Goal: Register for event/course

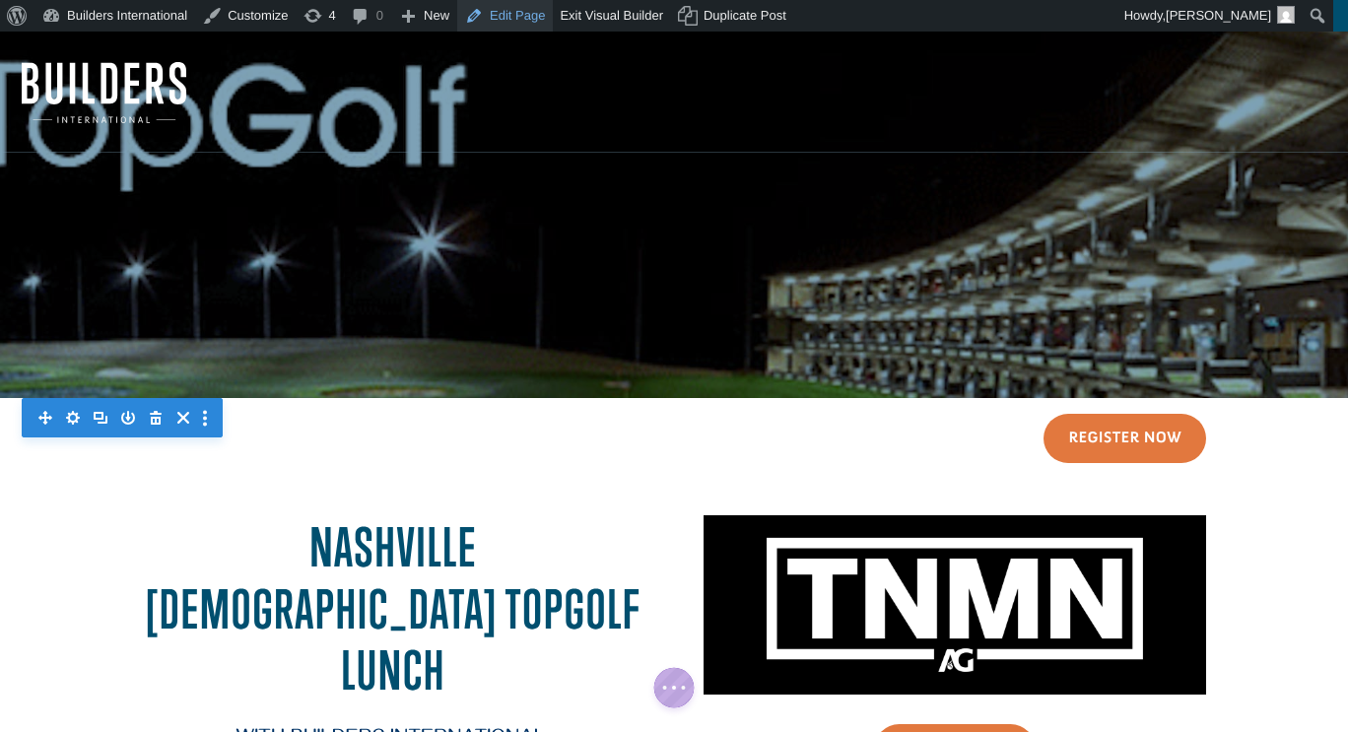
click at [517, 24] on link "Edit Page" at bounding box center [505, 16] width 96 height 32
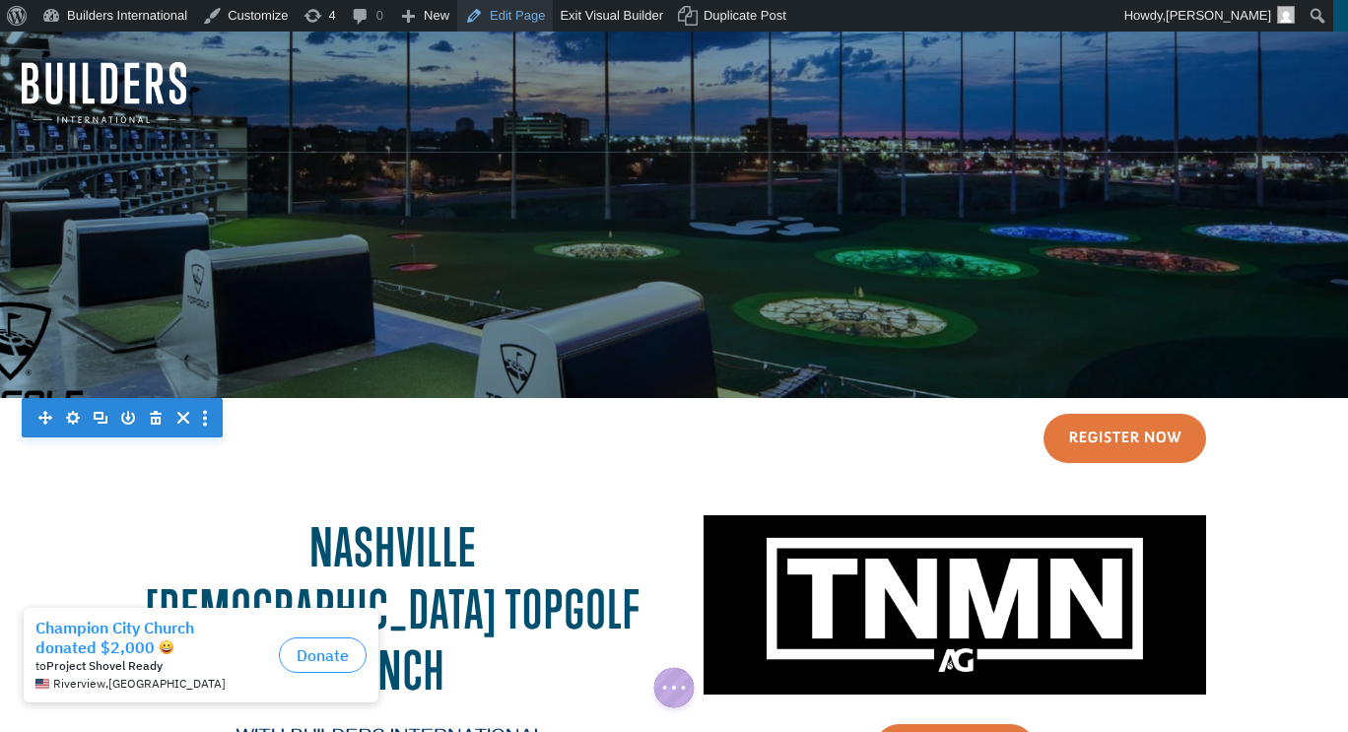
click at [494, 17] on link "Edit Page" at bounding box center [505, 16] width 96 height 32
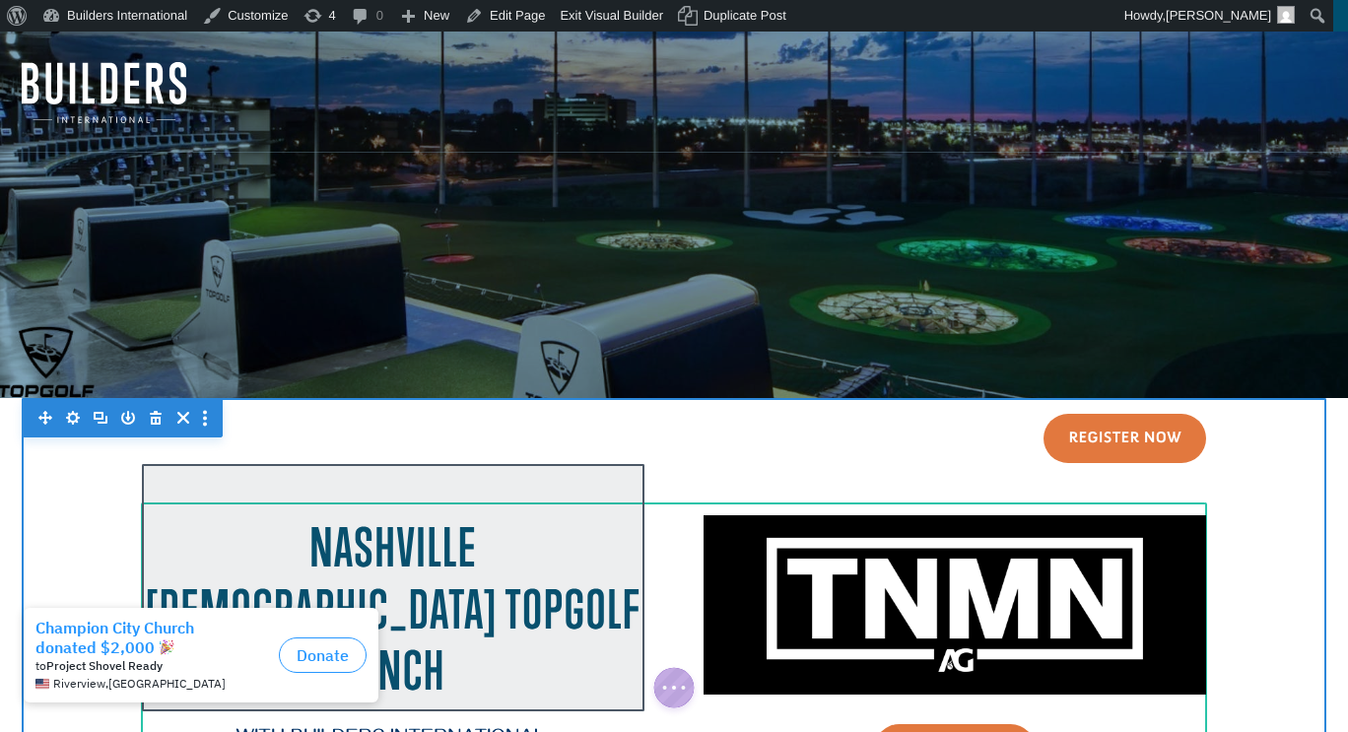
click at [515, 500] on div at bounding box center [393, 587] width 502 height 247
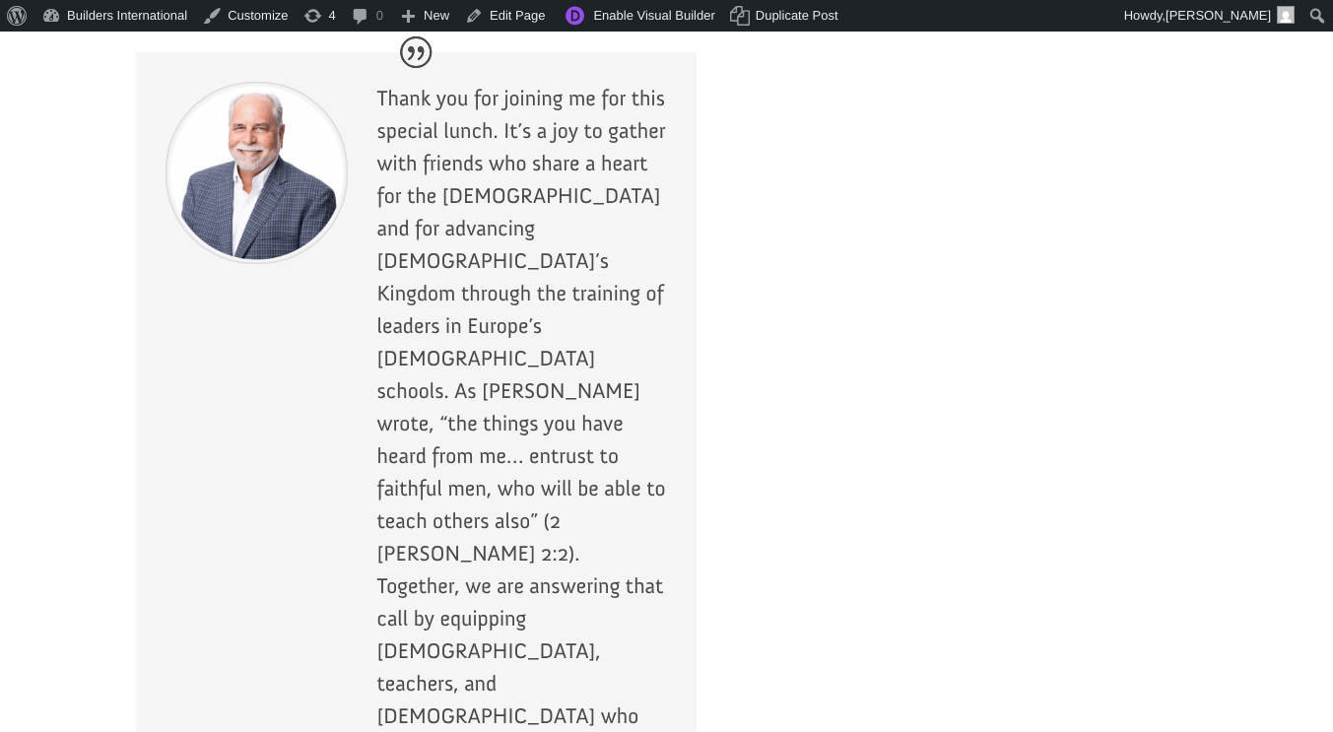
scroll to position [2122, 0]
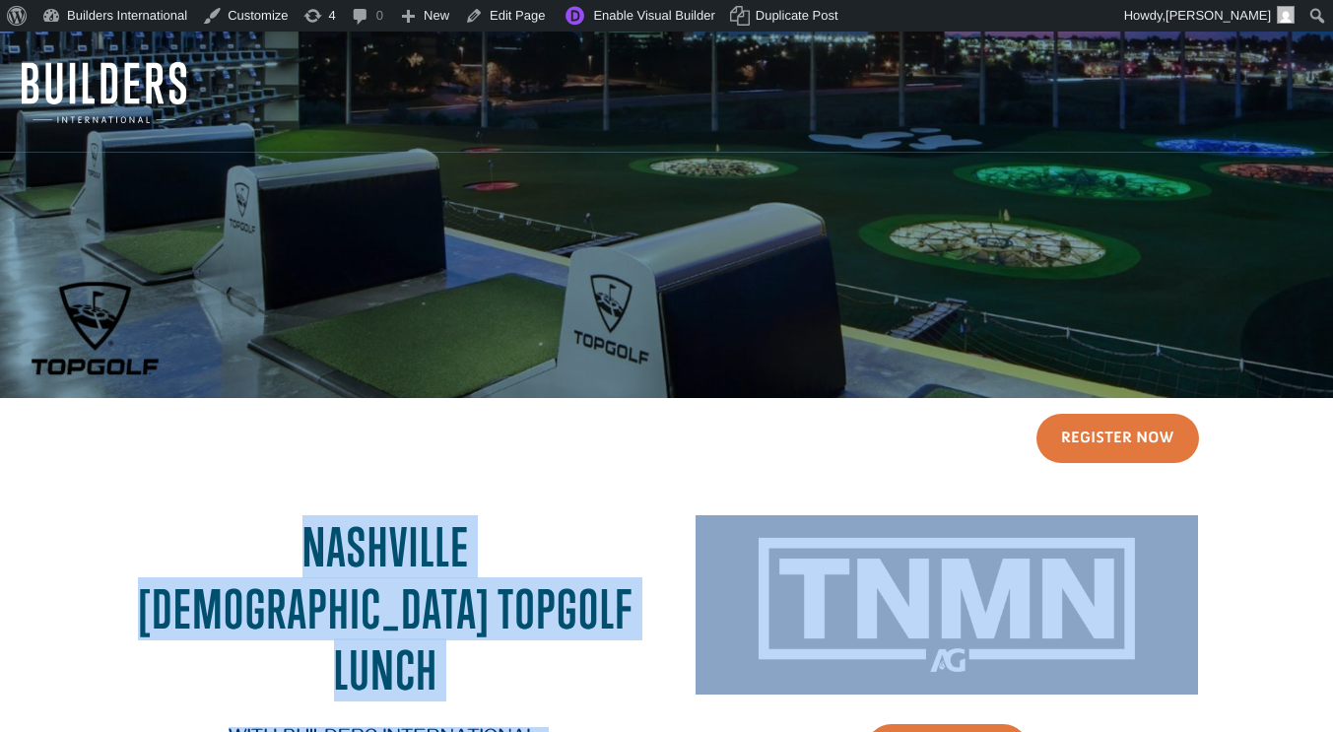
drag, startPoint x: 1031, startPoint y: 309, endPoint x: 156, endPoint y: 541, distance: 905.0
copy div "Nashville Pastors Topgolf Lunch with Builders International You’re invited to a…"
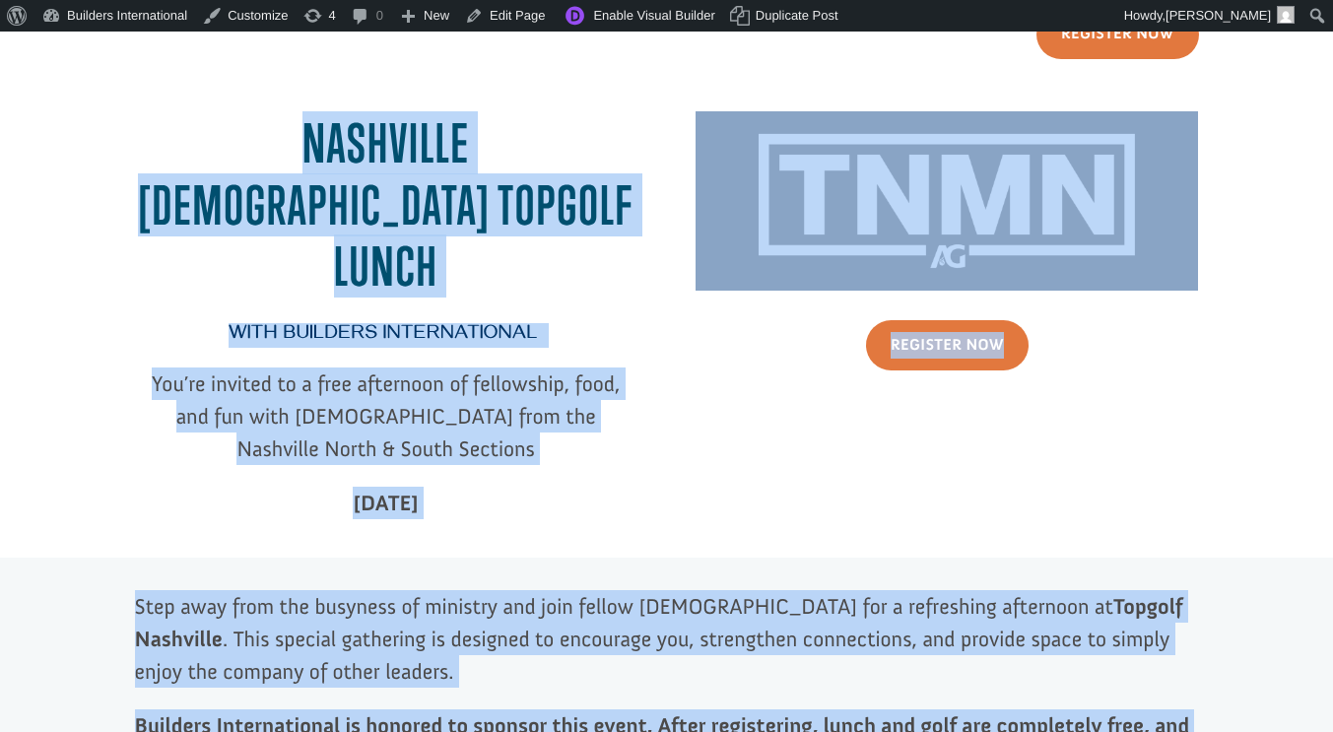
scroll to position [433, 0]
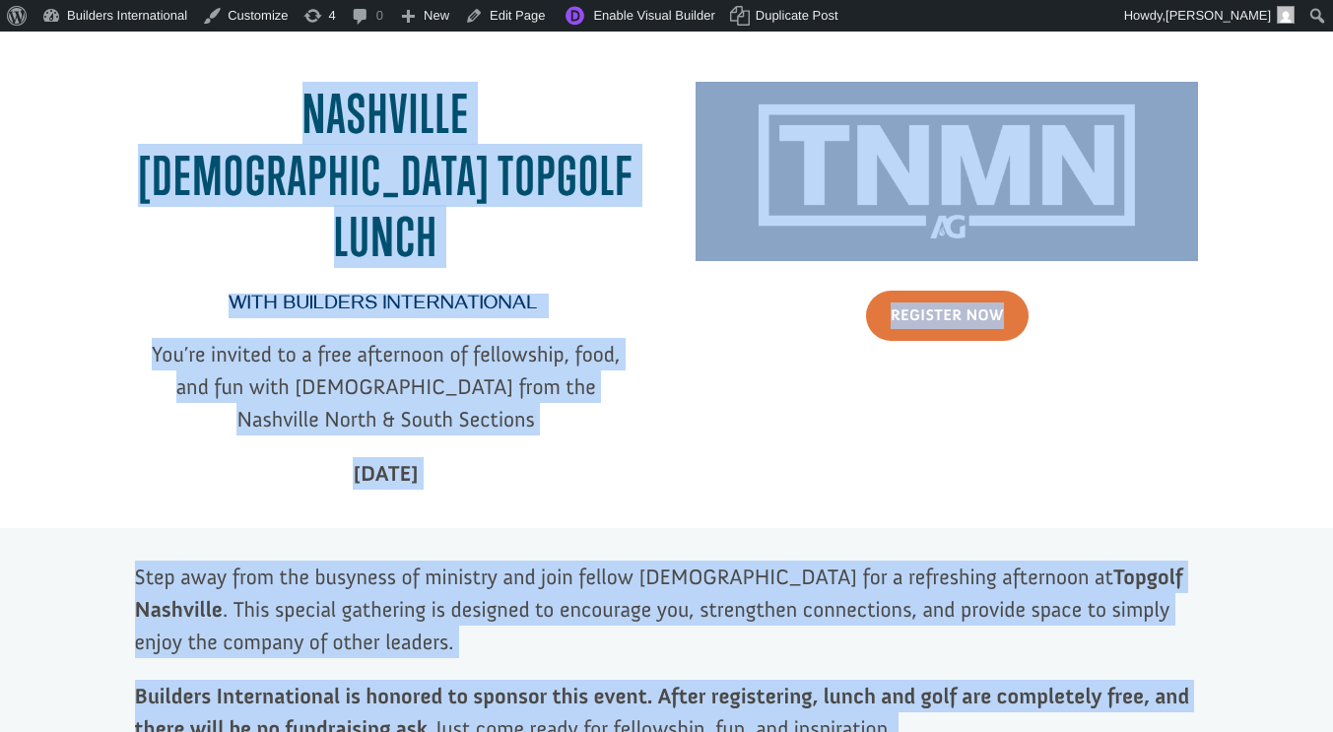
click at [621, 443] on div "with Builders International You’re invited to a free afternoon of fellowship, f…" at bounding box center [386, 397] width 502 height 222
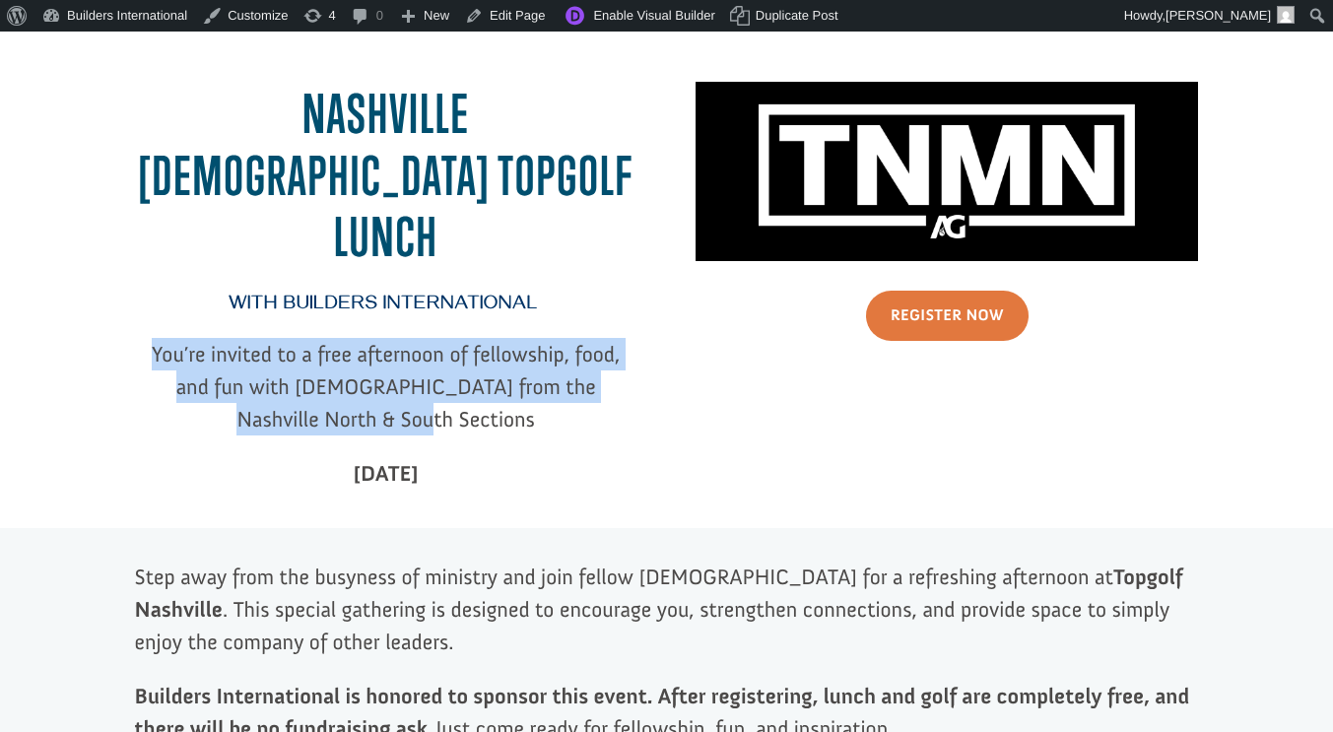
drag, startPoint x: 465, startPoint y: 378, endPoint x: 144, endPoint y: 302, distance: 330.0
click at [144, 338] on p "You’re invited to a free afternoon of fellowship, food, and fun with [DEMOGRAPH…" at bounding box center [386, 397] width 502 height 119
copy span "You’re invited to a free afternoon of fellowship, food, and fun with [DEMOGRAPH…"
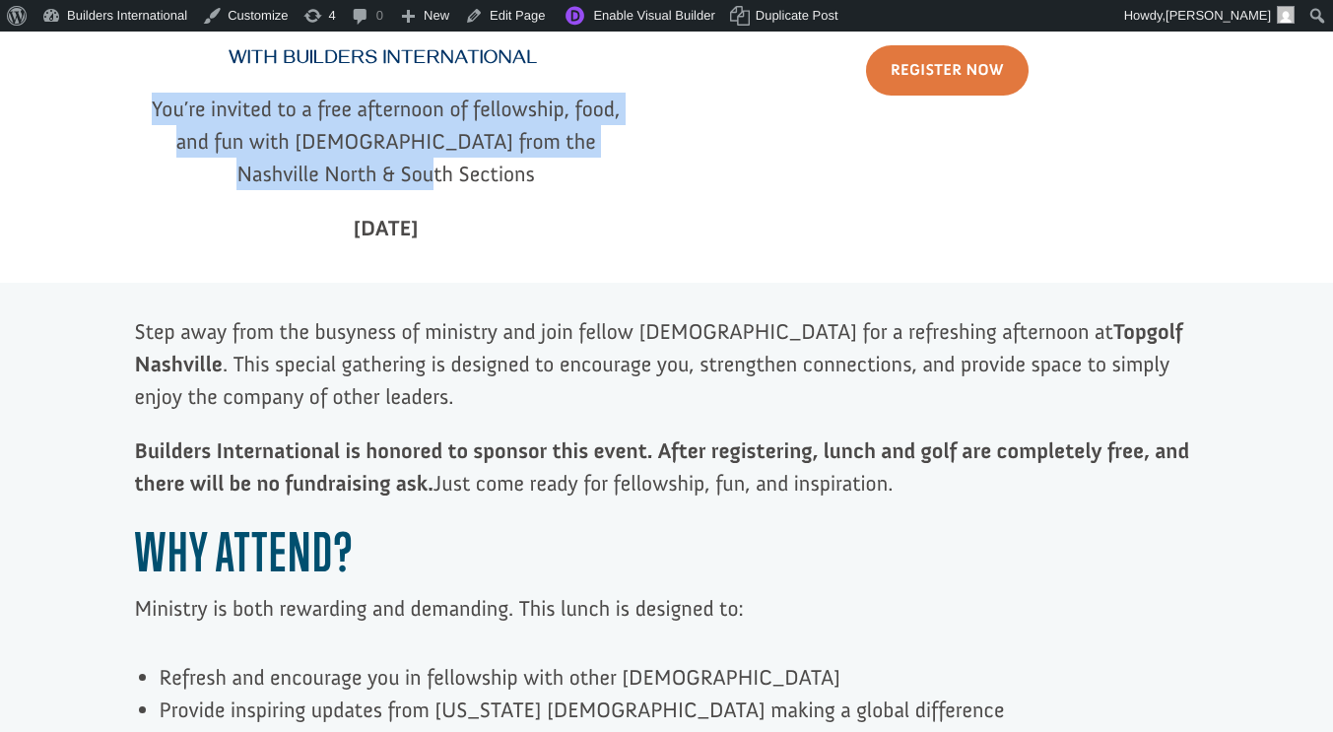
scroll to position [680, 0]
click at [482, 19] on link "Edit Page" at bounding box center [505, 16] width 96 height 32
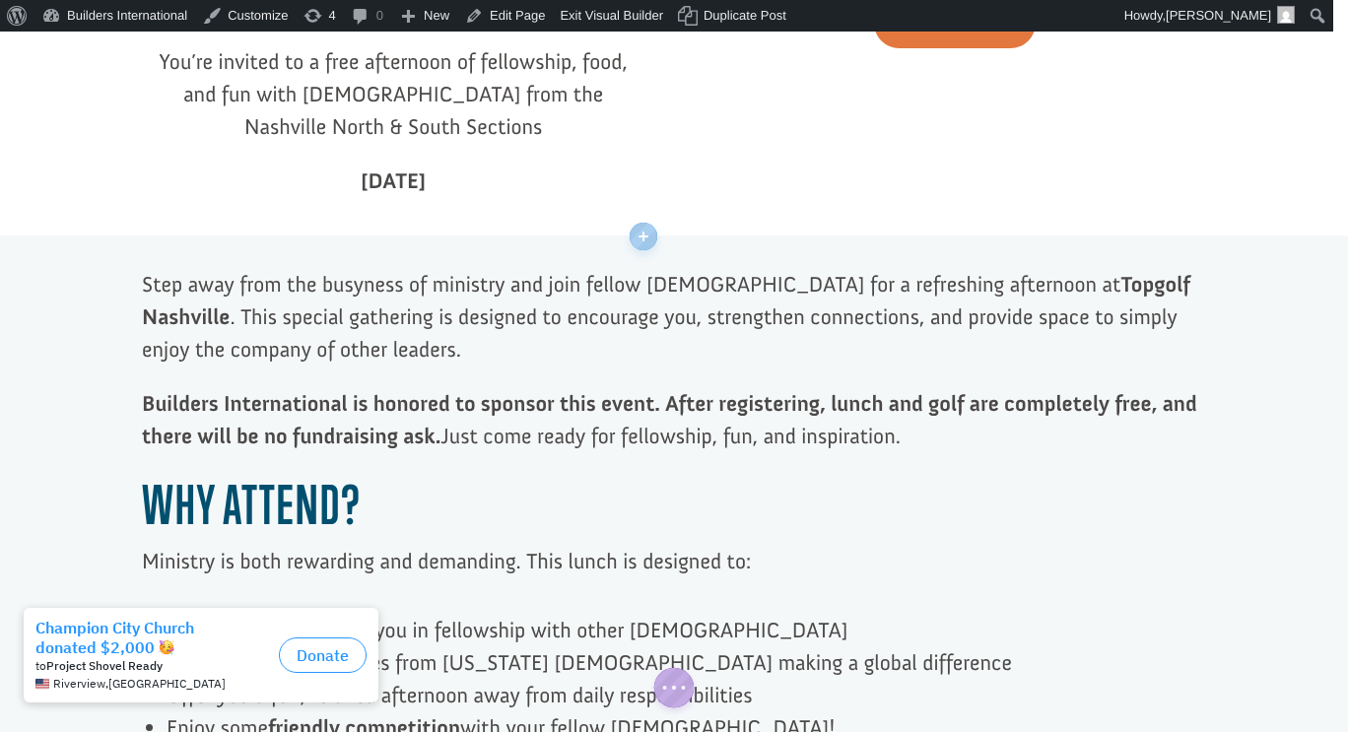
scroll to position [725, 0]
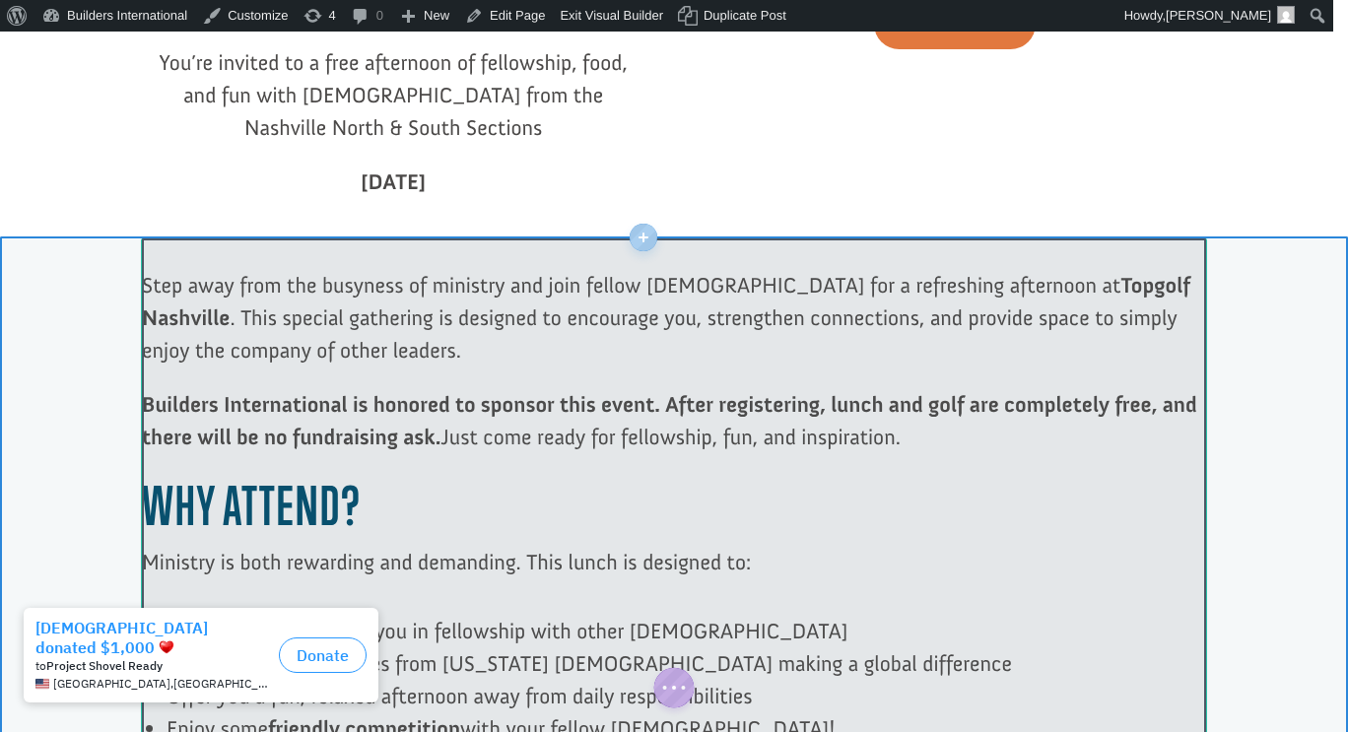
click at [616, 336] on div at bounding box center [674, 592] width 1064 height 708
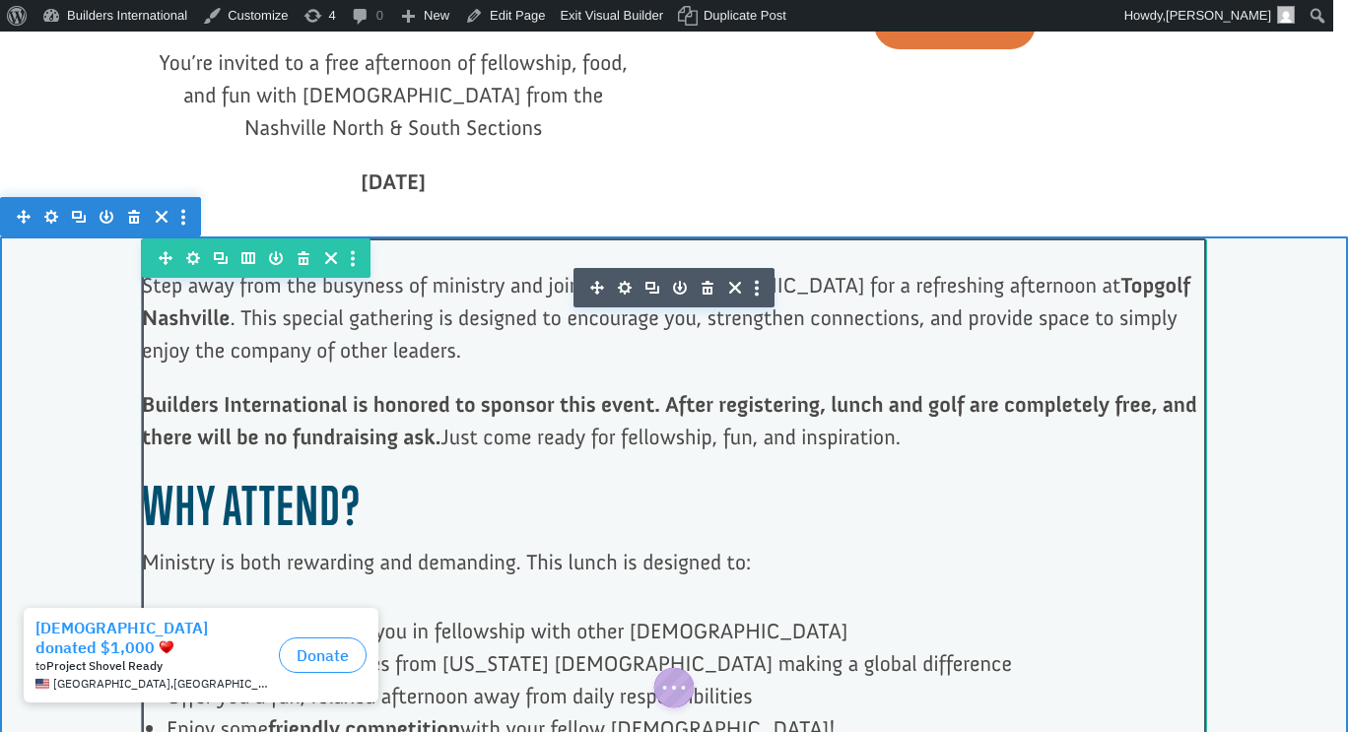
click at [771, 388] on p "Builders International is honored to sponsor this event. After registering, lun…" at bounding box center [674, 431] width 1064 height 87
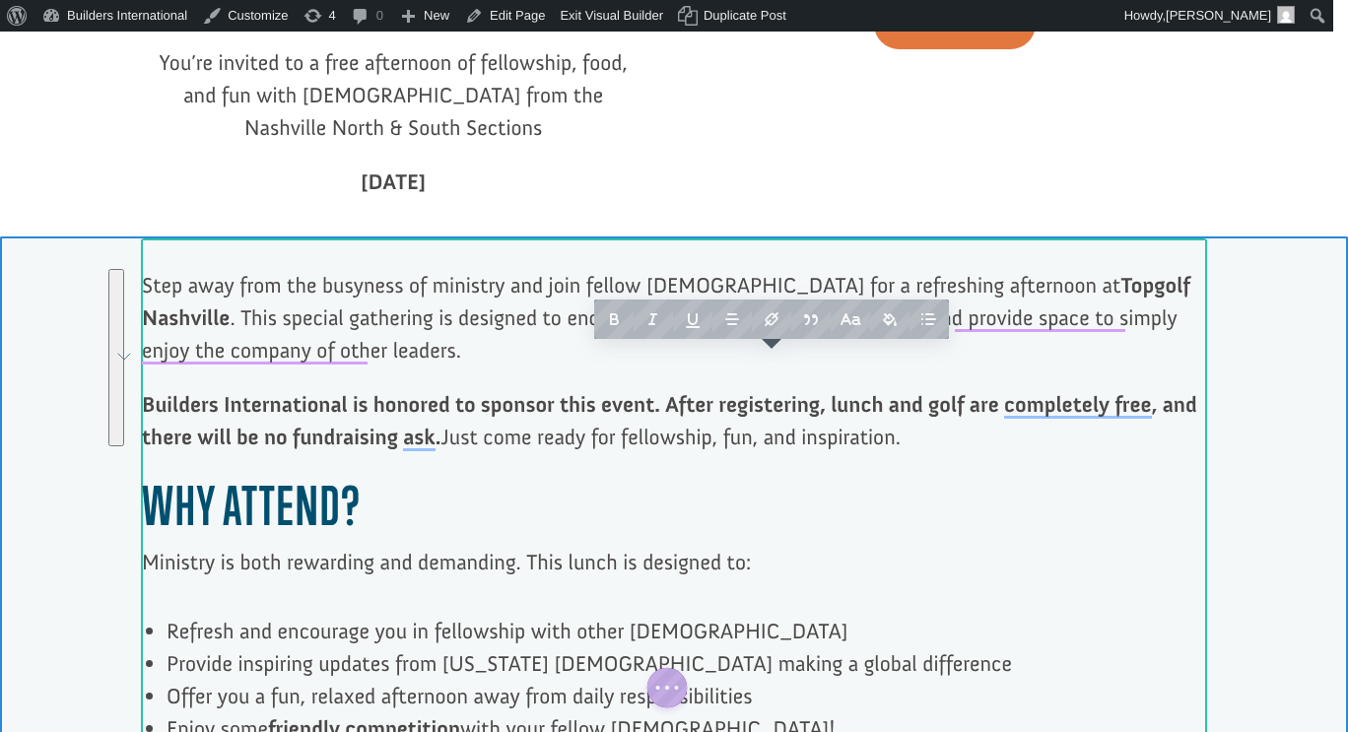
drag, startPoint x: 917, startPoint y: 386, endPoint x: 142, endPoint y: 229, distance: 791.2
click at [142, 269] on div "Step away from the busyness of ministry and join fellow [DEMOGRAPHIC_DATA] for …" at bounding box center [674, 593] width 1064 height 649
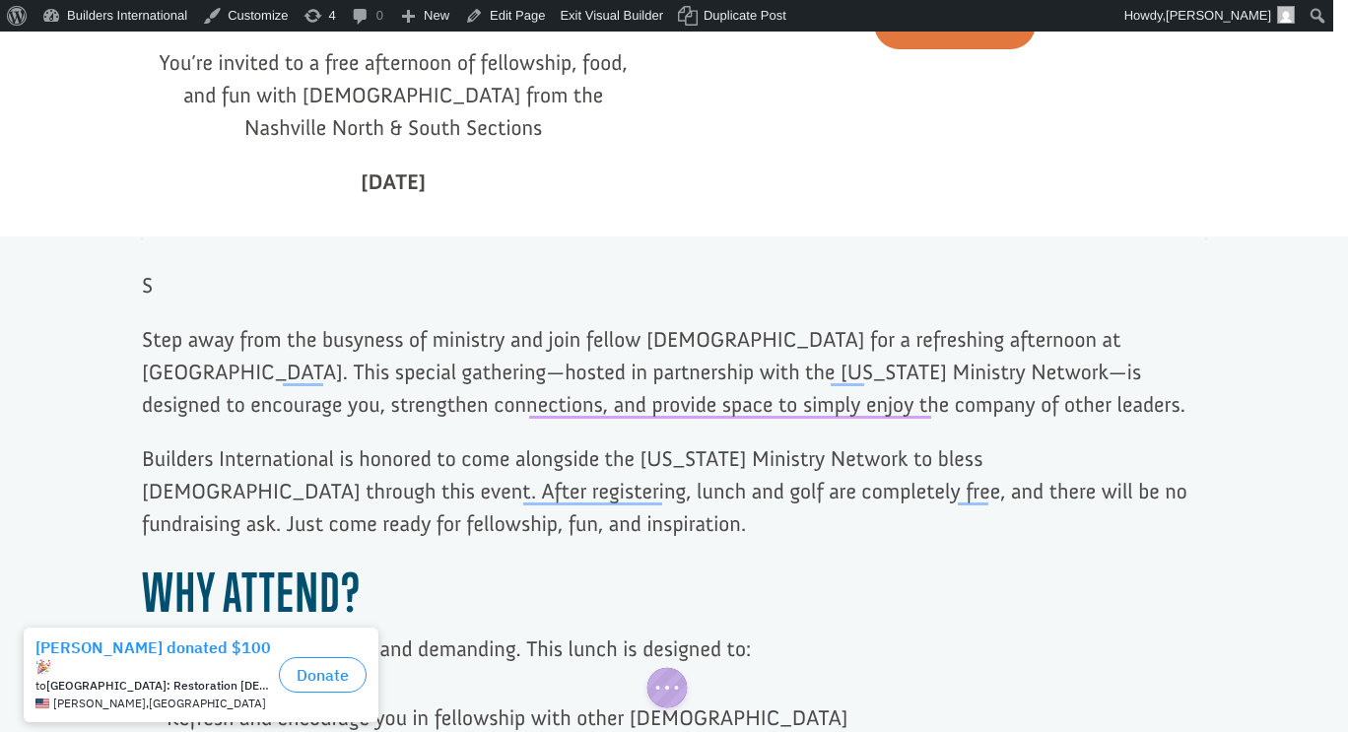
click at [158, 323] on p "Step away from the busyness of ministry and join fellow [DEMOGRAPHIC_DATA] for …" at bounding box center [674, 382] width 1064 height 119
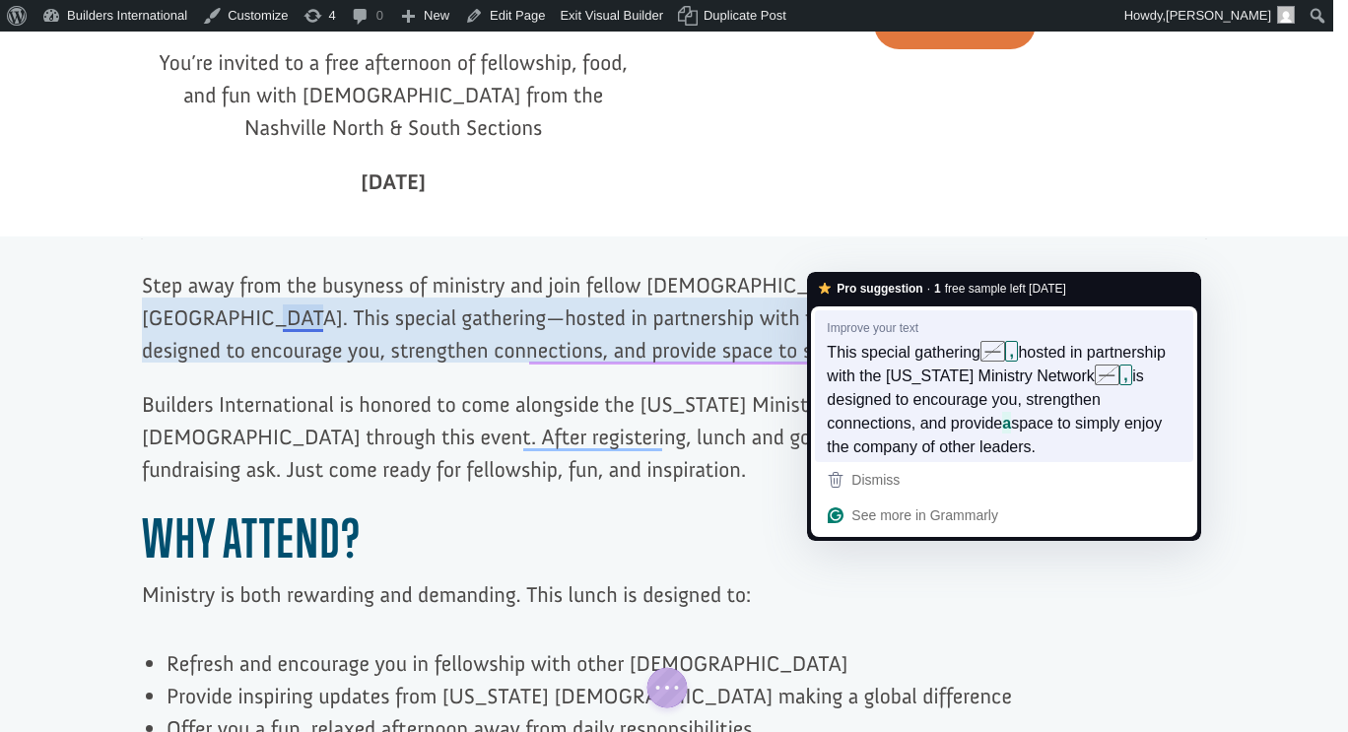
click at [889, 367] on span "hosted in partnership with the [US_STATE] Ministry Network" at bounding box center [996, 363] width 339 height 45
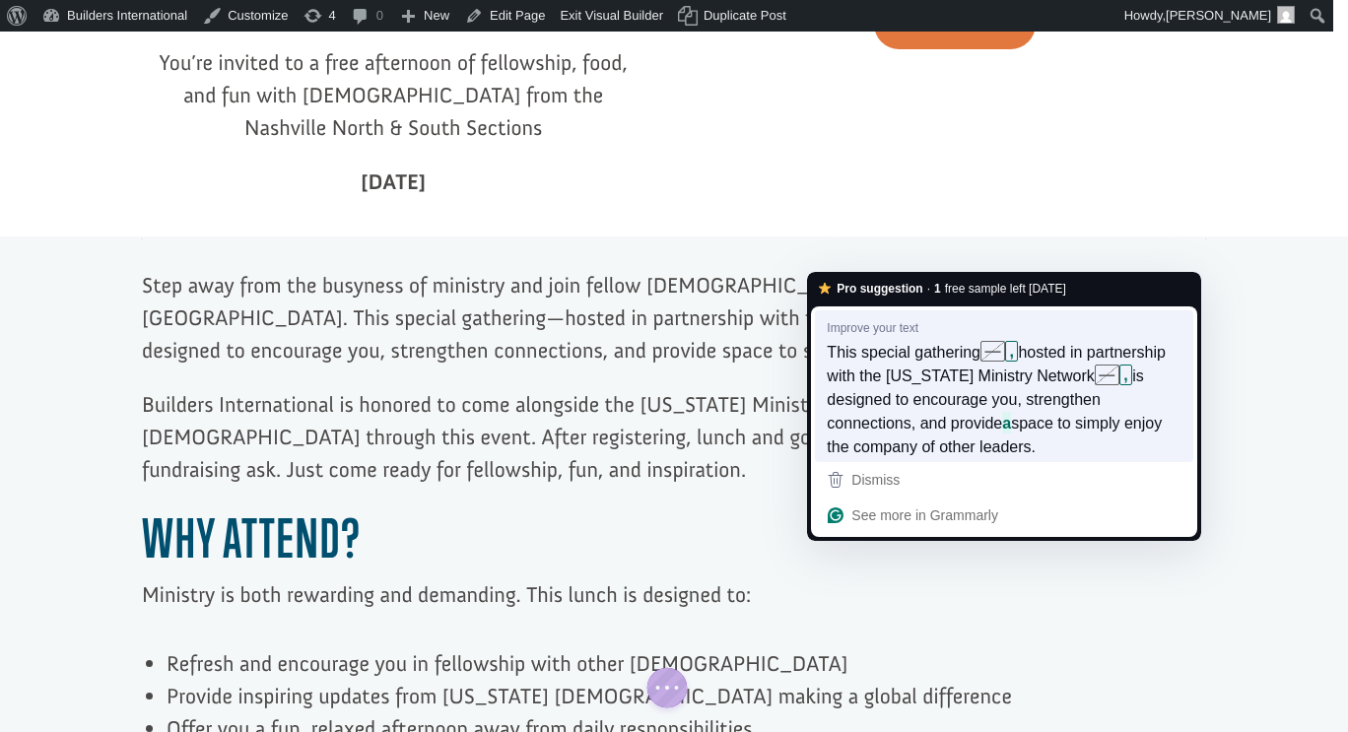
click at [967, 382] on span "hosted in partnership with the [US_STATE] Ministry Network" at bounding box center [996, 363] width 339 height 45
click at [823, 351] on div "This special gathering — , hosted in partnership with the [US_STATE] Ministry N…" at bounding box center [1004, 399] width 363 height 126
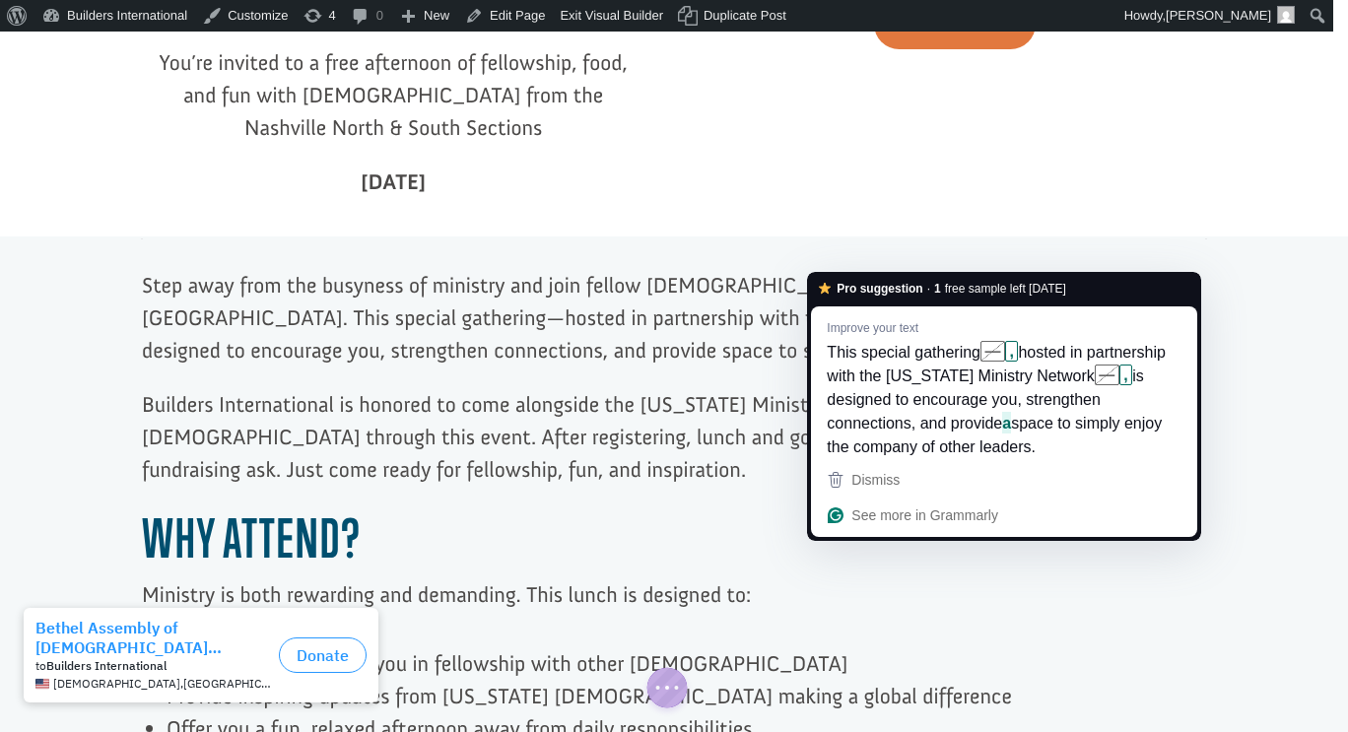
click at [619, 388] on p "Builders International is honored to come alongside the [US_STATE] Ministry Net…" at bounding box center [674, 447] width 1064 height 119
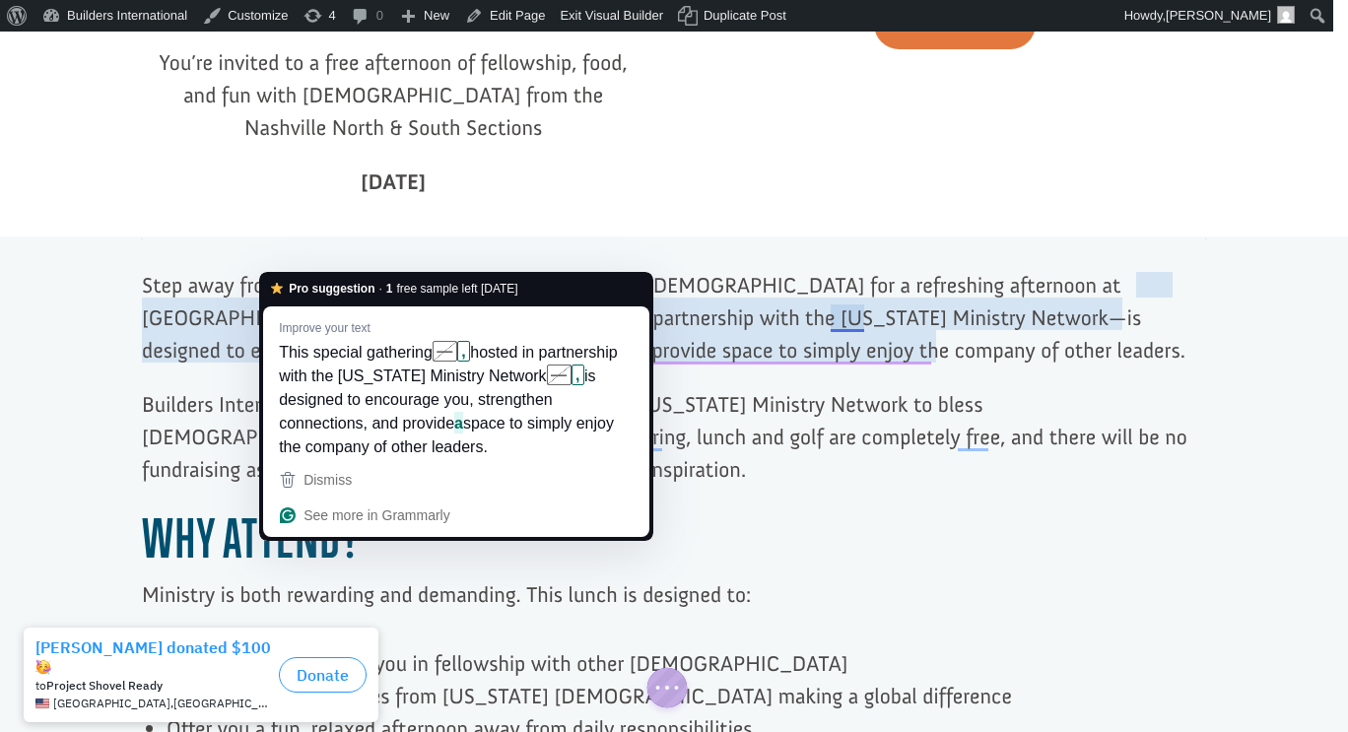
click at [301, 269] on p "Step away from the busyness of ministry and join fellow pastors for a refreshin…" at bounding box center [674, 328] width 1064 height 119
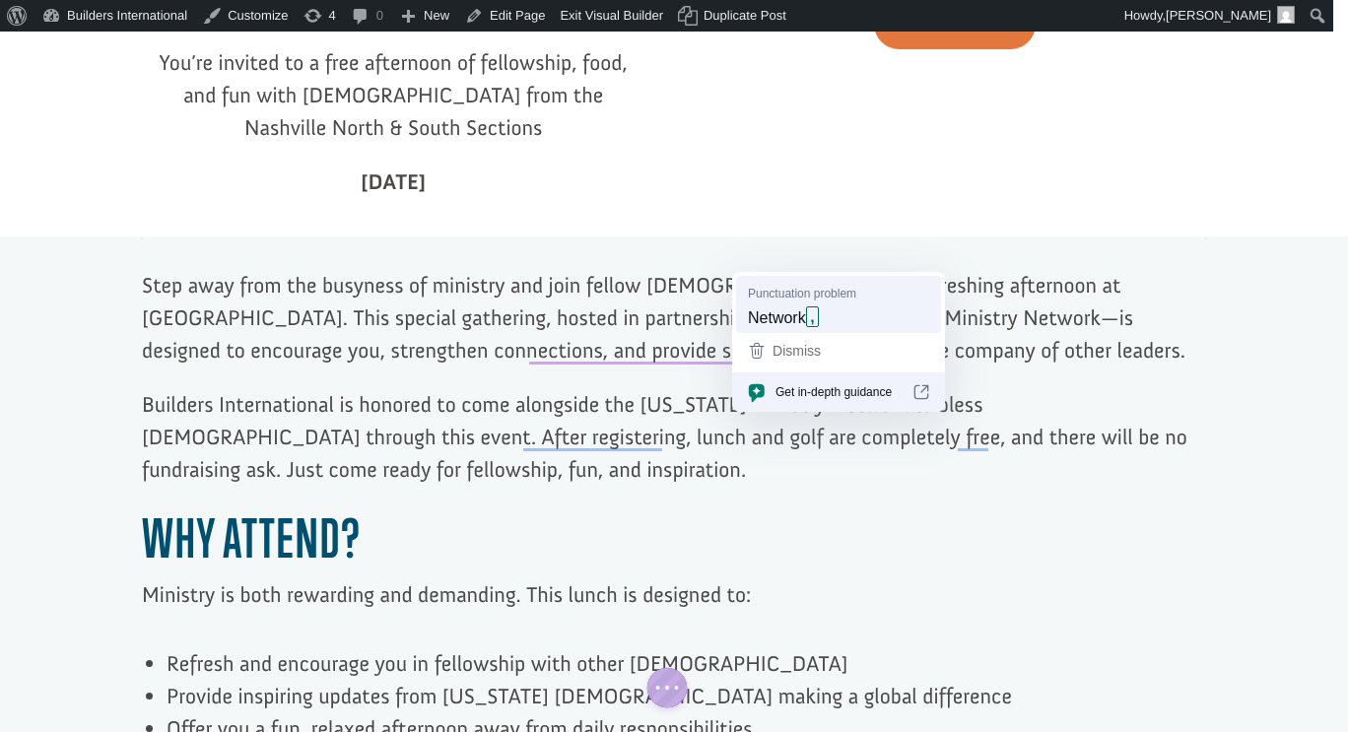
click at [832, 297] on span "Punctuation problem" at bounding box center [802, 293] width 108 height 19
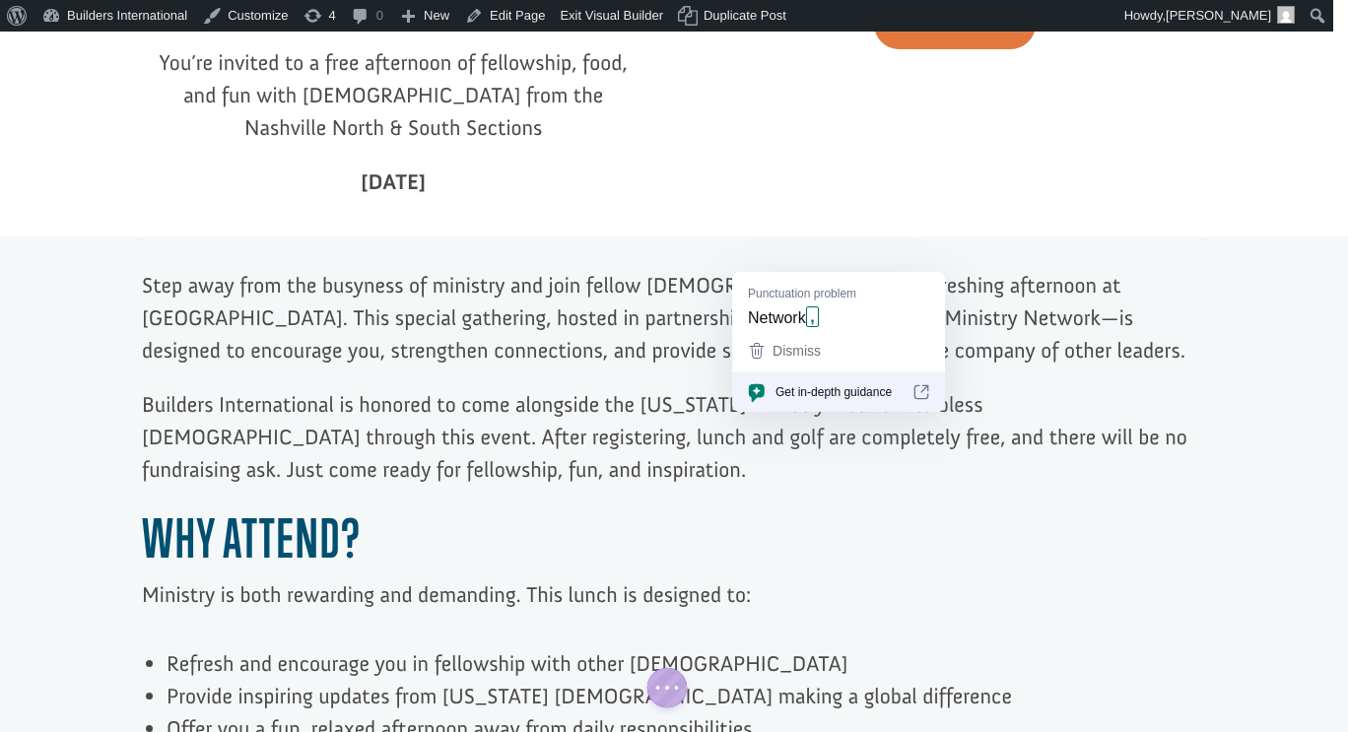
click at [842, 269] on p "Step away from the busyness of ministry and join fellow pastors for a refreshin…" at bounding box center [674, 328] width 1064 height 119
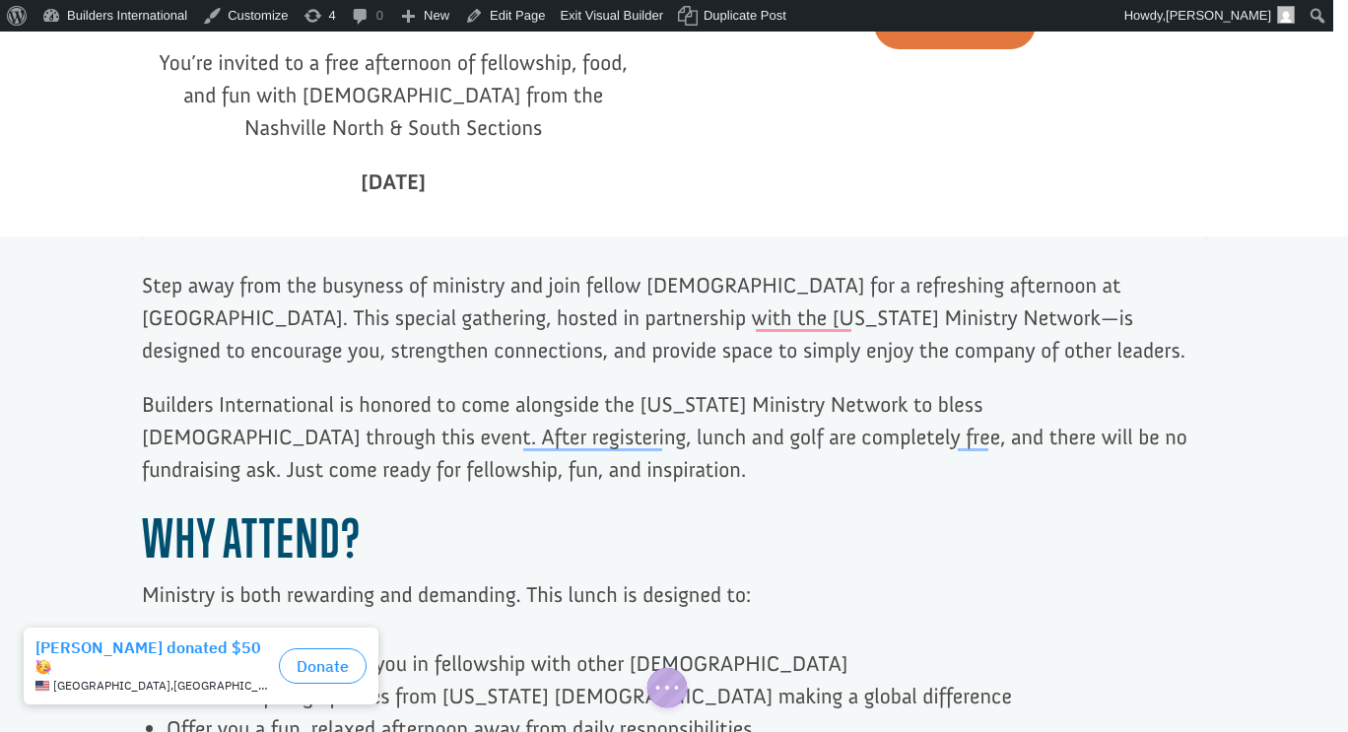
click at [844, 269] on p "Step away from the busyness of ministry and join fellow pastors for a refreshin…" at bounding box center [674, 328] width 1064 height 119
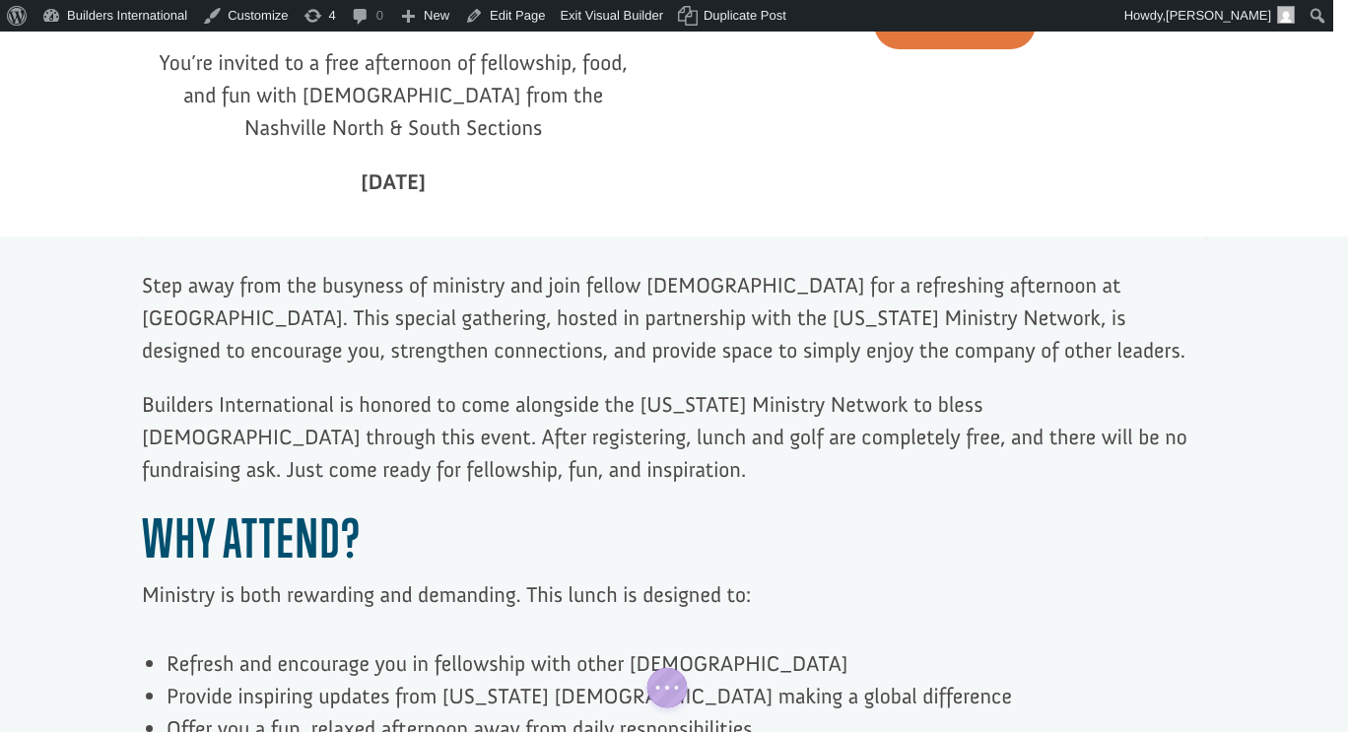
click at [603, 289] on p "Step away from the busyness of ministry and join fellow pastors for a refreshin…" at bounding box center [674, 328] width 1064 height 119
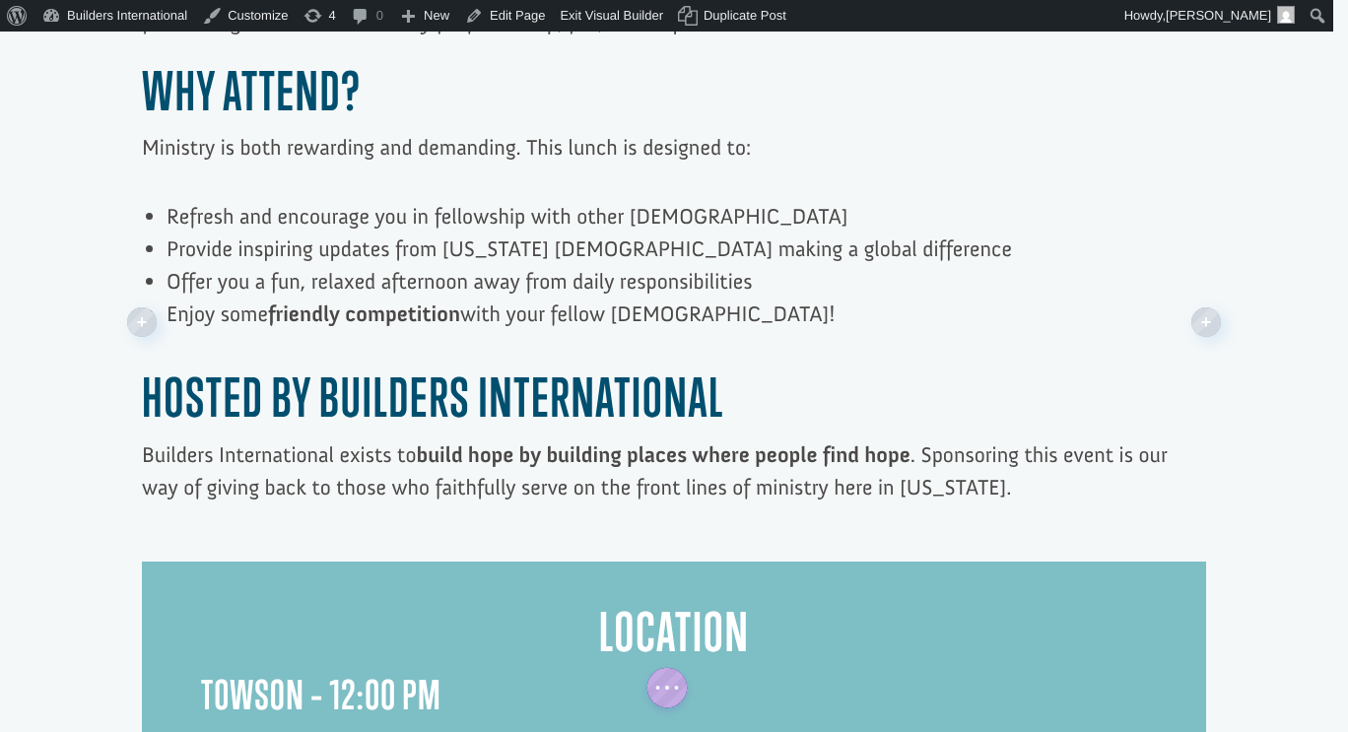
scroll to position [1186, 0]
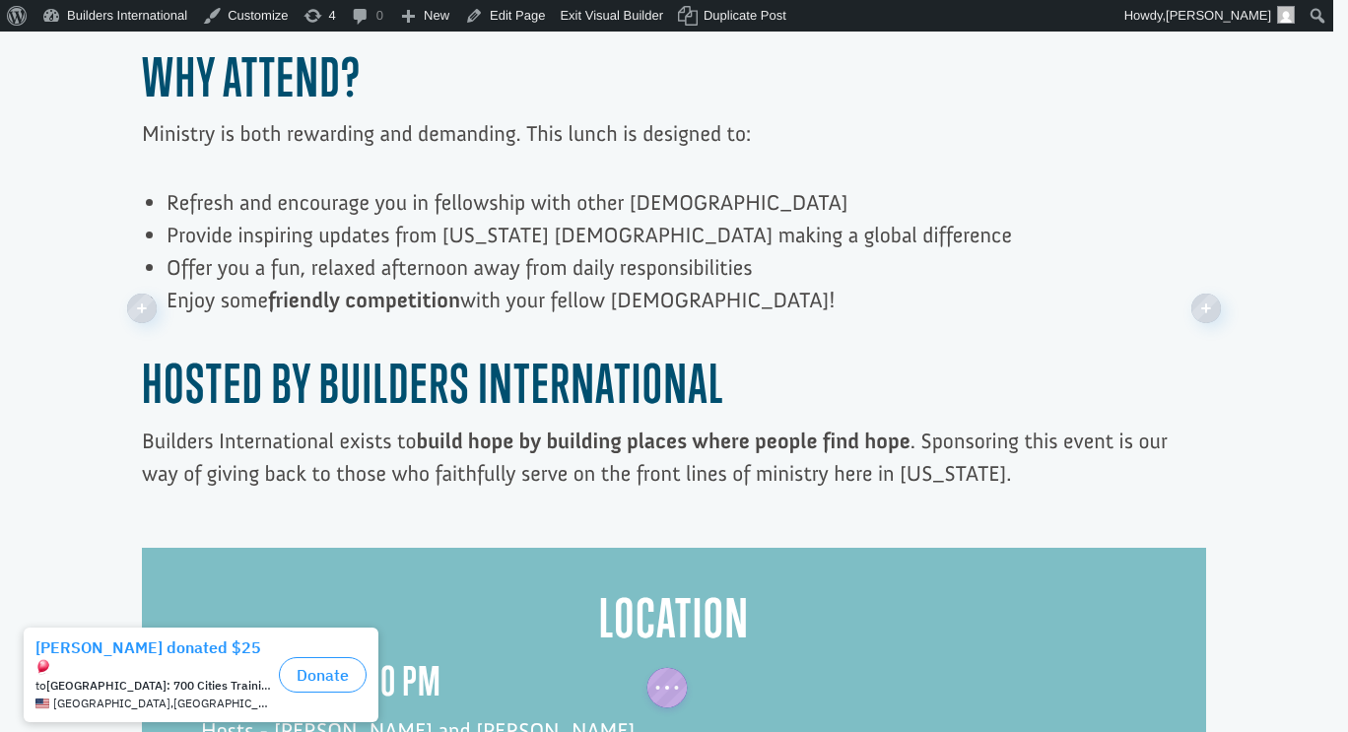
click at [312, 352] on strong "osted By Builders International" at bounding box center [444, 383] width 560 height 63
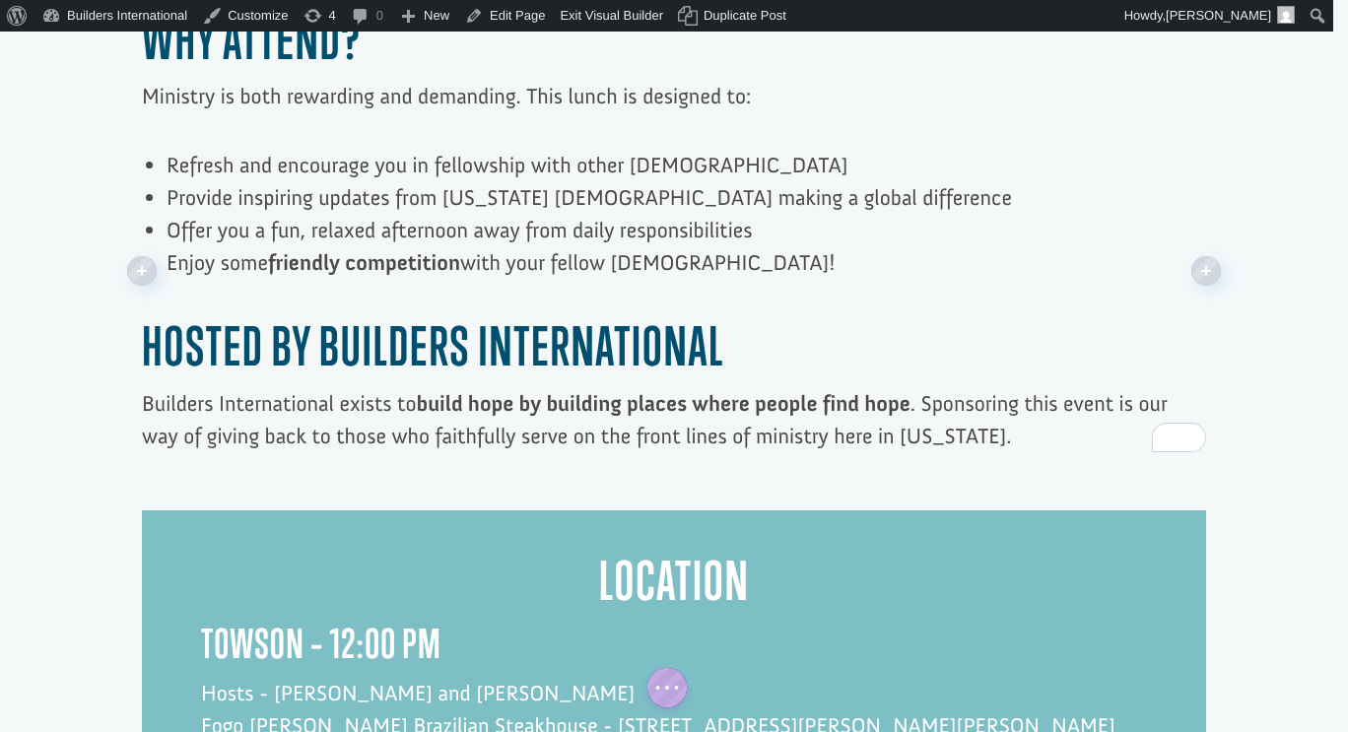
scroll to position [1226, 0]
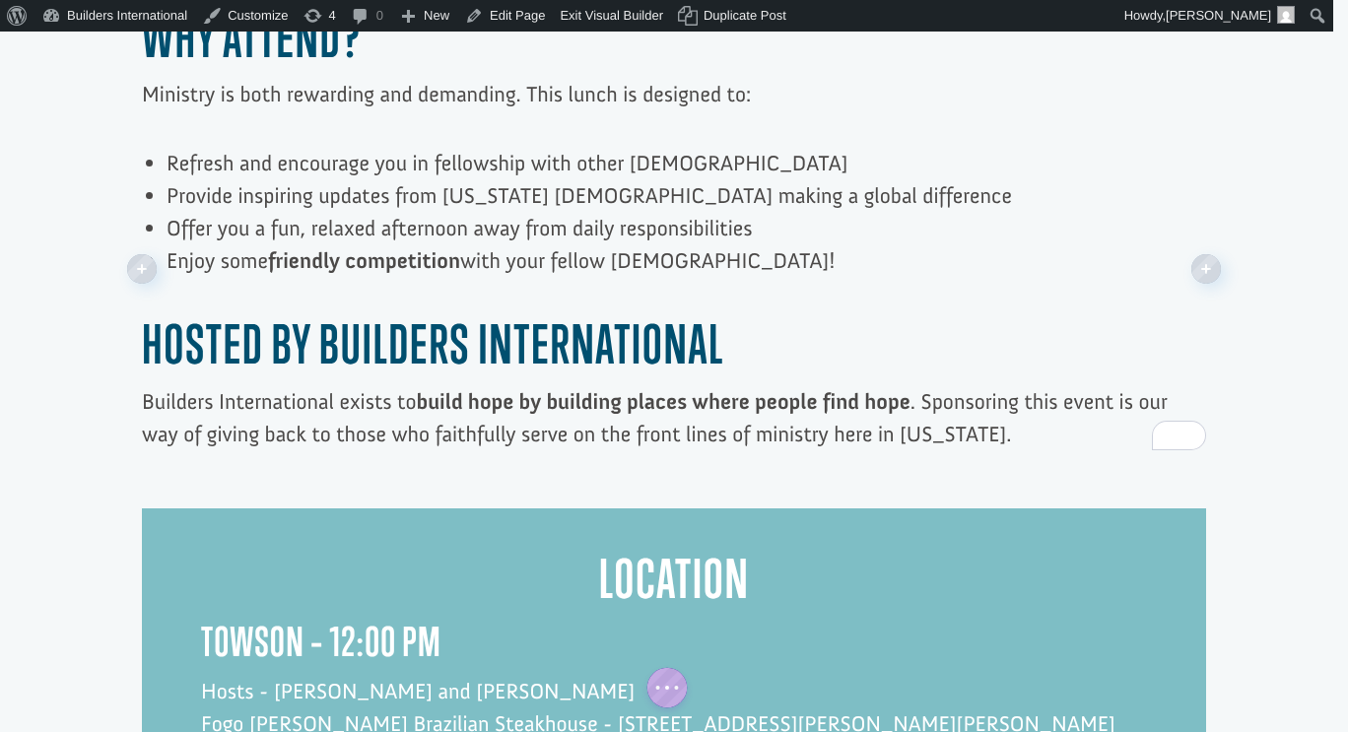
click at [283, 312] on strong "osted By Builders International" at bounding box center [444, 343] width 560 height 63
click at [312, 312] on strong "osted By Builders International" at bounding box center [444, 343] width 560 height 63
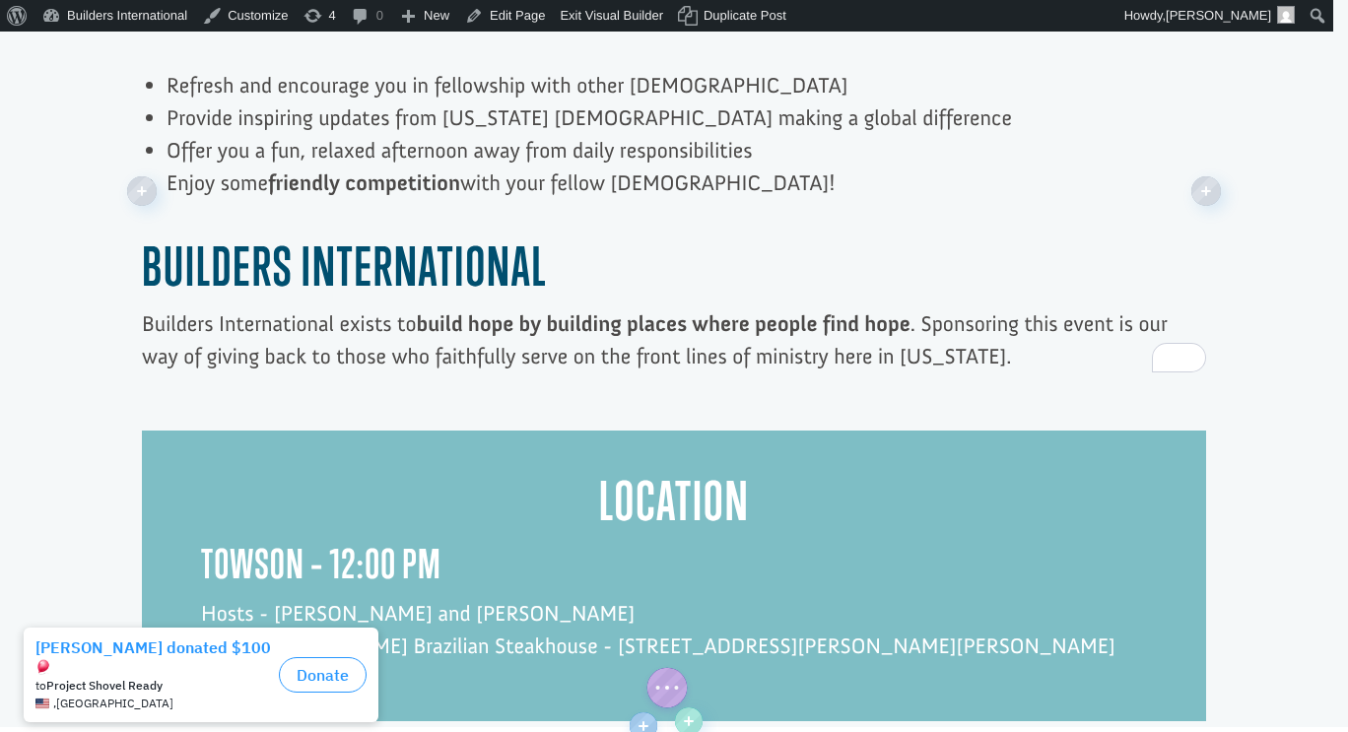
scroll to position [1307, 0]
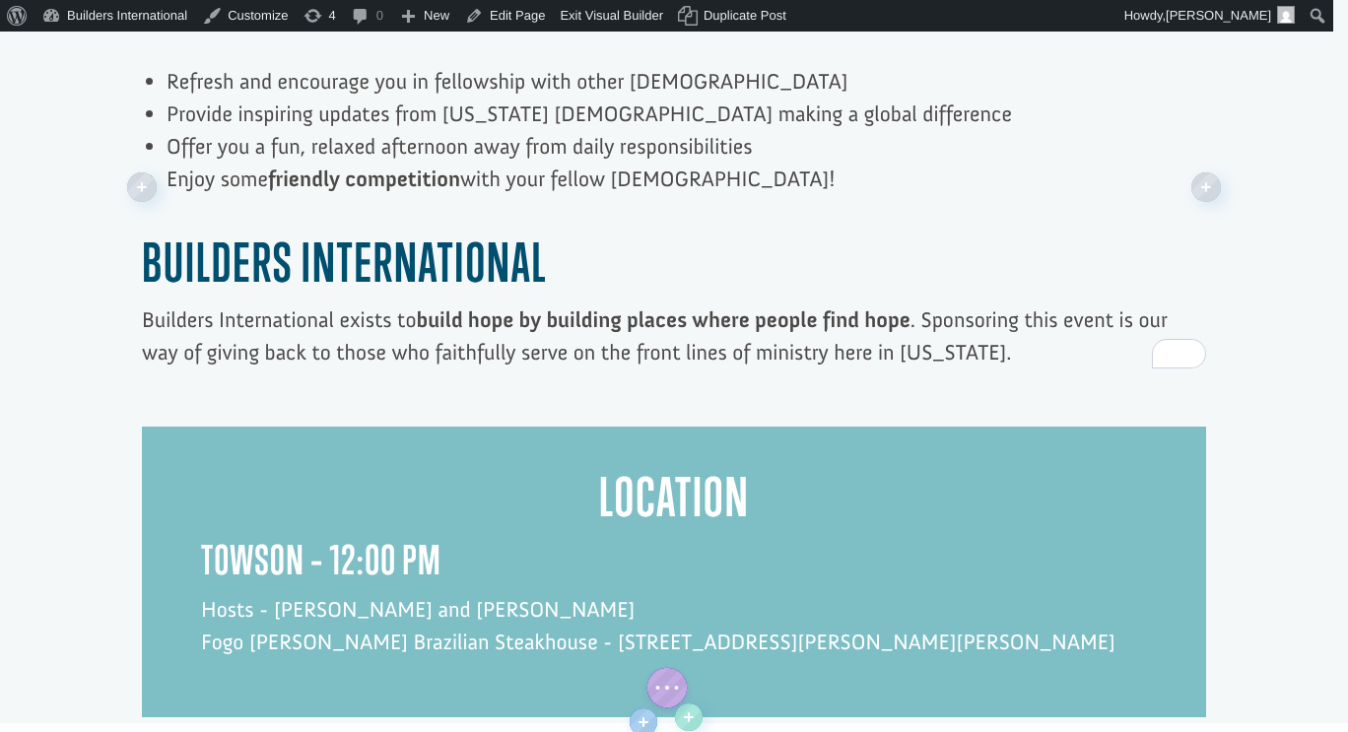
click at [577, 232] on h2 "Builders International" at bounding box center [674, 268] width 1064 height 72
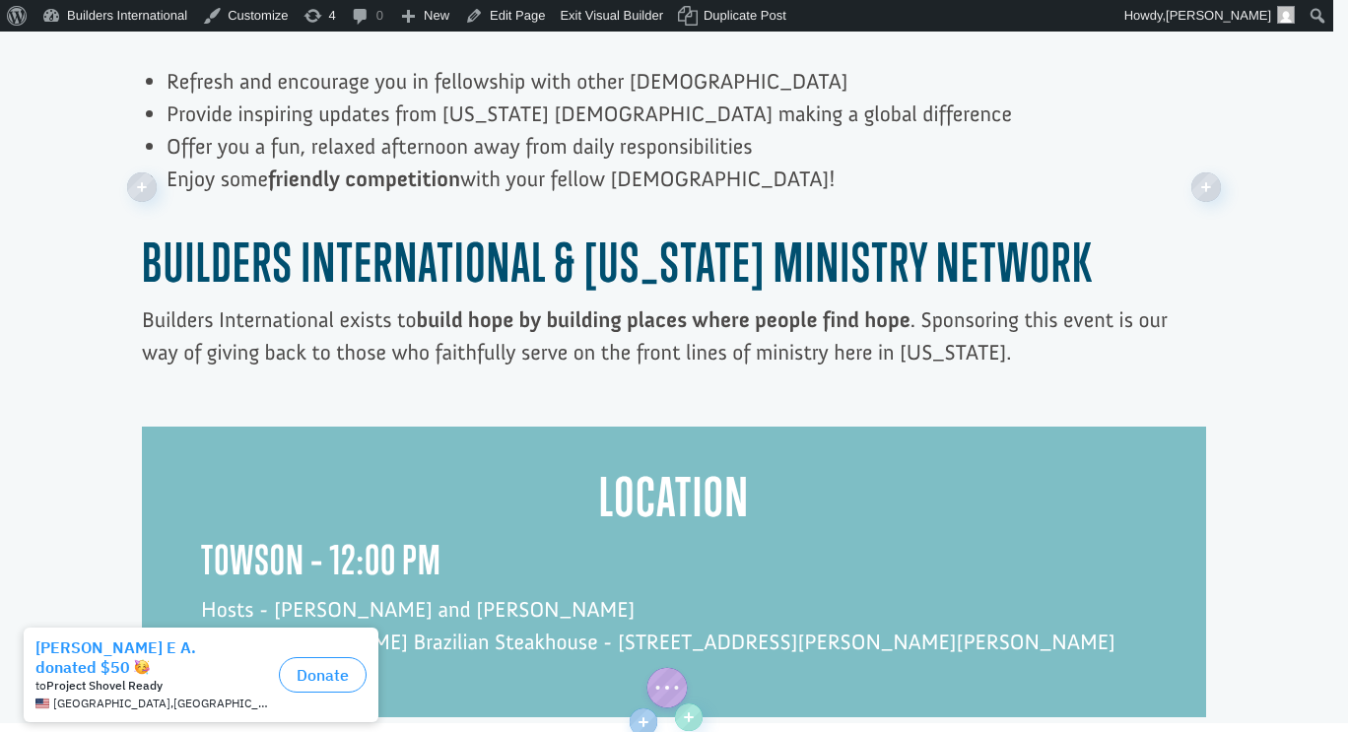
click at [966, 303] on p "Builders International exists to build hope by building places where people fin…" at bounding box center [674, 335] width 1064 height 65
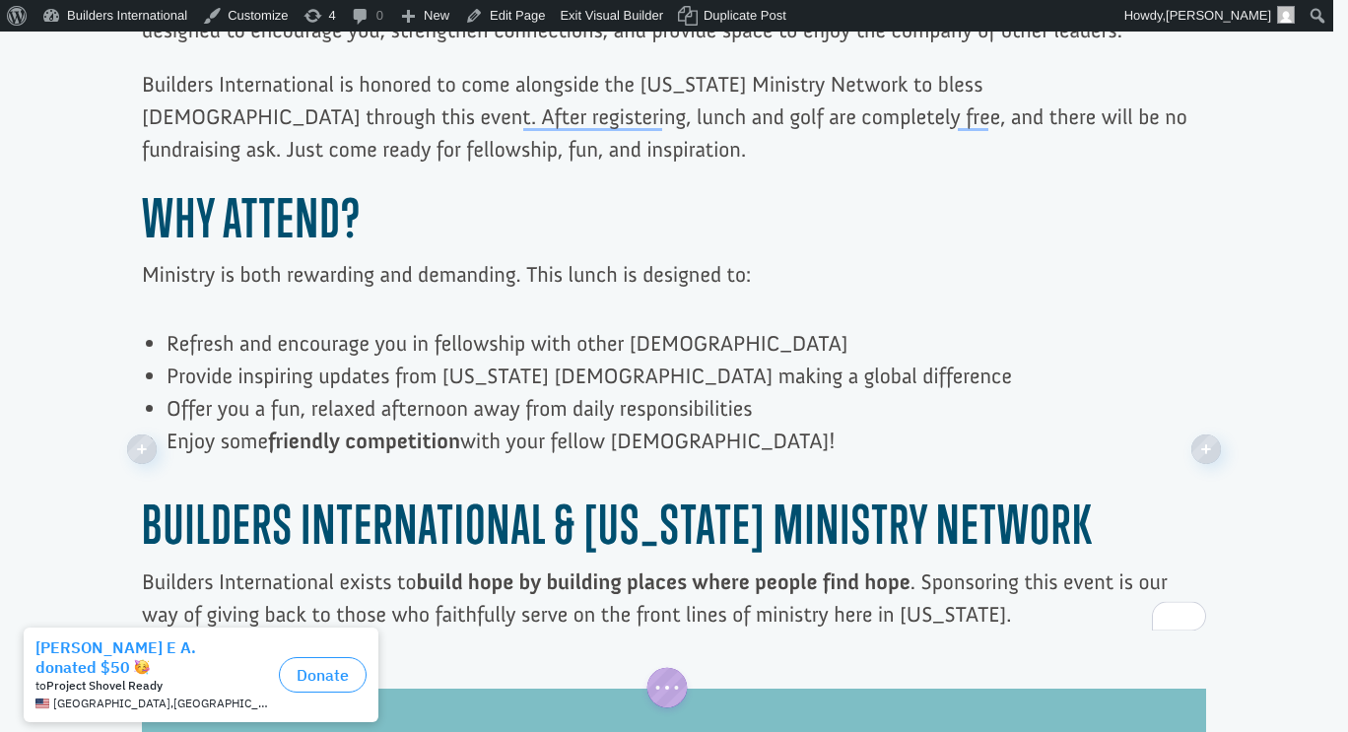
scroll to position [1180, 0]
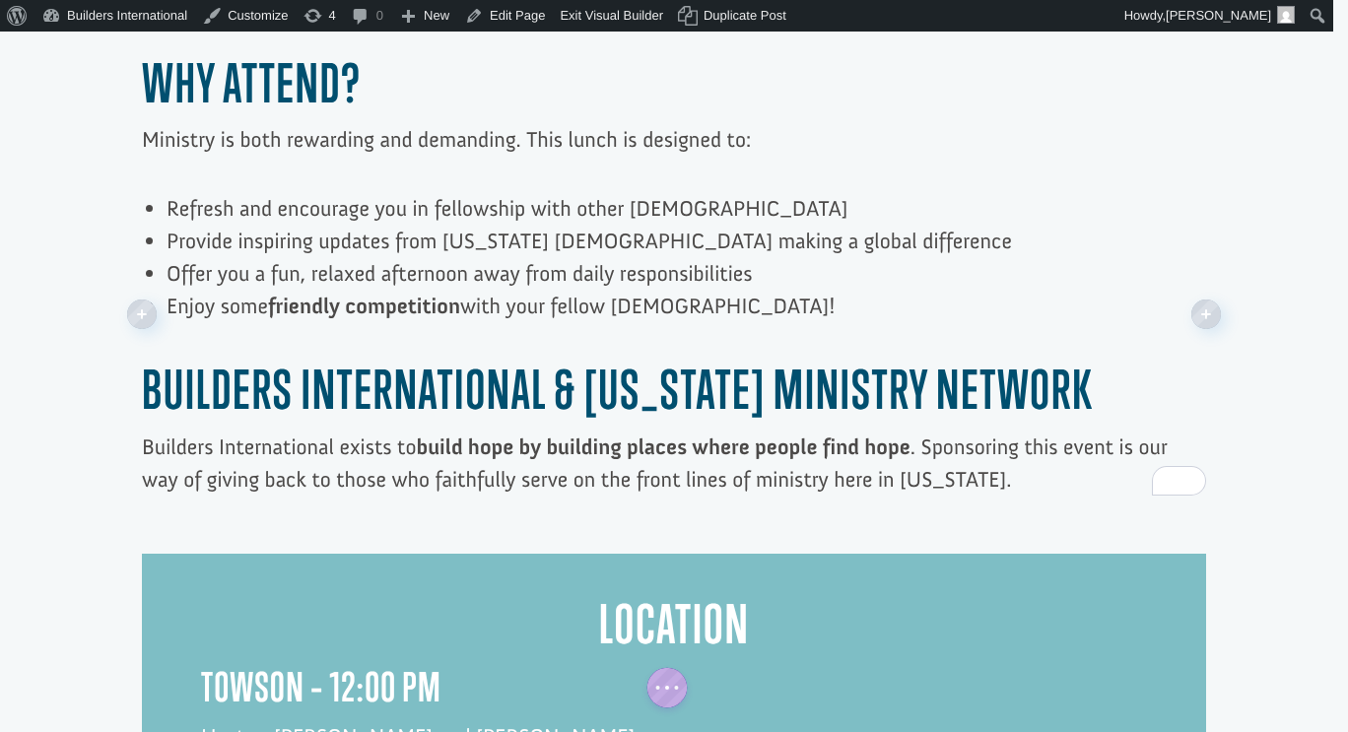
click at [966, 431] on p "Builders International exists to build hope by building places where people fin…" at bounding box center [674, 463] width 1064 height 65
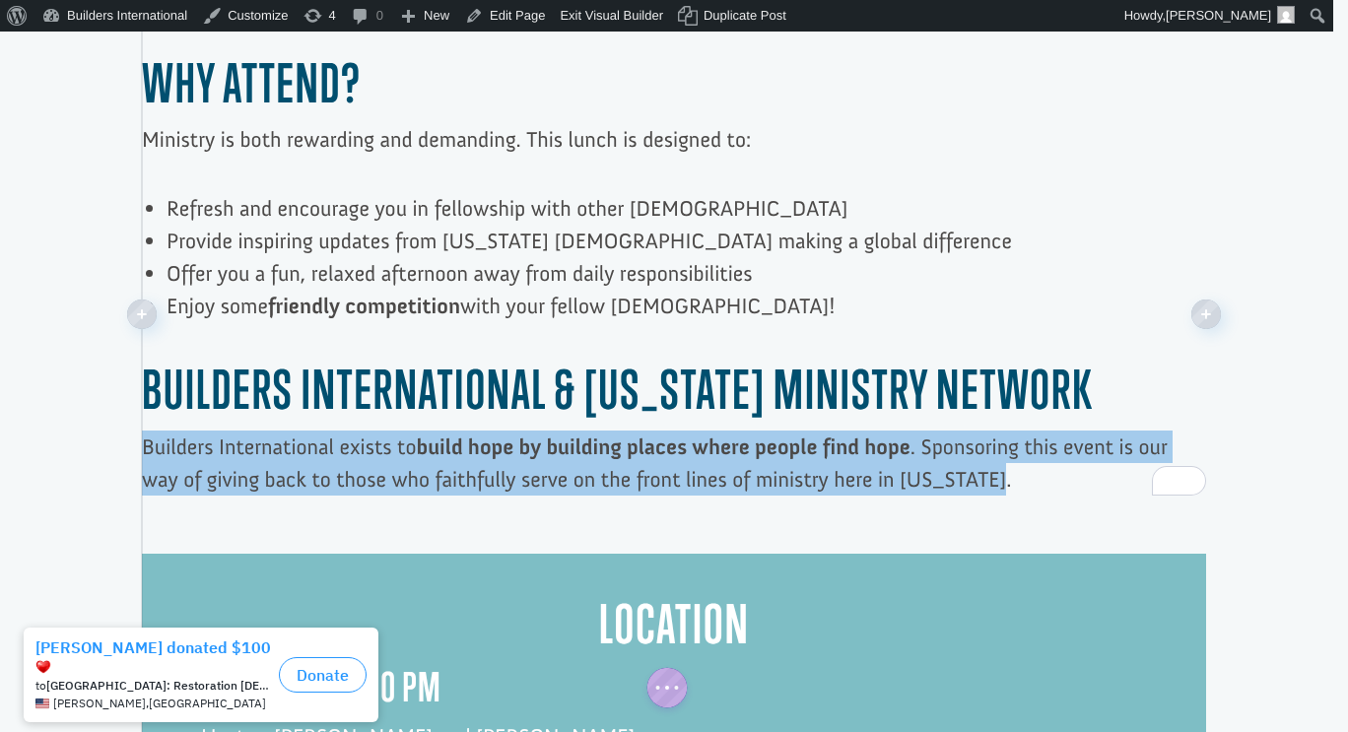
drag, startPoint x: 989, startPoint y: 420, endPoint x: 133, endPoint y: 390, distance: 856.7
click at [142, 390] on div "Step away from the busyness of ministry and join fellow pastors for a refreshin…" at bounding box center [674, 314] width 1064 height 1062
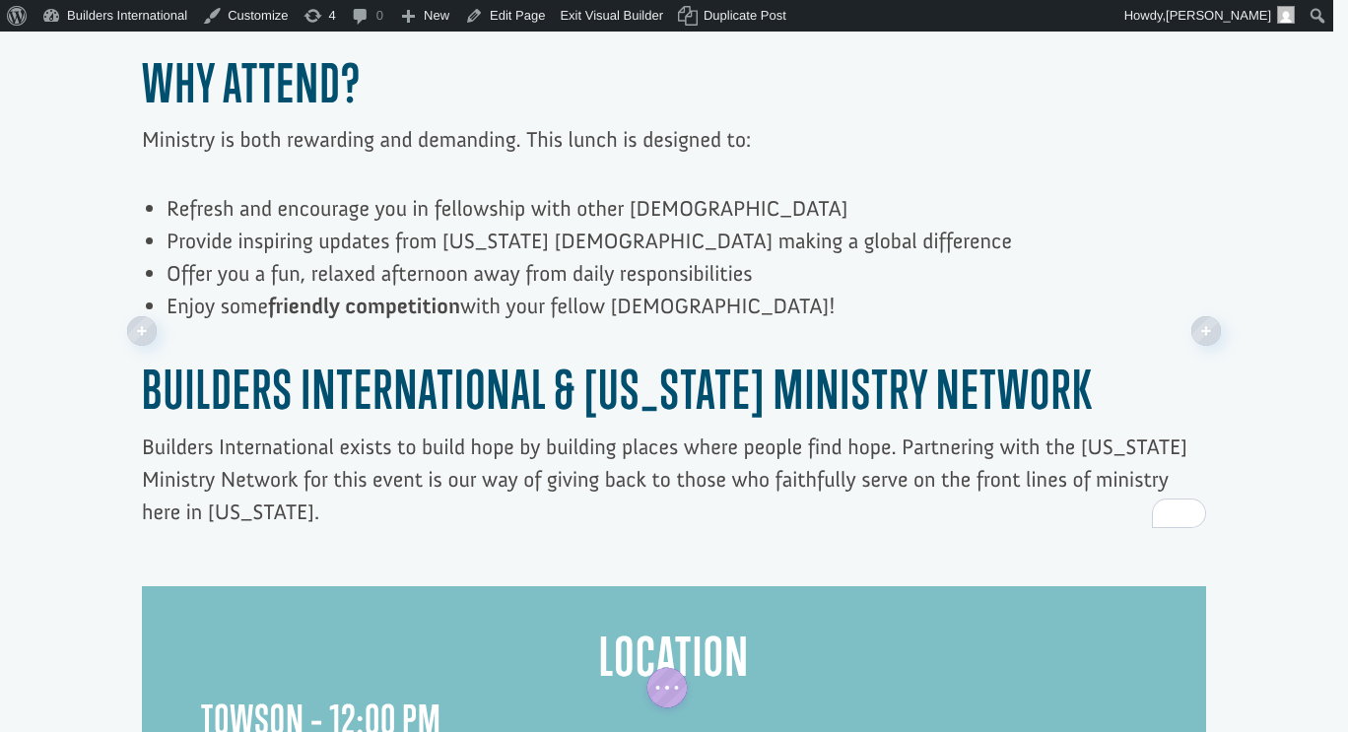
click at [174, 450] on div at bounding box center [674, 169] width 1064 height 773
click at [174, 452] on p "Builders International exists to build hope by building places where people fin…" at bounding box center [674, 480] width 1064 height 98
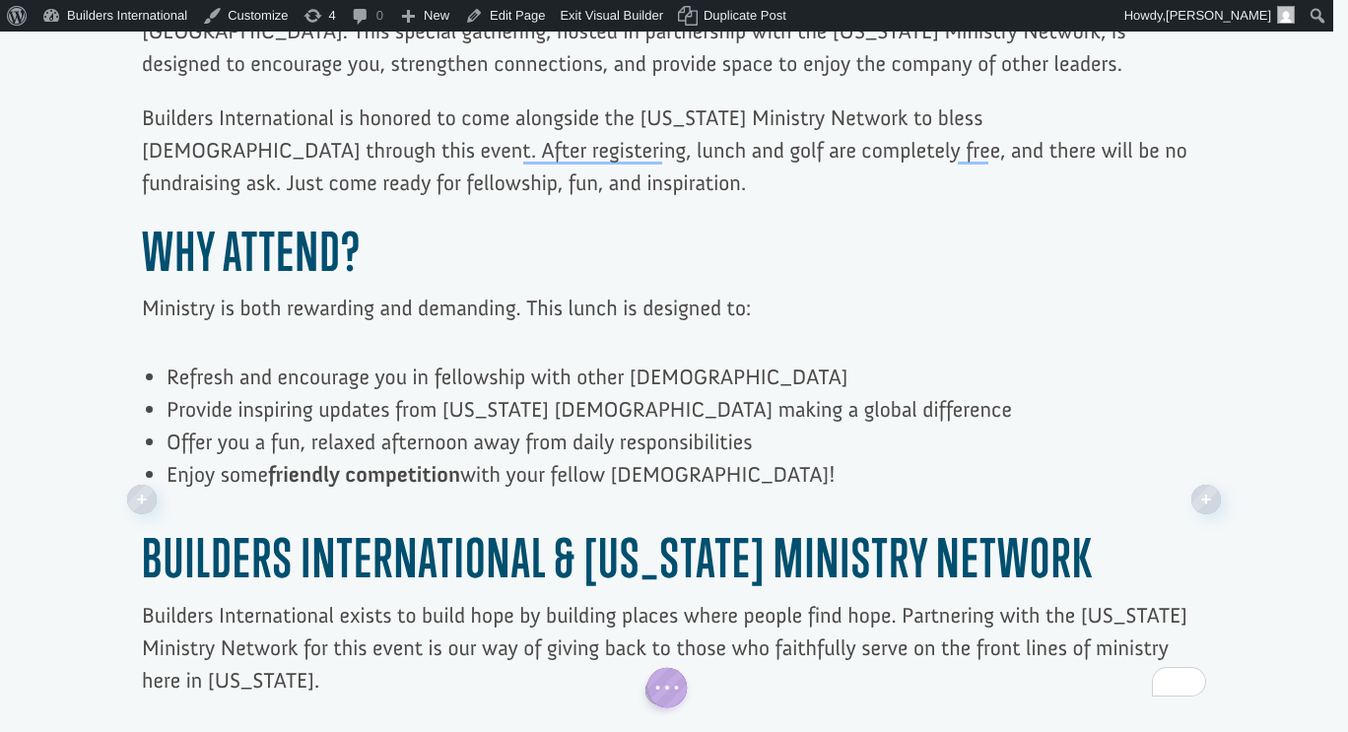
scroll to position [1013, 0]
click at [178, 619] on p "Builders International exists to build hope by building places where people fin…" at bounding box center [674, 647] width 1064 height 98
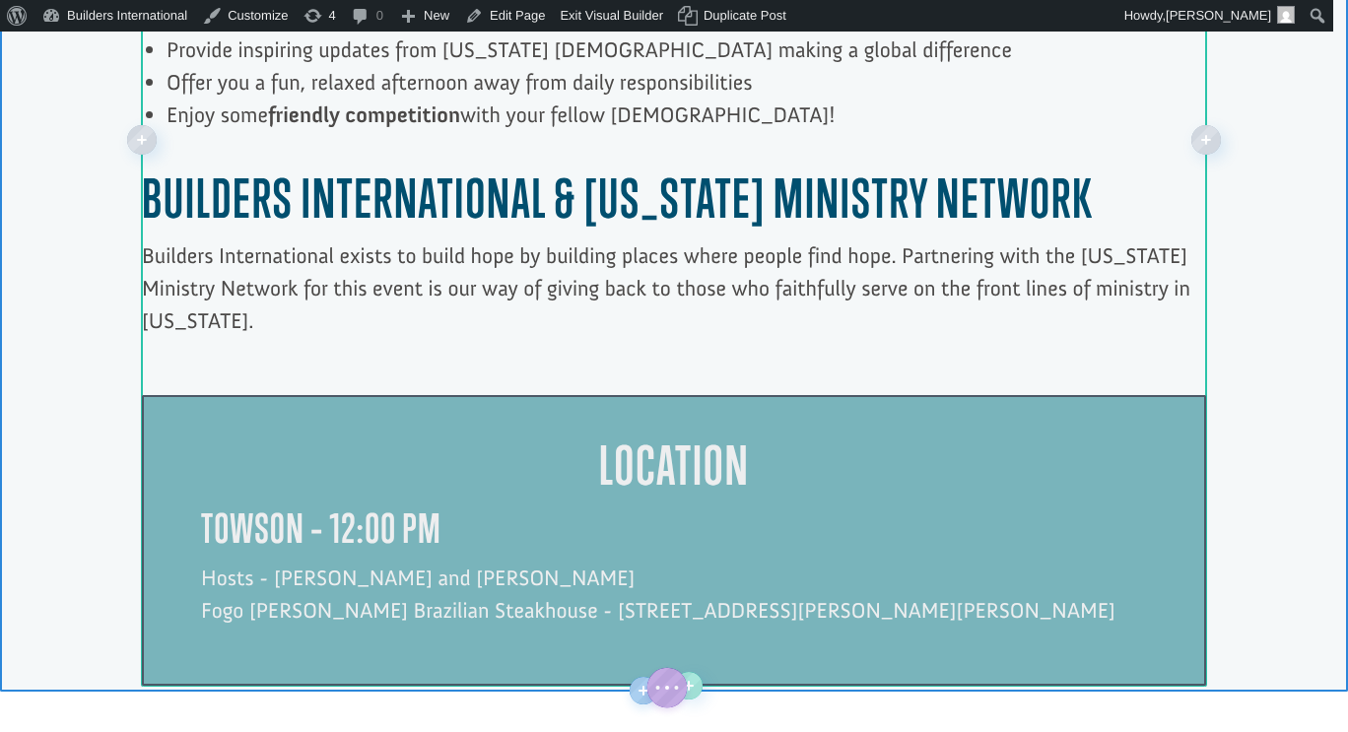
scroll to position [1466, 0]
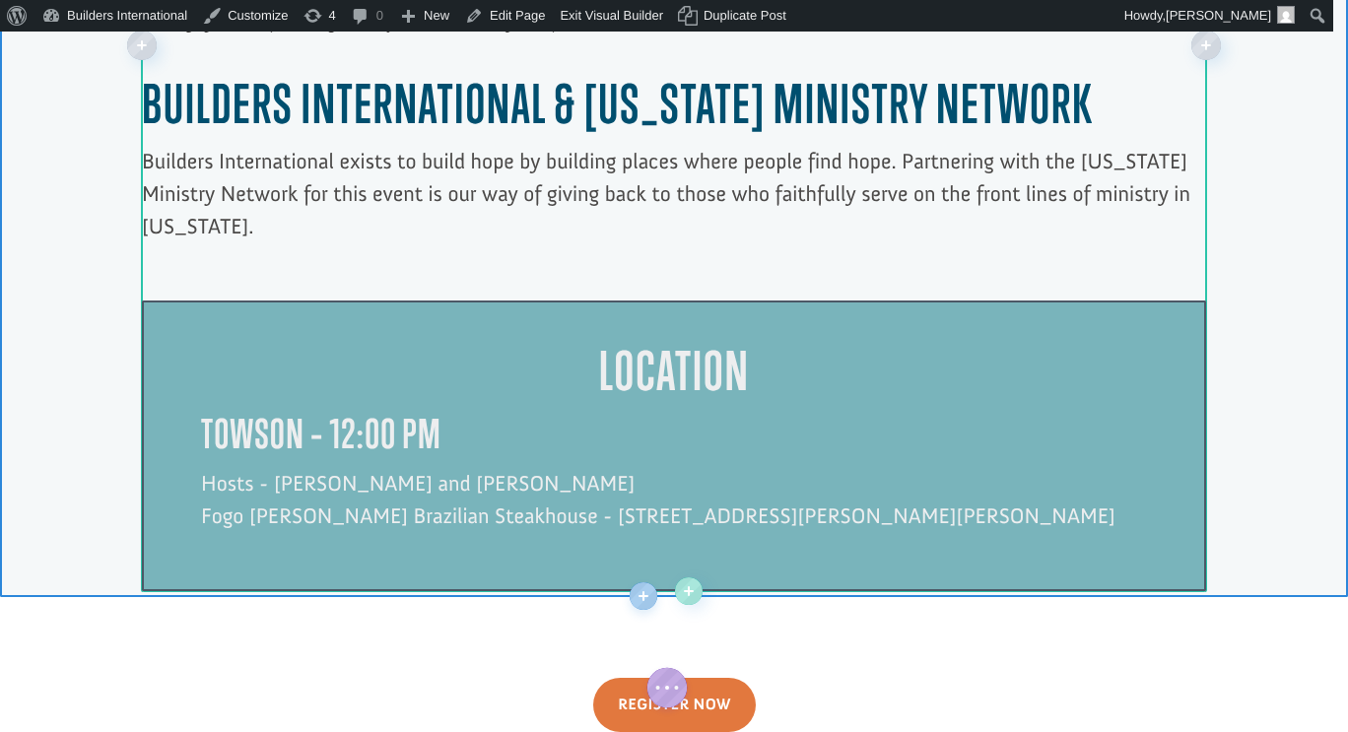
click at [661, 441] on div at bounding box center [674, 445] width 1064 height 291
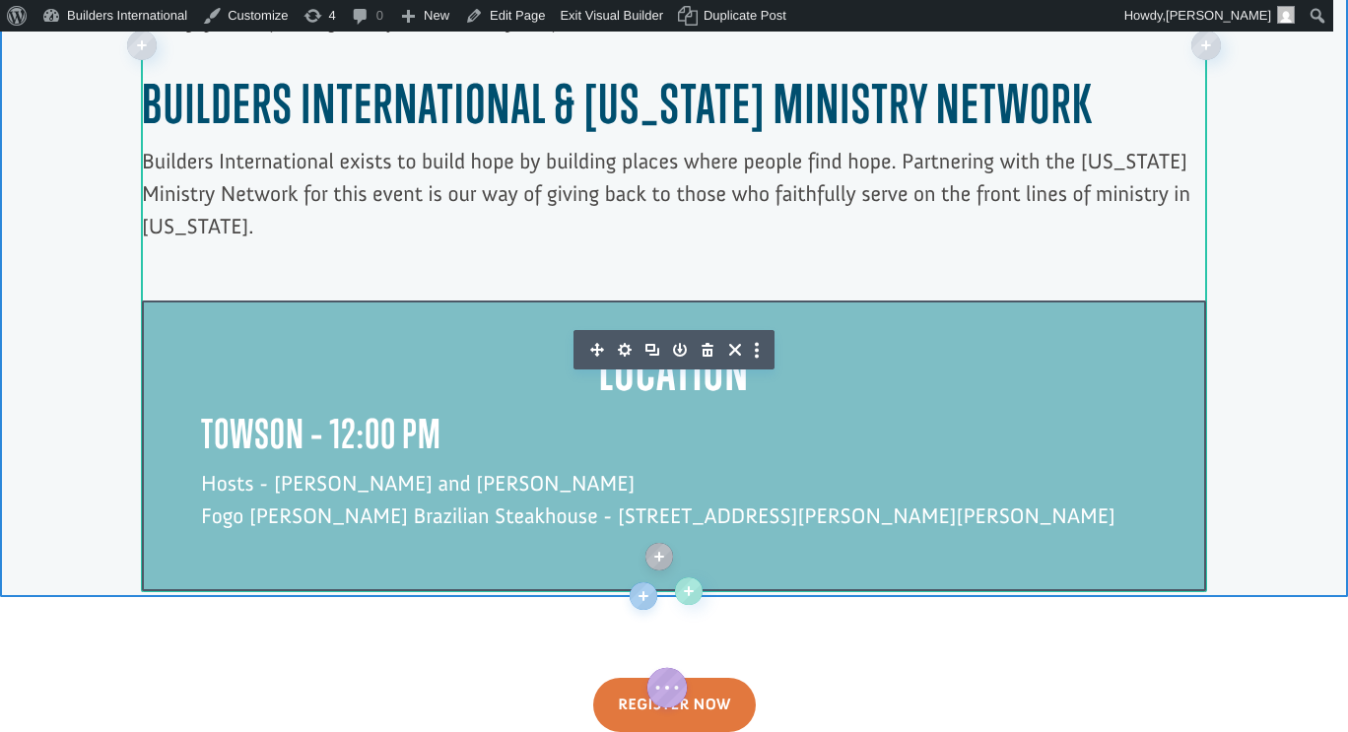
click at [331, 411] on h3 "towson – 12:00 PM" at bounding box center [674, 439] width 946 height 56
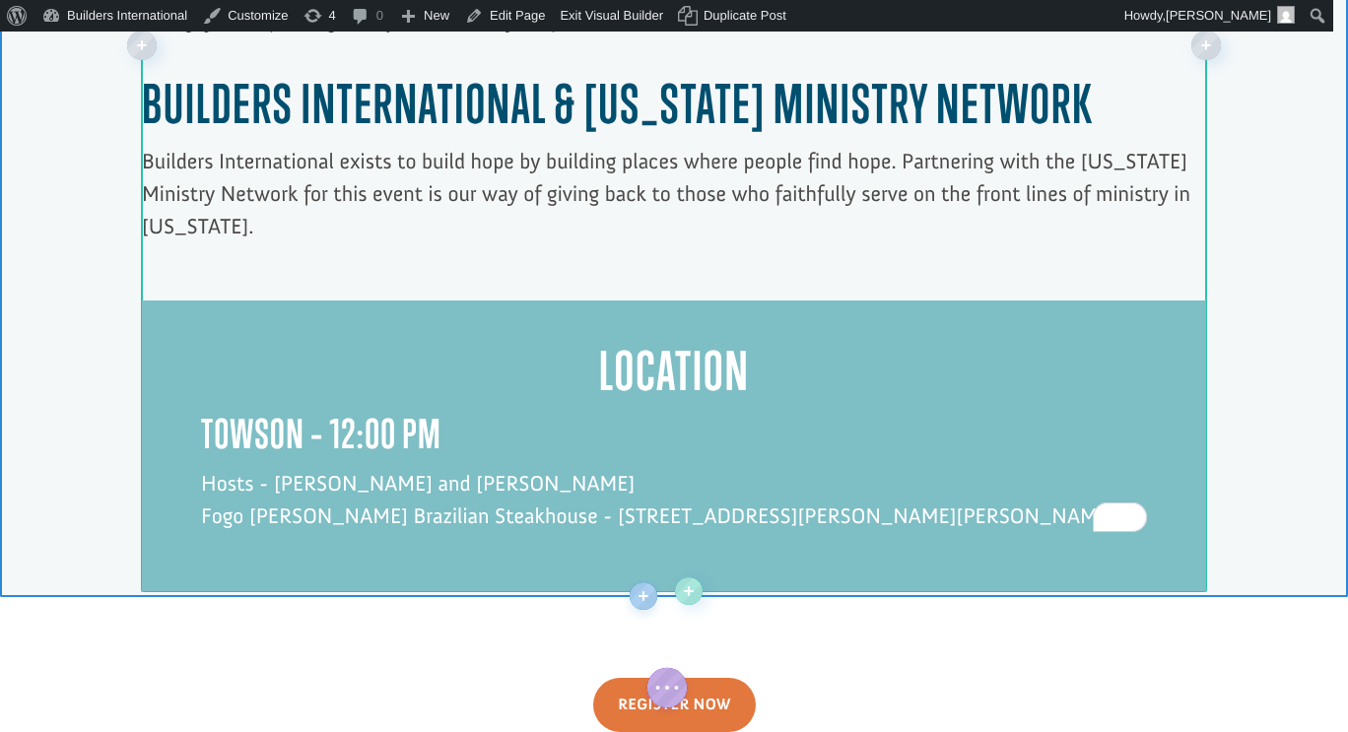
click at [300, 411] on h3 "towson – 12:00 PM" at bounding box center [674, 439] width 946 height 56
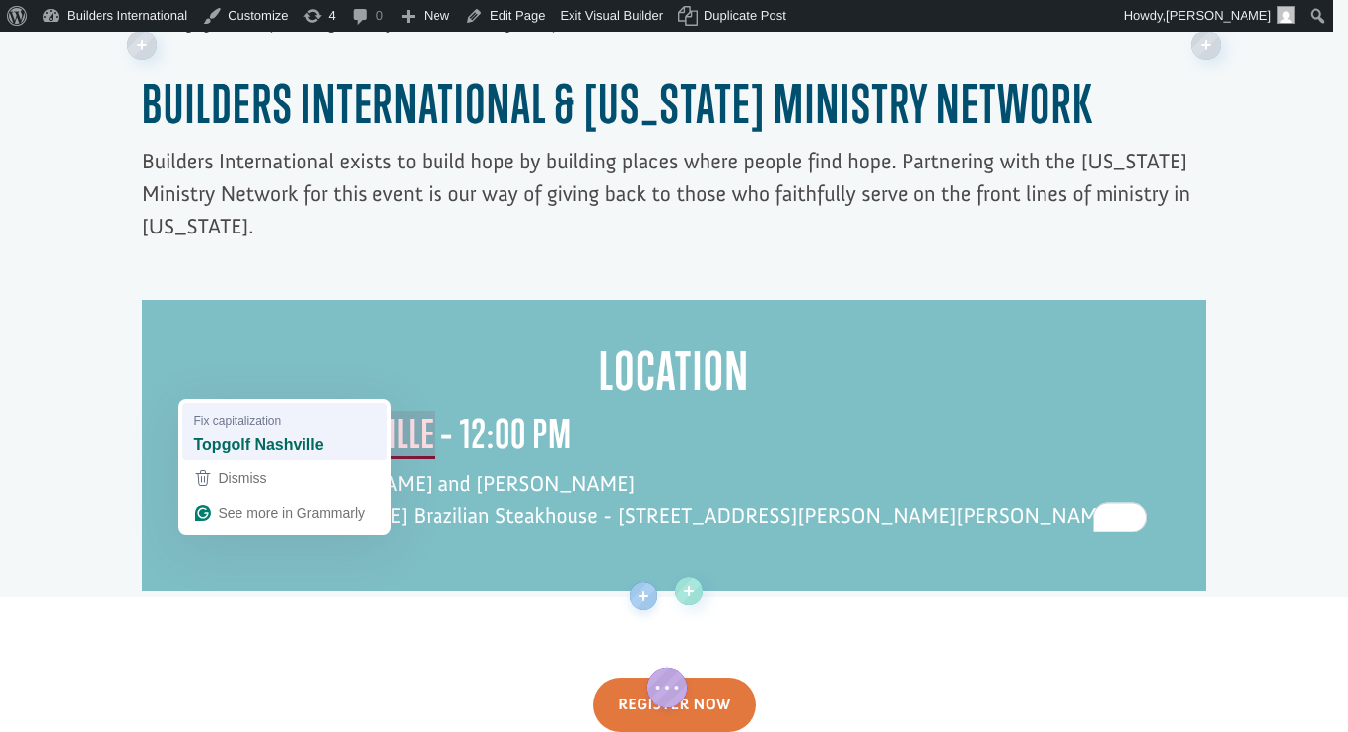
click at [265, 439] on strong "Topgolf Nashville" at bounding box center [259, 444] width 130 height 22
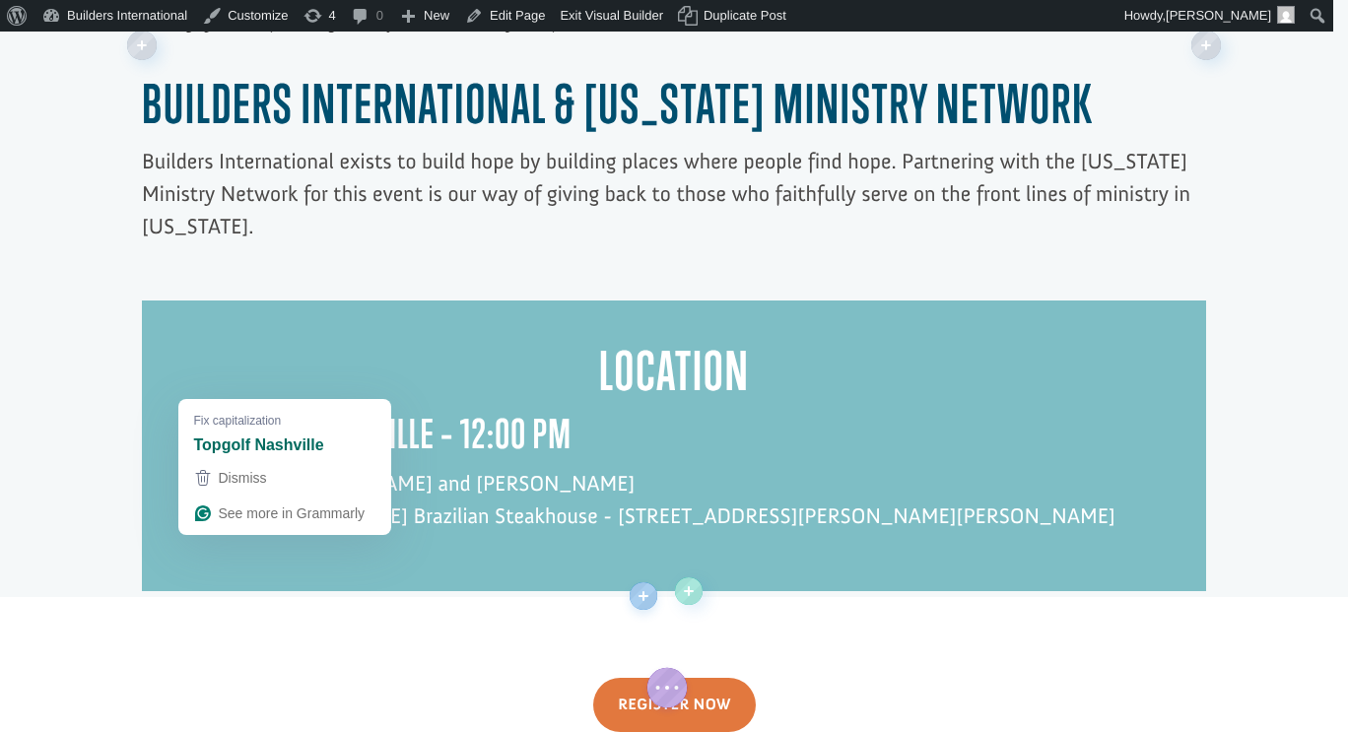
click at [563, 411] on h3 "topgolf nashville – 12:00 PM" at bounding box center [674, 439] width 946 height 56
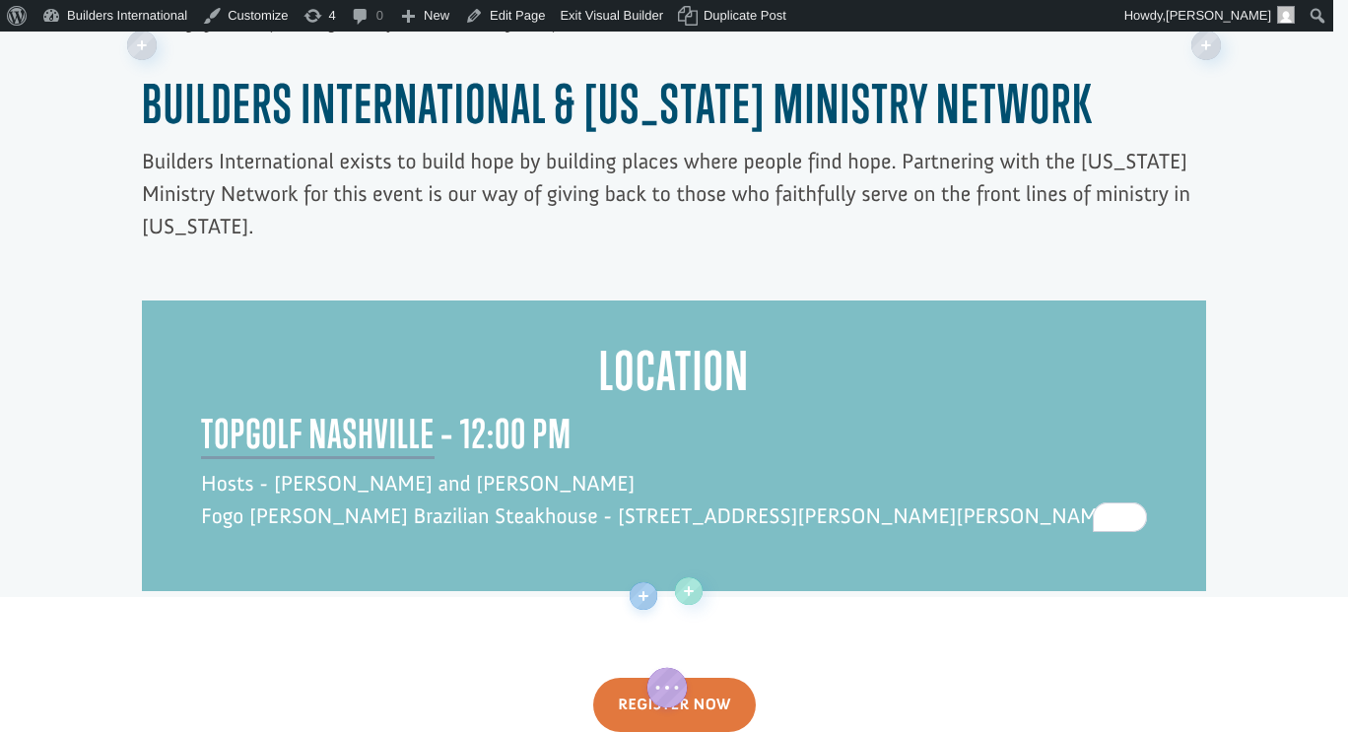
click at [519, 467] on p "Hosts - George and Denise Raduano Fogo de Chão Brazilian Steakhouse - 825 Dulan…" at bounding box center [674, 499] width 946 height 65
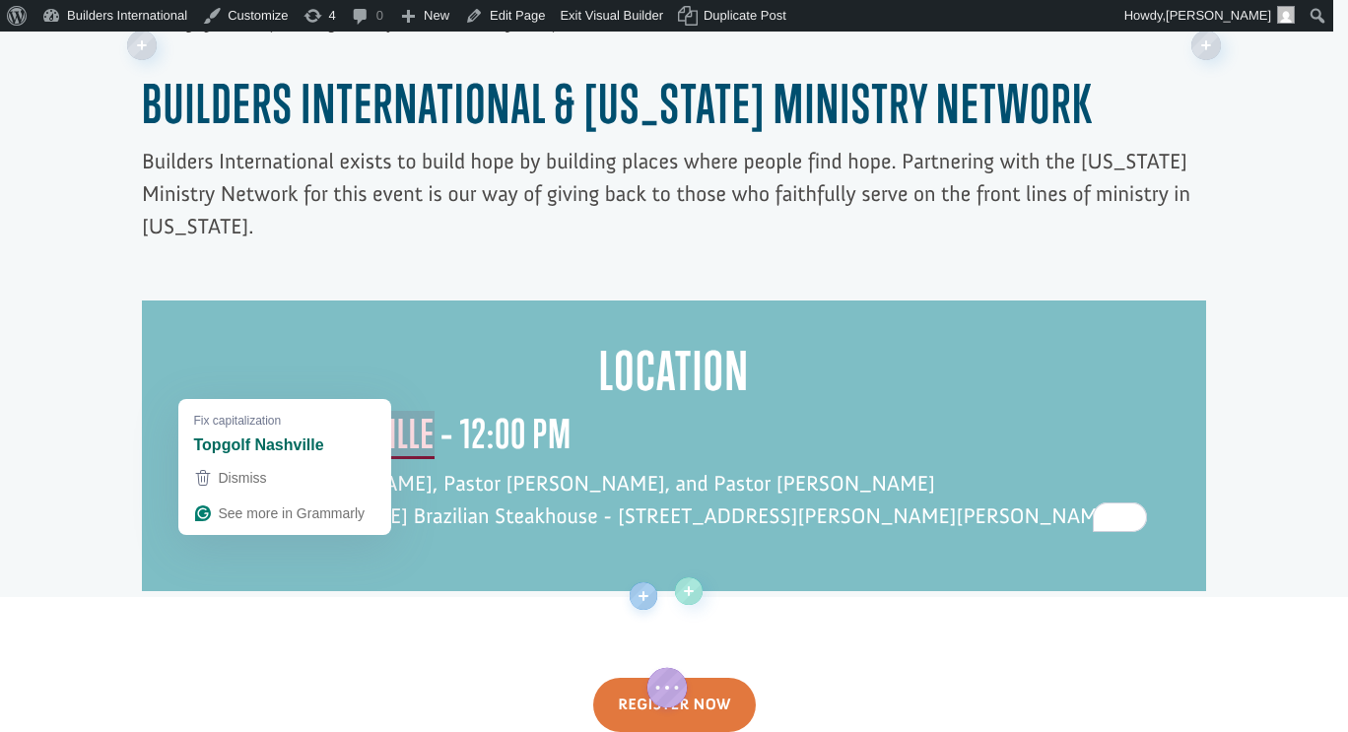
click at [562, 488] on div "Location topgolf nashville – 12:00 PM Hosts - Jeremy Godwin, Pastor Chris Moore…" at bounding box center [674, 446] width 946 height 212
click at [600, 454] on div at bounding box center [674, 445] width 1064 height 291
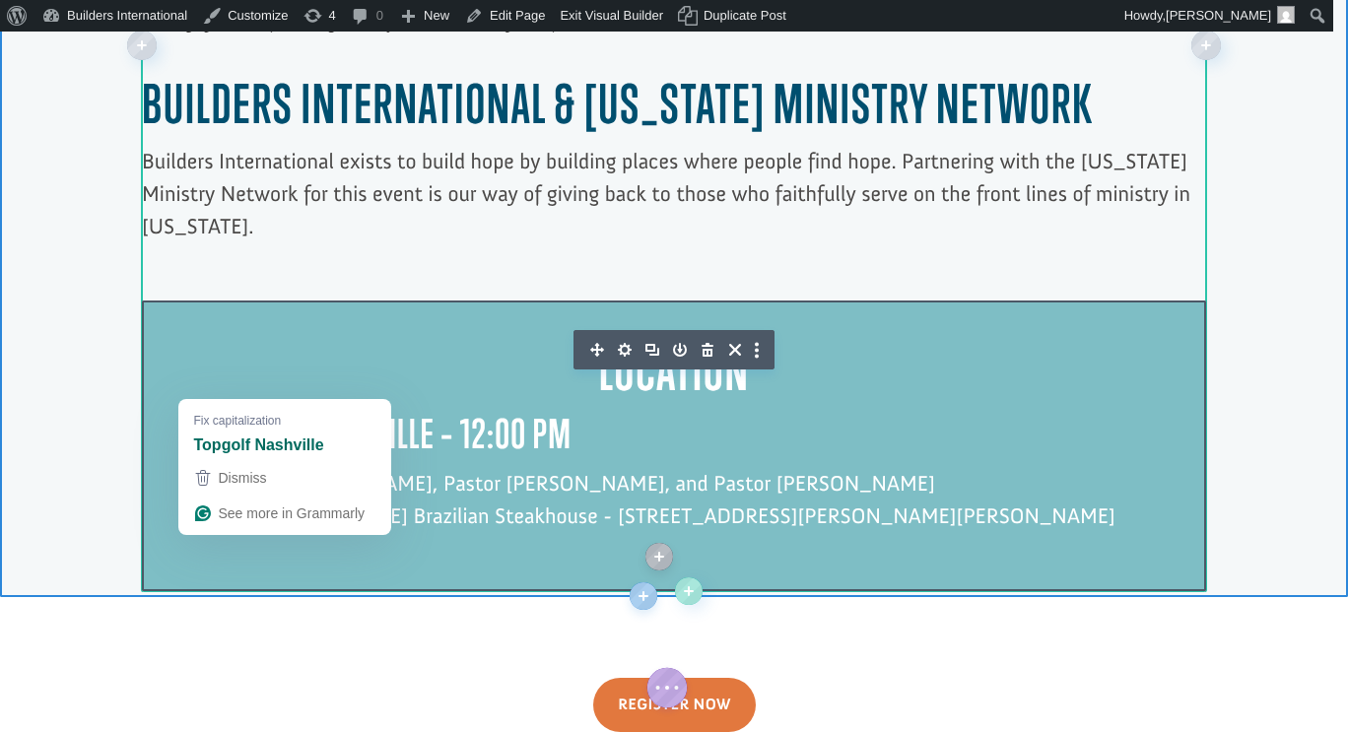
click at [525, 467] on p "Hosts - Jeremy Godwin, Pastor Chris Moore, and Pastor Bryce Harper Fogo de Chão…" at bounding box center [674, 499] width 946 height 65
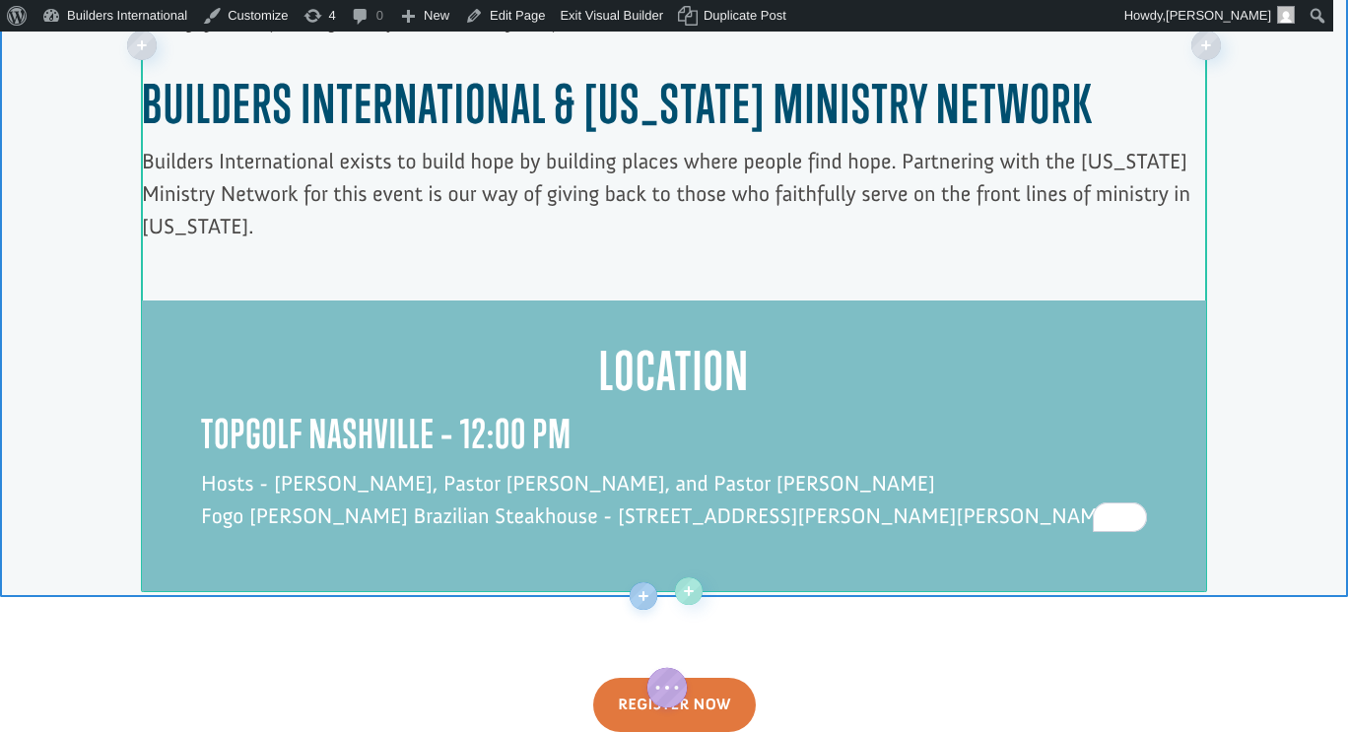
click at [506, 467] on p "Hosts - Jeremy Godwin, Pastor Chris Moore, and Pastor Bryce Harper Fogo de Chão…" at bounding box center [674, 499] width 946 height 65
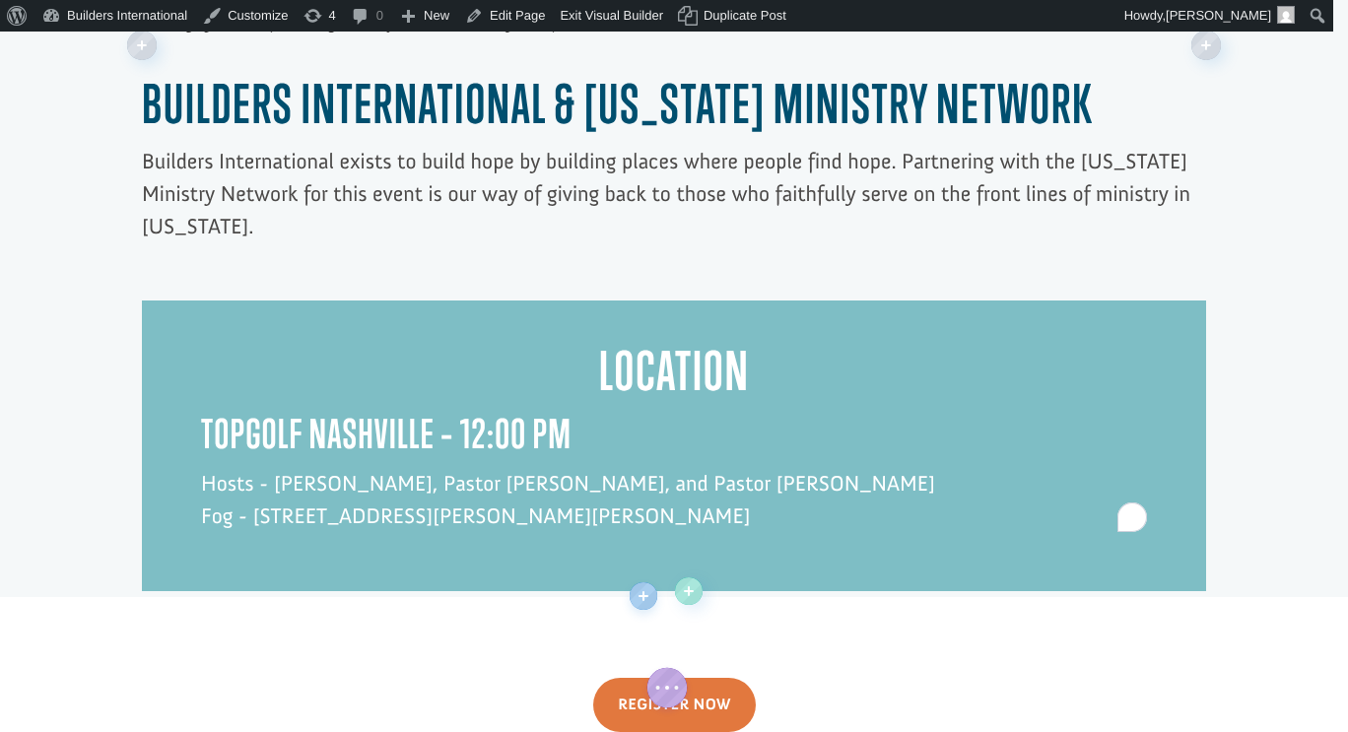
click at [451, 411] on h3 "topgolf nashville – 12:00 PM" at bounding box center [674, 439] width 946 height 56
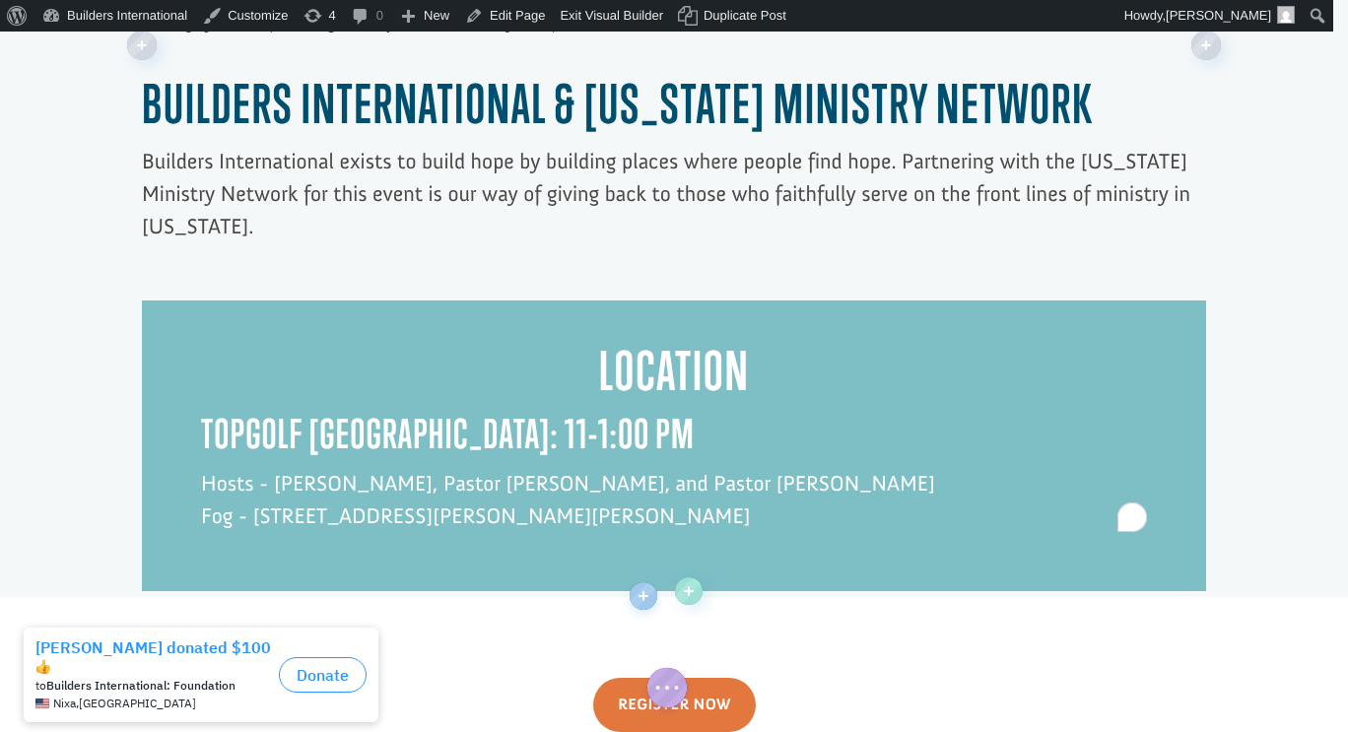
click at [469, 411] on h3 "topgolf nashville: 11-1:00 PM" at bounding box center [674, 439] width 946 height 56
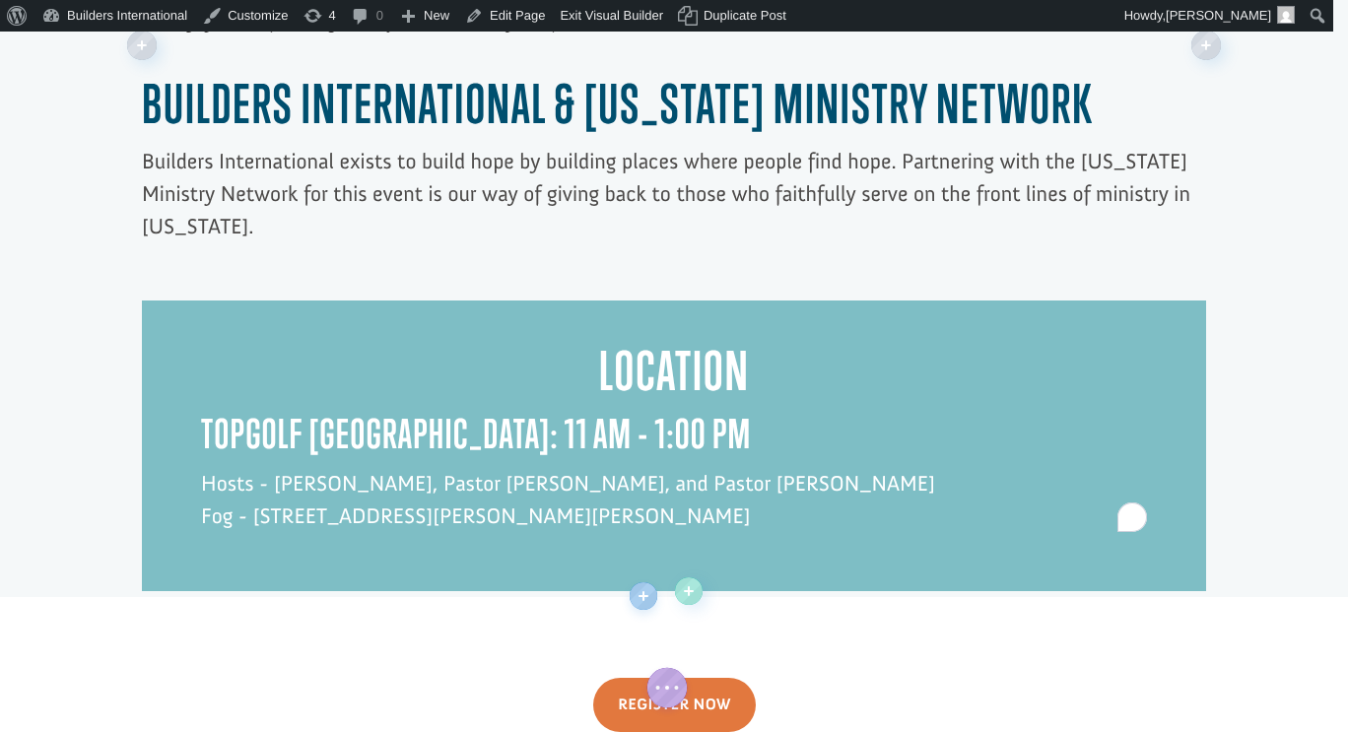
click at [222, 467] on p "Hosts - Jeremy Godwin, Pastor Chris Moore, and Pastor Bryce Harper Fog - 825 Du…" at bounding box center [674, 499] width 946 height 65
click at [687, 467] on p "Hosts - Jeremy Godwin, Pastor Chris Moore, and Pastor Bryce Harper TopGolf - 82…" at bounding box center [674, 499] width 946 height 65
drag, startPoint x: 687, startPoint y: 454, endPoint x: 288, endPoint y: 467, distance: 399.2
click at [288, 467] on p "Hosts - Jeremy Godwin, Pastor Chris Moore, and Pastor Bryce Harper TopGolf - 82…" at bounding box center [674, 499] width 946 height 65
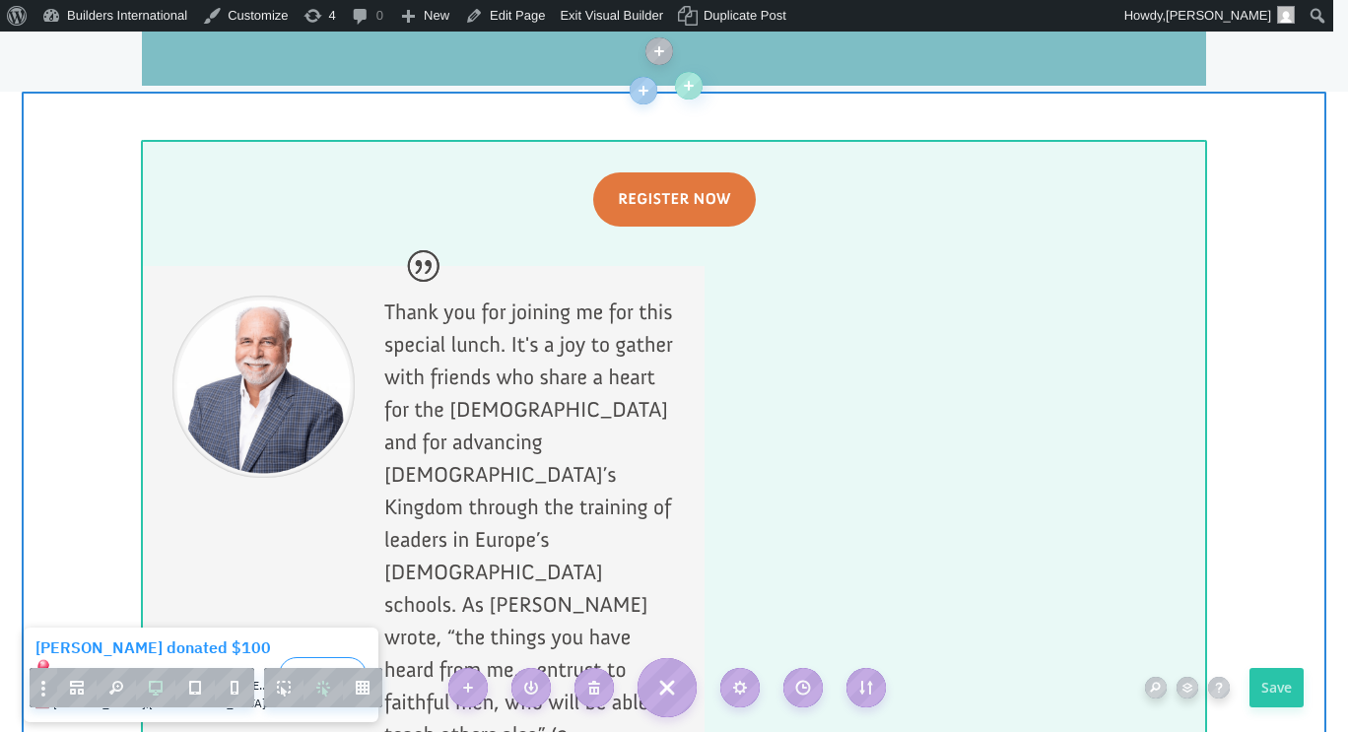
scroll to position [1942, 0]
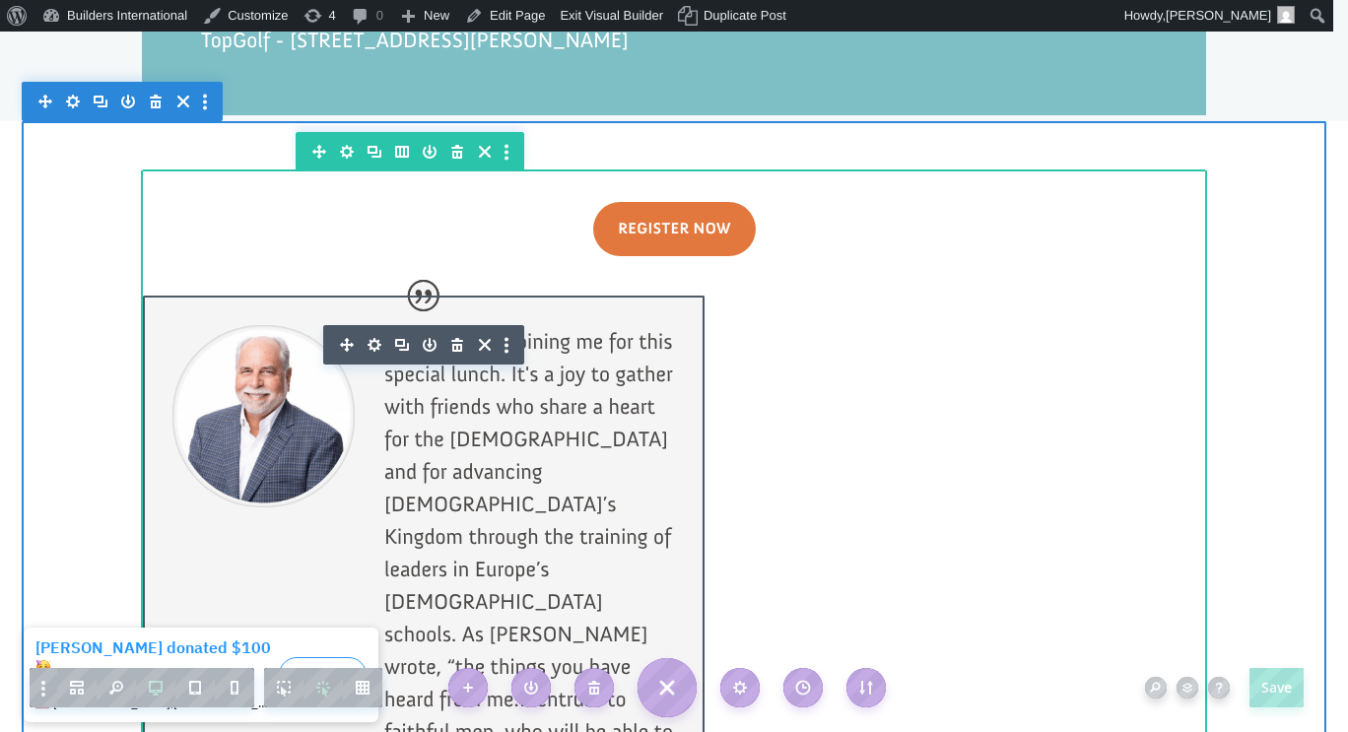
click at [361, 331] on icon "button" at bounding box center [375, 345] width 28 height 28
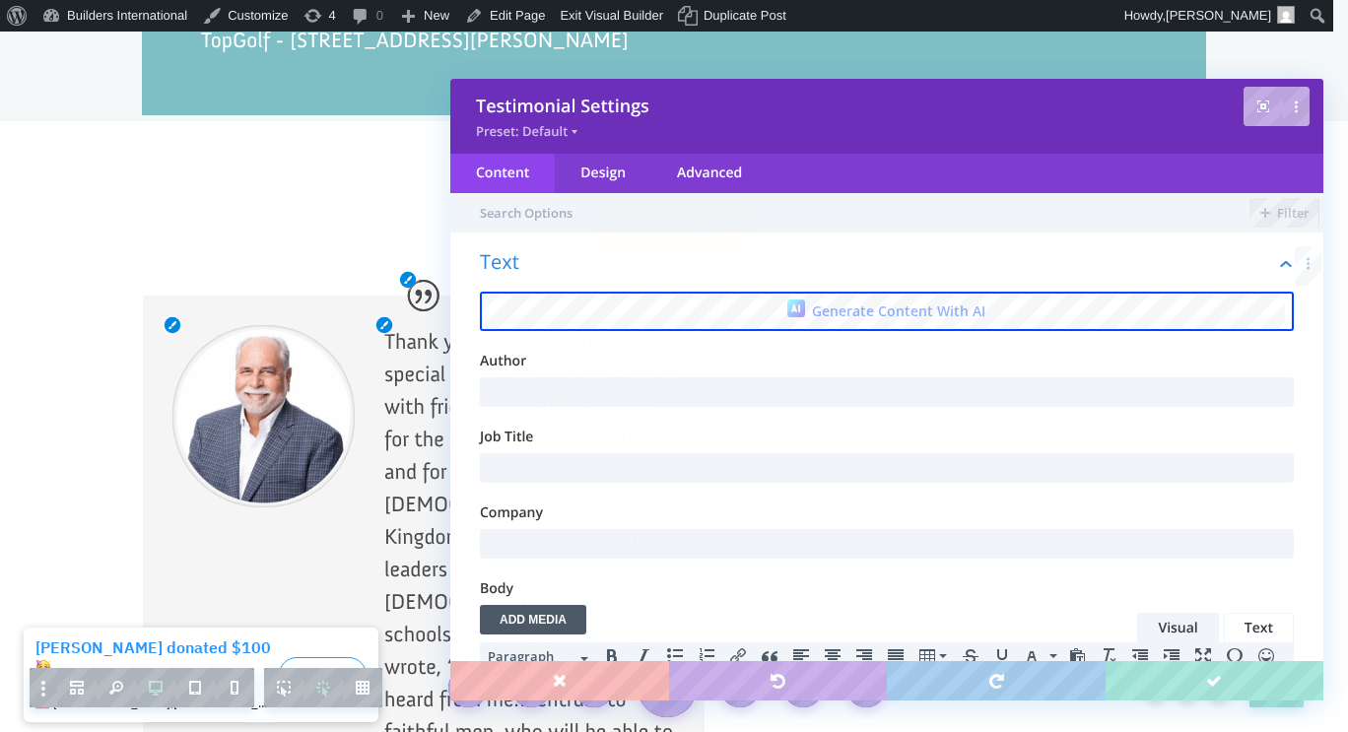
scroll to position [0, 0]
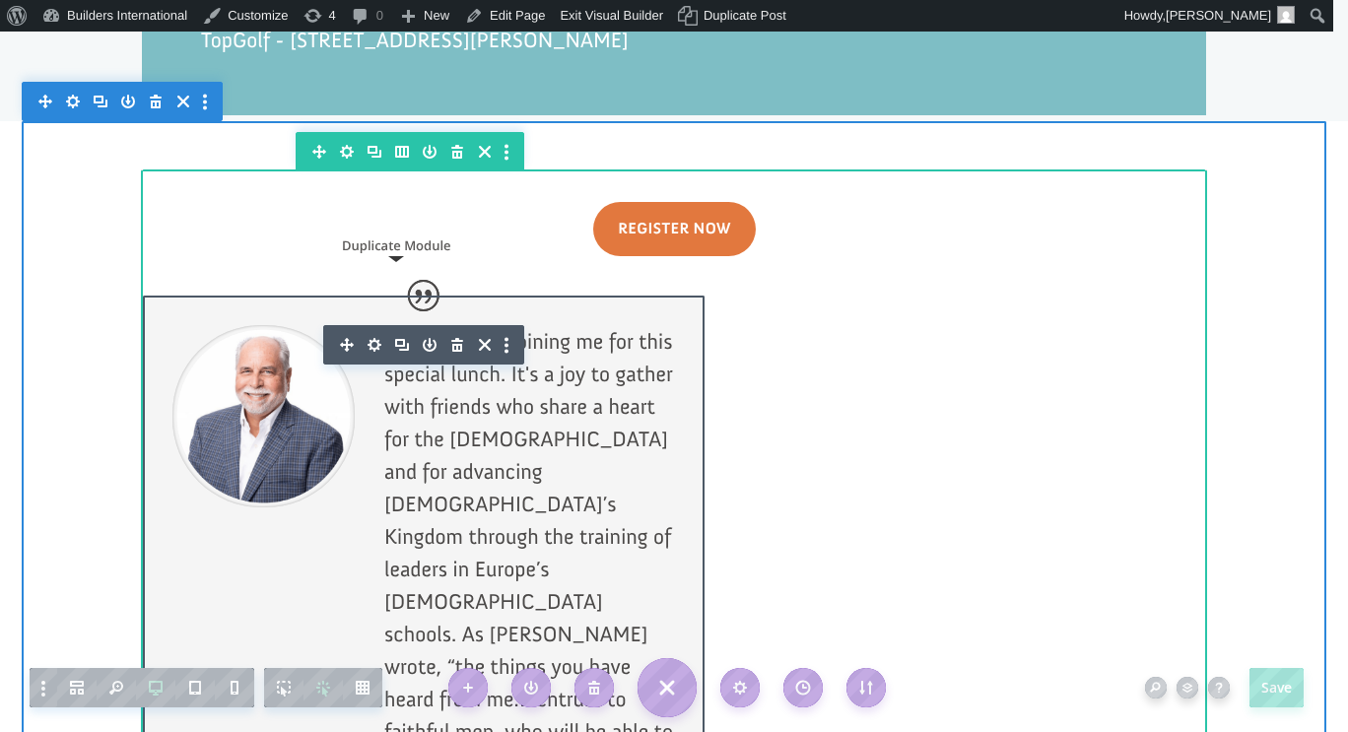
click at [391, 331] on icon "button" at bounding box center [402, 345] width 28 height 28
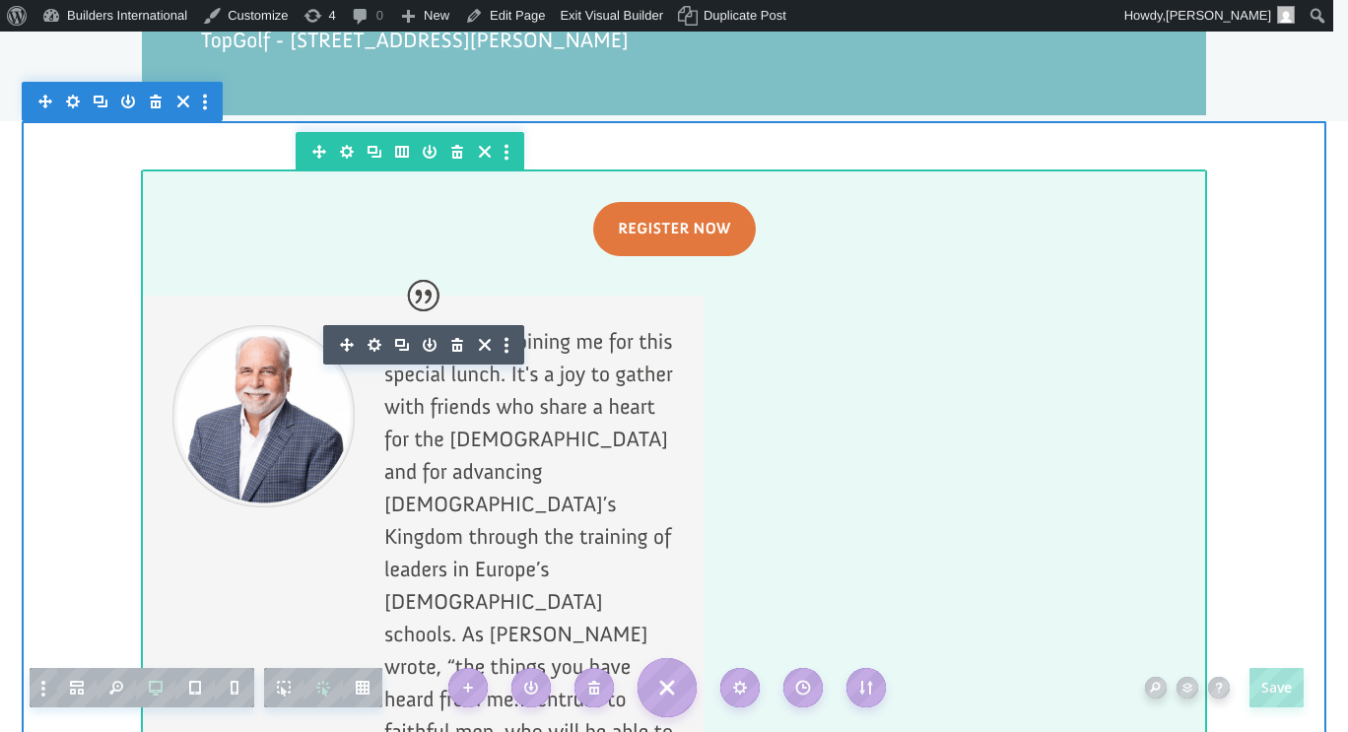
scroll to position [1476, 0]
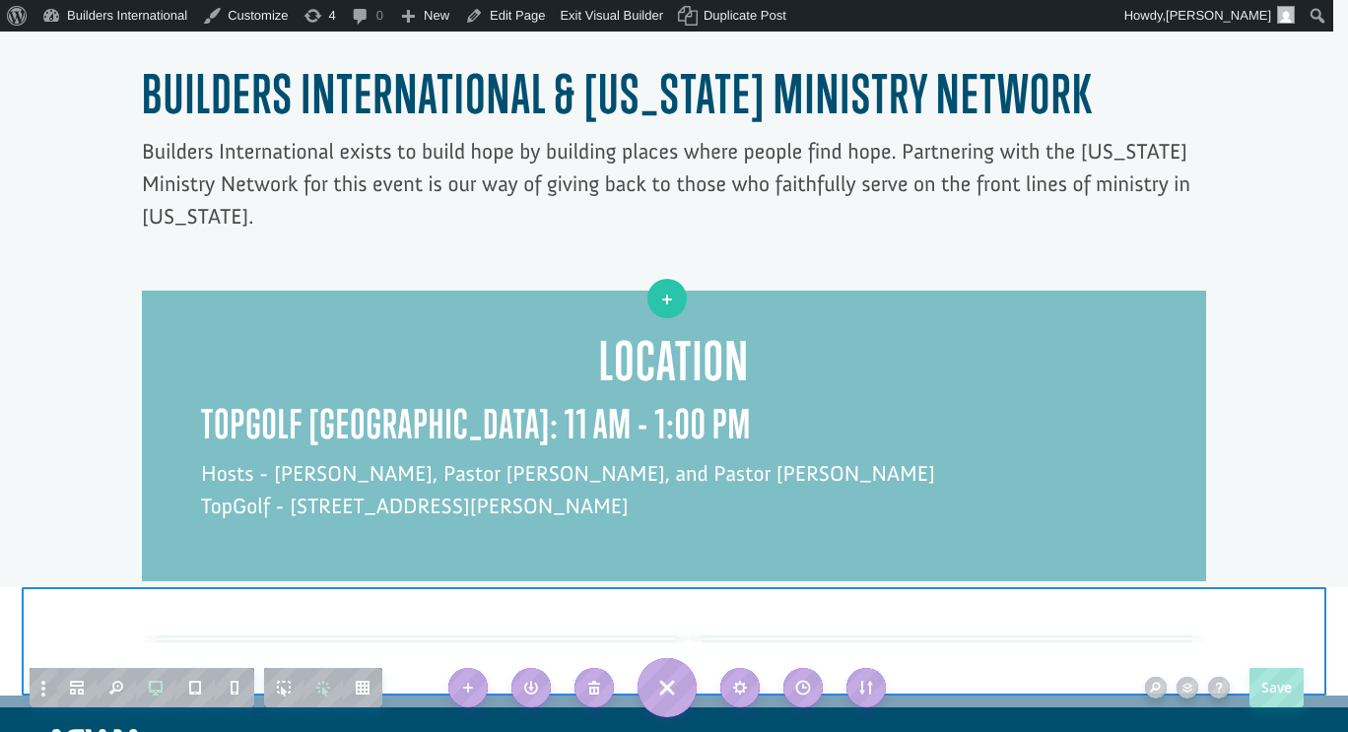
drag, startPoint x: 732, startPoint y: 293, endPoint x: 681, endPoint y: 298, distance: 51.5
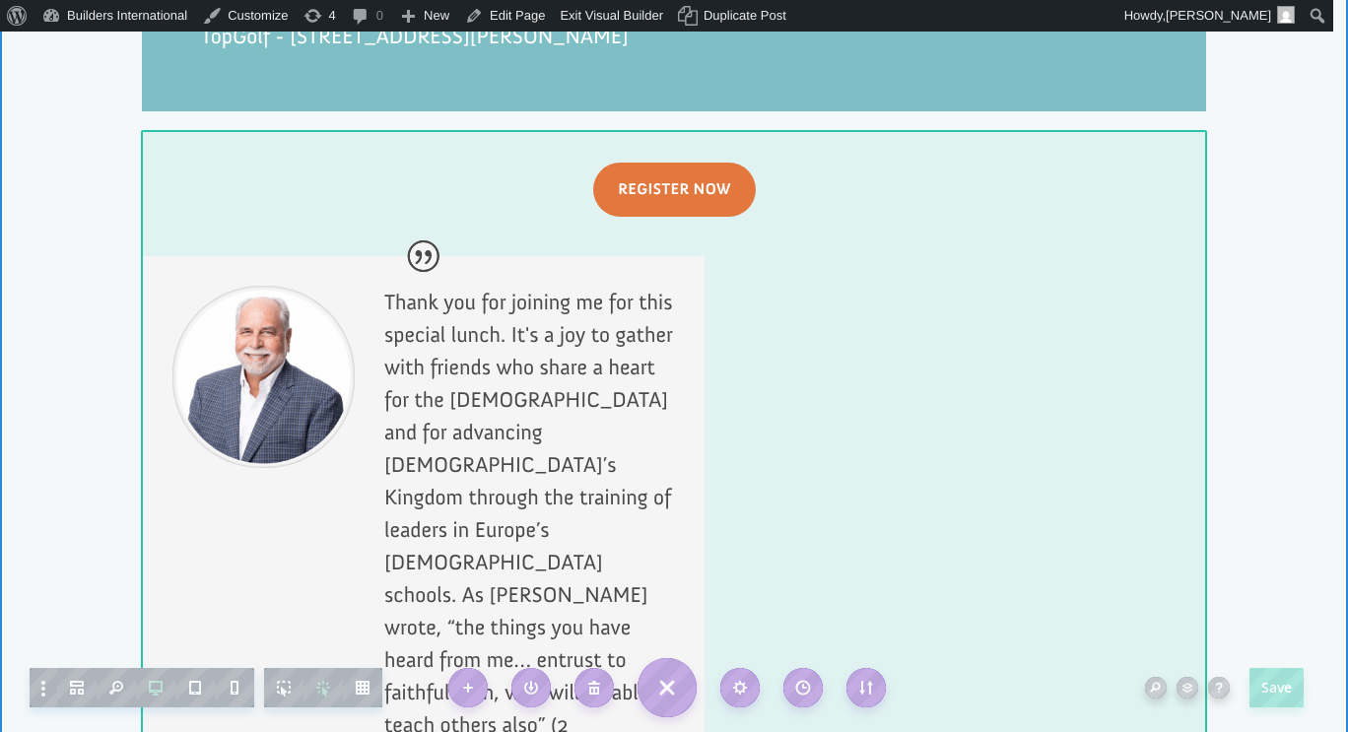
scroll to position [1947, 0]
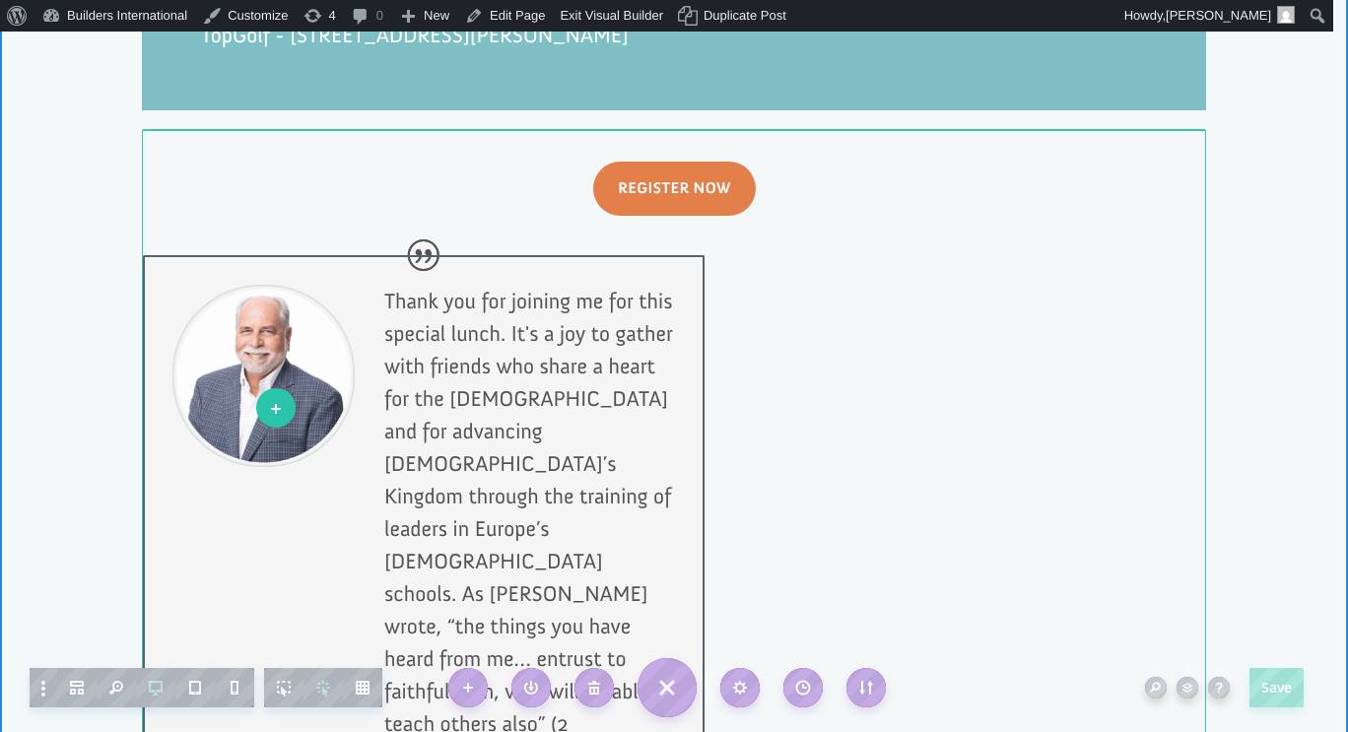
scroll to position [1566, 0]
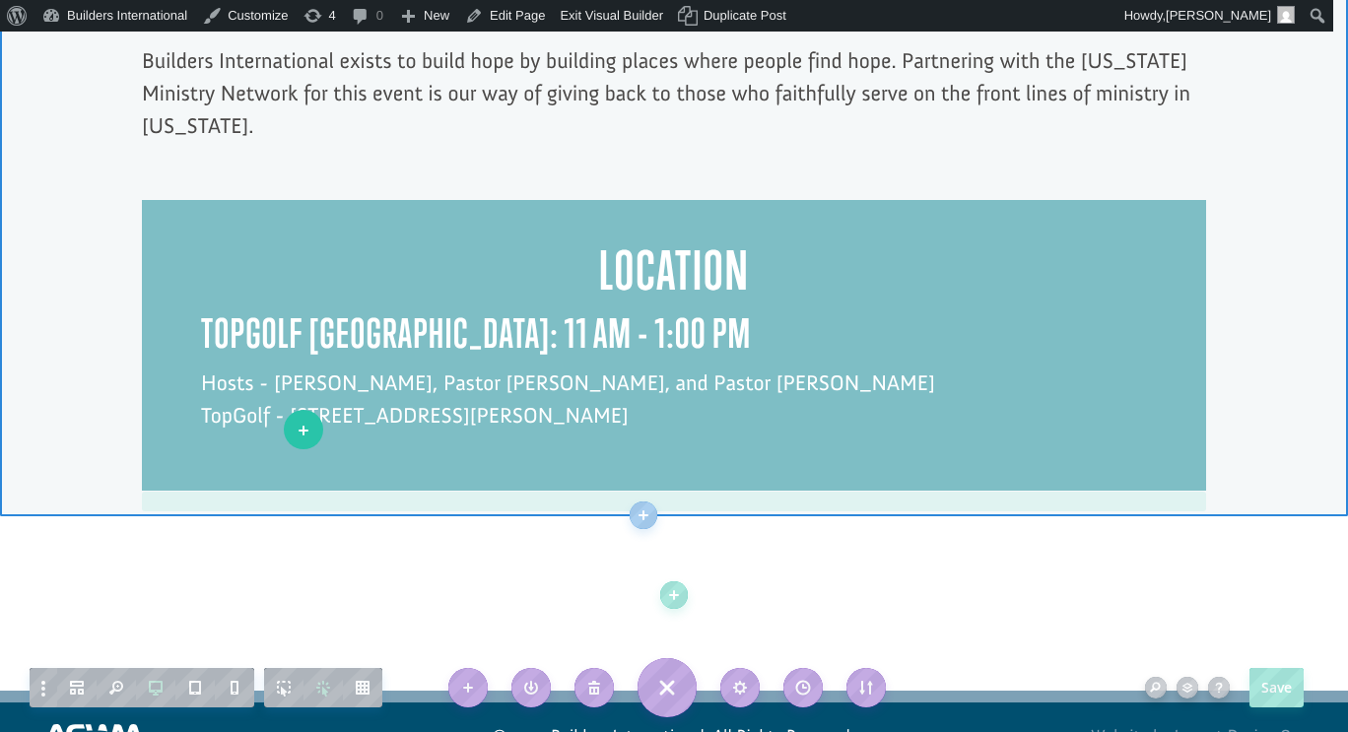
drag, startPoint x: 254, startPoint y: 417, endPoint x: 303, endPoint y: 429, distance: 50.7
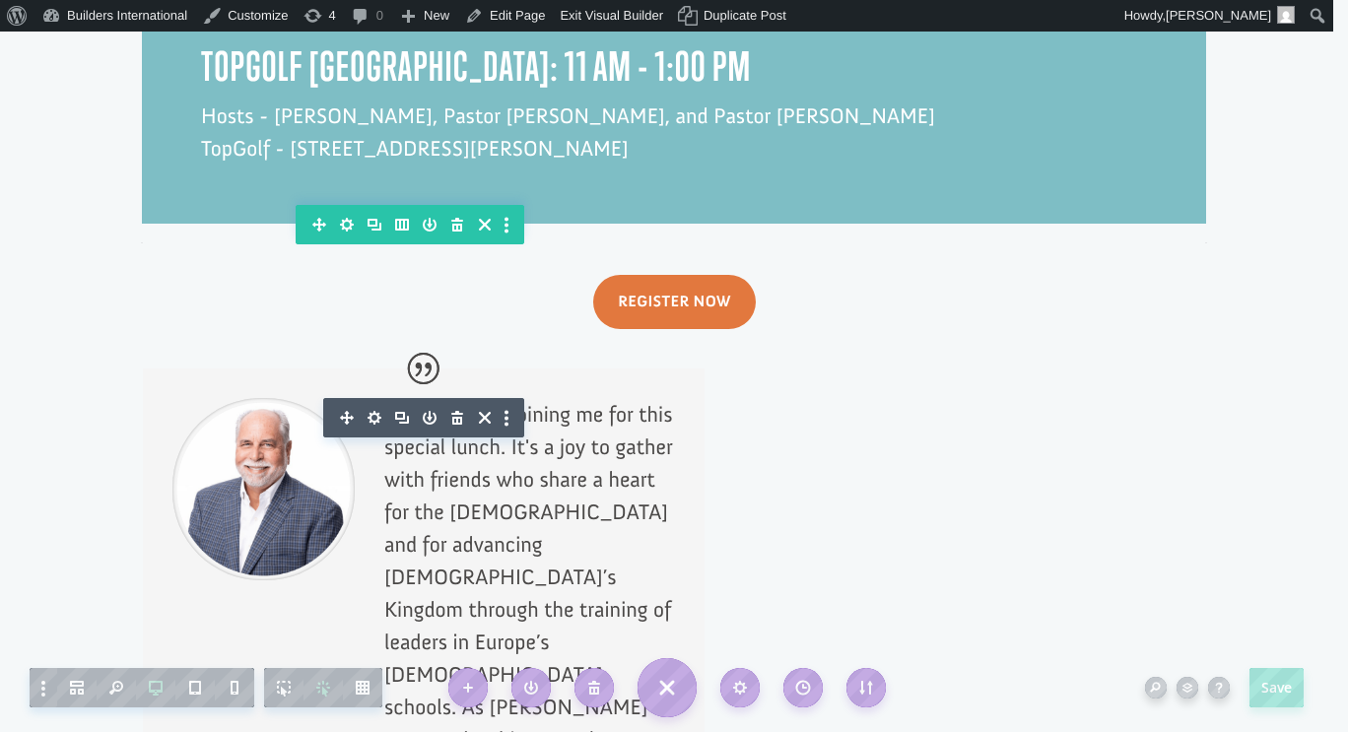
scroll to position [1834, 0]
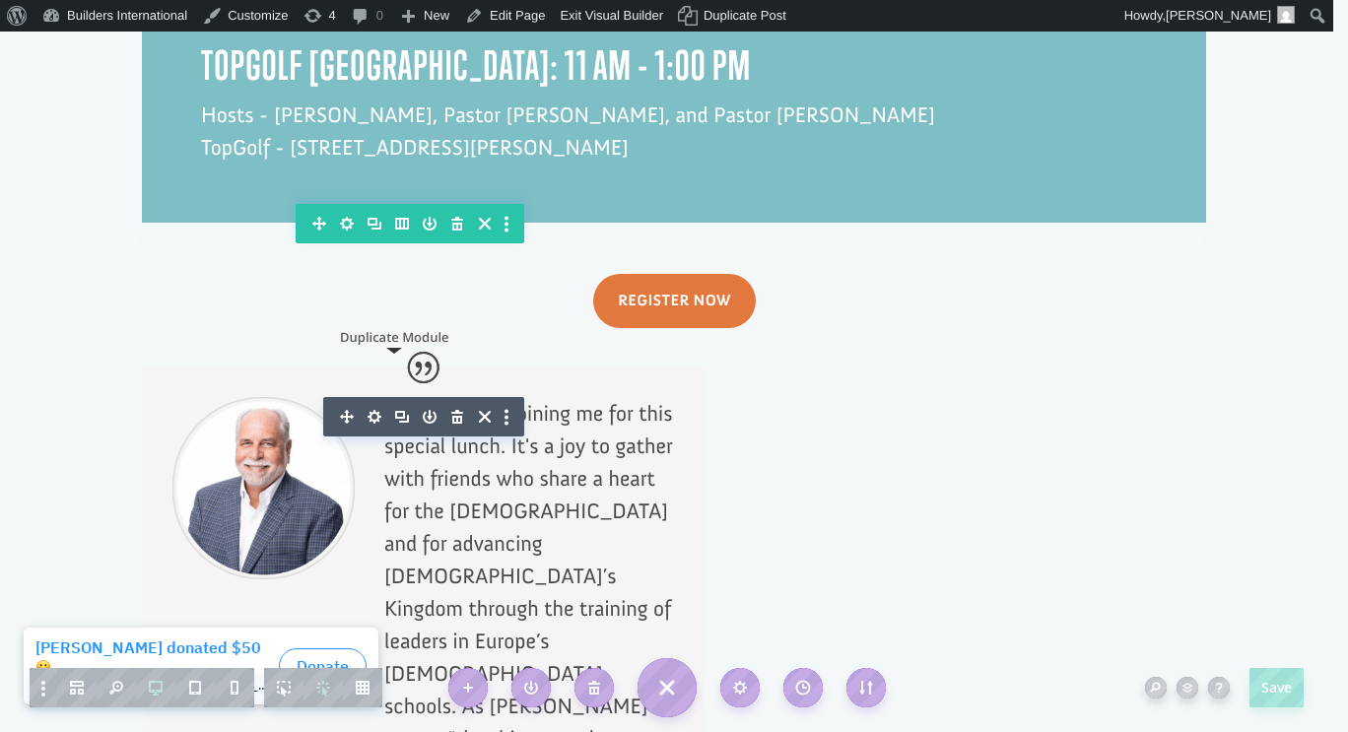
click at [394, 403] on icon "button" at bounding box center [402, 417] width 28 height 28
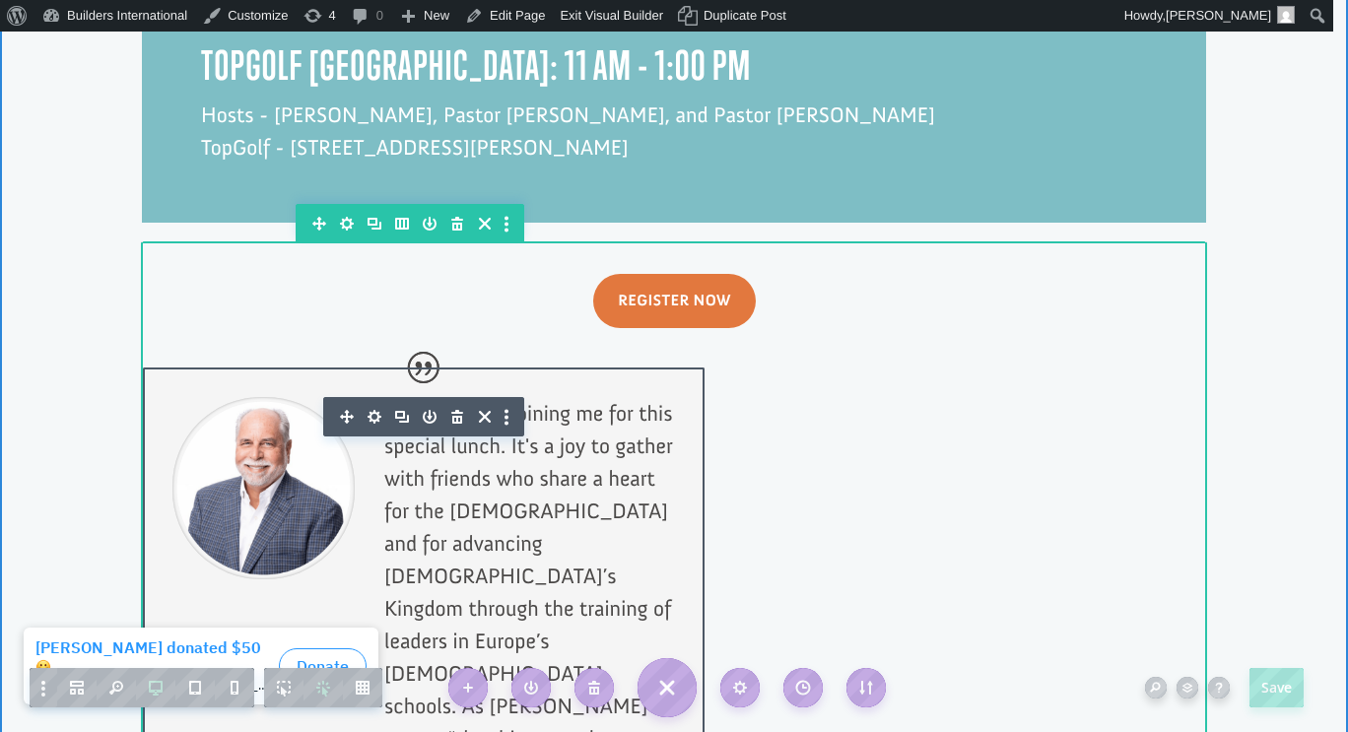
click at [394, 403] on icon "button" at bounding box center [402, 417] width 28 height 28
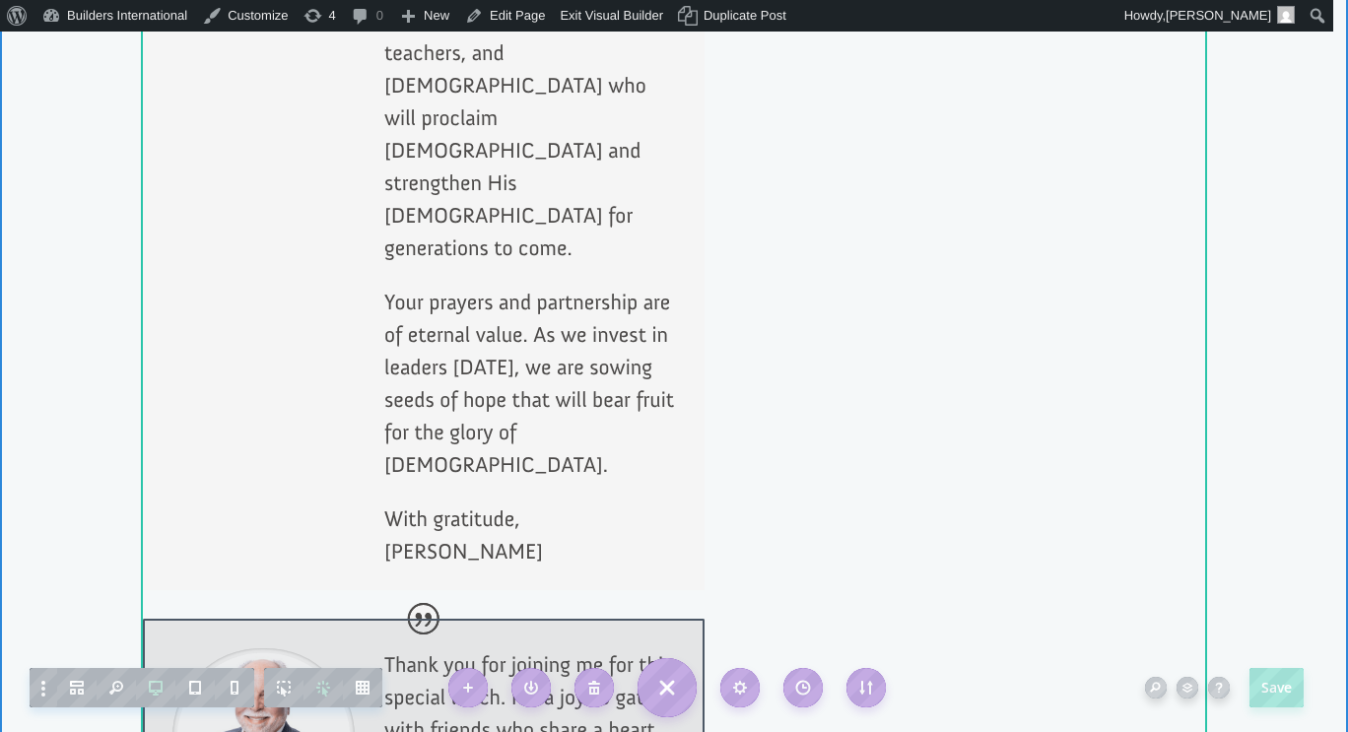
scroll to position [5041, 0]
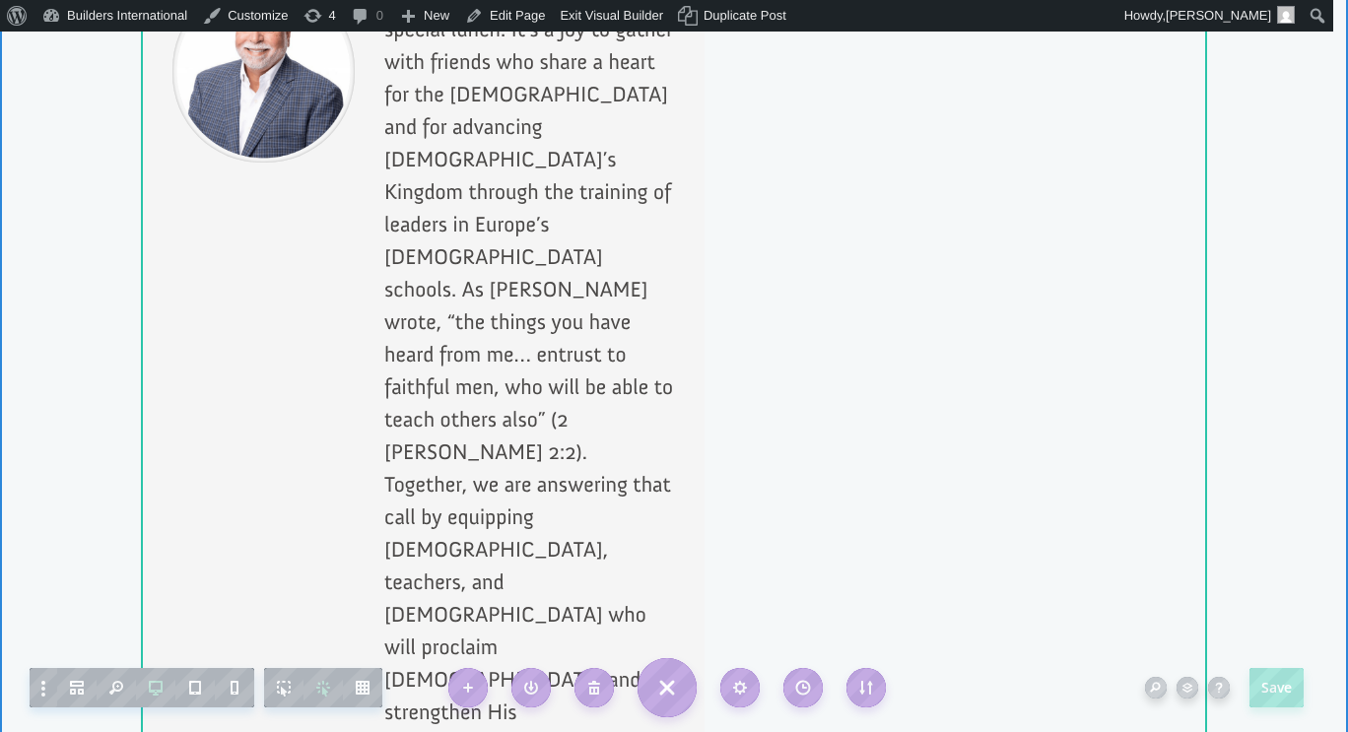
scroll to position [4643, 0]
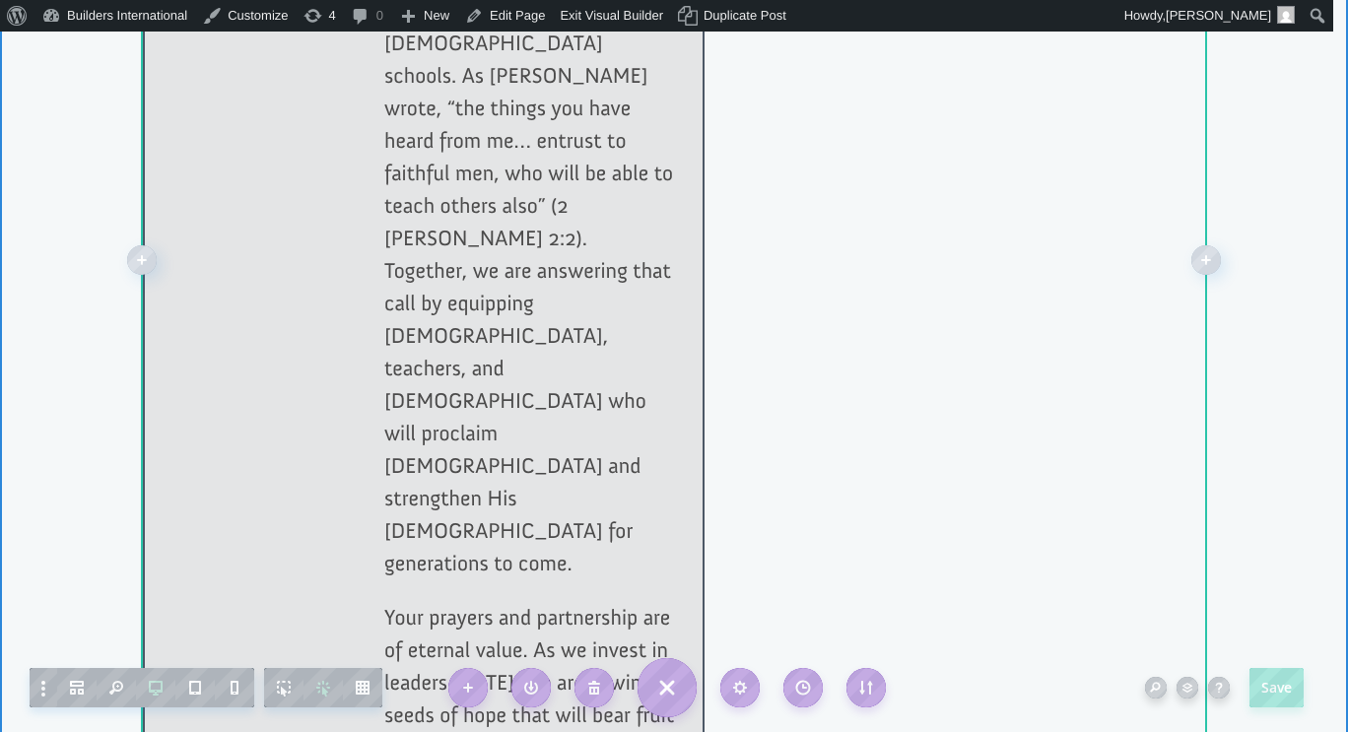
scroll to position [3662, 0]
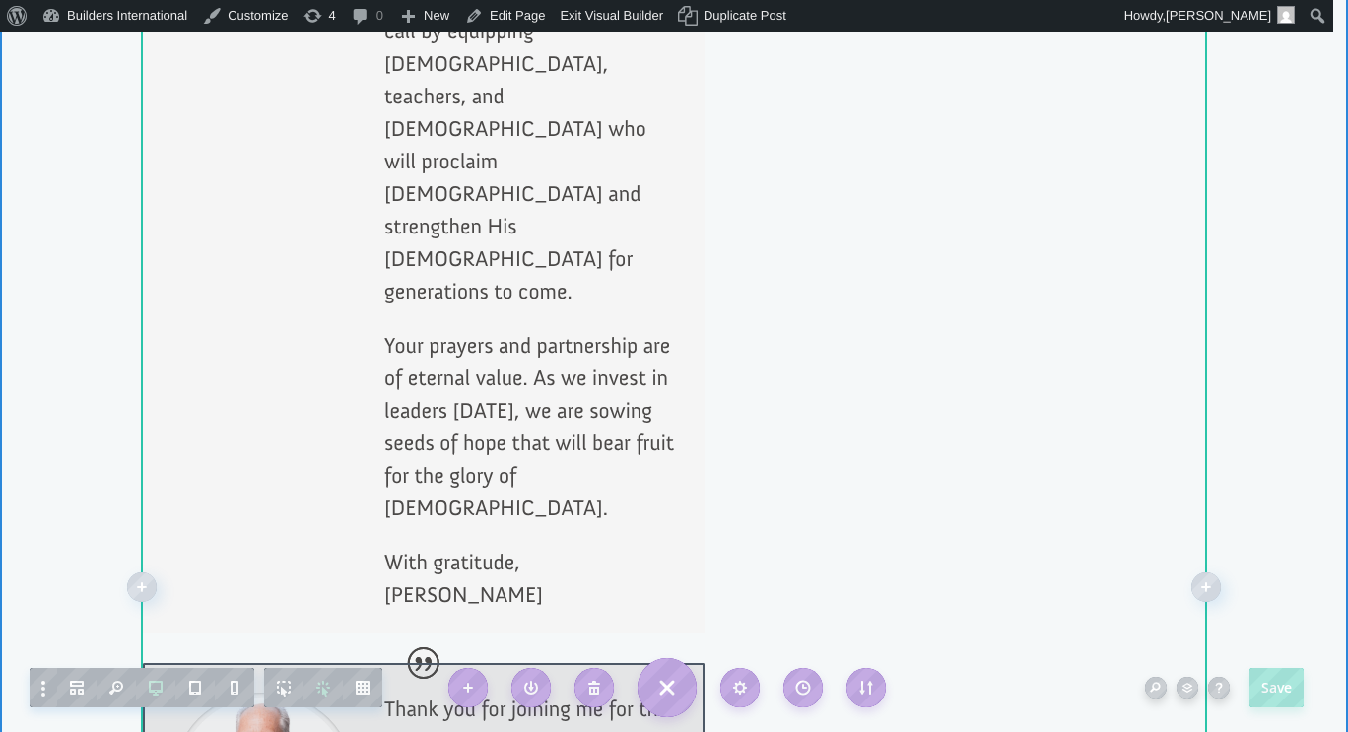
scroll to position [2735, 0]
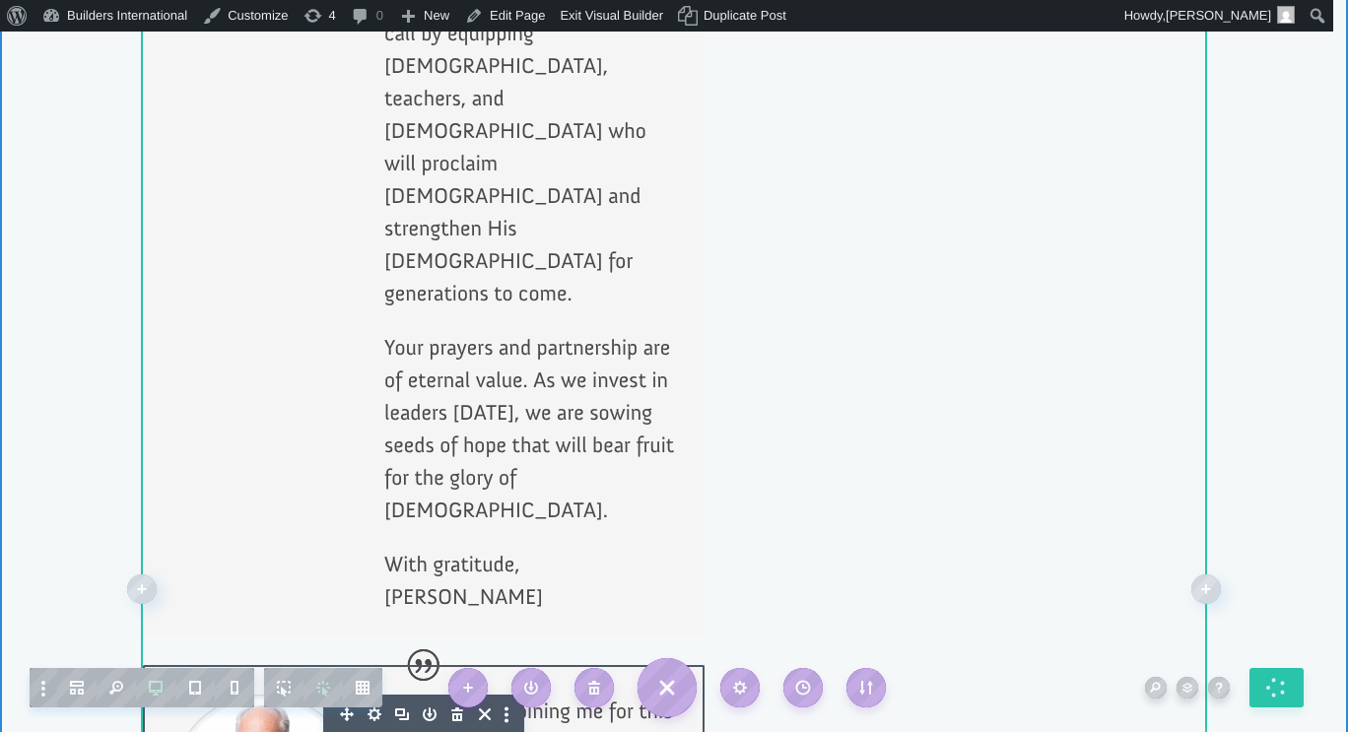
click at [451, 700] on icon "button" at bounding box center [457, 714] width 28 height 28
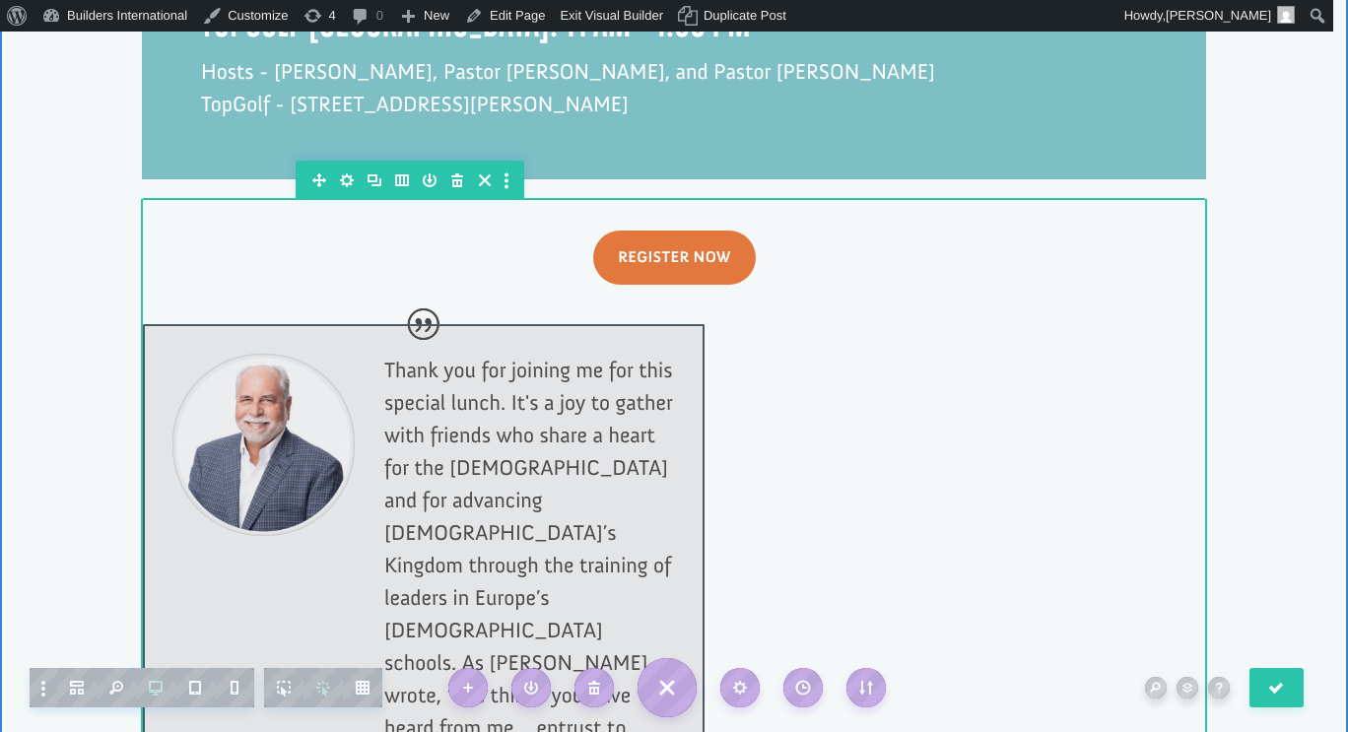
scroll to position [1877, 0]
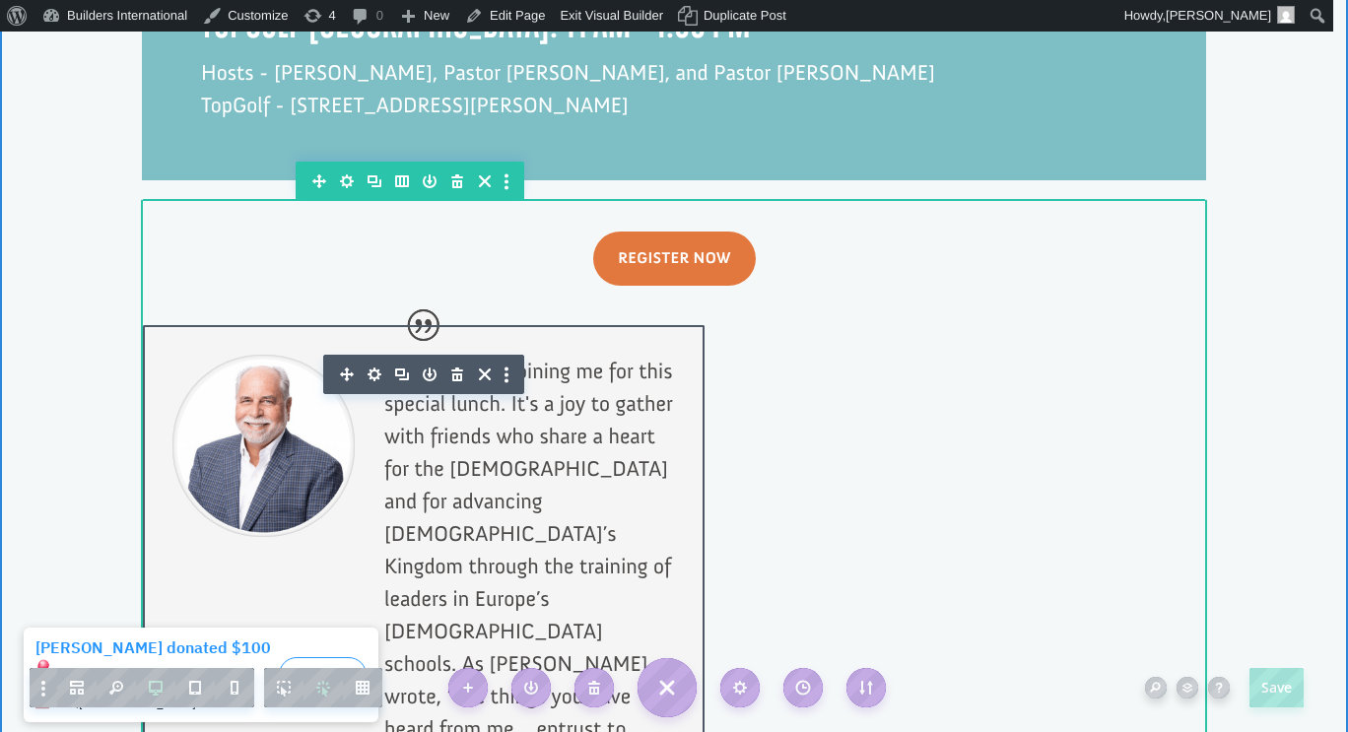
click at [451, 367] on icon "button" at bounding box center [457, 374] width 12 height 14
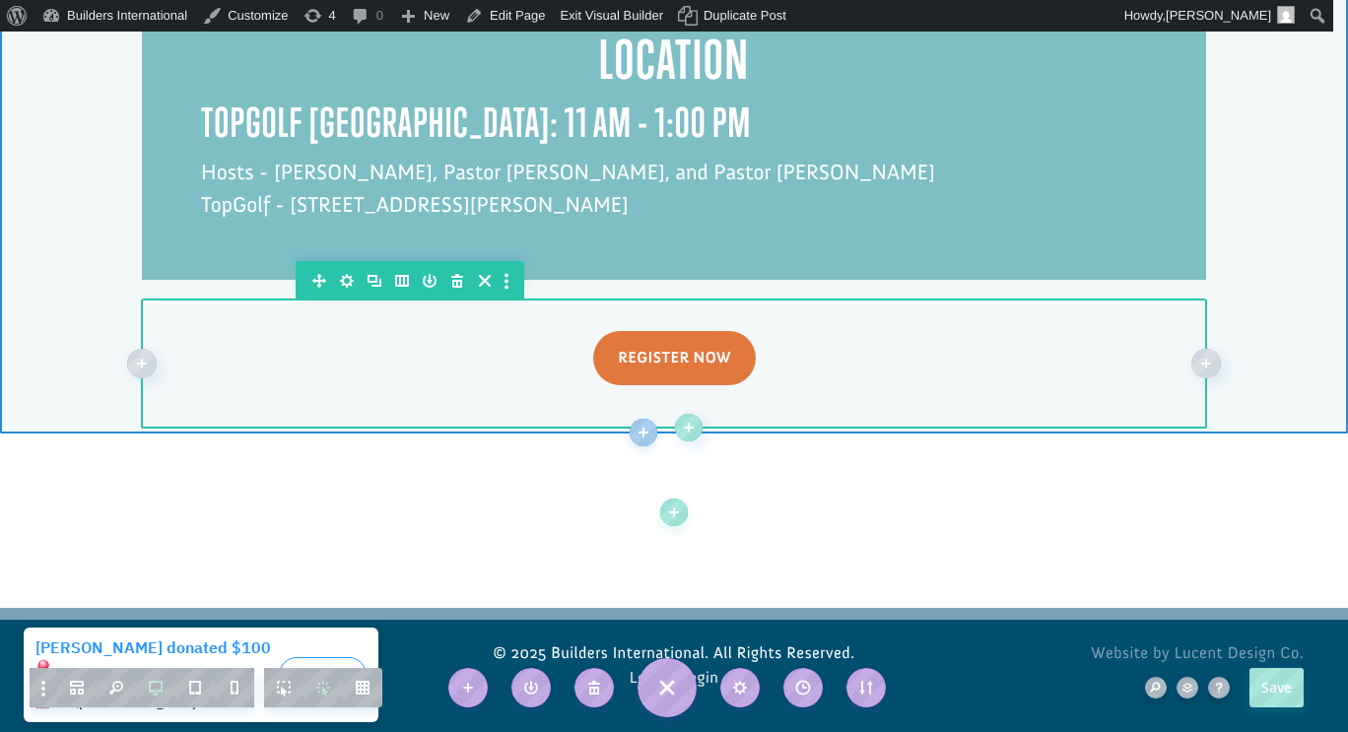
scroll to position [1715, 0]
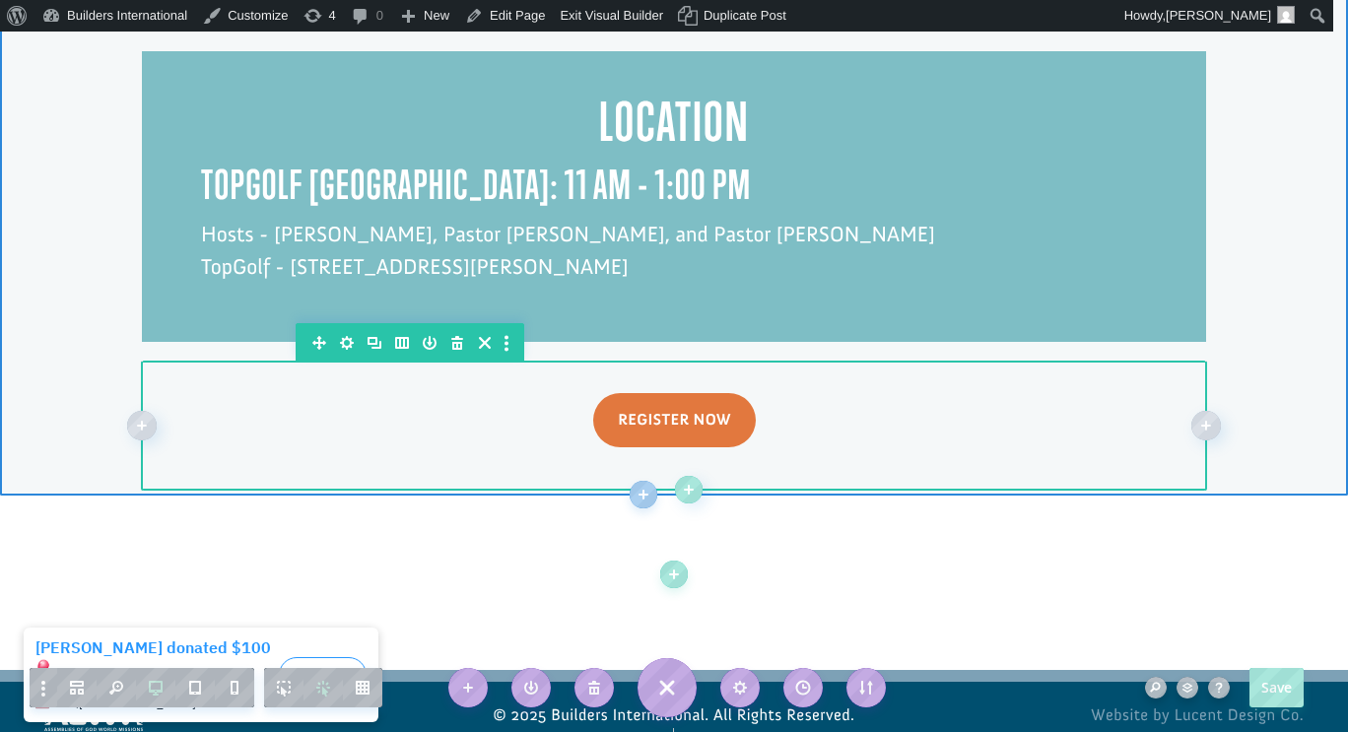
click at [447, 364] on div at bounding box center [674, 425] width 1063 height 123
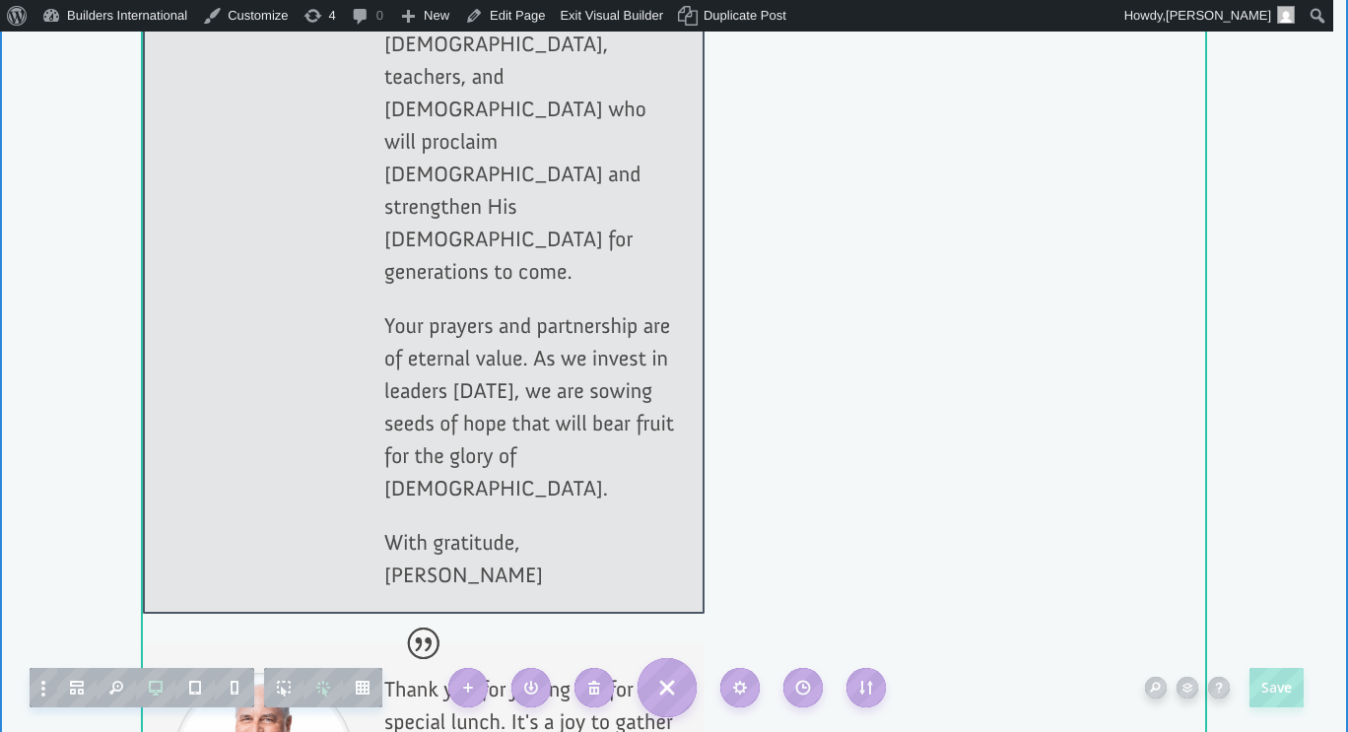
scroll to position [2758, 0]
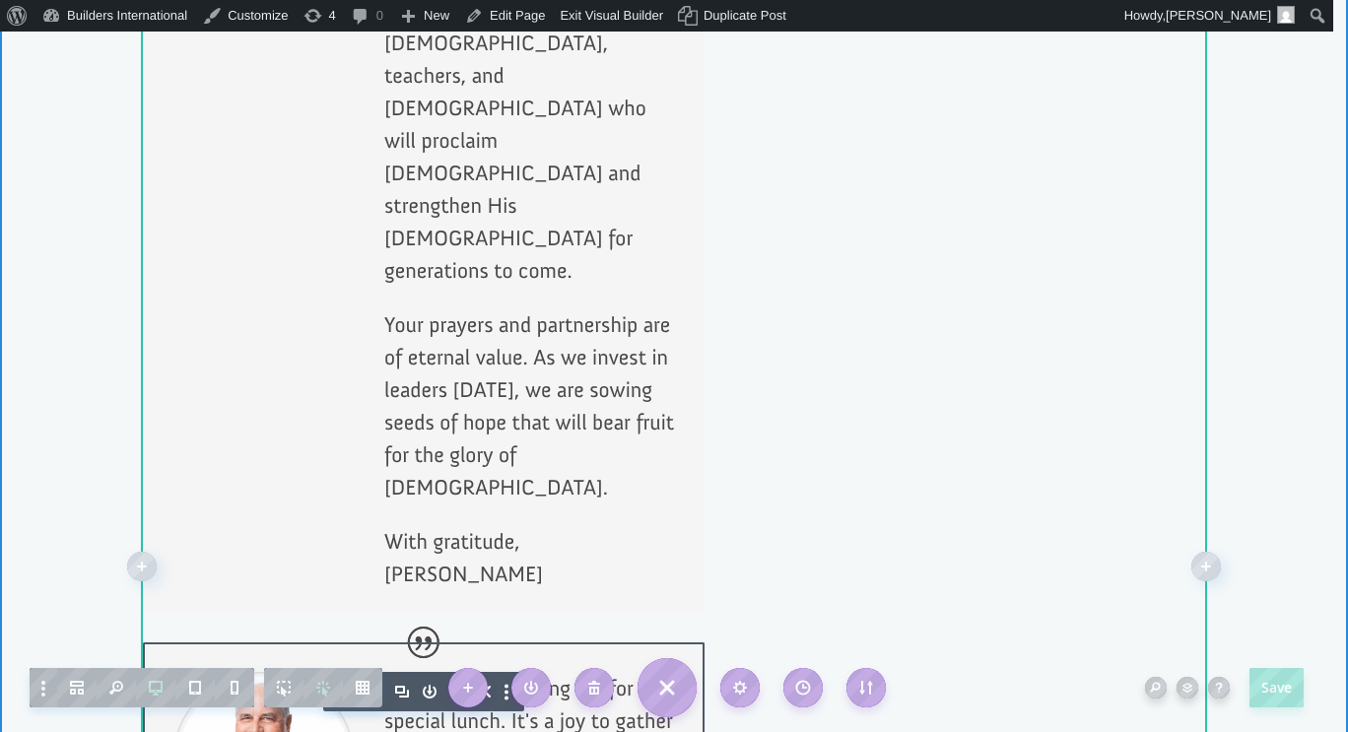
scroll to position [2587, 0]
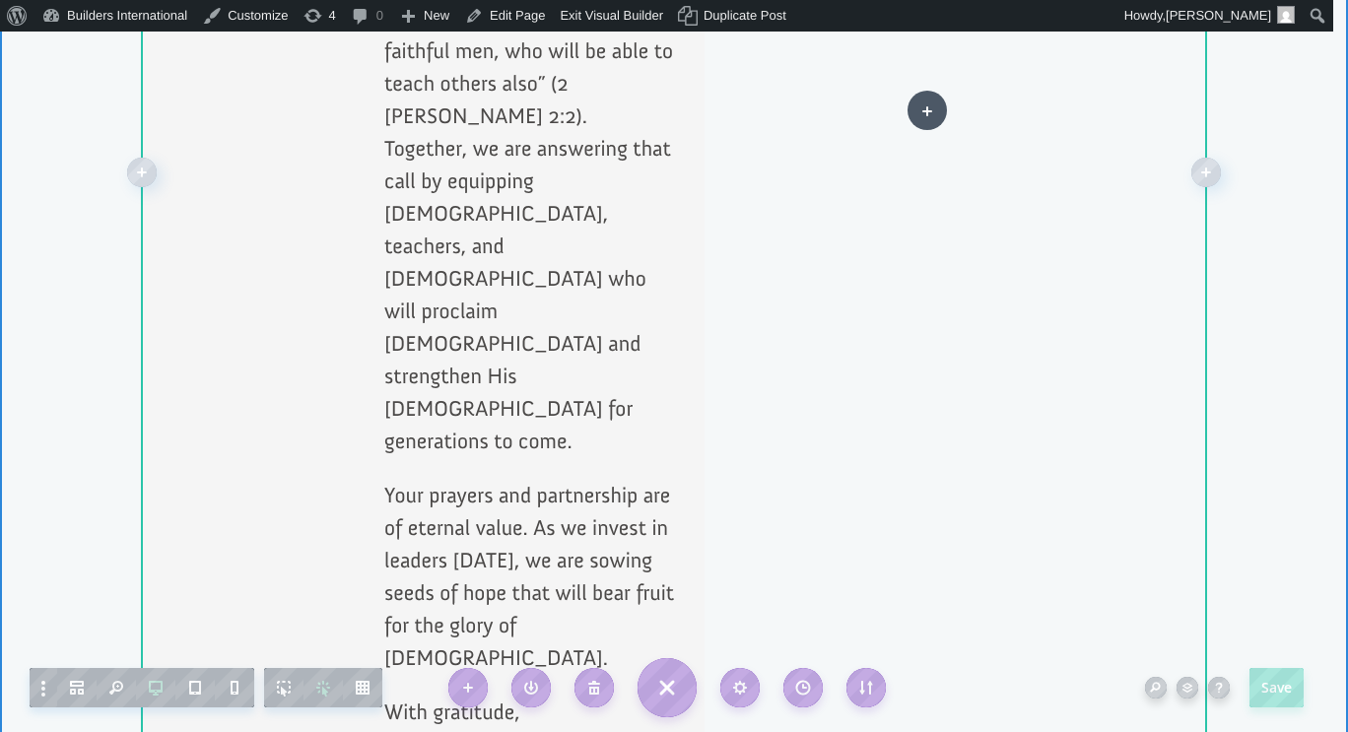
drag, startPoint x: 300, startPoint y: 353, endPoint x: 927, endPoint y: 109, distance: 672.2
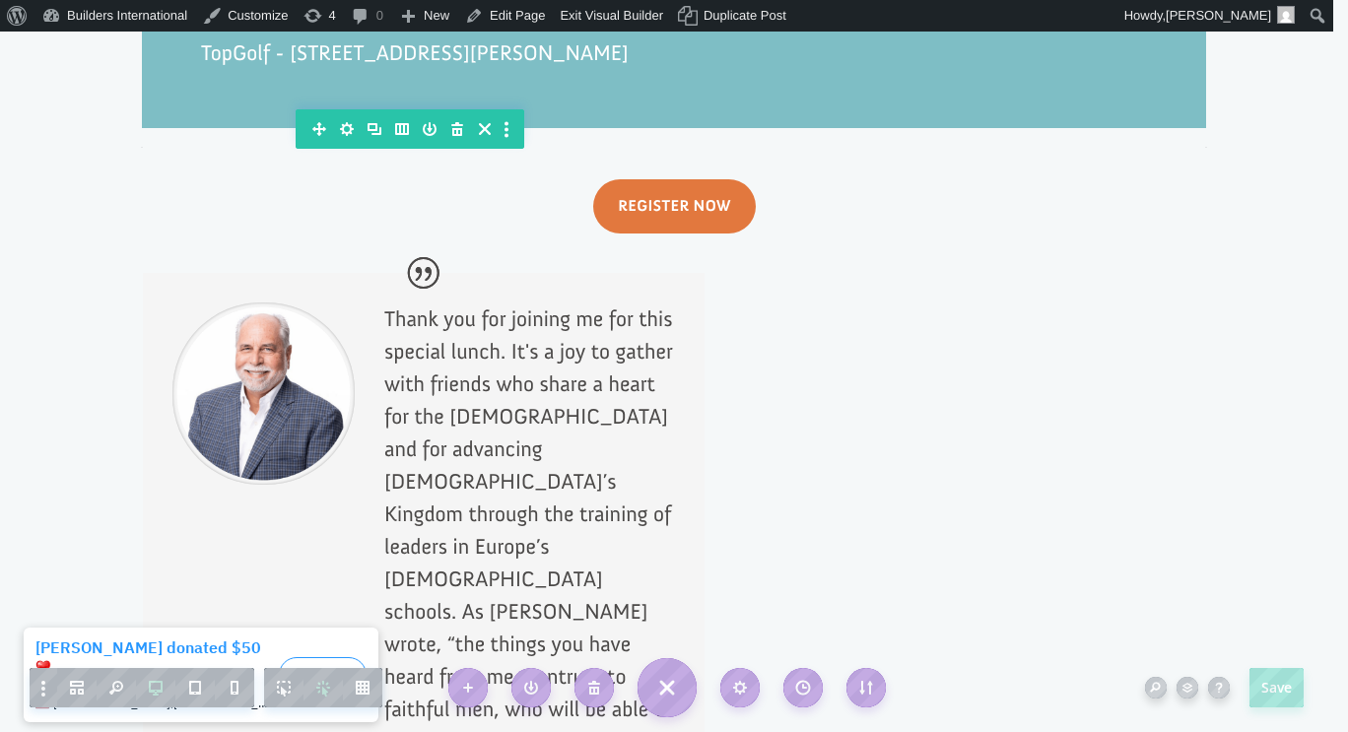
scroll to position [1927, 0]
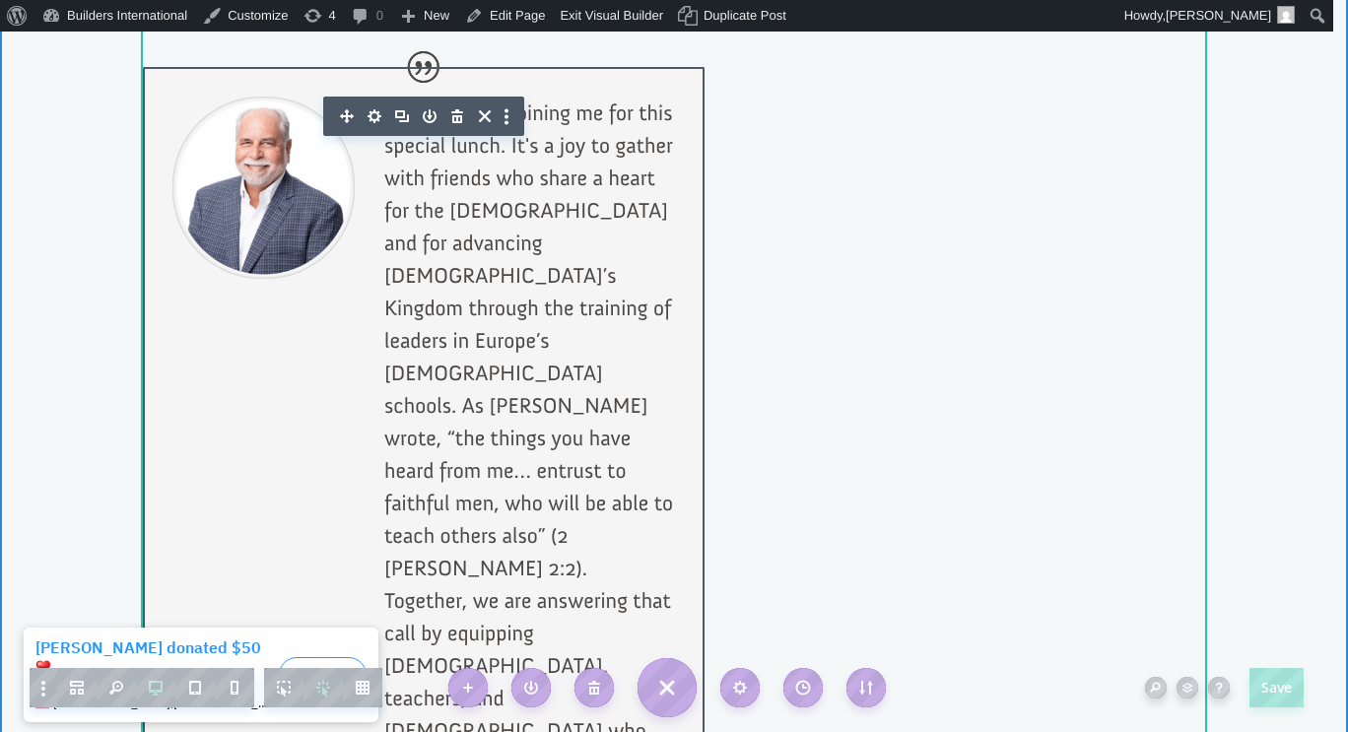
scroll to position [2165, 0]
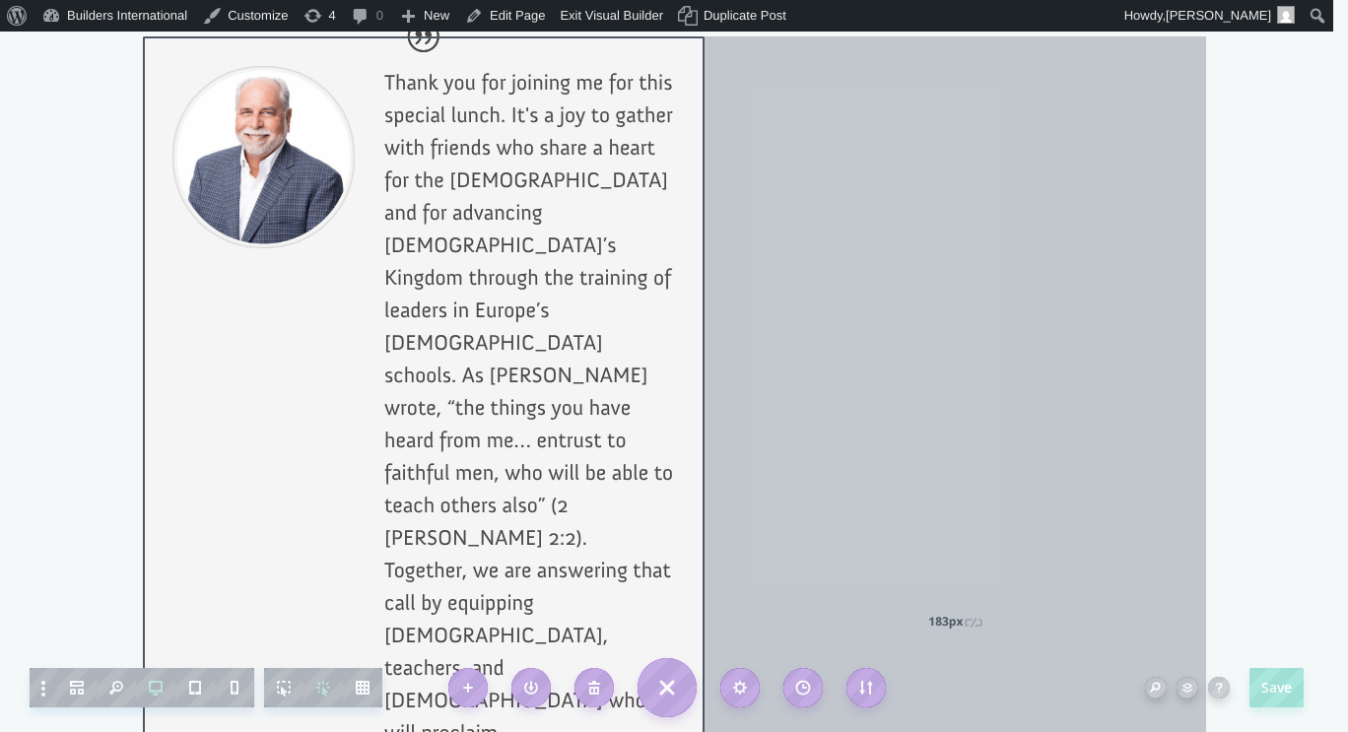
drag, startPoint x: 702, startPoint y: 441, endPoint x: 512, endPoint y: 450, distance: 190.4
click at [512, 450] on div "Thank you for joining me for this special lunch. It's a joy to gather with frie…" at bounding box center [424, 620] width 562 height 1168
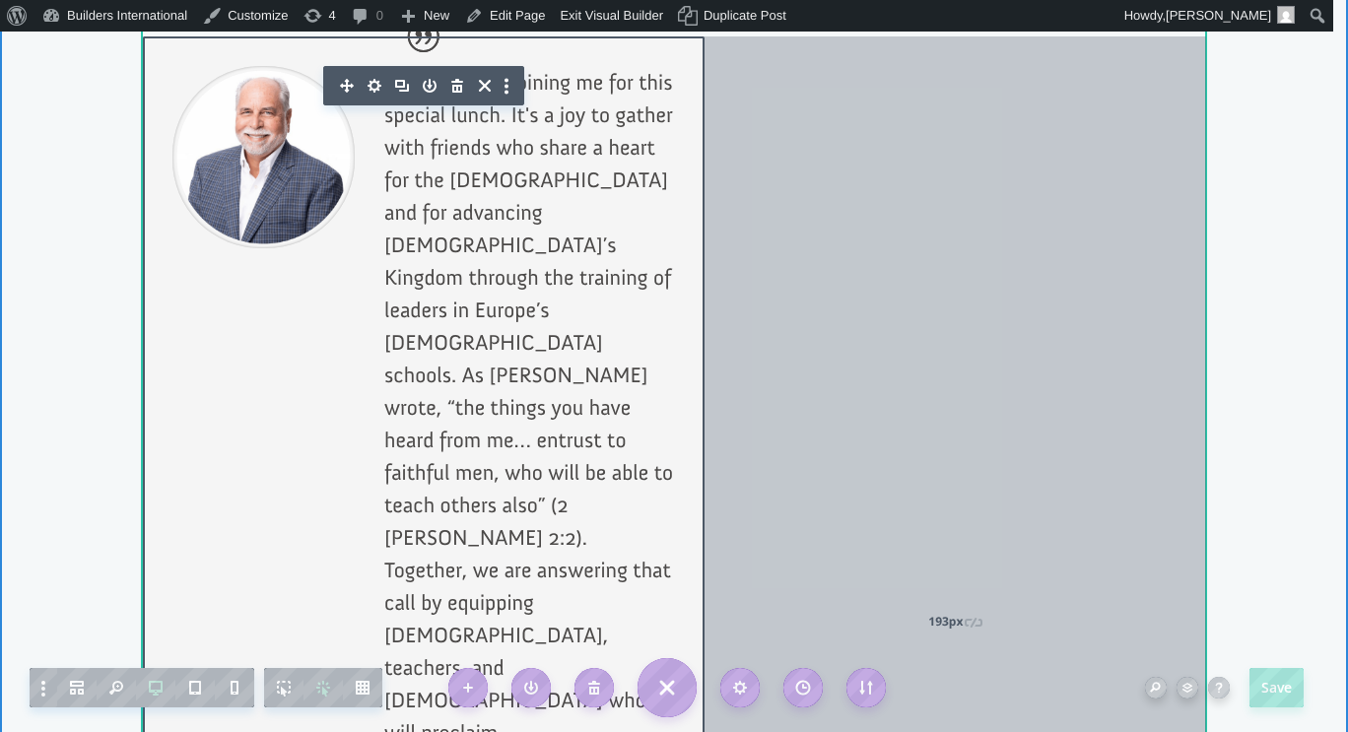
click at [966, 356] on div "193px" at bounding box center [954, 620] width 501 height 1168
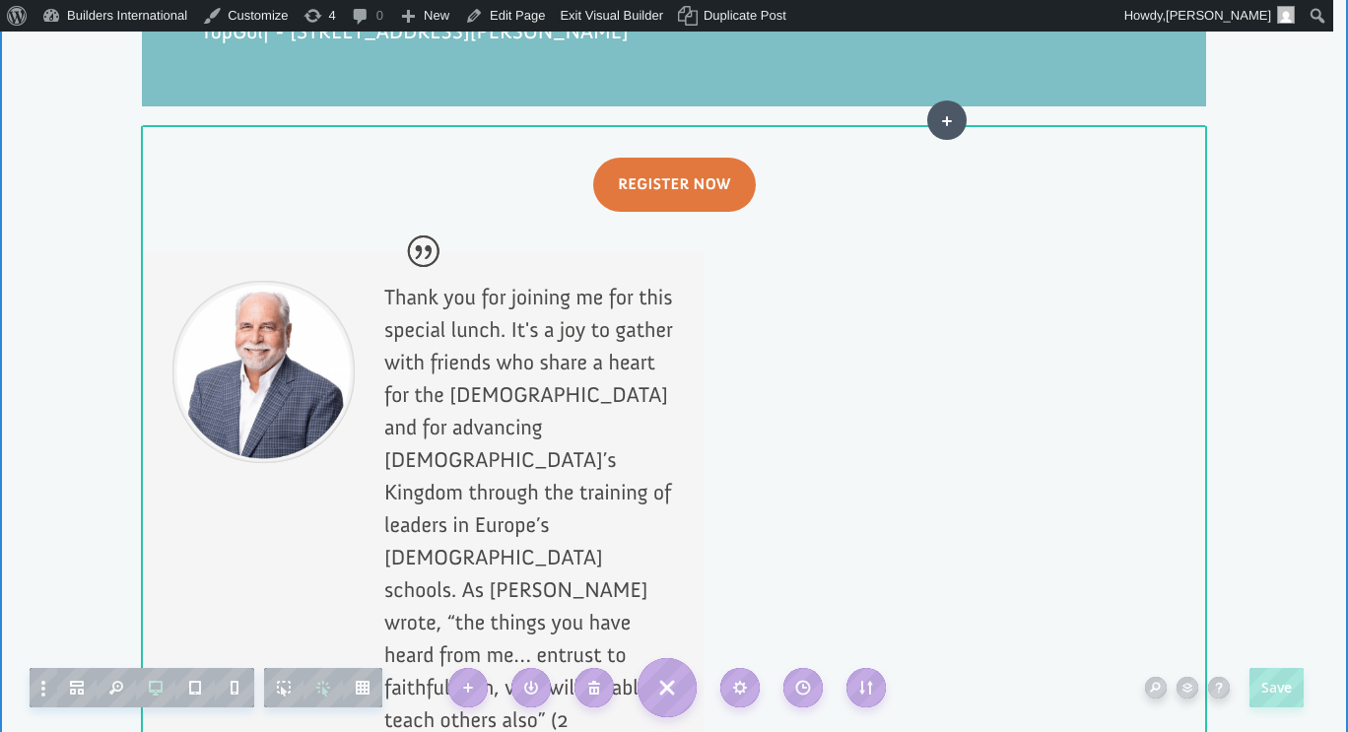
scroll to position [1937, 0]
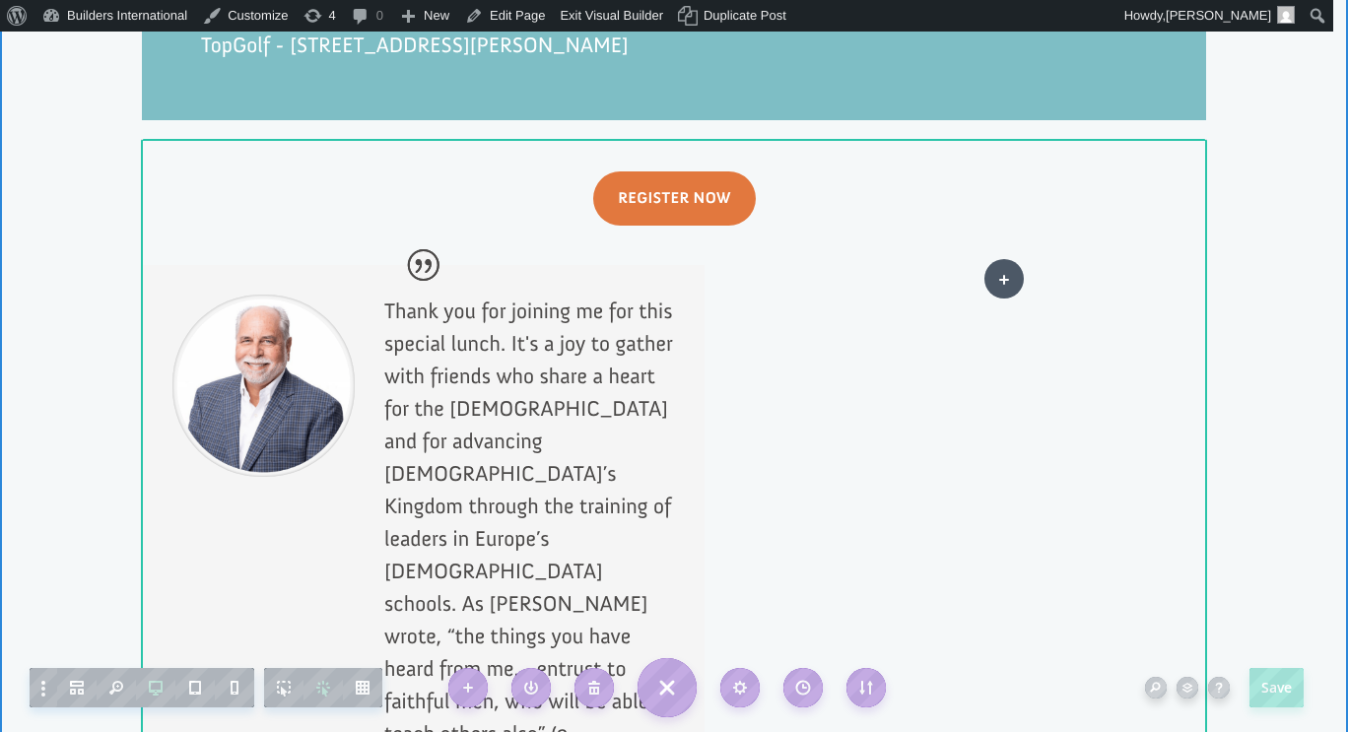
drag, startPoint x: 579, startPoint y: 477, endPoint x: 1004, endPoint y: 278, distance: 468.9
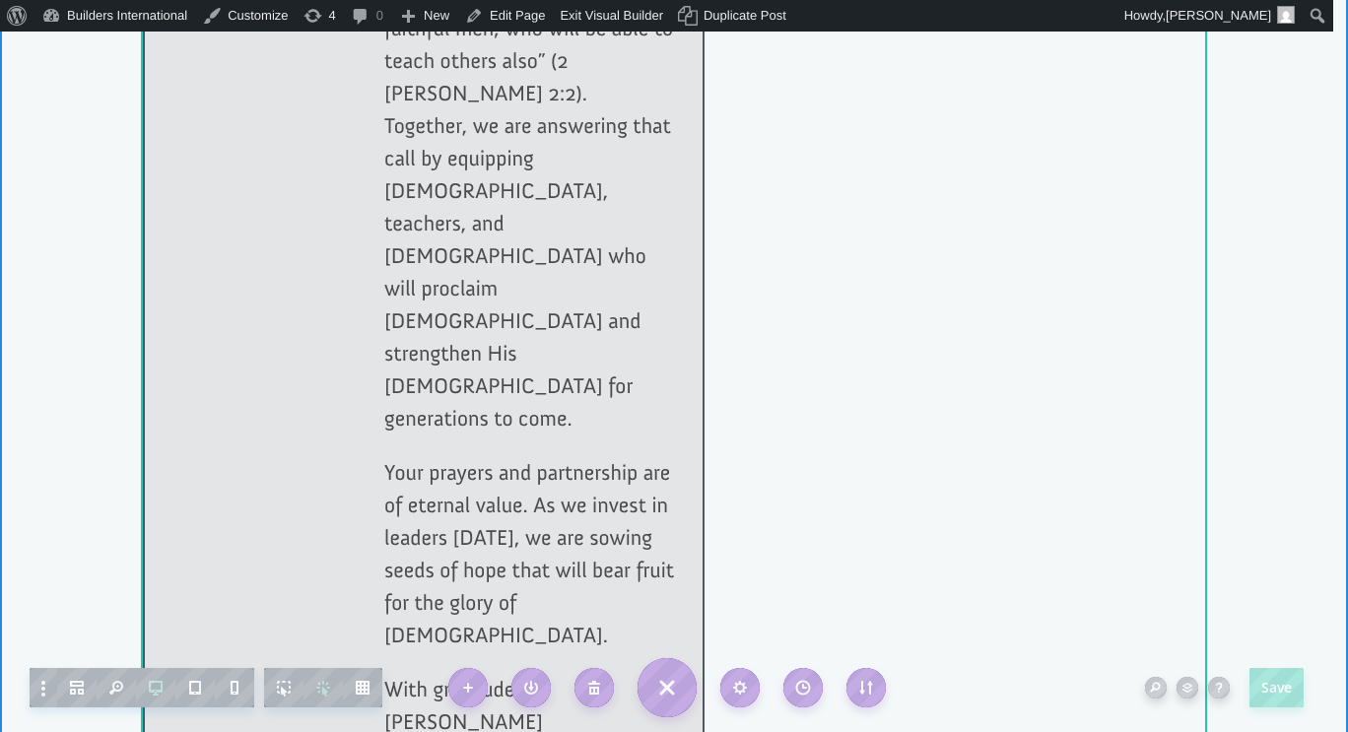
scroll to position [2702, 0]
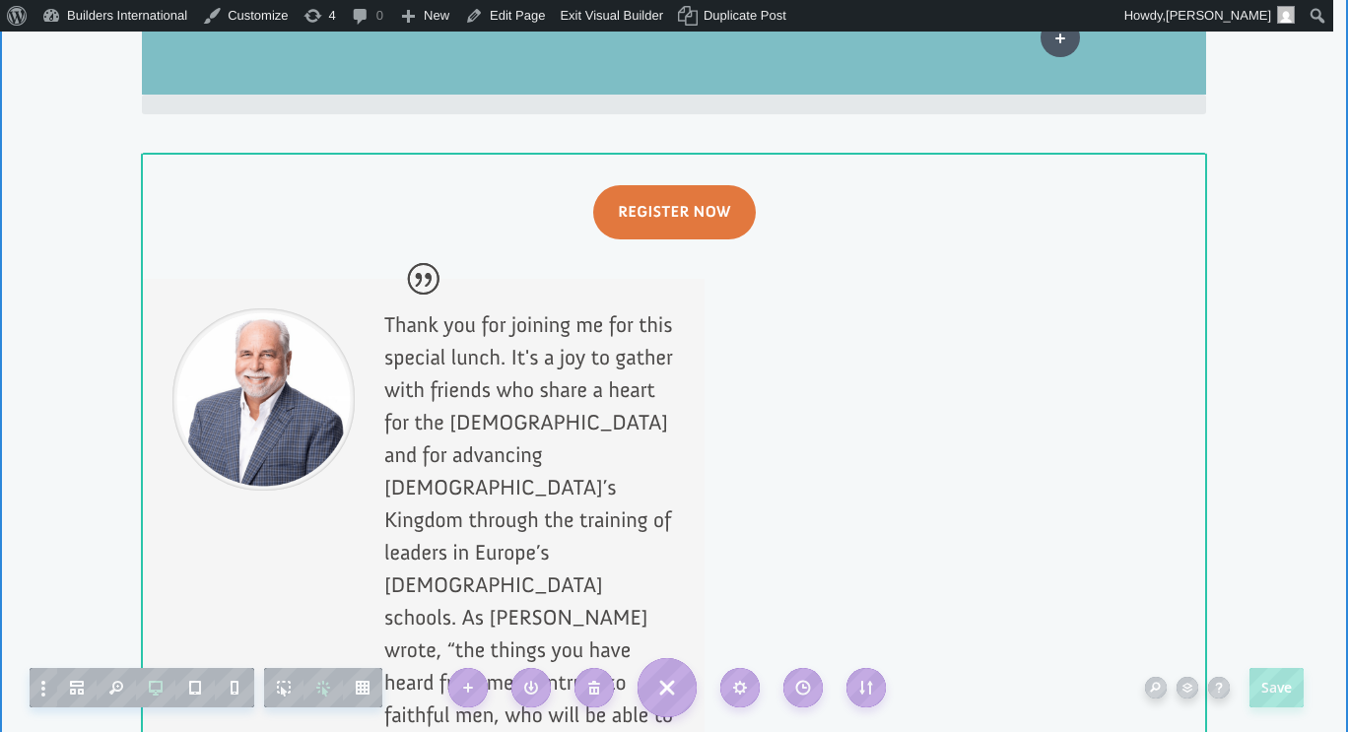
scroll to position [1876, 0]
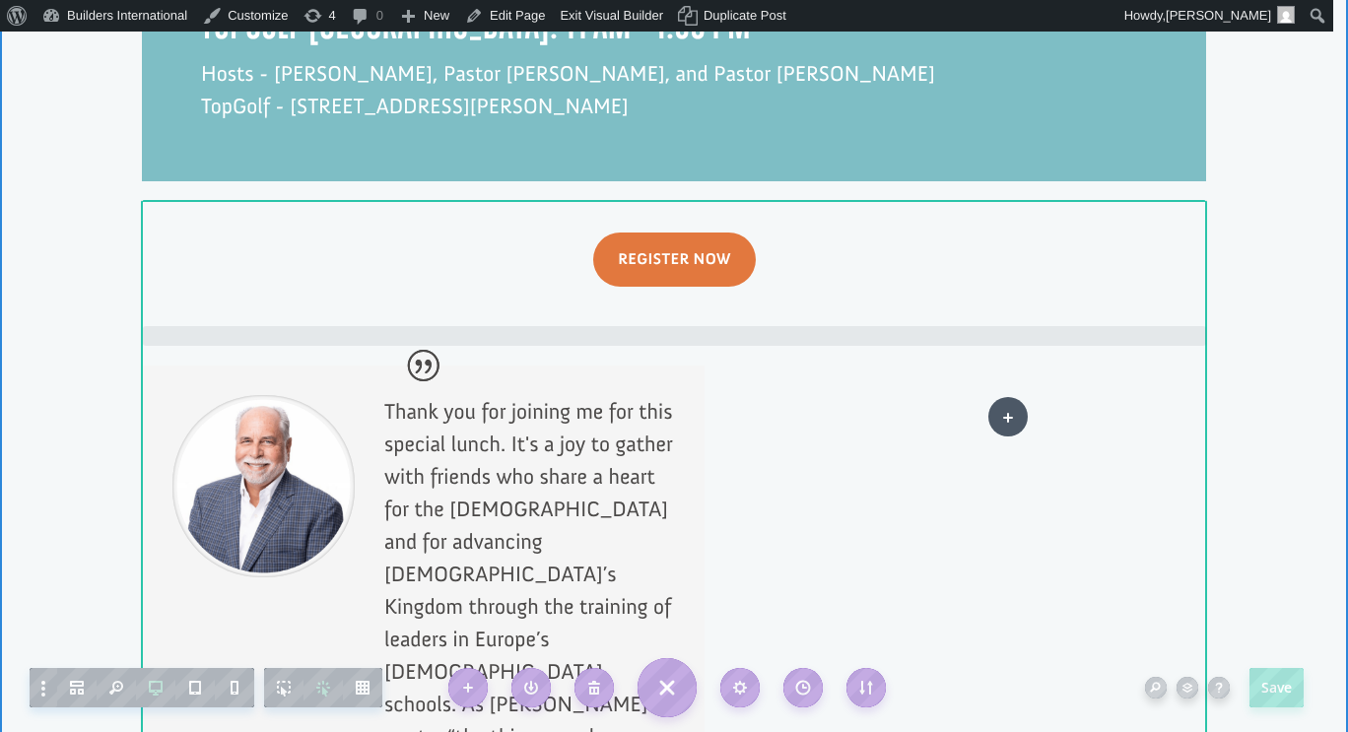
drag, startPoint x: 340, startPoint y: 312, endPoint x: 1007, endPoint y: 417, distance: 675.1
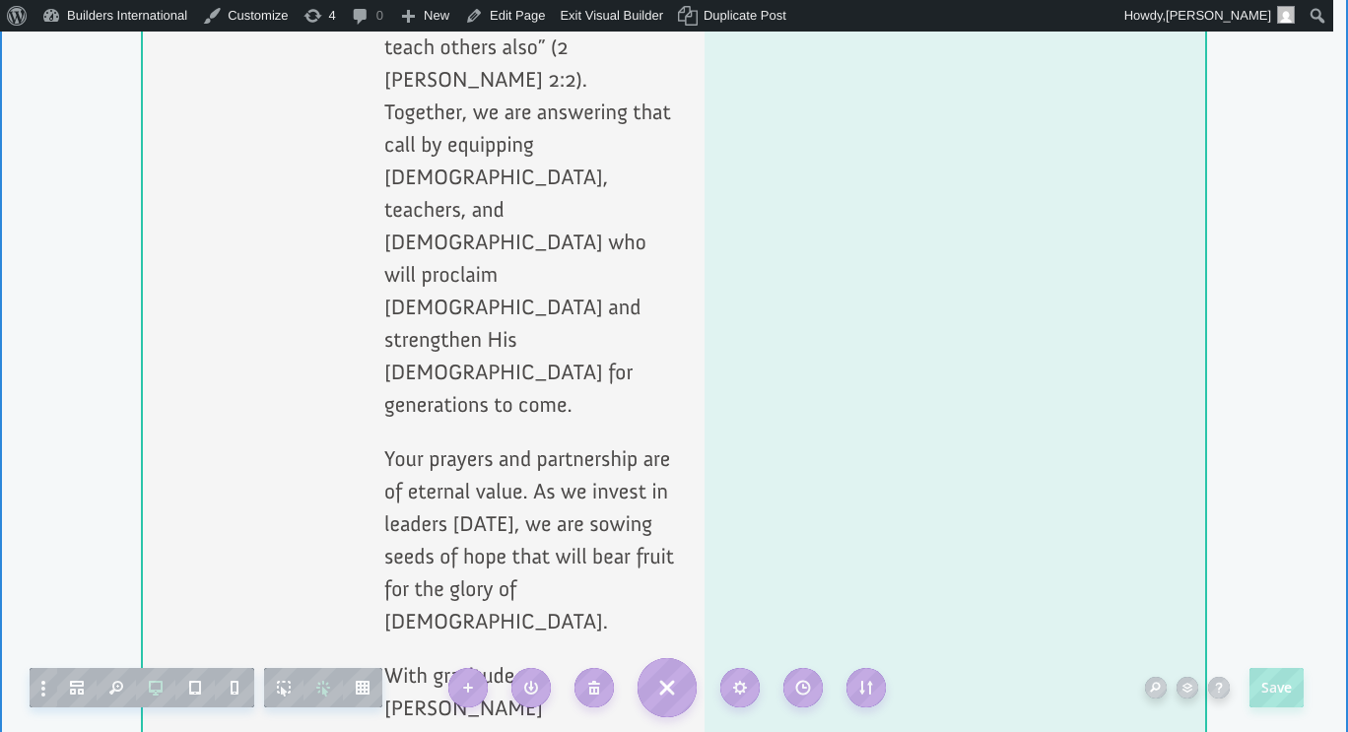
scroll to position [2625, 0]
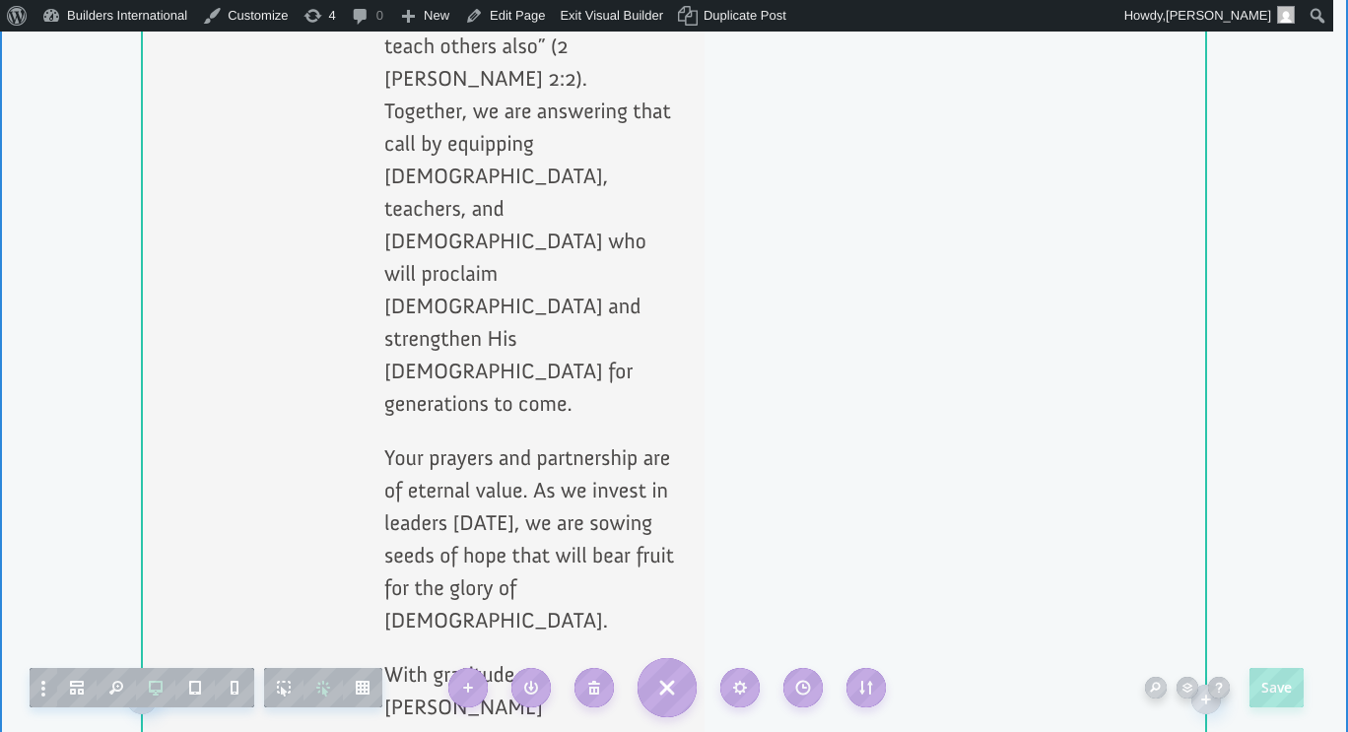
scroll to position [1566, 0]
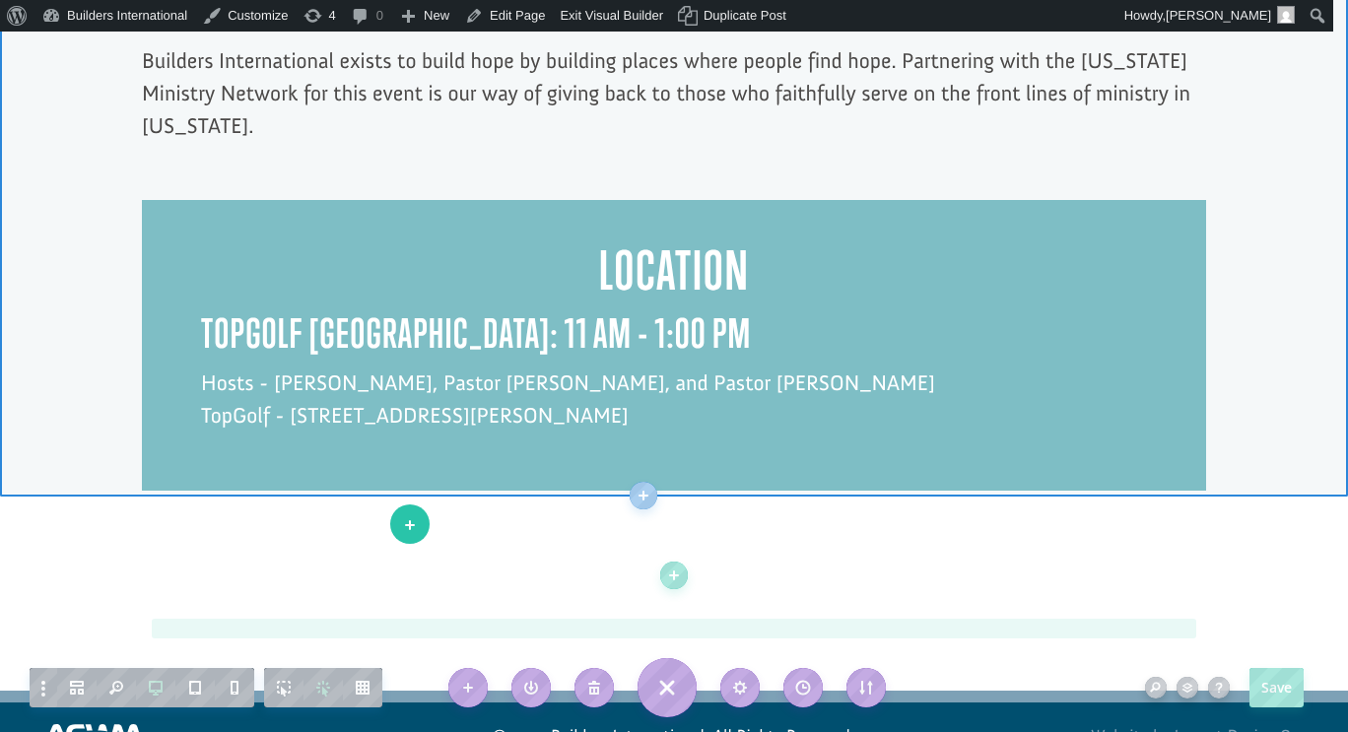
drag, startPoint x: 190, startPoint y: 420, endPoint x: 415, endPoint y: 520, distance: 246.1
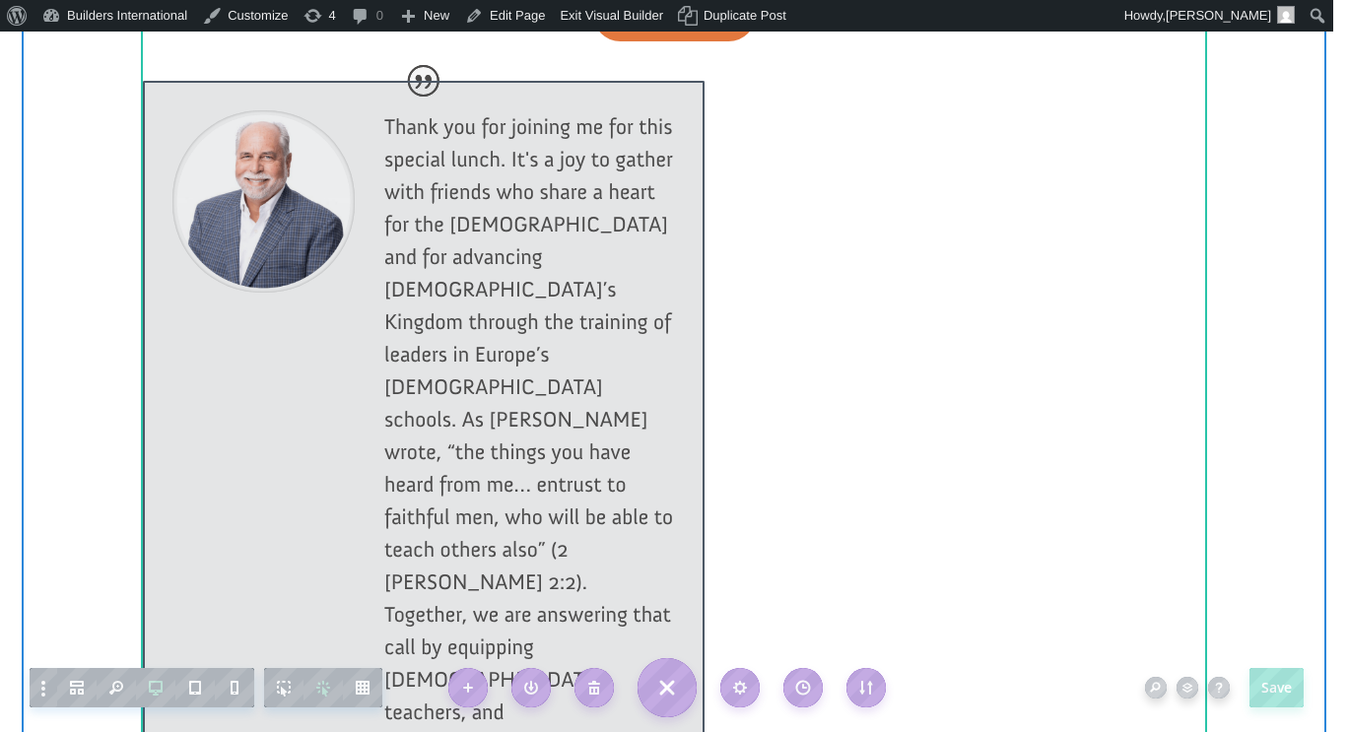
scroll to position [2159, 0]
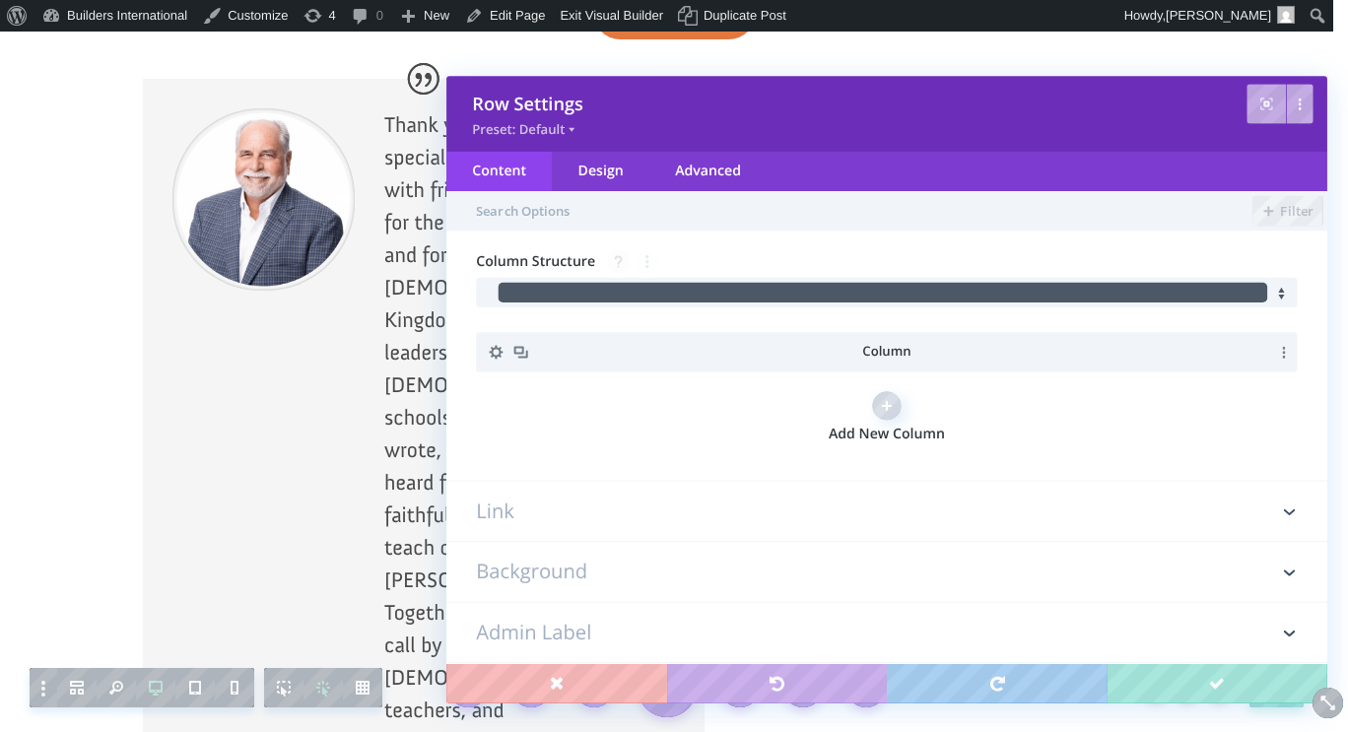
click at [943, 376] on div "Column Add New Column" at bounding box center [886, 391] width 881 height 118
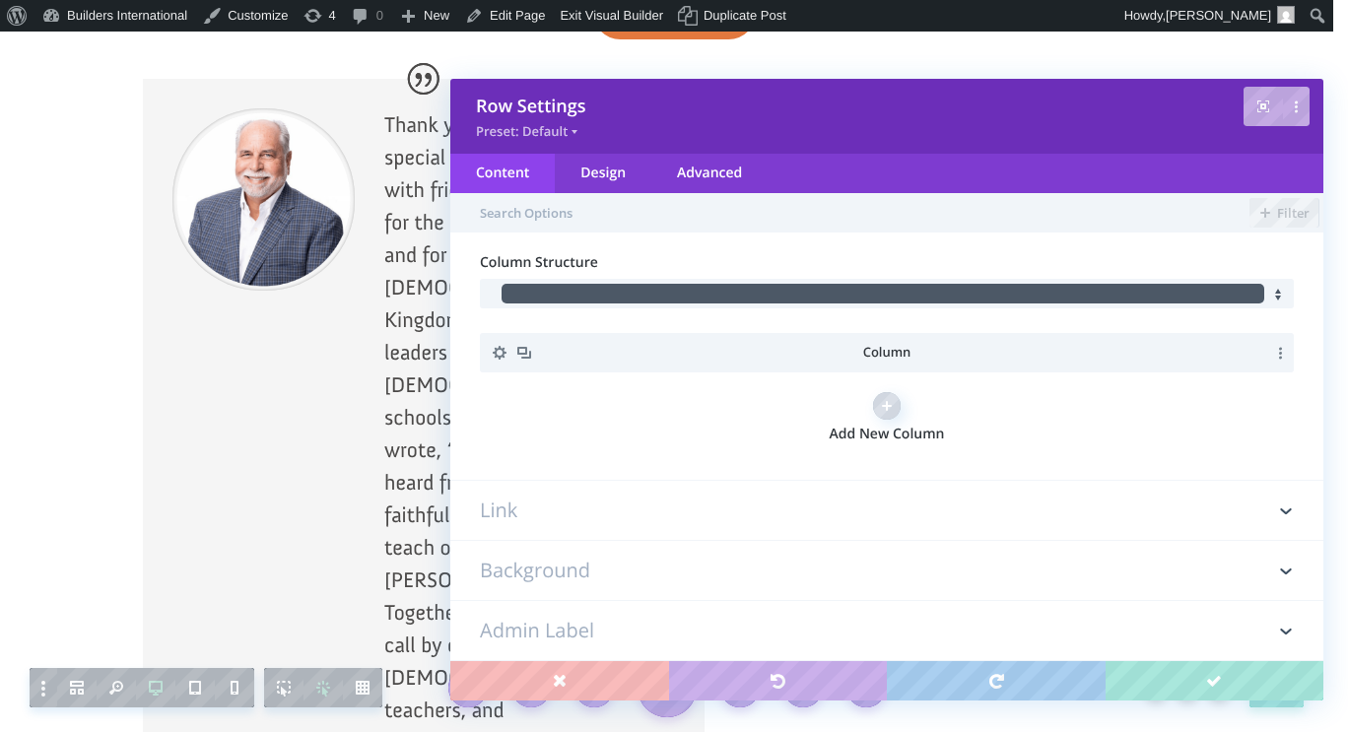
click at [358, 175] on div at bounding box center [424, 663] width 562 height 1168
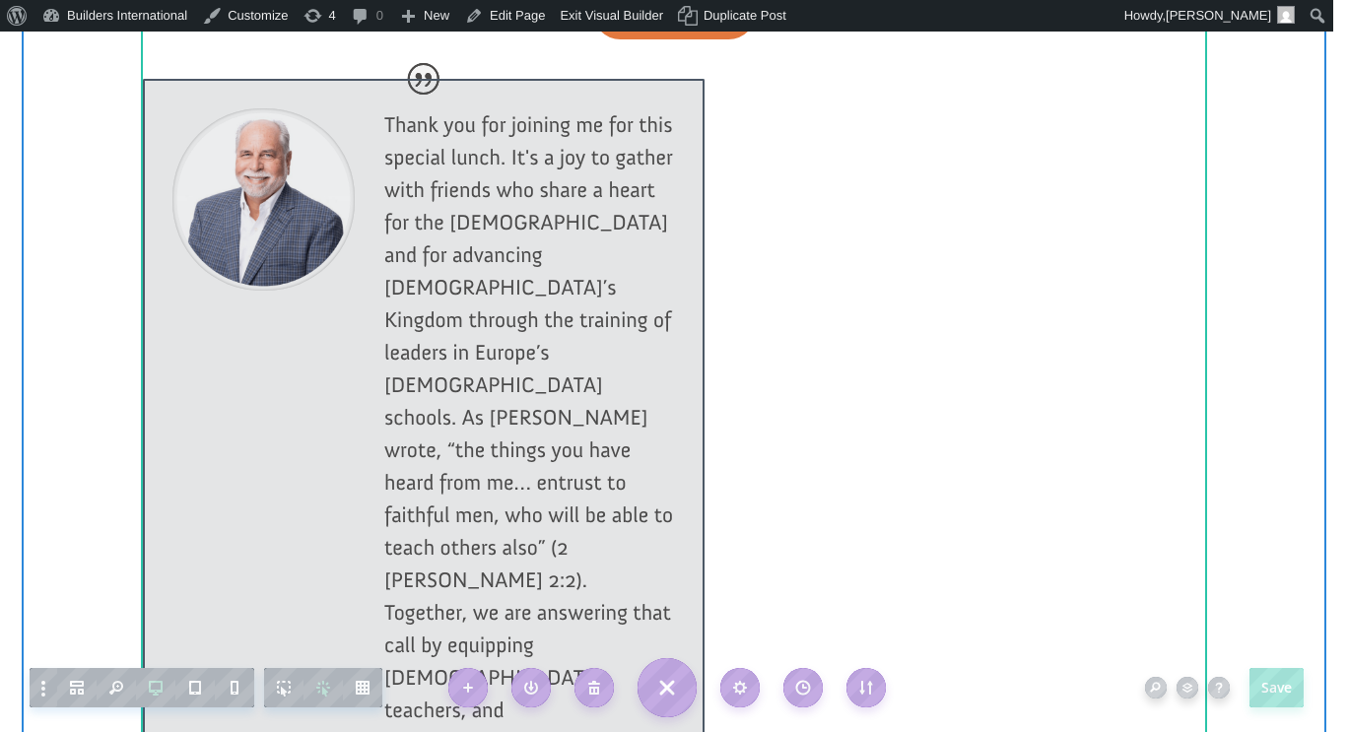
click at [374, 270] on div at bounding box center [424, 663] width 562 height 1168
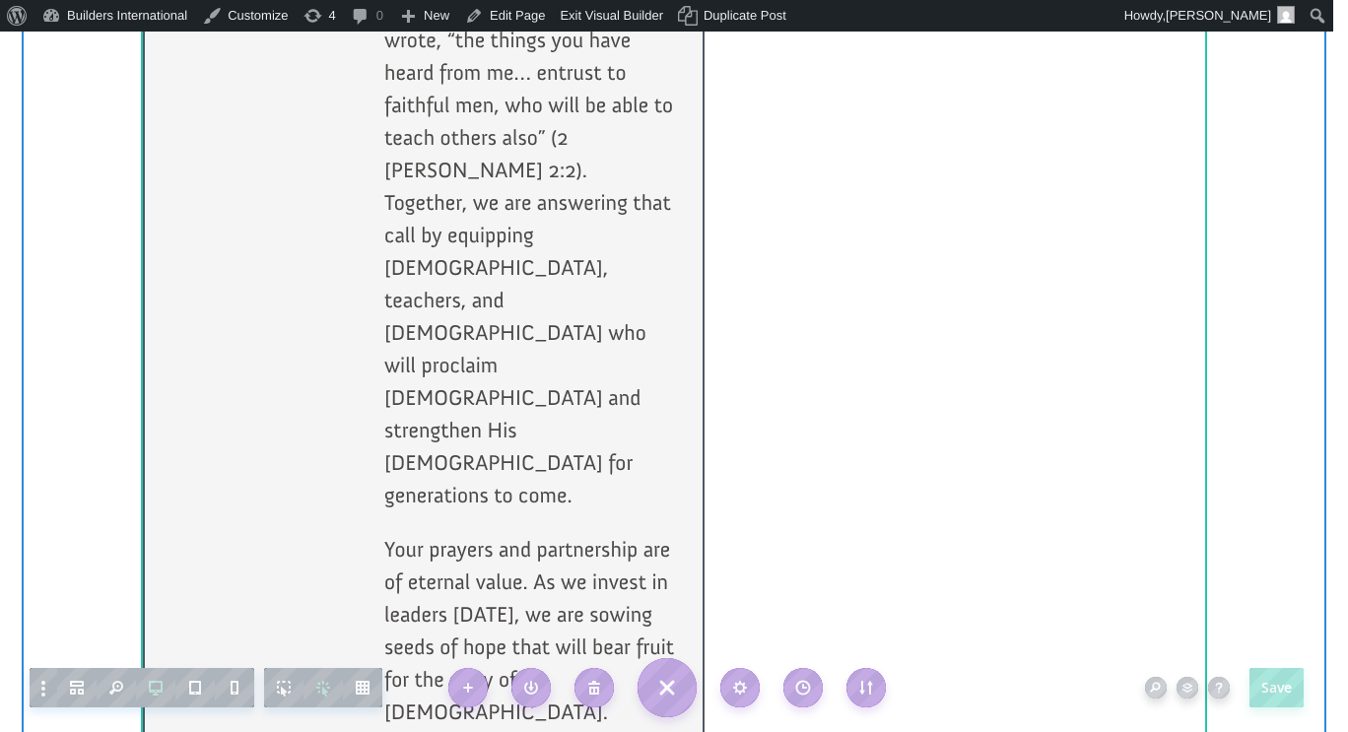
scroll to position [2868, 0]
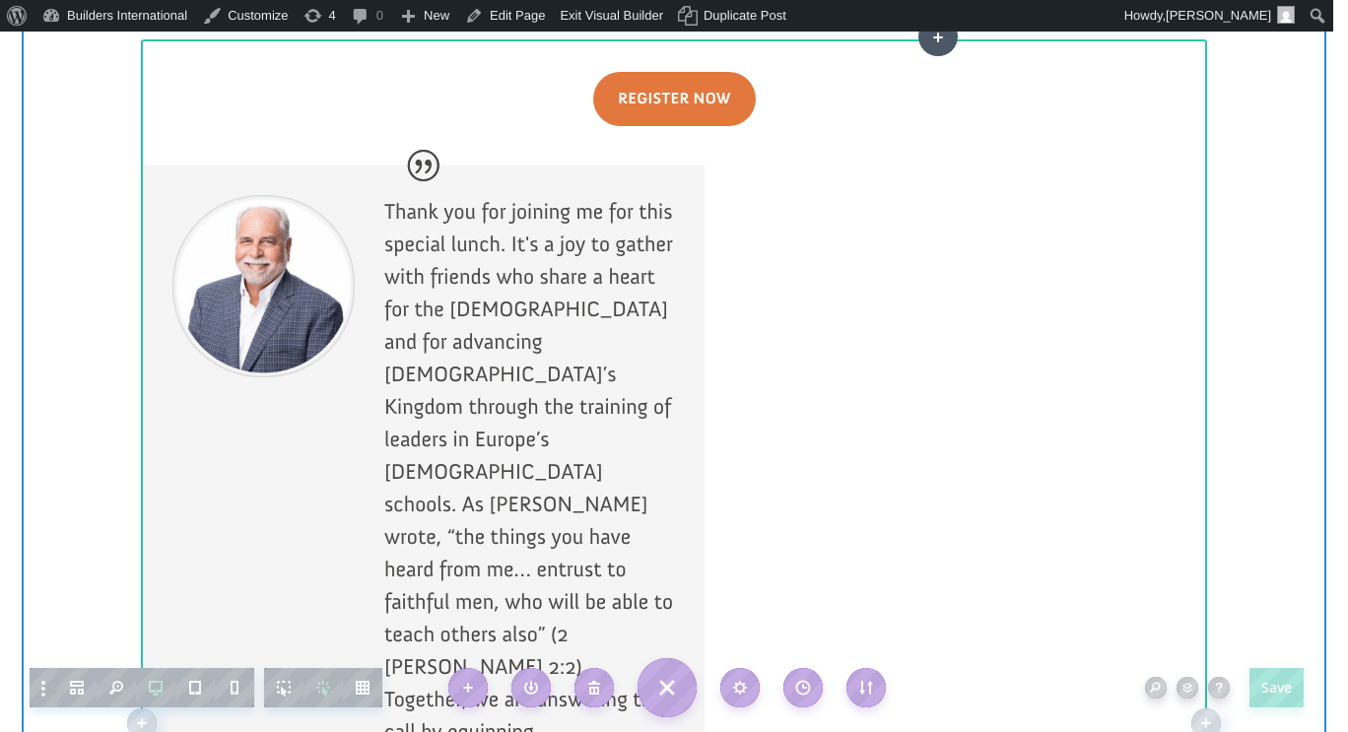
scroll to position [2064, 0]
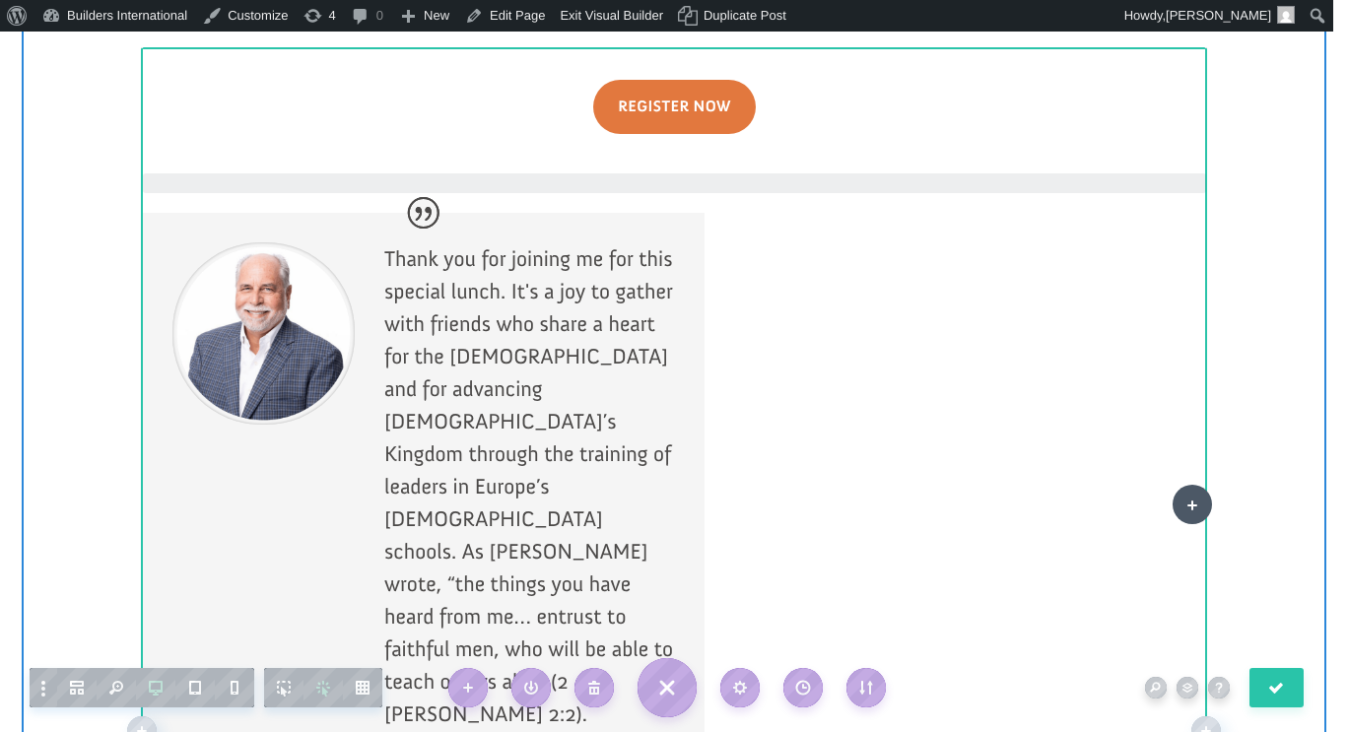
drag, startPoint x: 333, startPoint y: 227, endPoint x: 1192, endPoint y: 504, distance: 902.9
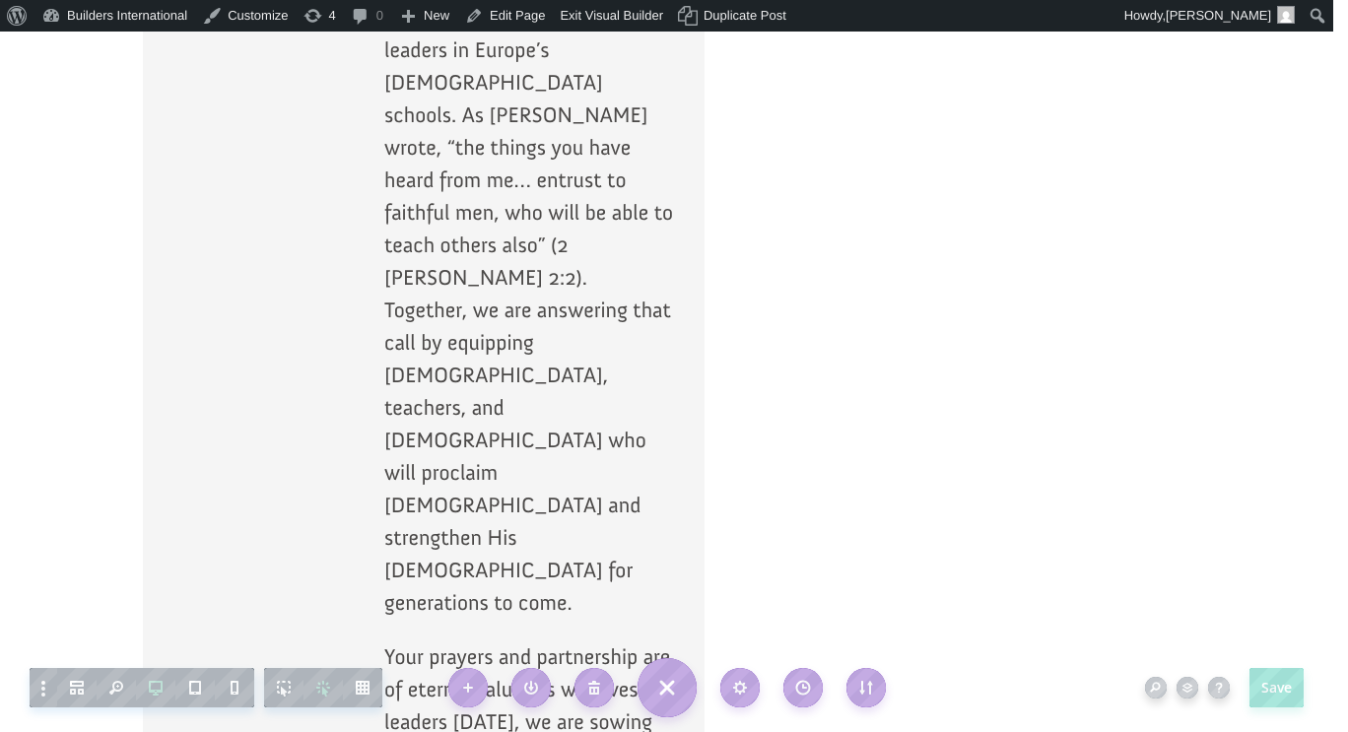
scroll to position [2460, 0]
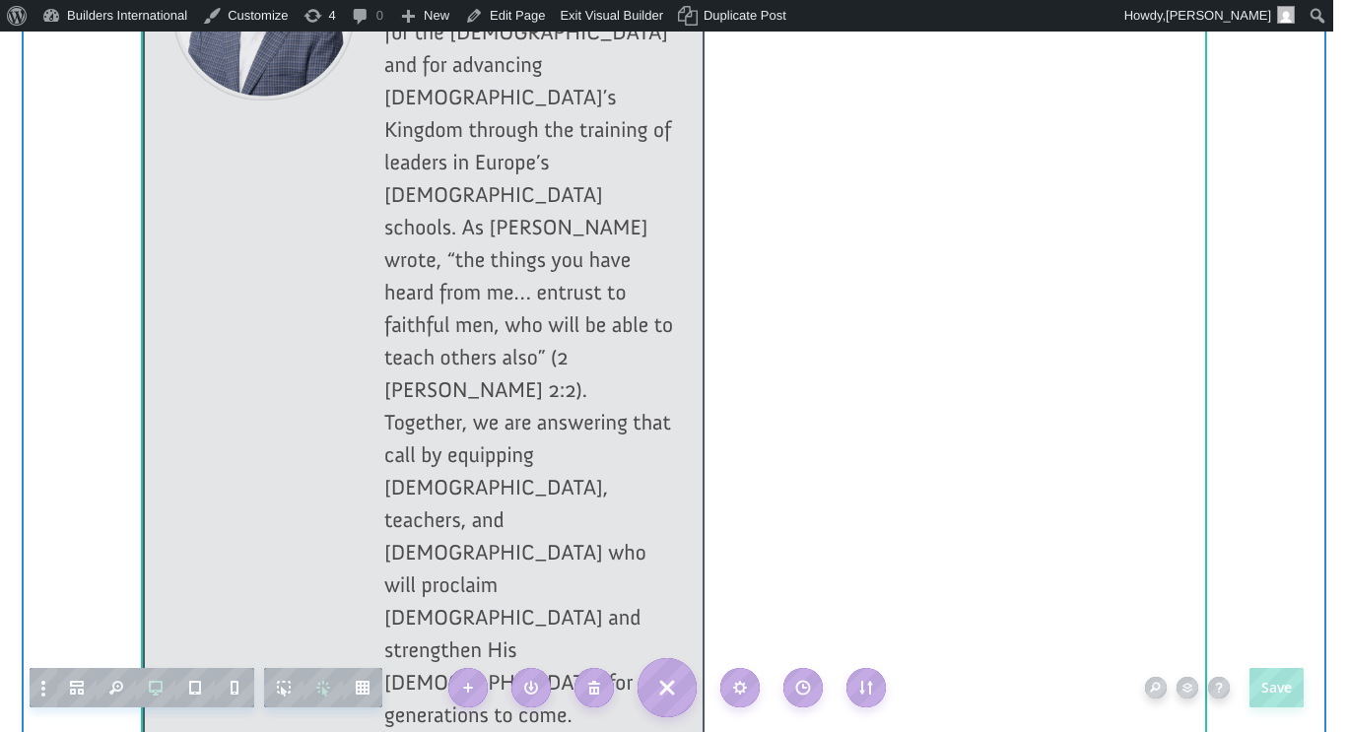
scroll to position [2370, 0]
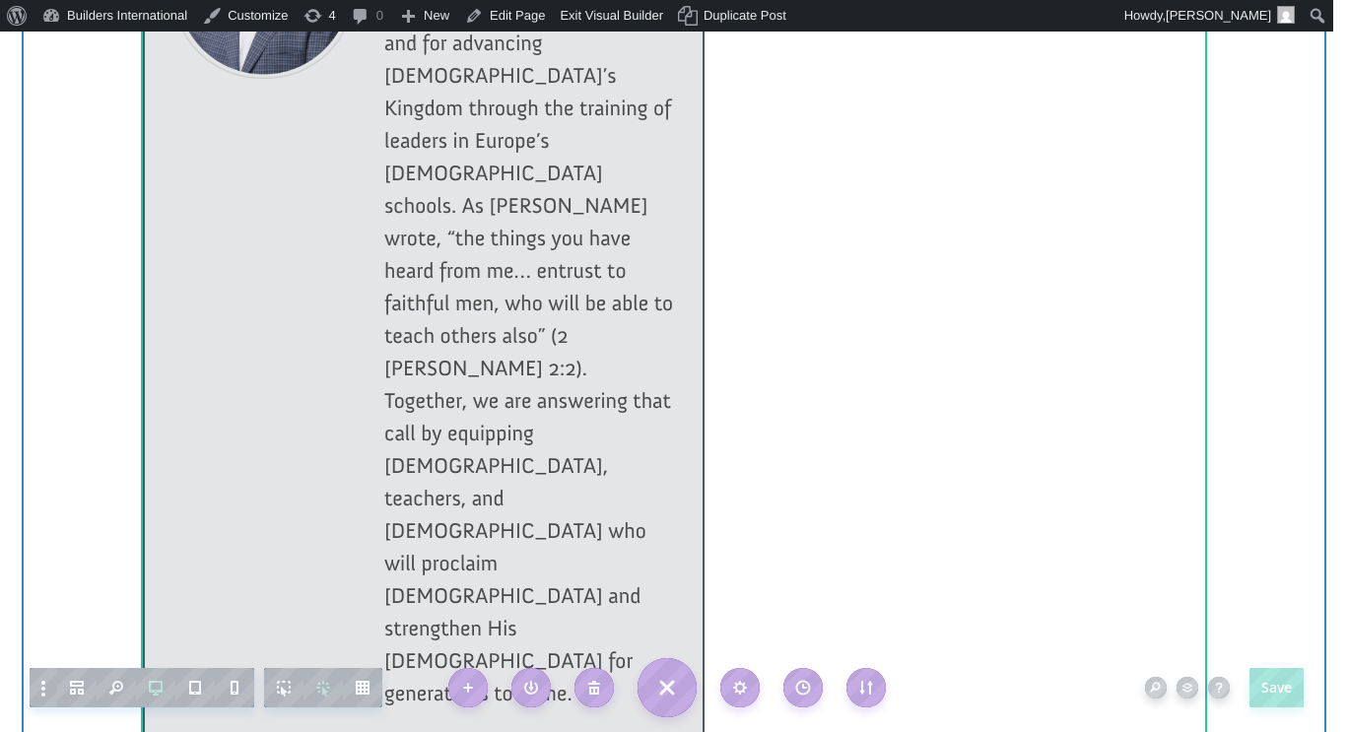
click at [526, 589] on div at bounding box center [424, 451] width 562 height 1168
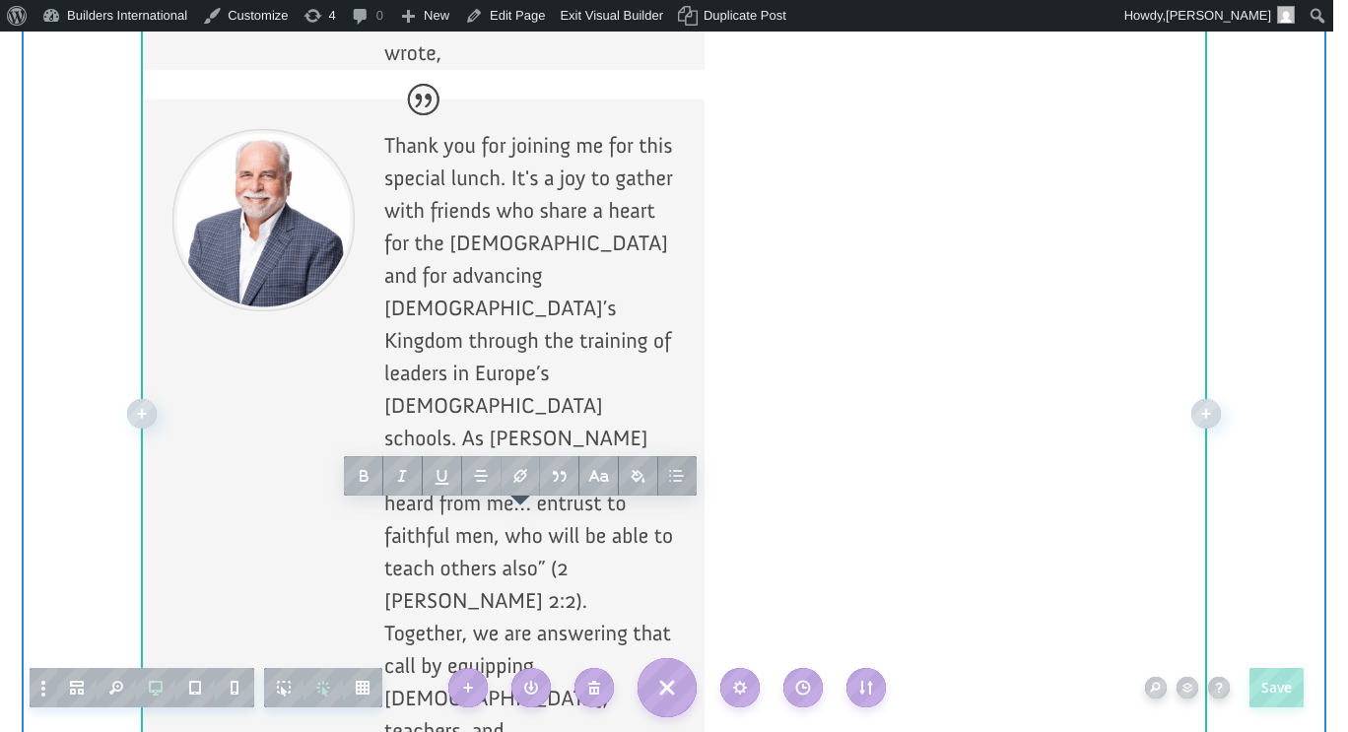
scroll to position [2391, 0]
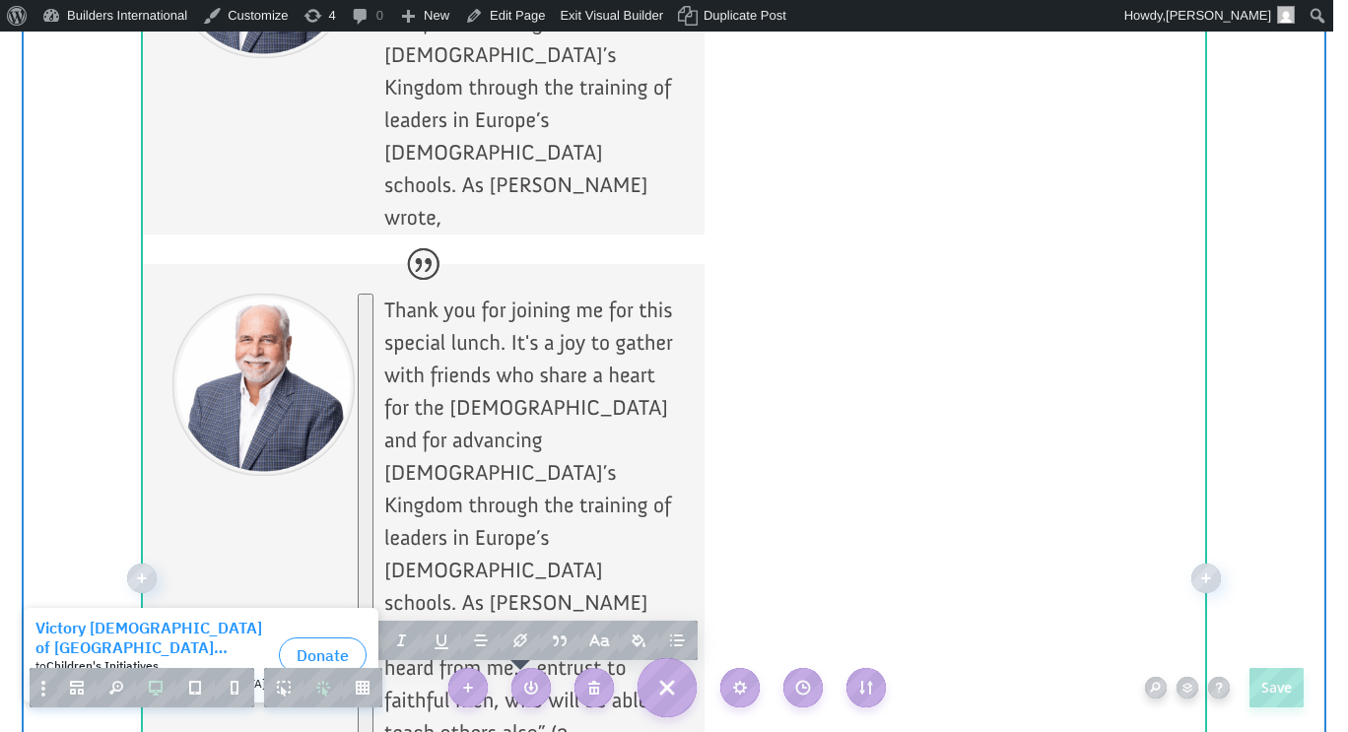
drag, startPoint x: 566, startPoint y: 510, endPoint x: 367, endPoint y: 178, distance: 387.1
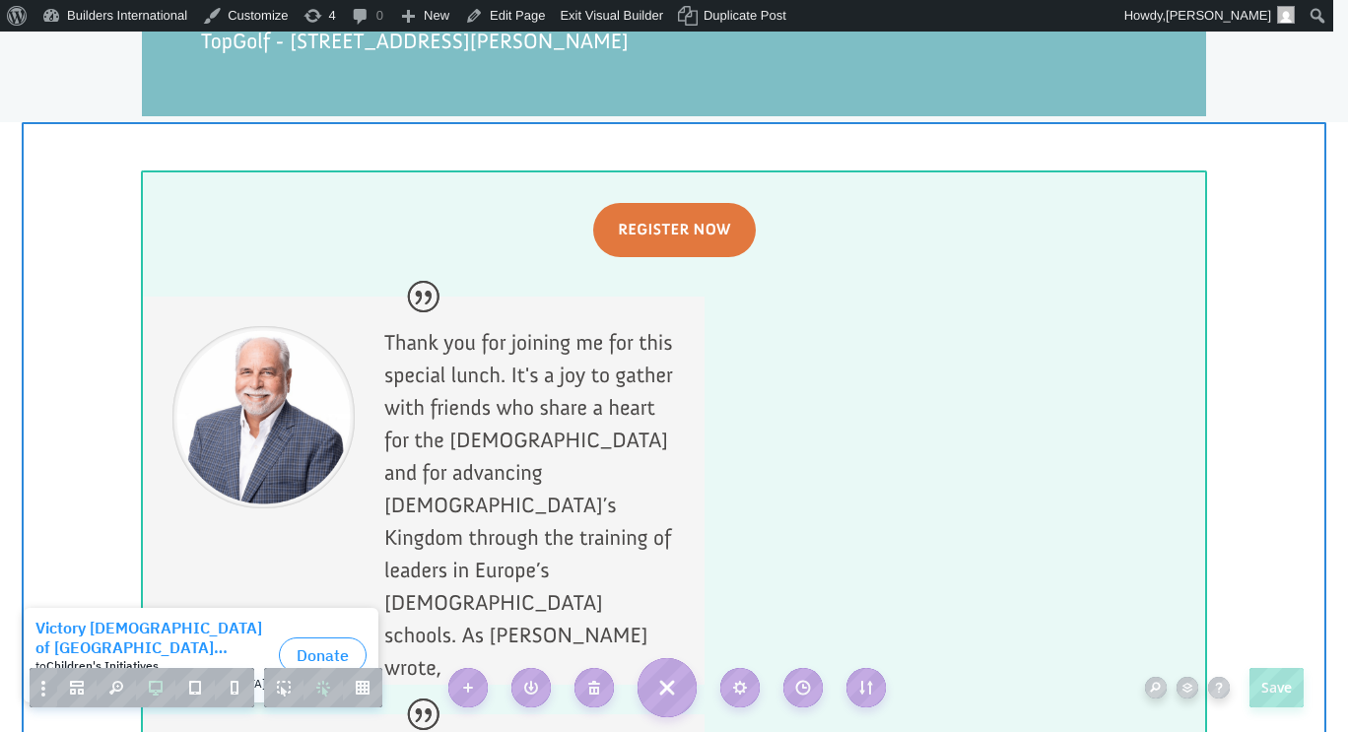
scroll to position [1932, 0]
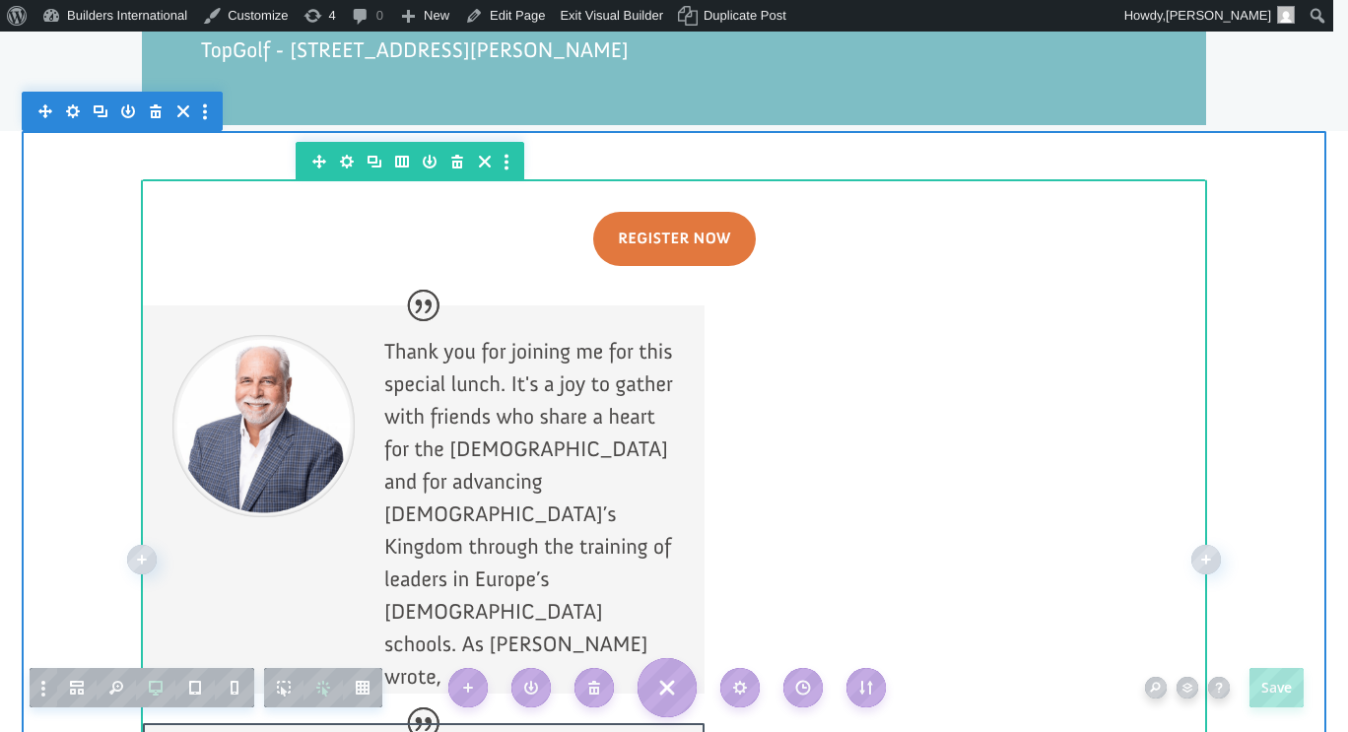
scroll to position [1910, 0]
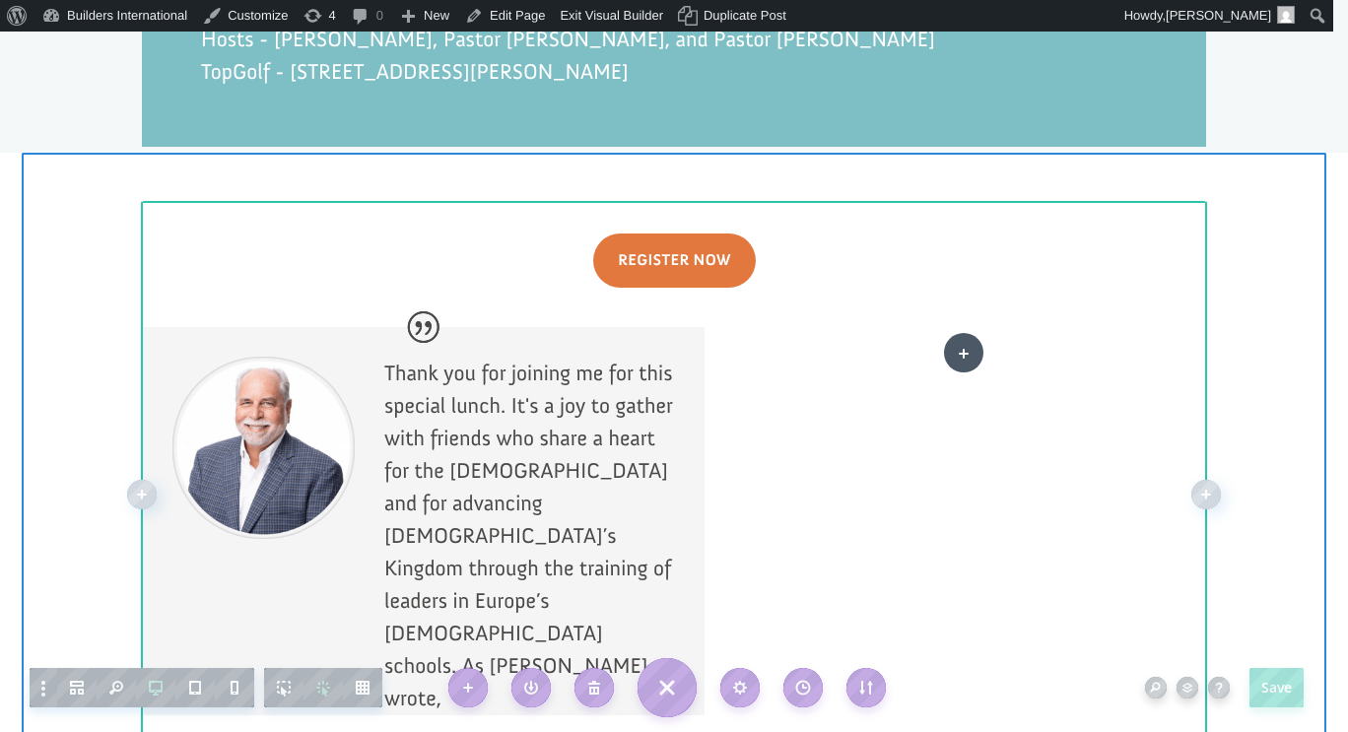
drag, startPoint x: 339, startPoint y: 583, endPoint x: 964, endPoint y: 352, distance: 666.2
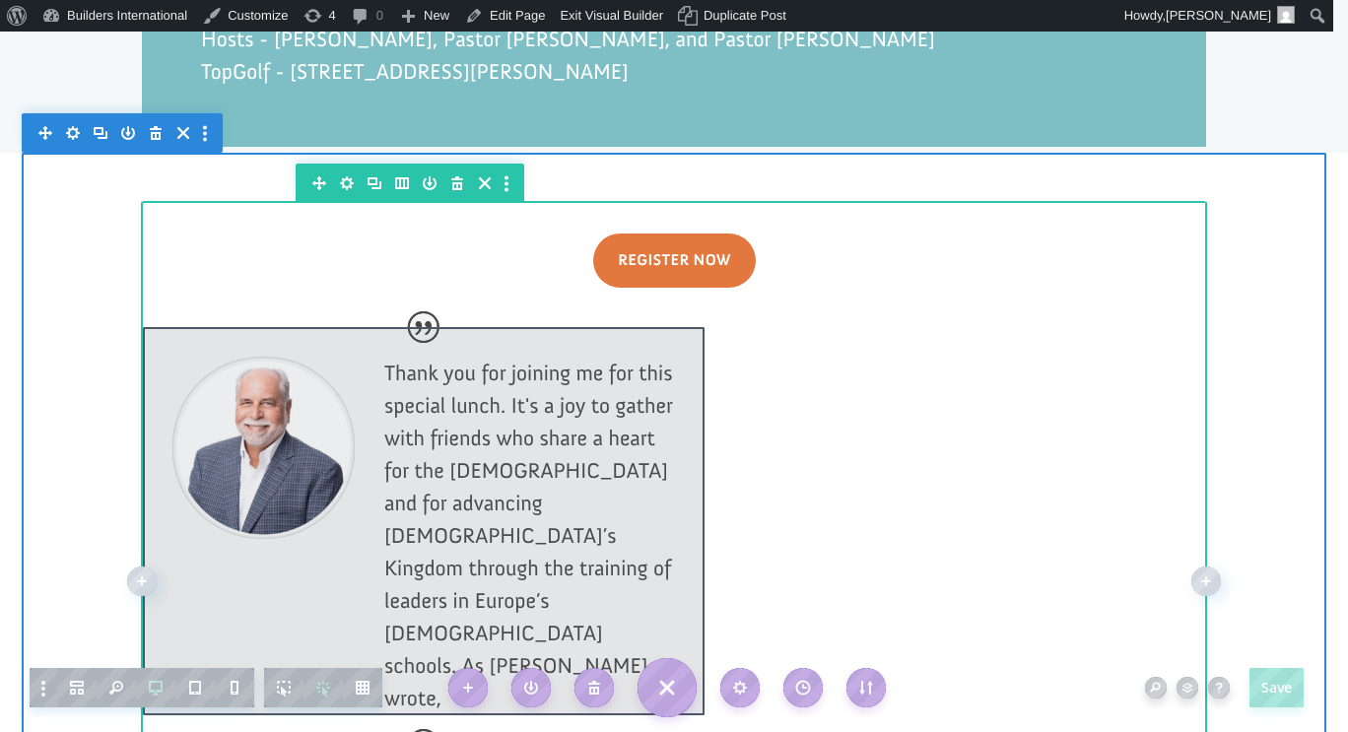
click at [669, 397] on div at bounding box center [424, 521] width 562 height 388
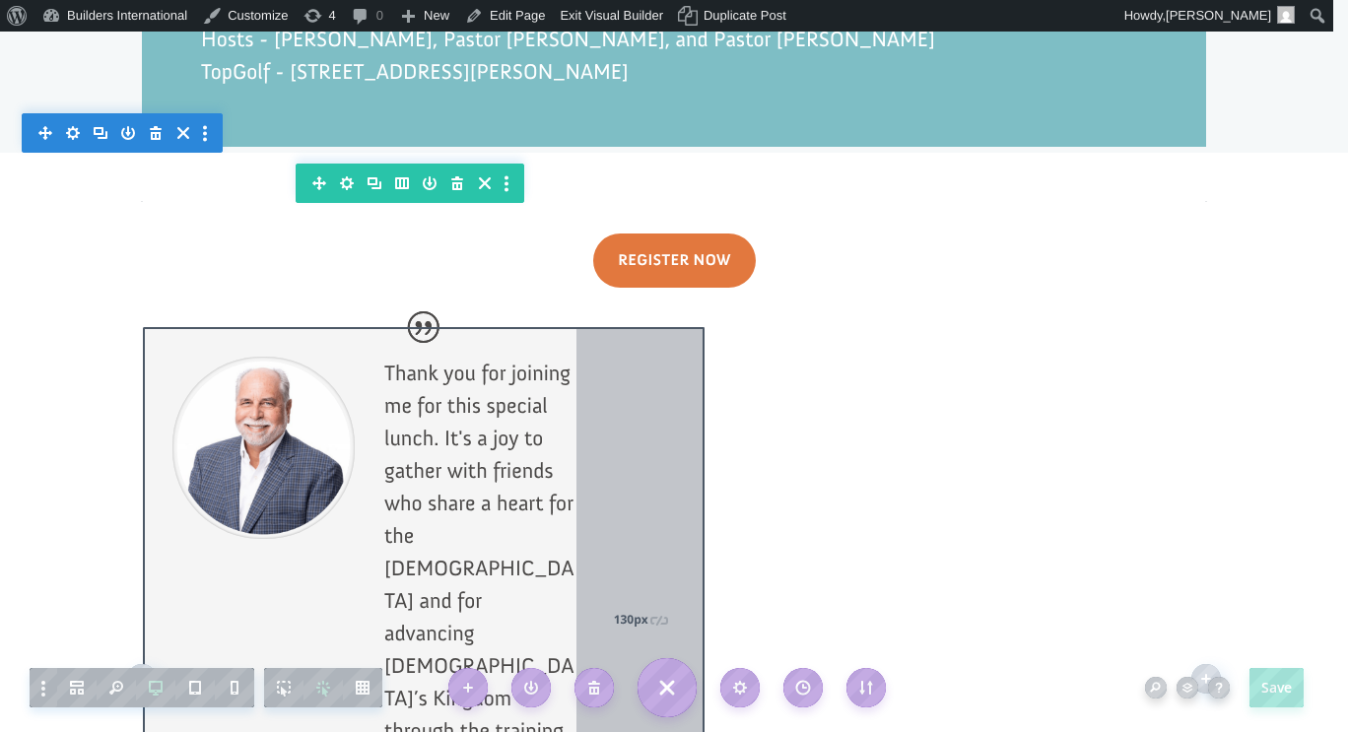
drag, startPoint x: 691, startPoint y: 384, endPoint x: 571, endPoint y: 394, distance: 119.6
click at [576, 394] on div "130px" at bounding box center [640, 618] width 128 height 583
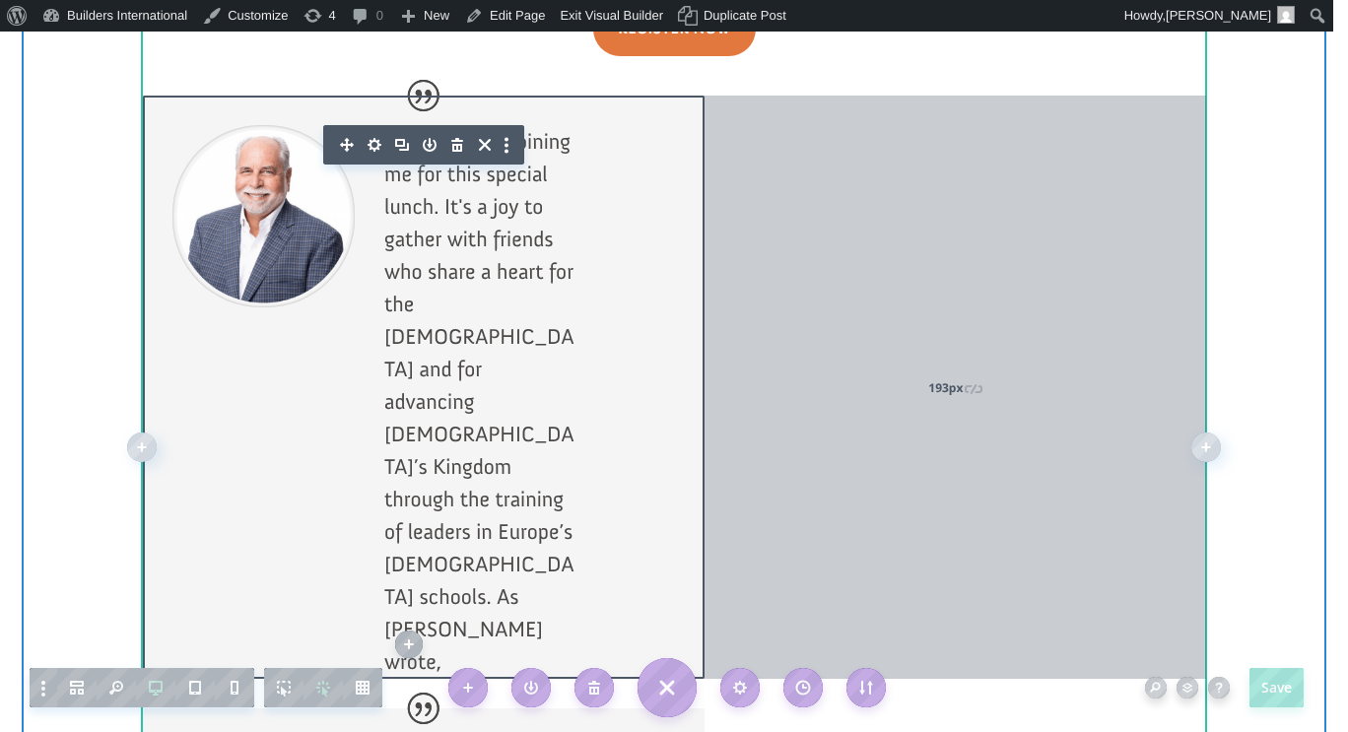
scroll to position [2143, 0]
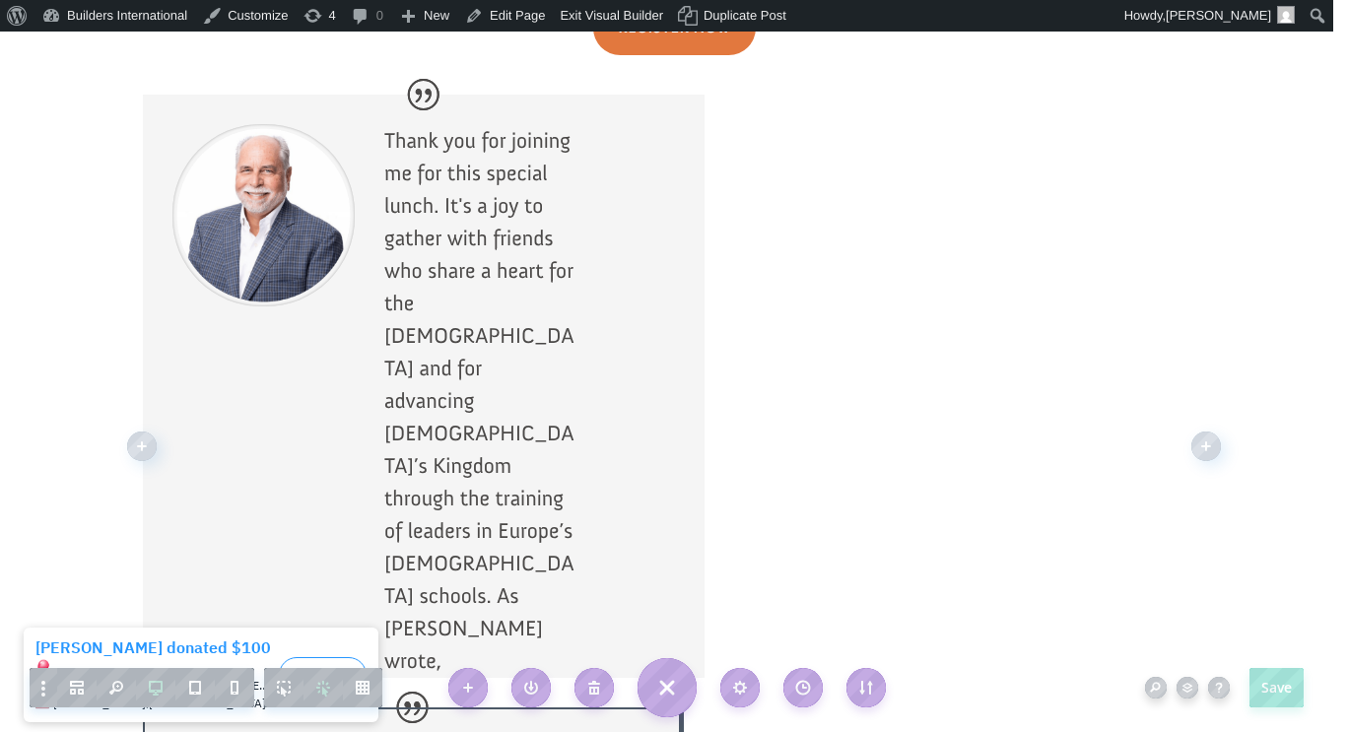
drag, startPoint x: 695, startPoint y: 551, endPoint x: 674, endPoint y: 555, distance: 21.1
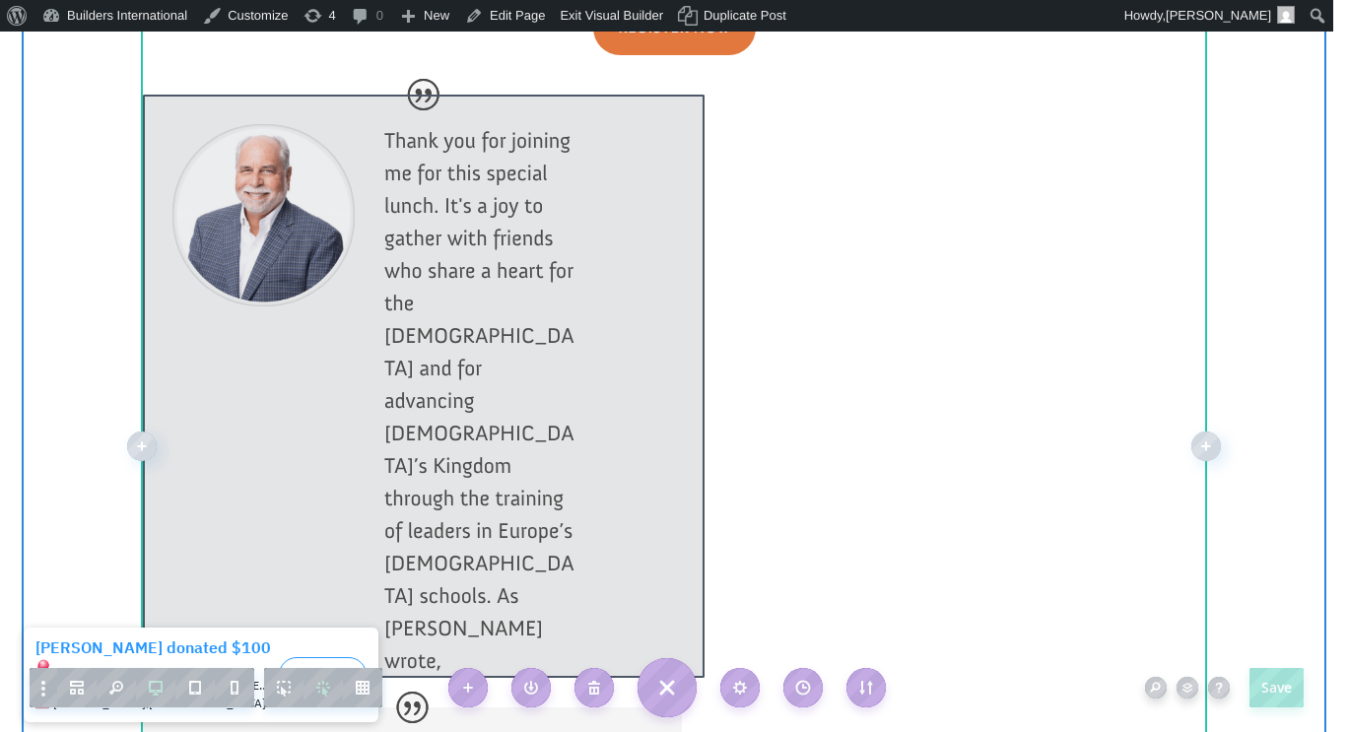
click at [659, 358] on div at bounding box center [424, 386] width 562 height 583
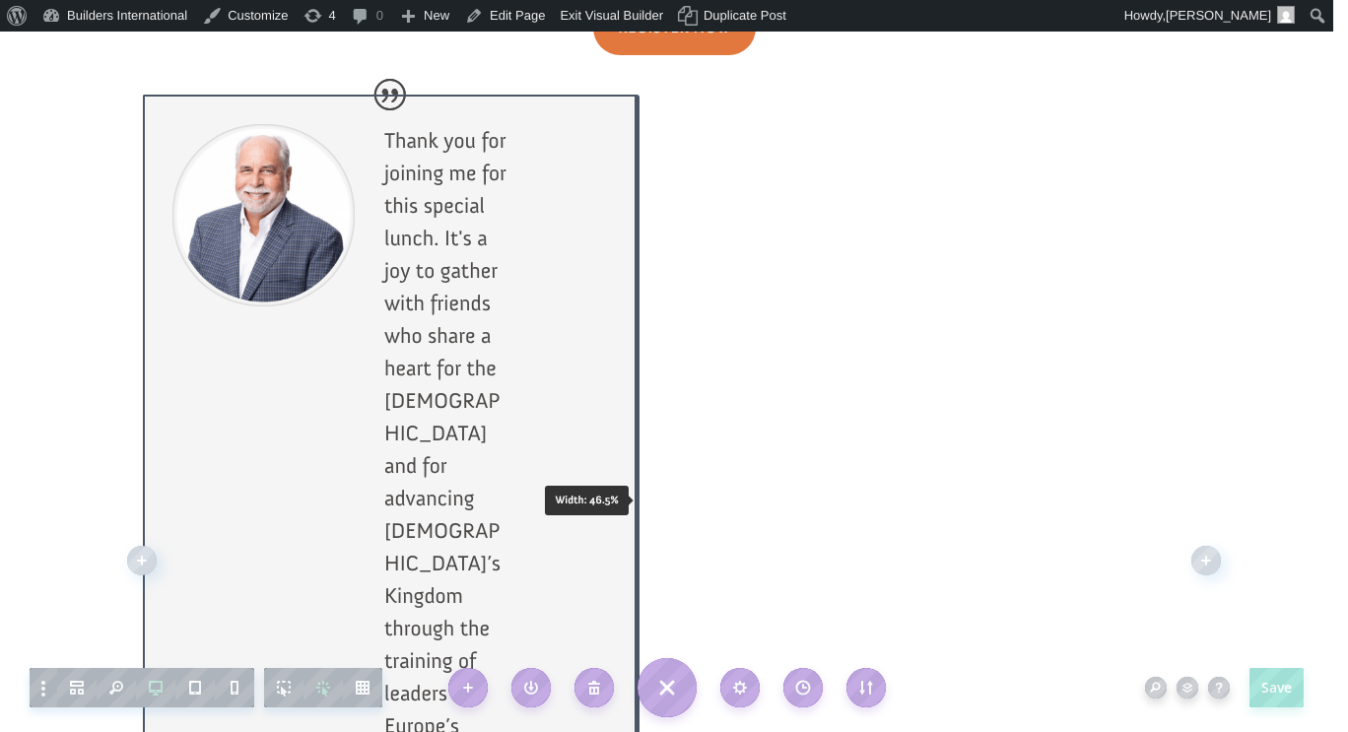
drag, startPoint x: 696, startPoint y: 255, endPoint x: 633, endPoint y: 257, distance: 62.1
click at [633, 257] on div "Register Now Thank you for joining me for this special lunch. It's a joy to gat…" at bounding box center [674, 559] width 1063 height 1176
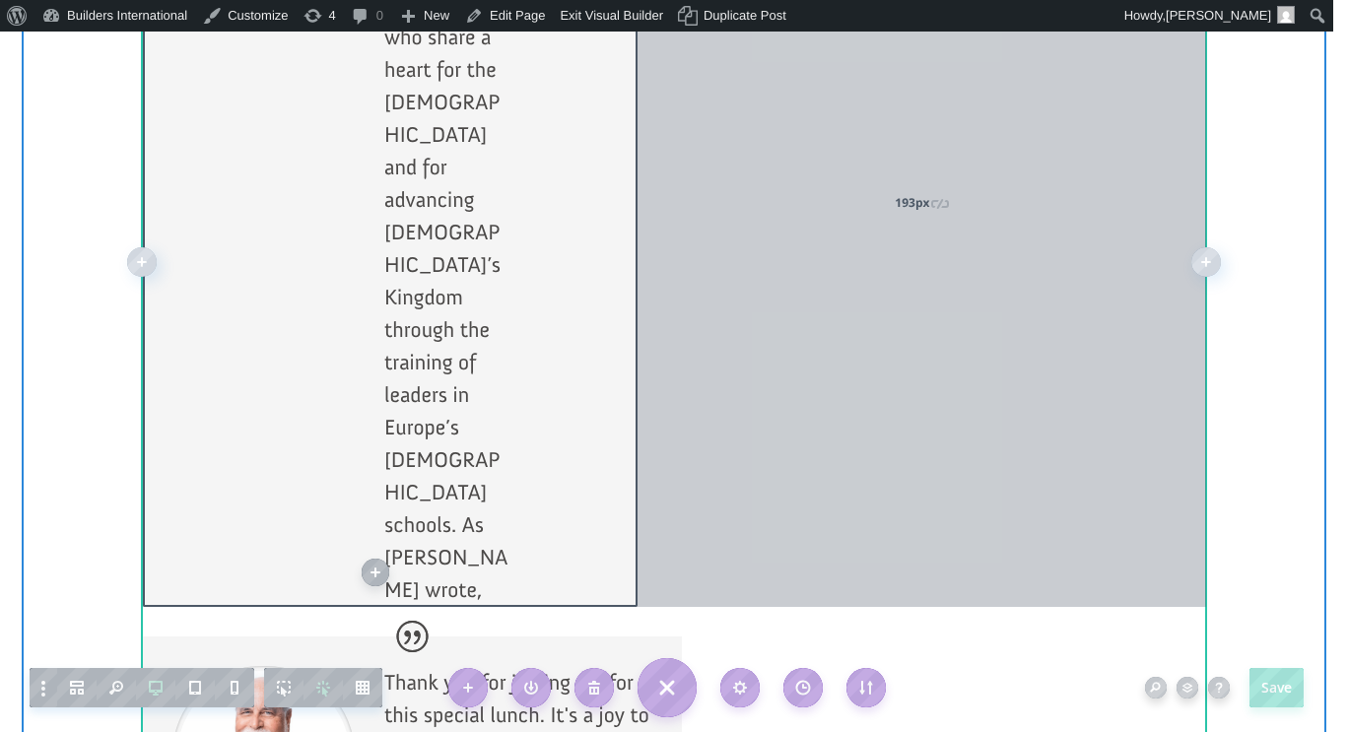
scroll to position [2481, 0]
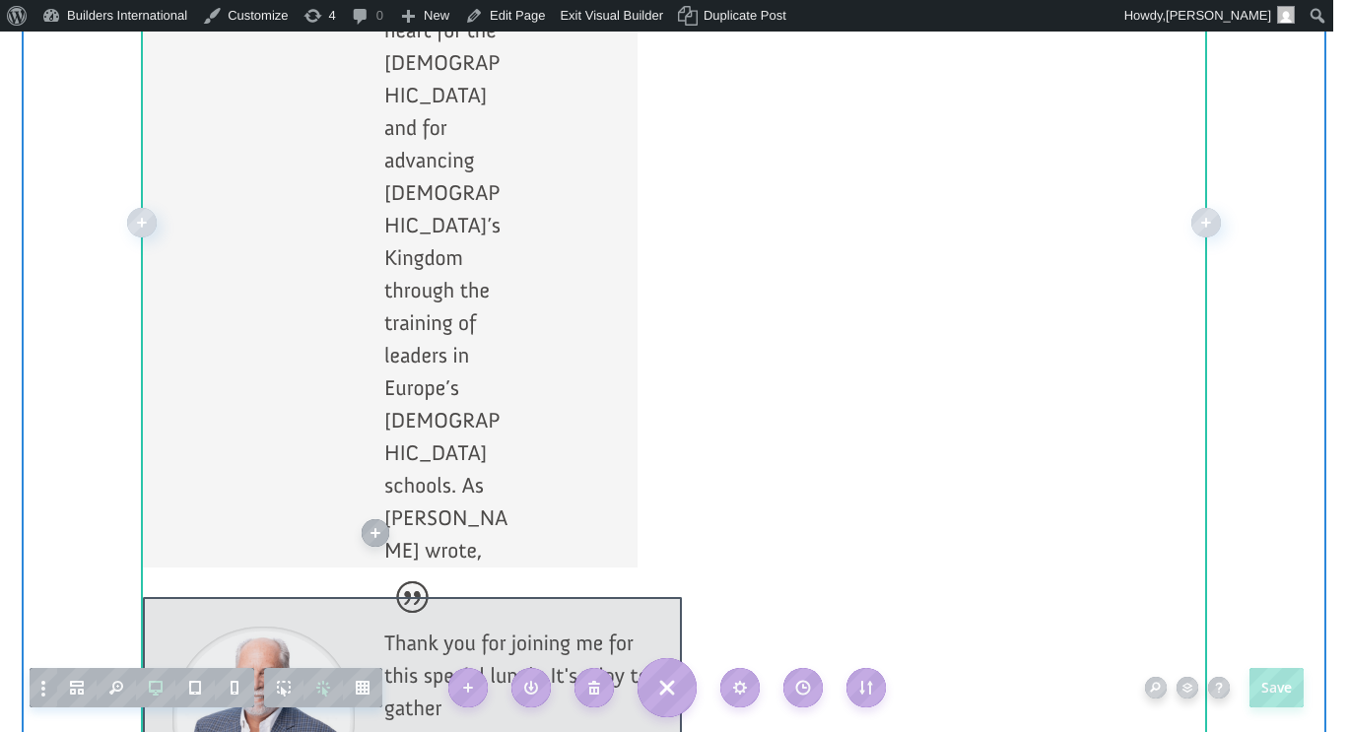
click at [569, 597] on div at bounding box center [412, 703] width 539 height 213
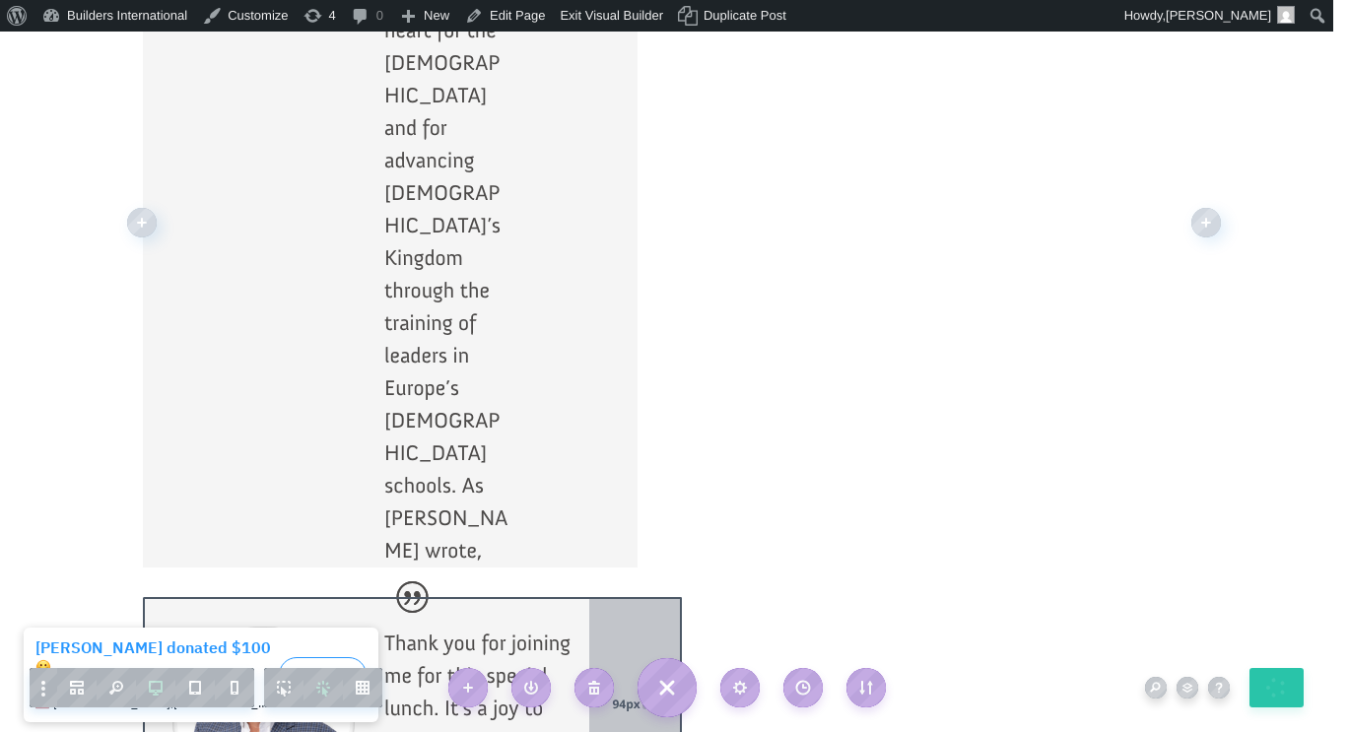
drag, startPoint x: 668, startPoint y: 421, endPoint x: 596, endPoint y: 426, distance: 72.1
click at [596, 597] on div "94px" at bounding box center [635, 703] width 93 height 213
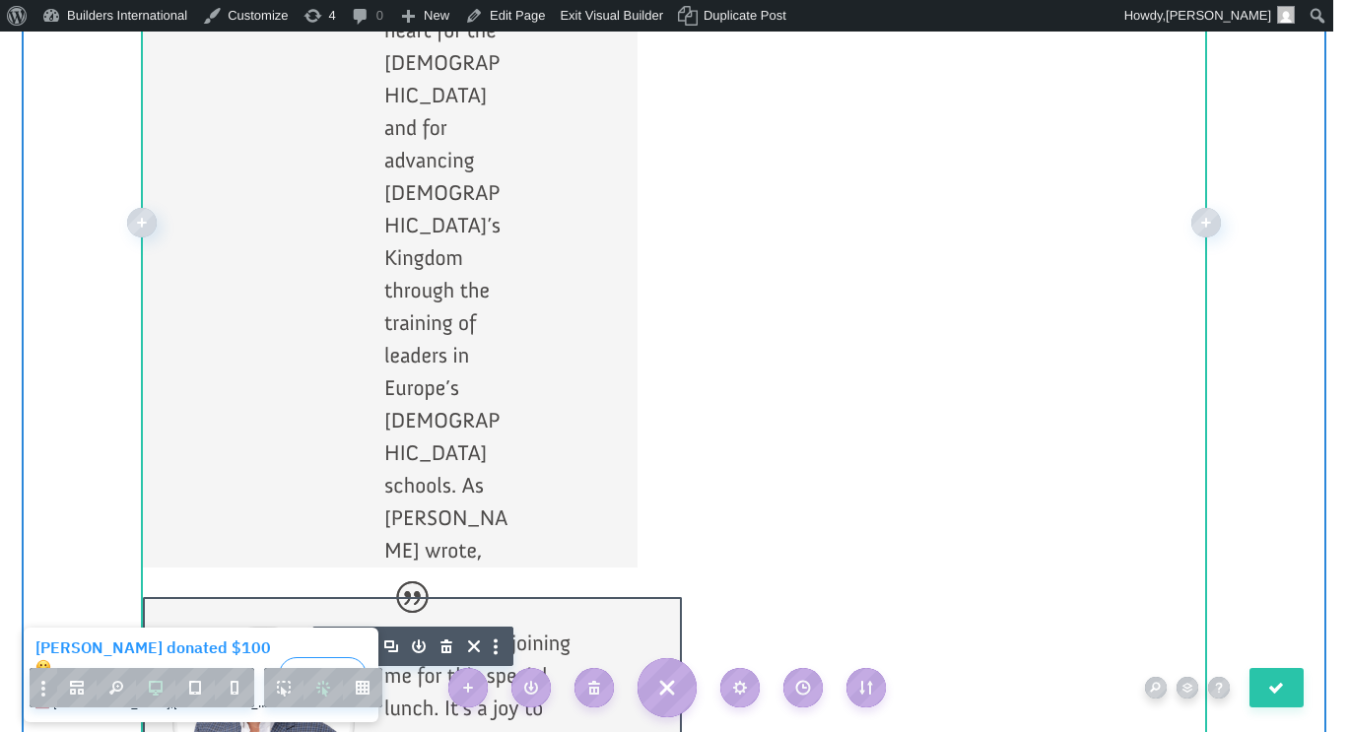
click at [668, 597] on div at bounding box center [672, 703] width 15 height 213
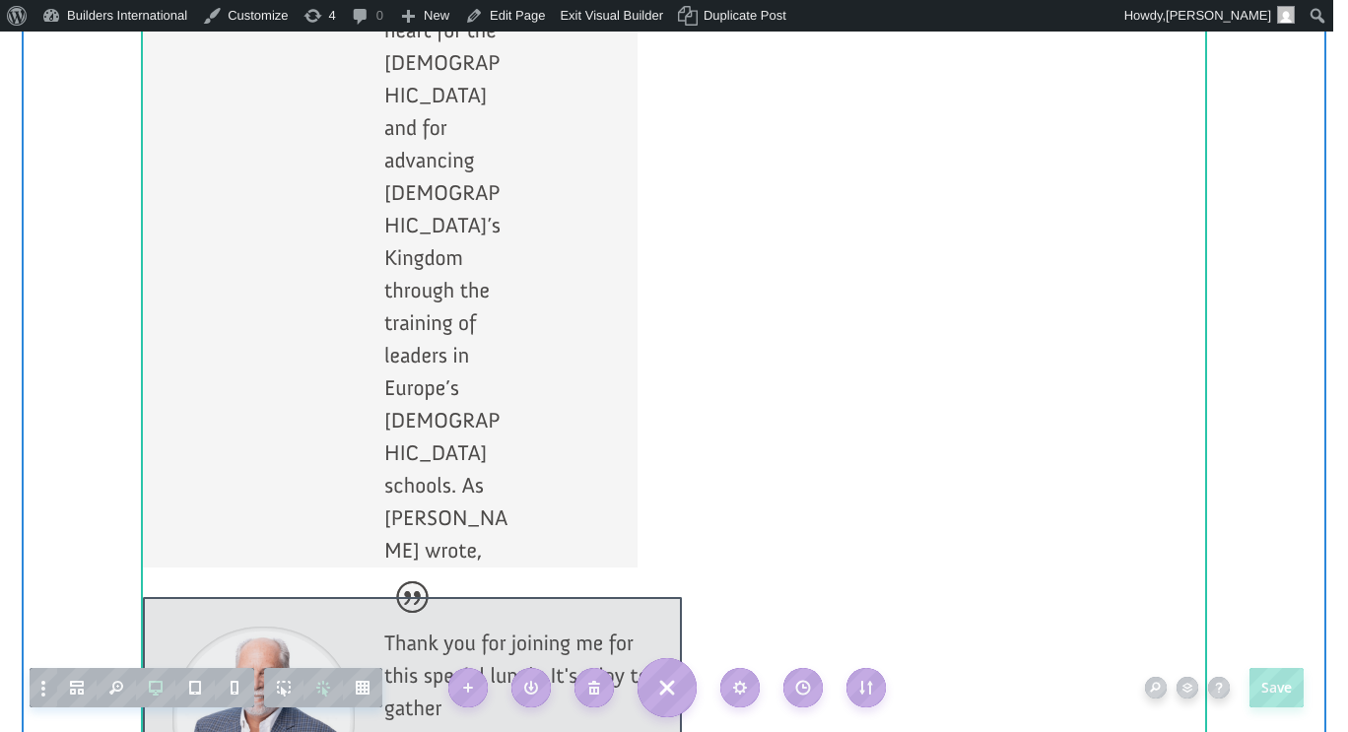
click at [664, 597] on div at bounding box center [412, 703] width 539 height 213
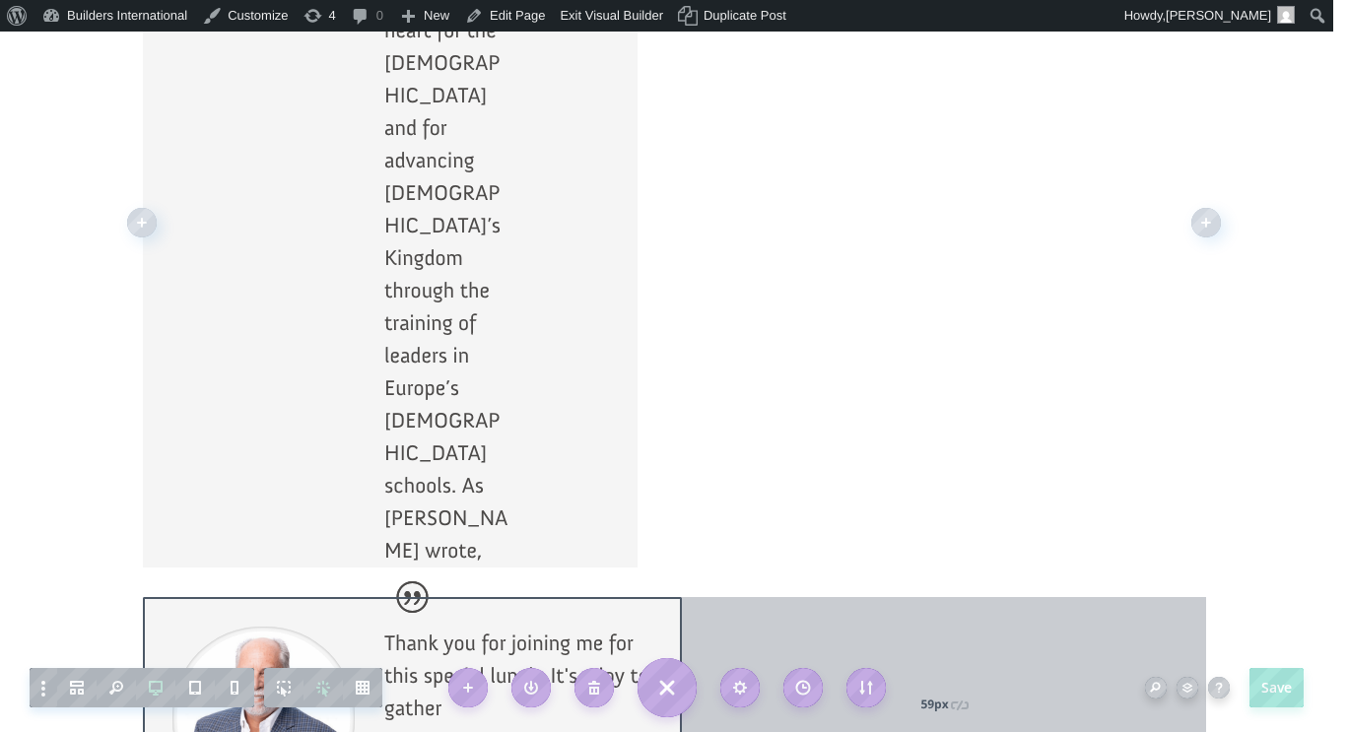
drag, startPoint x: 677, startPoint y: 437, endPoint x: 619, endPoint y: 447, distance: 59.0
click at [619, 597] on div "Thank you for joining me for this special lunch. It's a joy to gather Min Heigh…" at bounding box center [412, 703] width 539 height 213
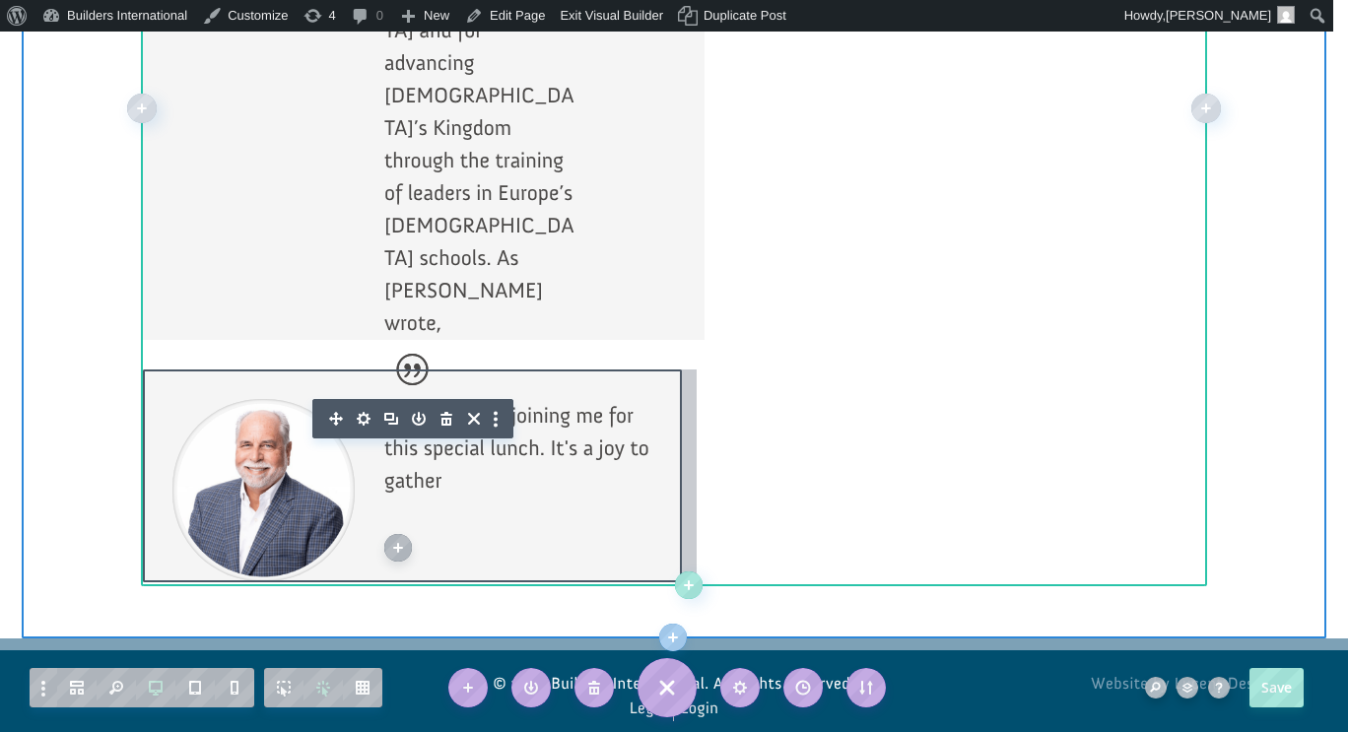
scroll to position [2286, 0]
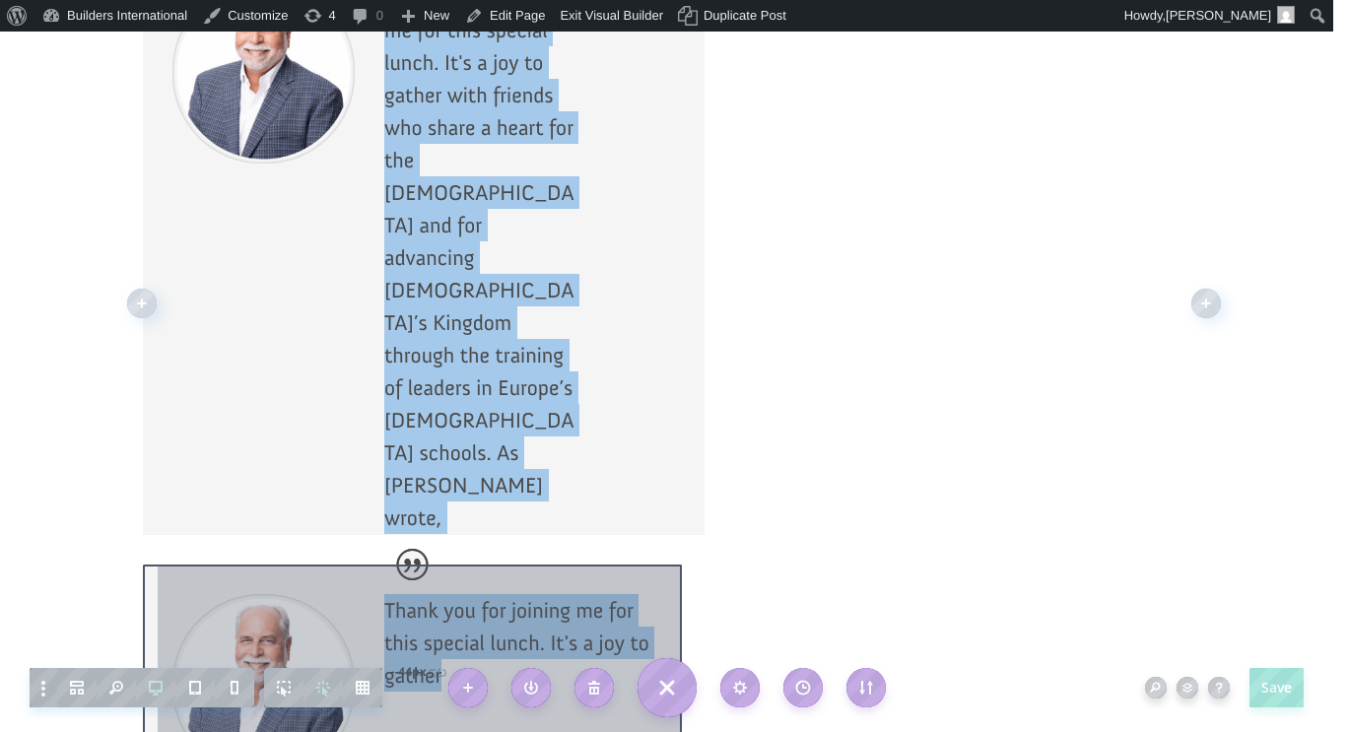
drag, startPoint x: 675, startPoint y: 435, endPoint x: 718, endPoint y: 439, distance: 43.5
click at [718, 439] on div "Register Now Thank you for joining me for this special lunch. It's a joy to gat…" at bounding box center [674, 303] width 1063 height 949
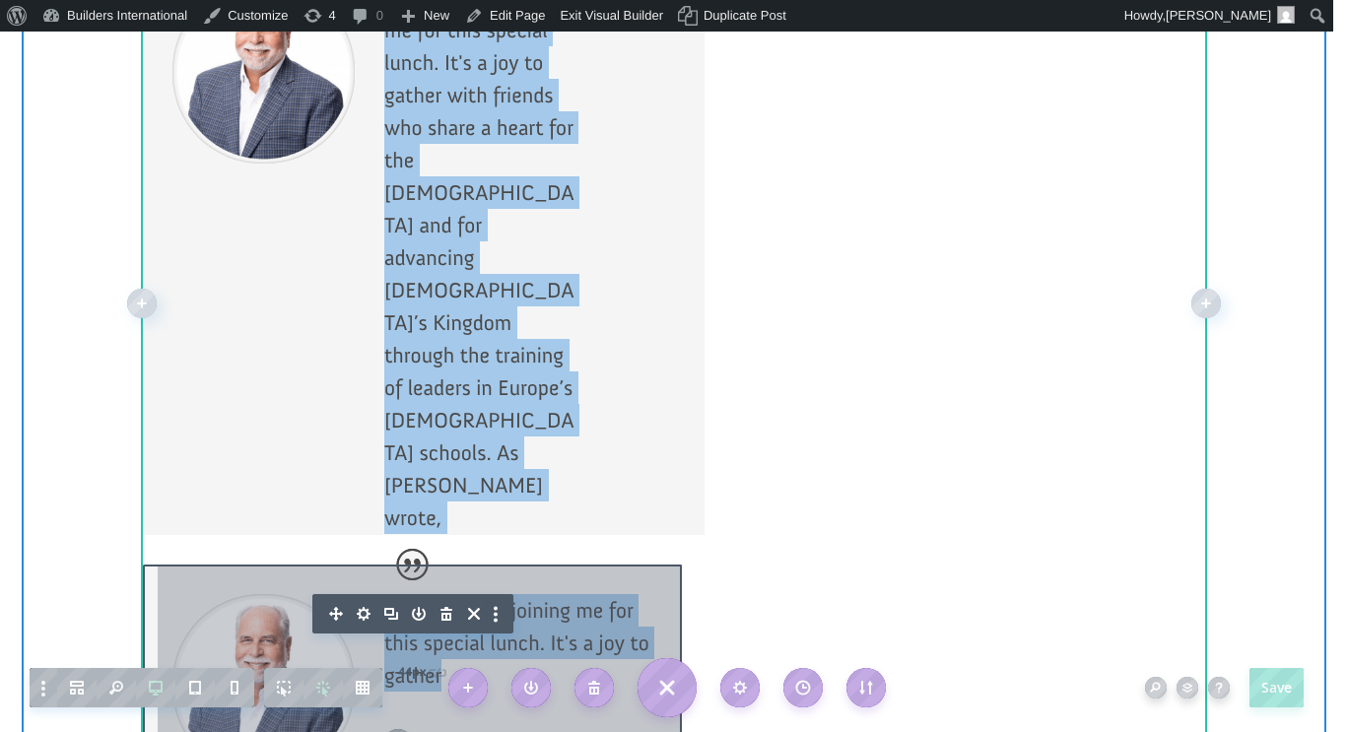
click at [801, 439] on div at bounding box center [674, 303] width 1063 height 949
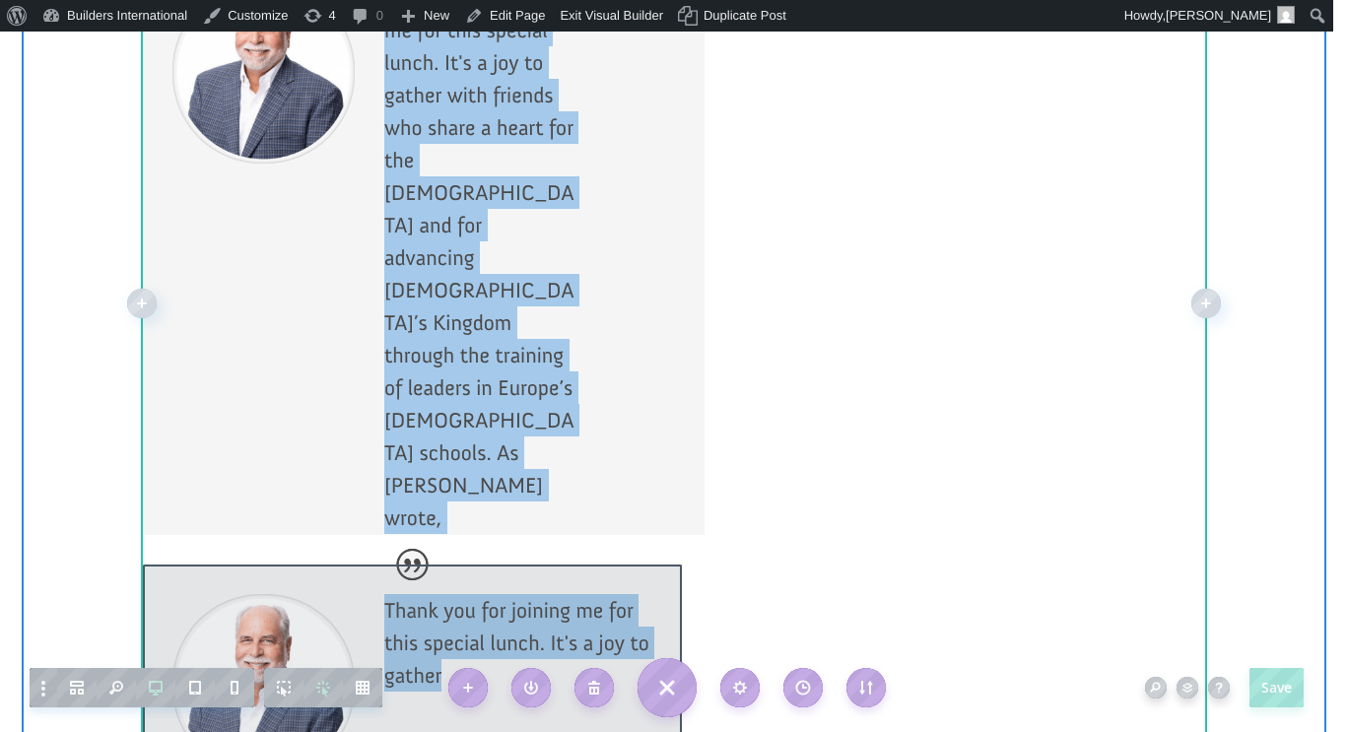
click at [838, 458] on div at bounding box center [674, 303] width 1063 height 949
click at [558, 565] on div at bounding box center [412, 671] width 539 height 213
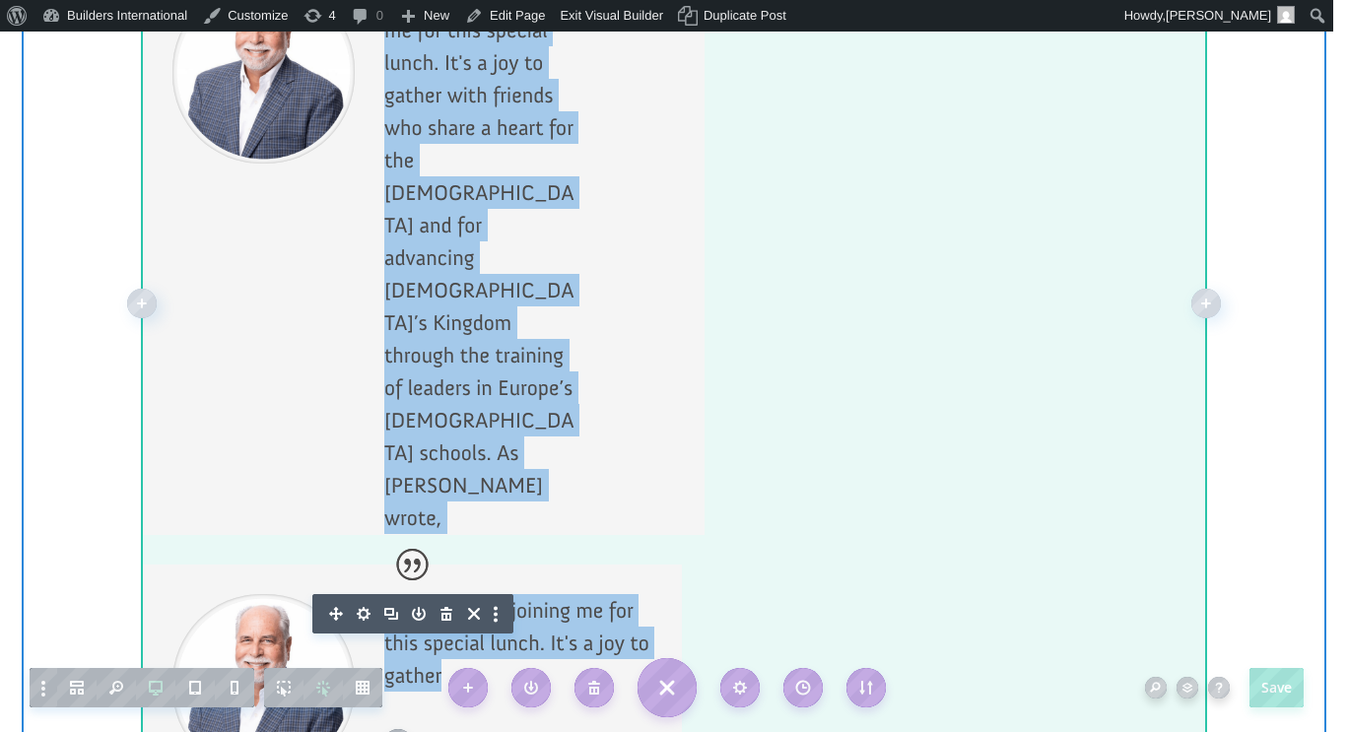
click at [861, 213] on div at bounding box center [674, 303] width 1063 height 949
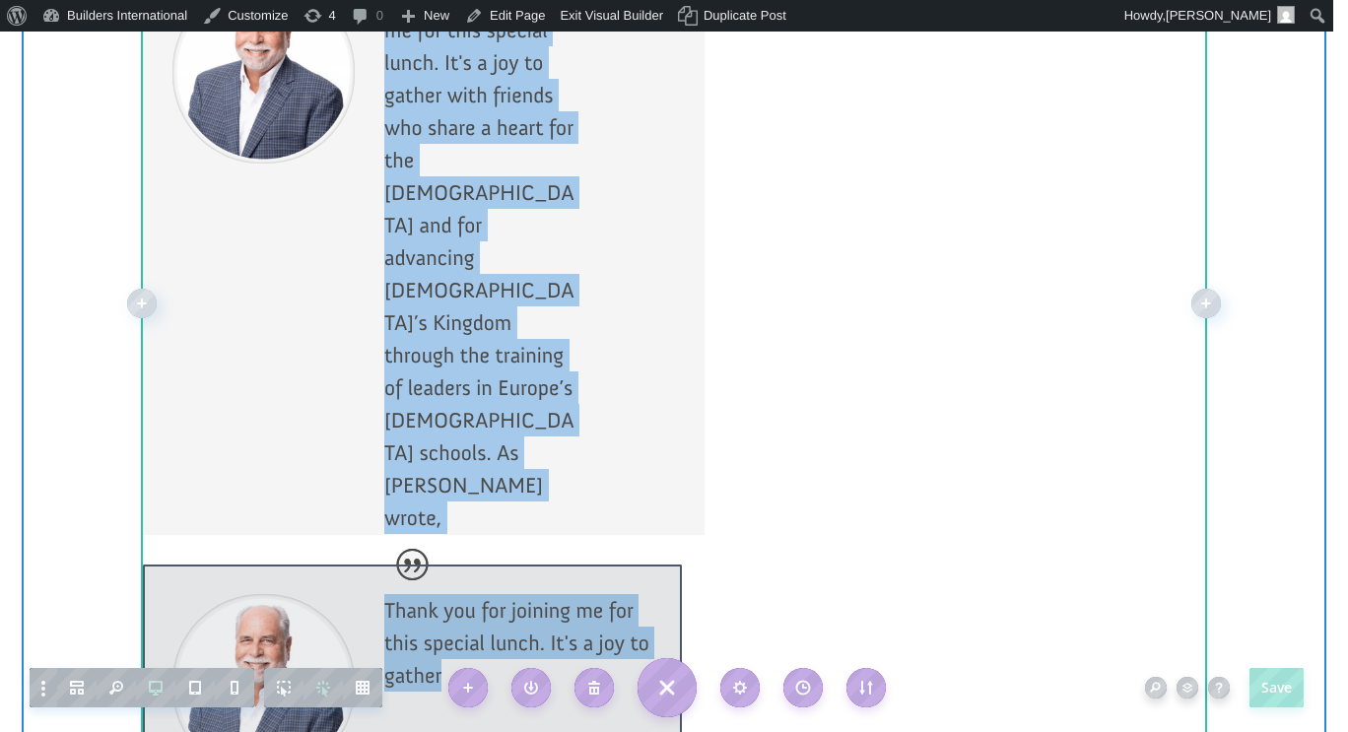
click at [579, 565] on div at bounding box center [412, 671] width 539 height 213
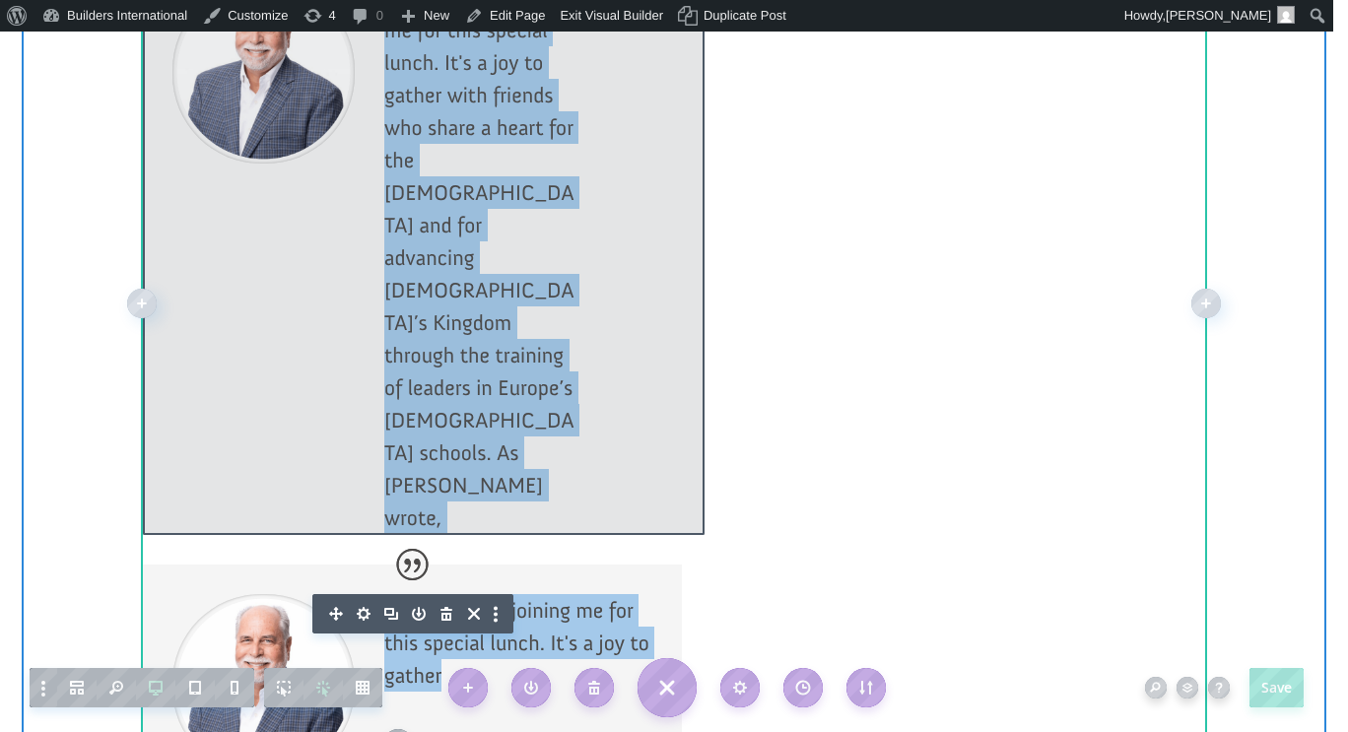
click at [655, 205] on div at bounding box center [424, 243] width 562 height 583
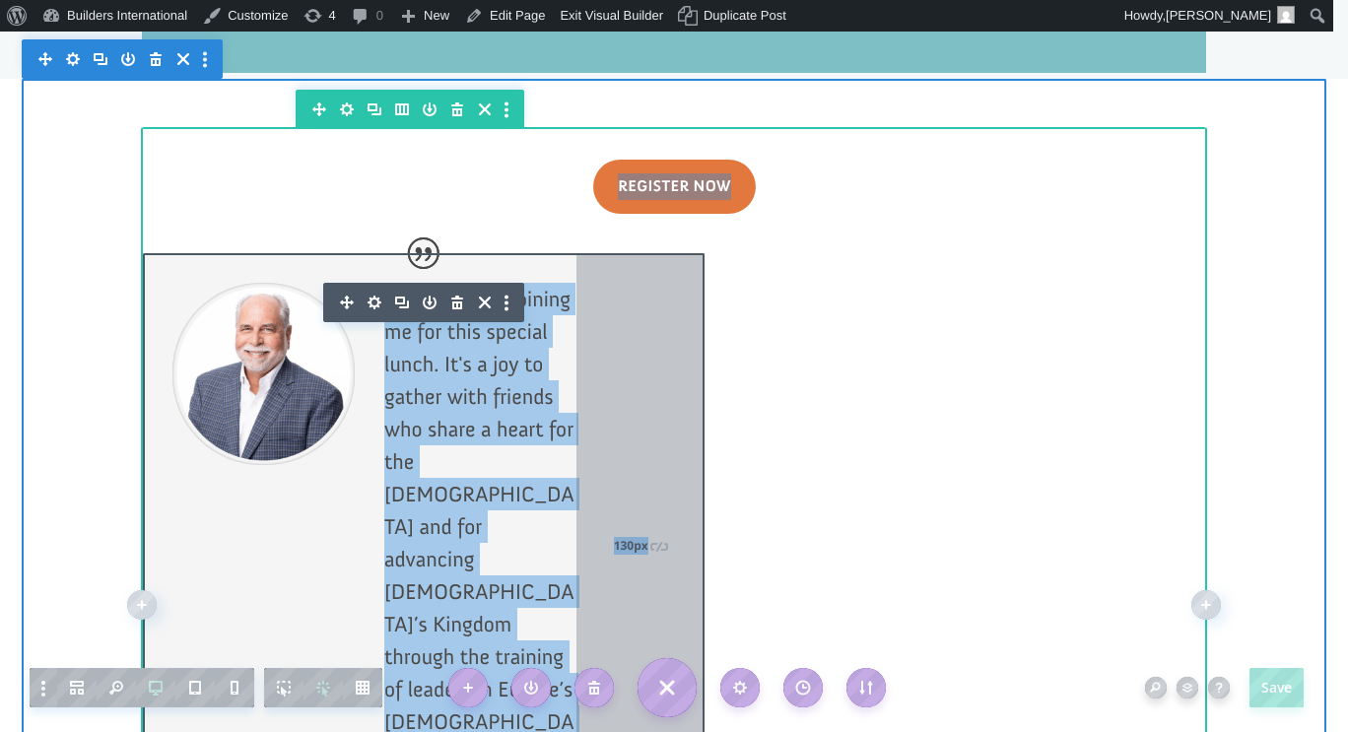
scroll to position [1982, 0]
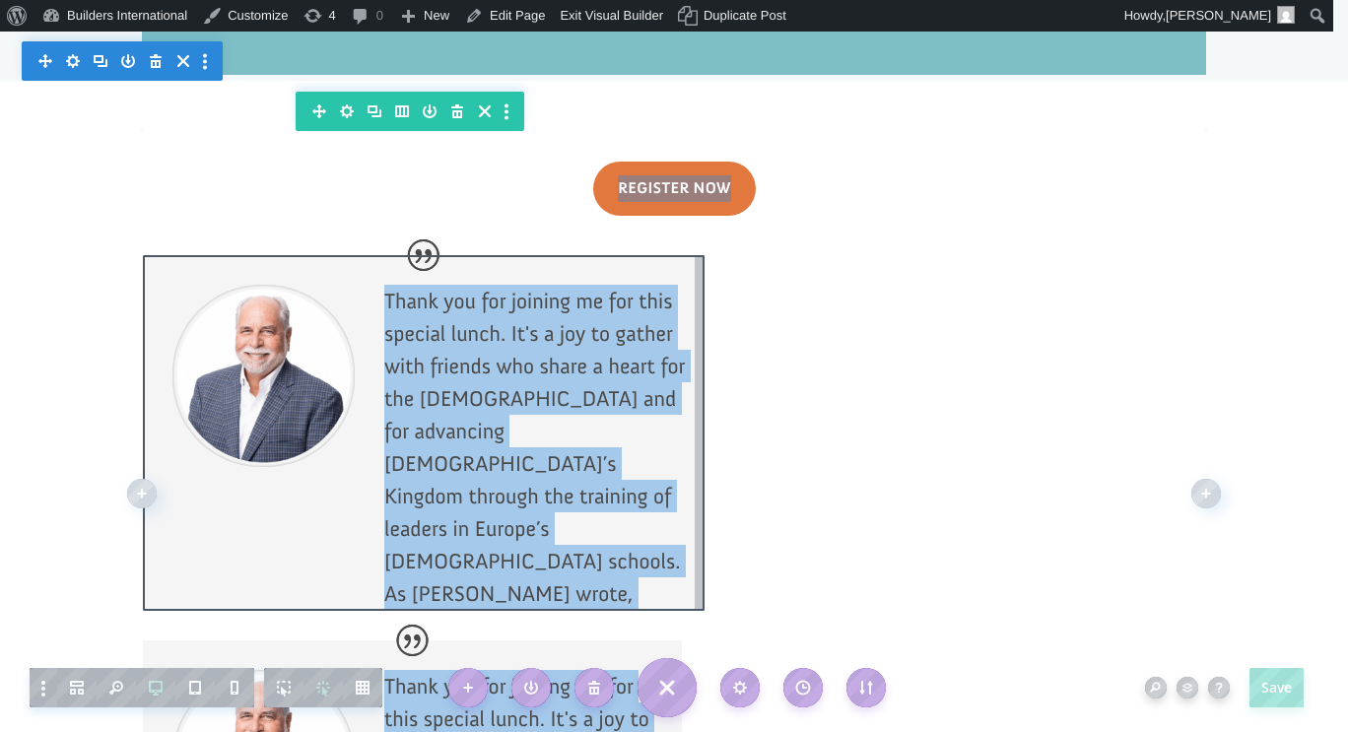
click at [809, 350] on div at bounding box center [674, 492] width 1063 height 721
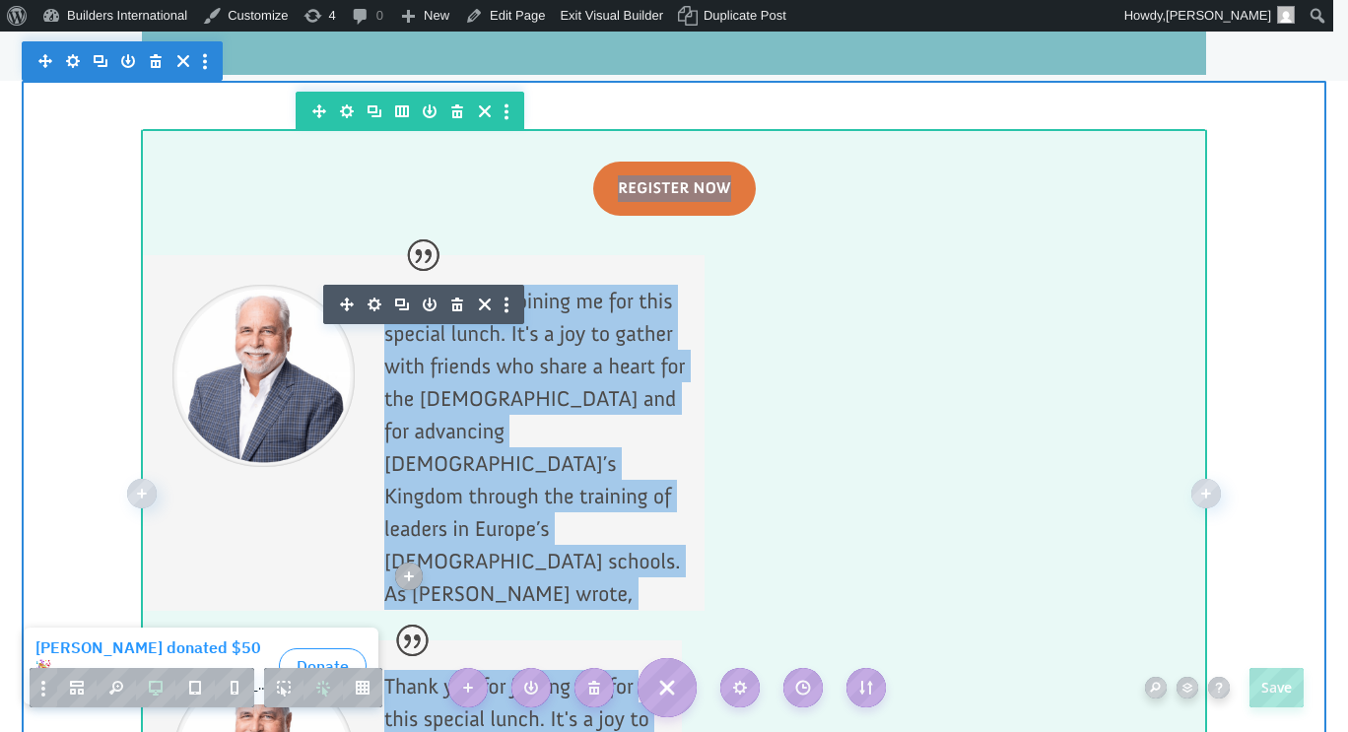
click at [953, 132] on div at bounding box center [674, 492] width 1063 height 721
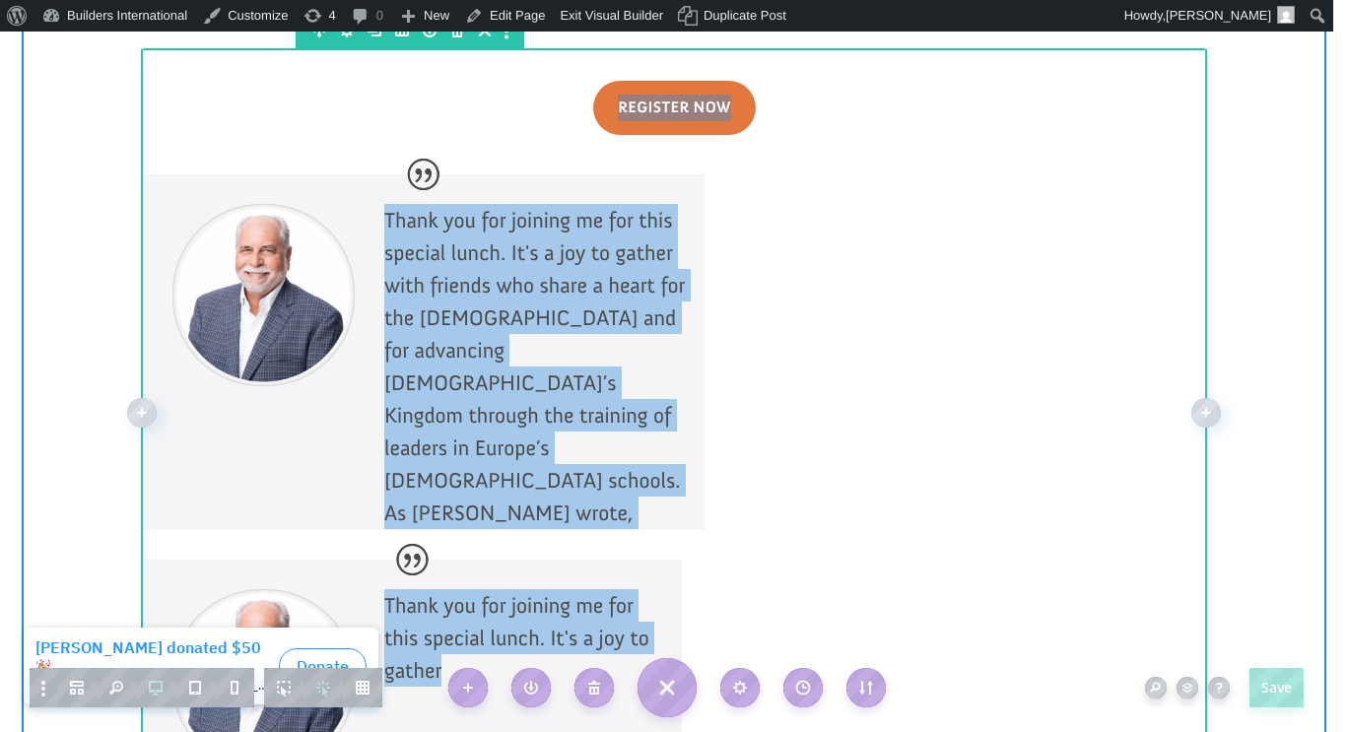
scroll to position [2064, 0]
click at [697, 478] on div at bounding box center [674, 410] width 1063 height 721
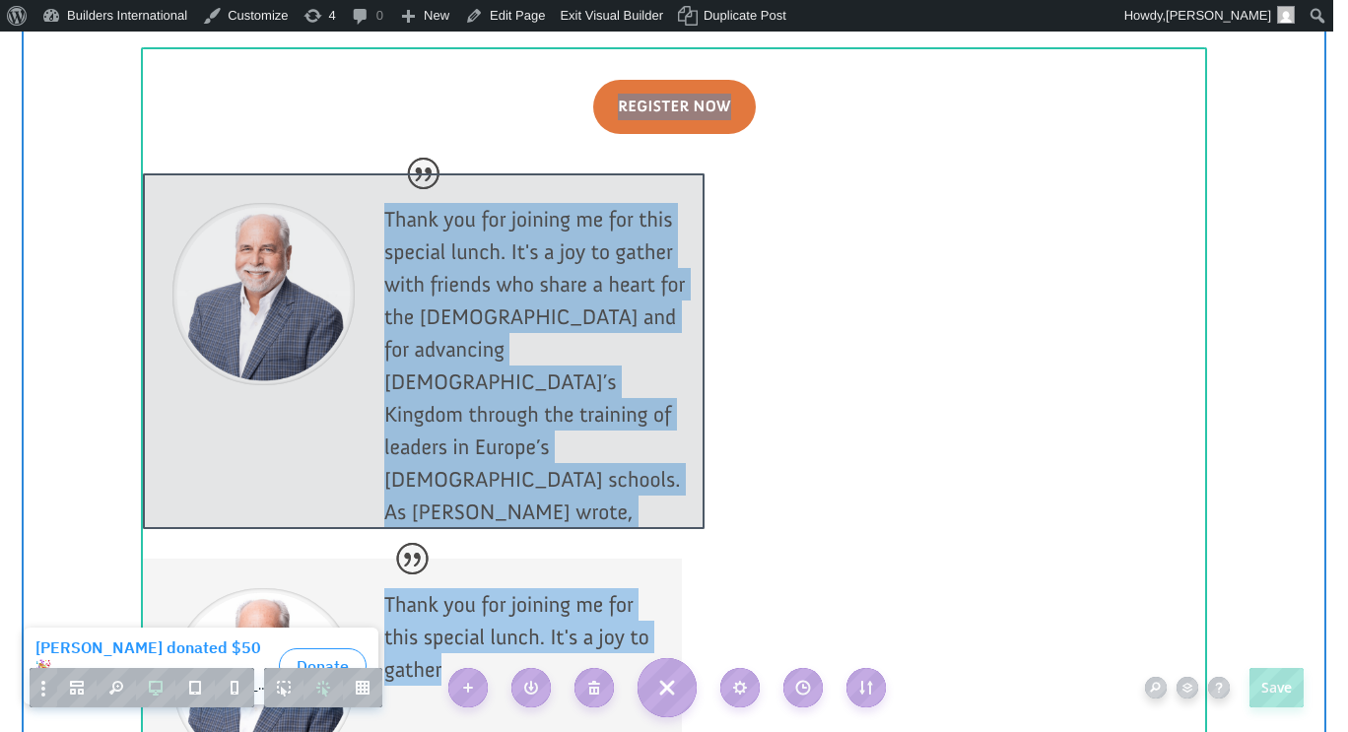
click at [676, 296] on div at bounding box center [424, 351] width 562 height 356
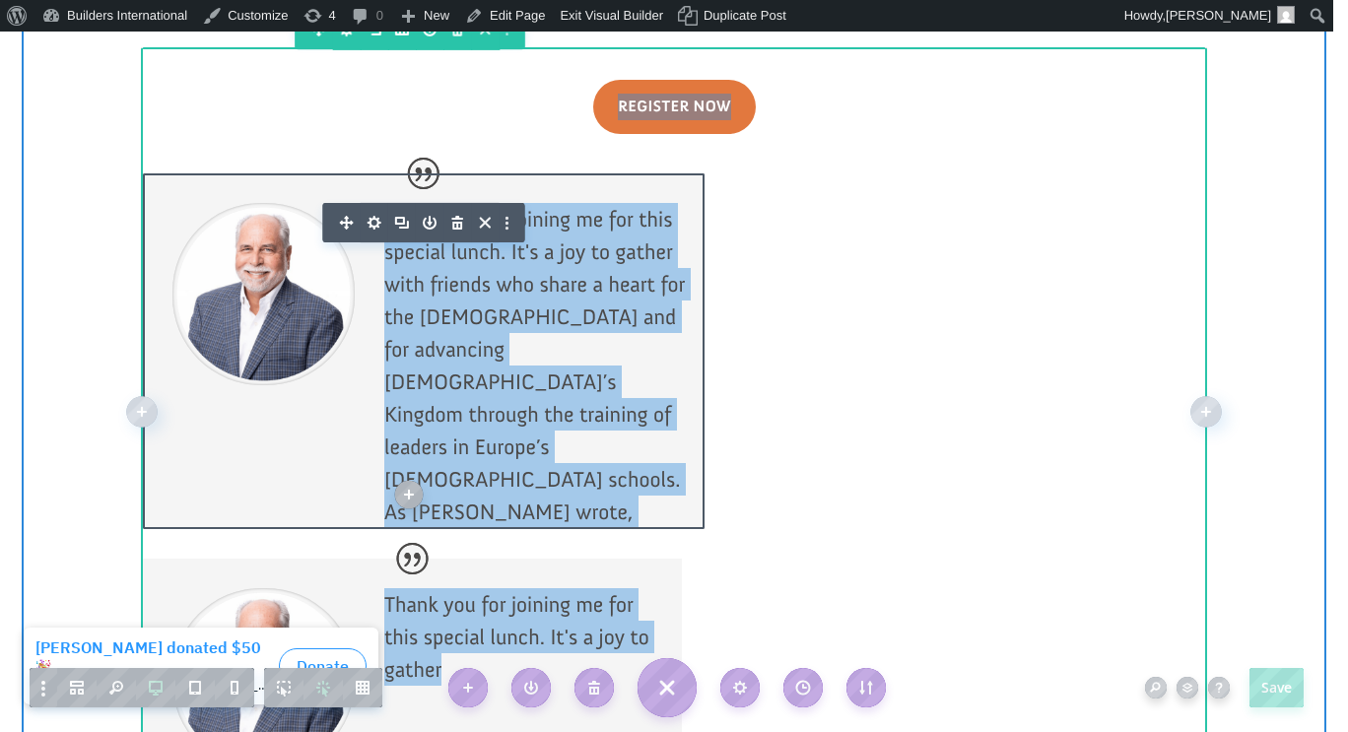
click at [574, 271] on p "Thank you for joining me for this special lunch. It's a joy to gather with frie…" at bounding box center [539, 365] width 310 height 325
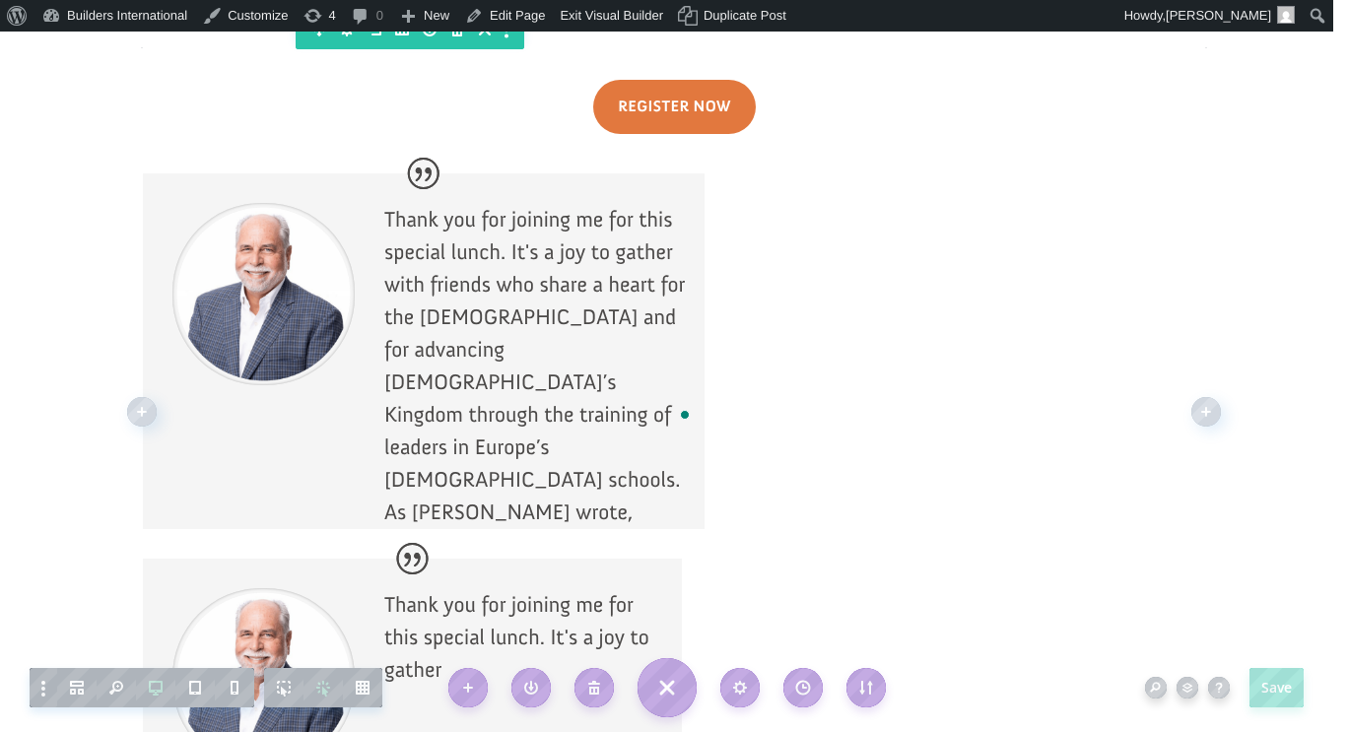
click at [621, 285] on p "Thank you for joining me for this special lunch. It's a joy to gather with frie…" at bounding box center [539, 365] width 310 height 325
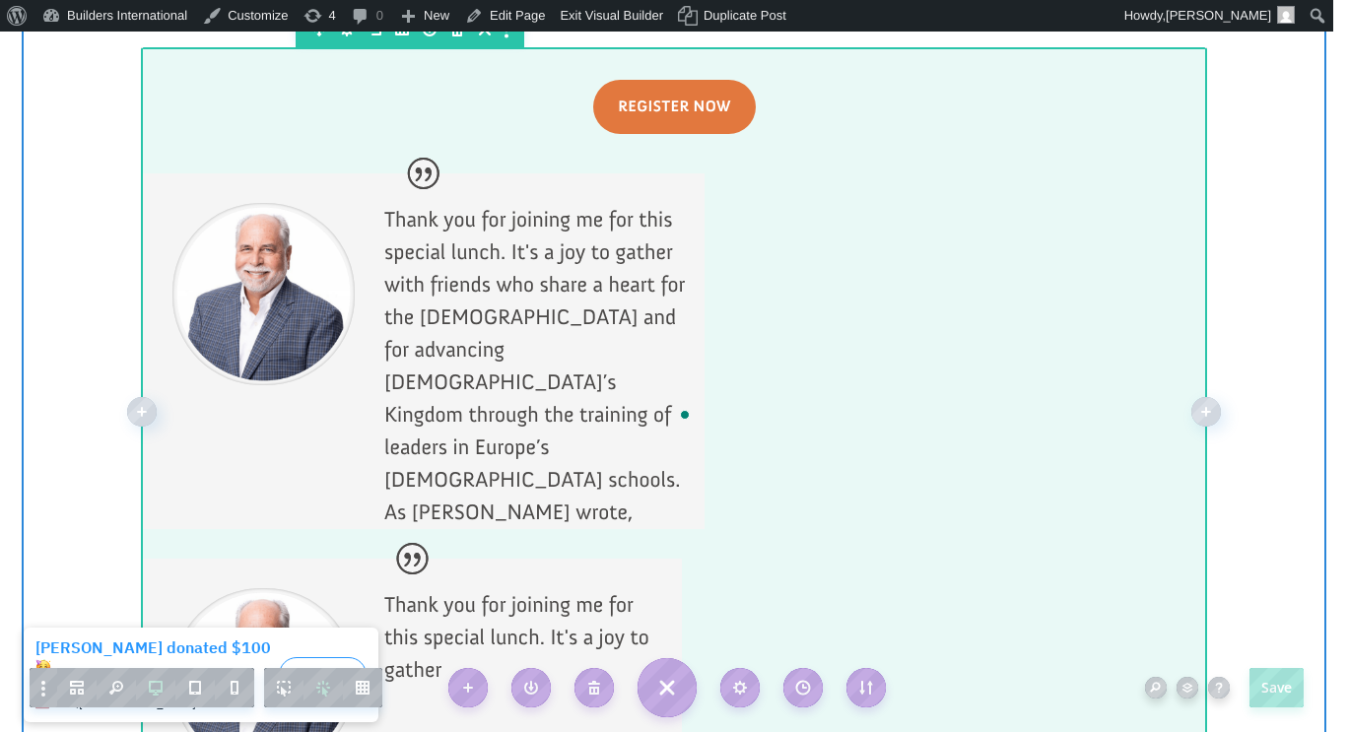
click at [843, 292] on div at bounding box center [674, 410] width 1063 height 721
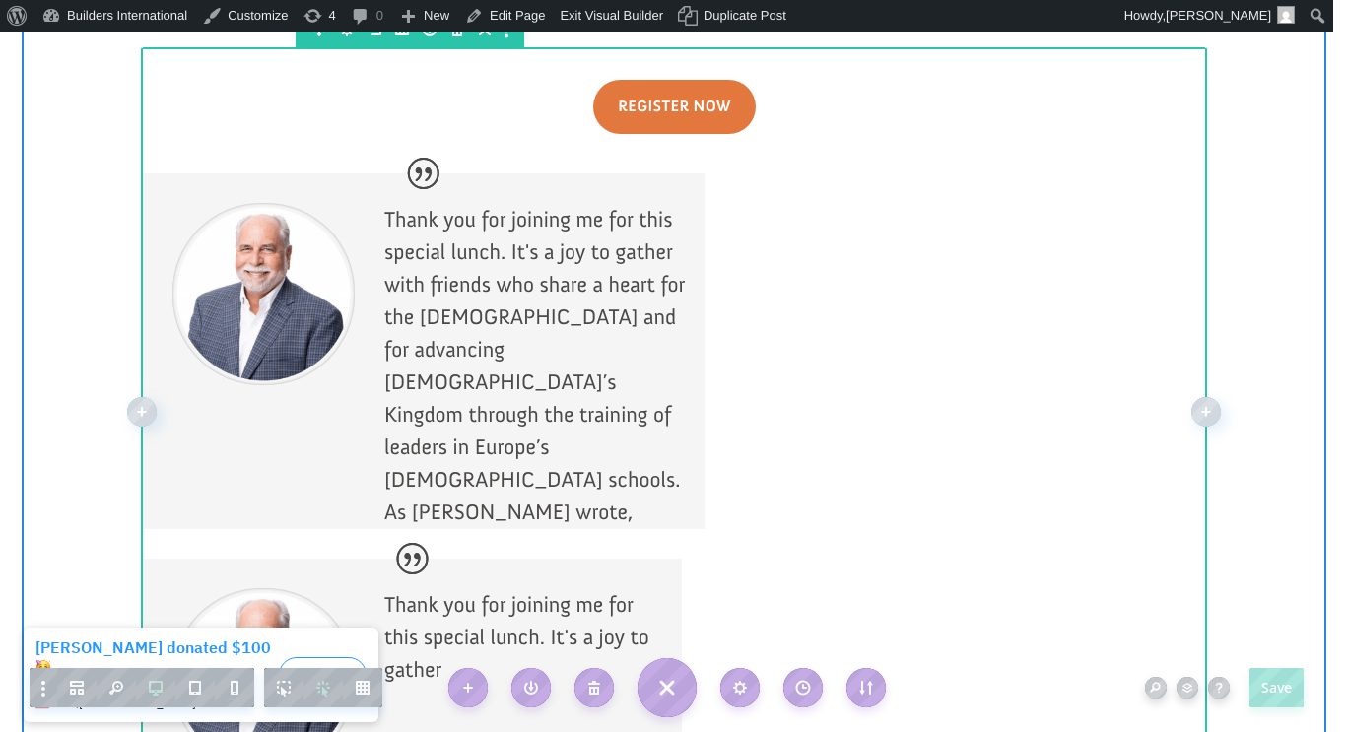
click at [618, 287] on div at bounding box center [424, 351] width 562 height 356
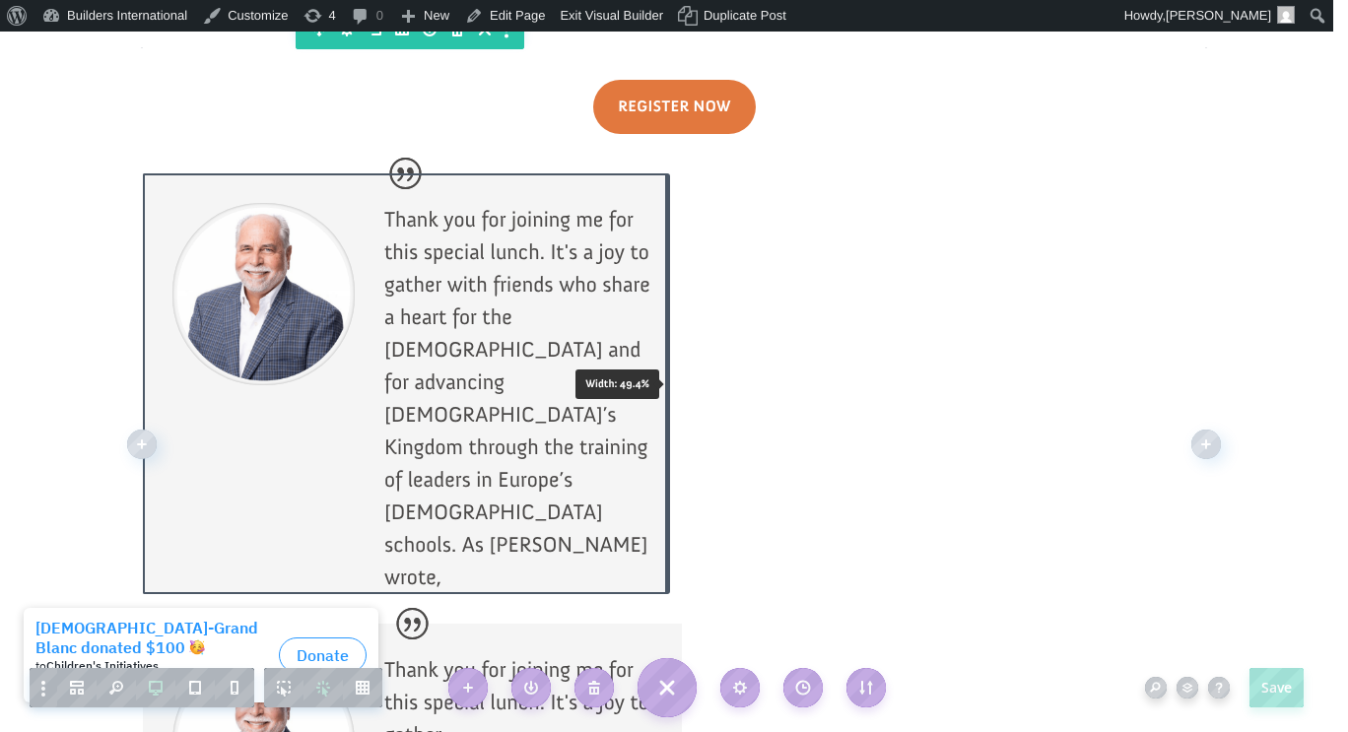
drag, startPoint x: 698, startPoint y: 212, endPoint x: 664, endPoint y: 214, distance: 33.6
click at [664, 214] on div "Register Now Thank you for joining me for this special lunch. It's a joy to gat…" at bounding box center [674, 443] width 1063 height 786
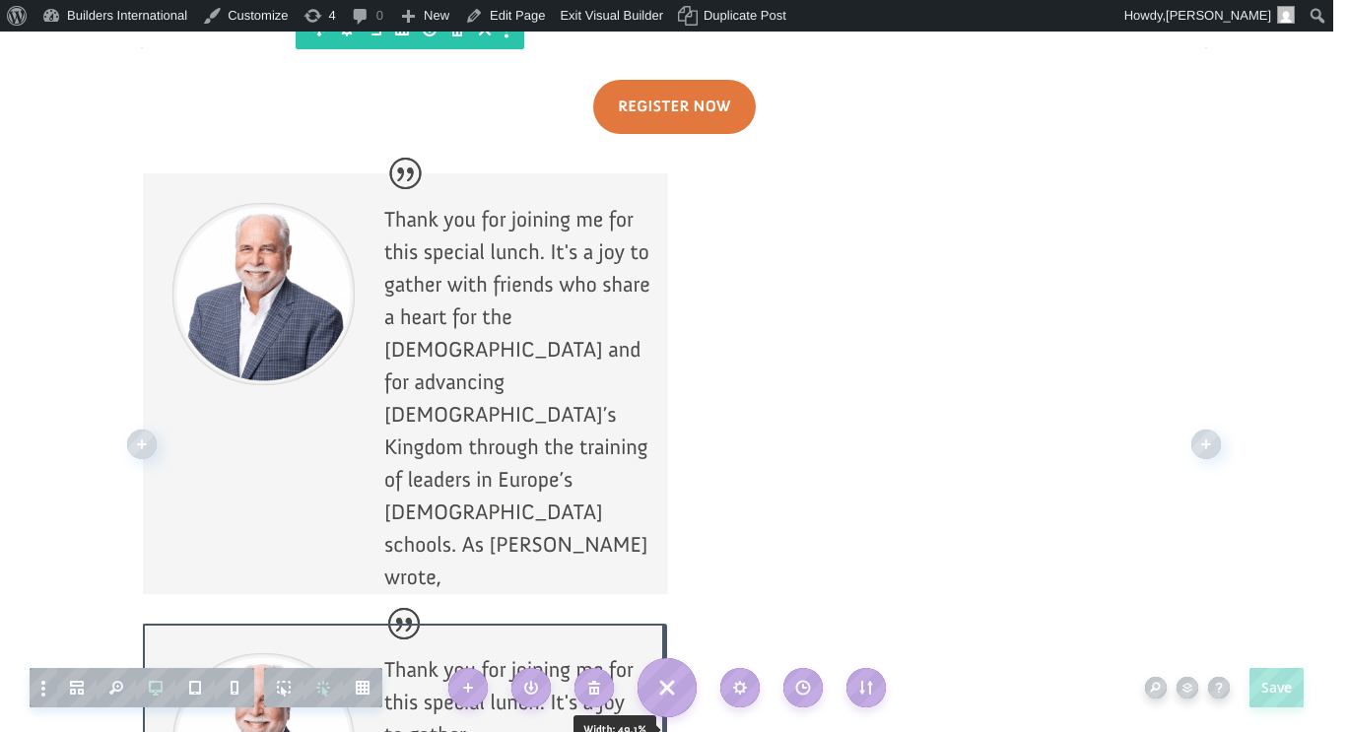
drag, startPoint x: 674, startPoint y: 493, endPoint x: 658, endPoint y: 494, distance: 15.8
click at [662, 624] on div at bounding box center [664, 730] width 5 height 213
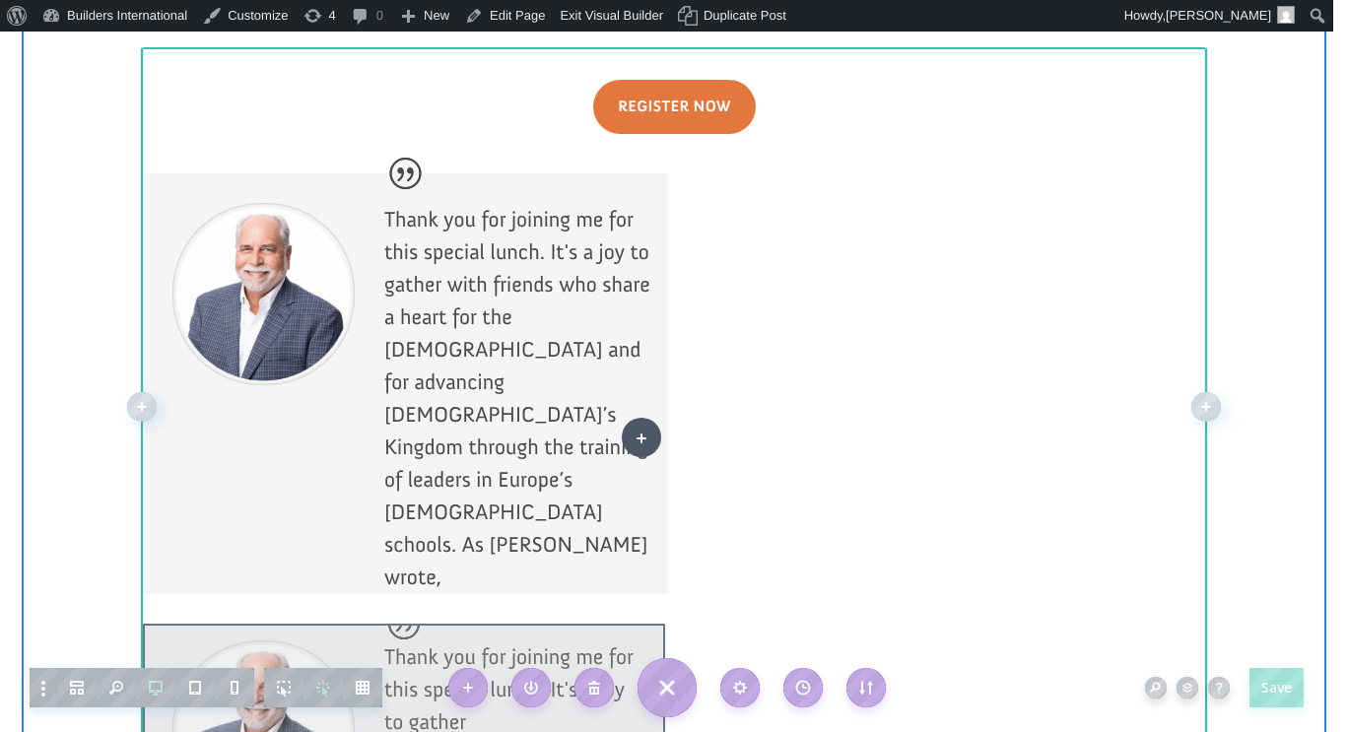
scroll to position [1943, 0]
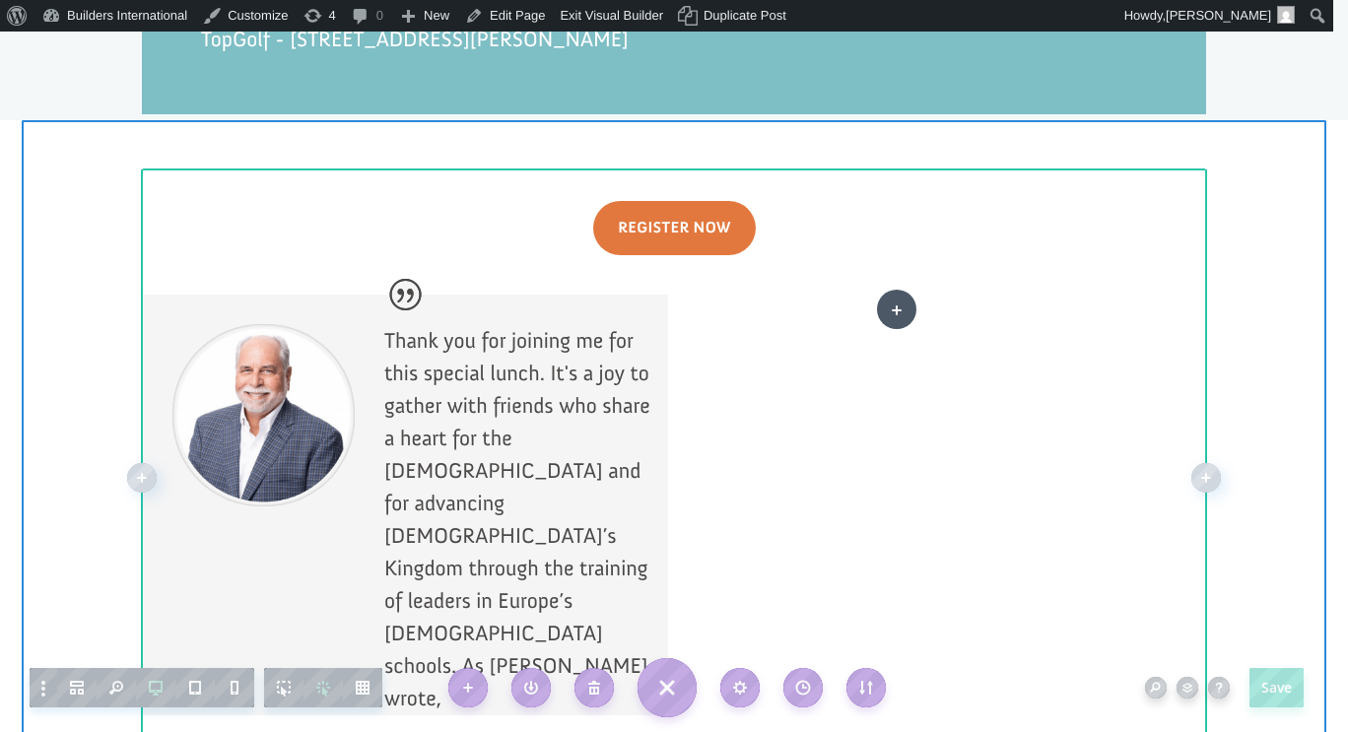
drag, startPoint x: 533, startPoint y: 496, endPoint x: 897, endPoint y: 309, distance: 408.5
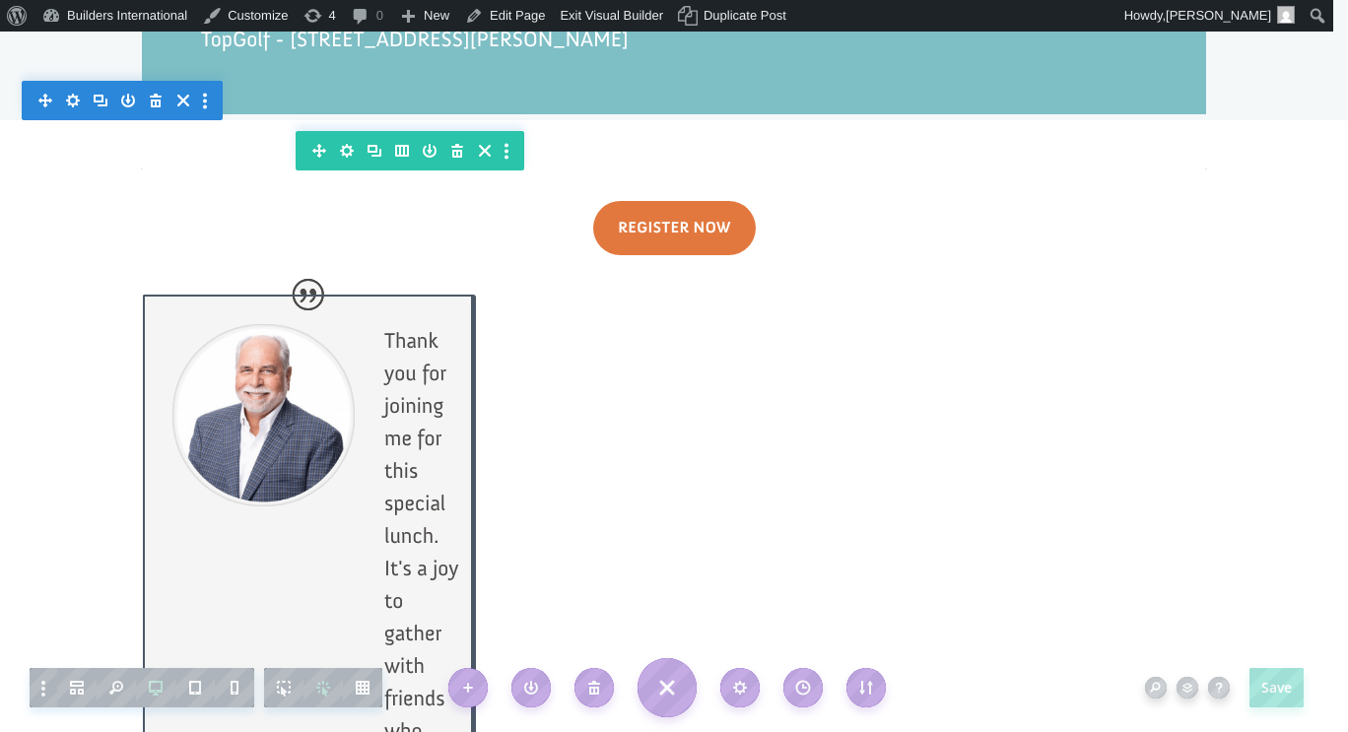
drag, startPoint x: 659, startPoint y: 353, endPoint x: 479, endPoint y: 356, distance: 180.3
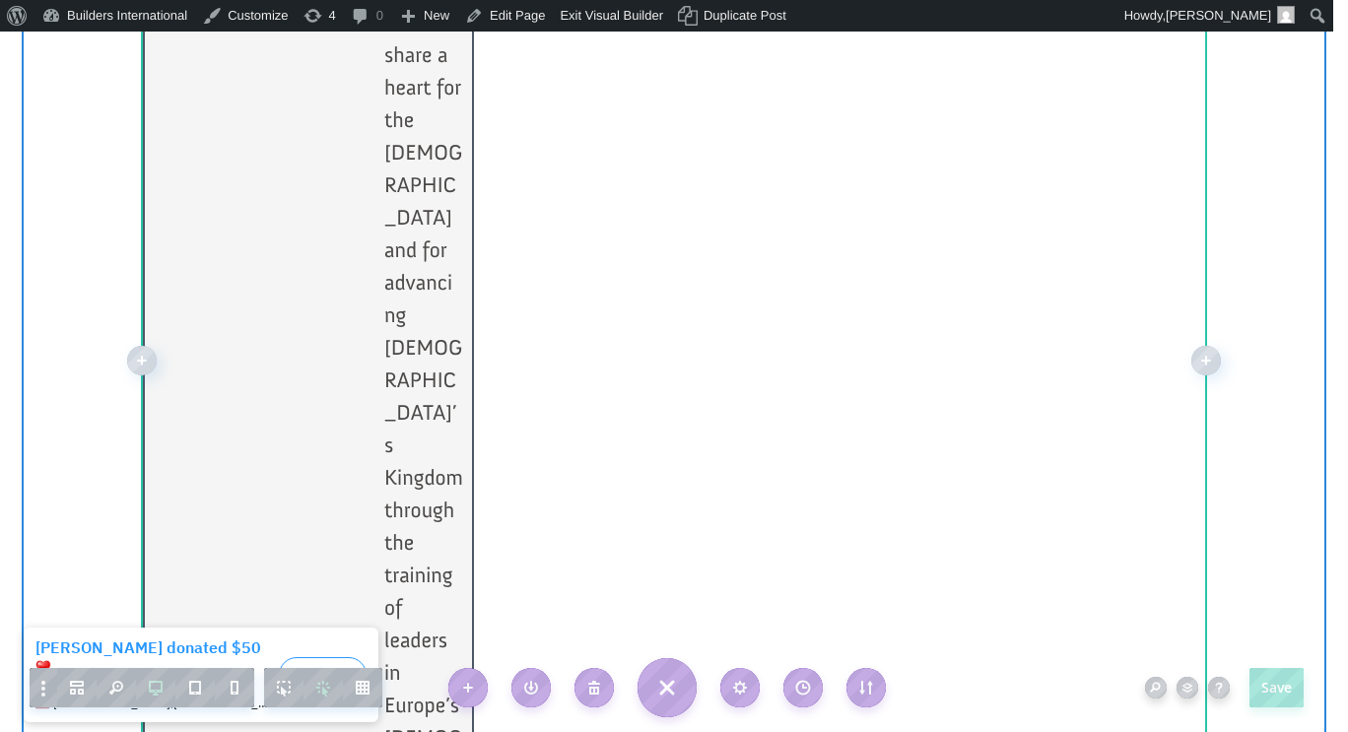
scroll to position [2652, 0]
click at [390, 313] on p "Thank you for joining me for this special lunch. It's a joy to gather with frie…" at bounding box center [424, 314] width 80 height 1398
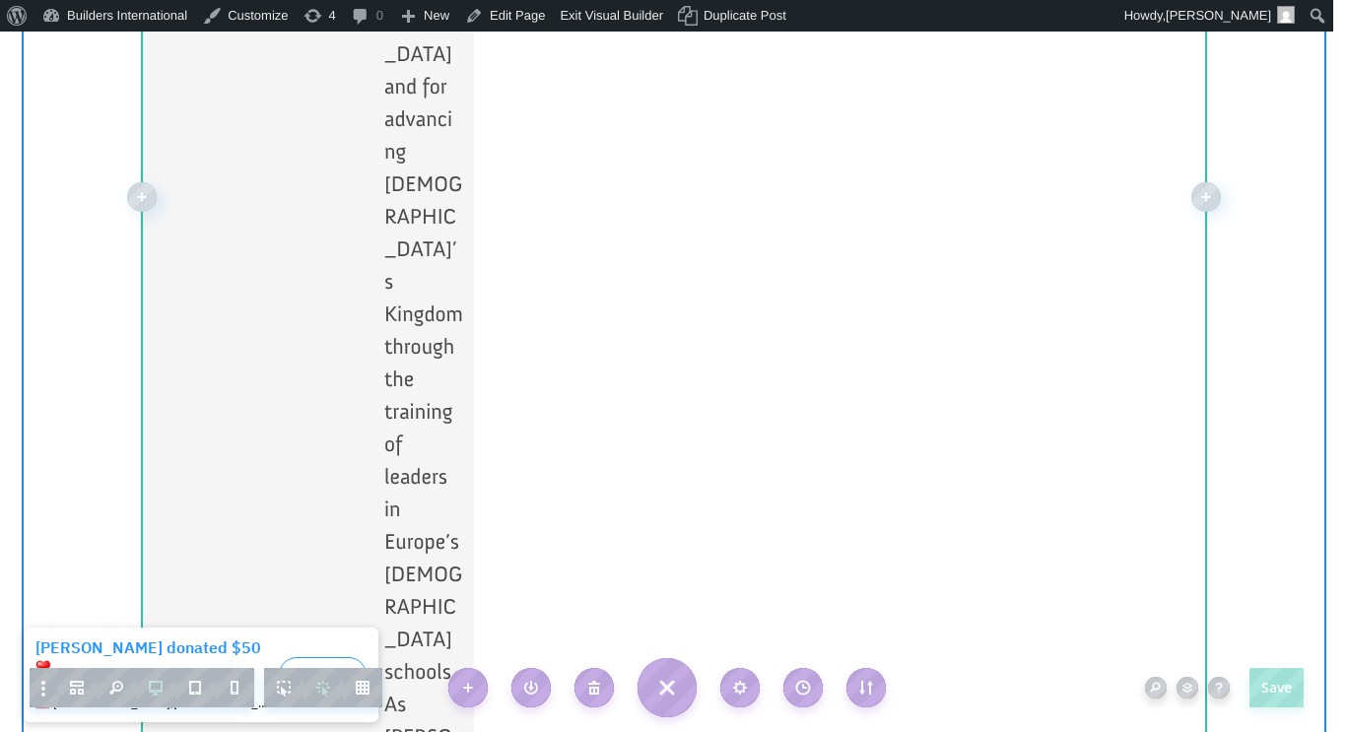
scroll to position [2817, 0]
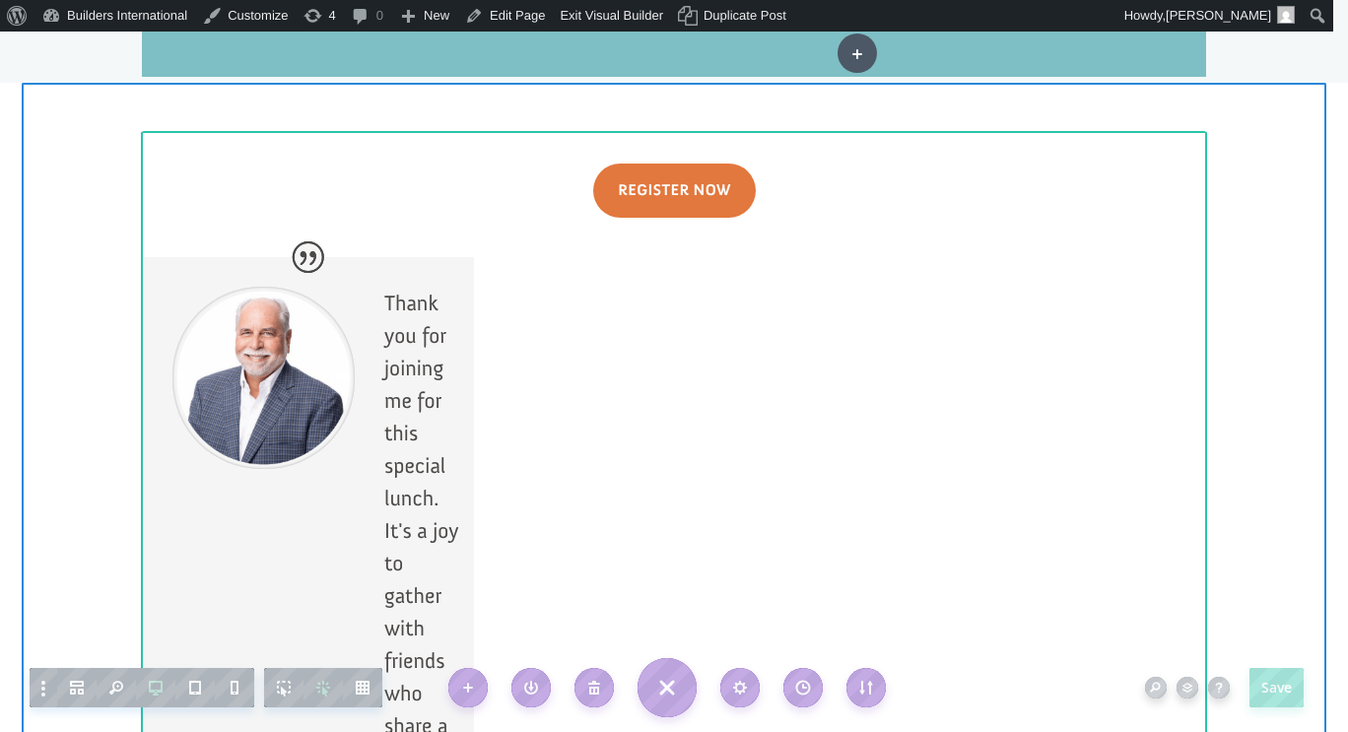
scroll to position [1963, 0]
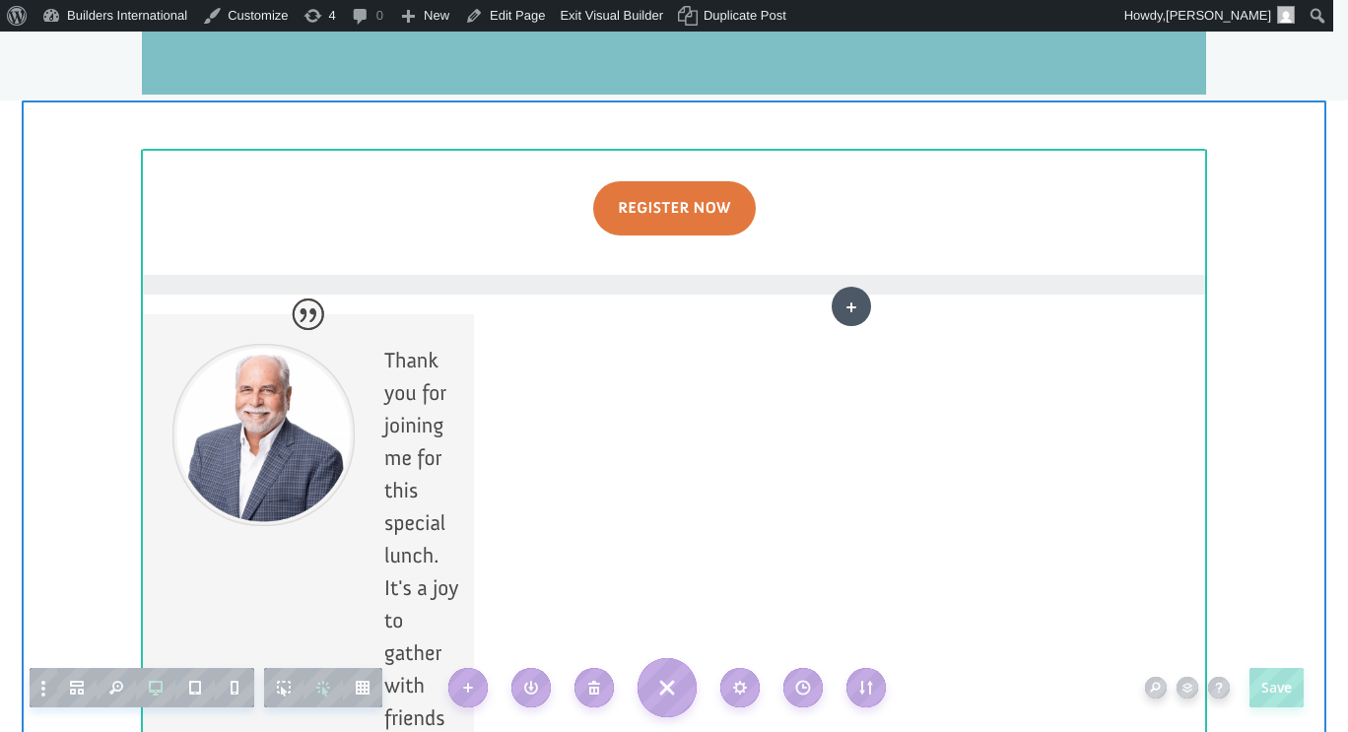
drag, startPoint x: 315, startPoint y: 499, endPoint x: 851, endPoint y: 306, distance: 569.3
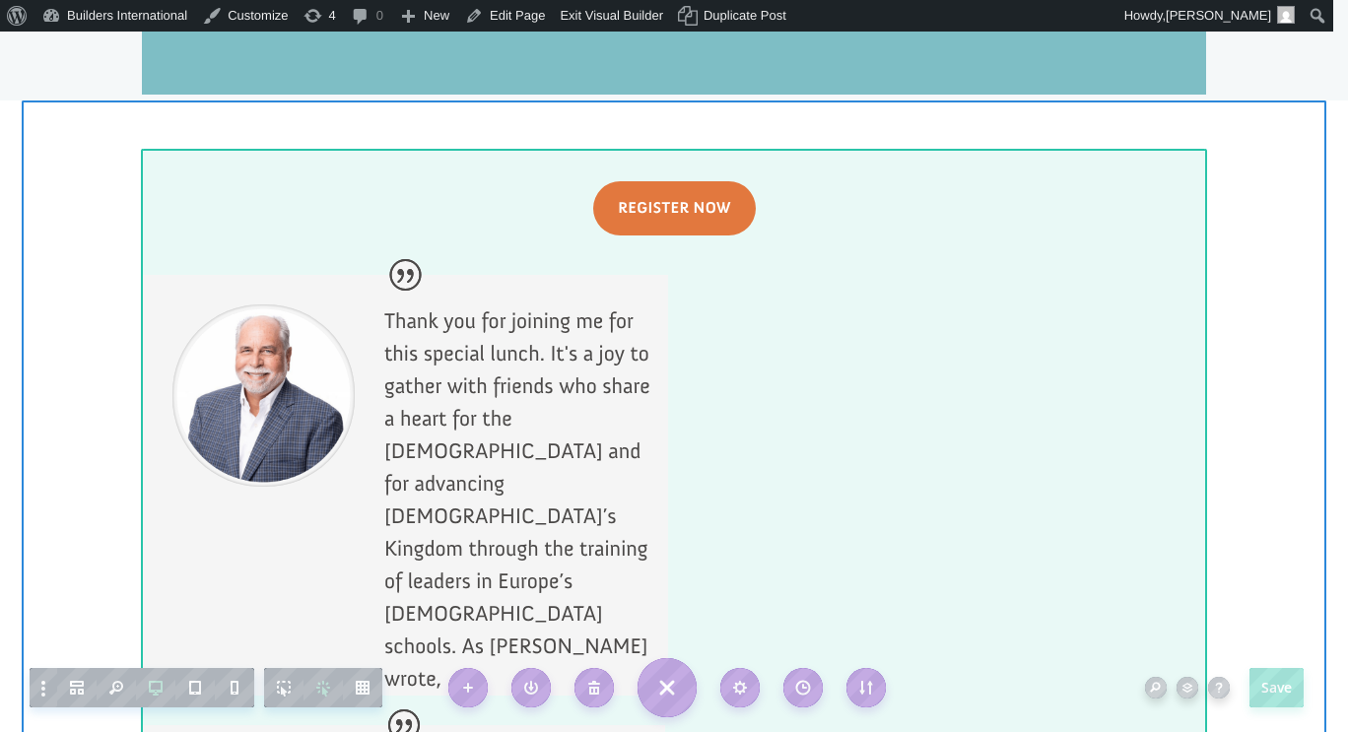
click at [836, 417] on div at bounding box center [674, 545] width 1063 height 786
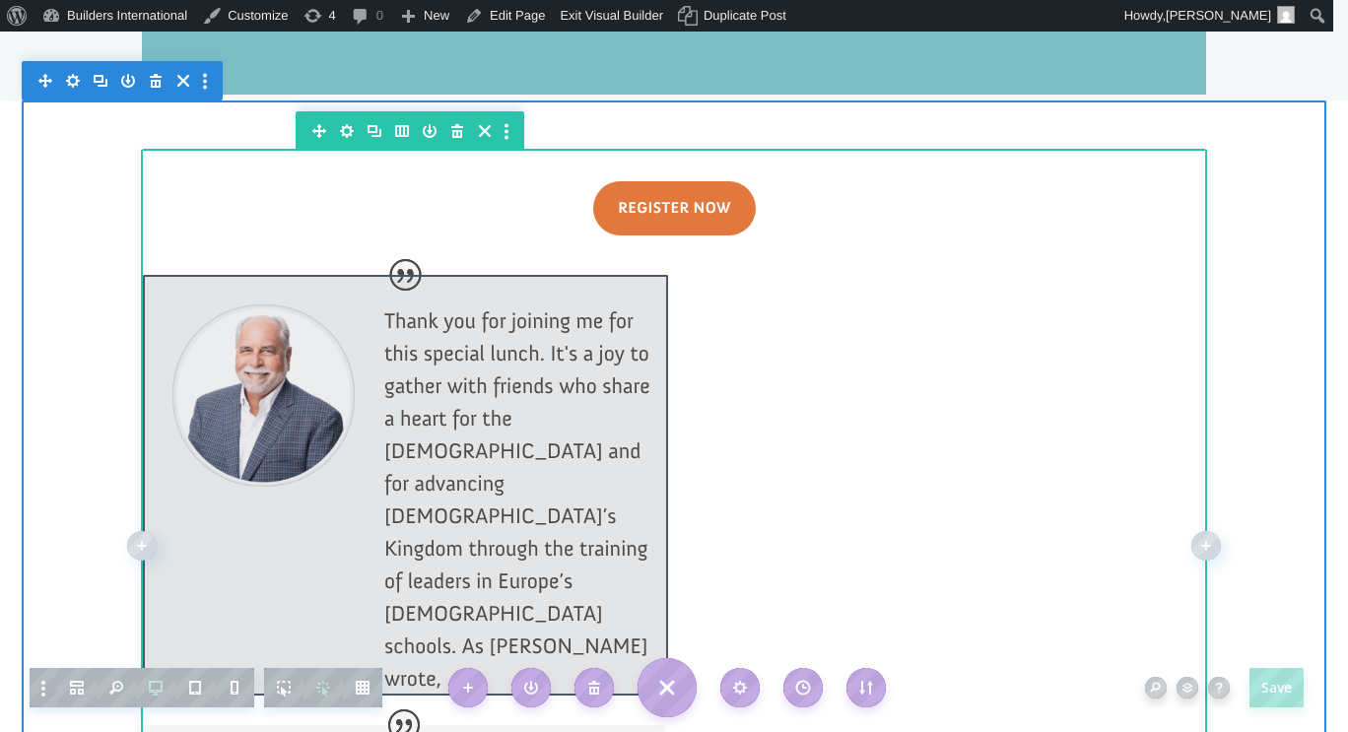
click at [303, 312] on div at bounding box center [405, 485] width 525 height 421
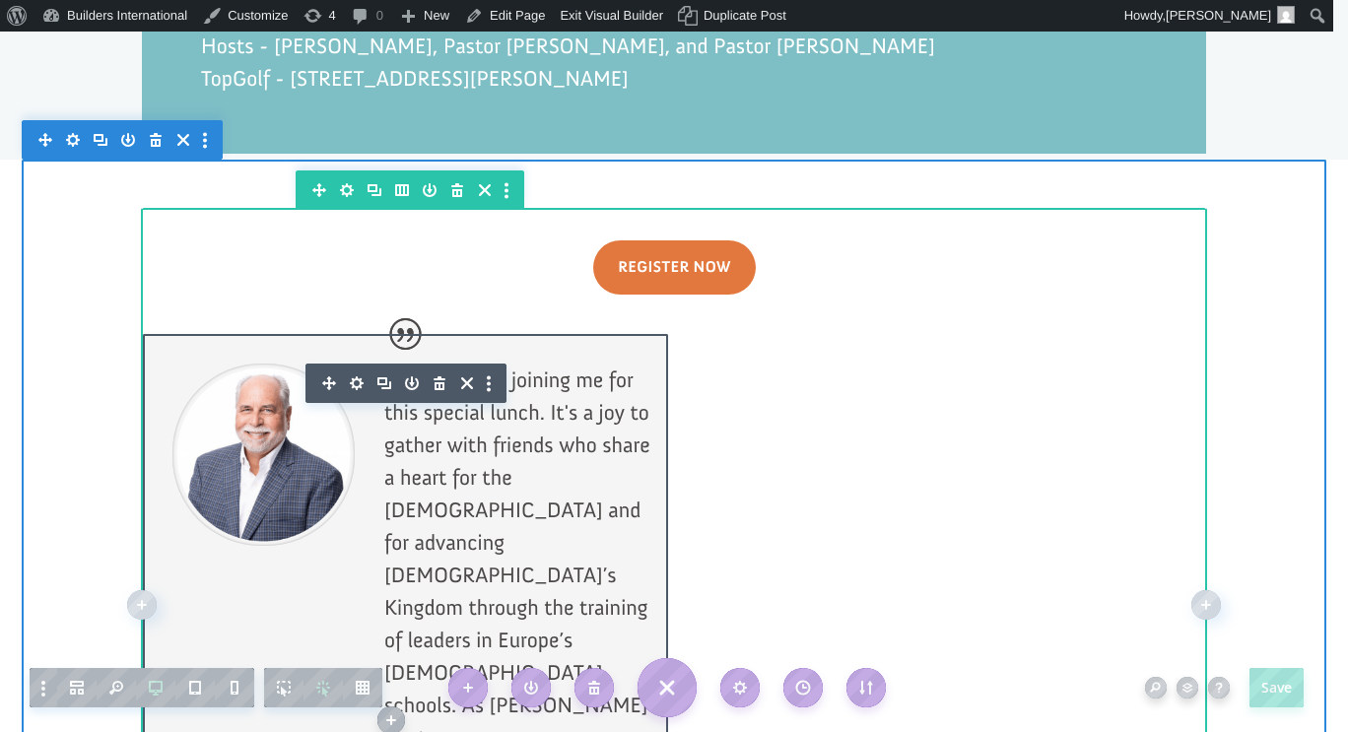
scroll to position [1902, 0]
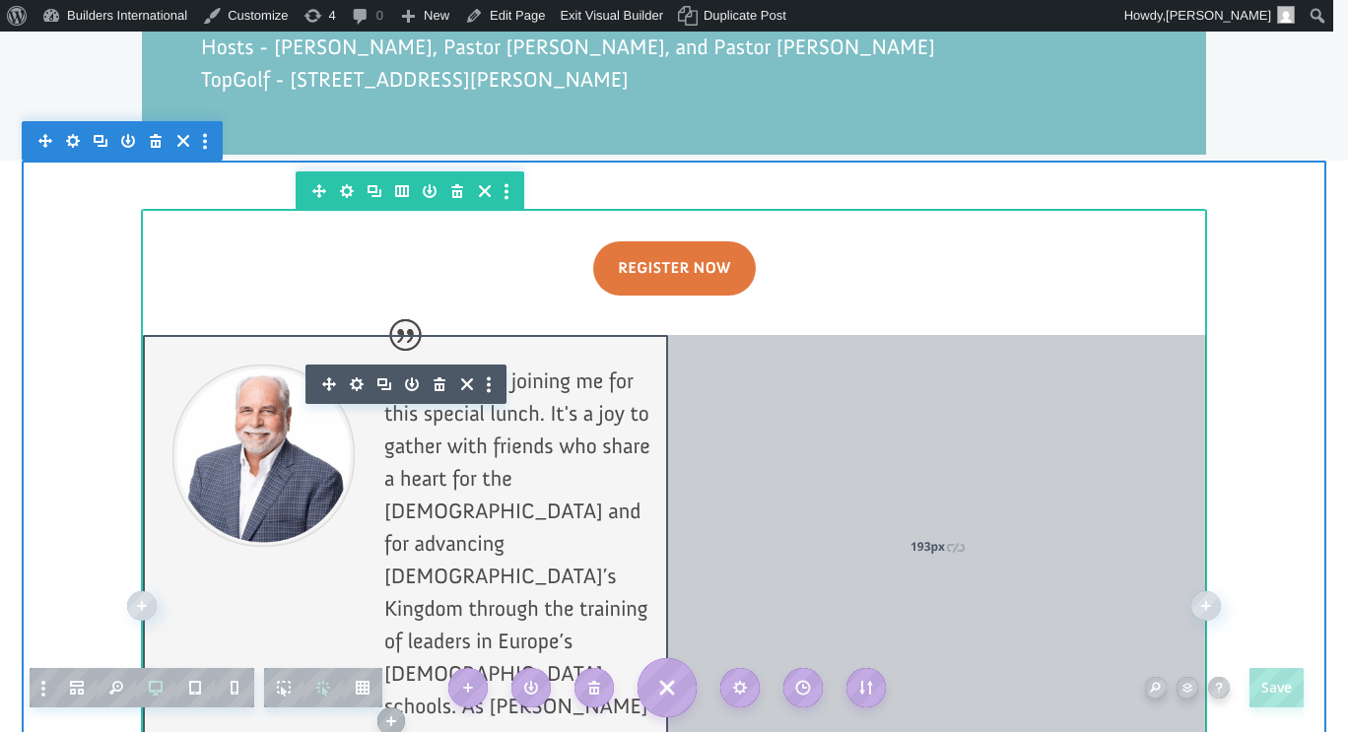
click at [909, 403] on div "193px" at bounding box center [937, 545] width 538 height 421
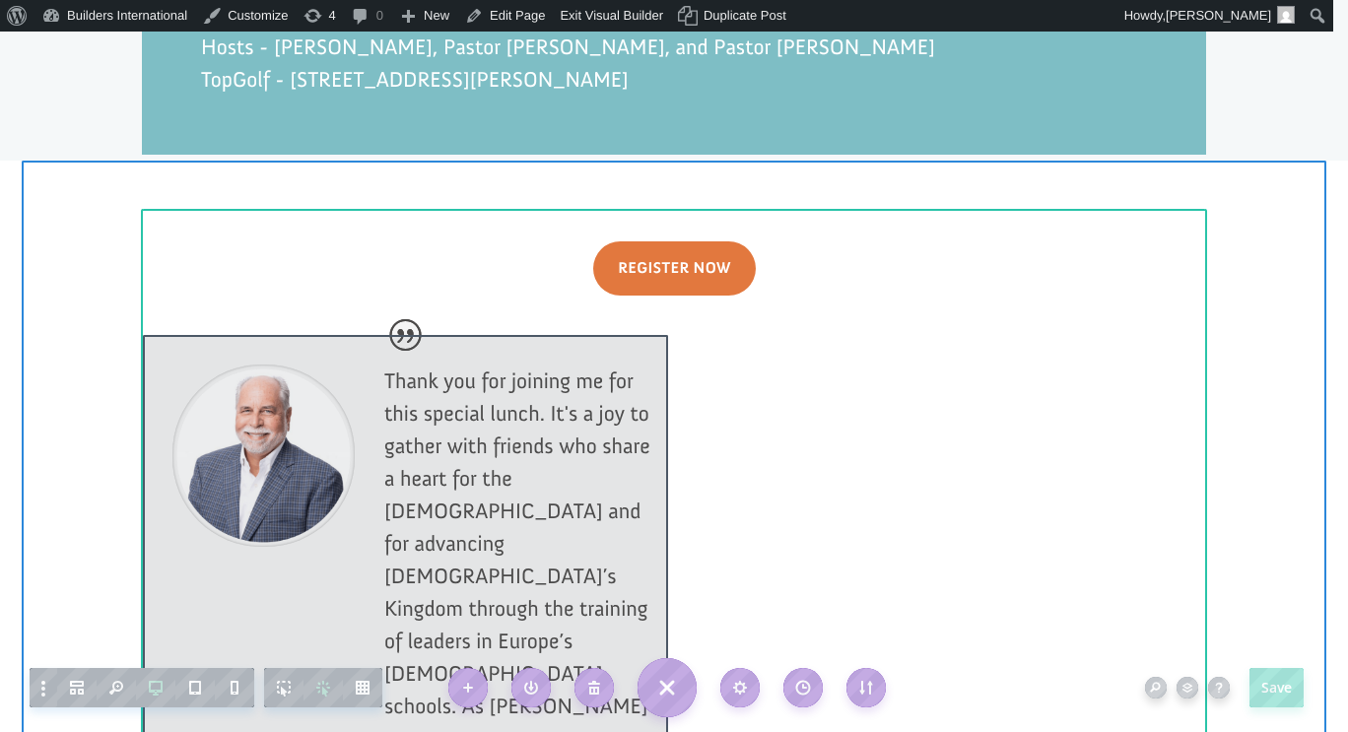
click at [909, 403] on div at bounding box center [674, 605] width 1063 height 786
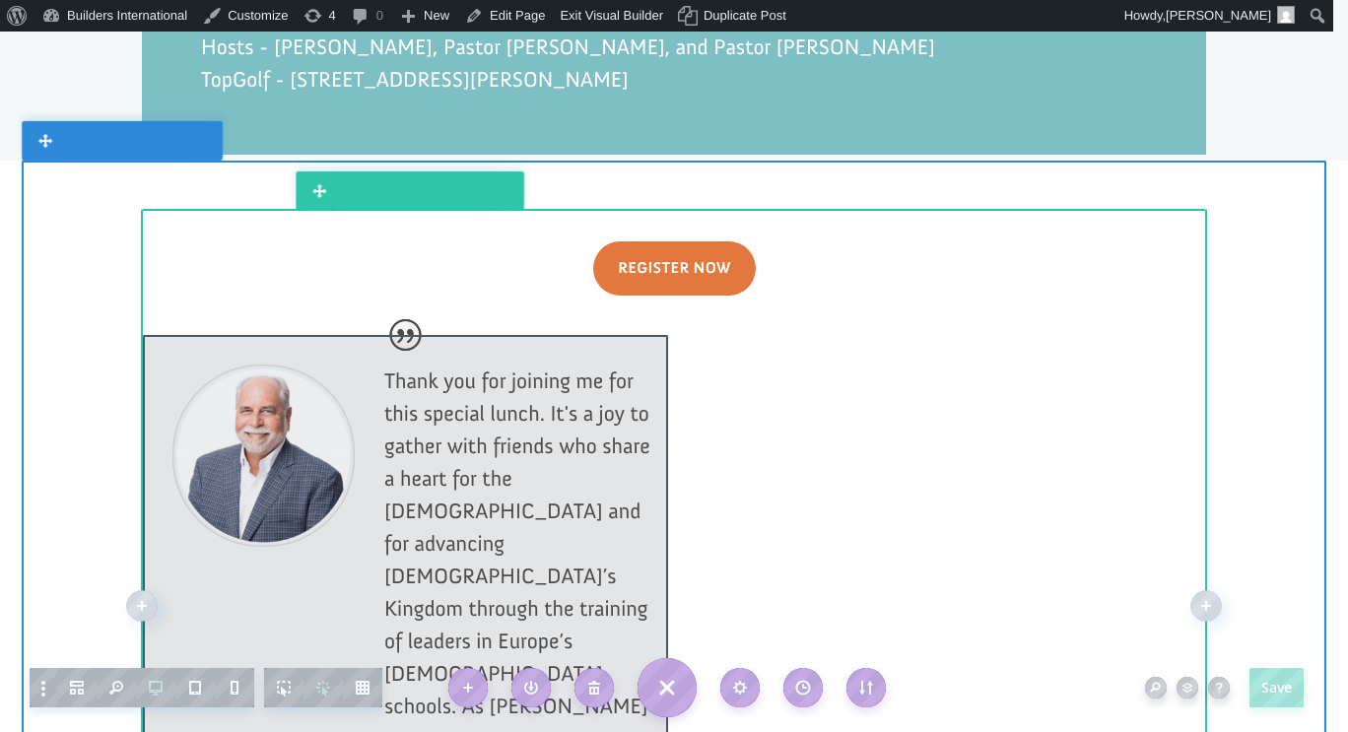
click at [909, 403] on div at bounding box center [674, 605] width 1063 height 786
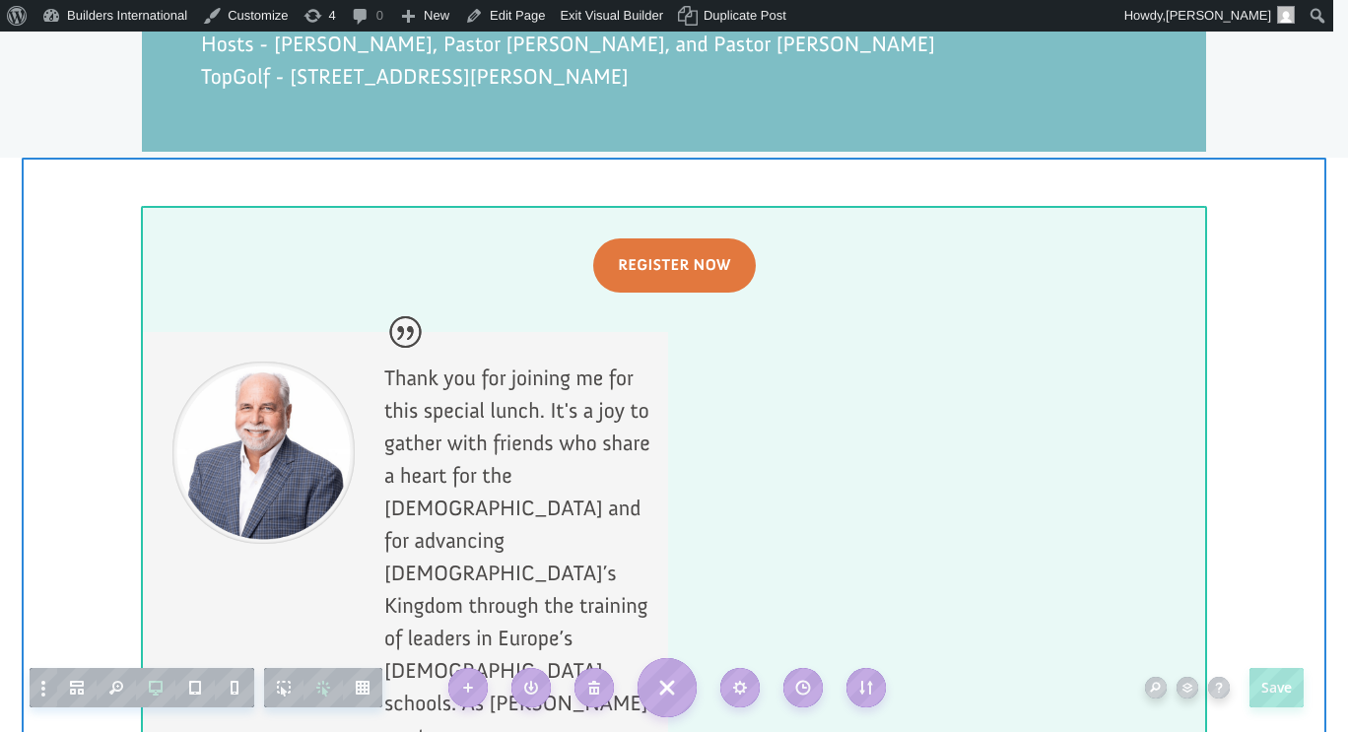
scroll to position [1899, 0]
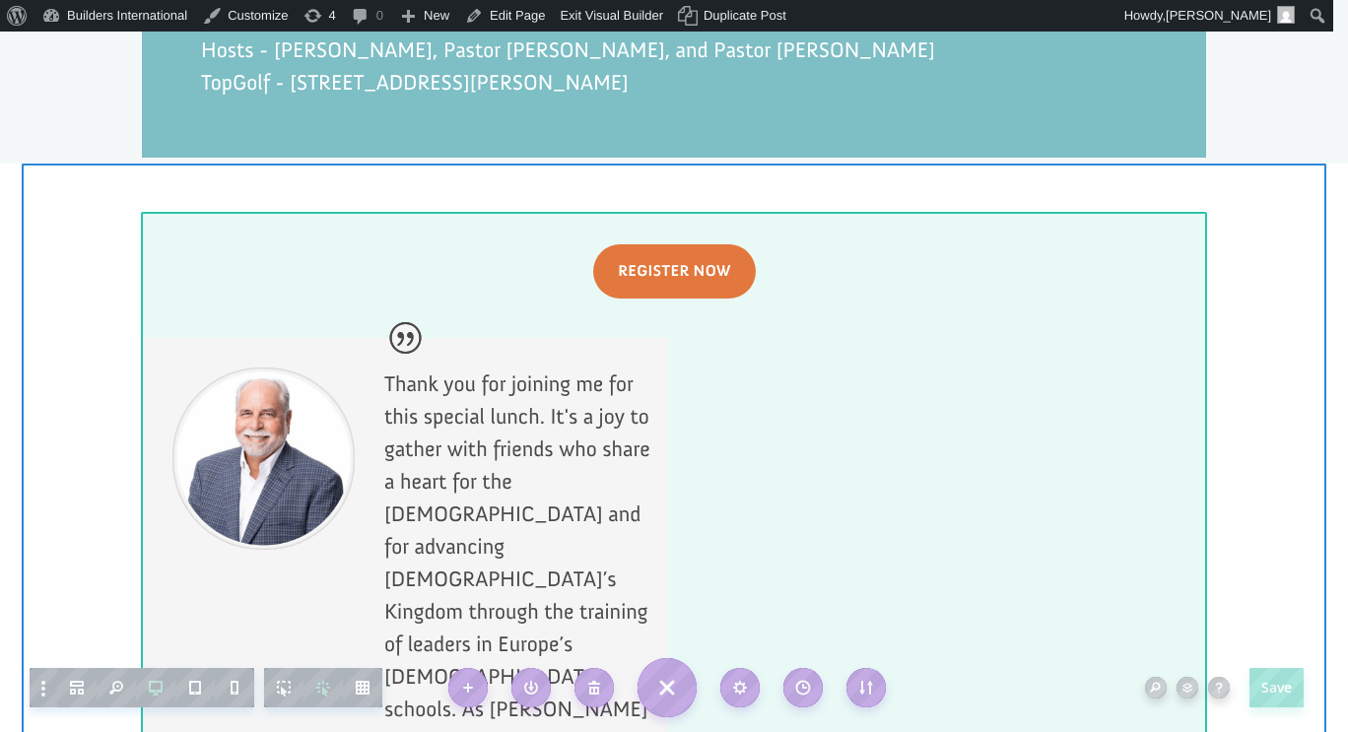
click at [953, 413] on div at bounding box center [674, 608] width 1063 height 786
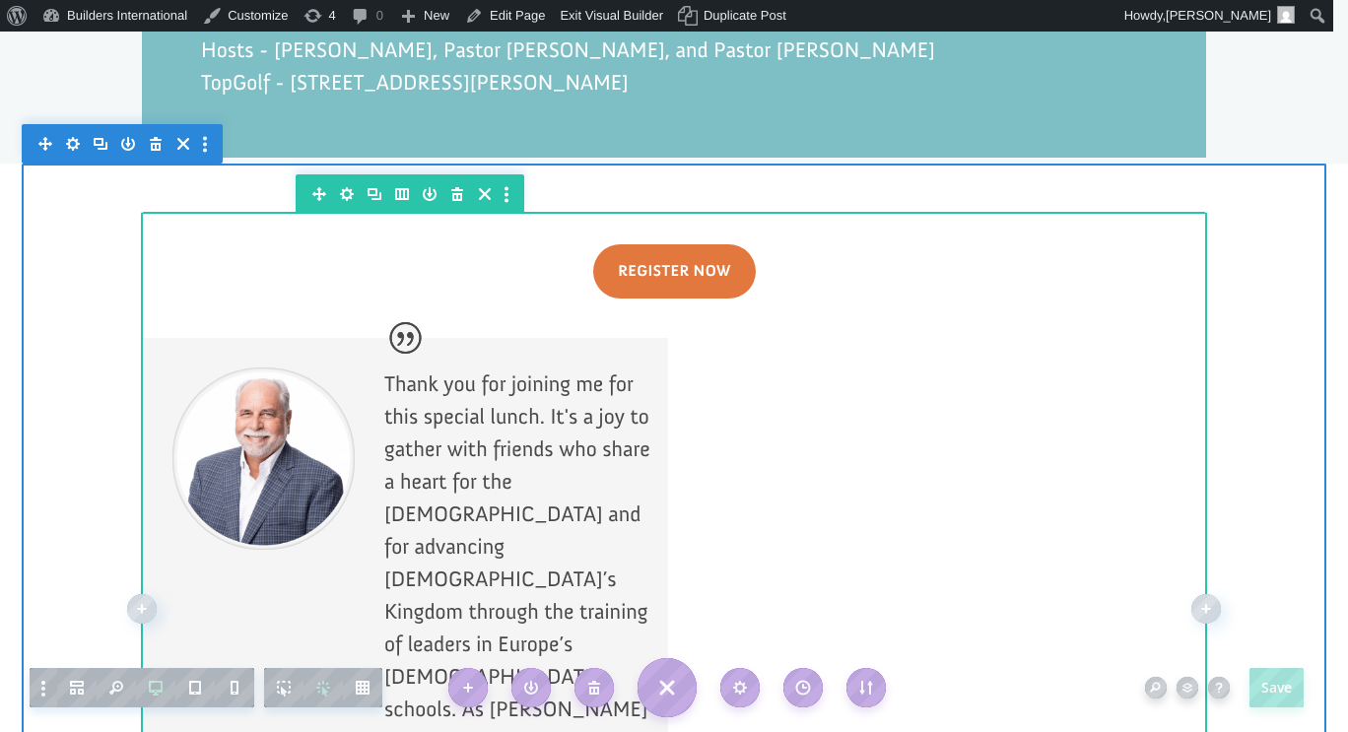
click at [953, 413] on div at bounding box center [674, 608] width 1063 height 786
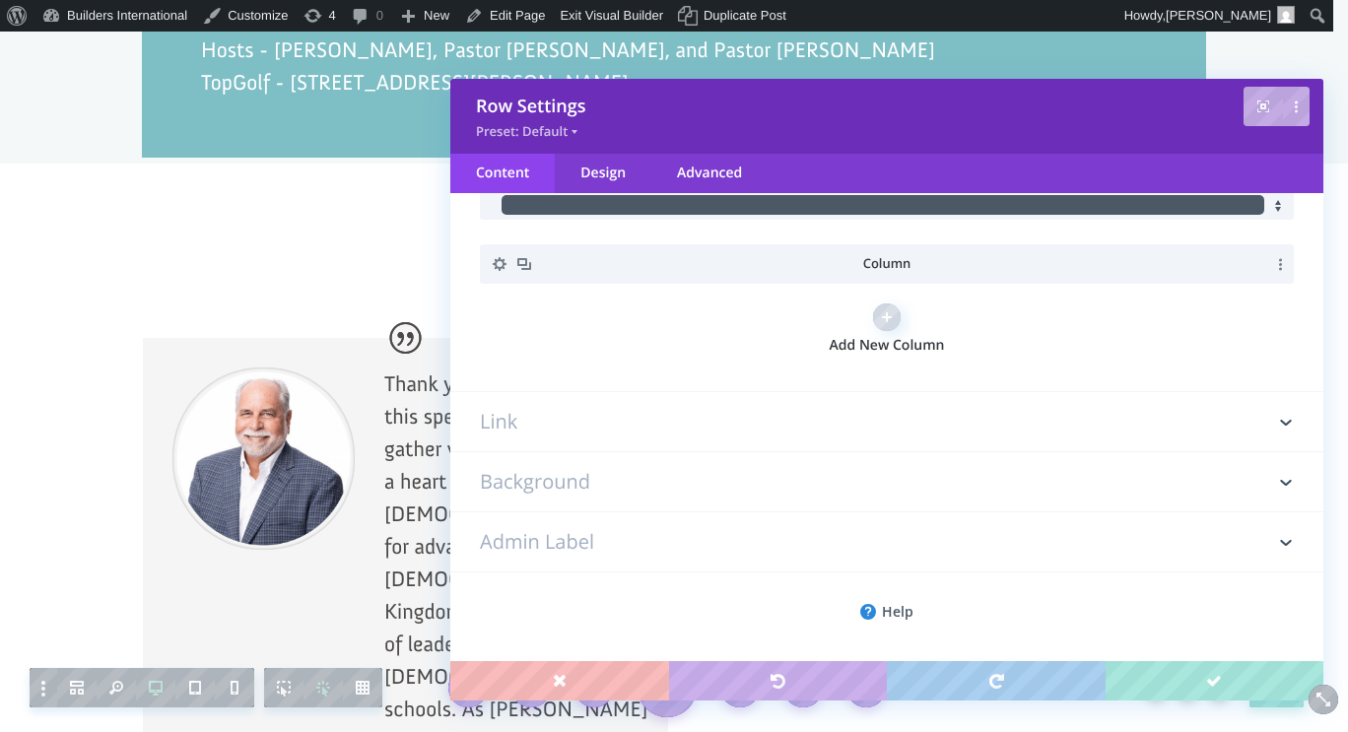
scroll to position [0, 0]
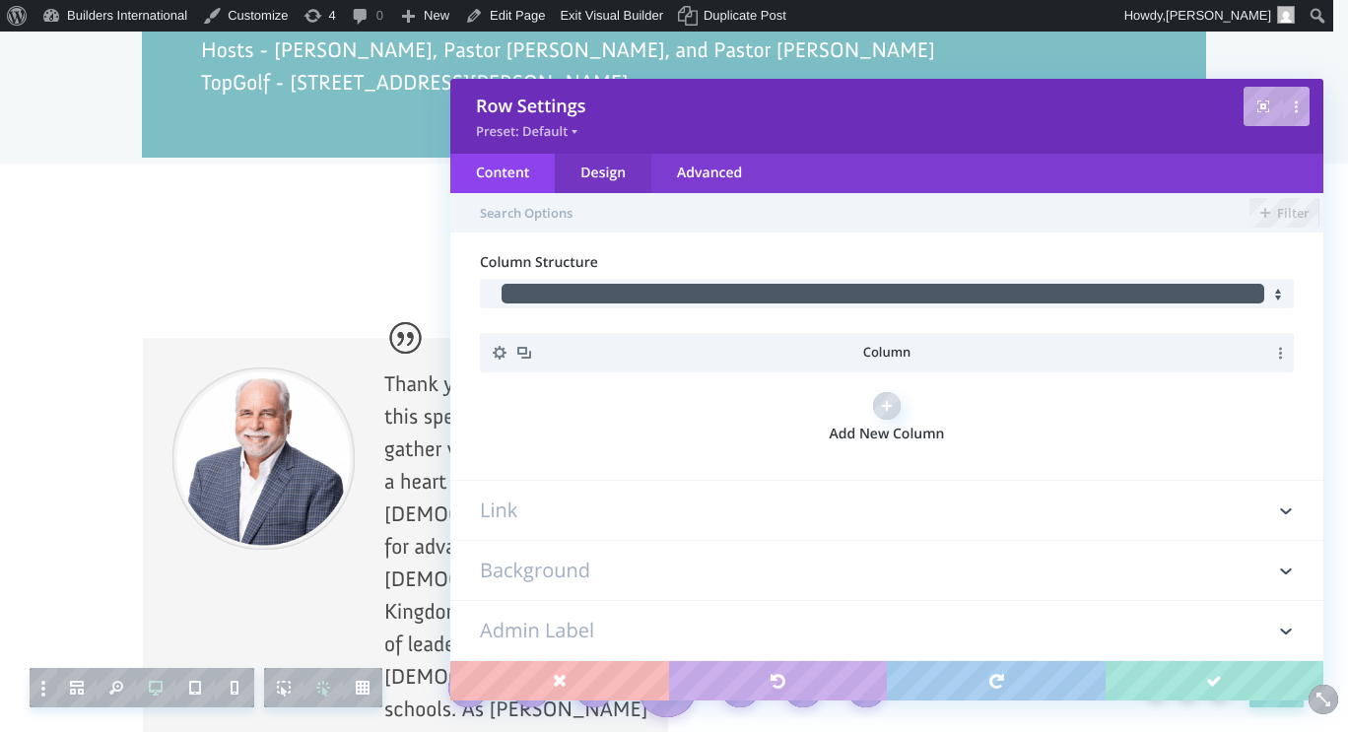
click at [612, 188] on div "Design" at bounding box center [603, 173] width 97 height 39
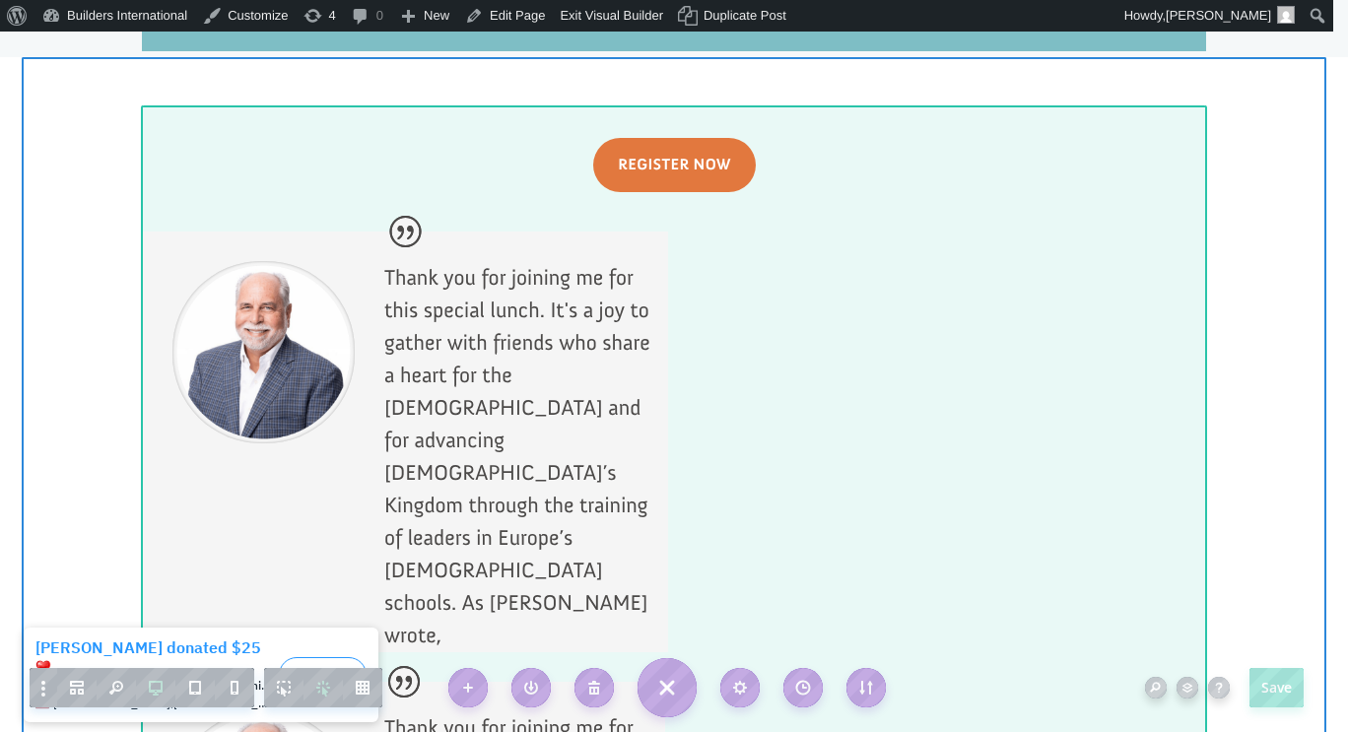
scroll to position [2005, 0]
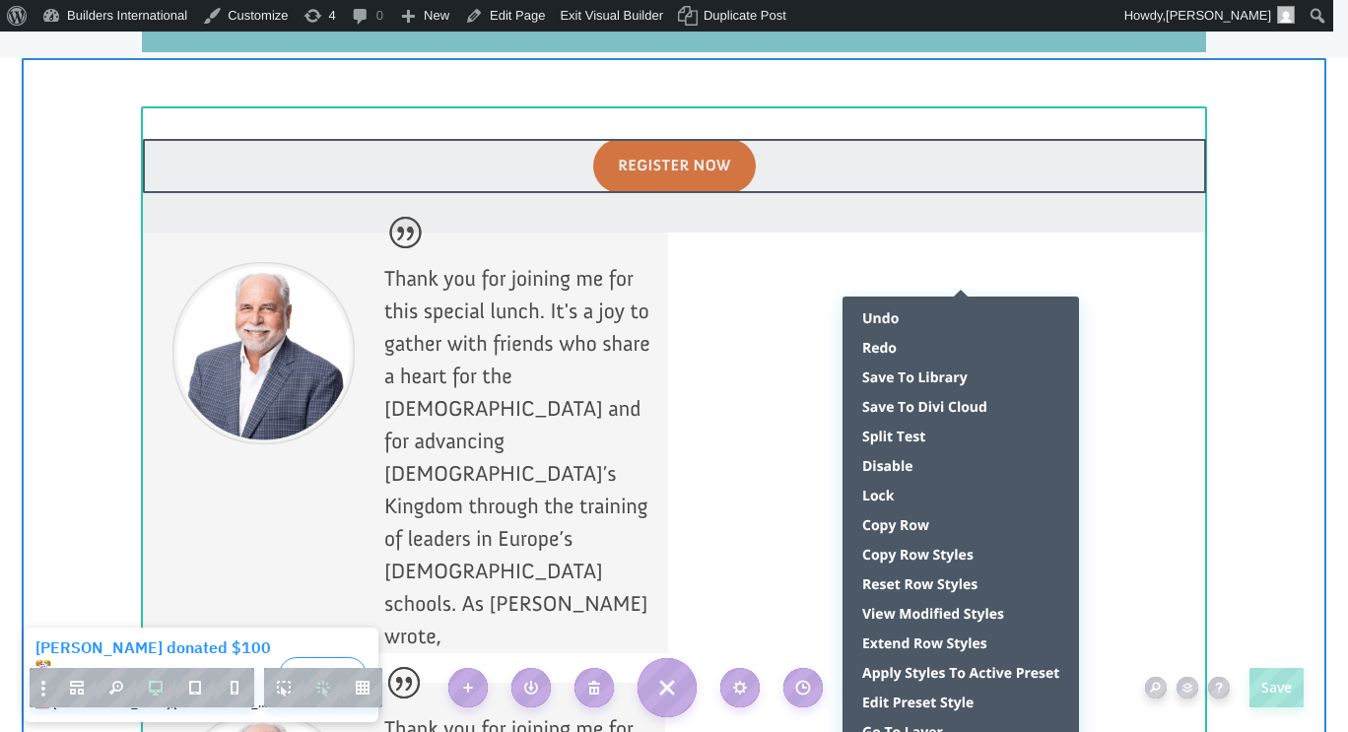
click at [1034, 168] on div at bounding box center [674, 186] width 1063 height 94
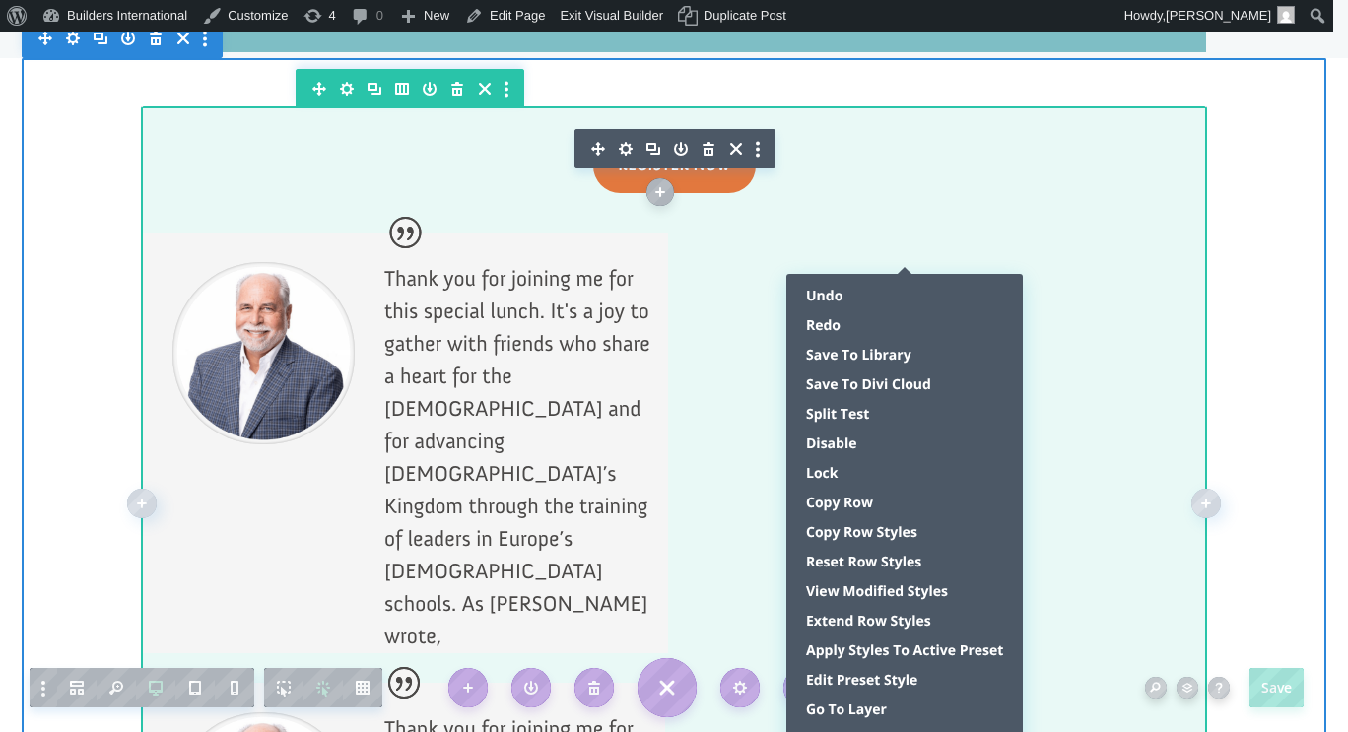
click at [1114, 219] on div at bounding box center [674, 502] width 1063 height 786
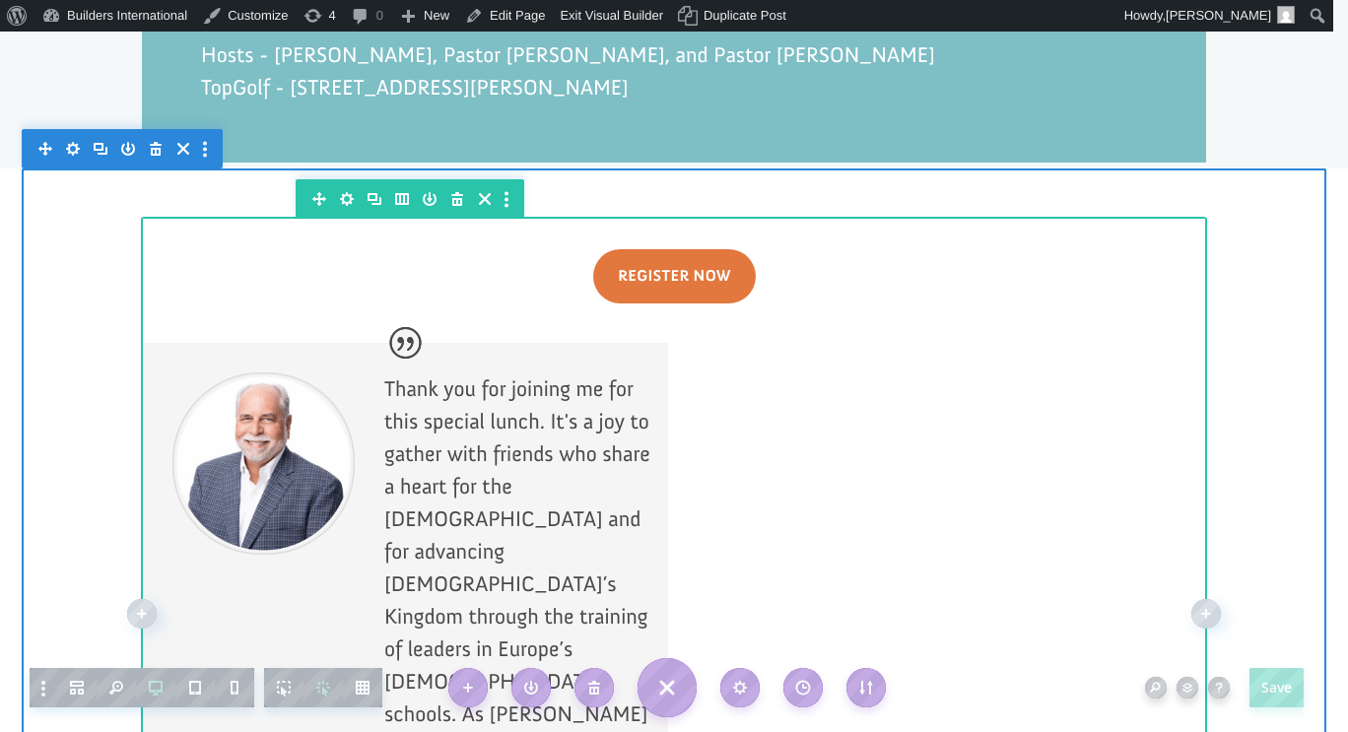
scroll to position [1889, 0]
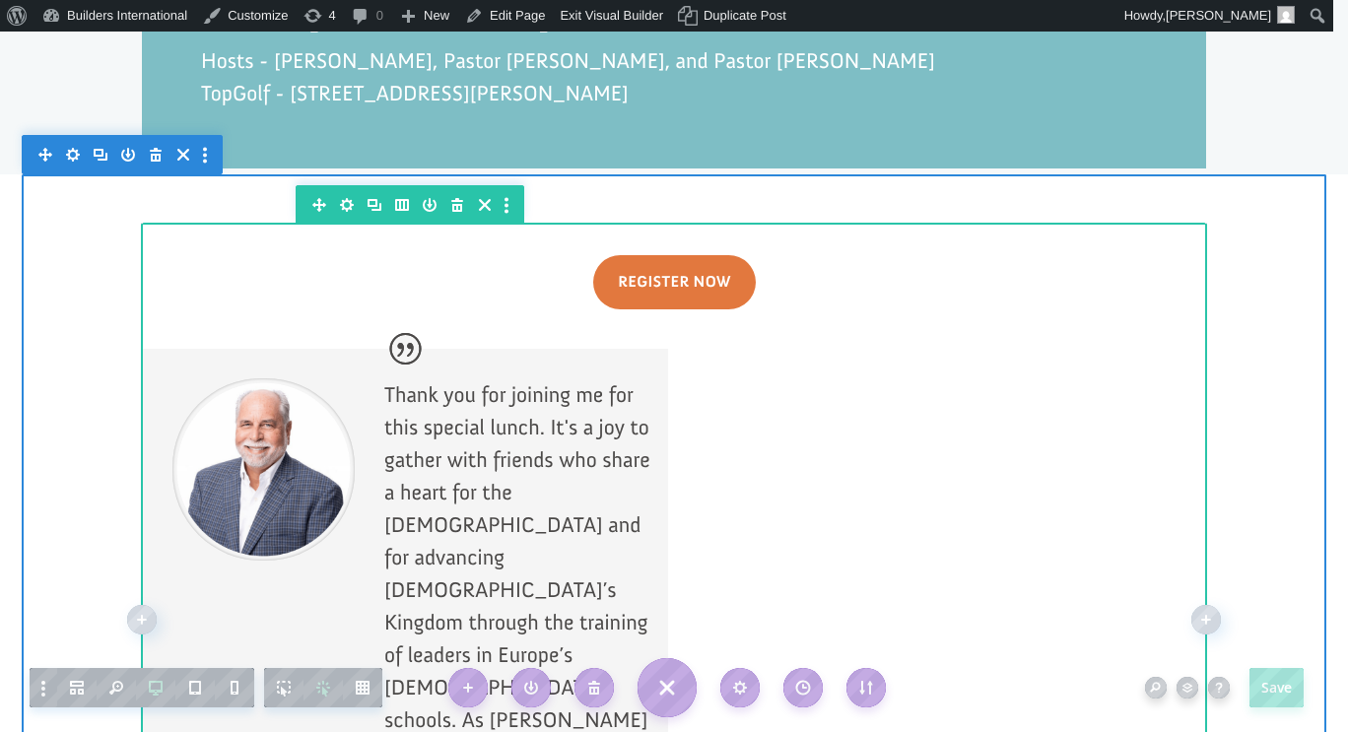
click at [501, 185] on button "button" at bounding box center [512, 204] width 26 height 39
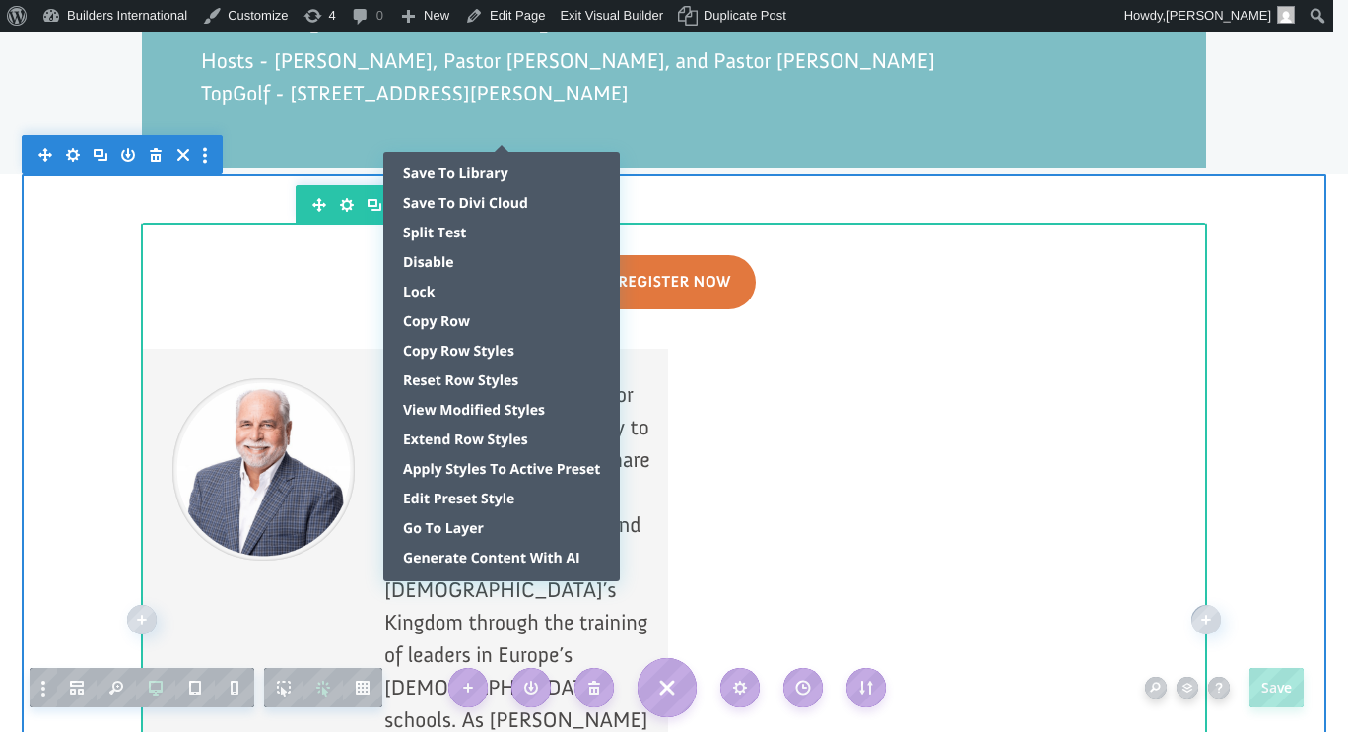
click at [1006, 449] on div at bounding box center [674, 619] width 1063 height 786
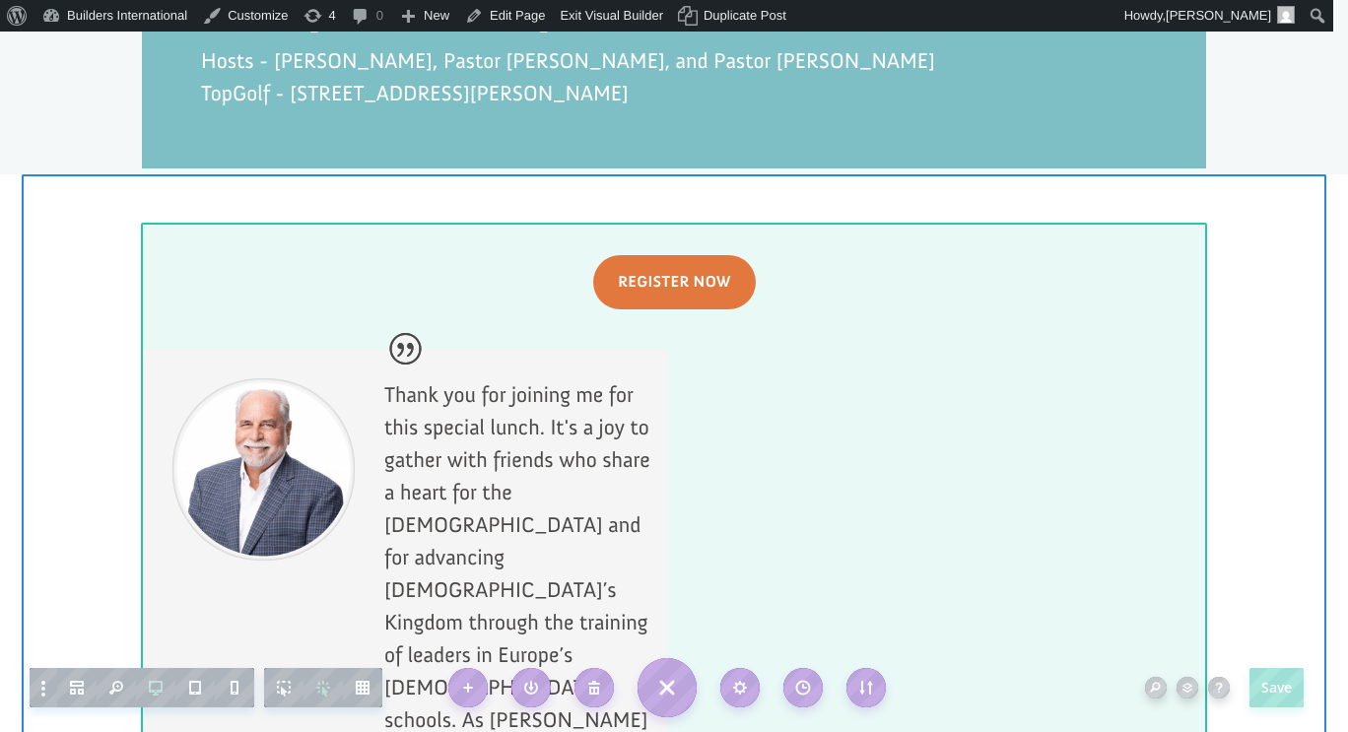
click at [1006, 449] on div at bounding box center [674, 619] width 1063 height 786
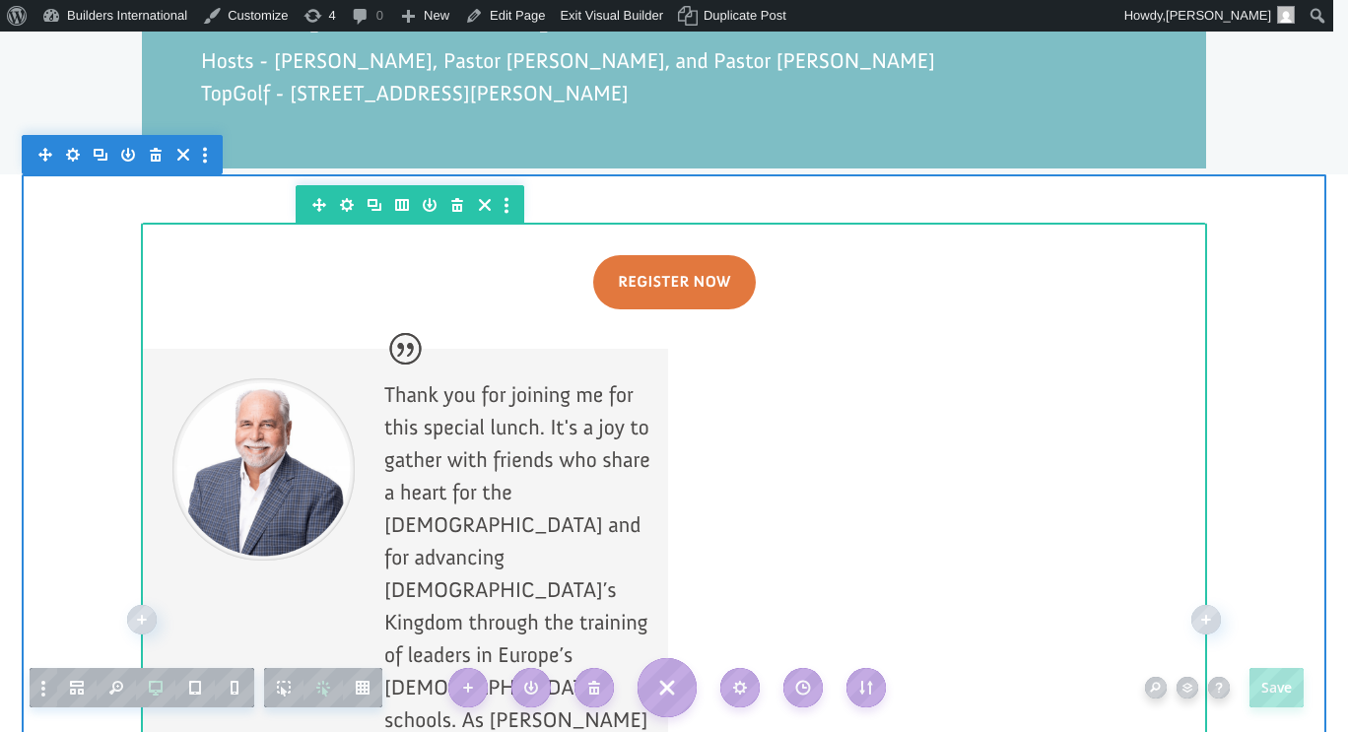
click at [1006, 449] on div at bounding box center [674, 619] width 1063 height 786
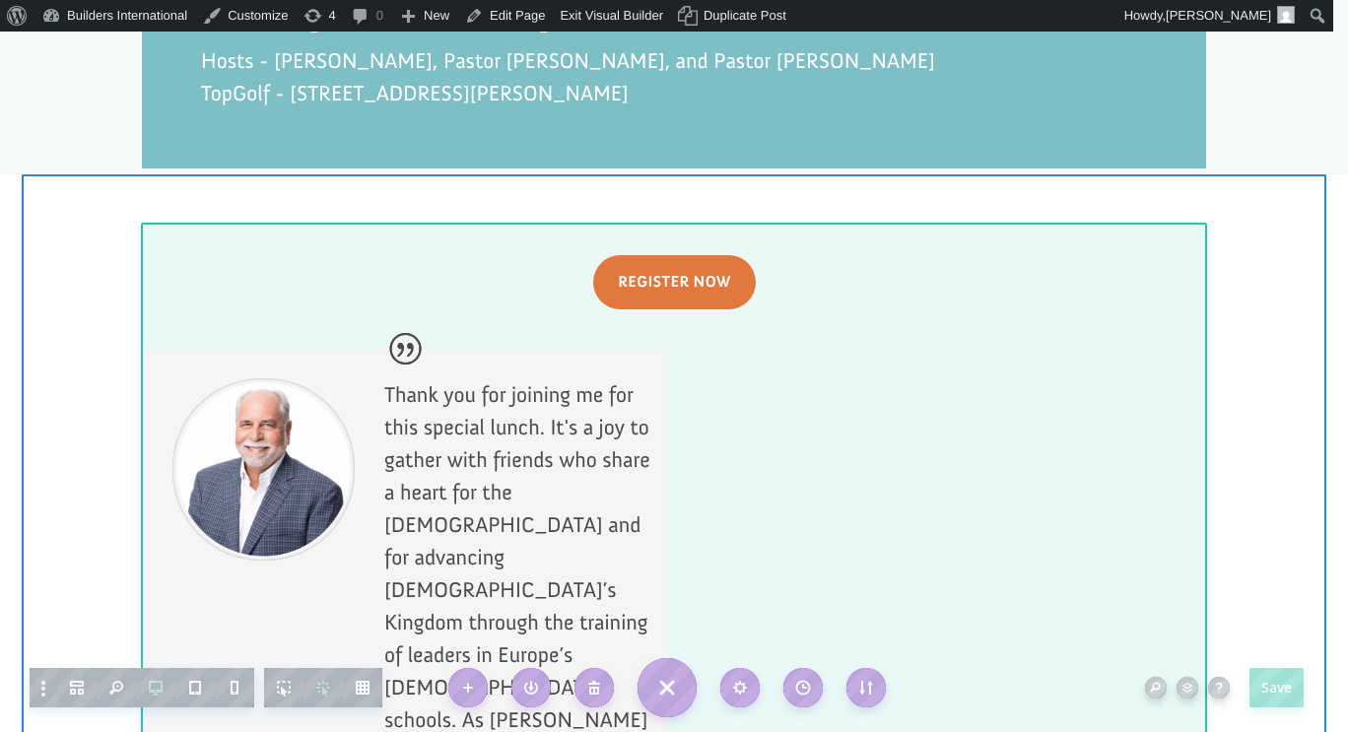
click at [1034, 433] on div at bounding box center [674, 619] width 1063 height 786
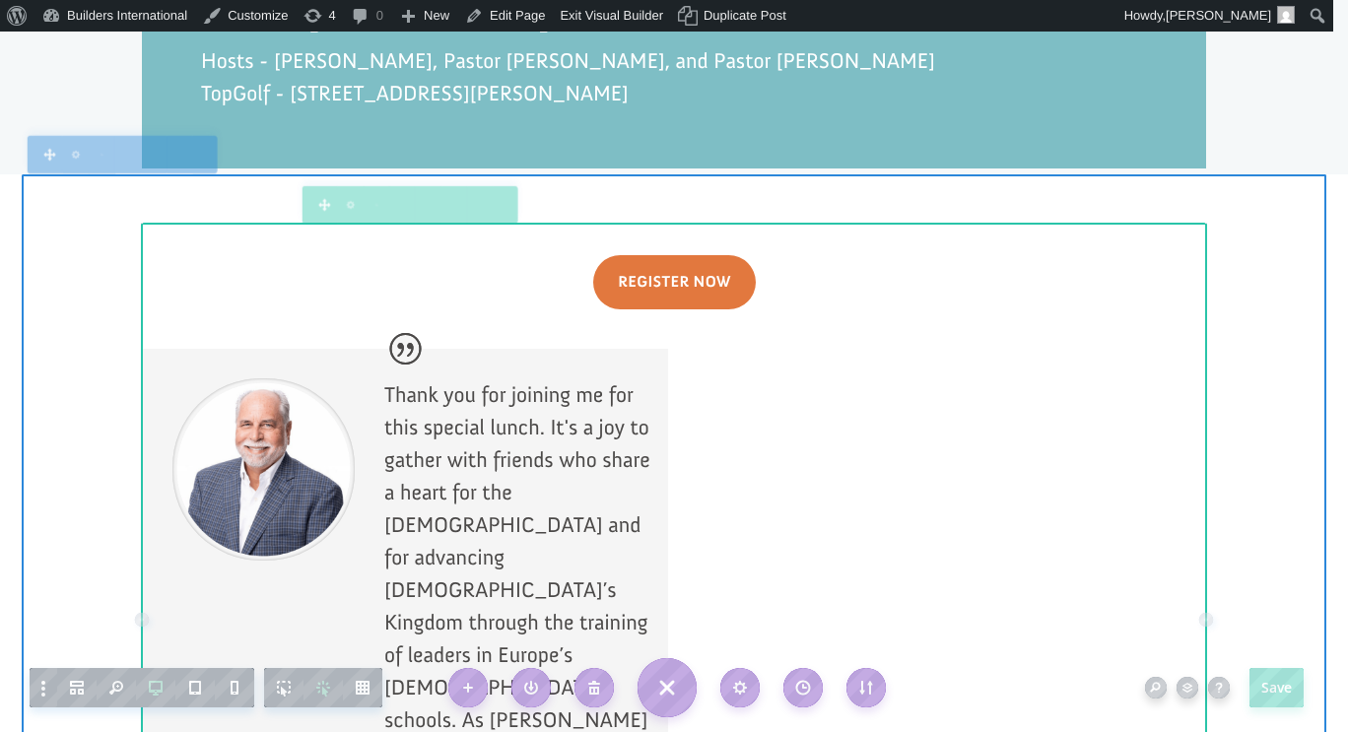
click at [1034, 433] on div at bounding box center [674, 619] width 1063 height 786
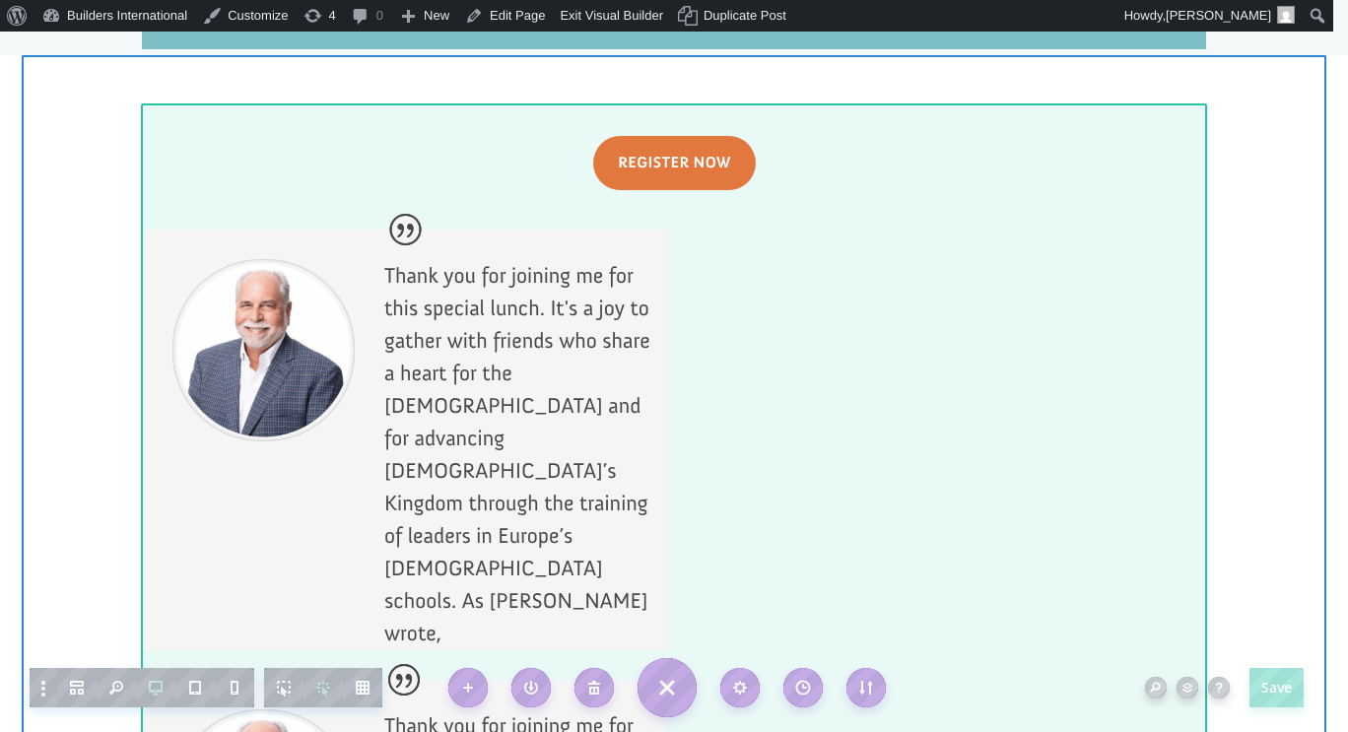
scroll to position [2009, 0]
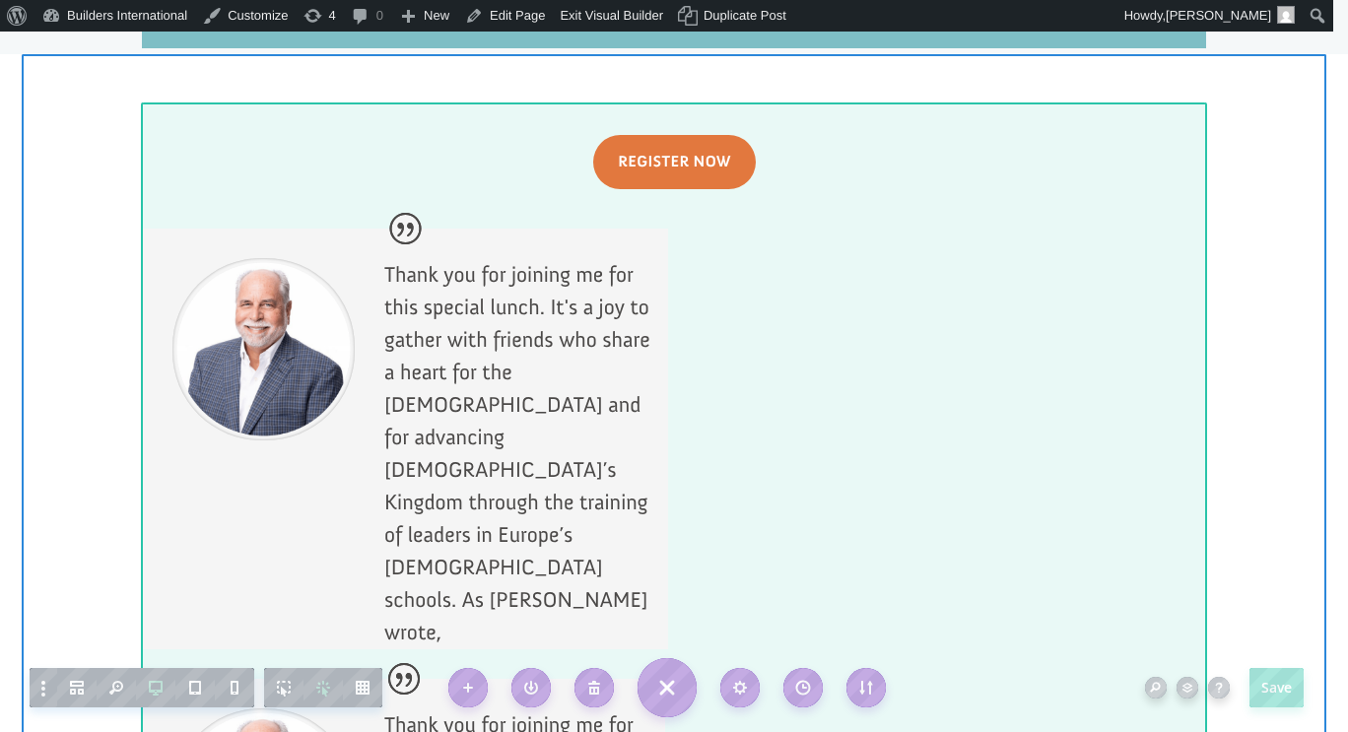
click at [982, 279] on div at bounding box center [674, 498] width 1063 height 786
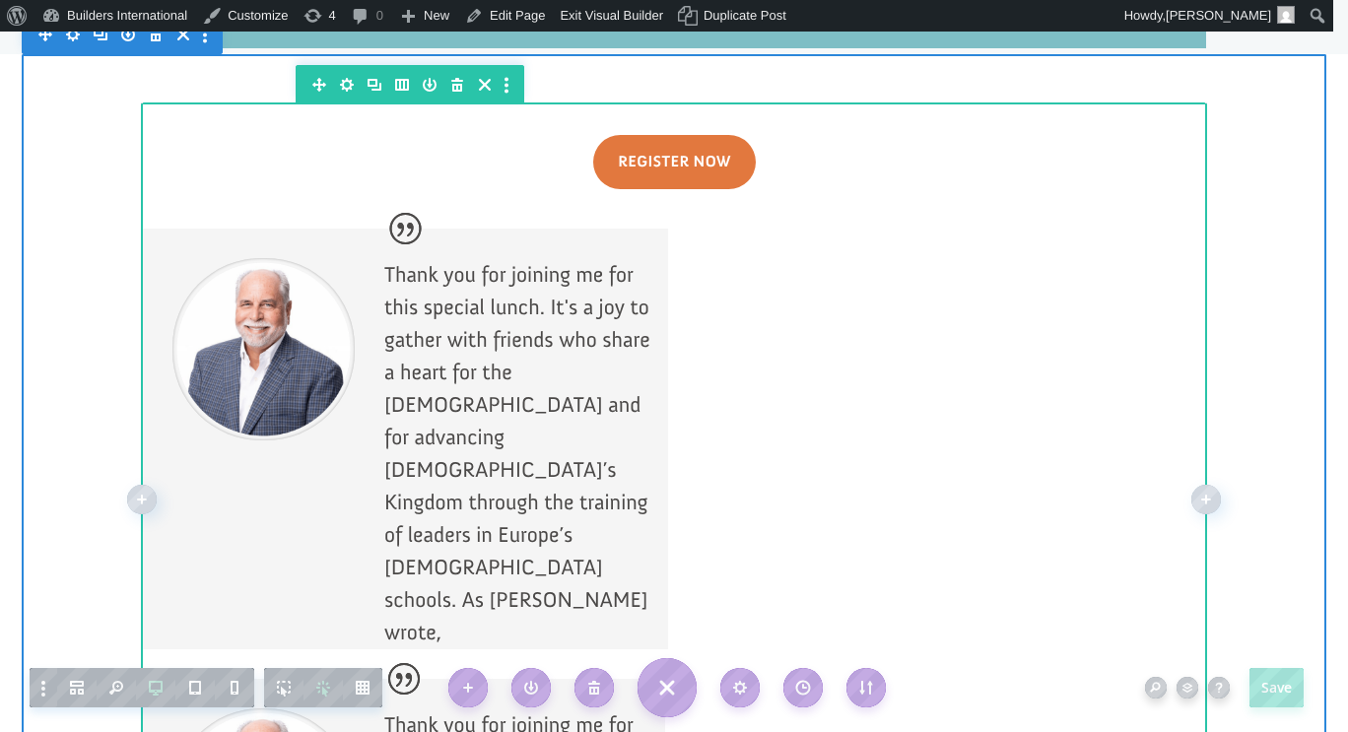
click at [982, 279] on div at bounding box center [674, 498] width 1063 height 786
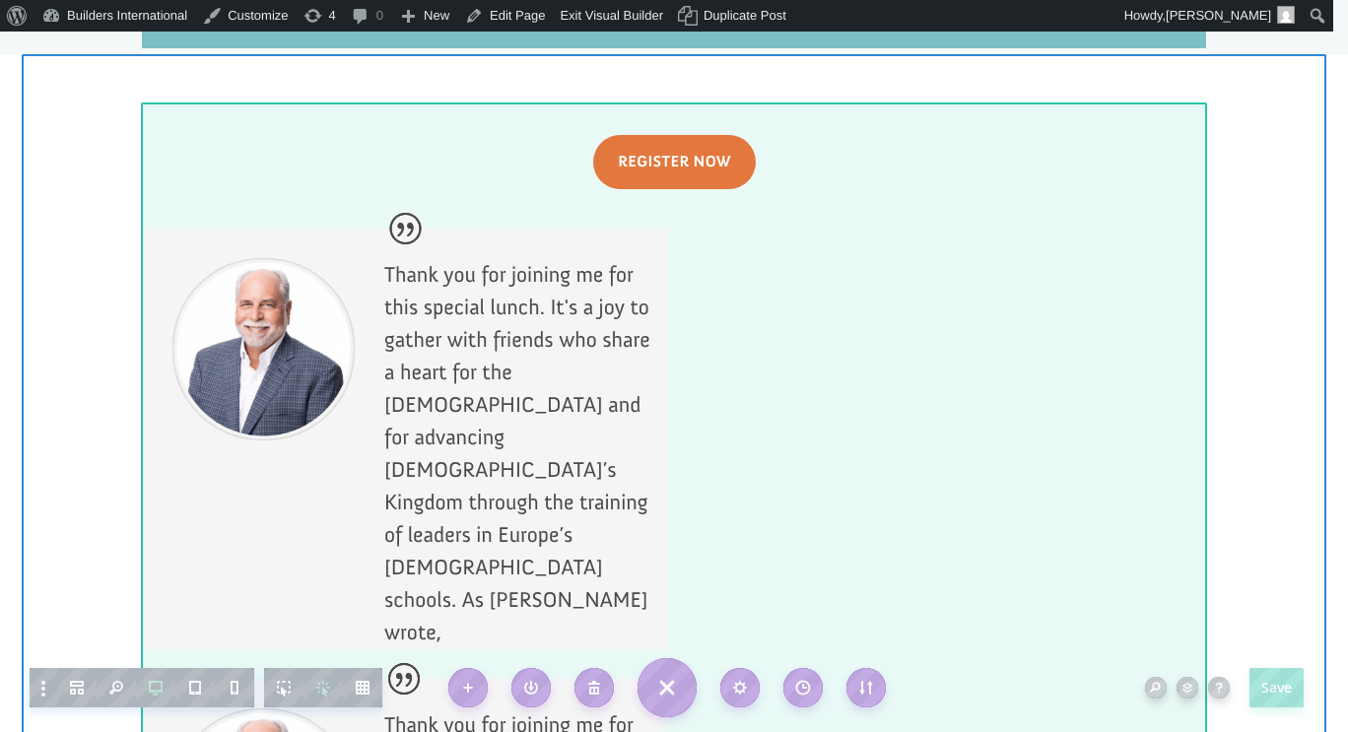
click at [982, 279] on div at bounding box center [674, 498] width 1063 height 786
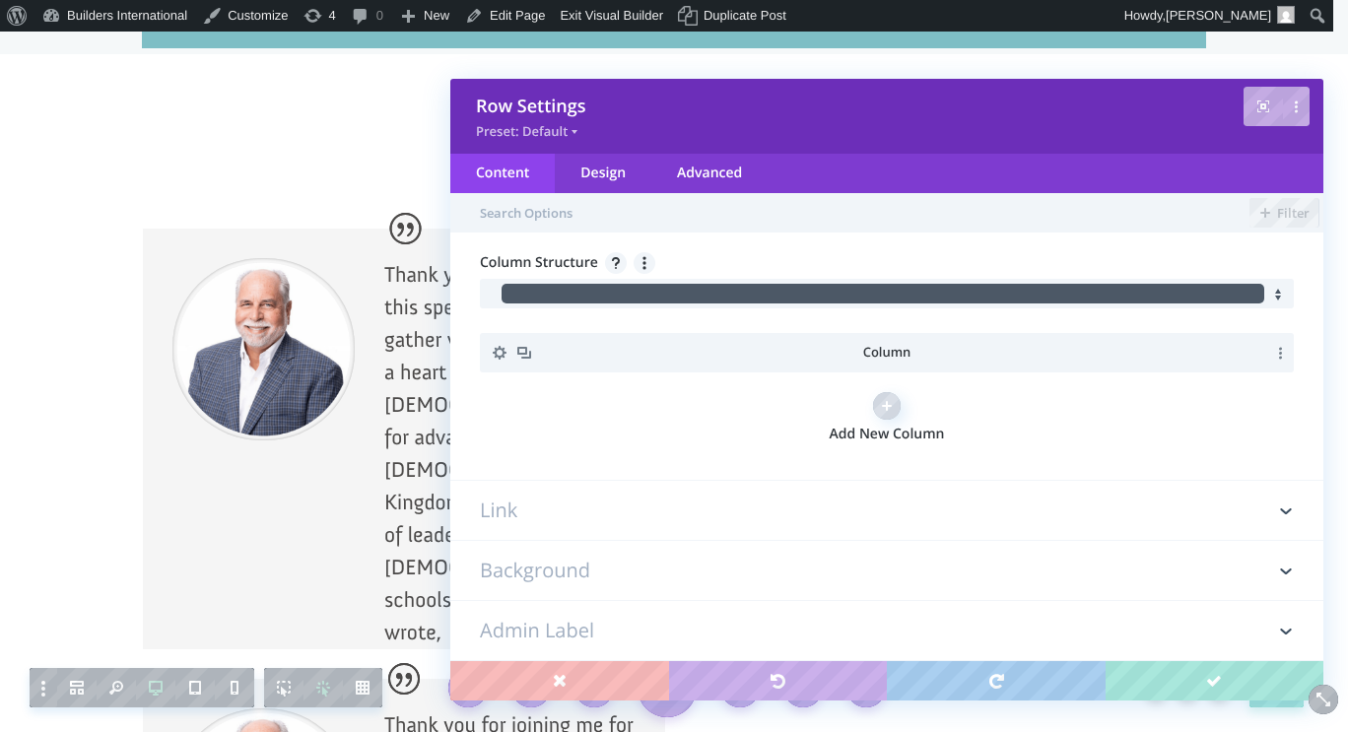
click at [865, 356] on span "Column" at bounding box center [887, 352] width 48 height 18
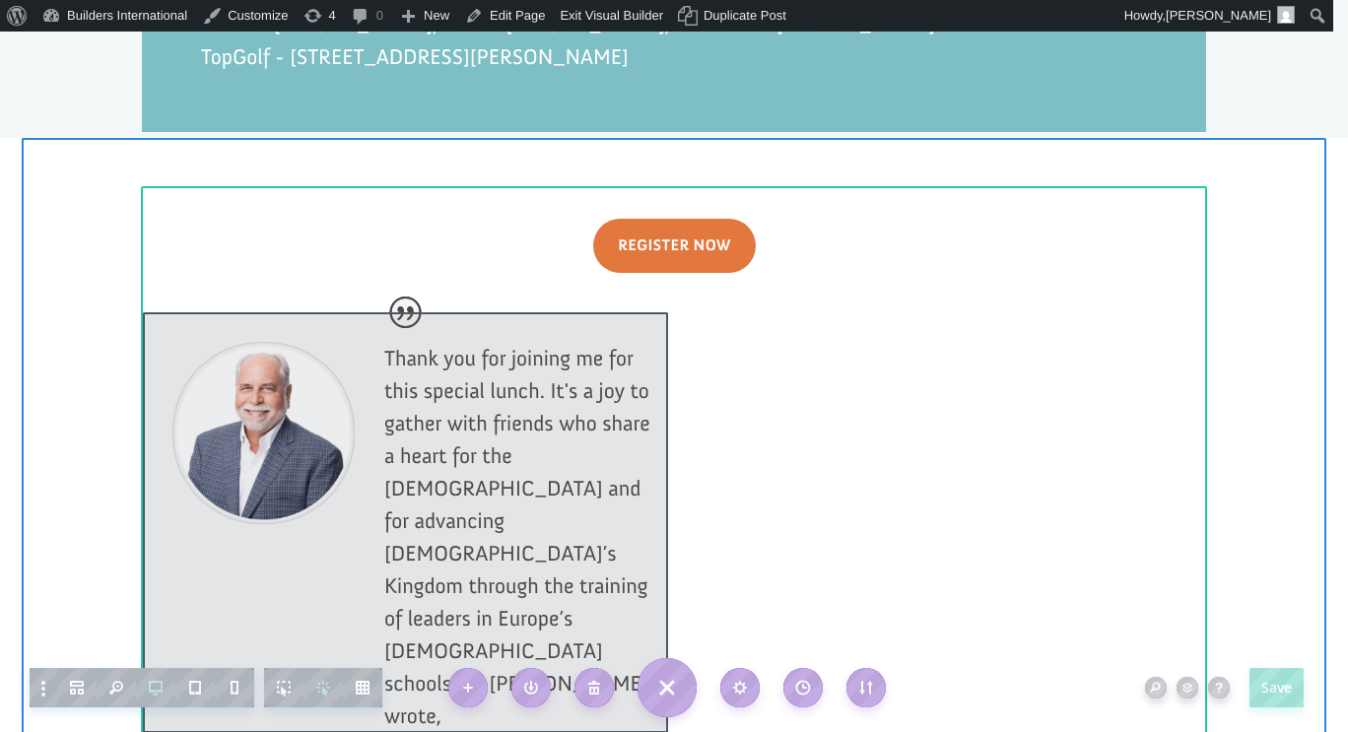
scroll to position [2052, 0]
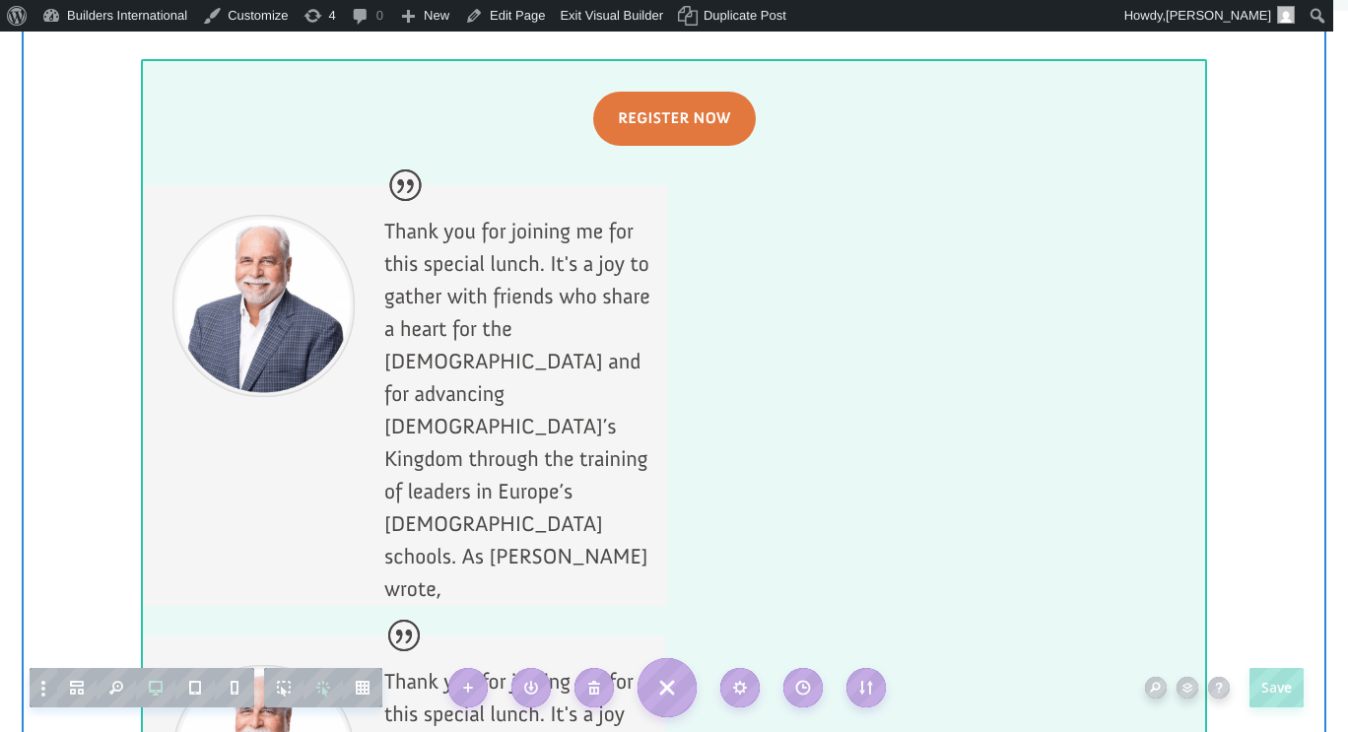
click at [923, 259] on div at bounding box center [674, 455] width 1063 height 786
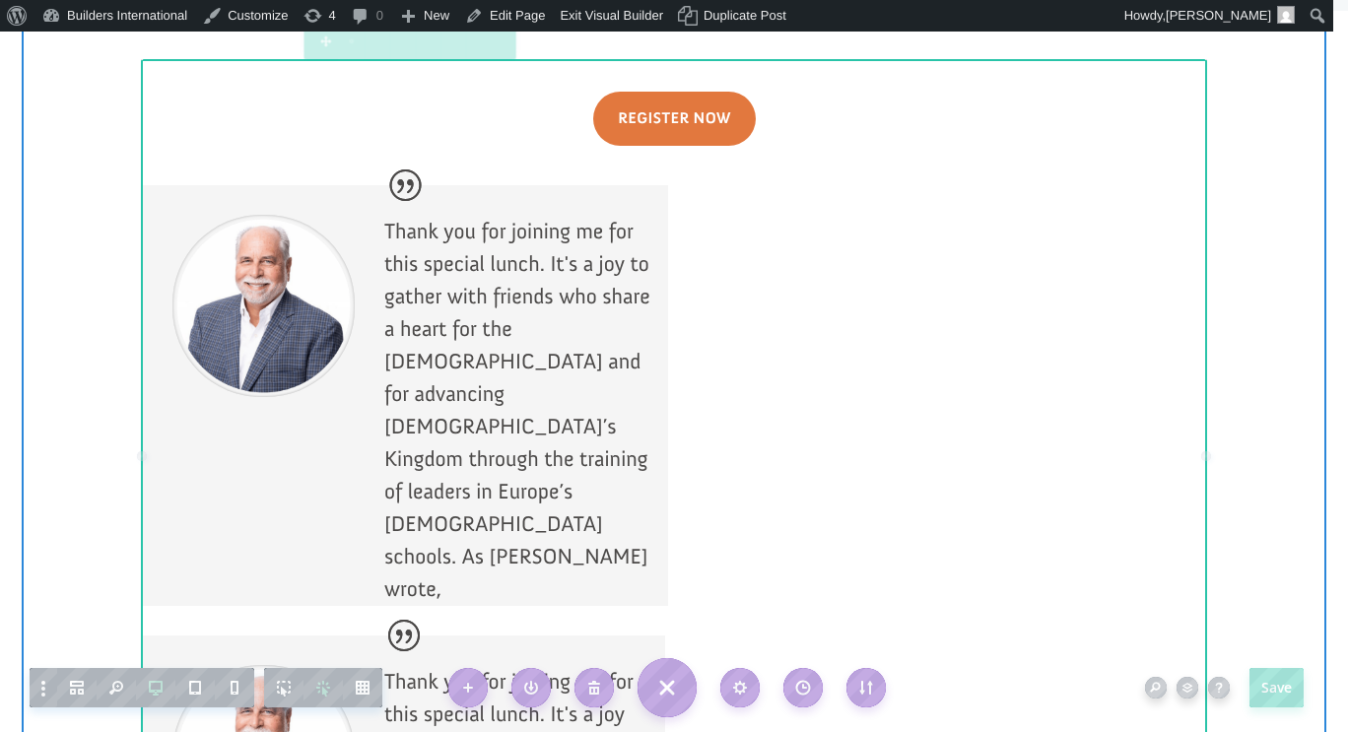
click at [923, 259] on div at bounding box center [674, 455] width 1063 height 786
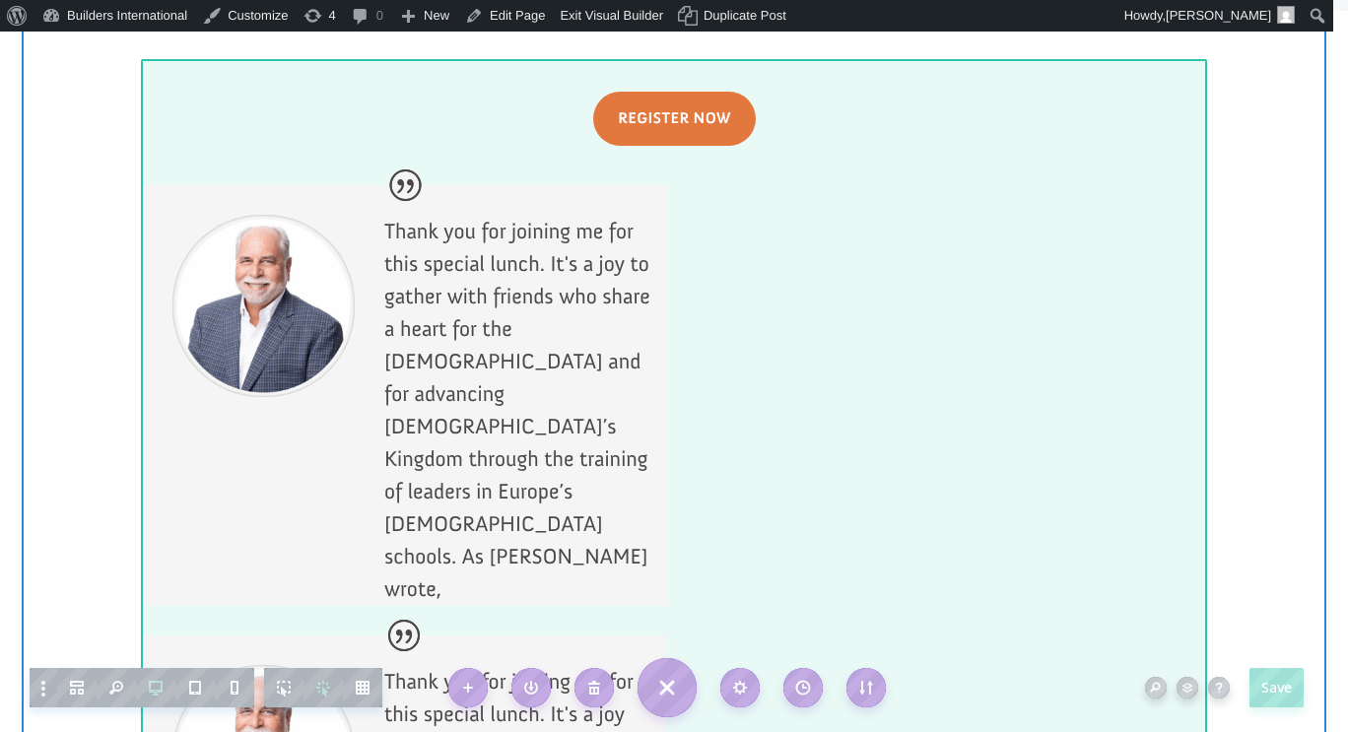
click at [1007, 440] on div at bounding box center [674, 455] width 1063 height 786
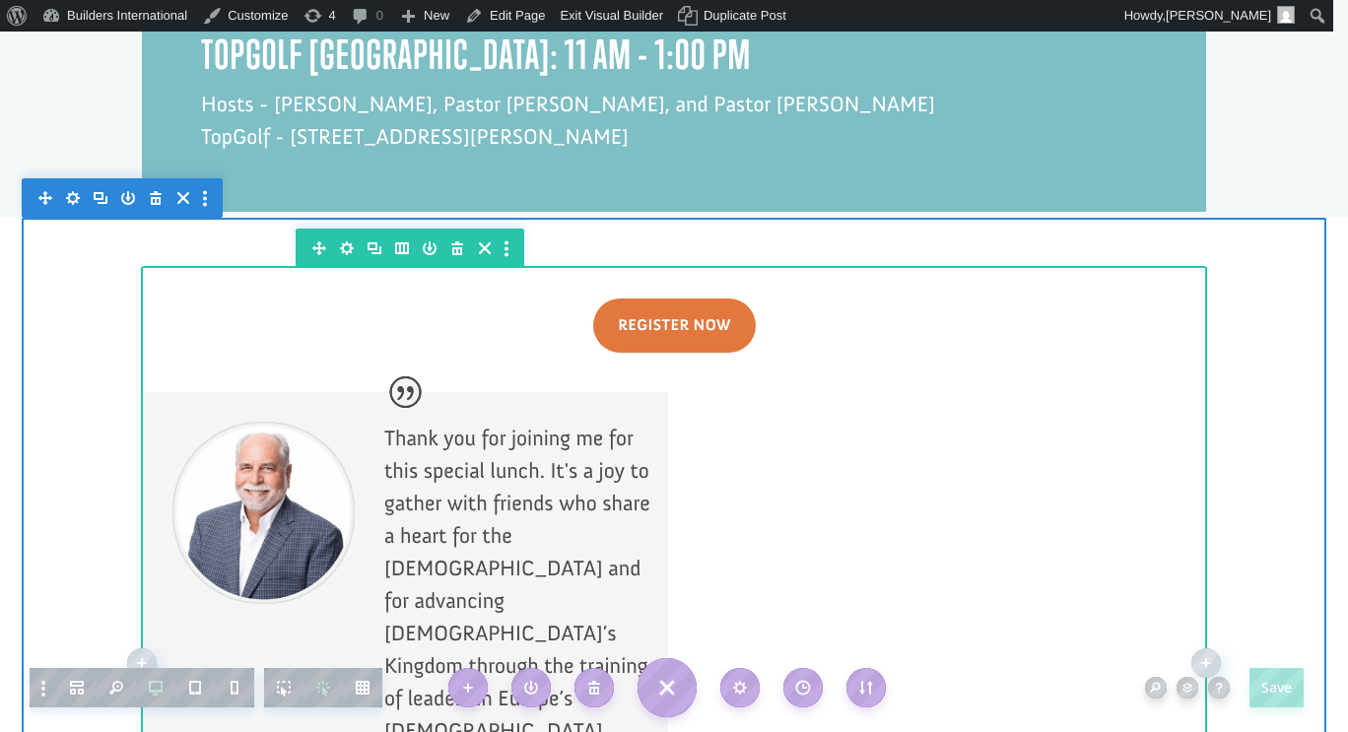
scroll to position [1775, 0]
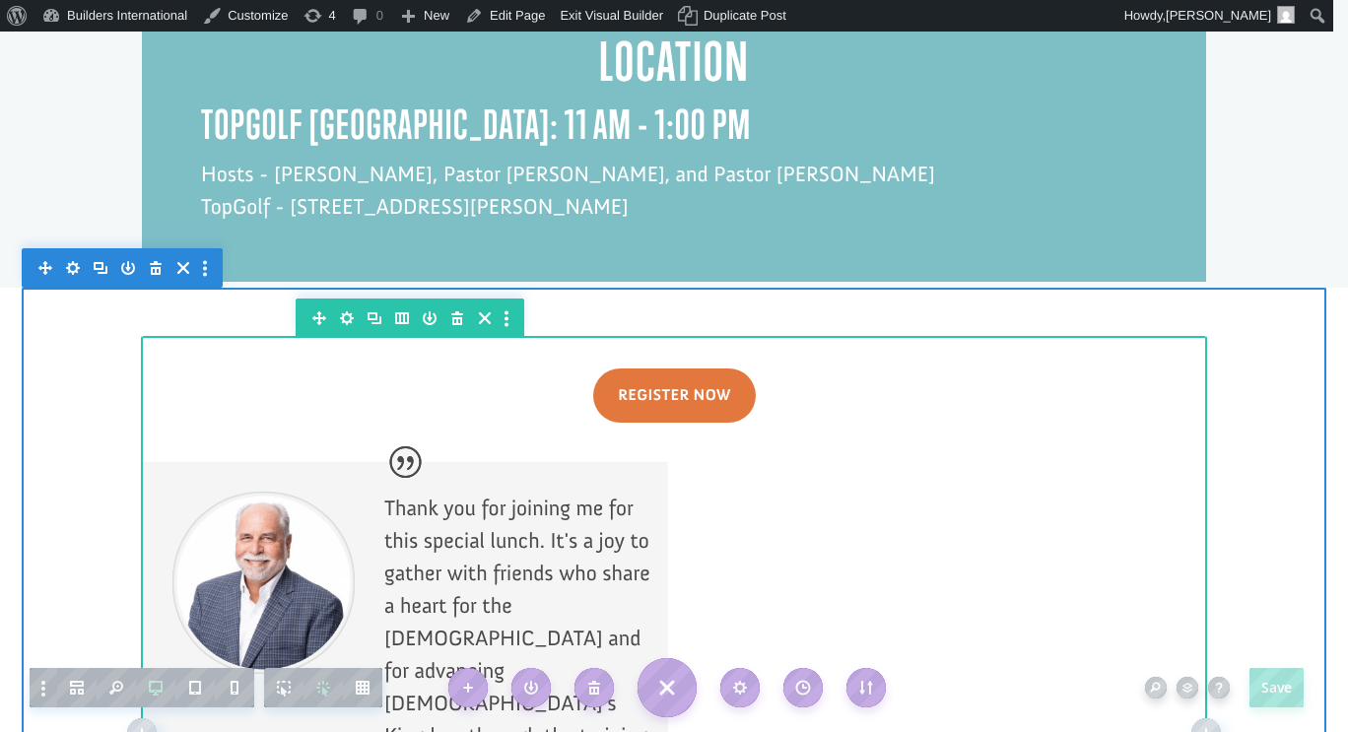
click at [504, 311] on icon "button" at bounding box center [506, 319] width 4 height 16
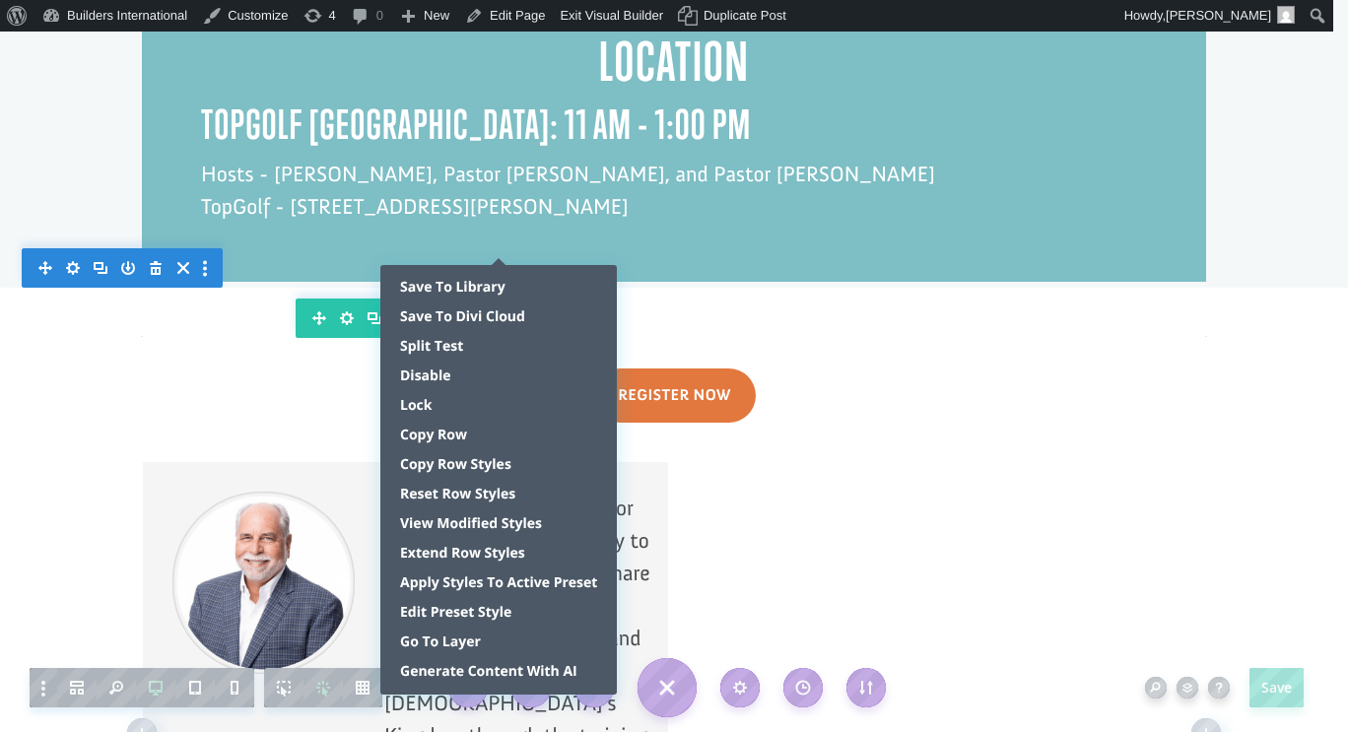
click at [499, 265] on div "Save To Library Save To Divi Cloud Split Test Disable Lock Copy Row Copy Row St…" at bounding box center [498, 480] width 236 height 430
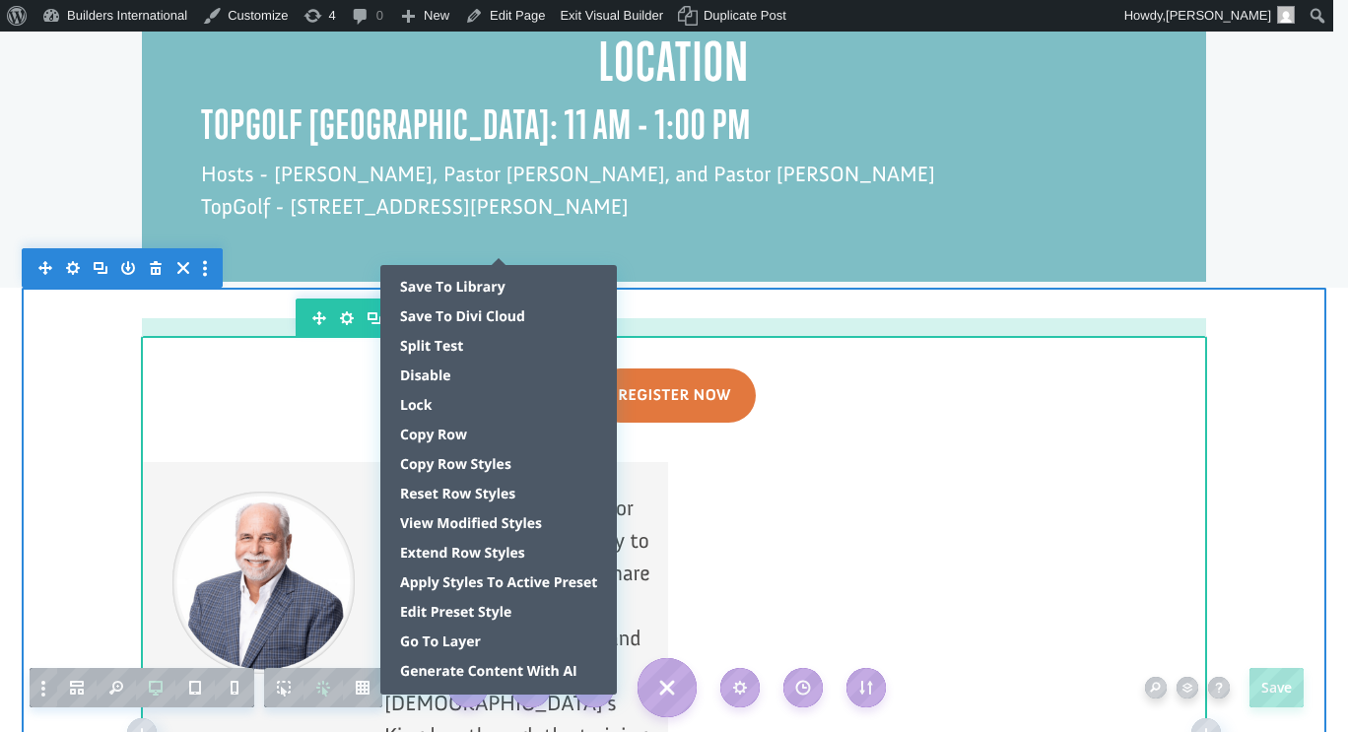
click at [693, 318] on div at bounding box center [674, 327] width 1064 height 18
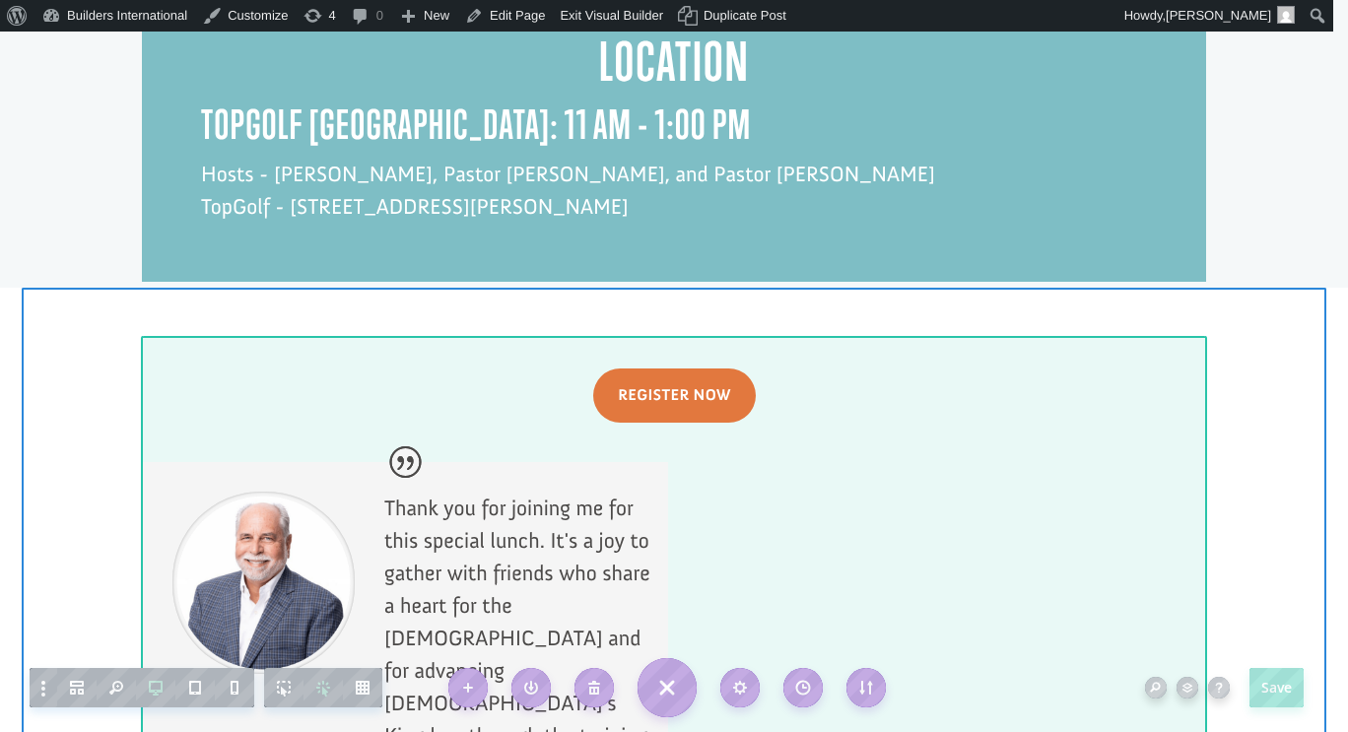
click at [937, 551] on div at bounding box center [674, 732] width 1063 height 786
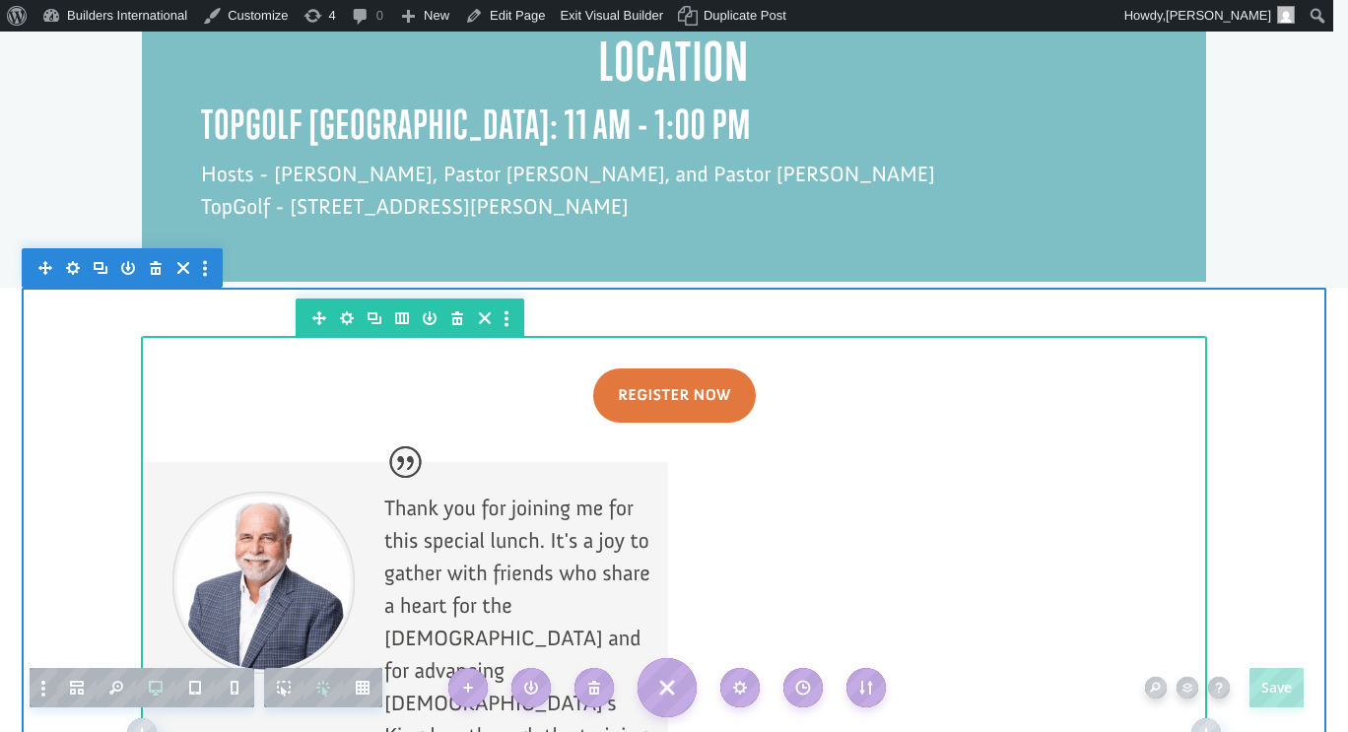
click at [390, 304] on icon "button" at bounding box center [402, 318] width 28 height 28
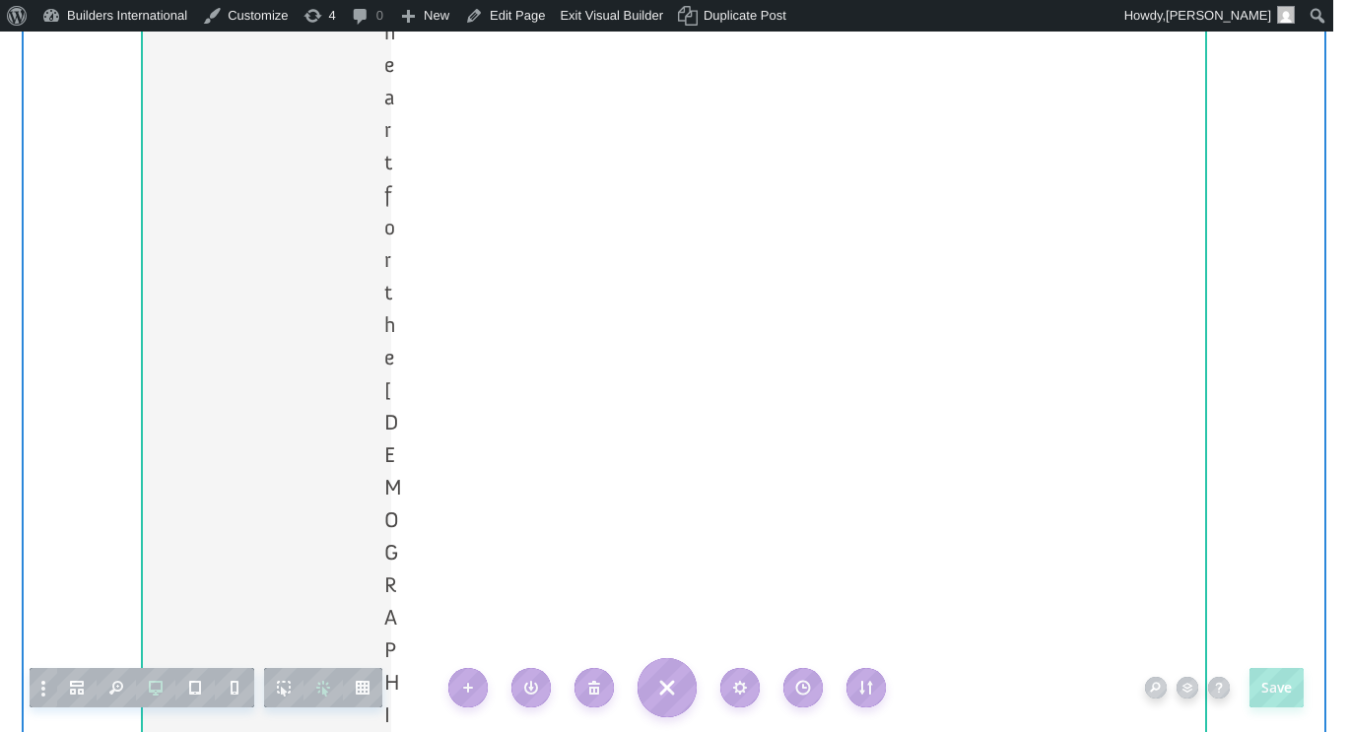
scroll to position [4723, 0]
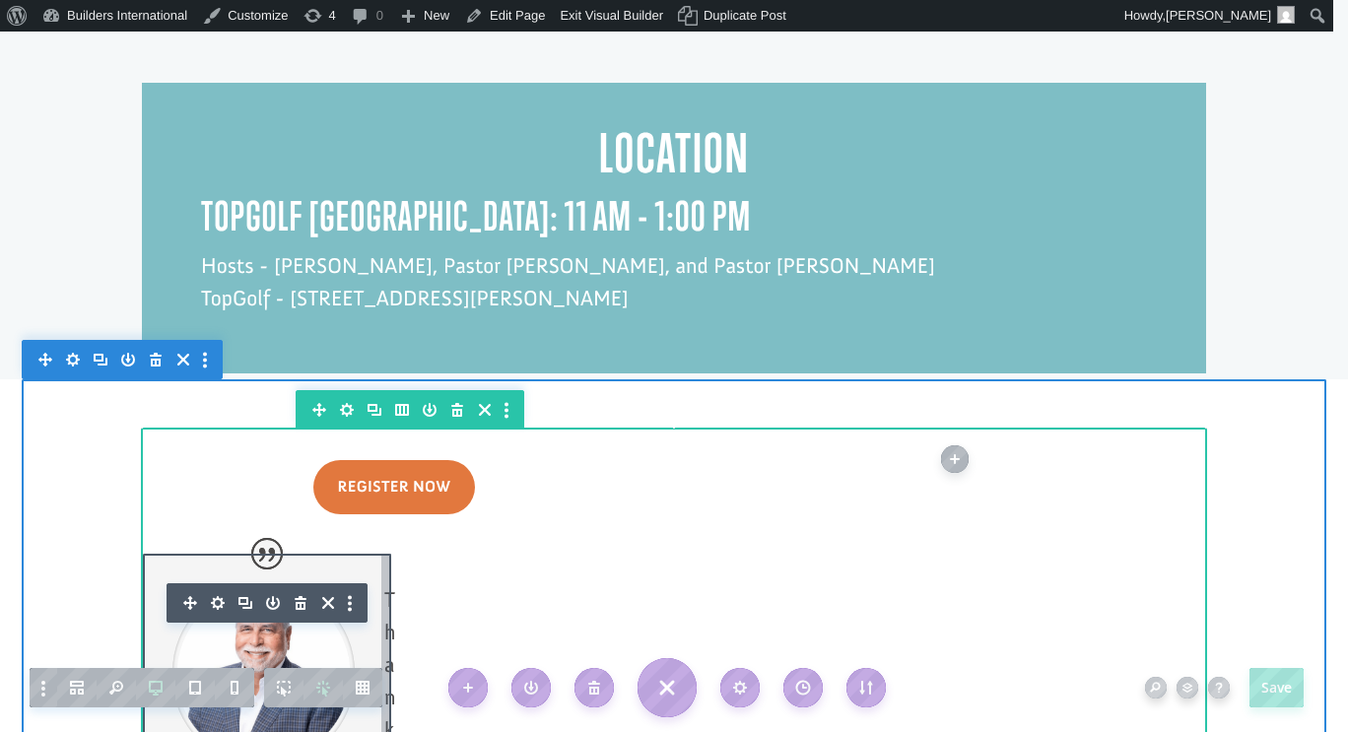
scroll to position [1686, 0]
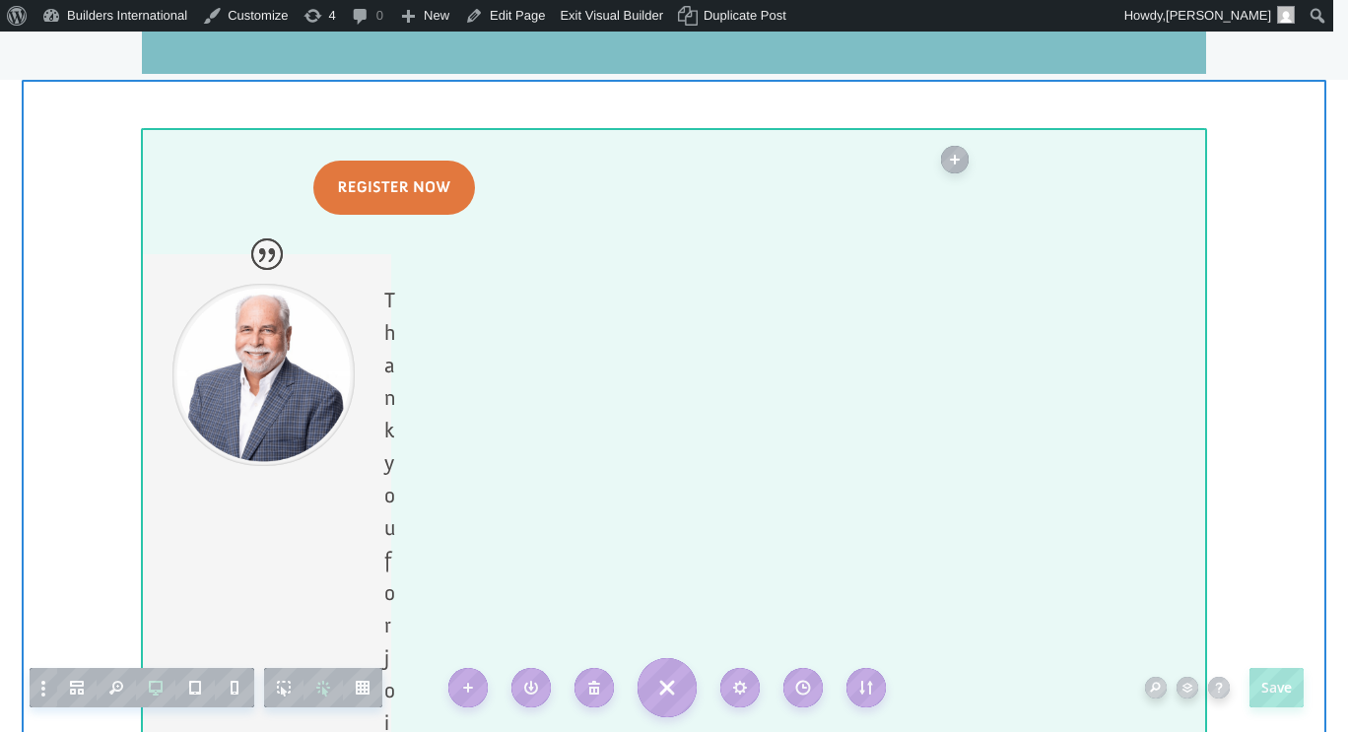
scroll to position [1984, 0]
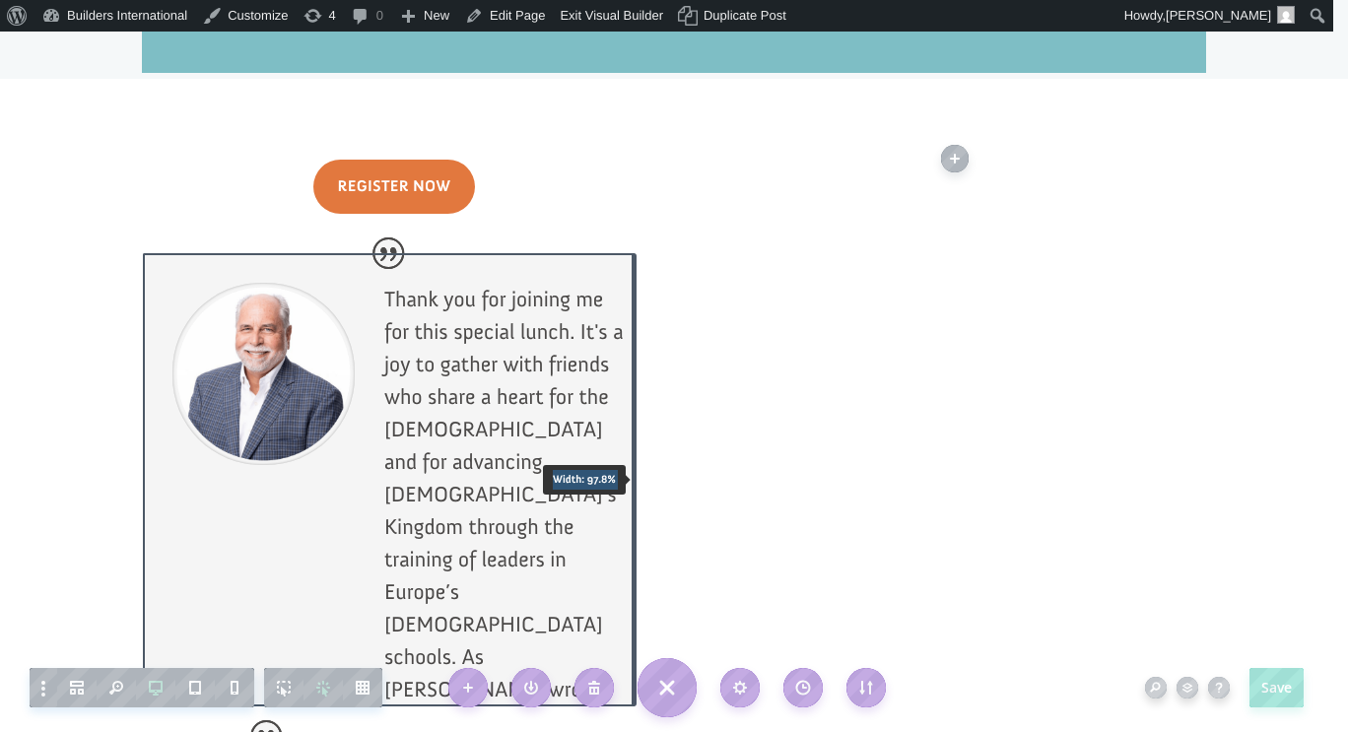
drag, startPoint x: 380, startPoint y: 460, endPoint x: 857, endPoint y: 499, distance: 478.4
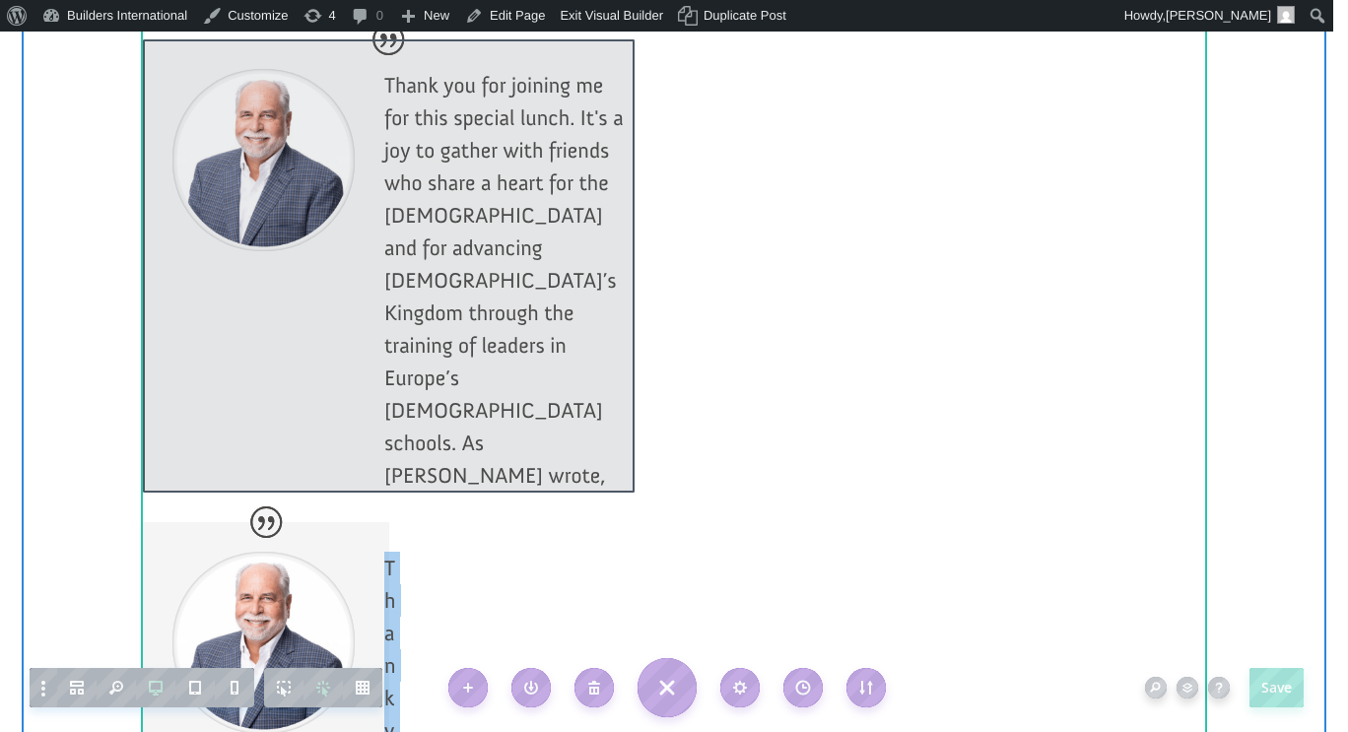
scroll to position [2205, 0]
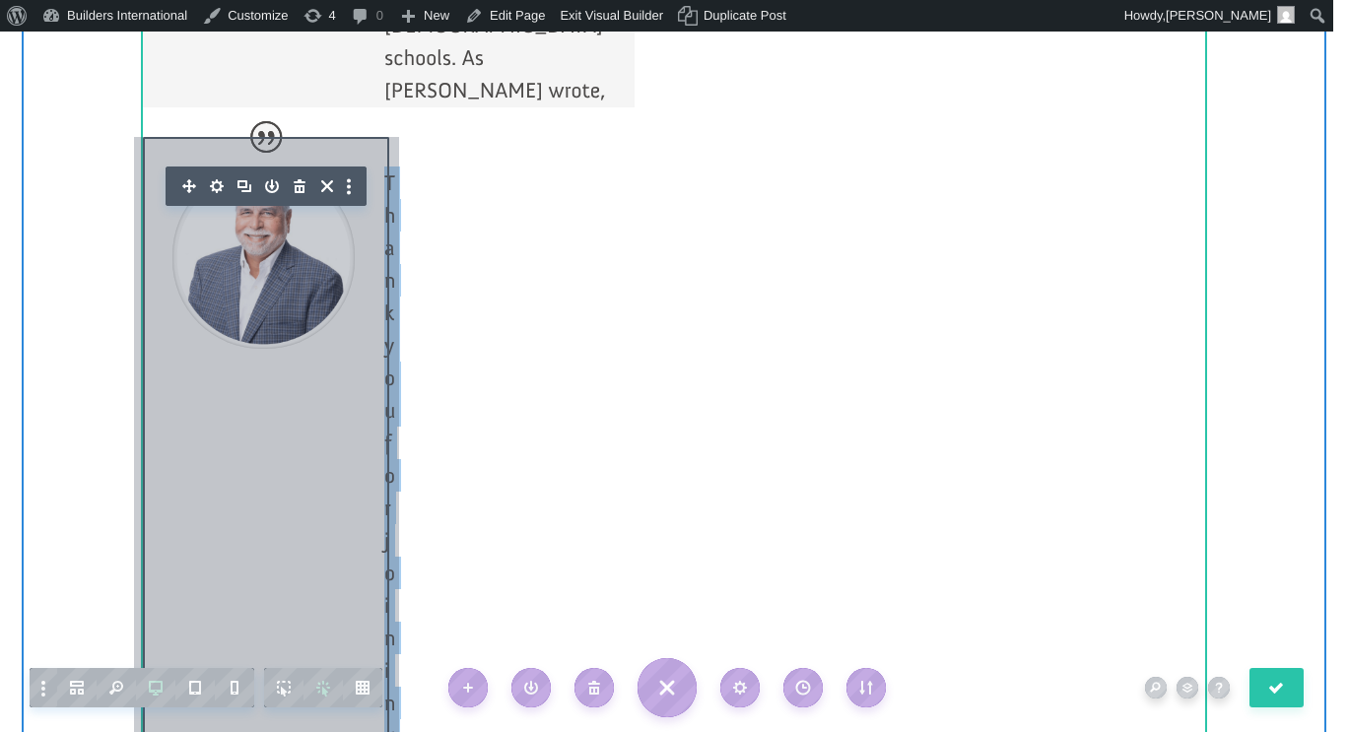
scroll to position [2584, 0]
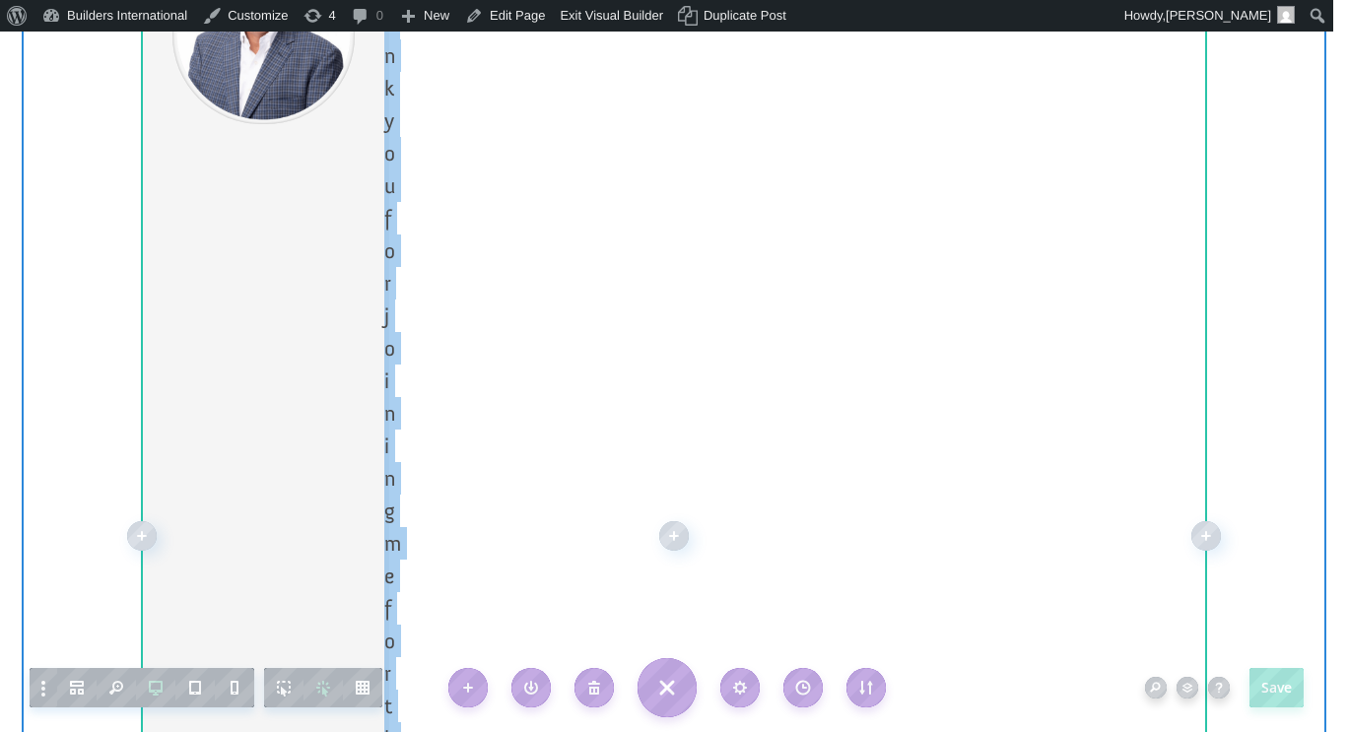
scroll to position [2807, 0]
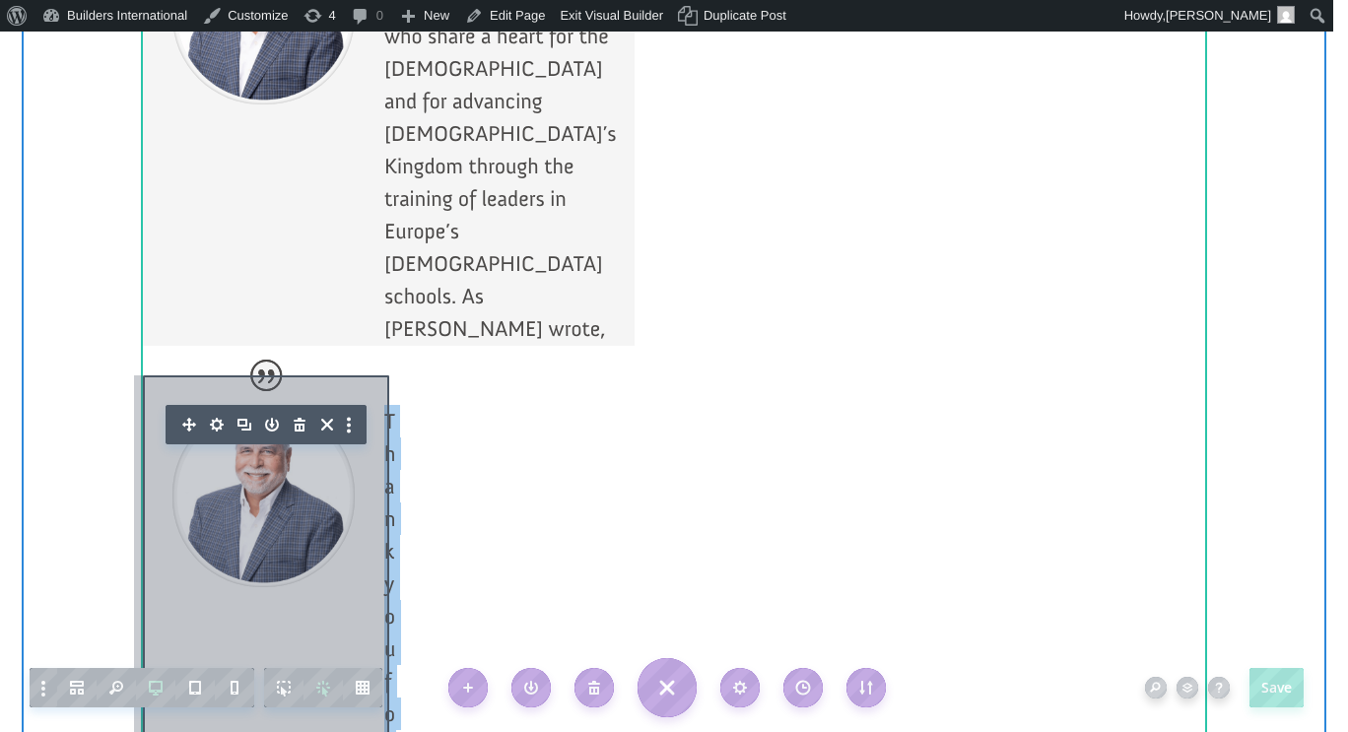
scroll to position [2344, 0]
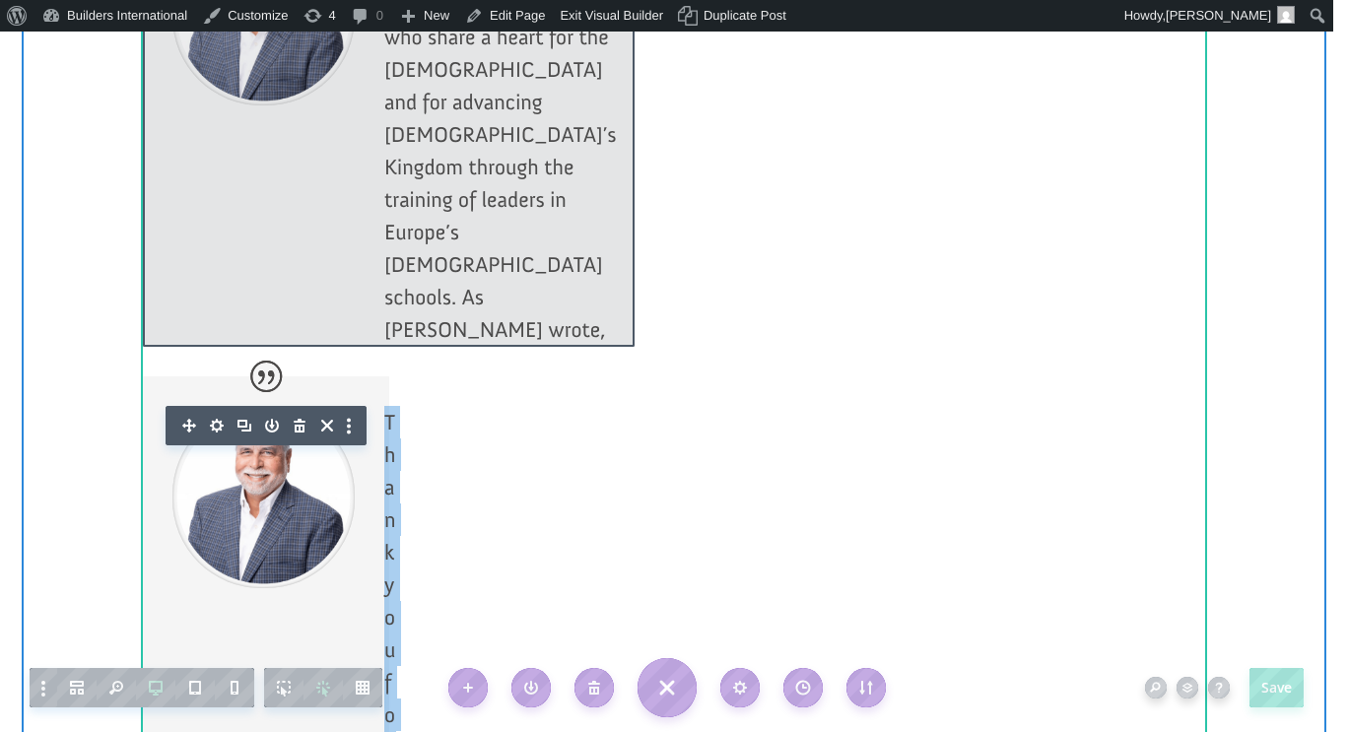
click at [300, 108] on div at bounding box center [389, 120] width 492 height 453
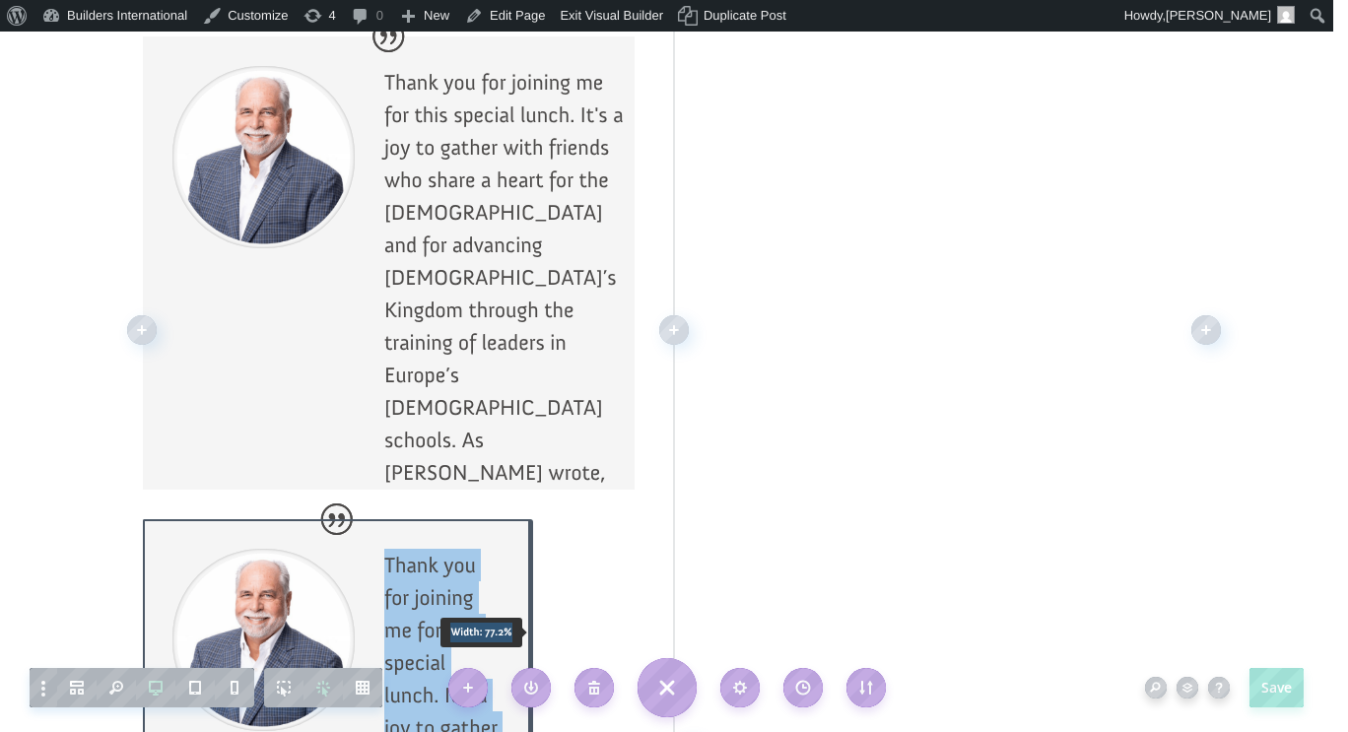
scroll to position [2188, 0]
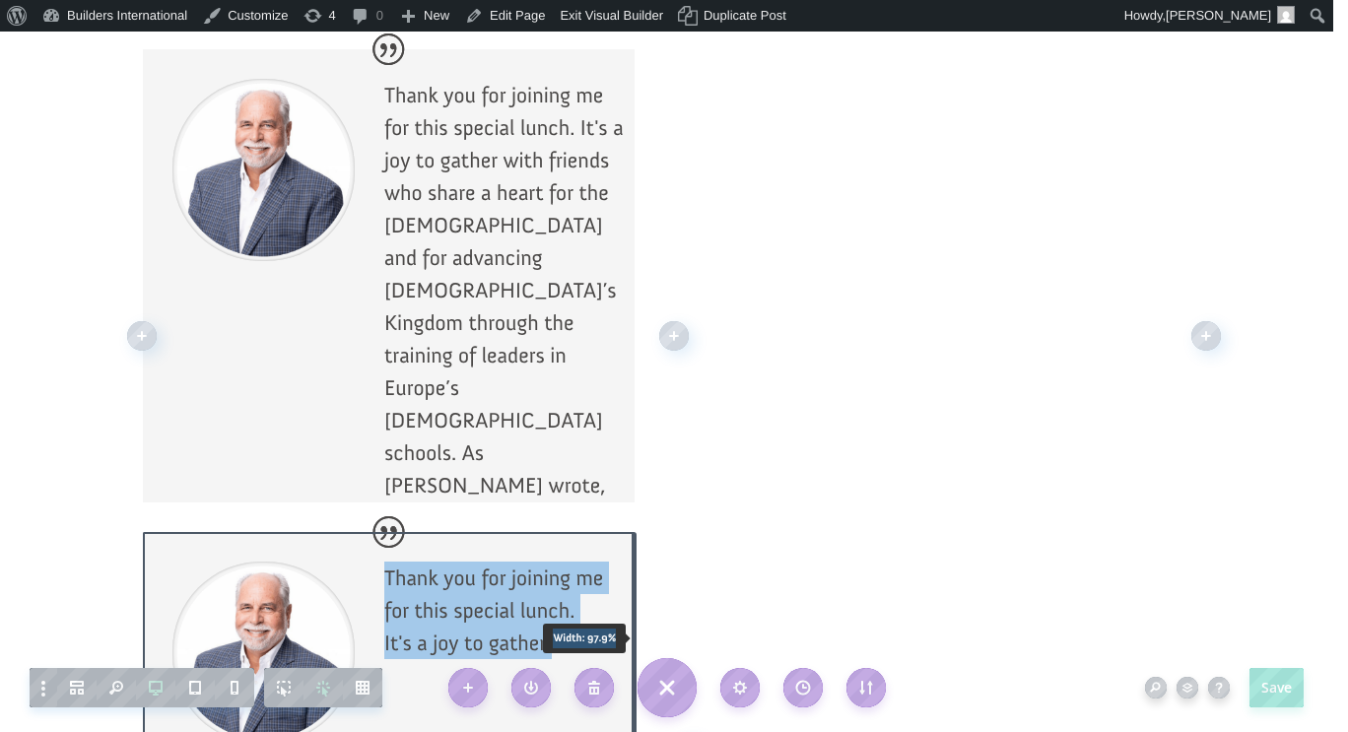
click at [861, 379] on div at bounding box center [674, 336] width 1064 height 826
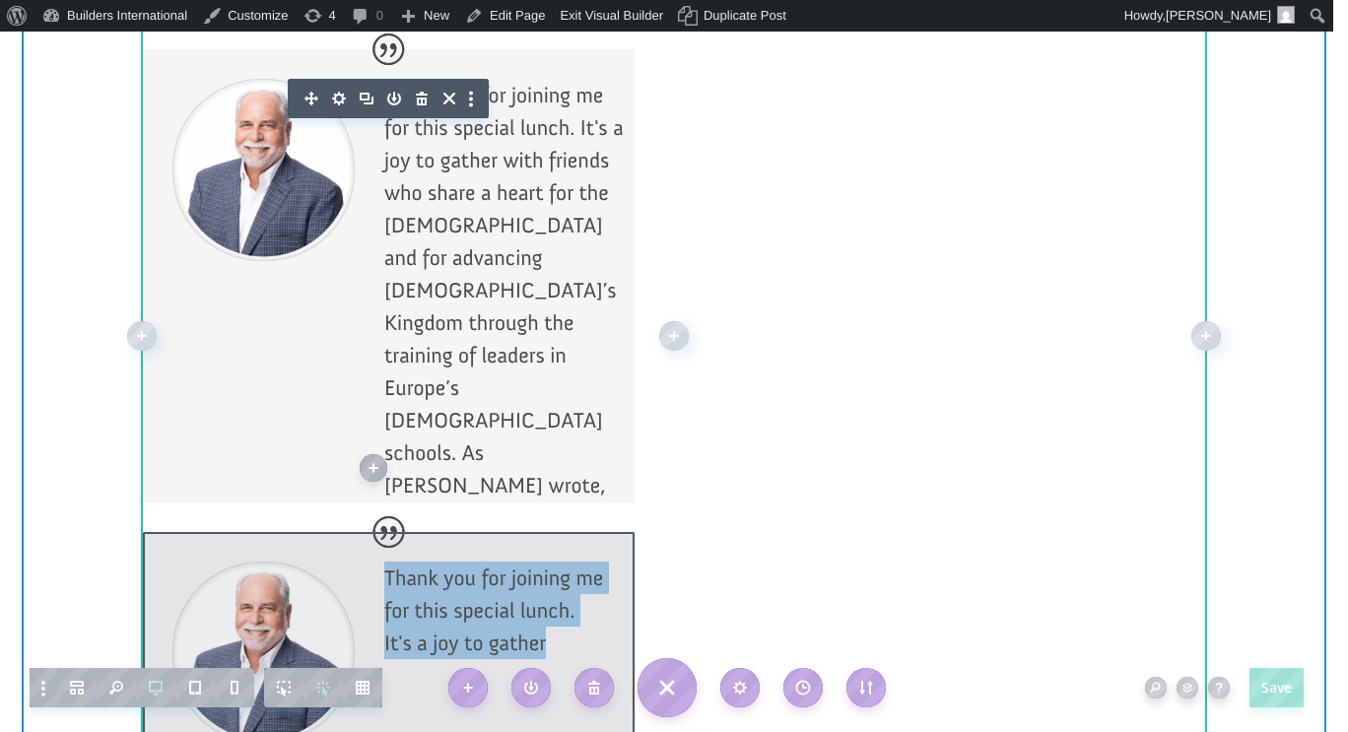
scroll to position [1975, 0]
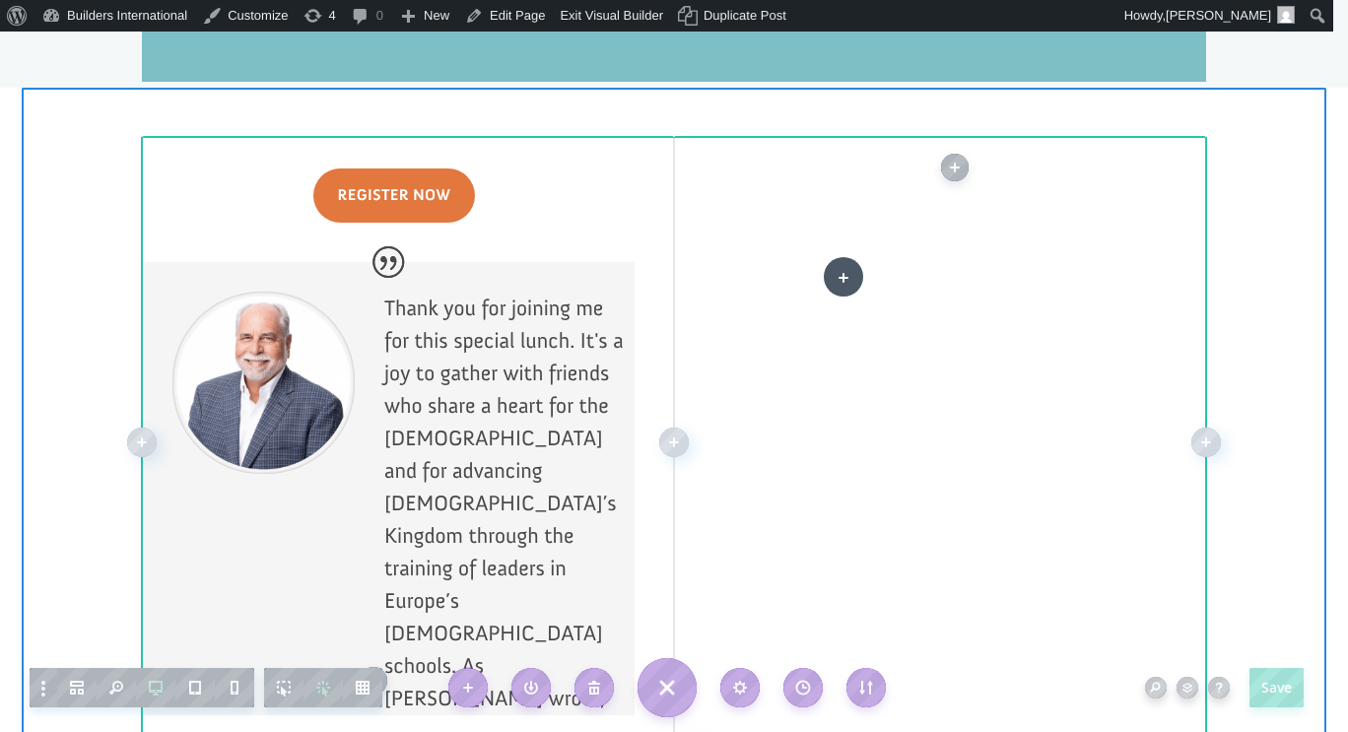
drag, startPoint x: 467, startPoint y: 408, endPoint x: 843, endPoint y: 278, distance: 398.2
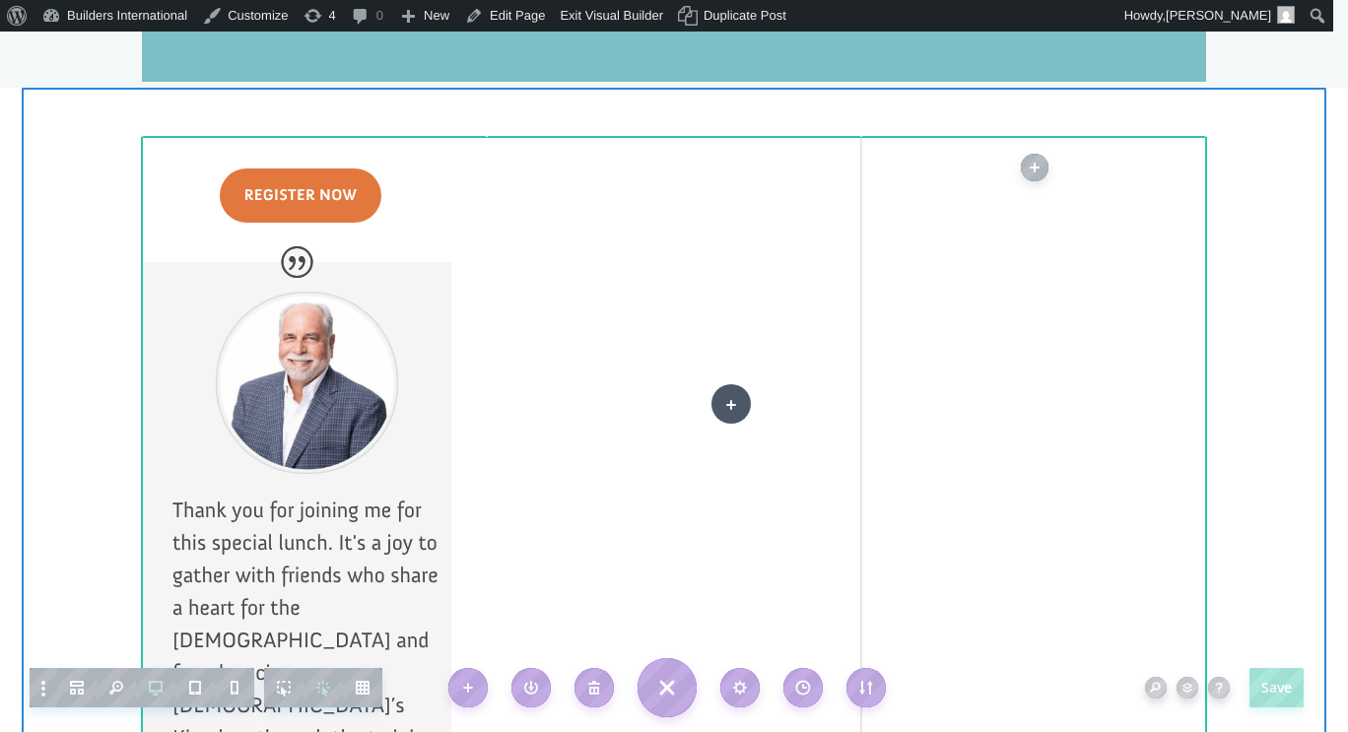
drag, startPoint x: 710, startPoint y: 248, endPoint x: 731, endPoint y: 407, distance: 160.0
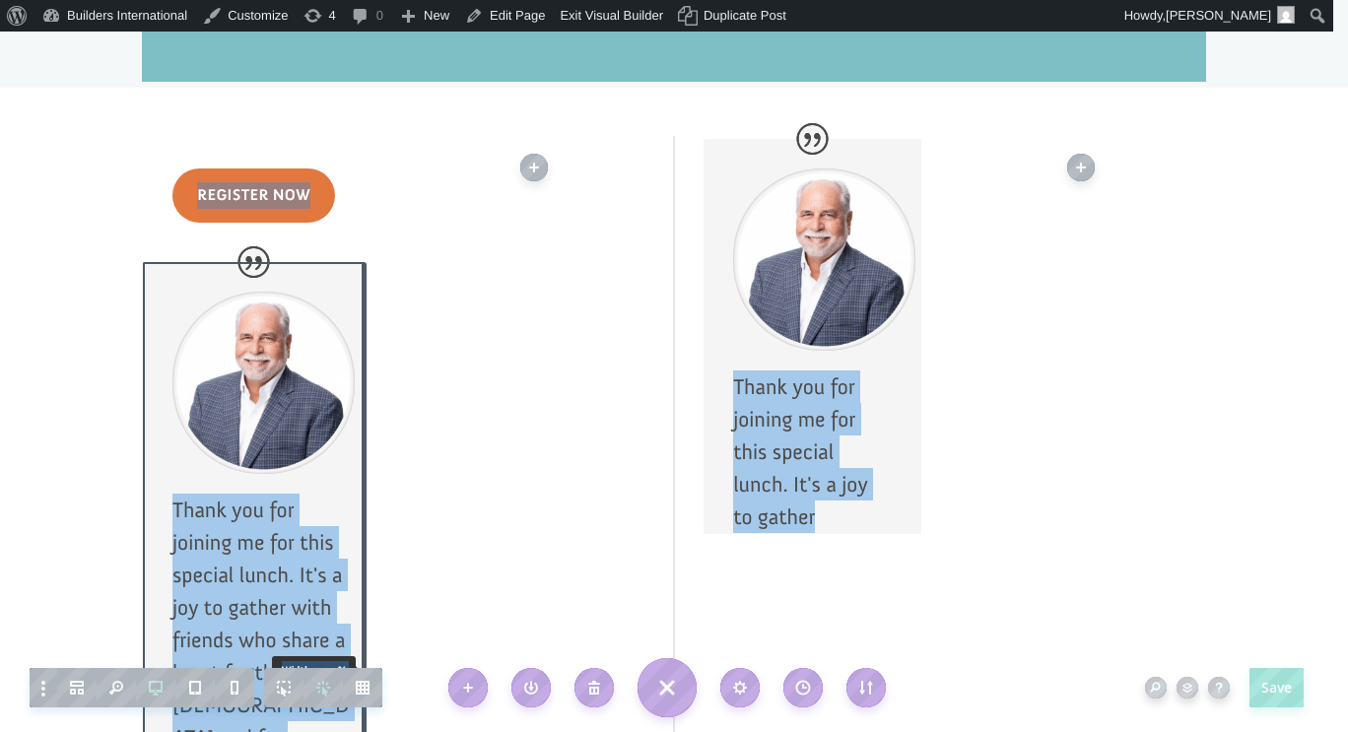
click at [673, 391] on div at bounding box center [674, 610] width 40 height 948
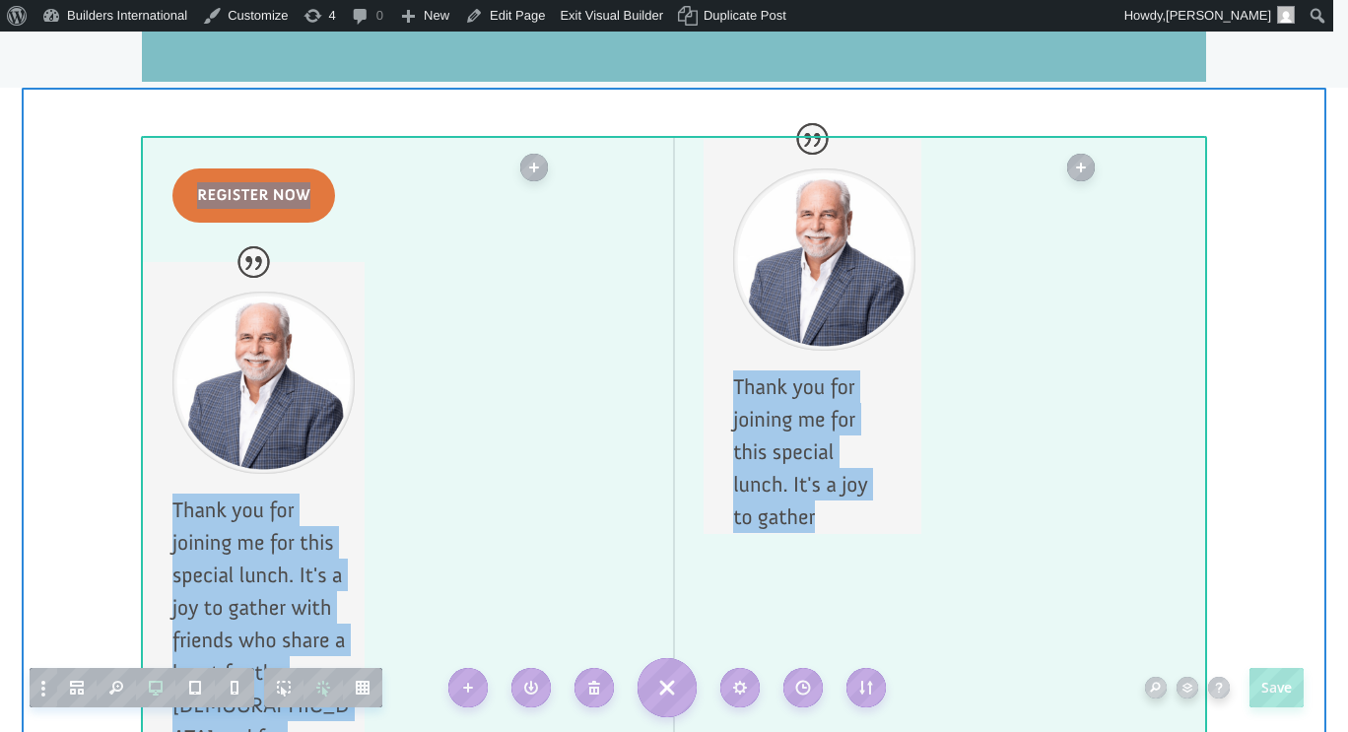
click at [682, 251] on div at bounding box center [674, 610] width 40 height 948
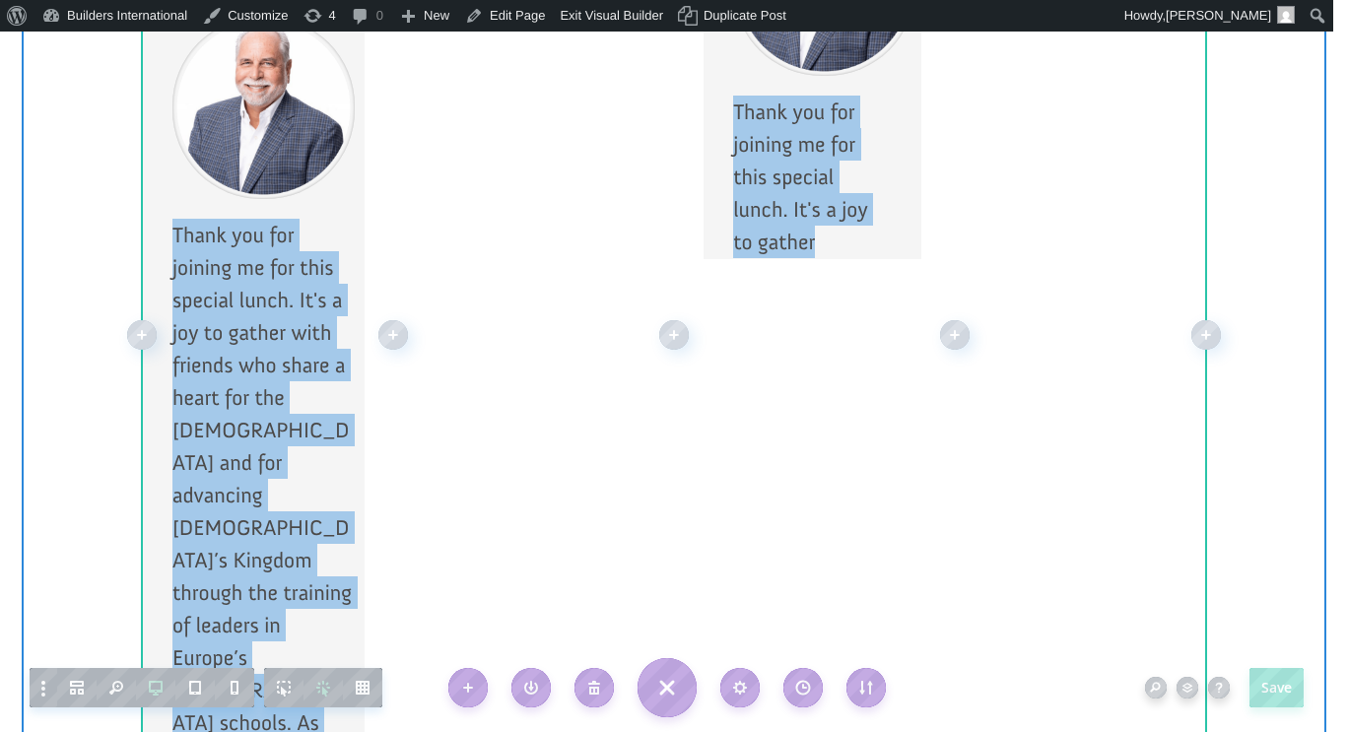
scroll to position [2279, 0]
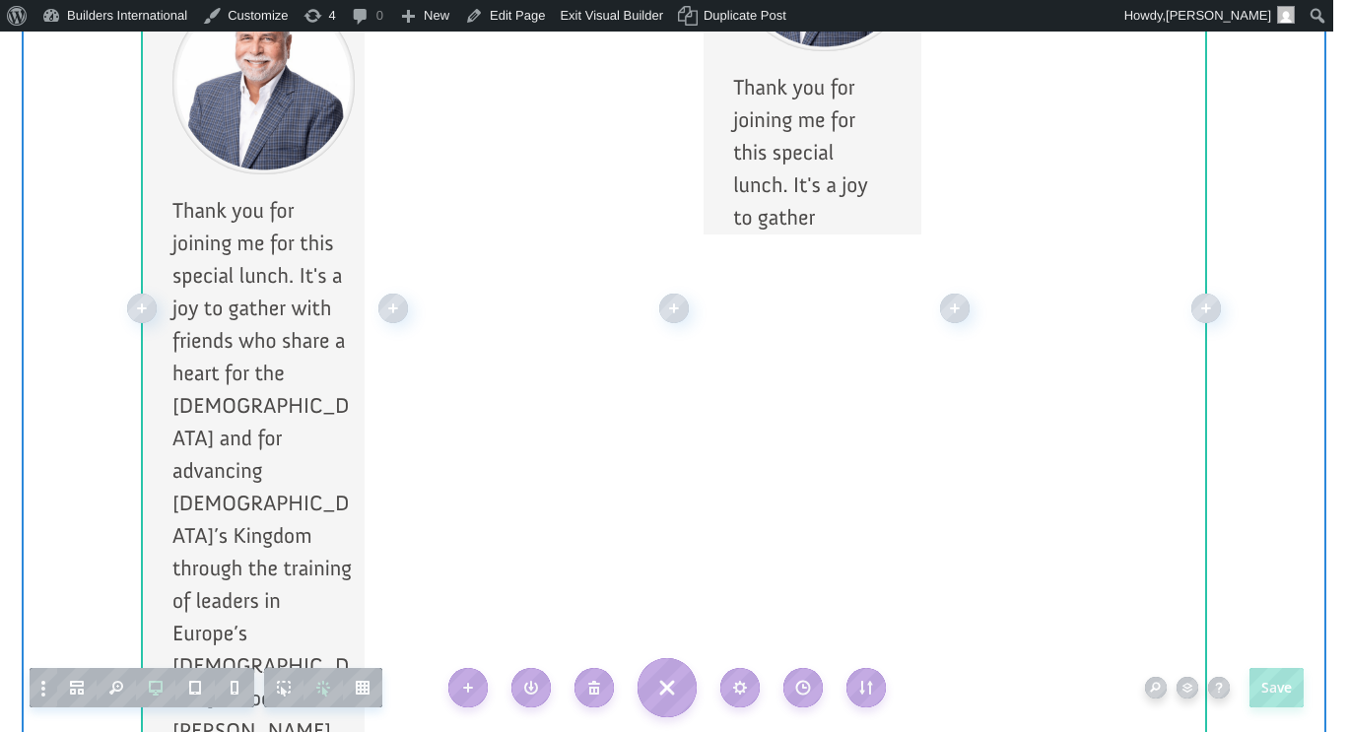
drag, startPoint x: 716, startPoint y: 552, endPoint x: 722, endPoint y: 471, distance: 81.0
click at [722, 471] on div "Register Now Thank you for joining me for this special lunch. It's a joy to gat…" at bounding box center [674, 308] width 1064 height 944
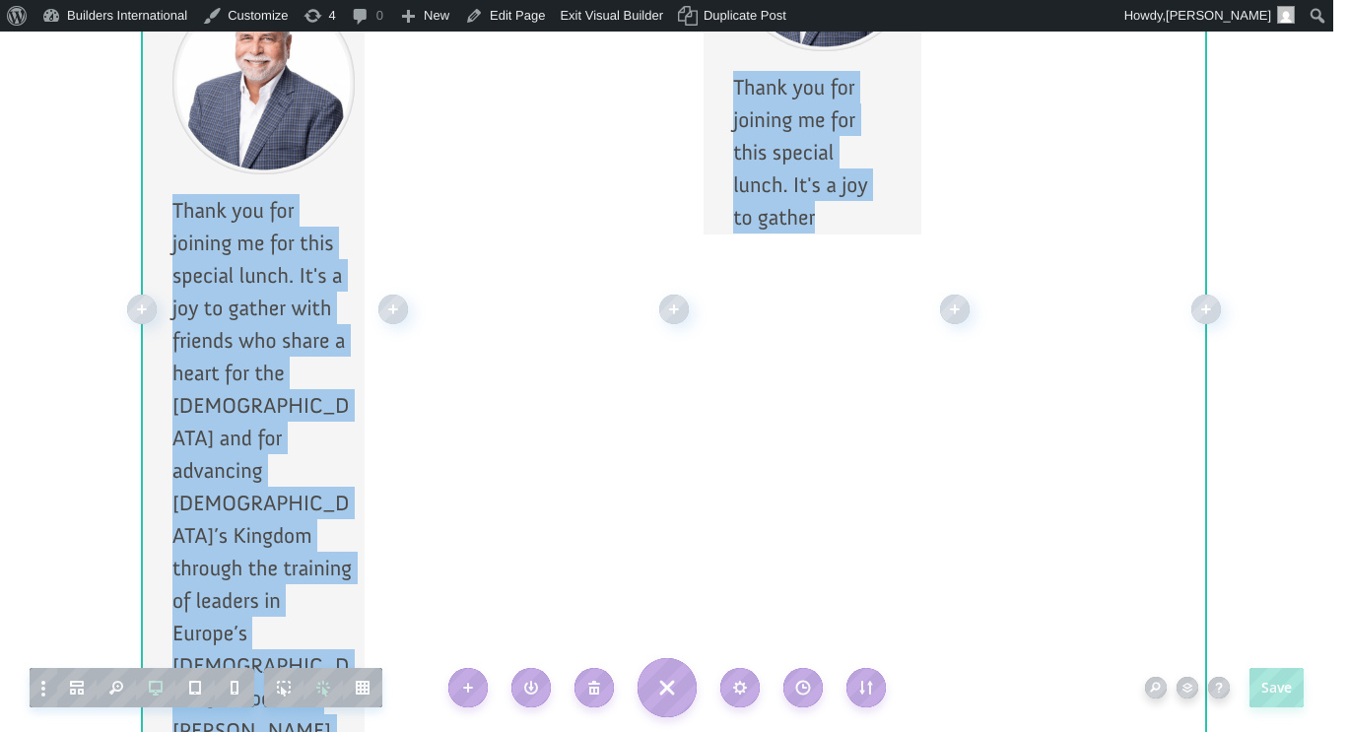
scroll to position [2276, 0]
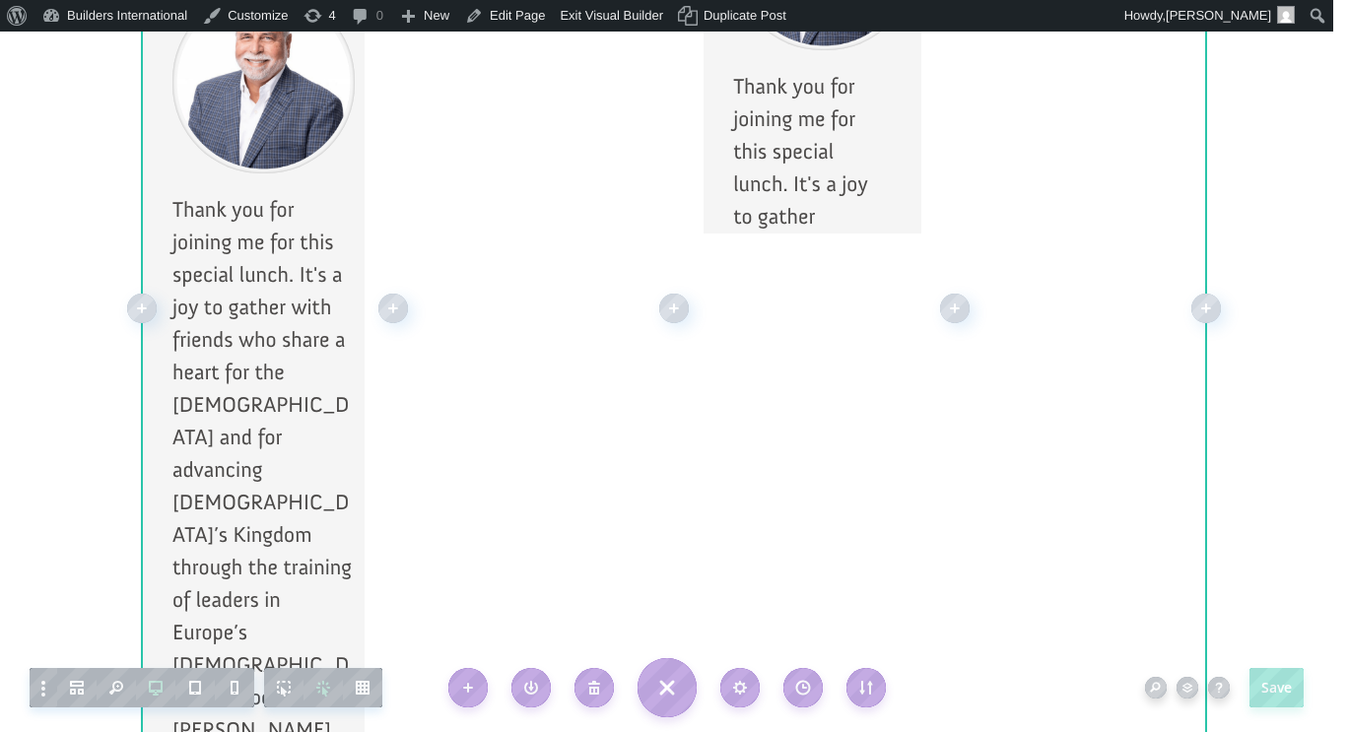
drag, startPoint x: 720, startPoint y: 556, endPoint x: 722, endPoint y: 480, distance: 75.9
click at [722, 480] on div "Register Now Thank you for joining me for this special lunch. It's a joy to gat…" at bounding box center [674, 307] width 1064 height 945
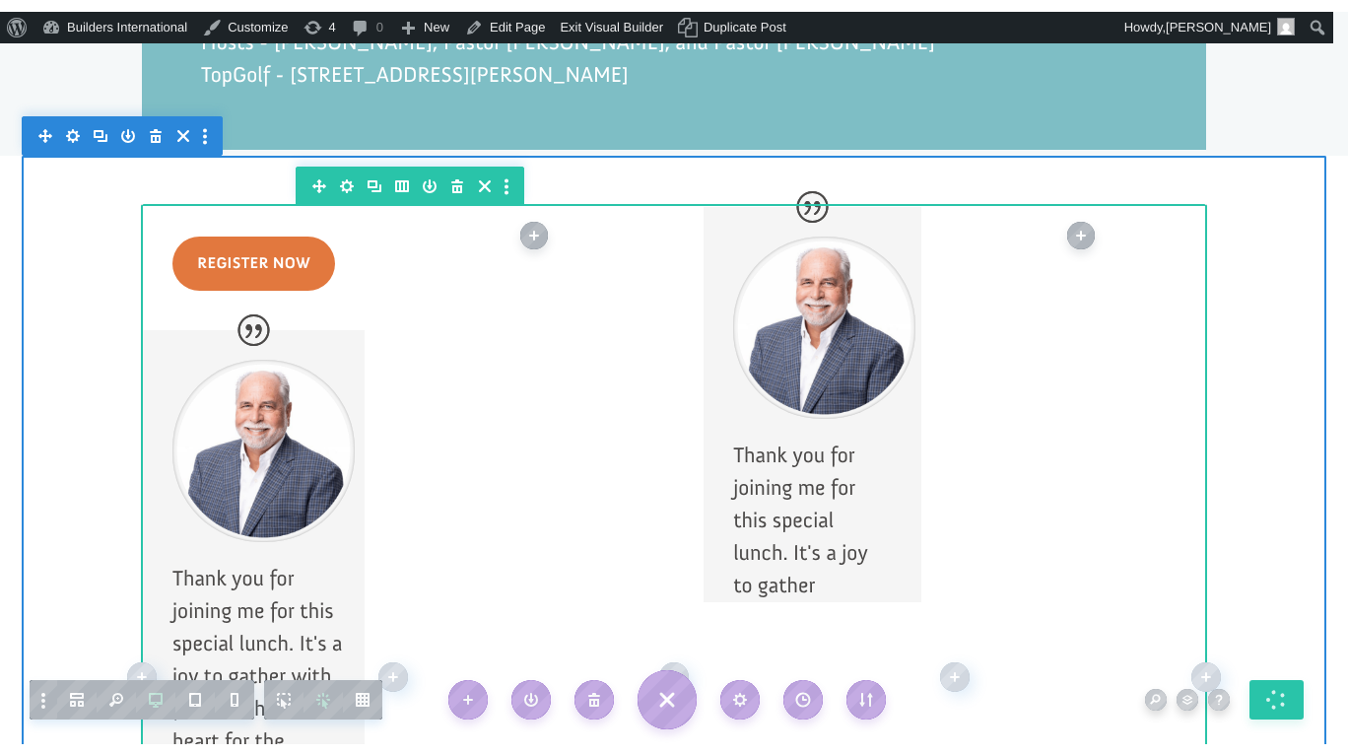
scroll to position [1910, 0]
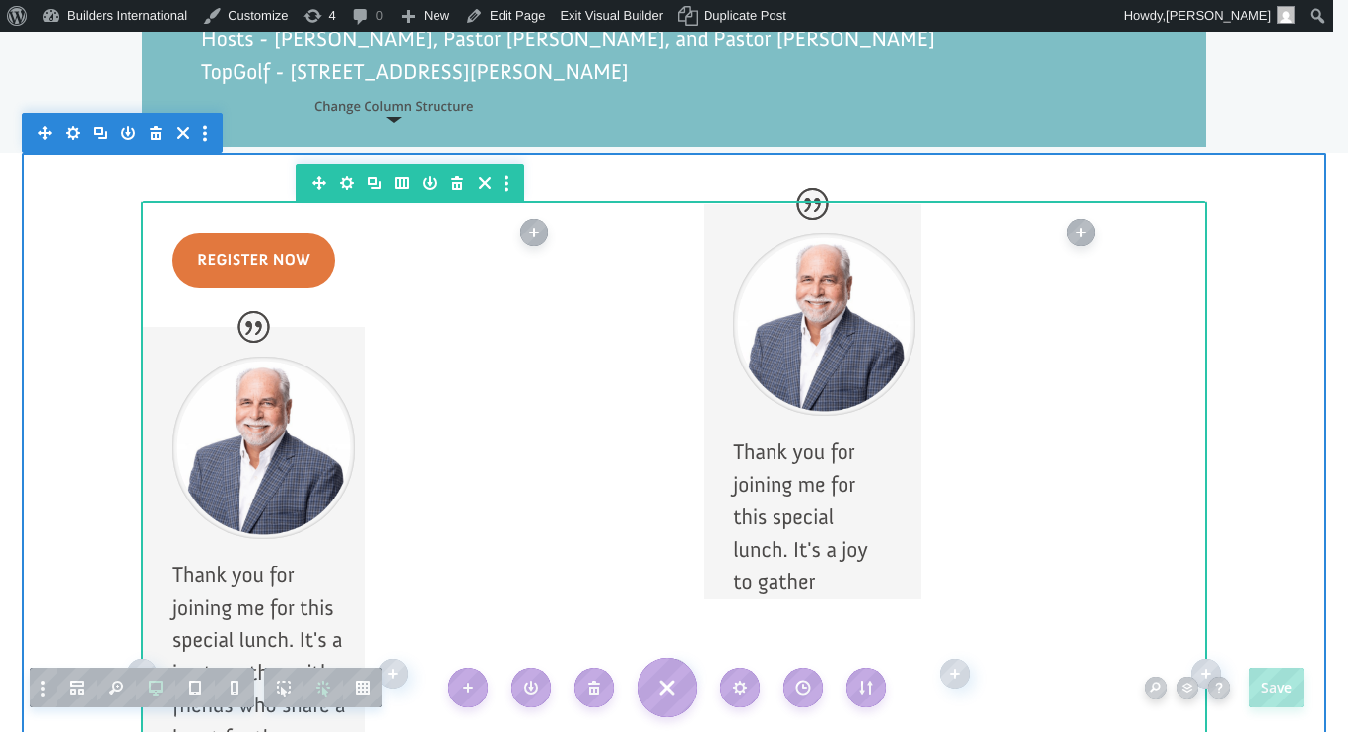
click at [394, 169] on icon "button" at bounding box center [402, 183] width 28 height 28
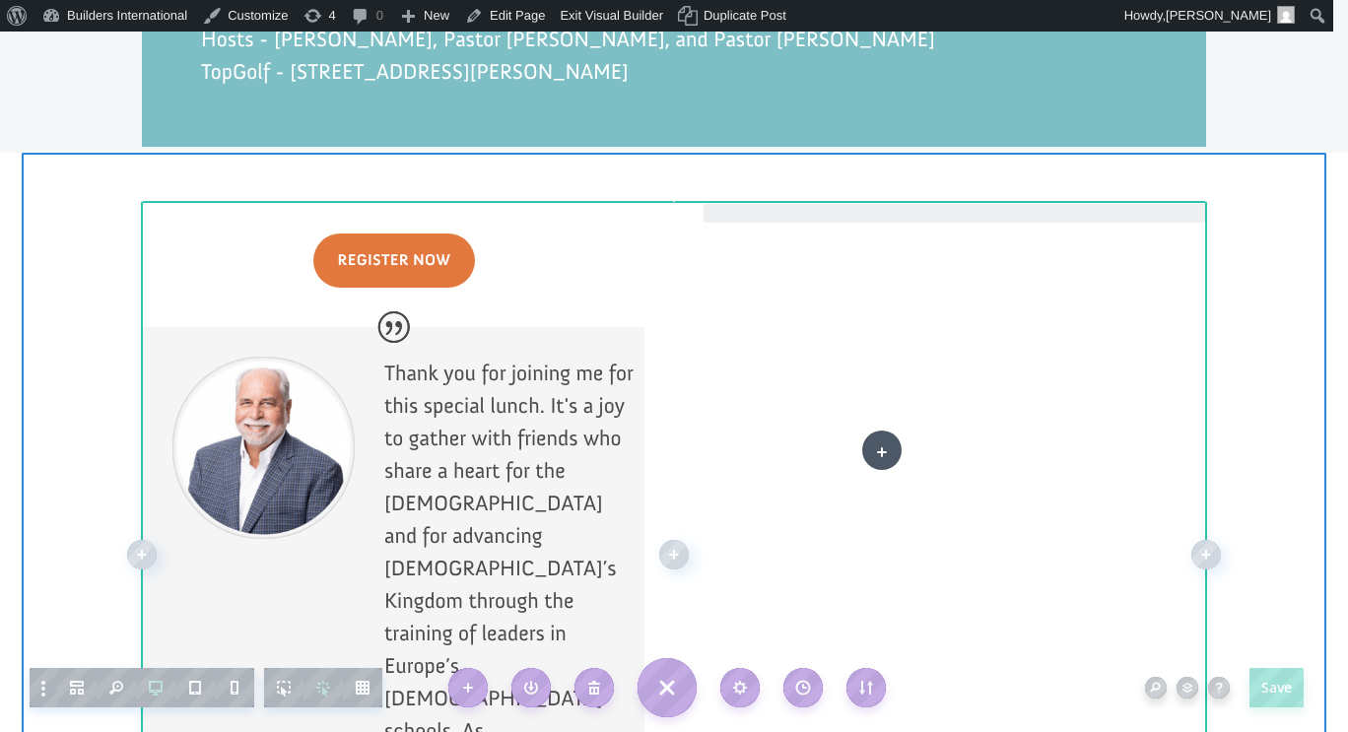
drag, startPoint x: 899, startPoint y: 316, endPoint x: 882, endPoint y: 450, distance: 135.2
drag, startPoint x: 898, startPoint y: 267, endPoint x: 914, endPoint y: 482, distance: 215.4
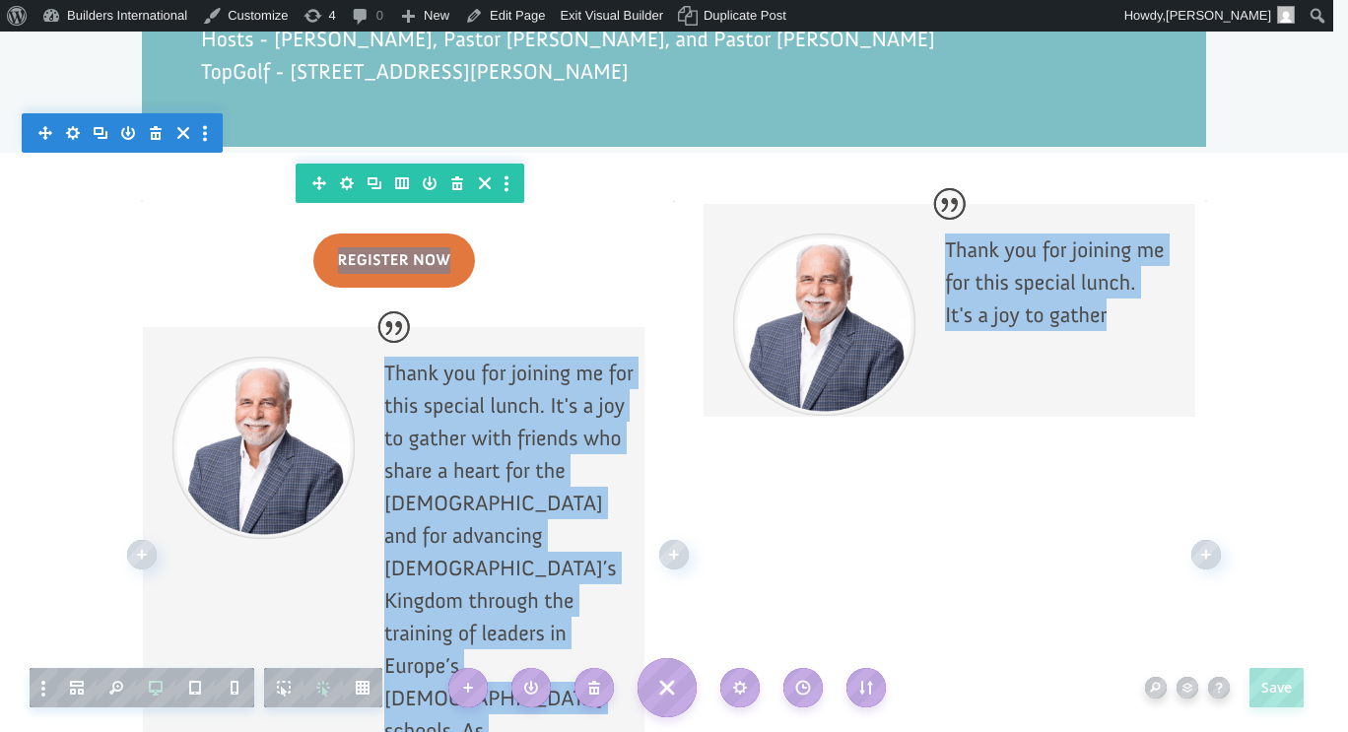
click at [910, 330] on div at bounding box center [949, 310] width 492 height 213
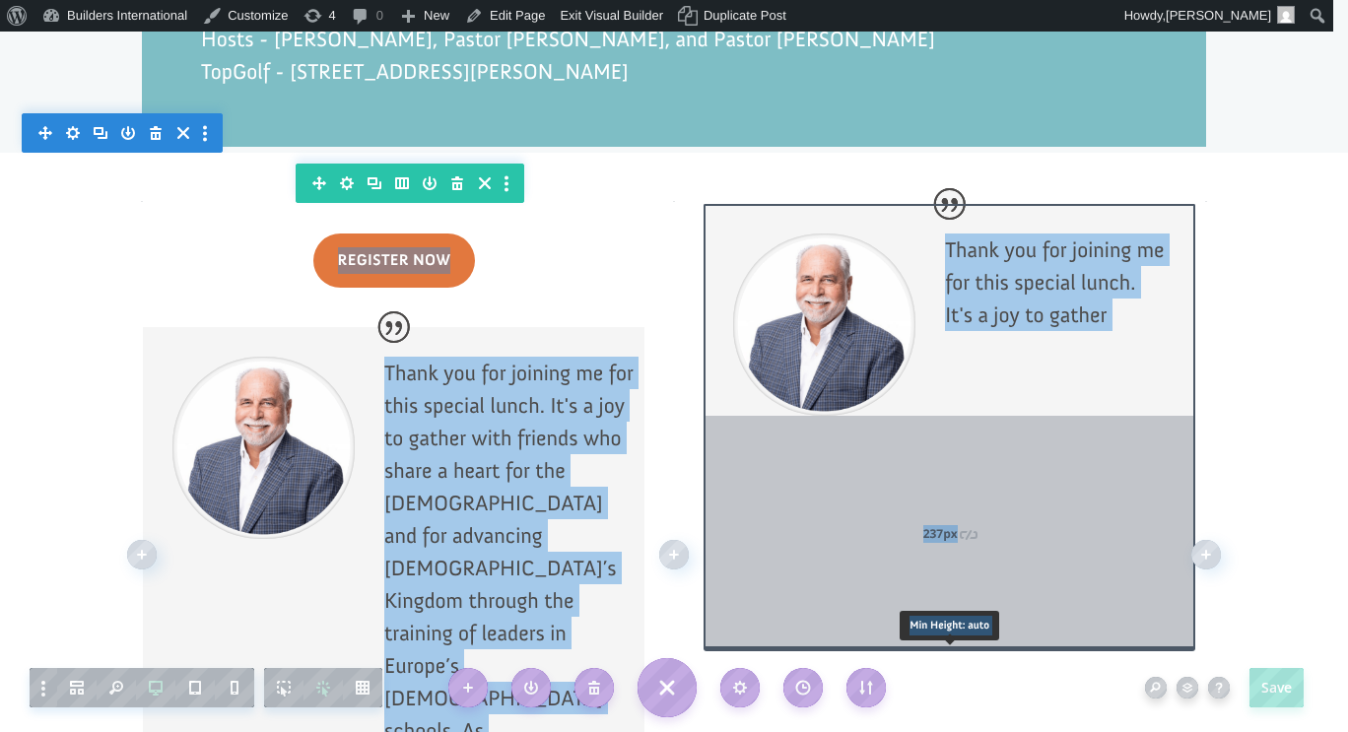
click at [971, 646] on div at bounding box center [949, 648] width 492 height 5
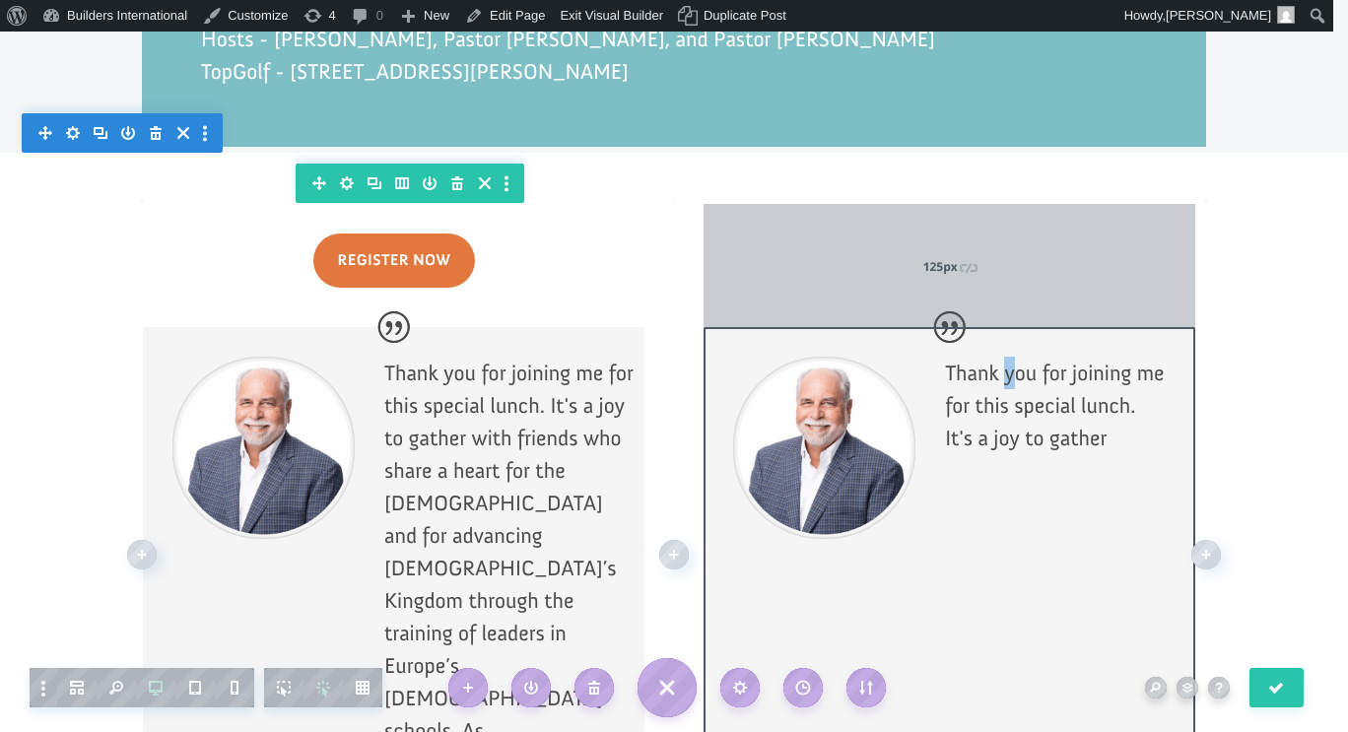
drag, startPoint x: 999, startPoint y: 140, endPoint x: 1000, endPoint y: 263, distance: 123.2
click at [1000, 263] on div "125px" at bounding box center [949, 265] width 492 height 123
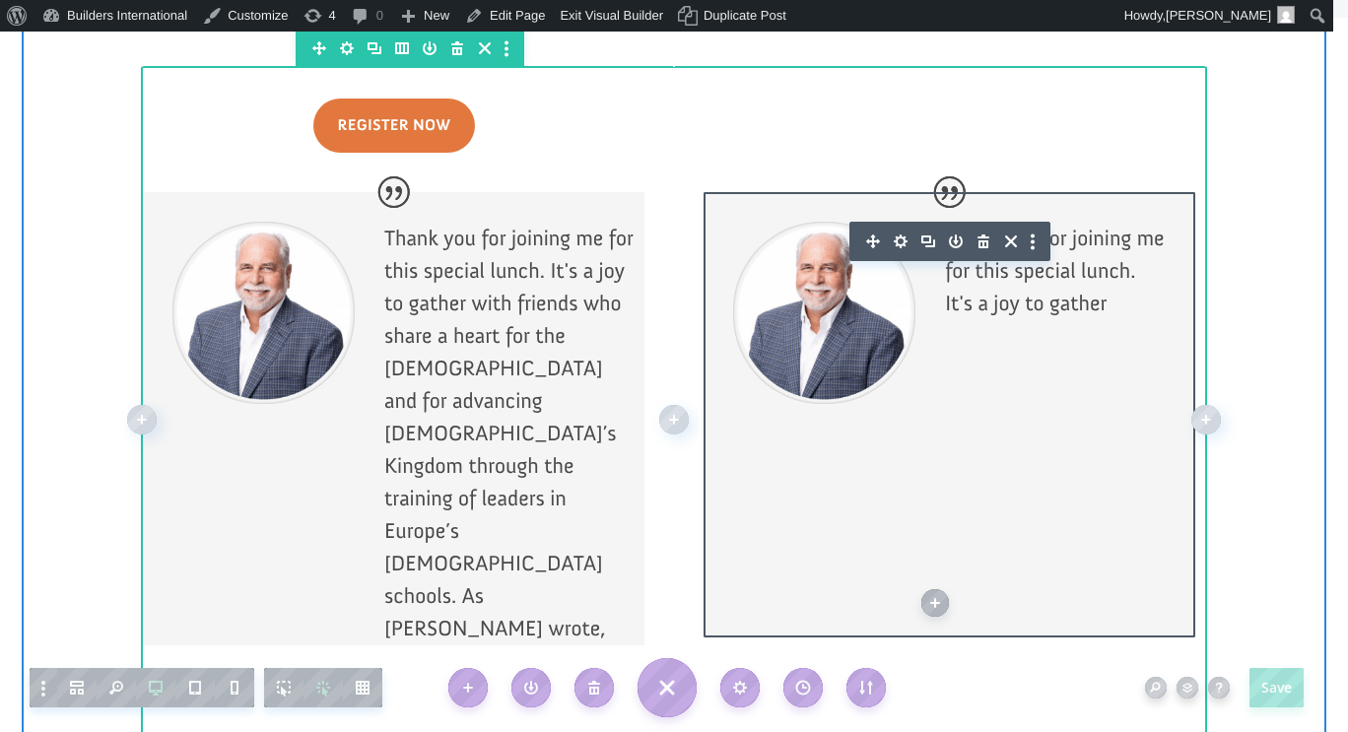
scroll to position [2053, 0]
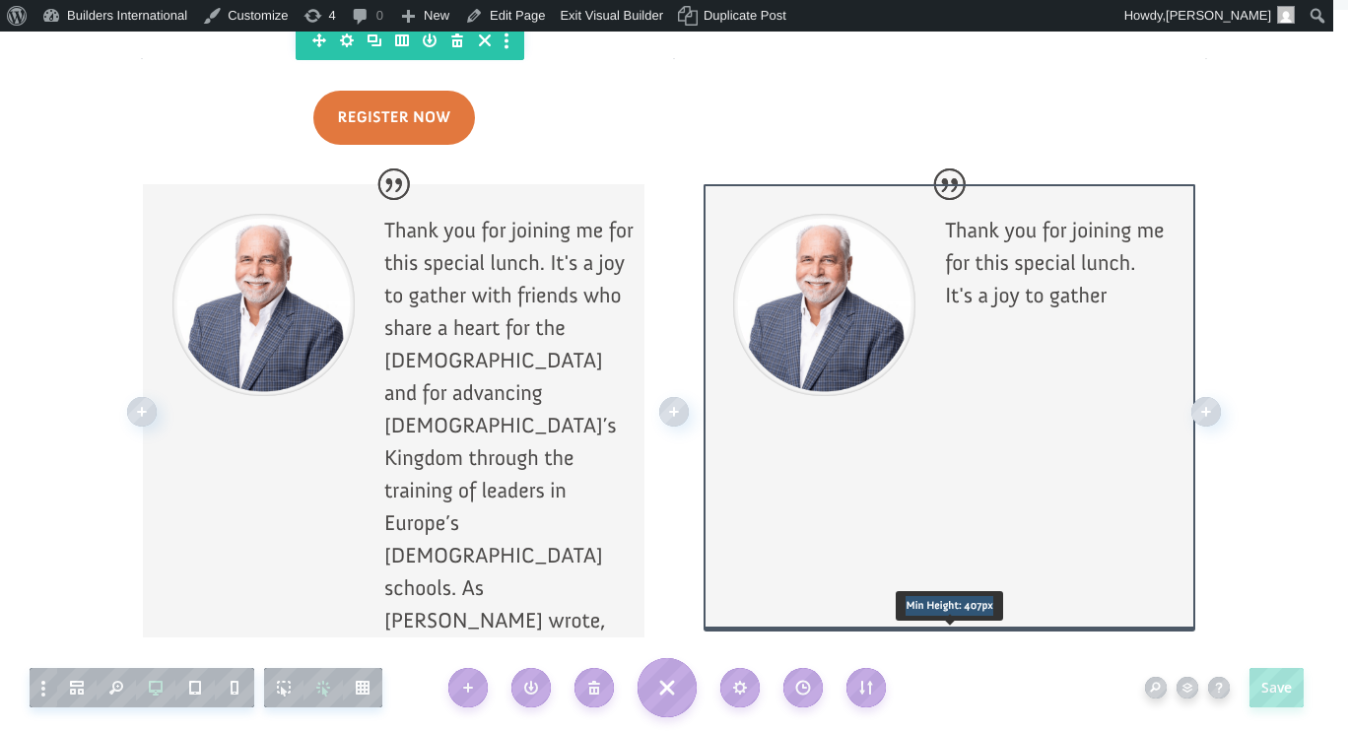
drag, startPoint x: 930, startPoint y: 566, endPoint x: 942, endPoint y: 522, distance: 45.9
click at [942, 522] on div "Thank you for joining me for this special lunch. It's a joy to gather Min Heigh…" at bounding box center [949, 406] width 492 height 445
drag, startPoint x: 945, startPoint y: 566, endPoint x: 949, endPoint y: 497, distance: 69.1
click at [949, 497] on div "Thank you for joining me for this special lunch. It's a joy to gather Min Heigh…" at bounding box center [949, 406] width 492 height 445
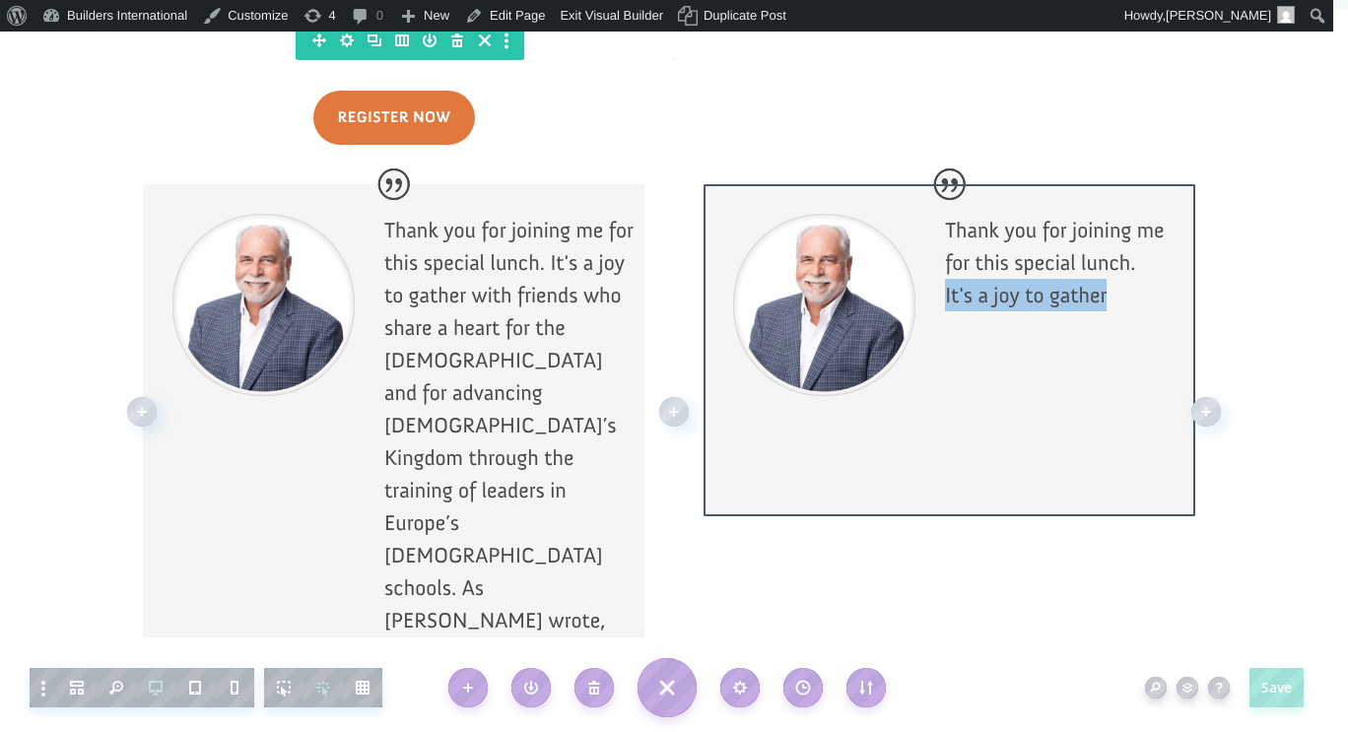
drag, startPoint x: 967, startPoint y: 559, endPoint x: 928, endPoint y: 307, distance: 254.3
click at [928, 307] on div "Thank you for joining me for this special lunch. It's a joy to gather Min Heigh…" at bounding box center [949, 350] width 492 height 332
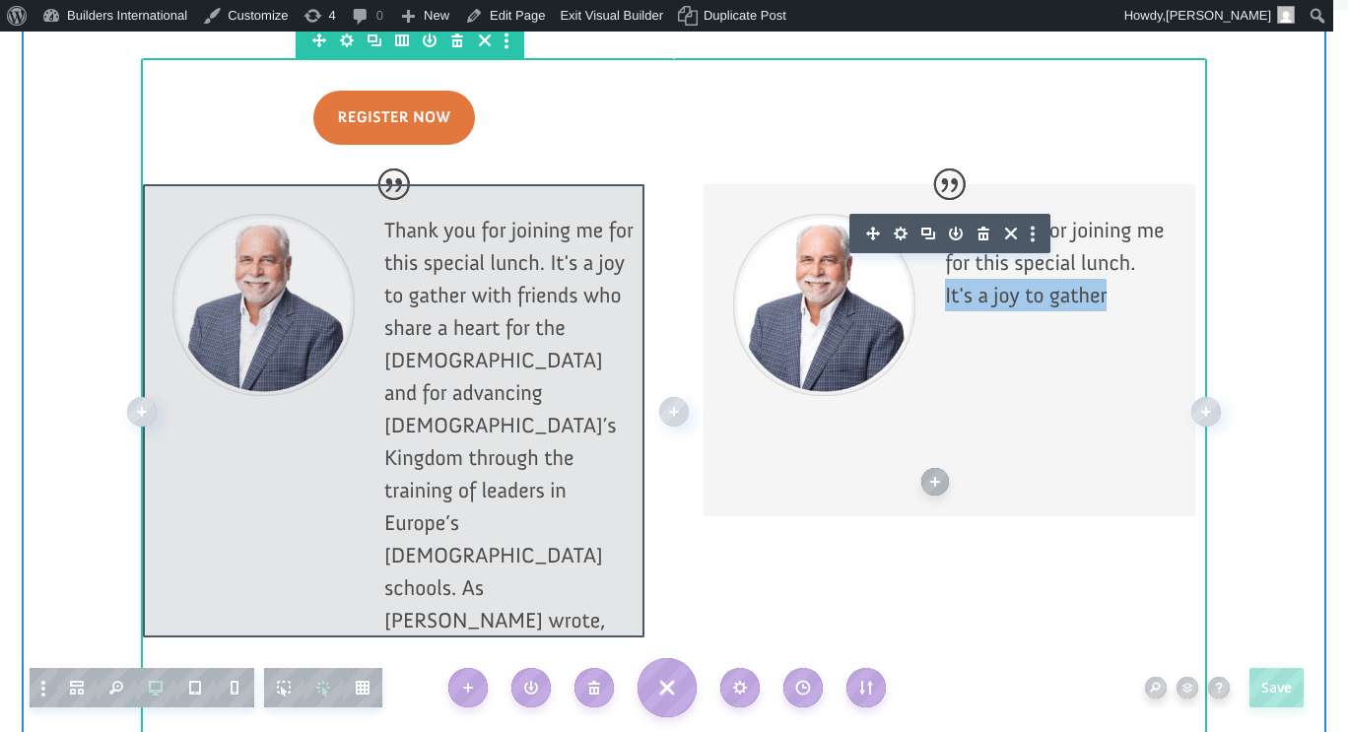
click at [238, 357] on div at bounding box center [393, 410] width 501 height 453
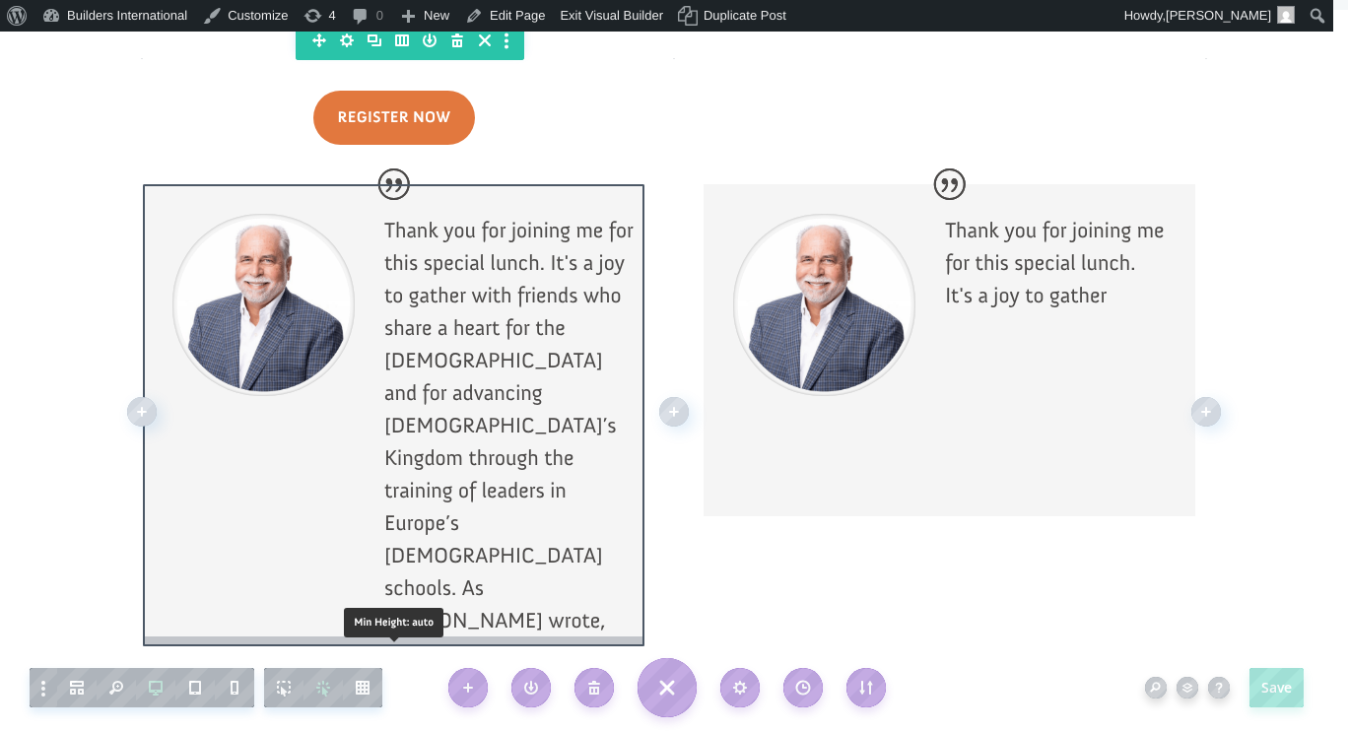
click at [330, 630] on div at bounding box center [393, 637] width 501 height 15
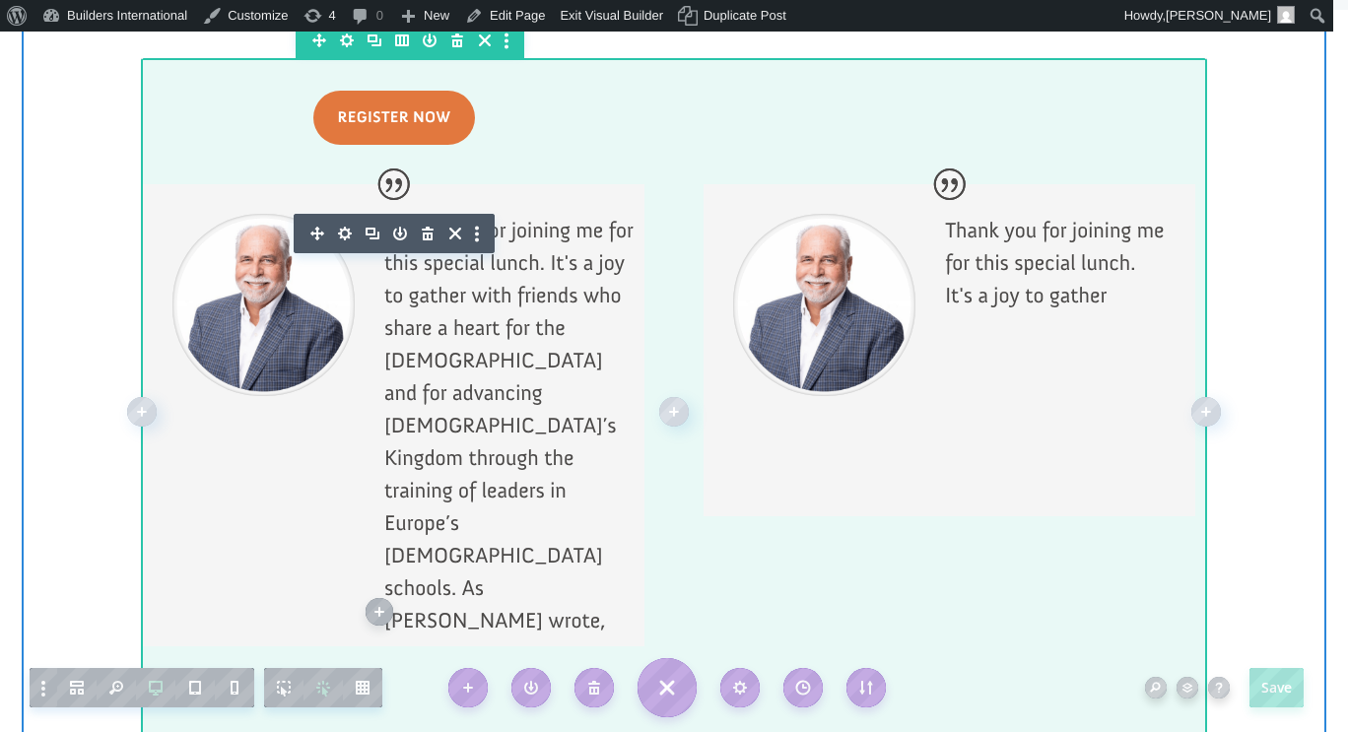
click at [600, 530] on div at bounding box center [674, 411] width 1064 height 706
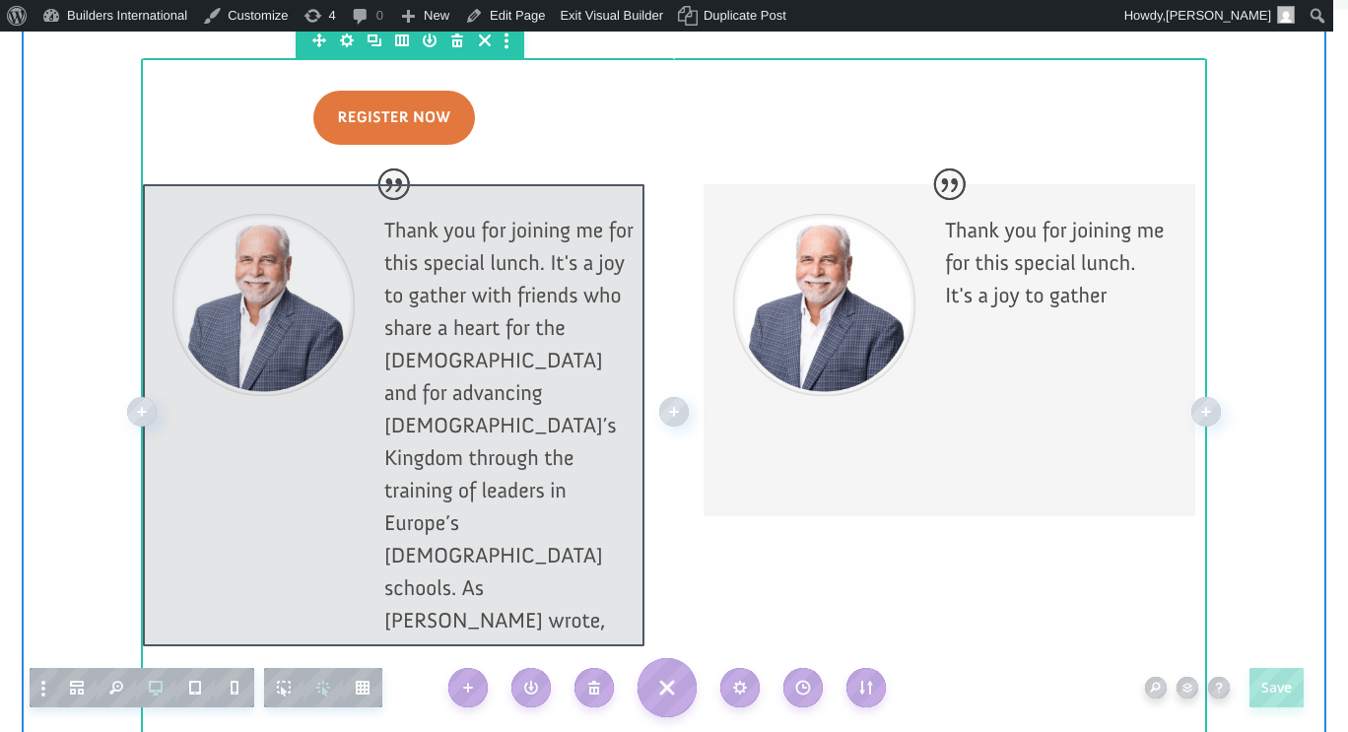
click at [298, 385] on div at bounding box center [393, 415] width 501 height 462
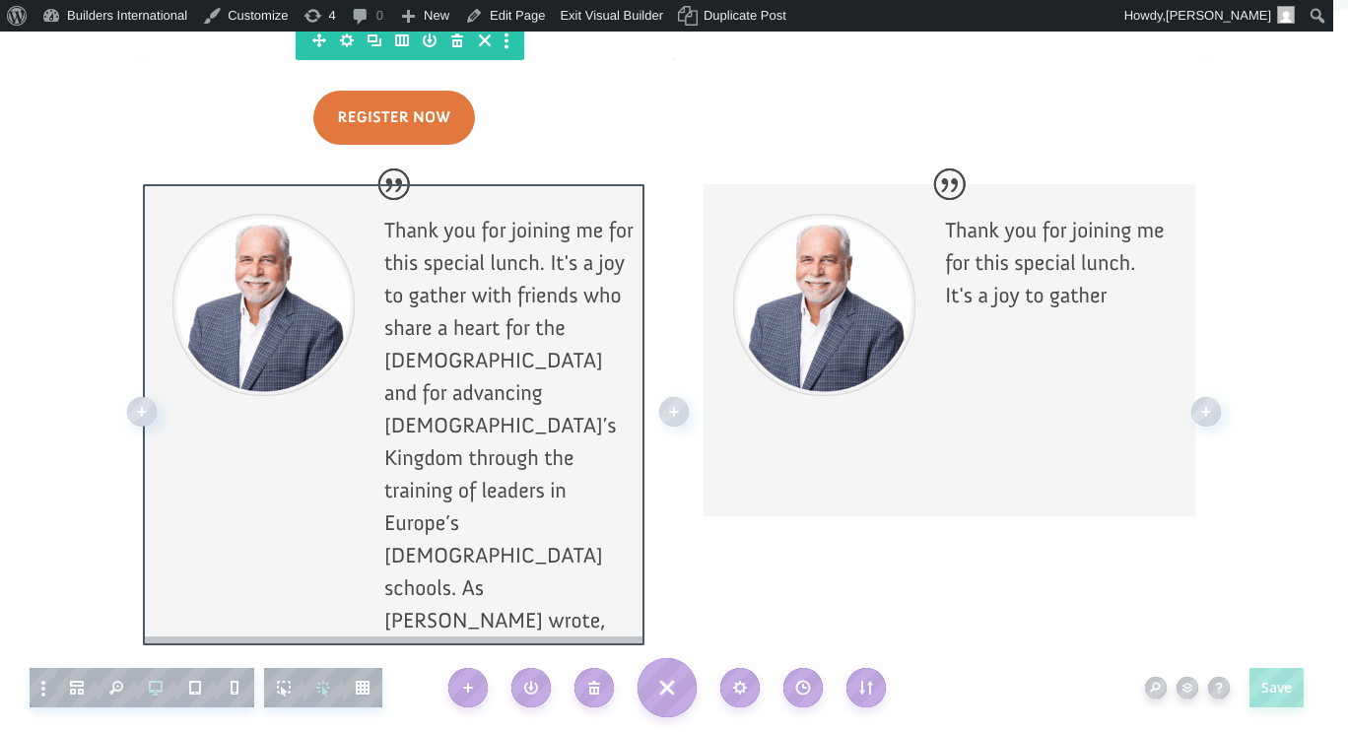
click at [328, 629] on div at bounding box center [393, 636] width 501 height 15
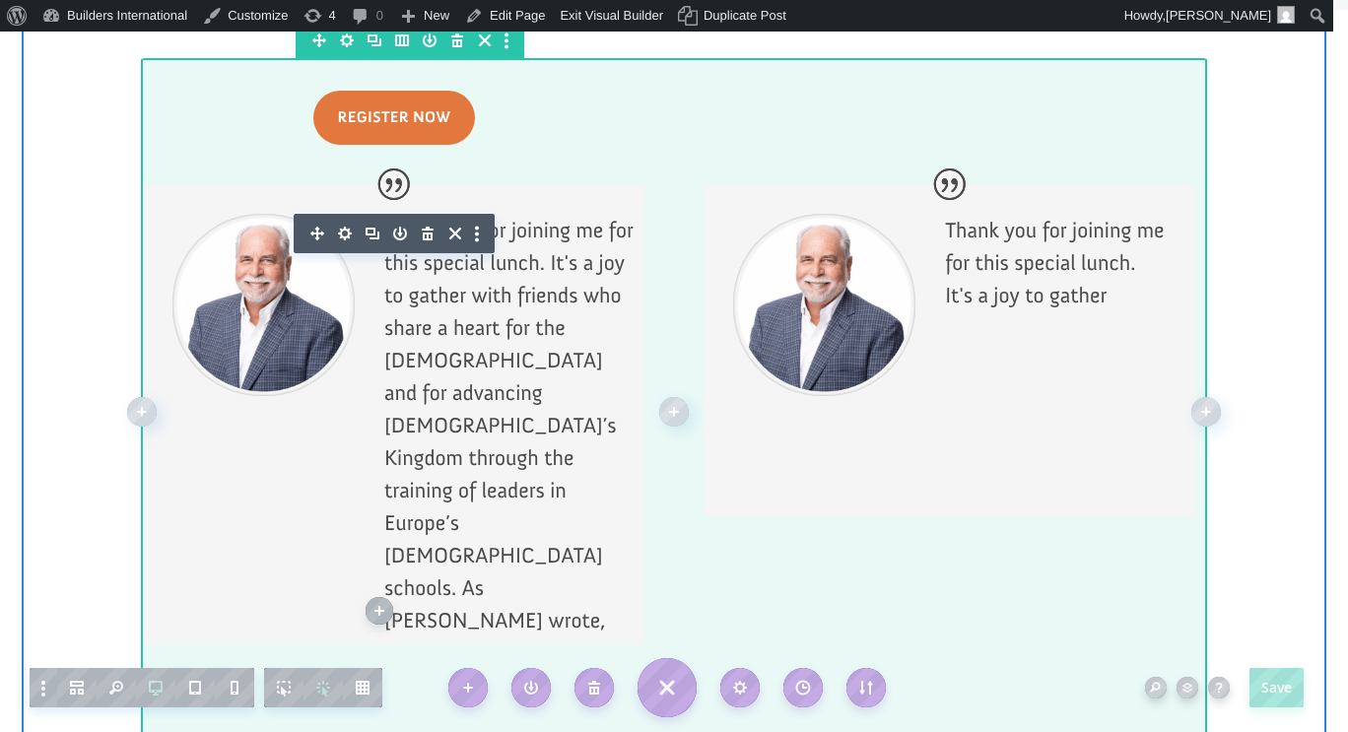
click at [627, 561] on div at bounding box center [674, 411] width 1064 height 706
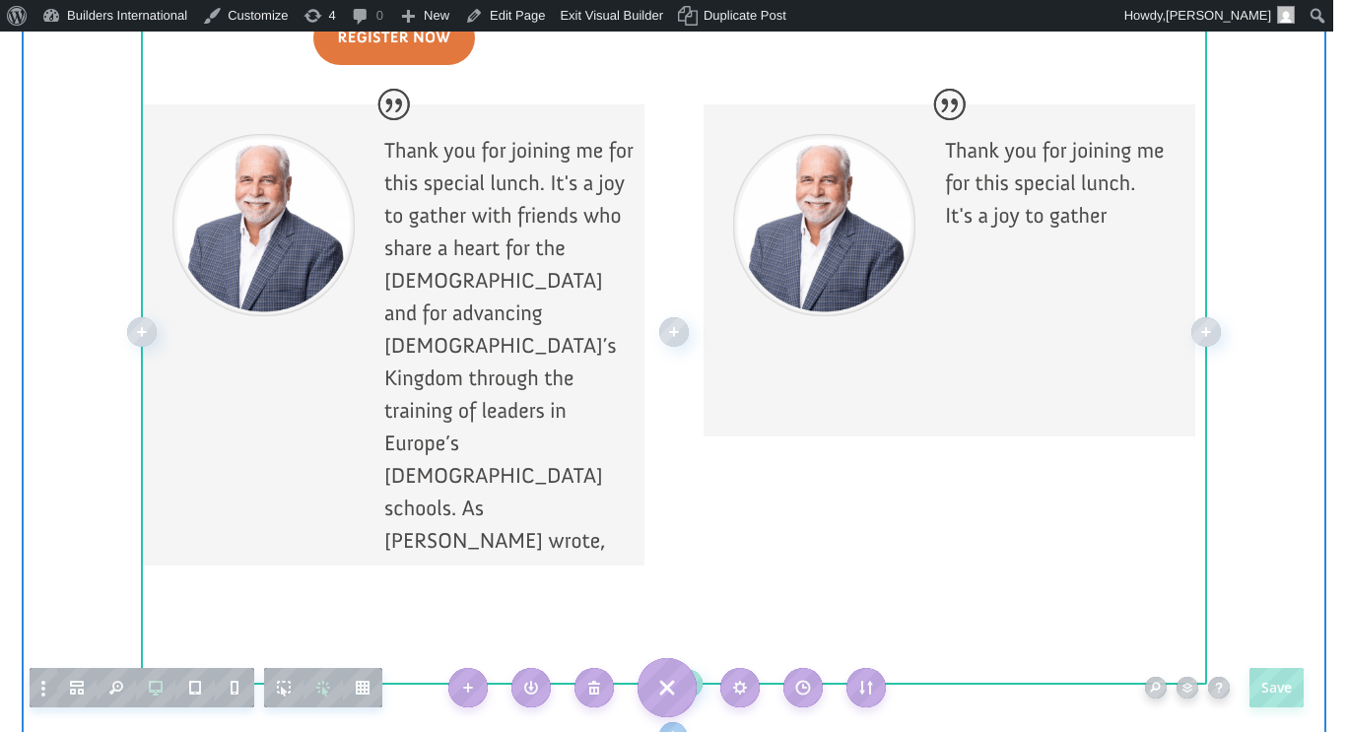
scroll to position [2134, 0]
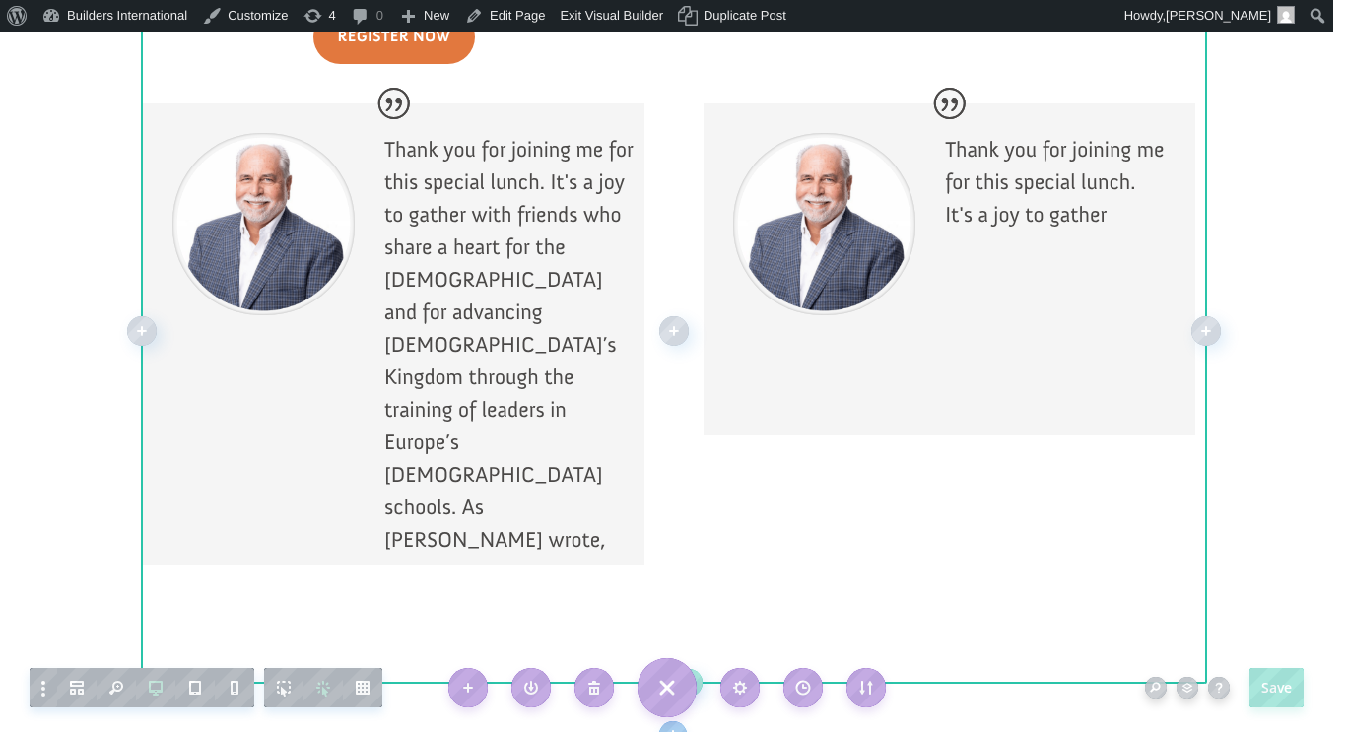
drag, startPoint x: 749, startPoint y: 618, endPoint x: 710, endPoint y: 376, distance: 244.4
click at [710, 376] on div "Register Now Thank you for joining me for this special lunch. It's a joy to gat…" at bounding box center [674, 330] width 1064 height 706
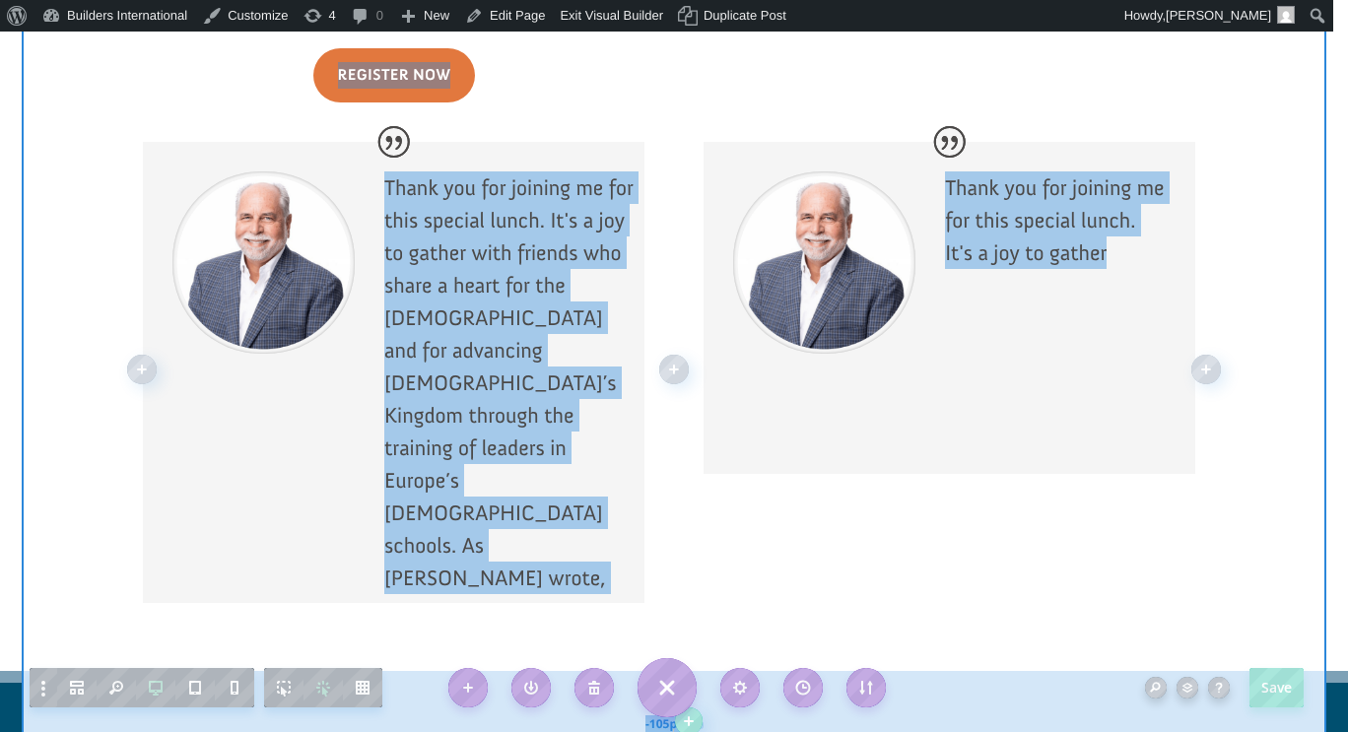
scroll to position [2091, 0]
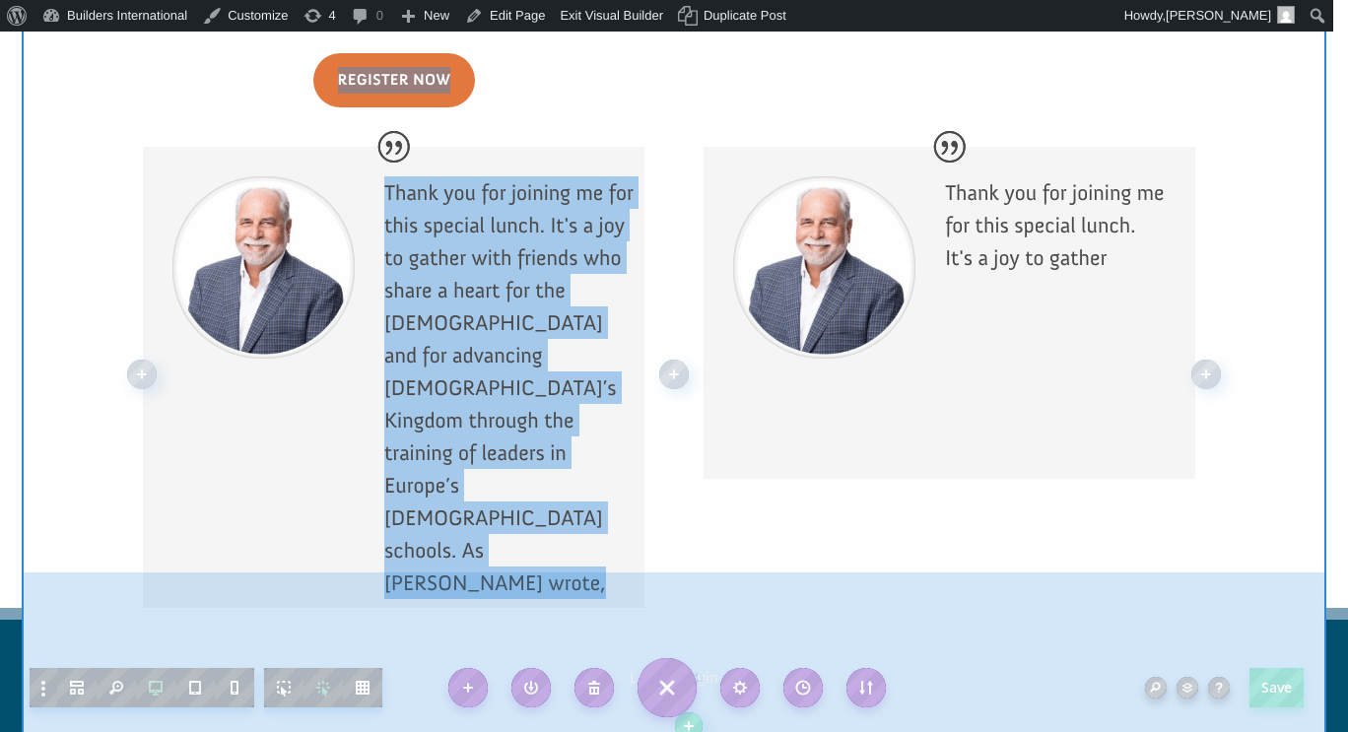
drag, startPoint x: 627, startPoint y: 610, endPoint x: 623, endPoint y: 403, distance: 206.9
click at [623, 403] on div "Min Height: auto Min Height: auto Width: auto Width: auto 31px -210px Register …" at bounding box center [674, 375] width 1304 height 807
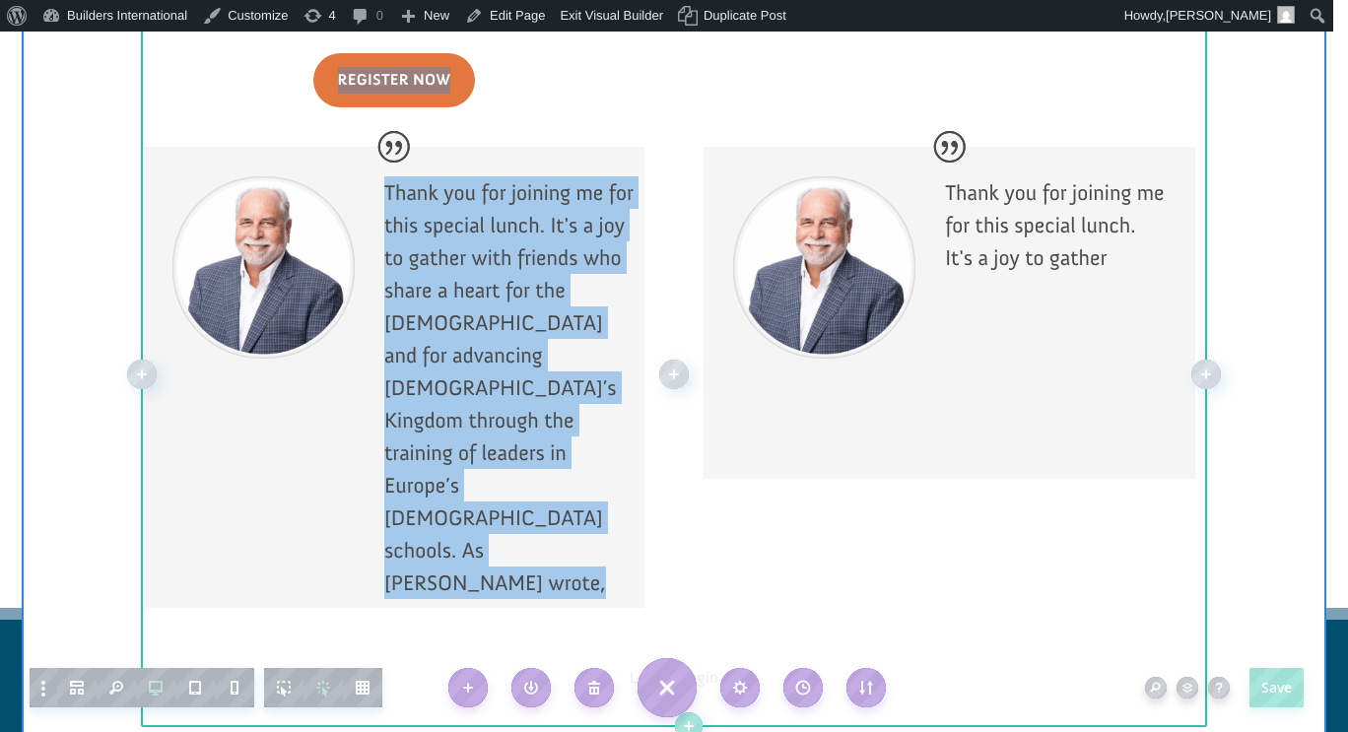
scroll to position [2089, 0]
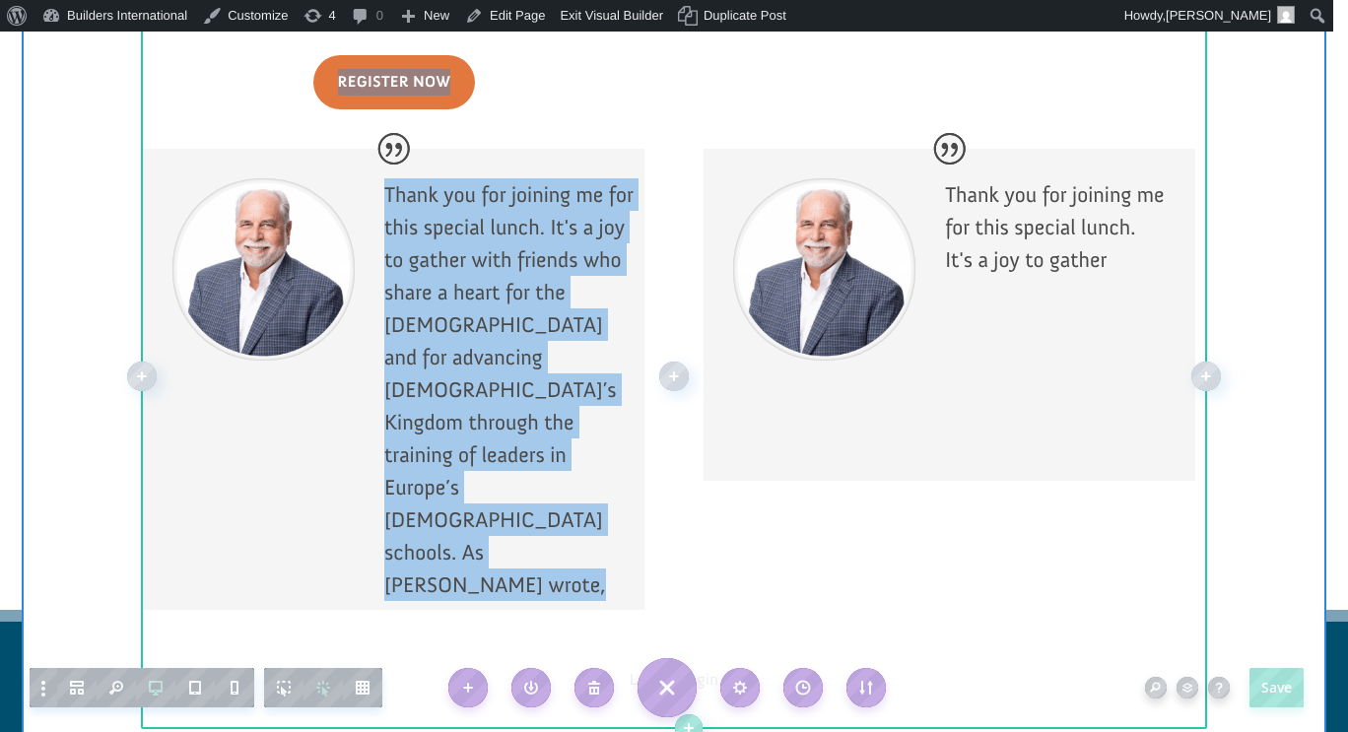
click at [839, 606] on div at bounding box center [674, 376] width 1064 height 706
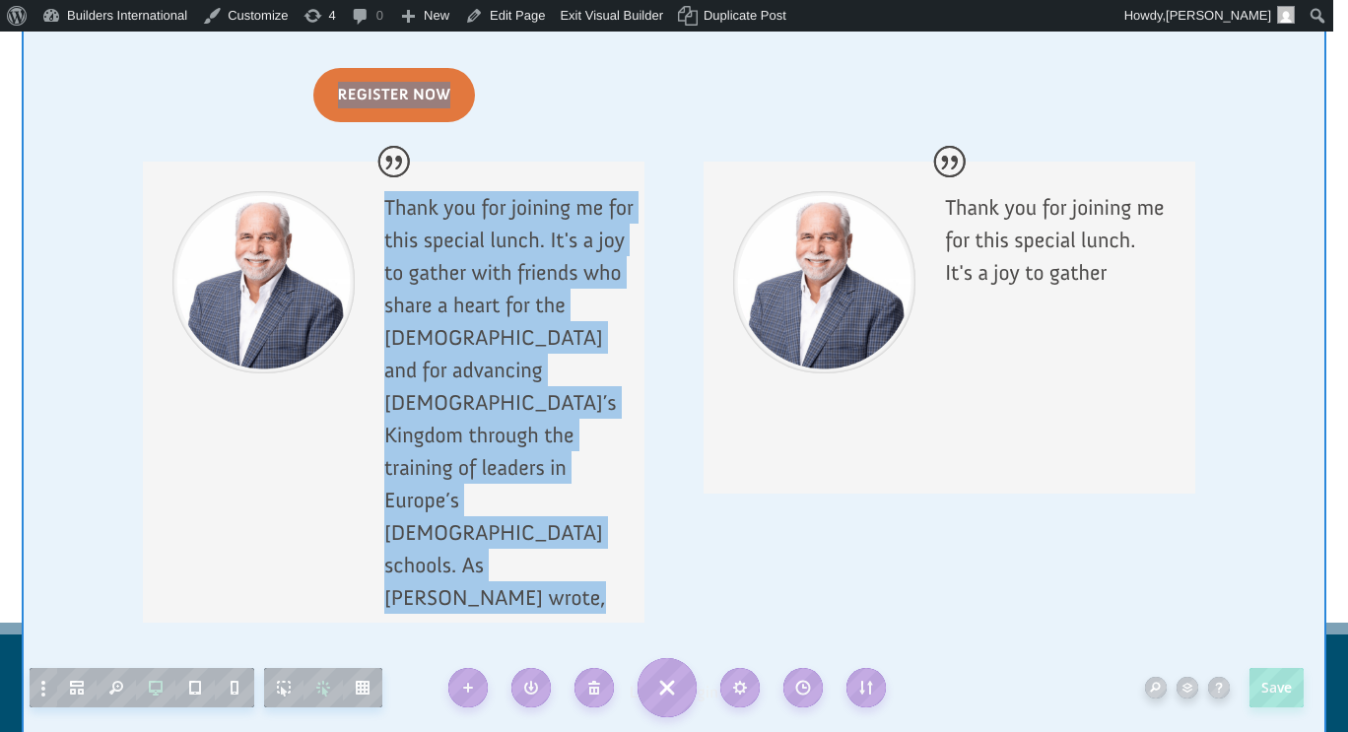
click at [1248, 440] on div at bounding box center [674, 390] width 1304 height 807
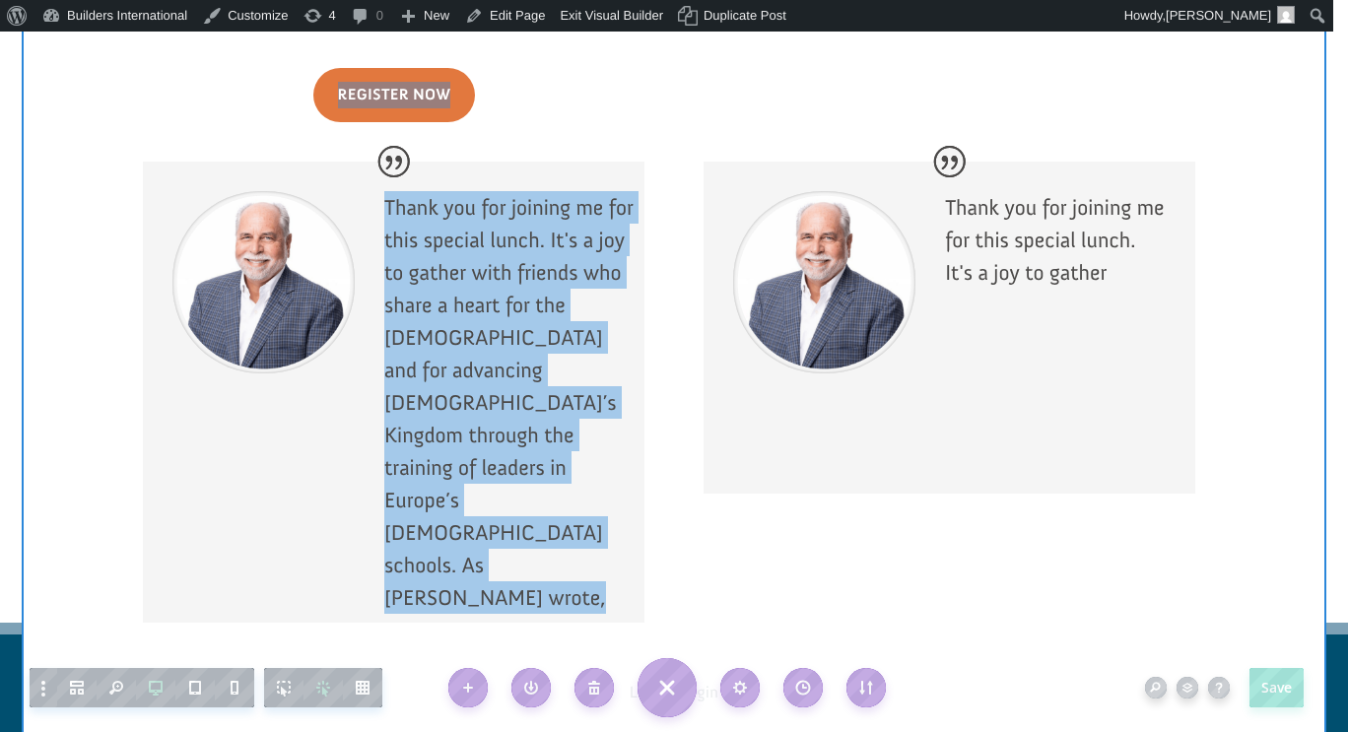
scroll to position [2091, 0]
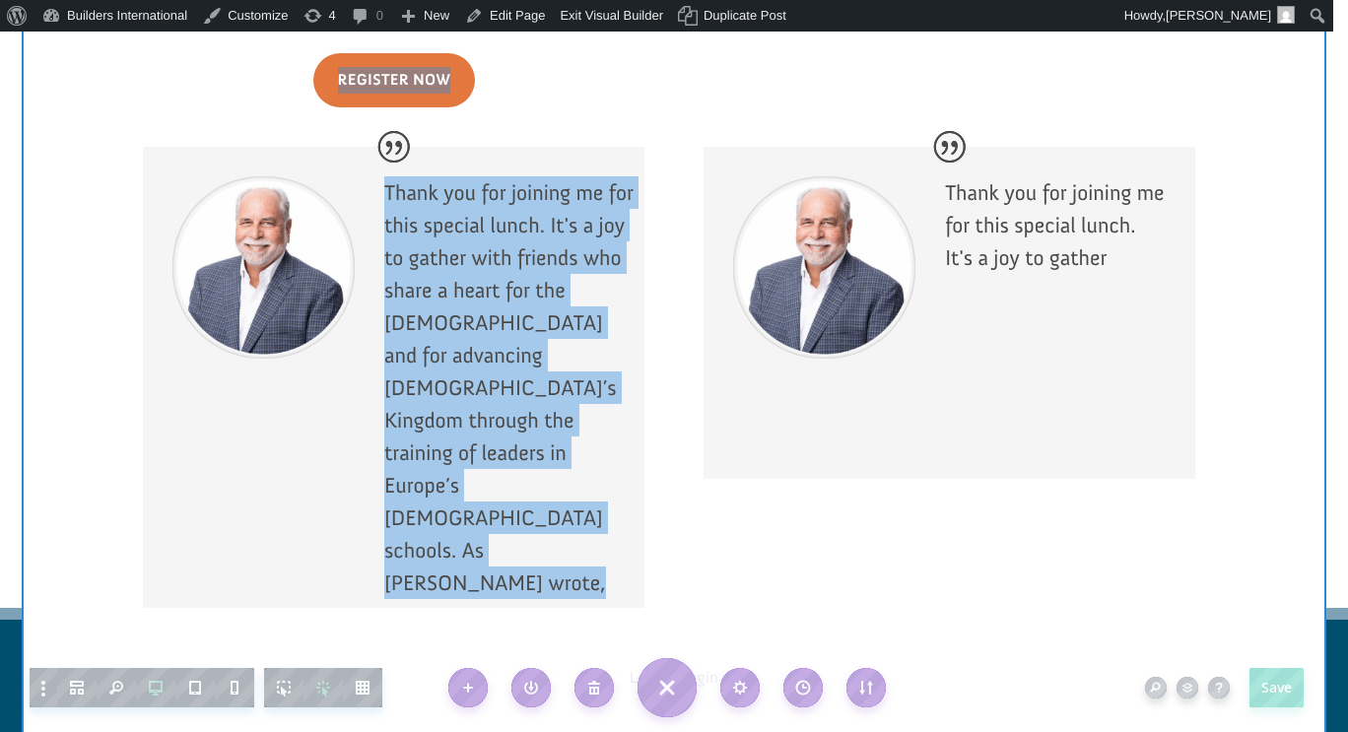
click at [1251, 415] on div at bounding box center [674, 375] width 1304 height 807
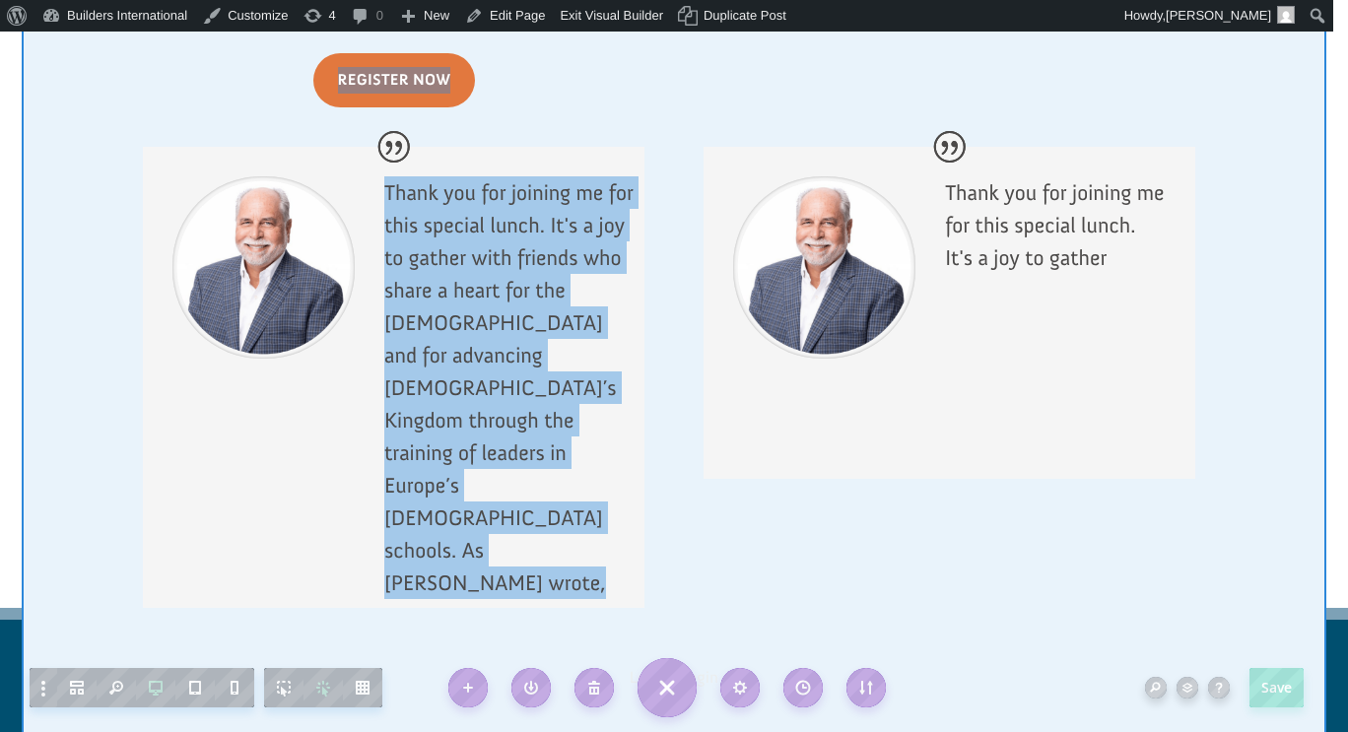
scroll to position [2076, 0]
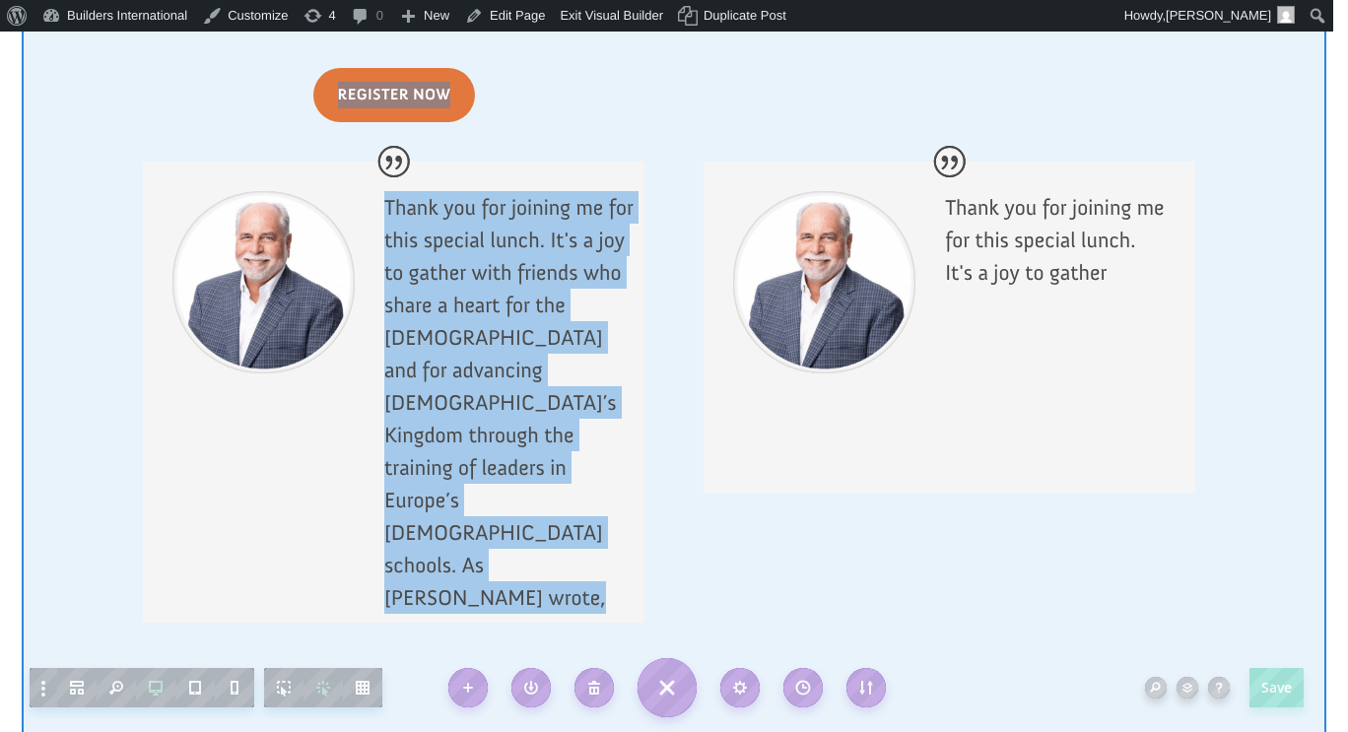
click at [1273, 433] on div at bounding box center [674, 390] width 1304 height 807
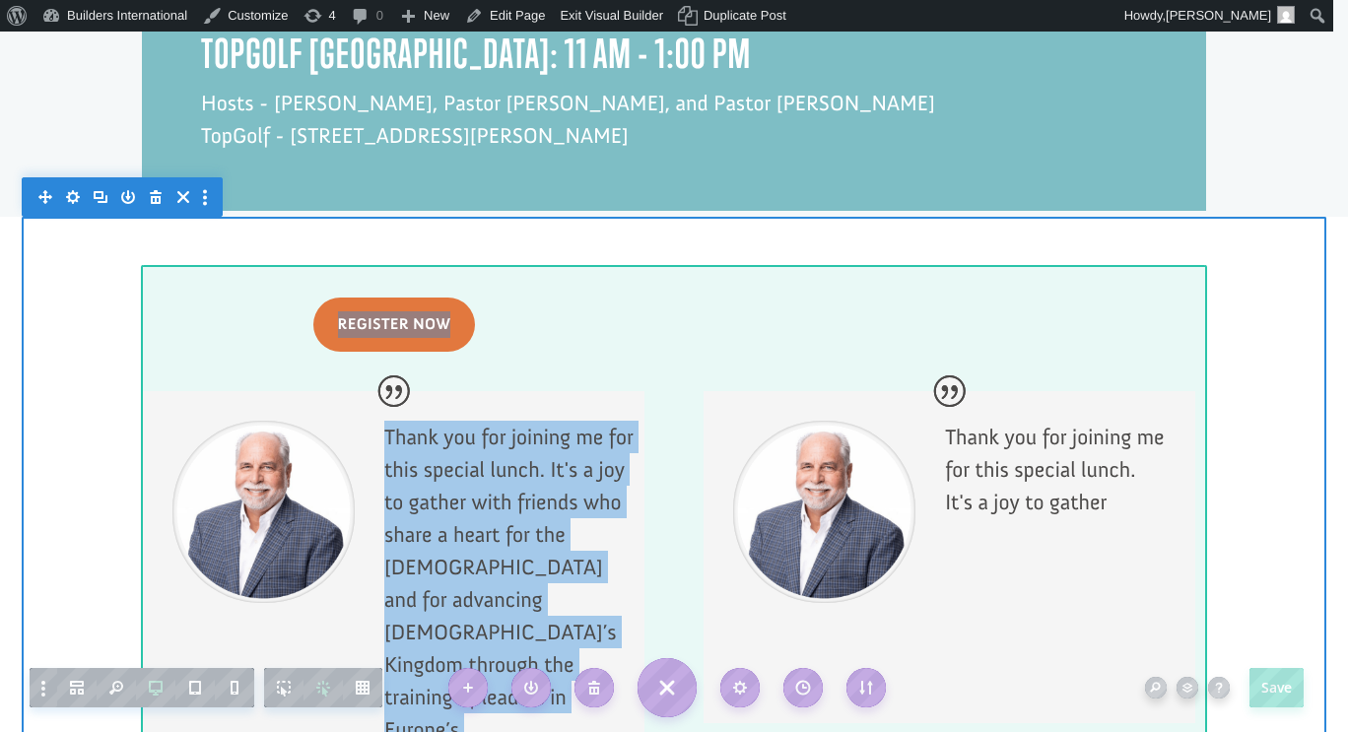
scroll to position [1845, 0]
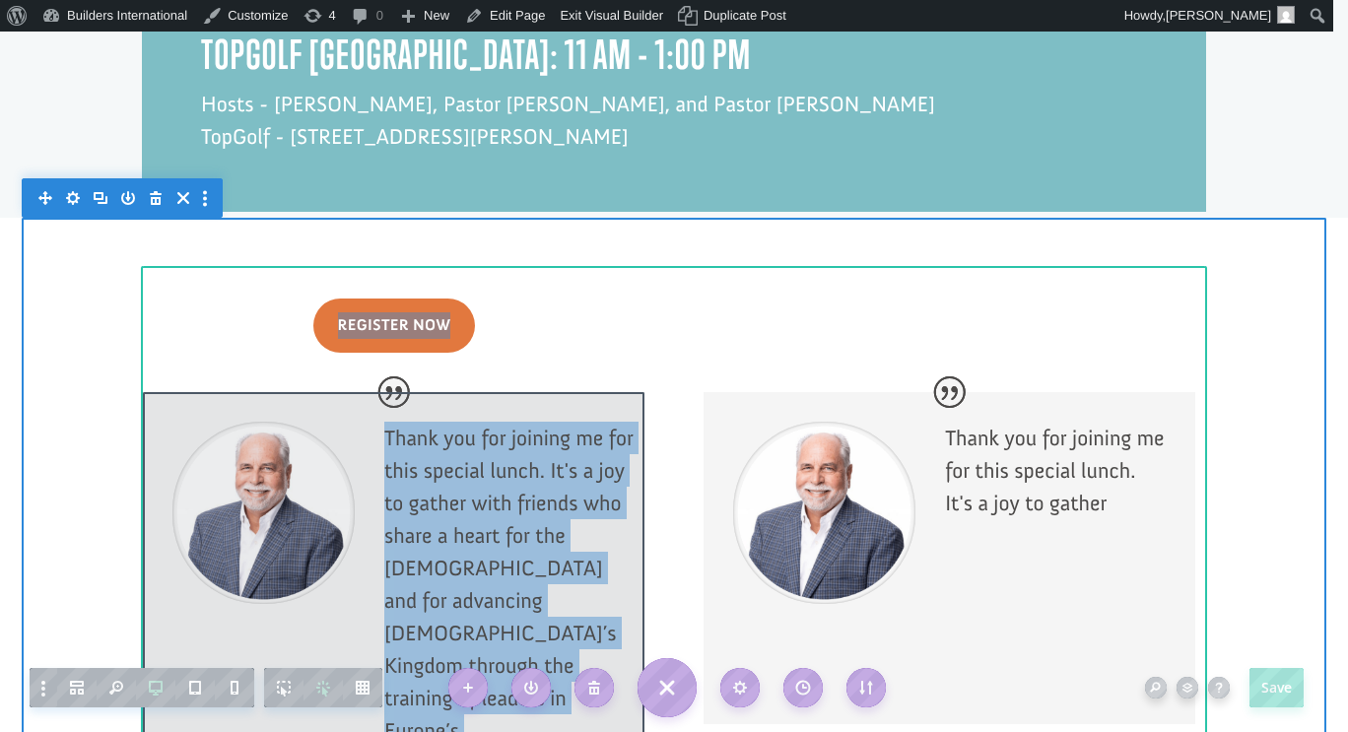
click at [249, 451] on div at bounding box center [393, 622] width 501 height 461
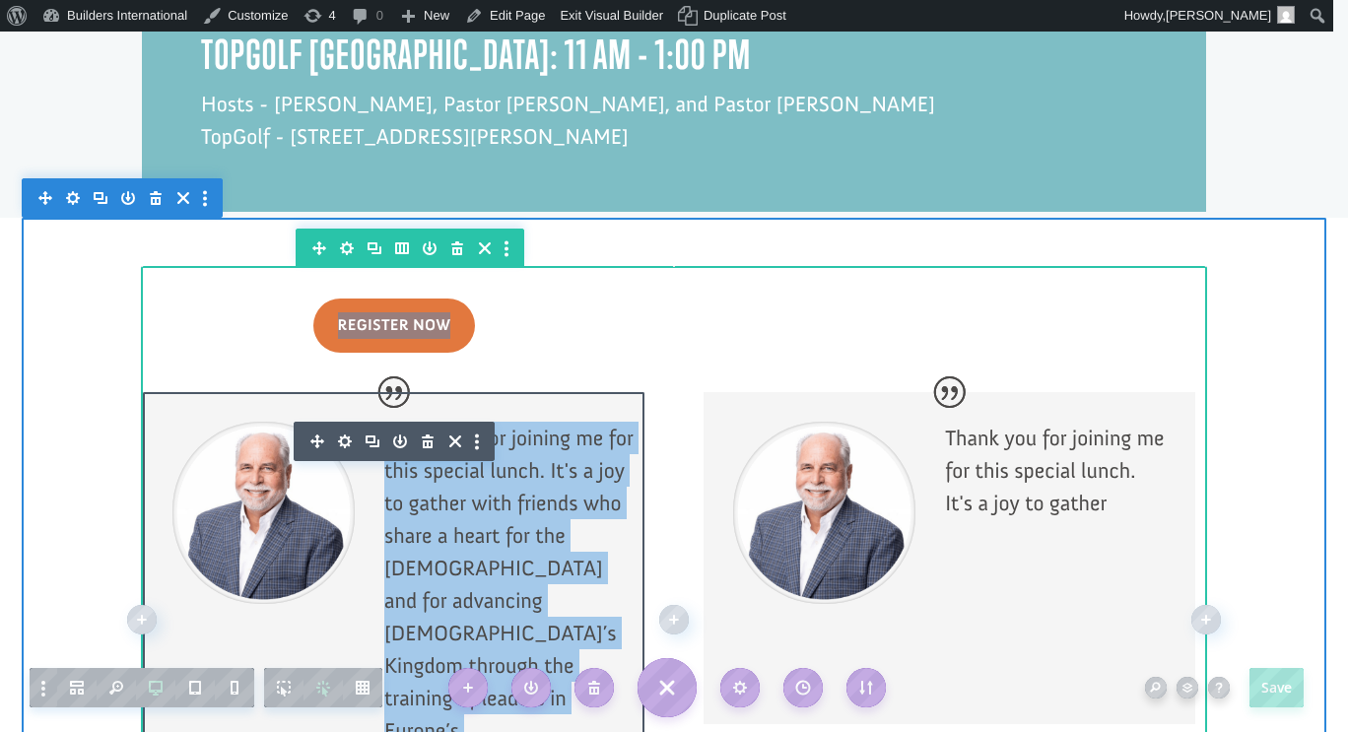
click at [341, 434] on icon "button" at bounding box center [345, 441] width 14 height 14
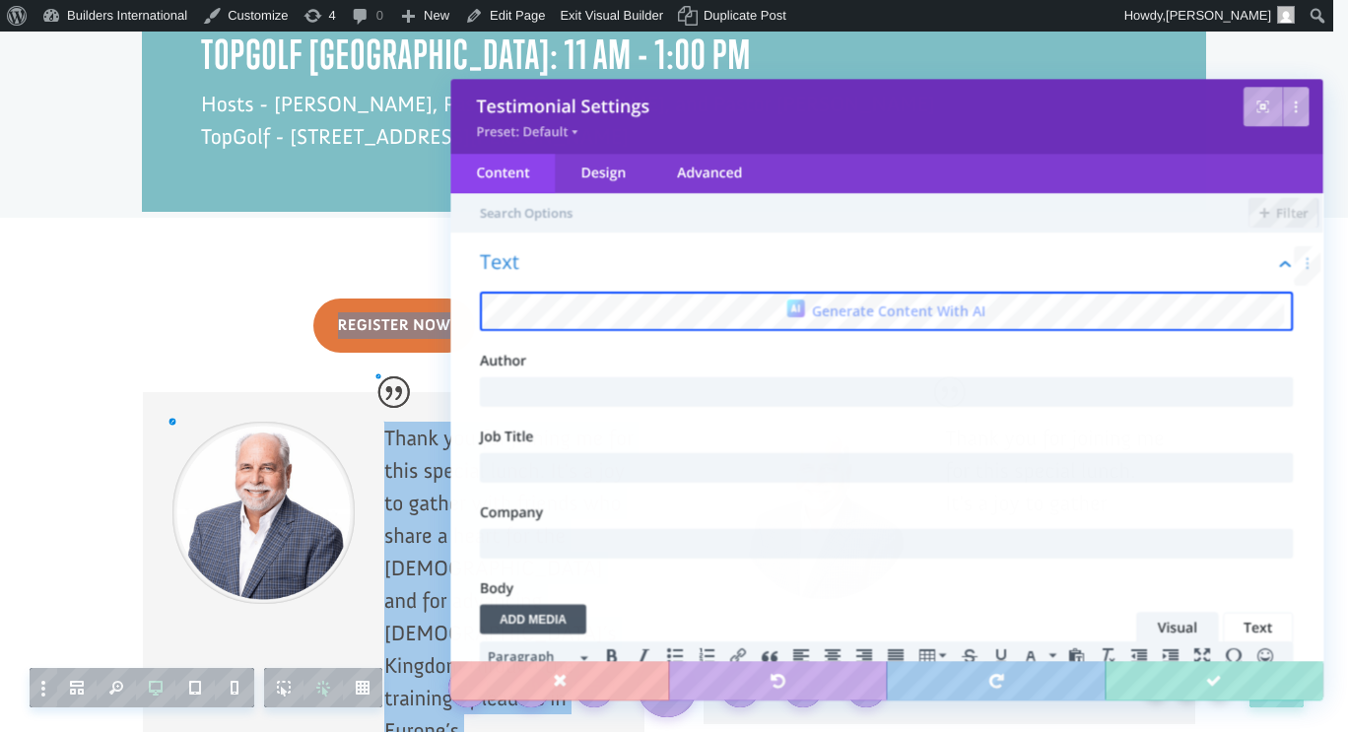
scroll to position [0, 0]
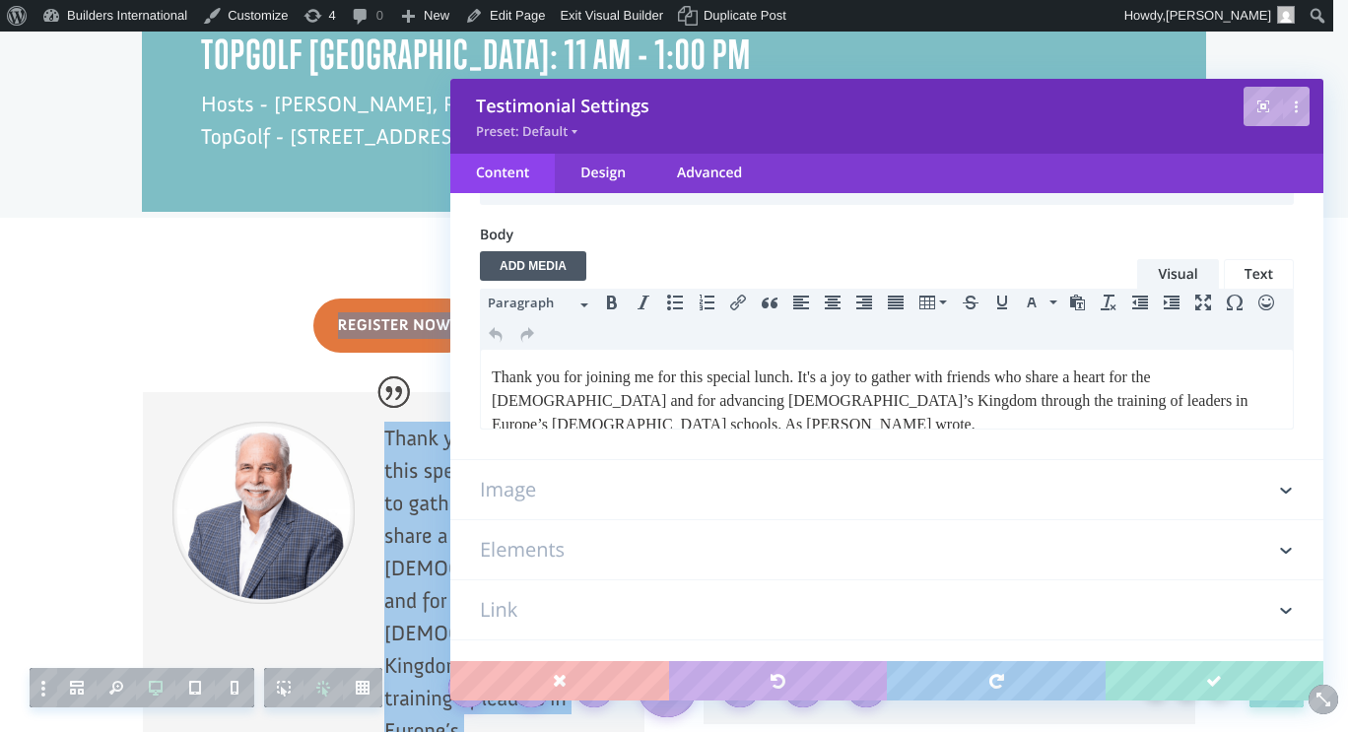
click at [679, 485] on h3 "Image" at bounding box center [887, 489] width 814 height 59
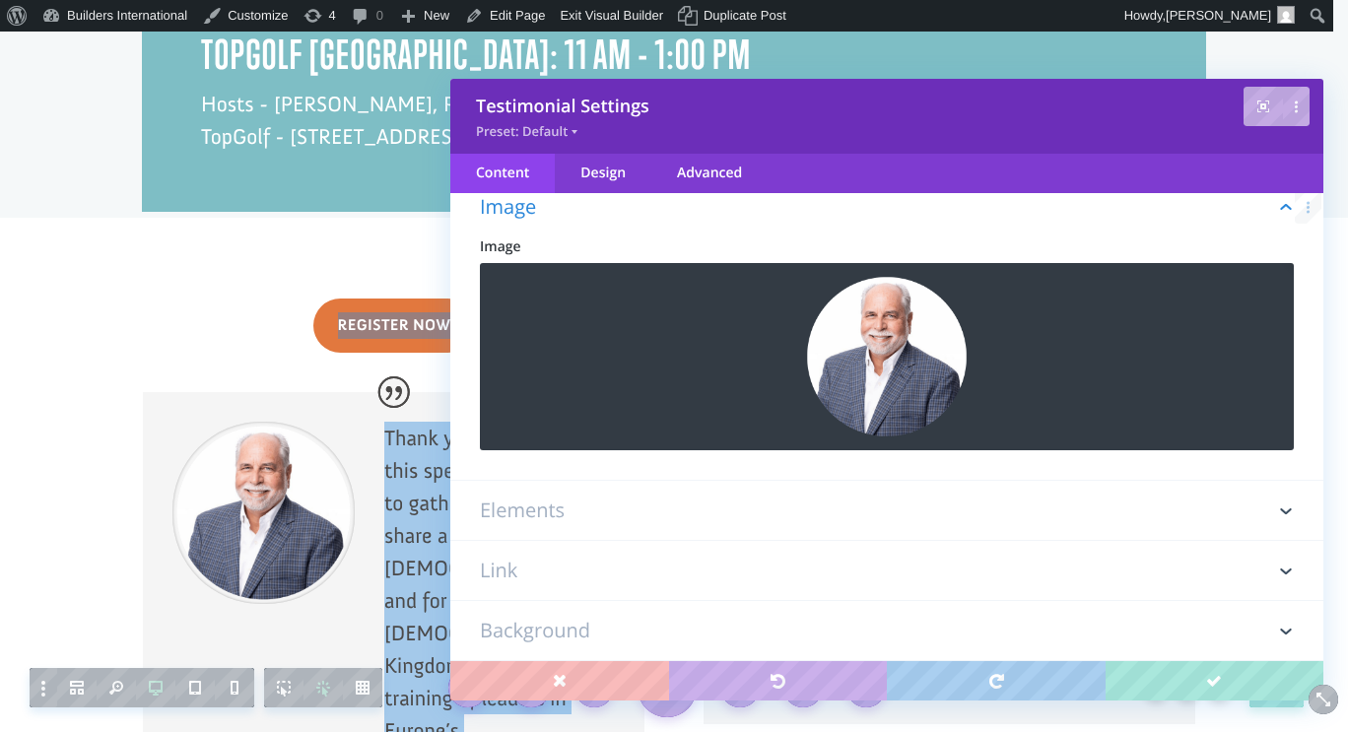
scroll to position [110, 0]
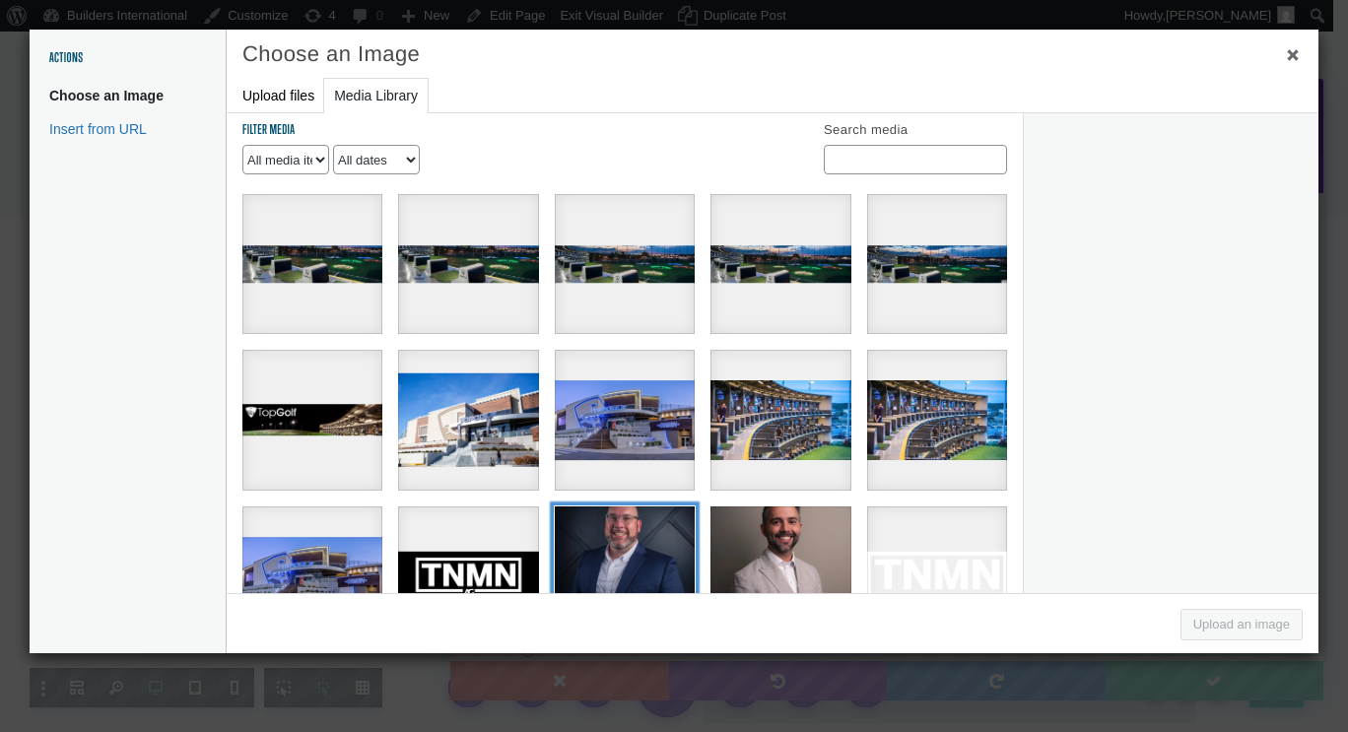
click at [623, 531] on div "Chris+Moore" at bounding box center [625, 576] width 140 height 140
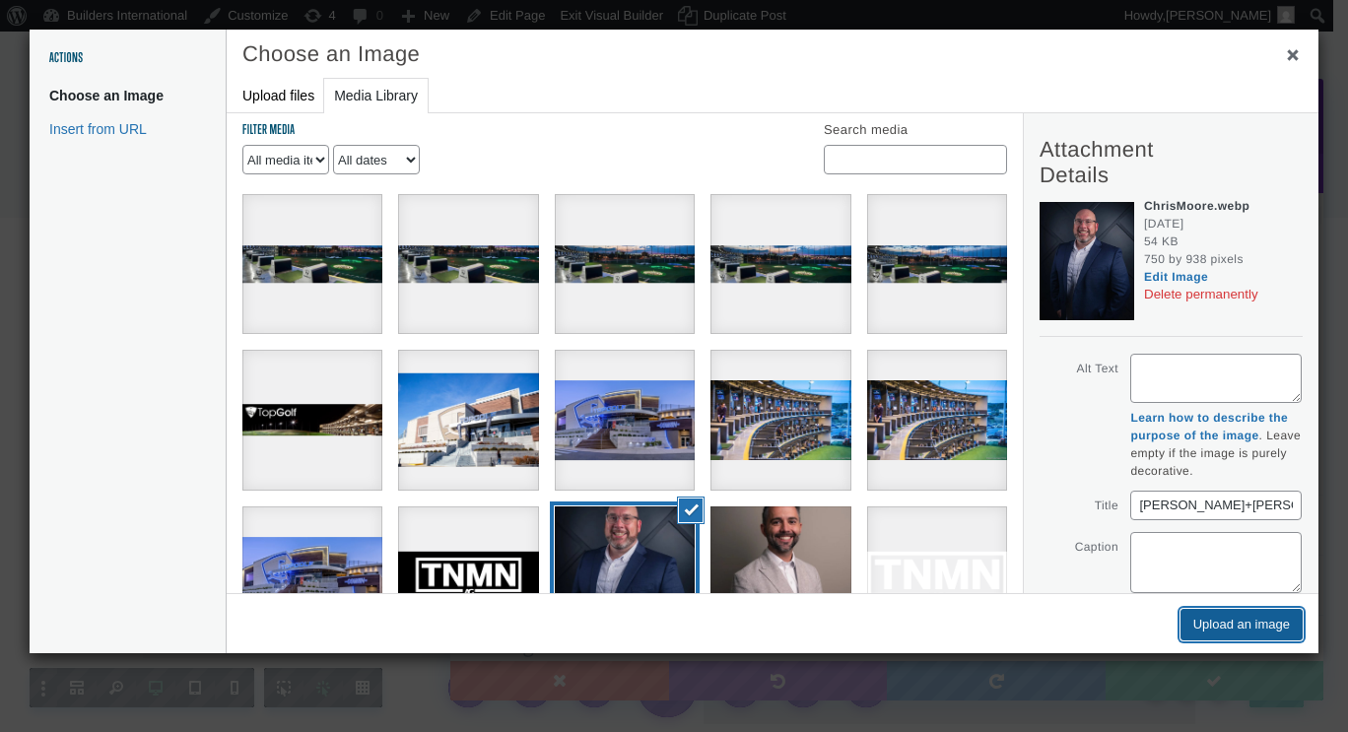
click at [1234, 632] on button "Upload an image" at bounding box center [1241, 625] width 122 height 32
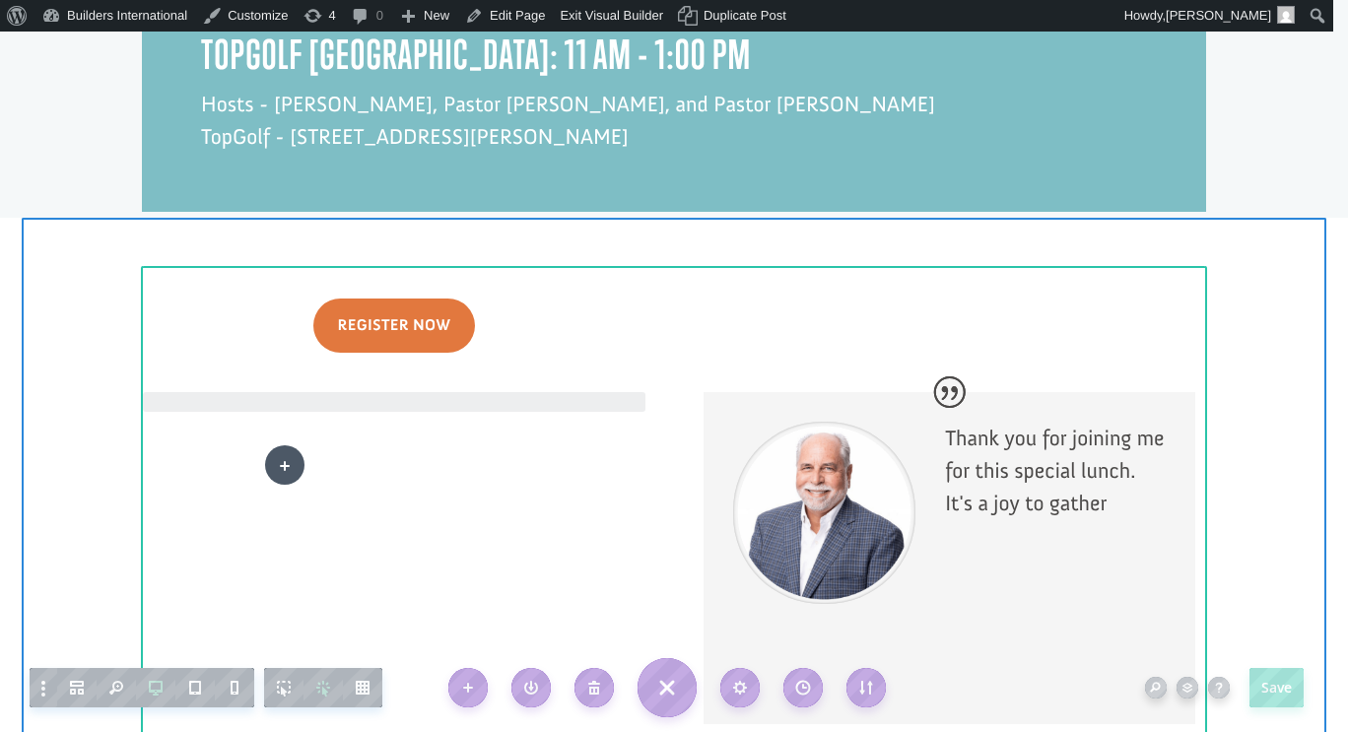
drag, startPoint x: 285, startPoint y: 450, endPoint x: 285, endPoint y: 465, distance: 14.8
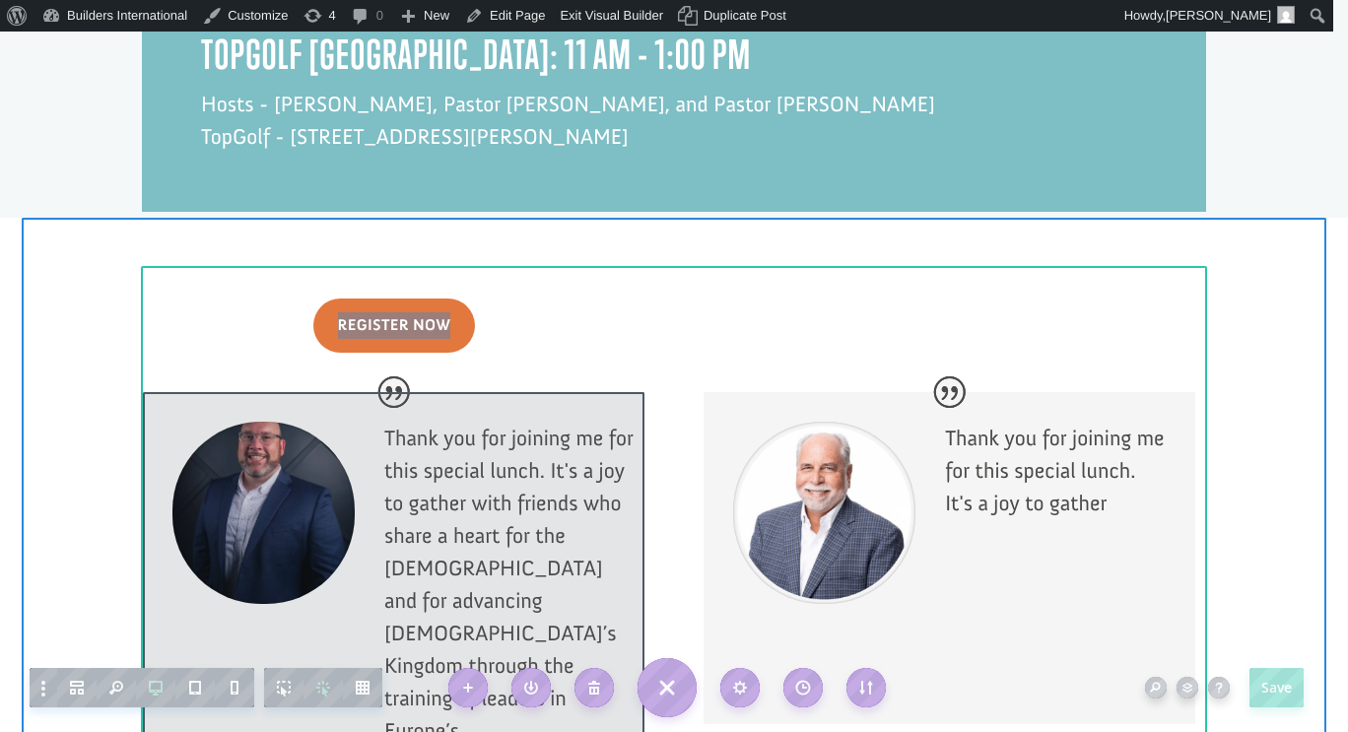
click at [271, 417] on div at bounding box center [393, 622] width 501 height 461
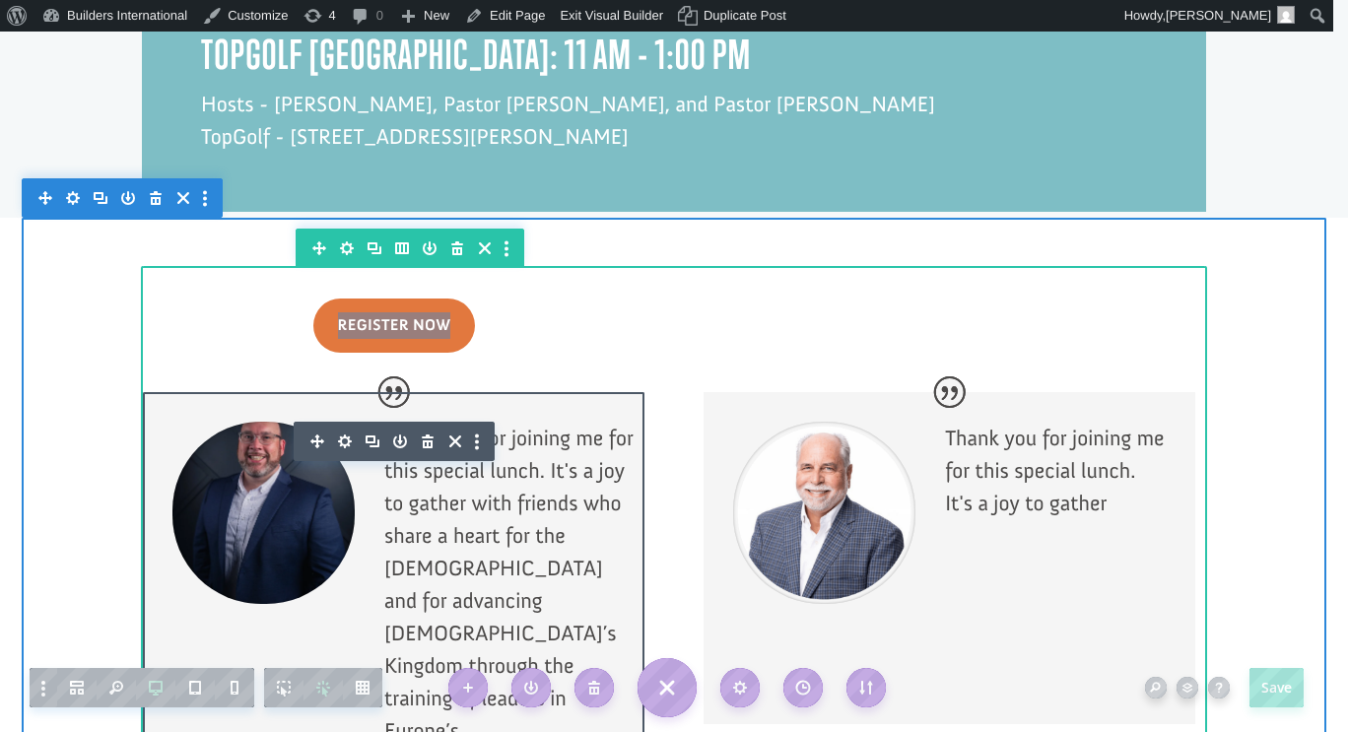
click at [284, 431] on div at bounding box center [263, 513] width 182 height 182
click at [284, 431] on div at bounding box center [393, 622] width 501 height 461
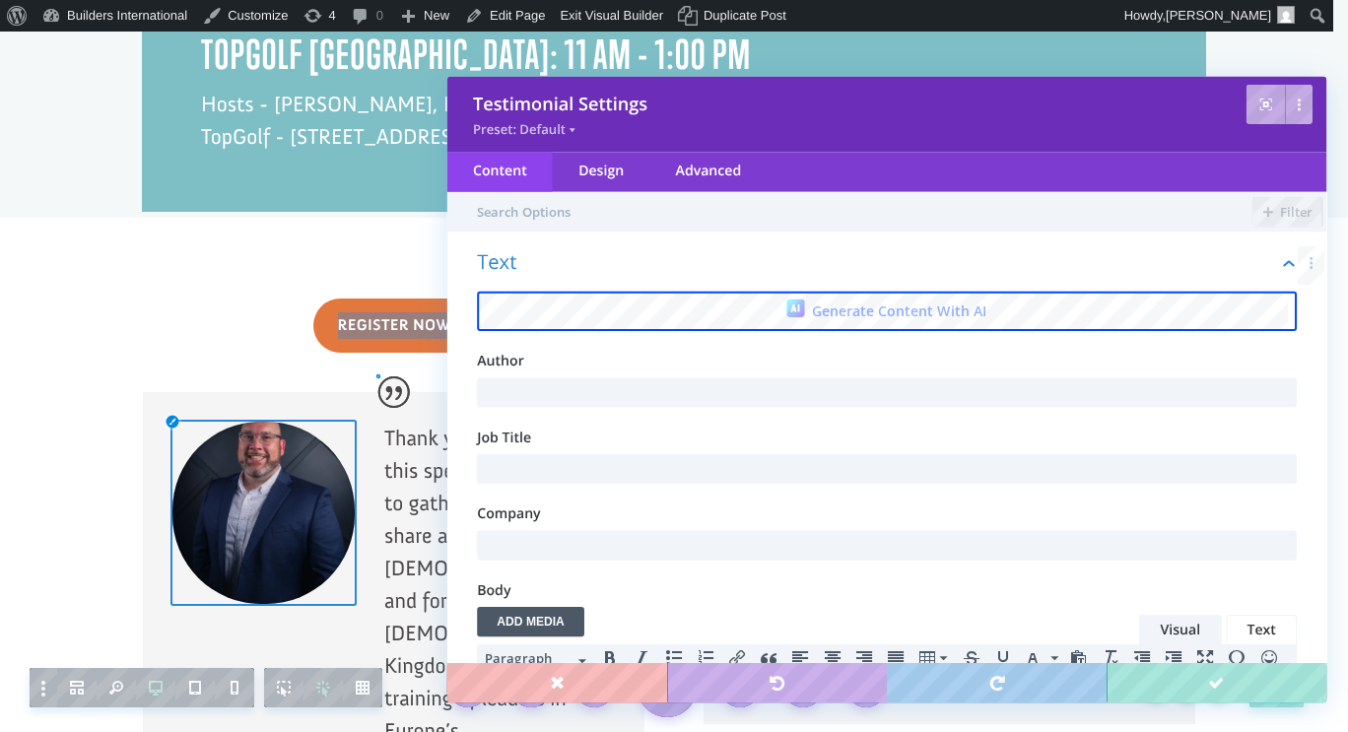
scroll to position [0, 0]
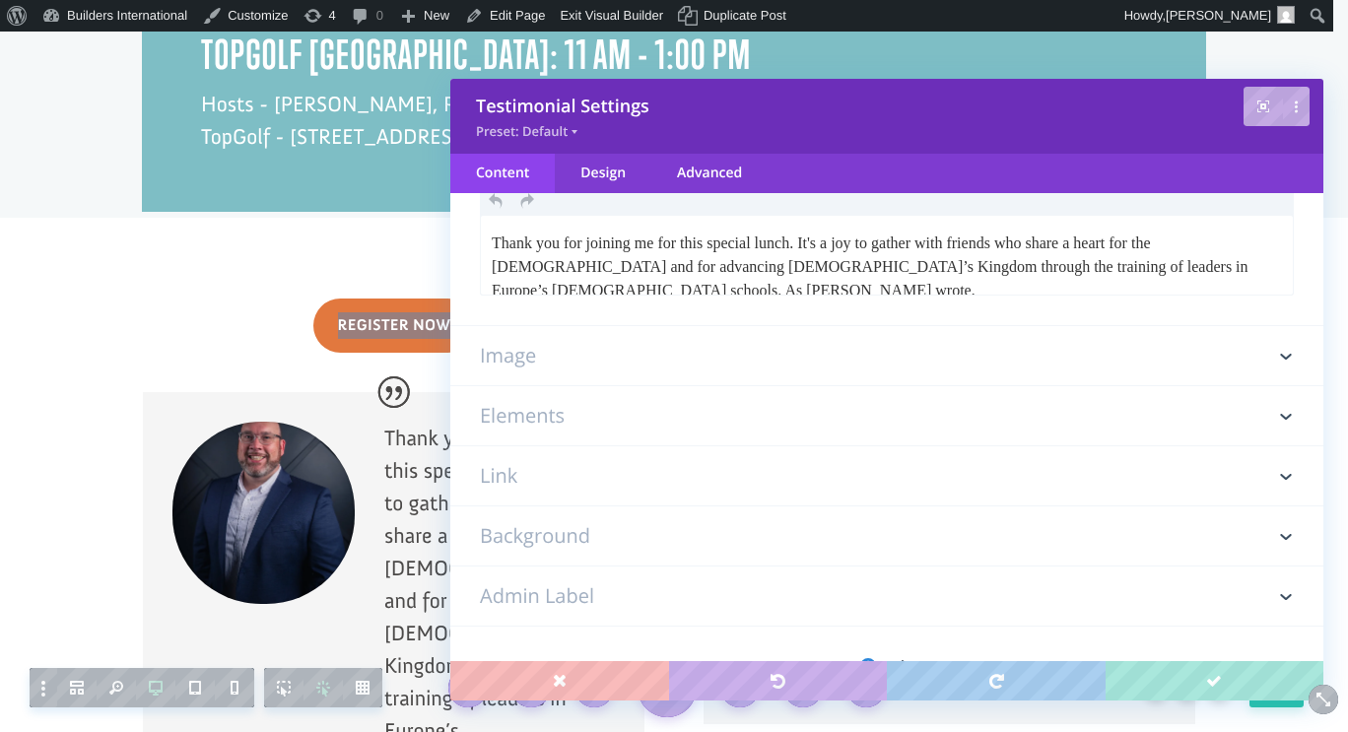
click at [835, 359] on h3 "Image" at bounding box center [887, 355] width 814 height 59
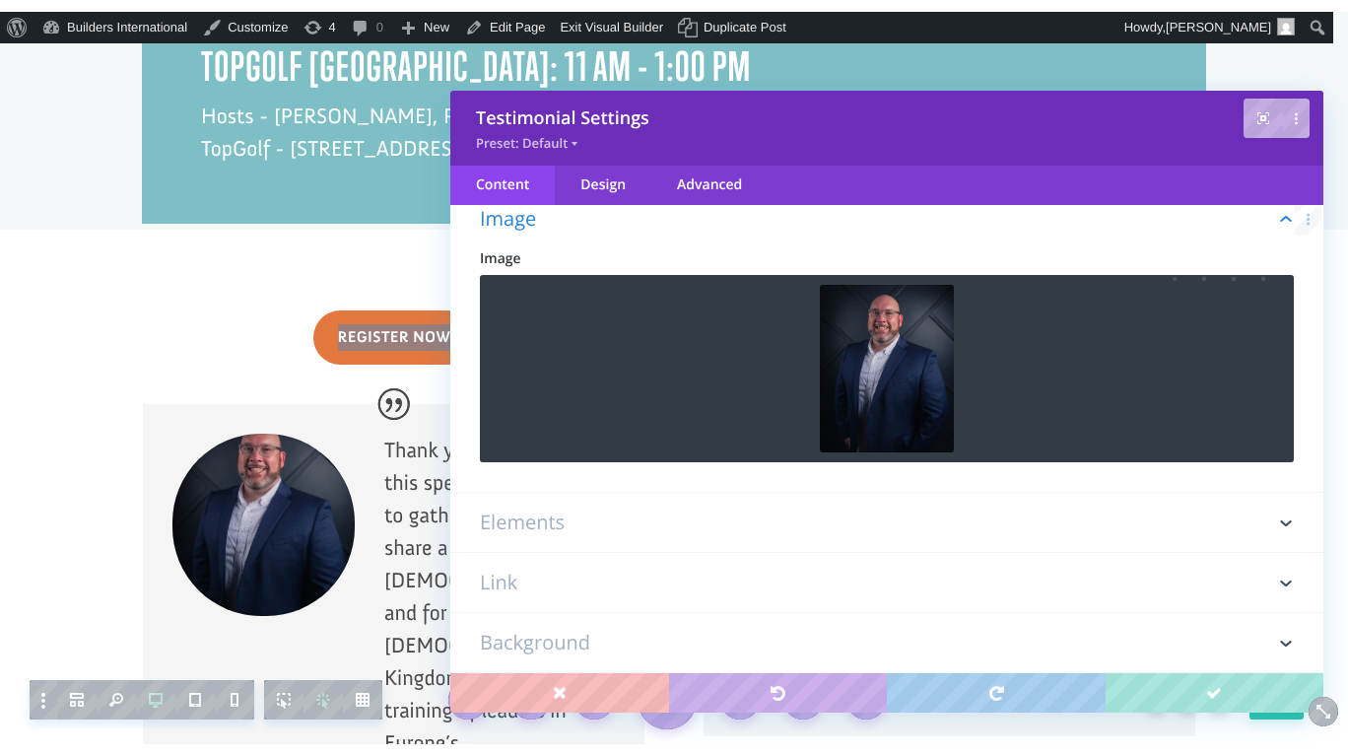
scroll to position [110, 0]
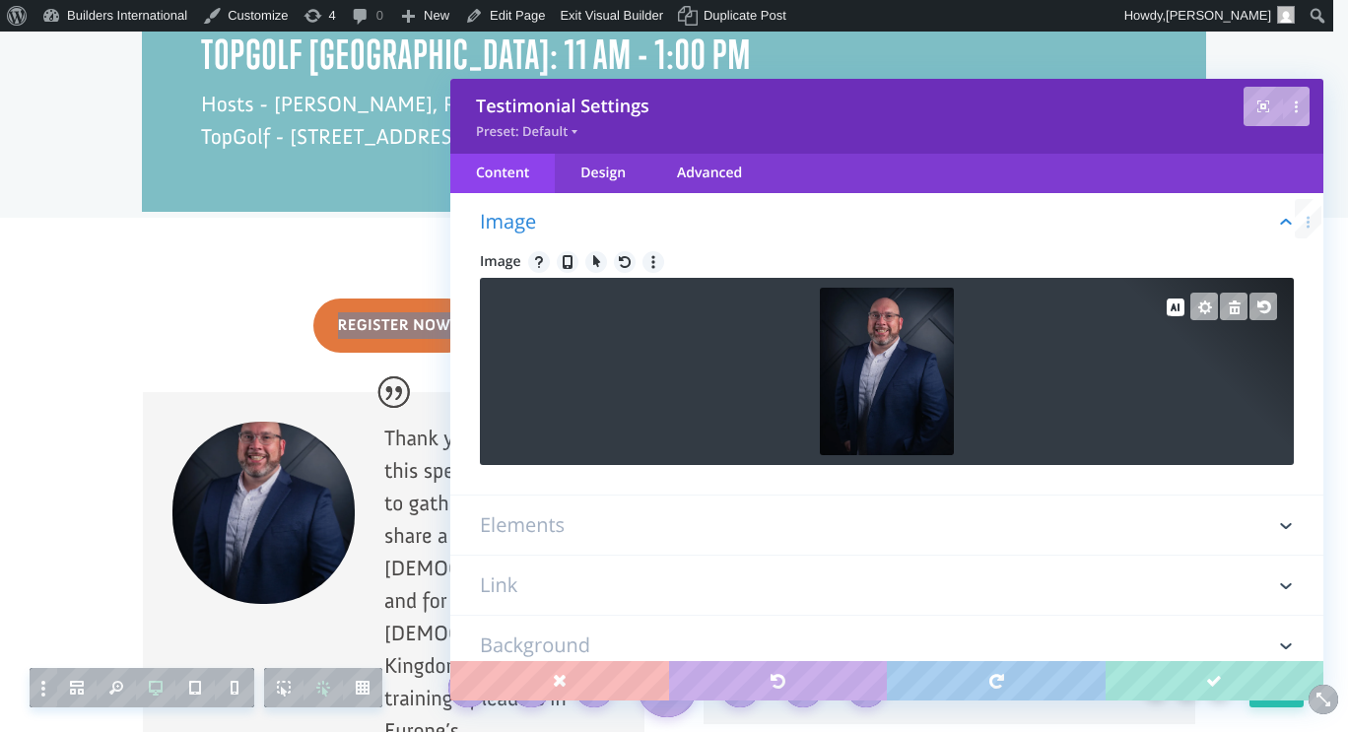
click at [877, 366] on img at bounding box center [887, 371] width 134 height 167
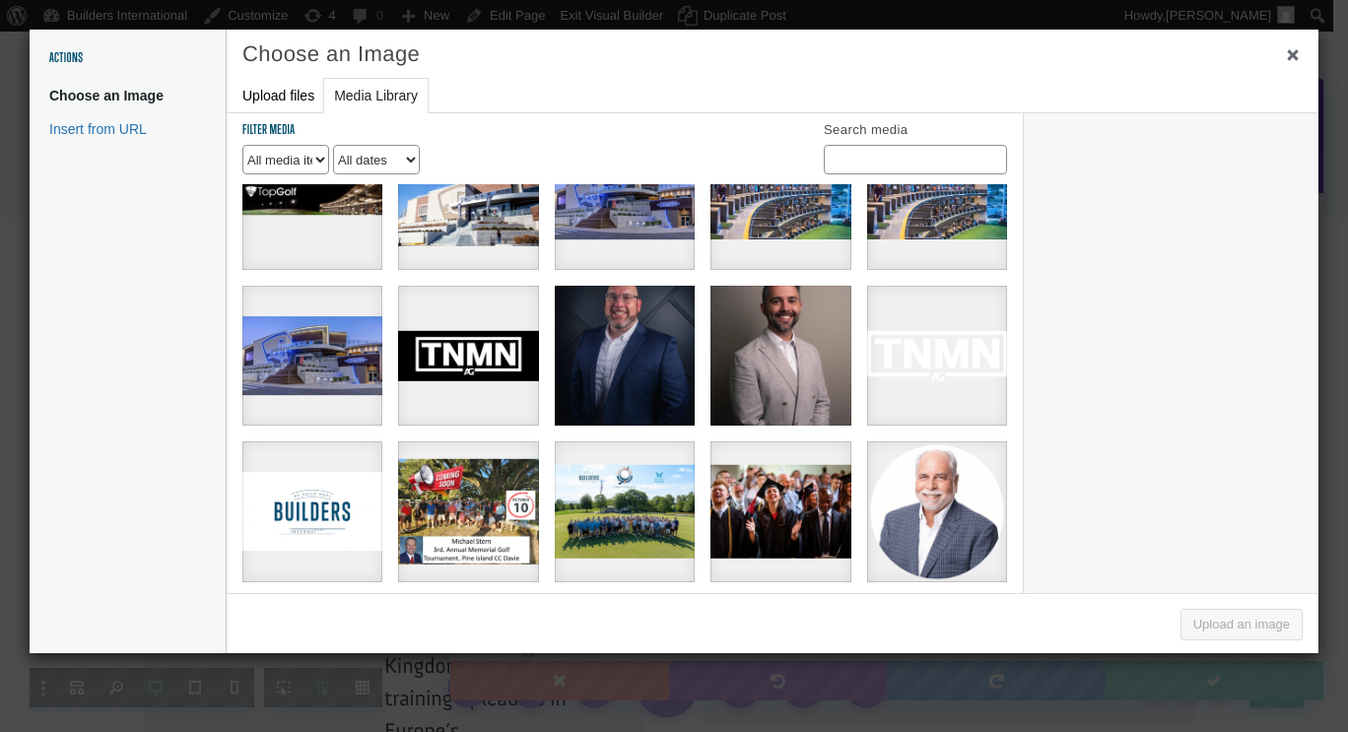
scroll to position [222, 0]
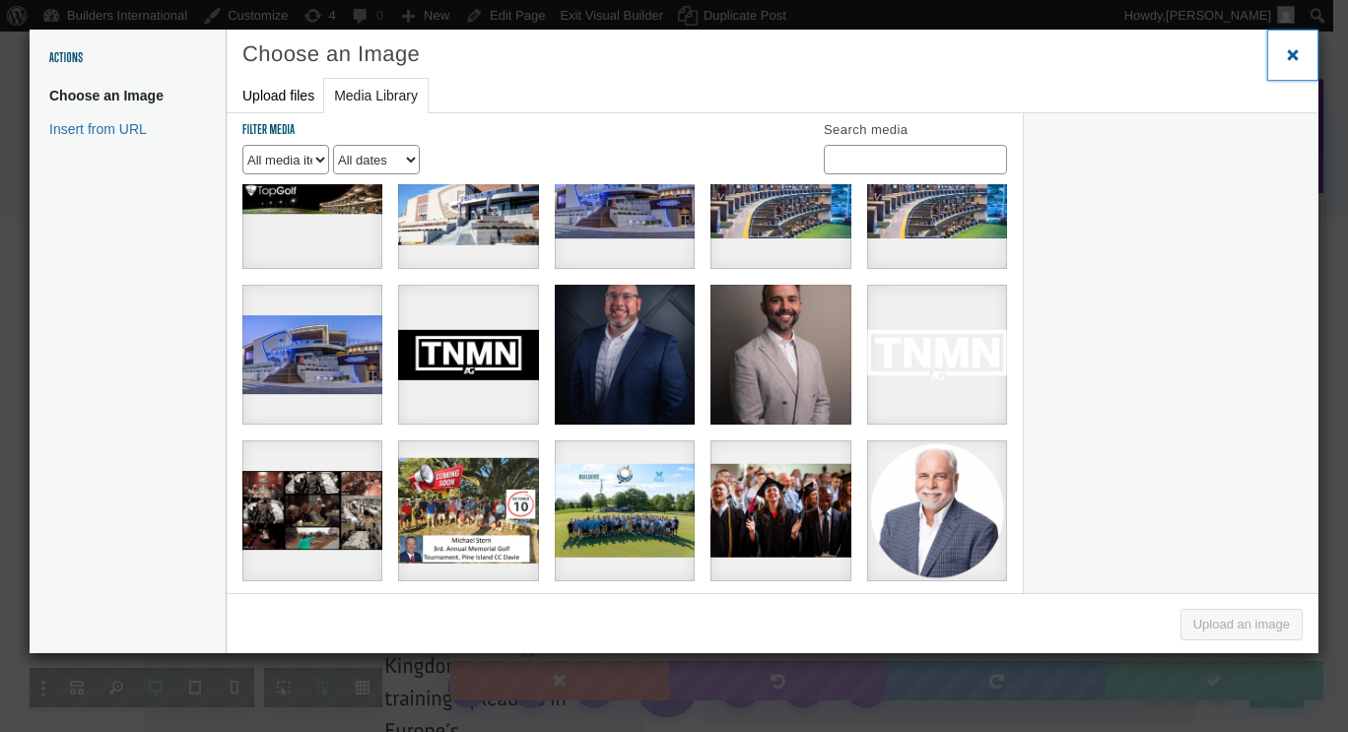
click at [1292, 55] on span "Close dialog" at bounding box center [1293, 54] width 20 height 15
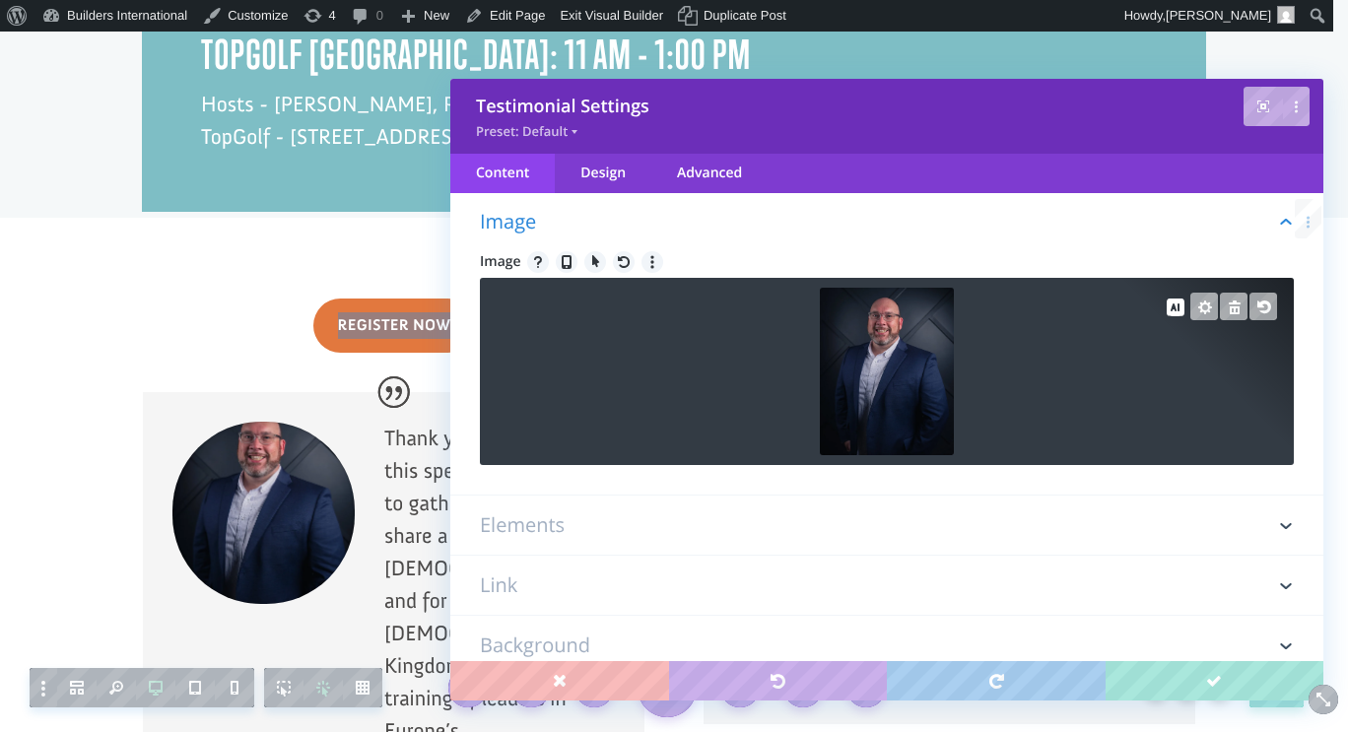
click at [884, 360] on img at bounding box center [887, 371] width 134 height 167
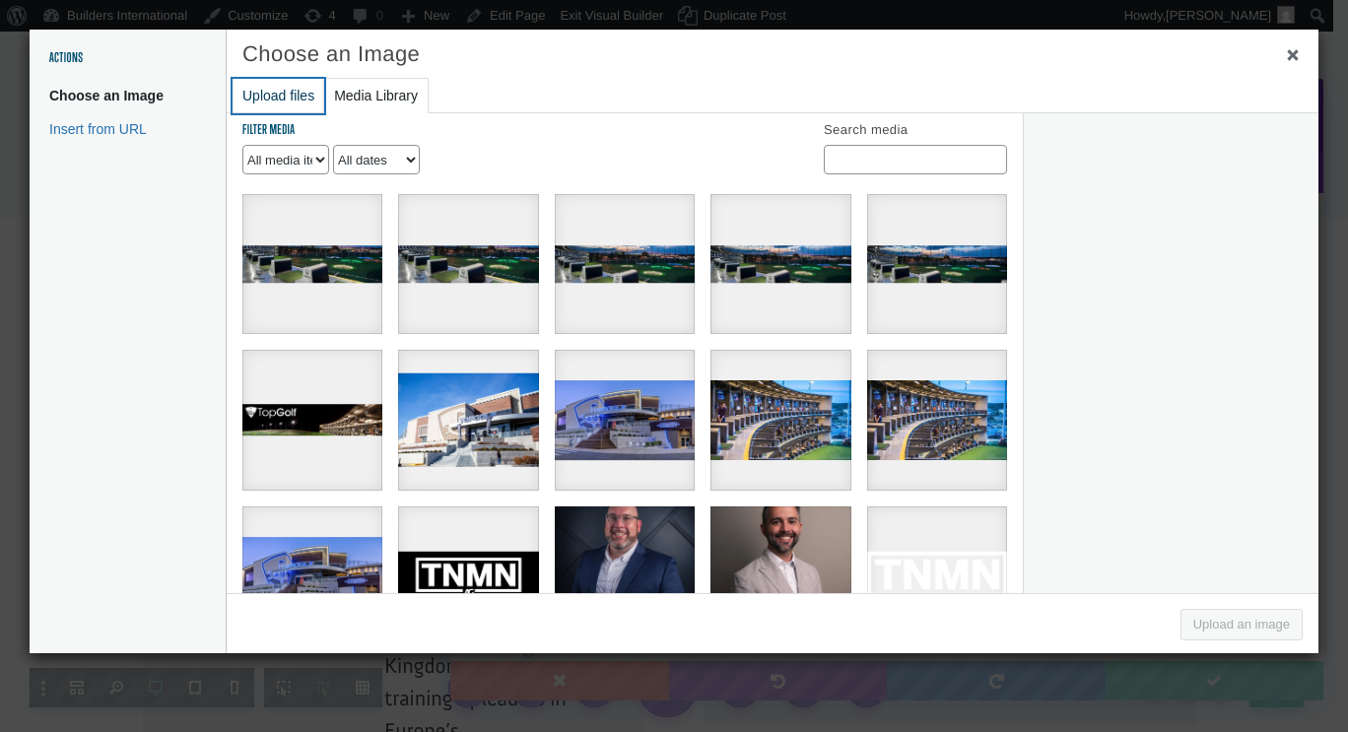
click at [272, 91] on button "Upload files" at bounding box center [279, 96] width 92 height 34
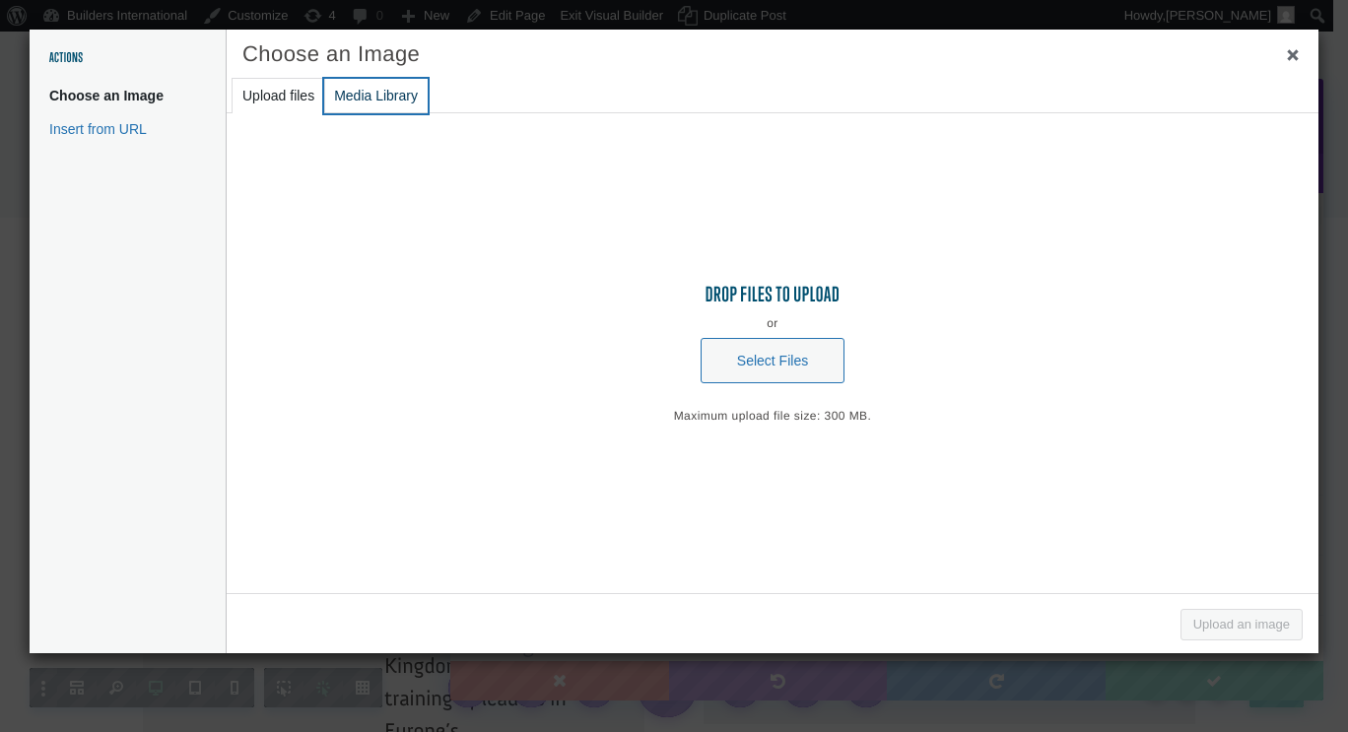
click at [366, 90] on button "Media Library" at bounding box center [375, 96] width 103 height 34
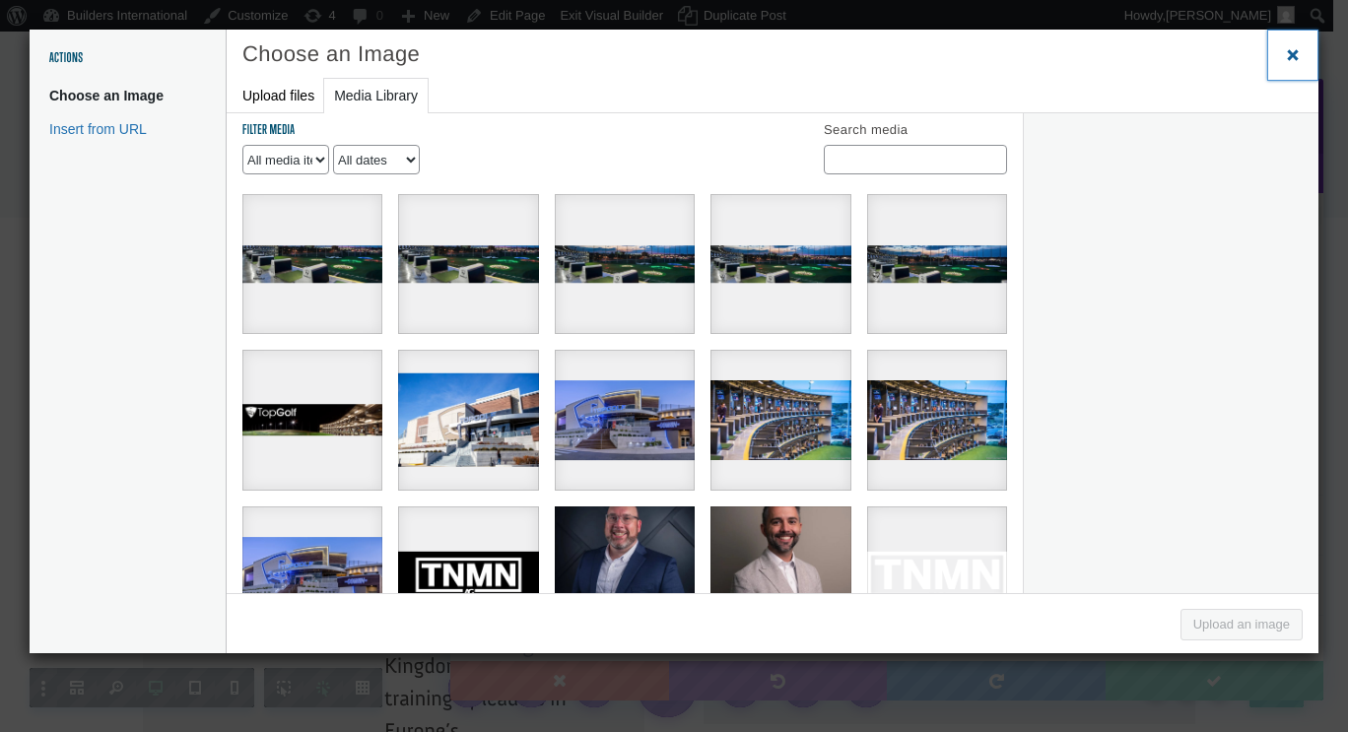
click at [1292, 61] on span "Close dialog" at bounding box center [1293, 54] width 20 height 15
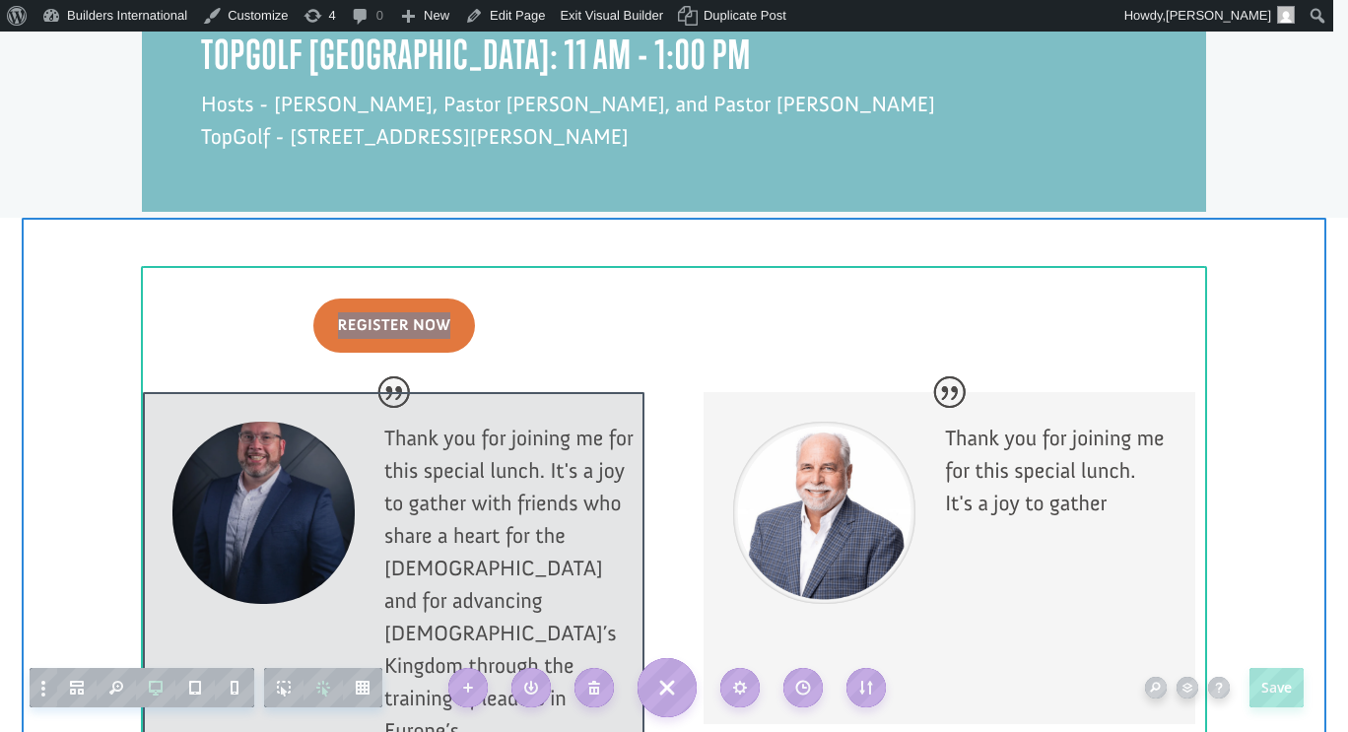
click at [308, 433] on div at bounding box center [393, 622] width 501 height 461
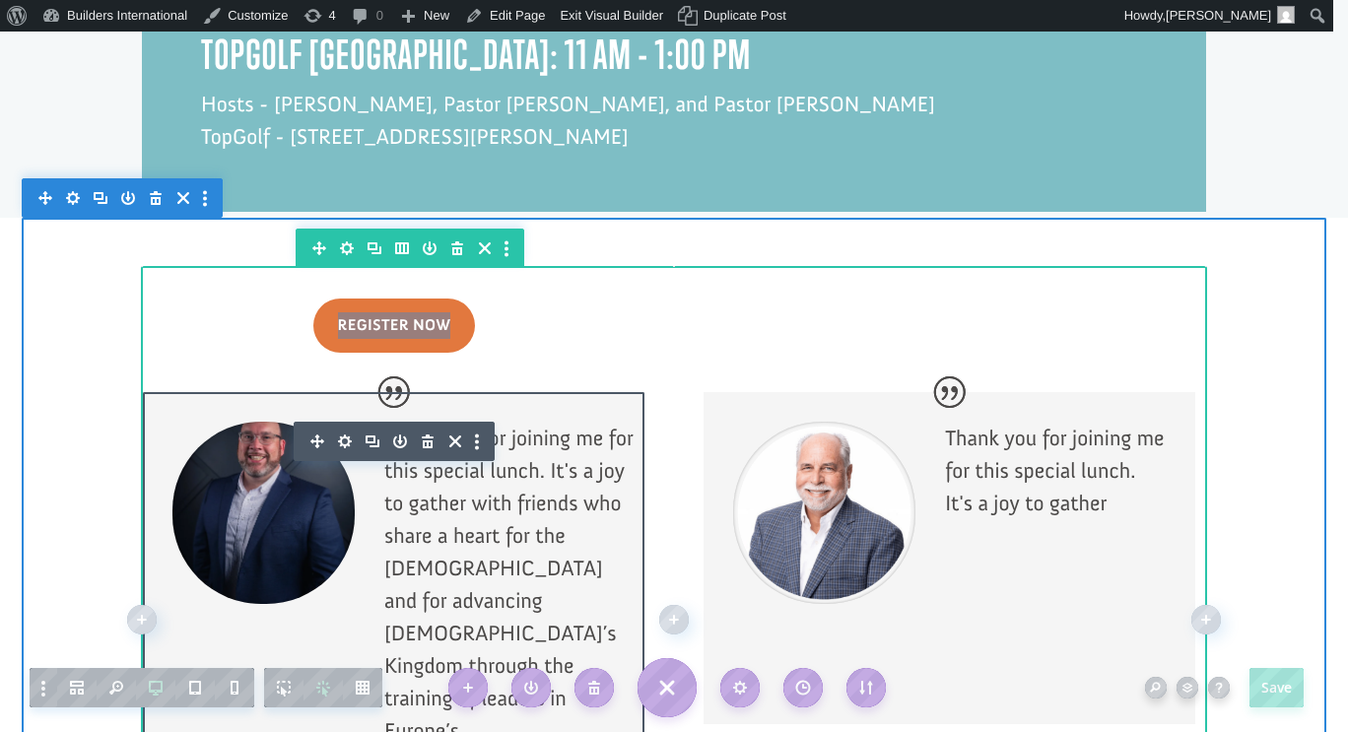
click at [279, 440] on div at bounding box center [263, 513] width 182 height 182
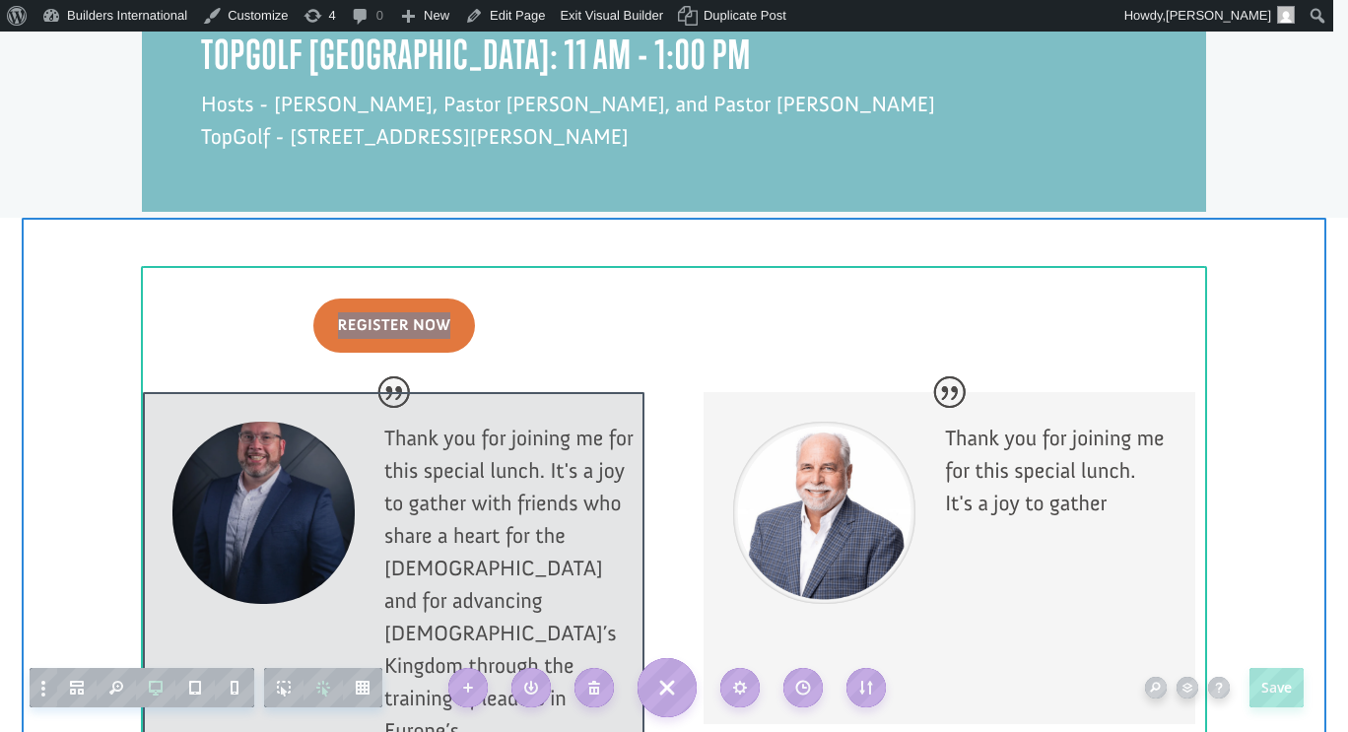
click at [275, 442] on div at bounding box center [393, 622] width 501 height 461
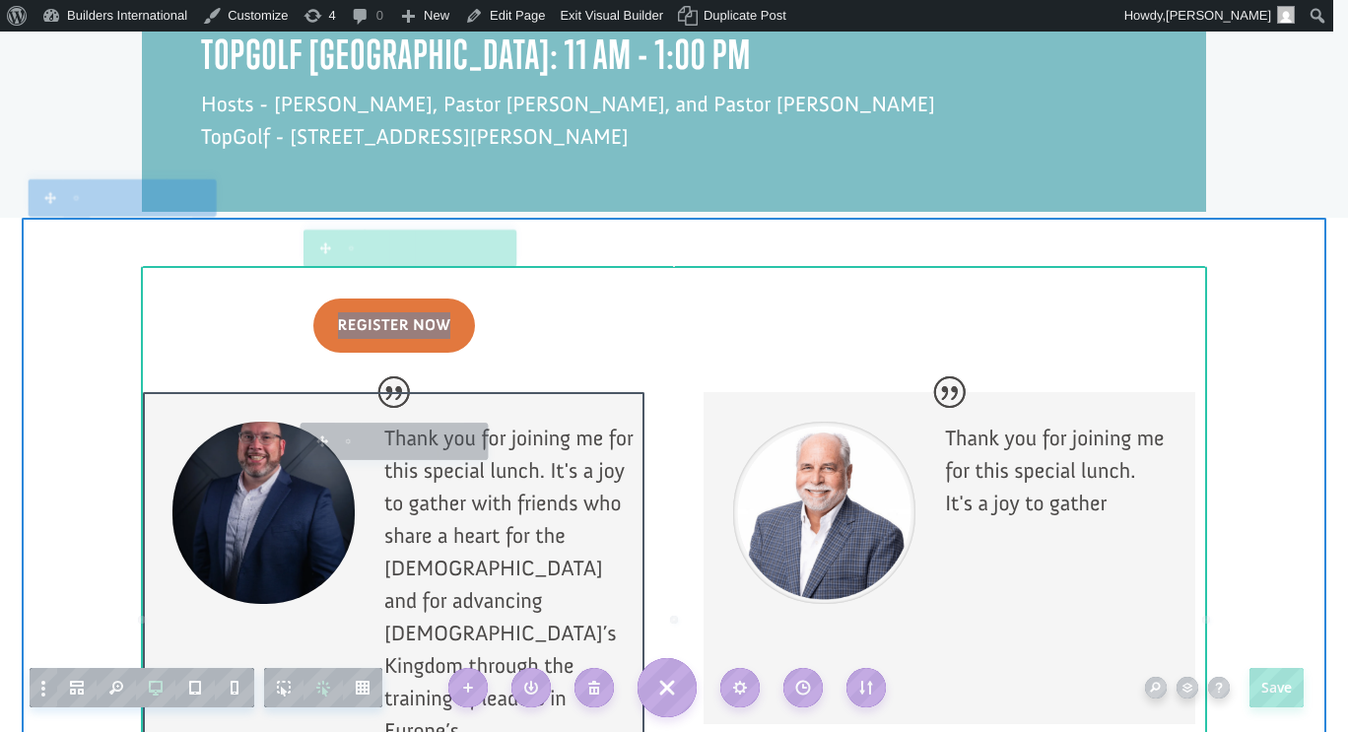
click at [275, 442] on div at bounding box center [263, 513] width 182 height 182
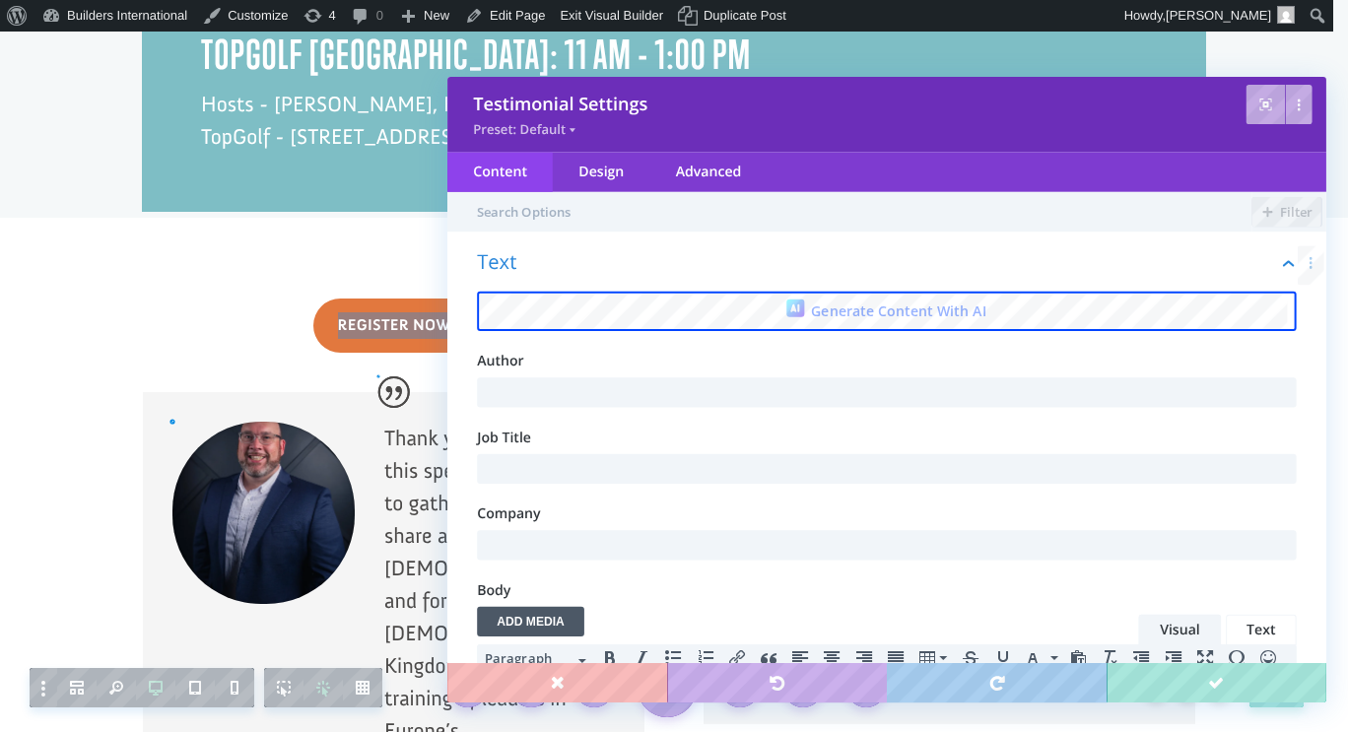
scroll to position [0, 0]
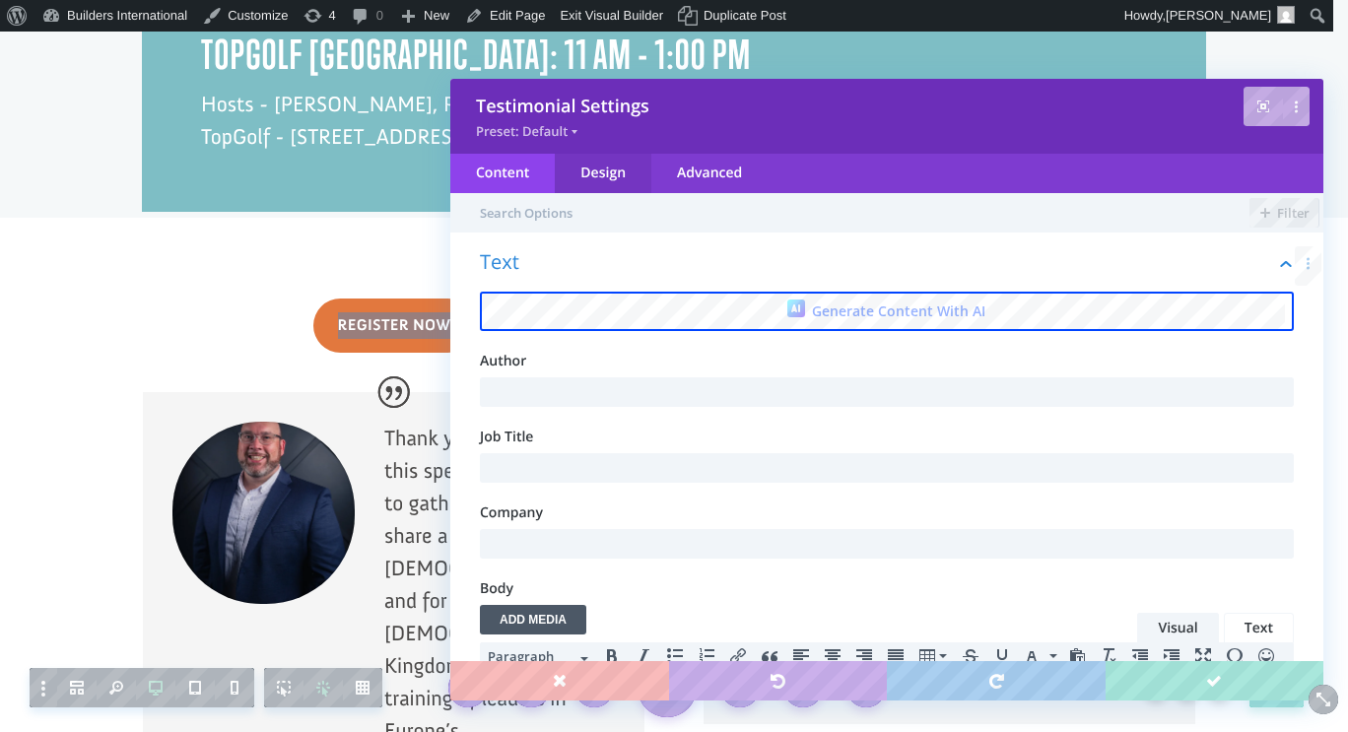
click at [603, 175] on div "Design" at bounding box center [603, 173] width 97 height 39
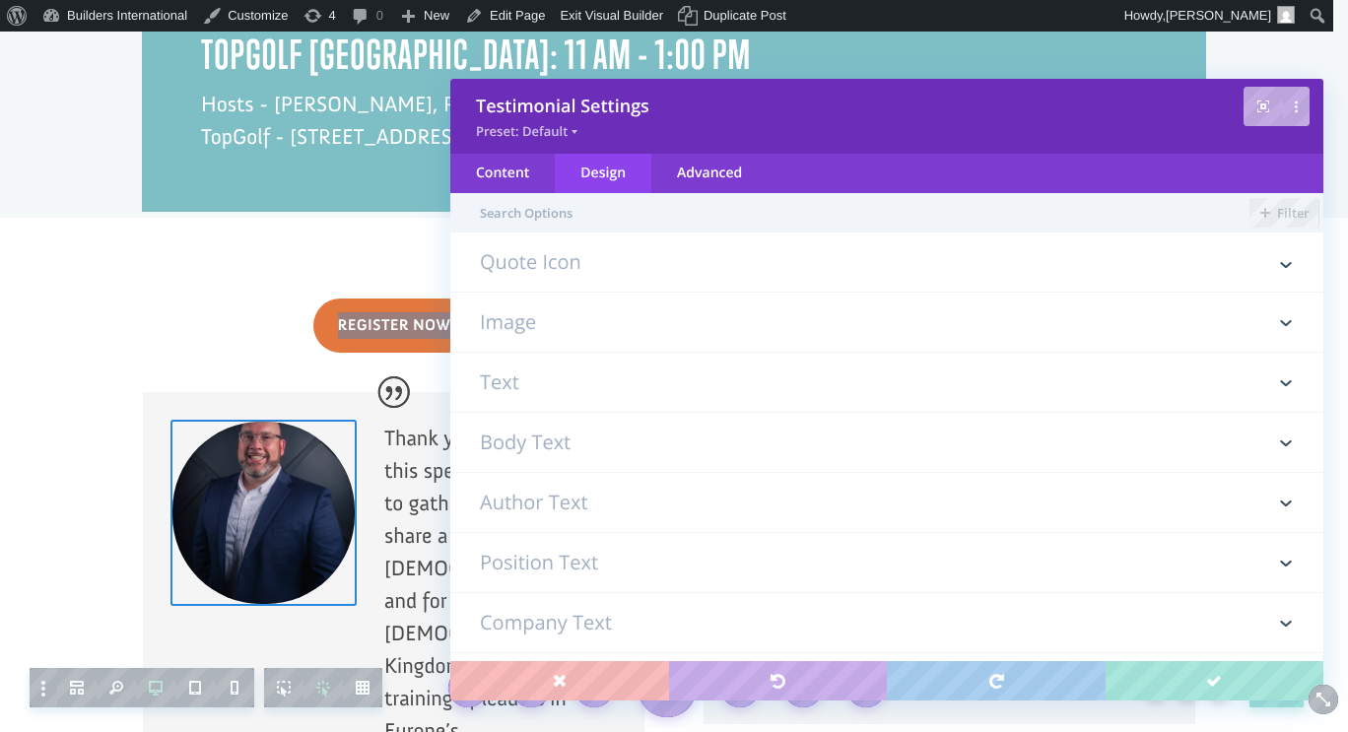
click at [713, 324] on h3 "Image" at bounding box center [887, 322] width 814 height 59
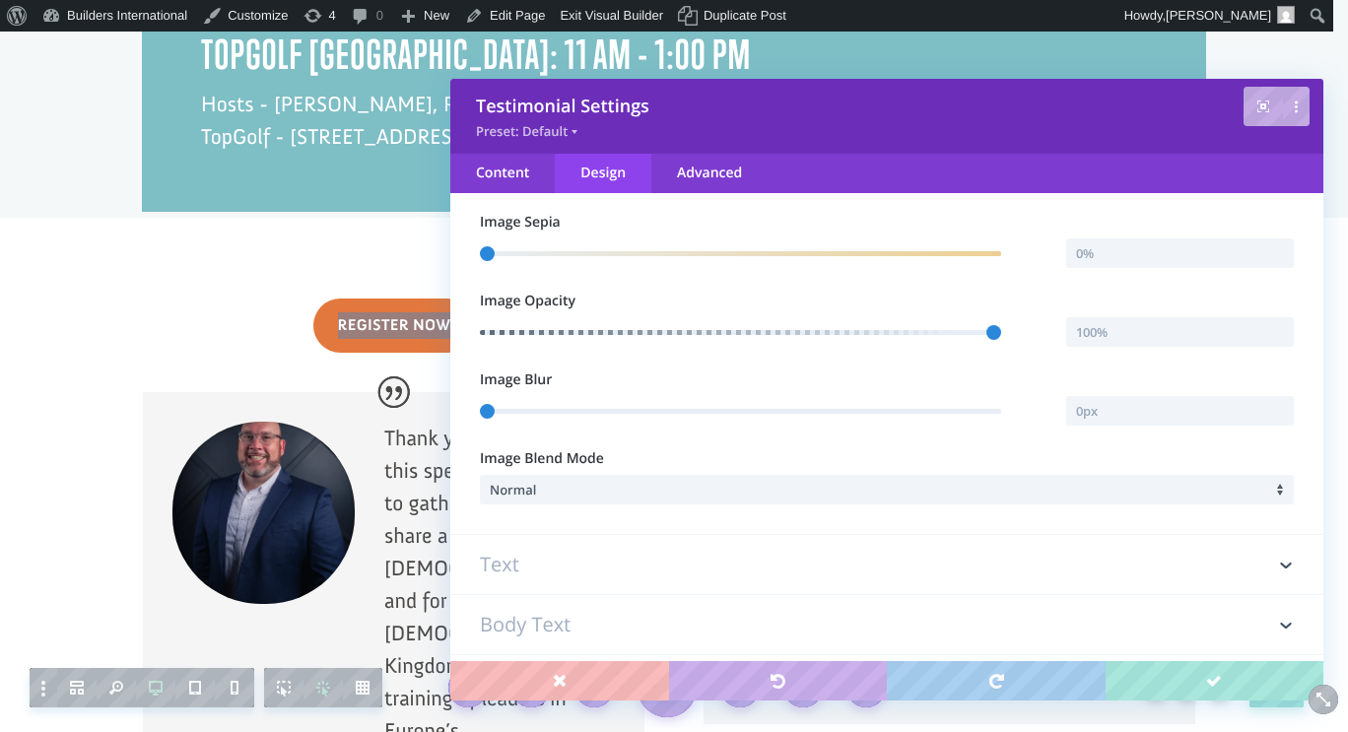
scroll to position [1653, 0]
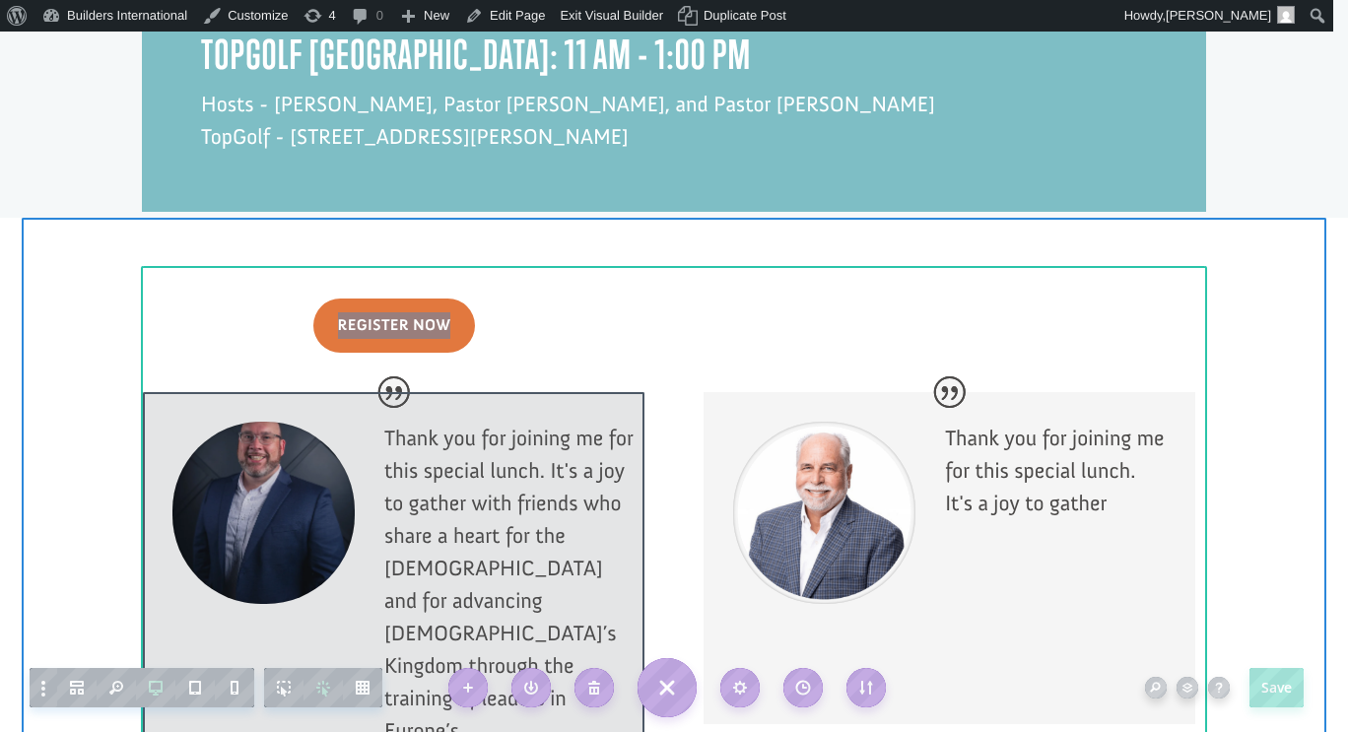
click at [274, 433] on div at bounding box center [393, 622] width 501 height 461
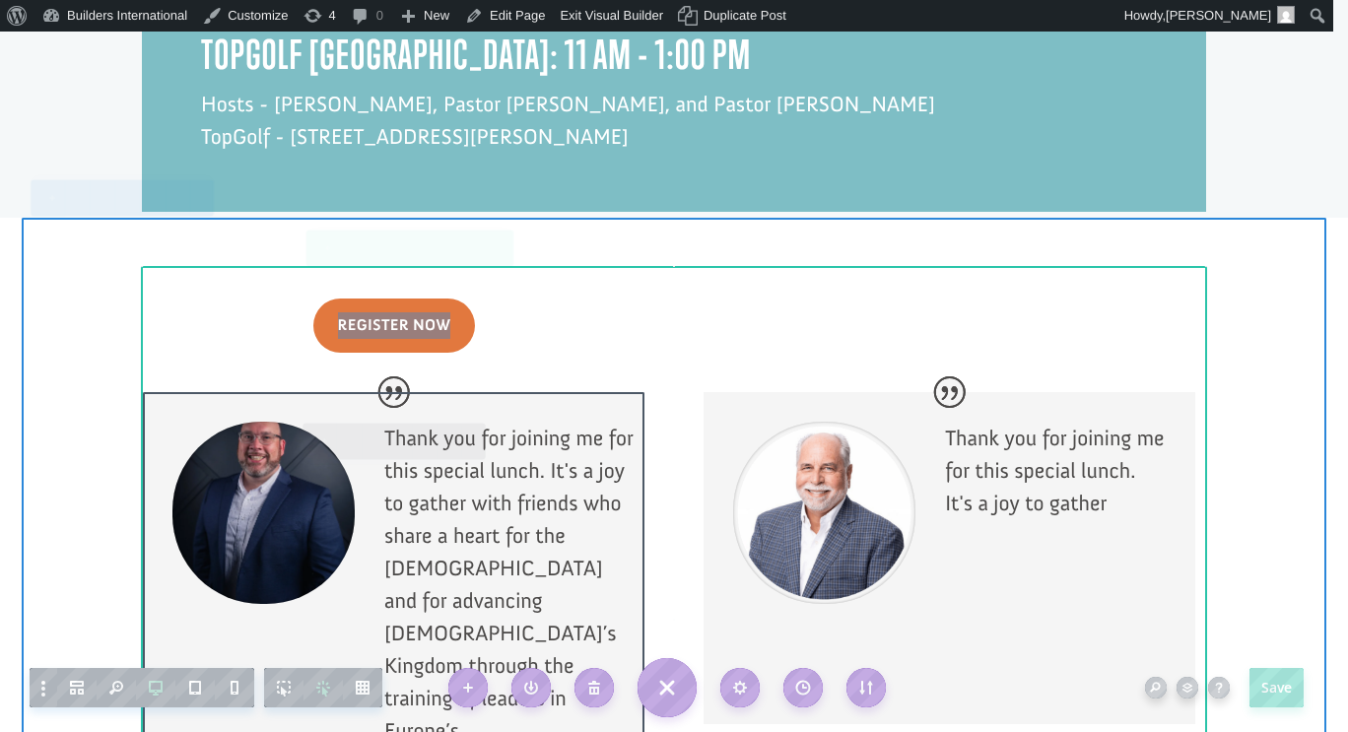
click at [274, 433] on div at bounding box center [263, 513] width 182 height 182
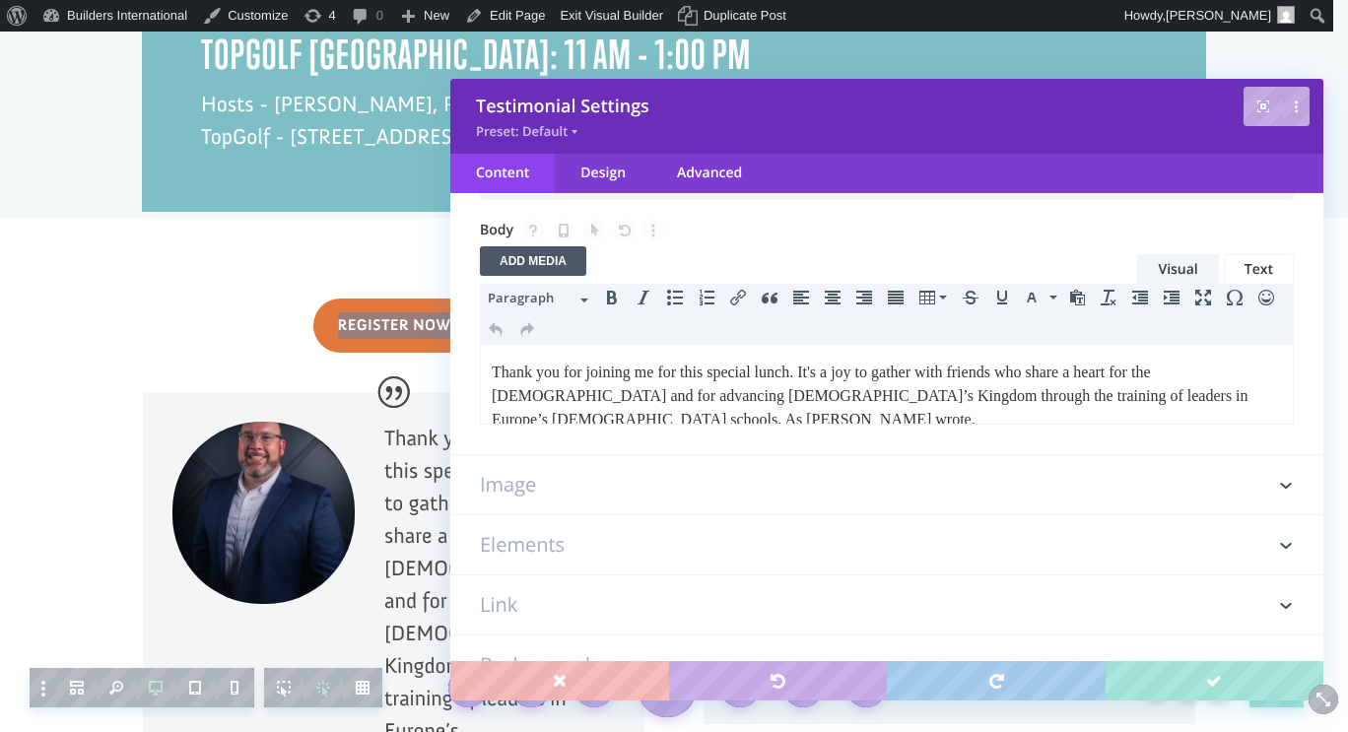
scroll to position [545, 0]
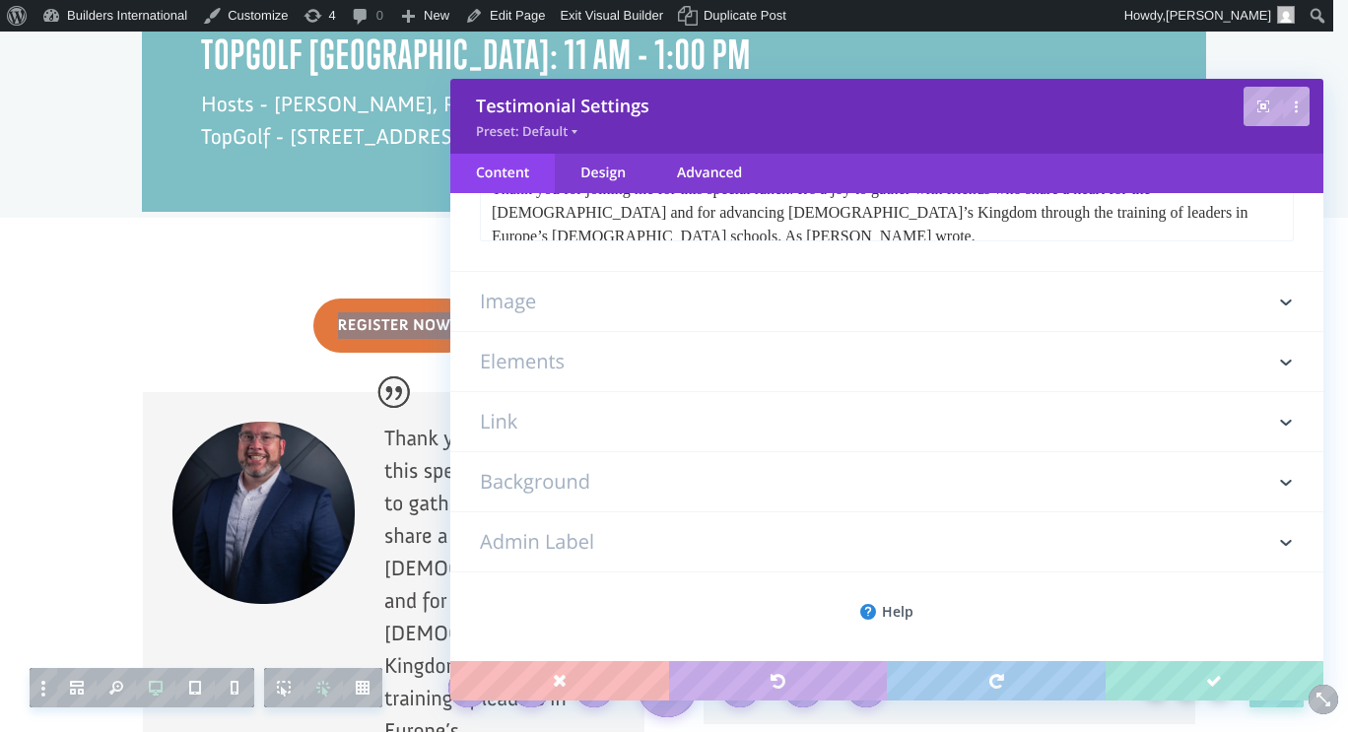
click at [616, 293] on h3 "Image" at bounding box center [887, 301] width 814 height 59
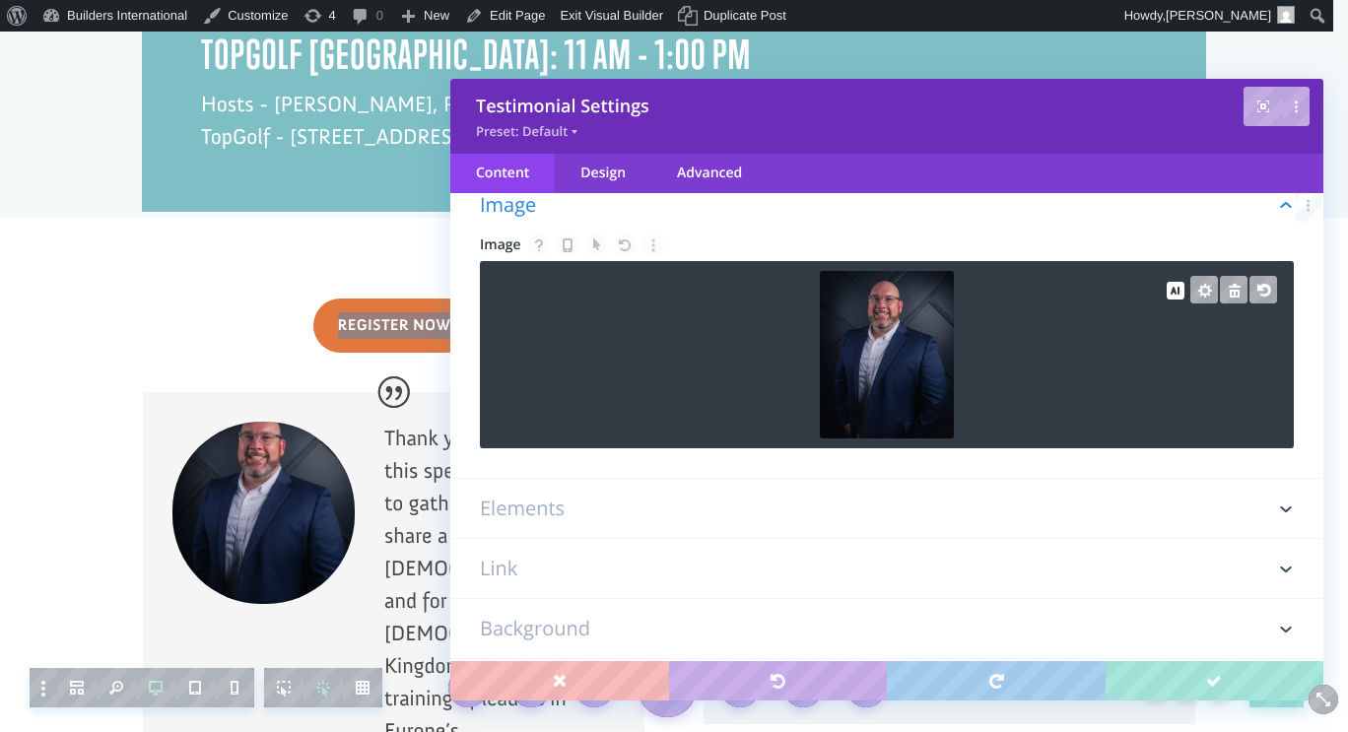
scroll to position [110, 0]
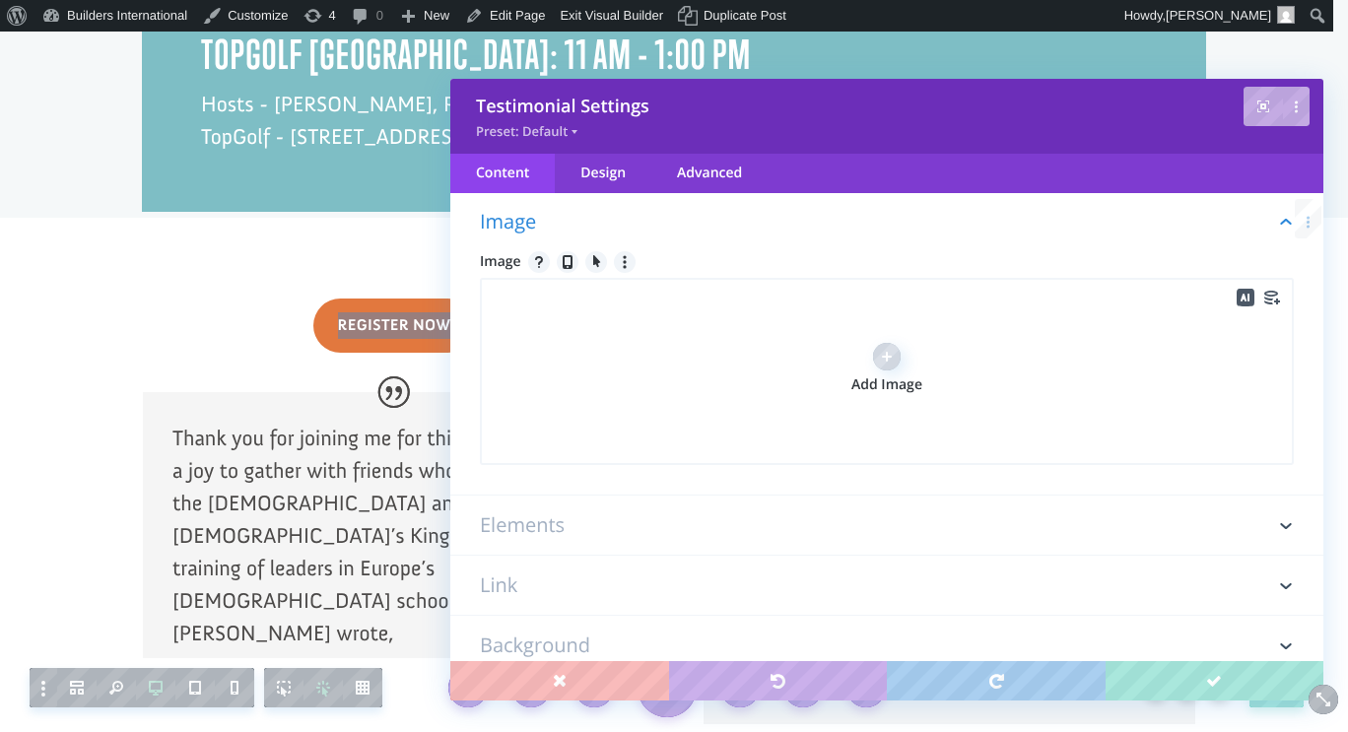
click at [853, 375] on label "Add Image" at bounding box center [886, 385] width 71 height 20
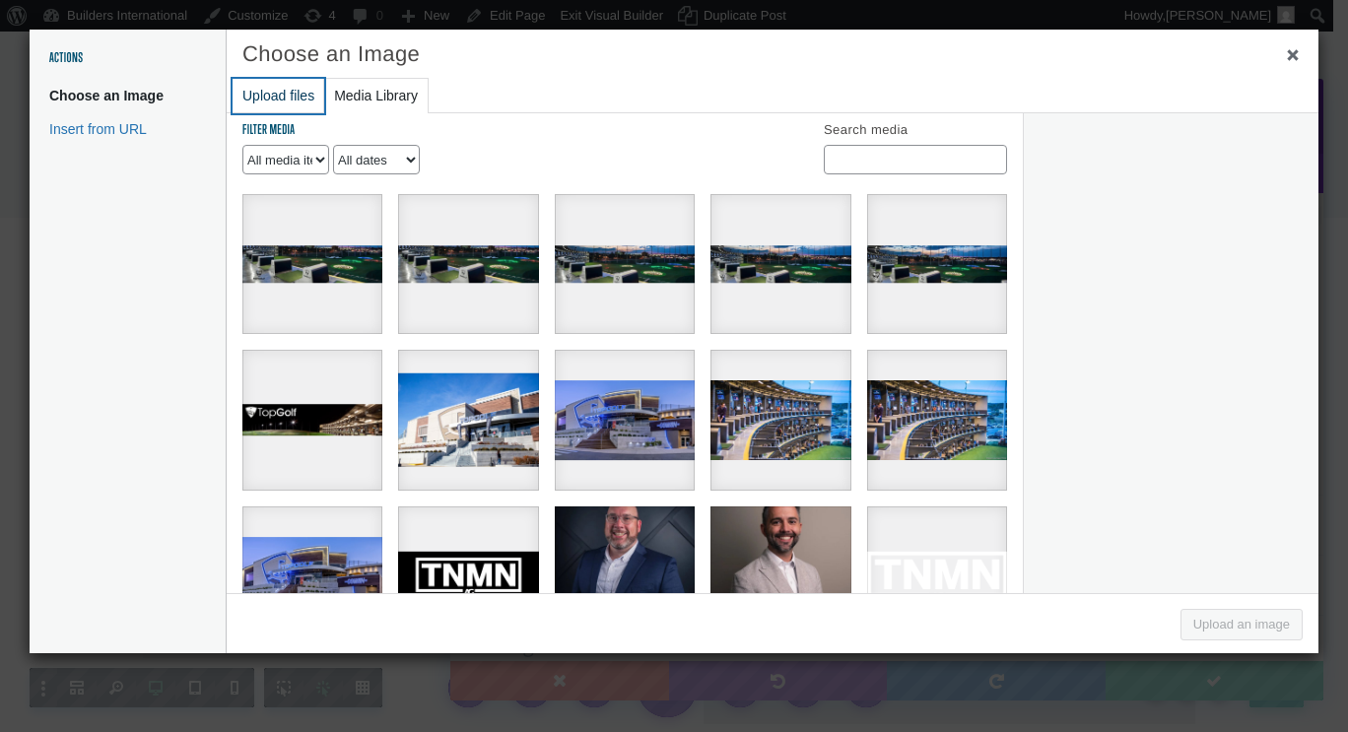
click at [287, 100] on button "Upload files" at bounding box center [279, 96] width 92 height 34
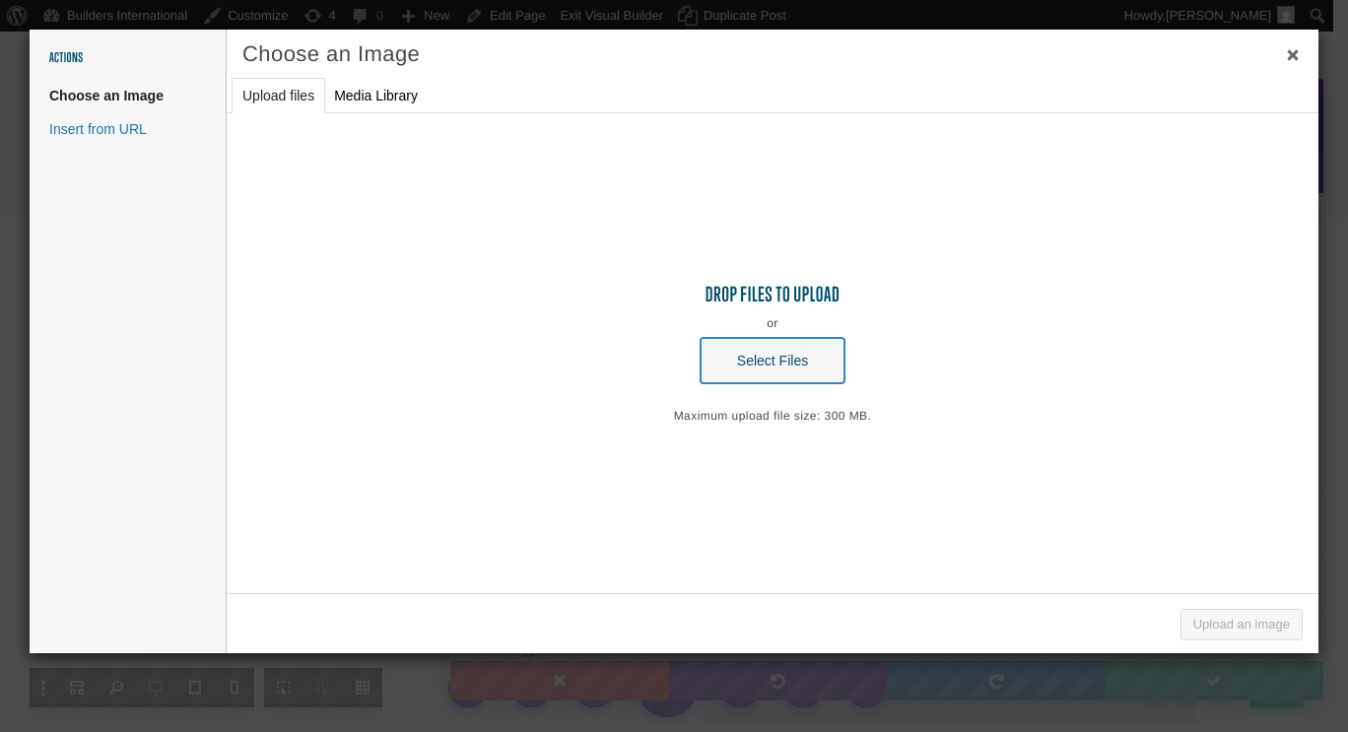
click at [735, 357] on button "Select Files" at bounding box center [772, 360] width 144 height 45
type input "C:\fakepath\Untitled design (7).png"
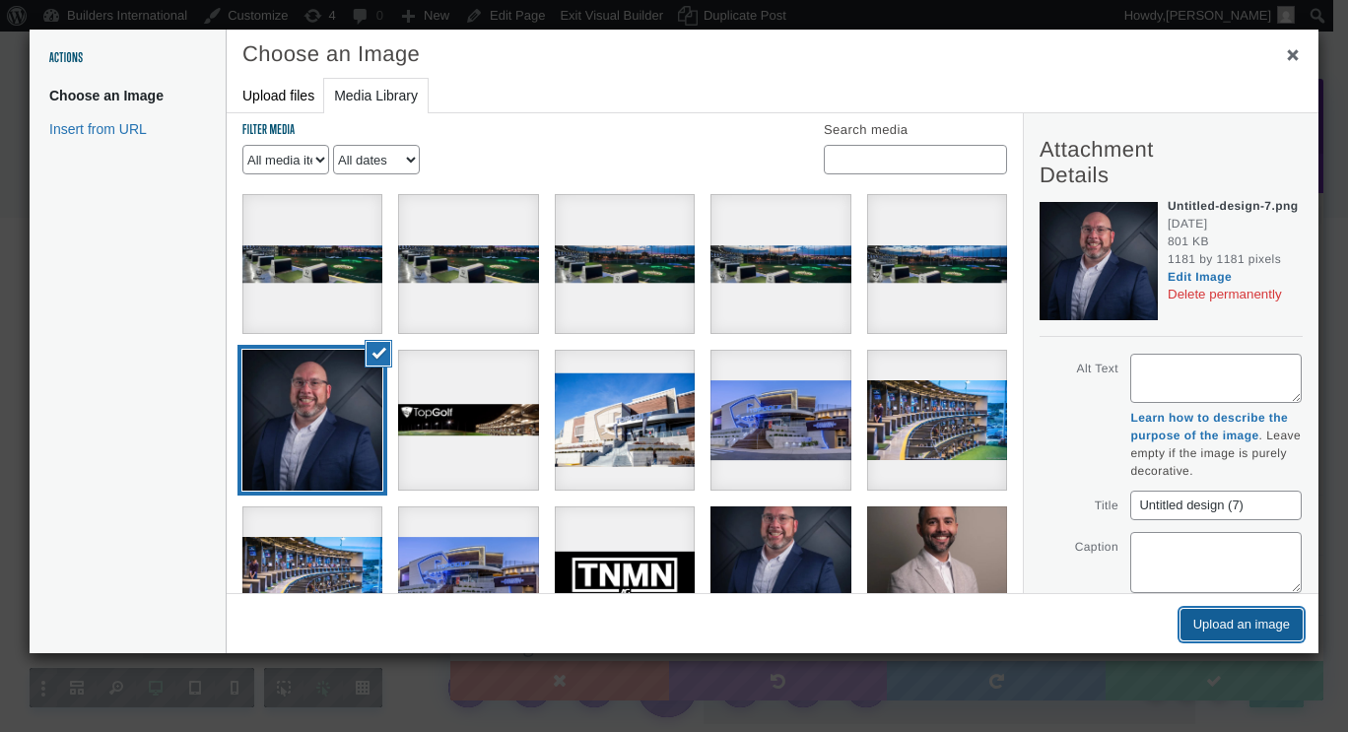
click at [1234, 617] on button "Upload an image" at bounding box center [1241, 625] width 122 height 32
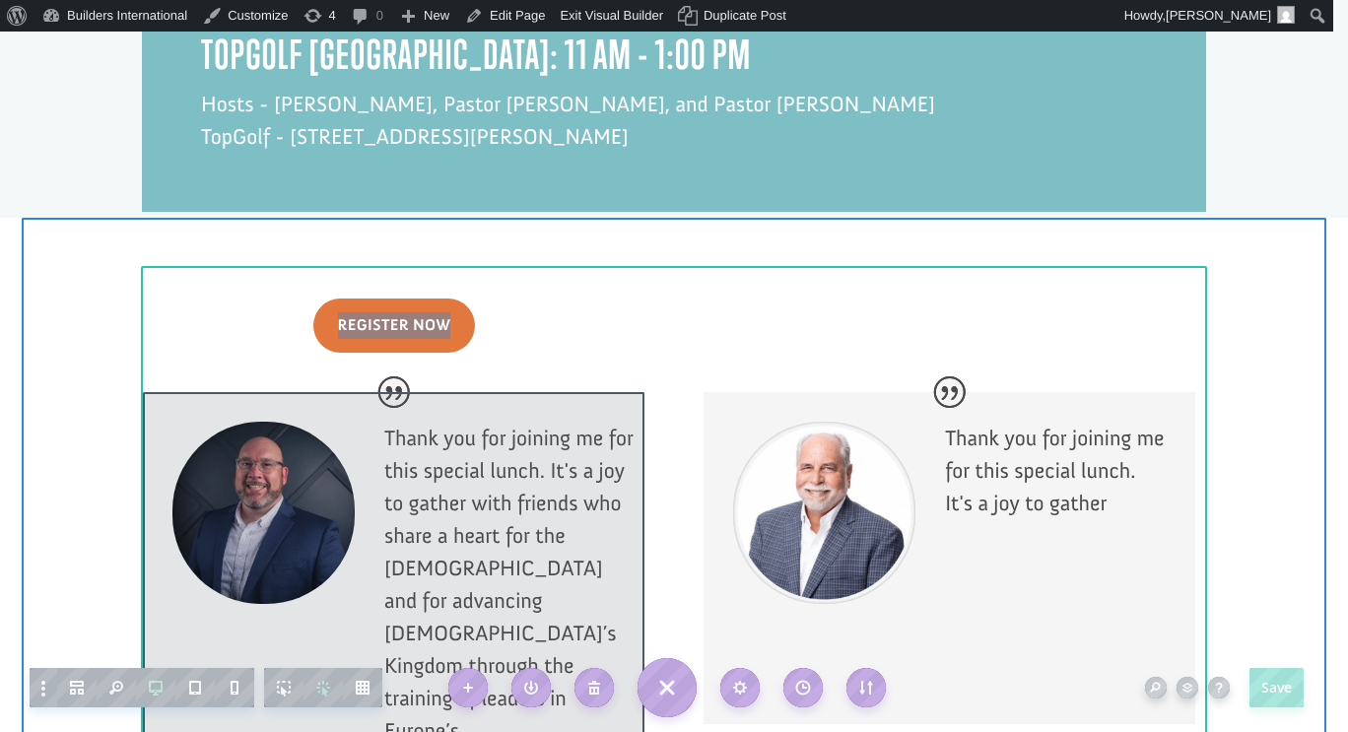
click at [275, 431] on div at bounding box center [393, 622] width 501 height 461
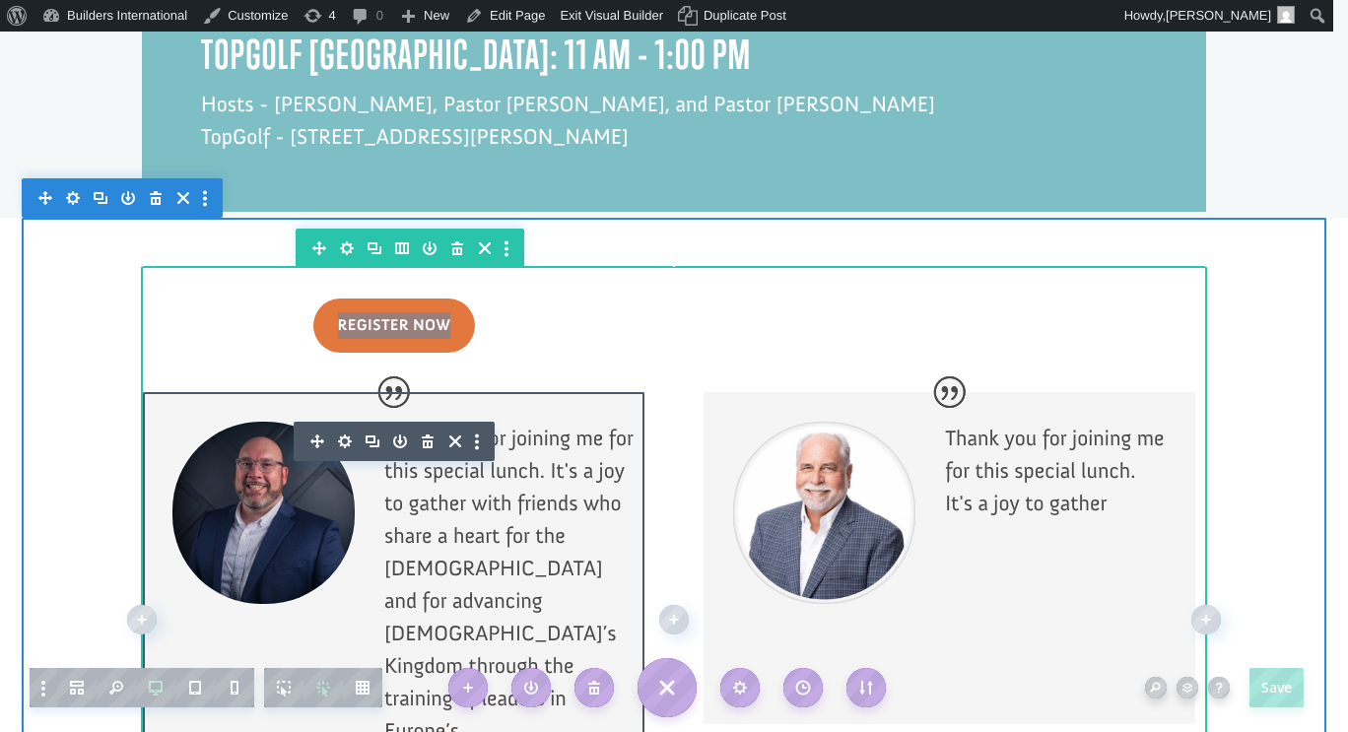
click at [338, 434] on icon "button" at bounding box center [345, 441] width 14 height 14
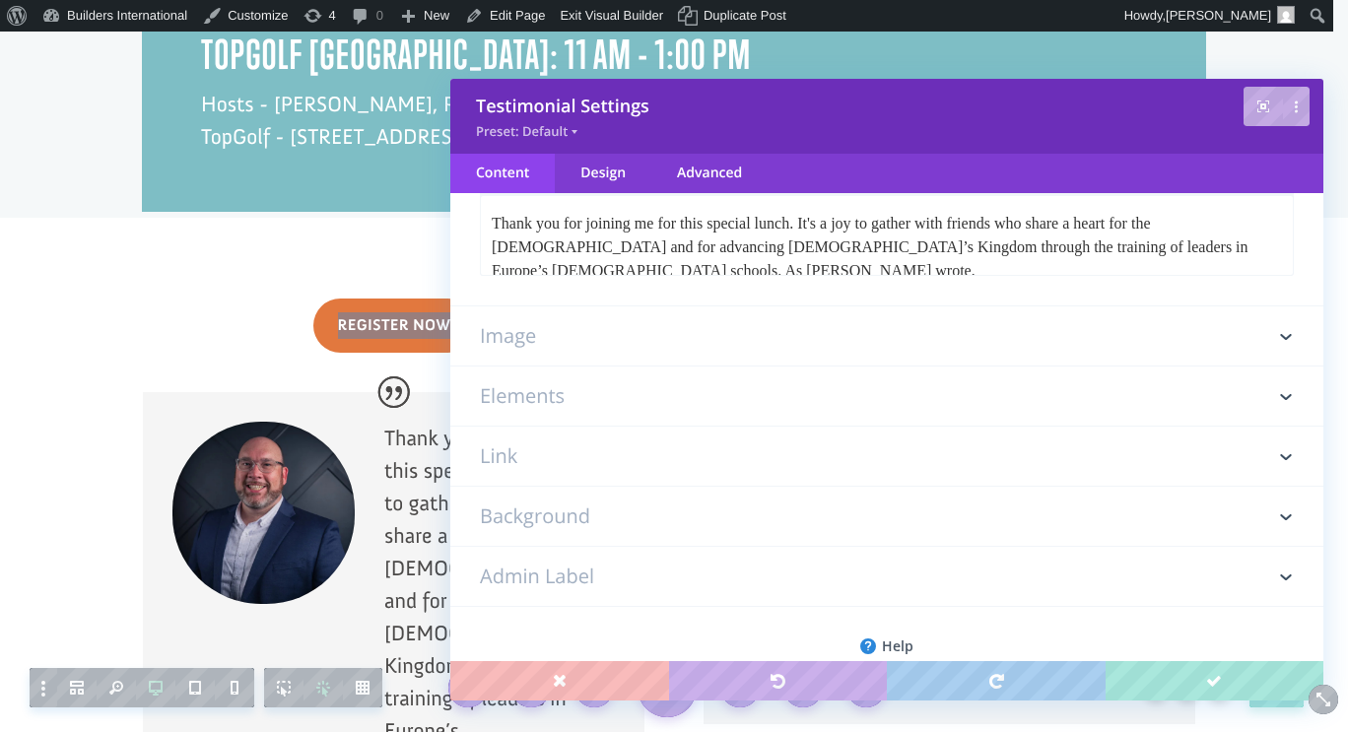
scroll to position [545, 0]
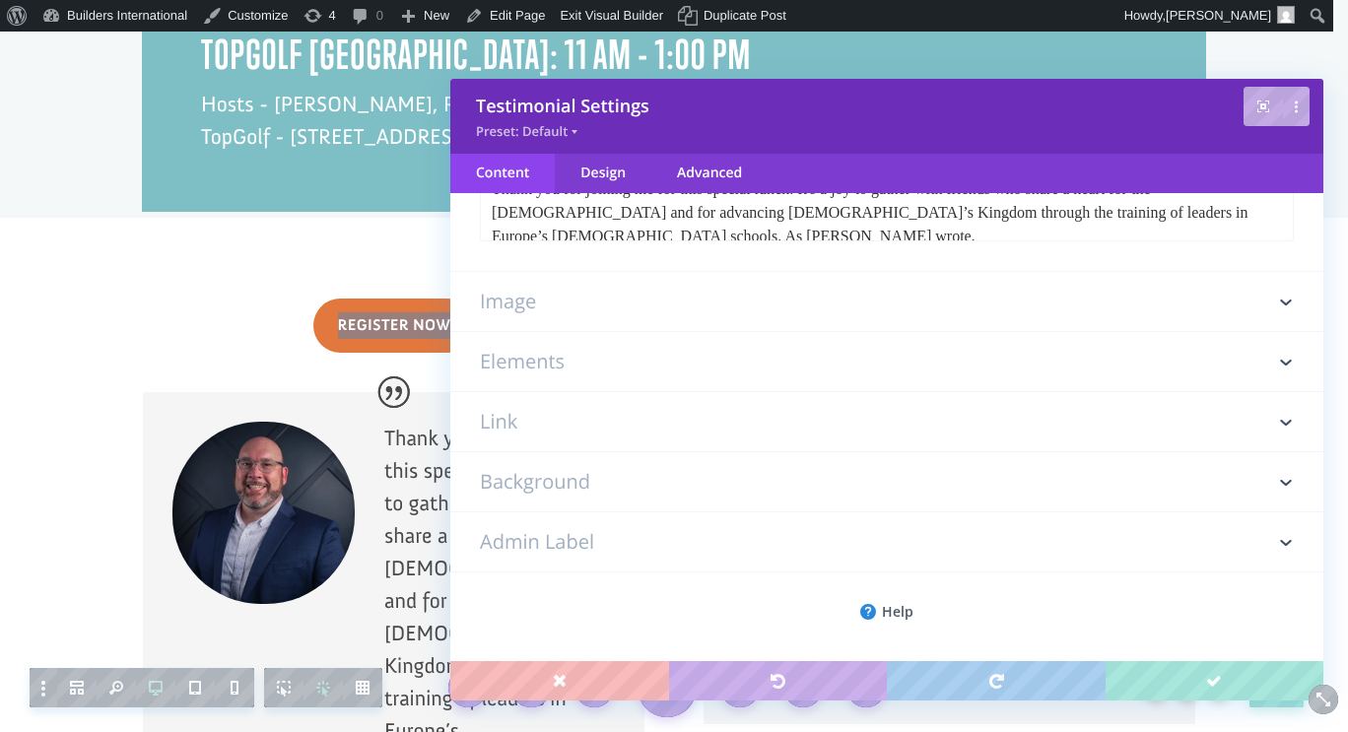
click at [648, 315] on h3 "Image" at bounding box center [887, 301] width 814 height 59
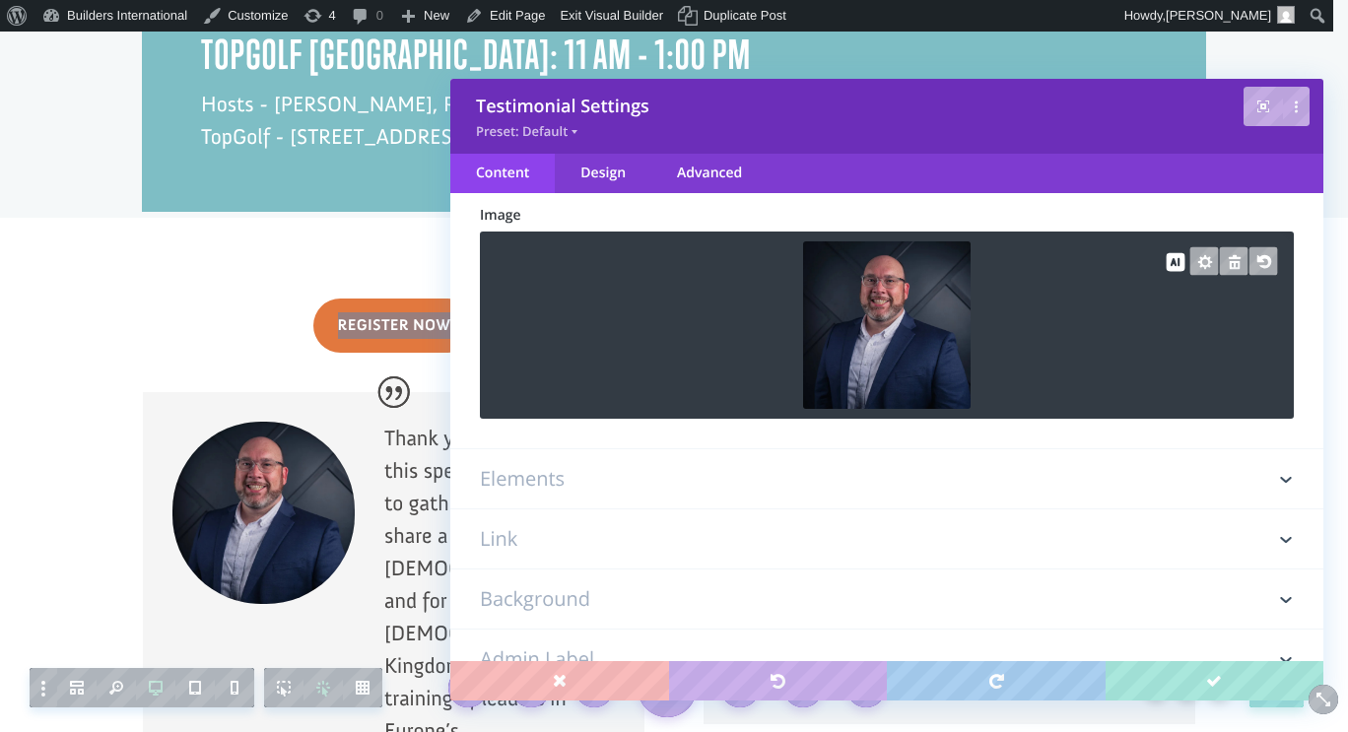
scroll to position [110, 0]
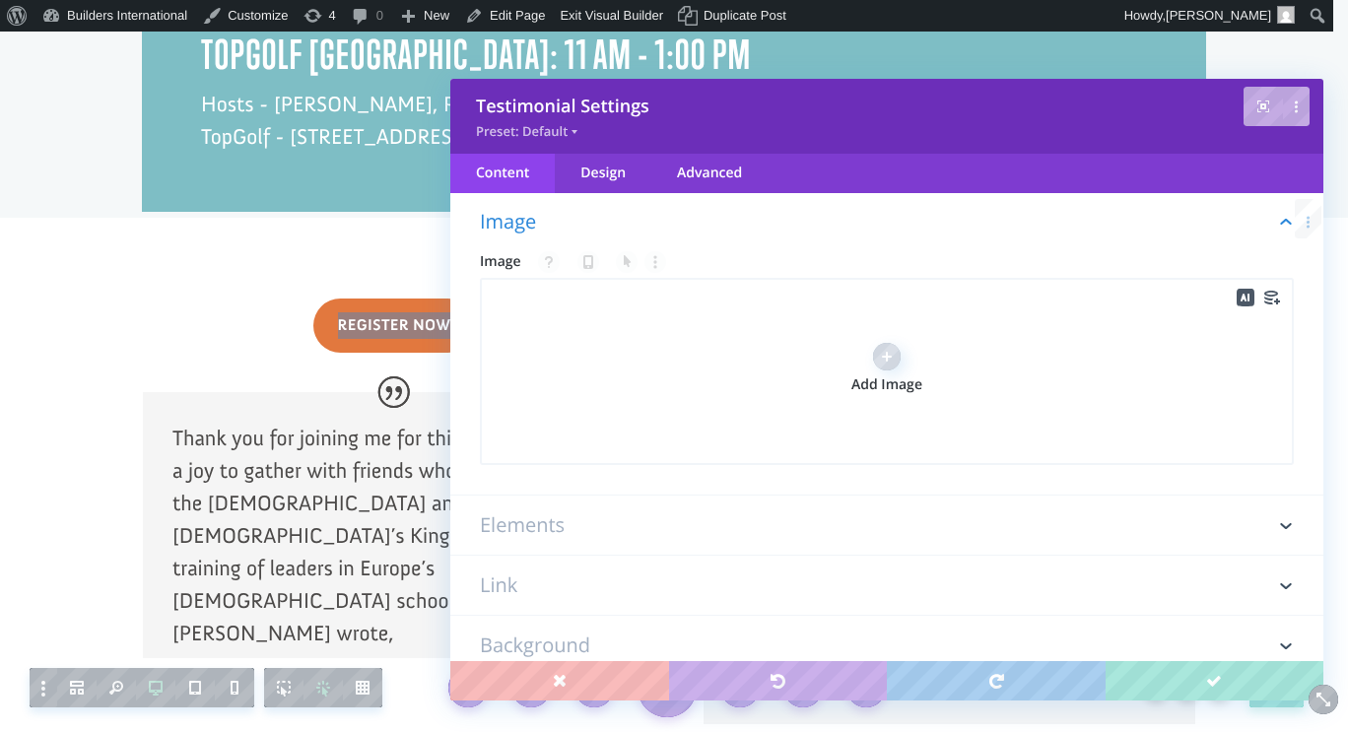
click at [717, 372] on div "Add Image" at bounding box center [887, 371] width 814 height 187
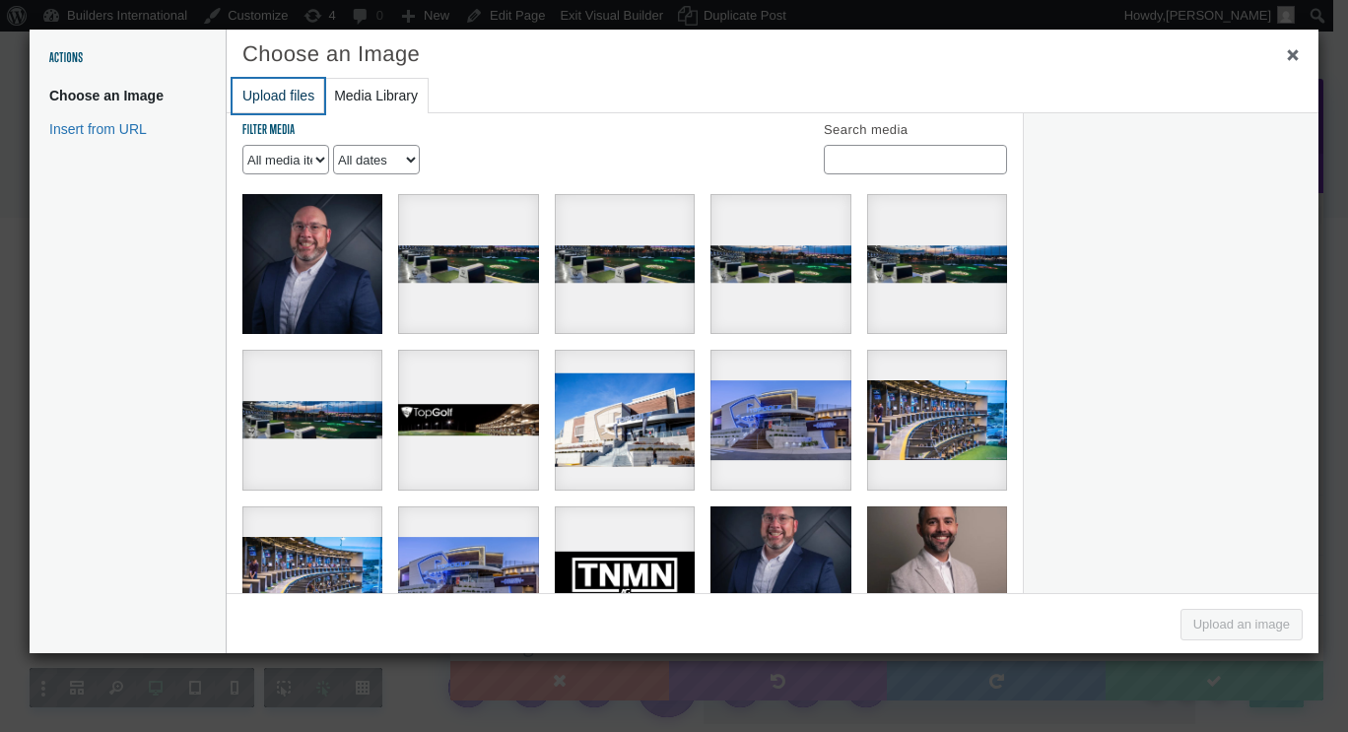
click at [263, 86] on button "Upload files" at bounding box center [279, 96] width 92 height 34
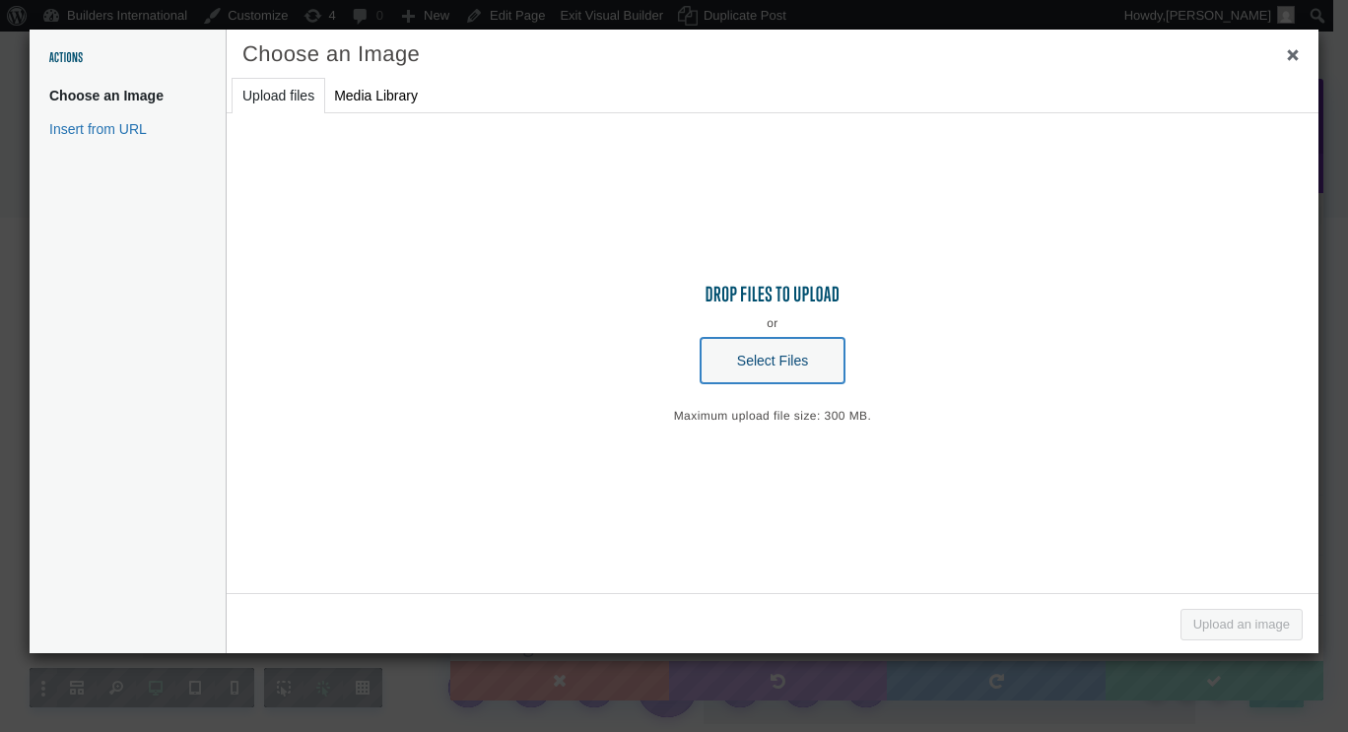
click at [764, 355] on button "Select Files" at bounding box center [772, 360] width 144 height 45
type input "C:\fakepath\Untitled design (8).png"
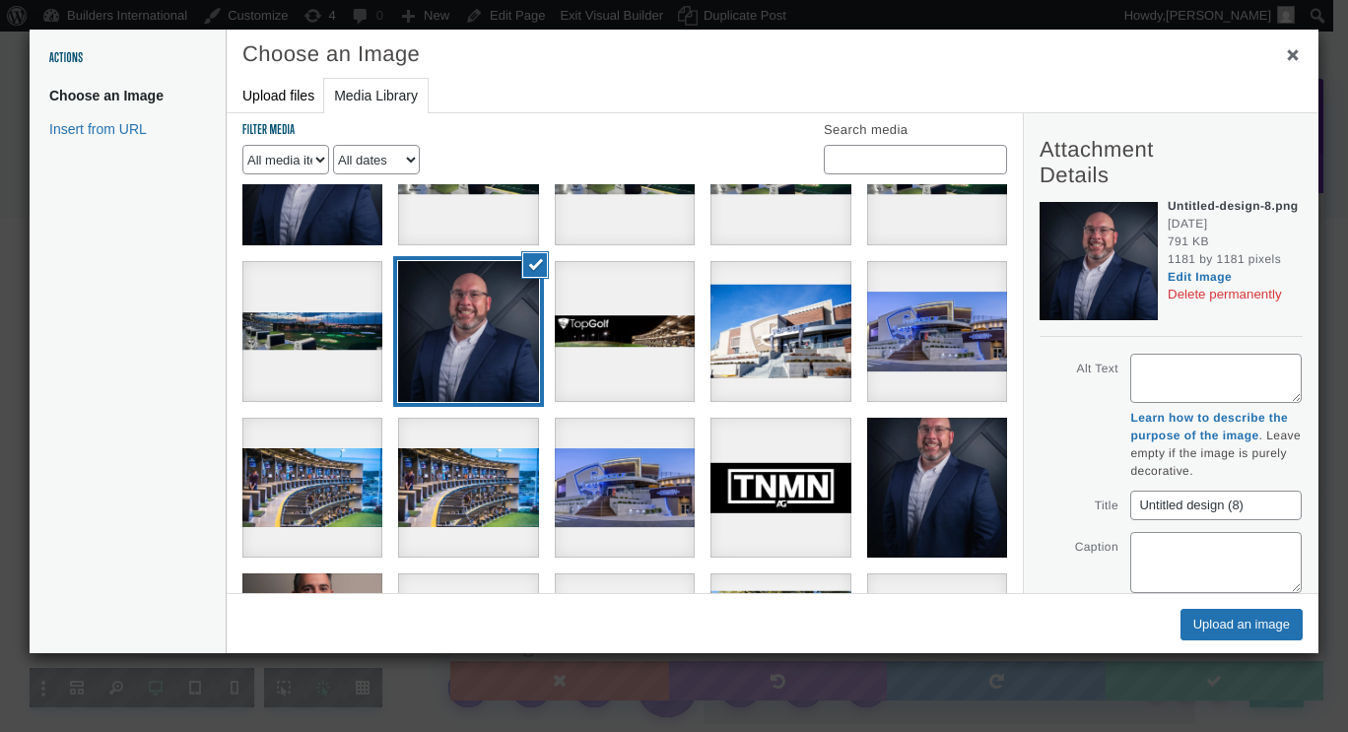
scroll to position [0, 0]
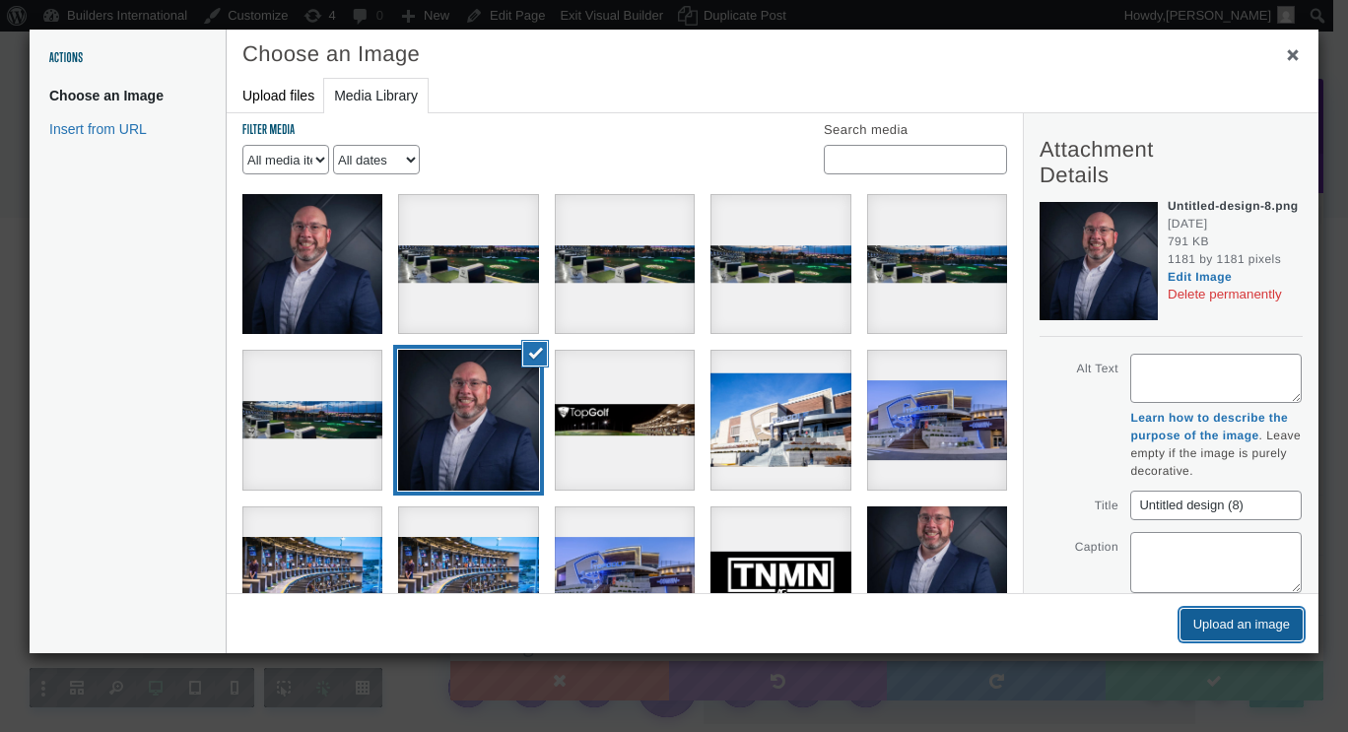
click at [1267, 621] on button "Upload an image" at bounding box center [1241, 625] width 122 height 32
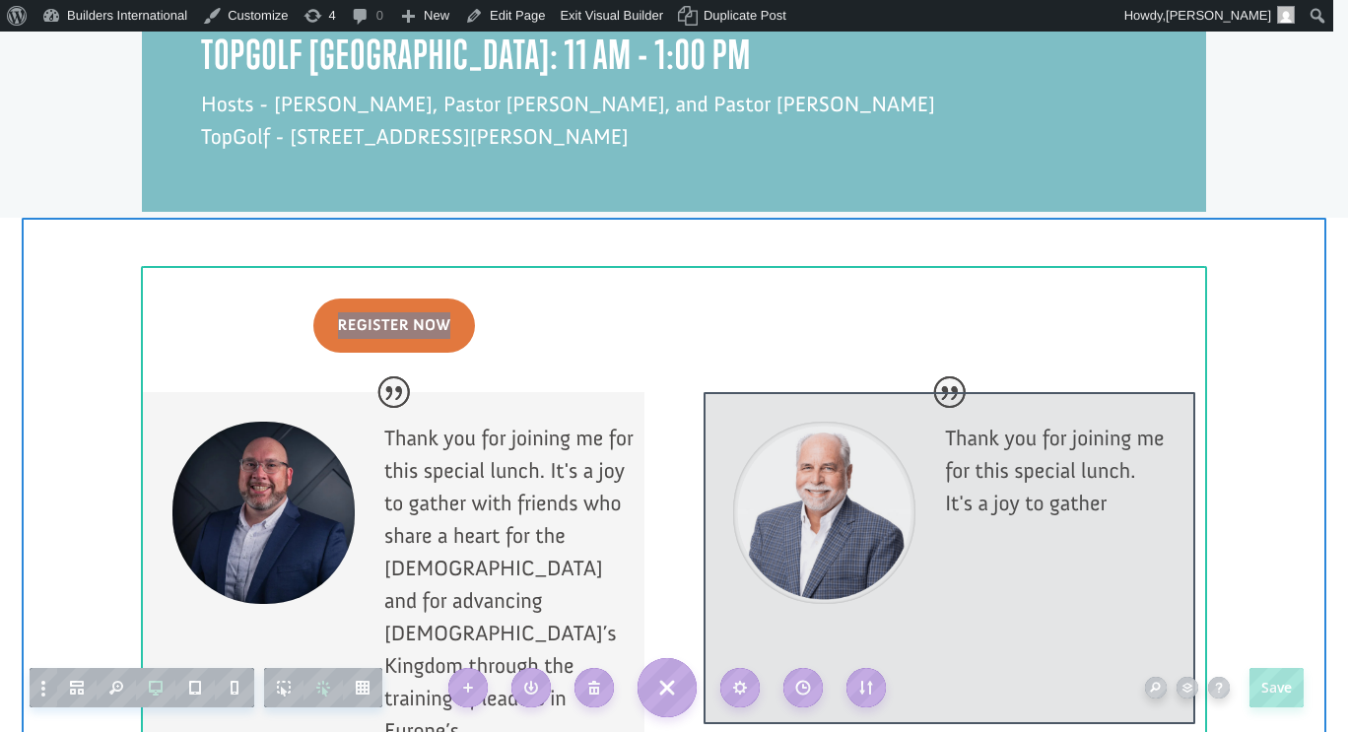
click at [818, 454] on div at bounding box center [949, 558] width 492 height 332
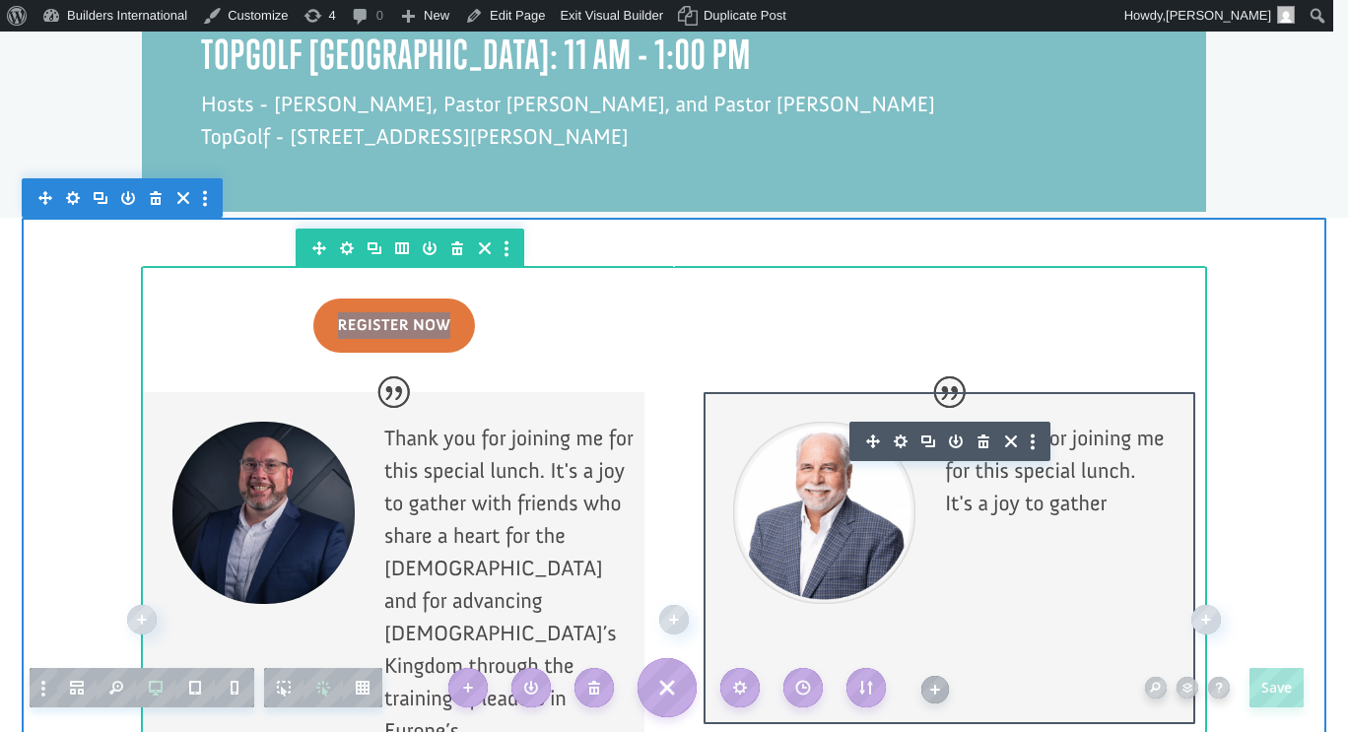
click at [896, 428] on icon "button" at bounding box center [901, 442] width 28 height 28
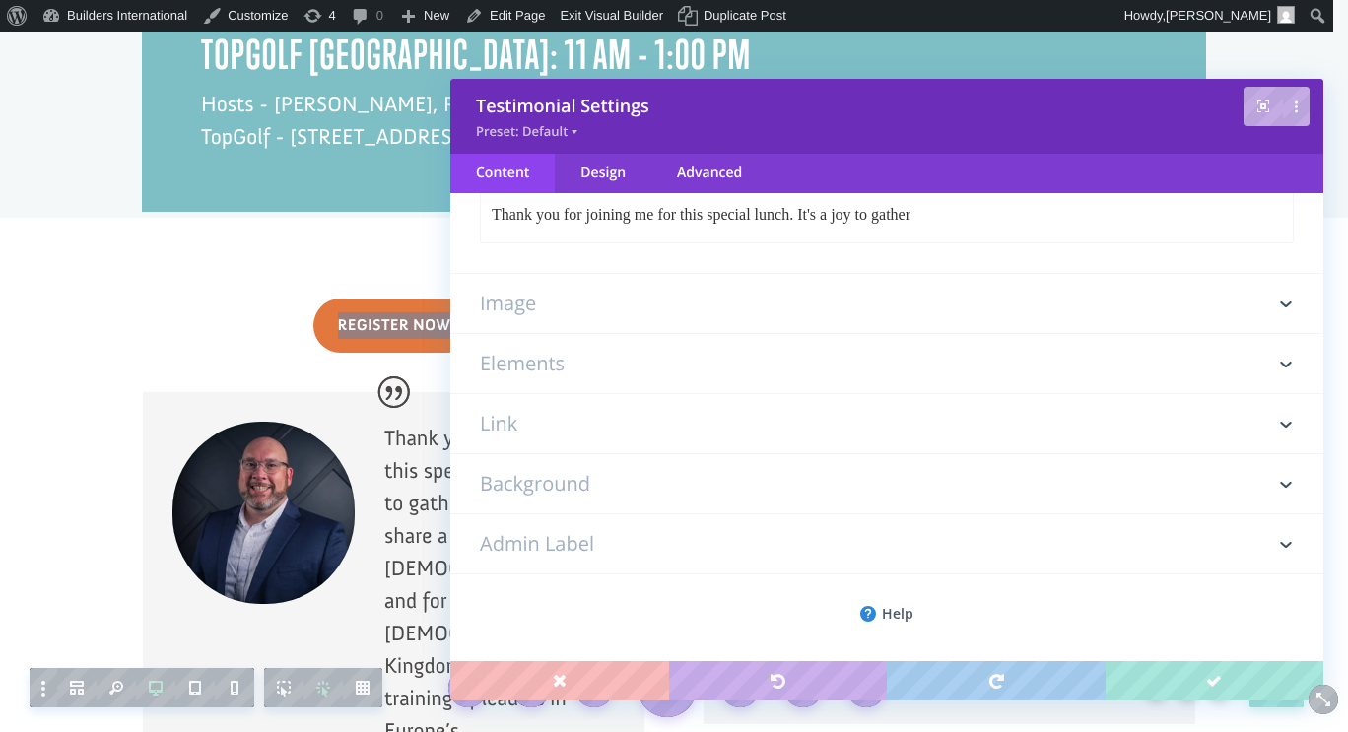
scroll to position [521, 0]
click at [788, 290] on h3 "Image" at bounding box center [887, 301] width 814 height 59
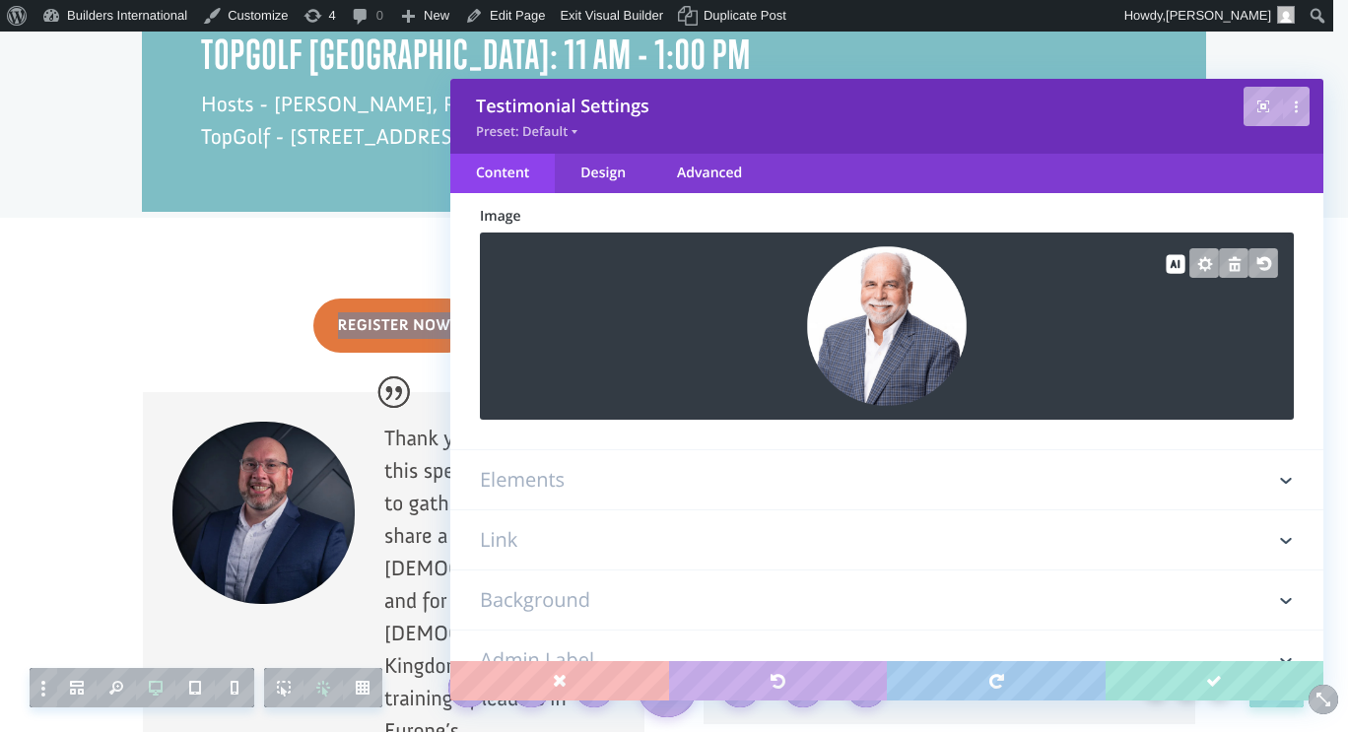
scroll to position [110, 0]
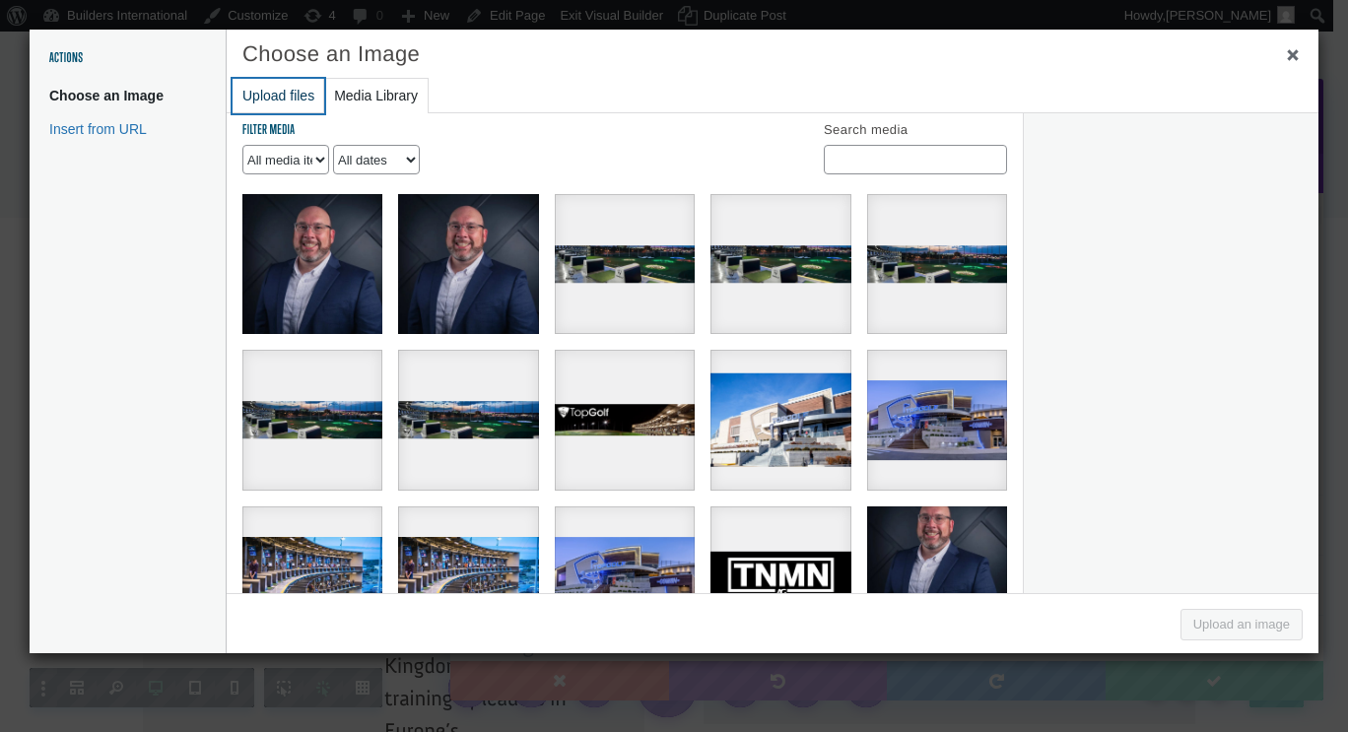
click at [273, 103] on button "Upload files" at bounding box center [279, 96] width 92 height 34
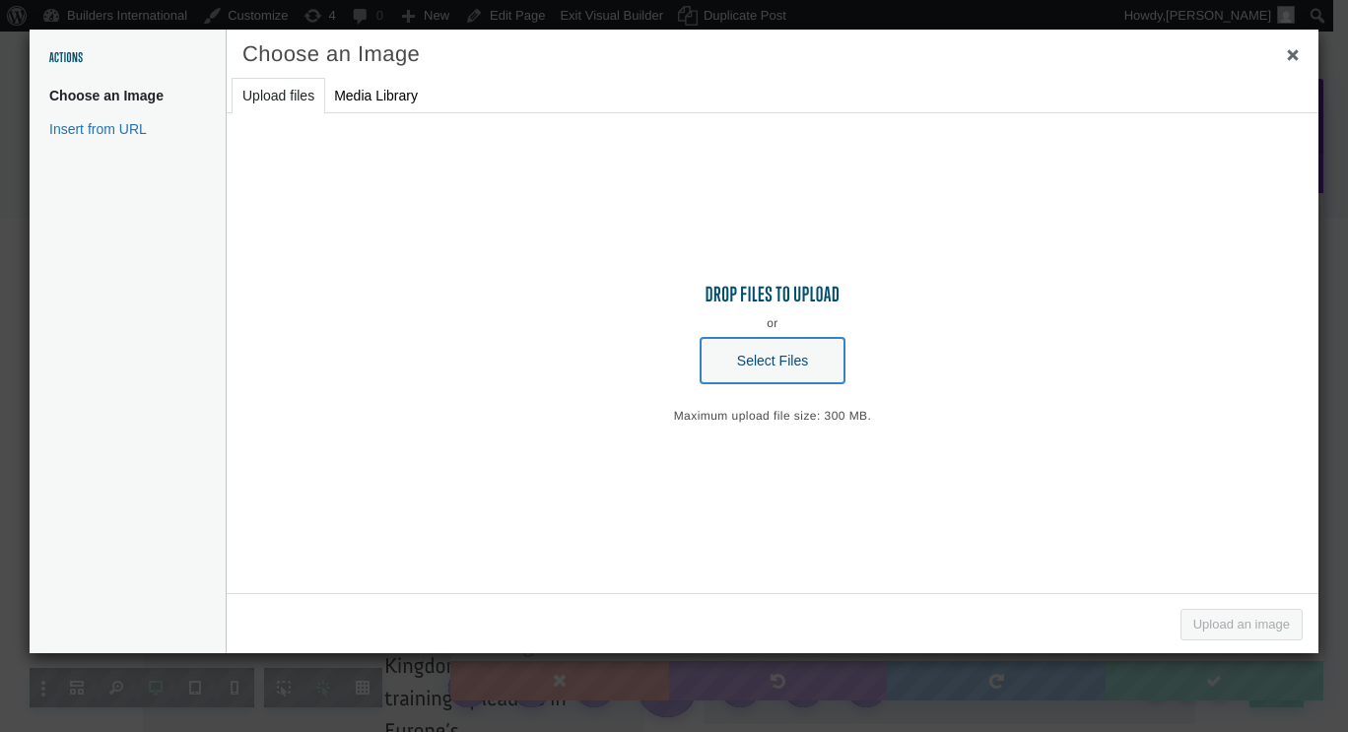
click at [752, 366] on button "Select Files" at bounding box center [772, 360] width 144 height 45
type input "C:\fakepath\Untitled design (9).png"
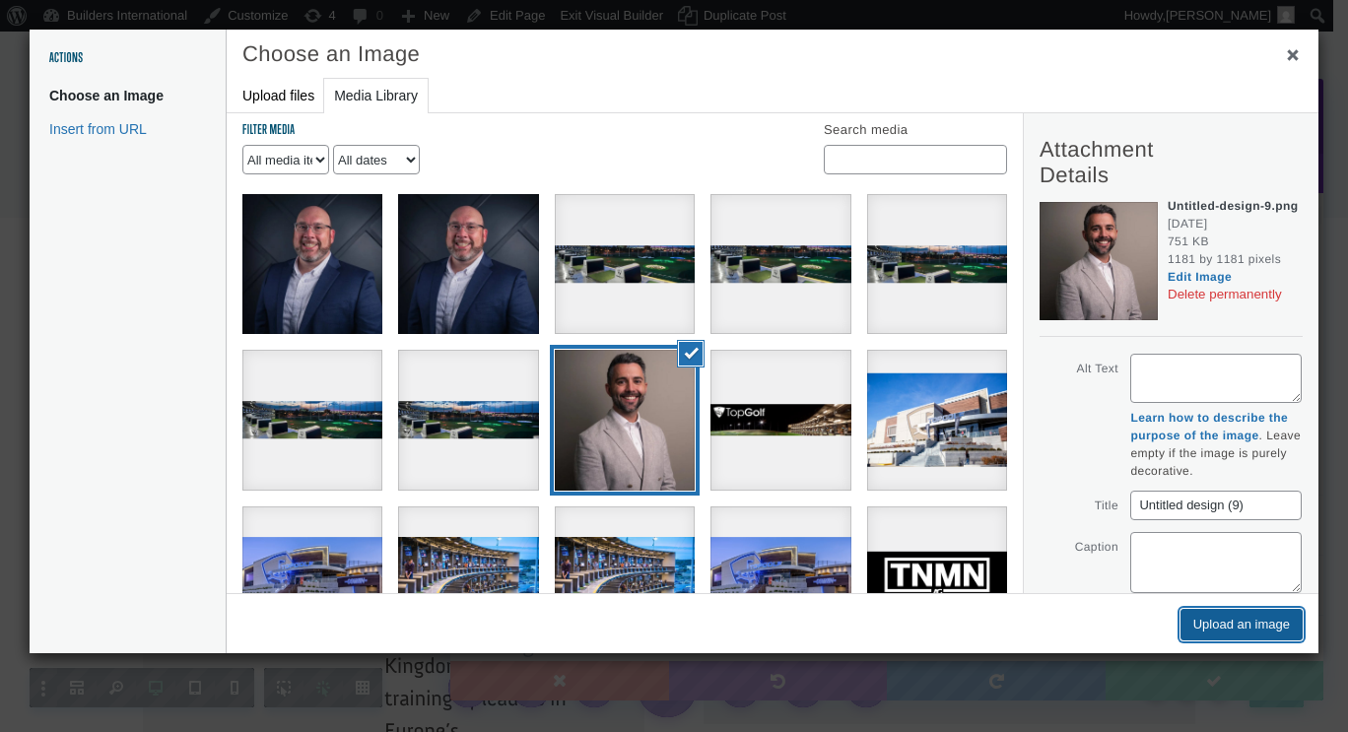
click at [1243, 623] on button "Upload an image" at bounding box center [1241, 625] width 122 height 32
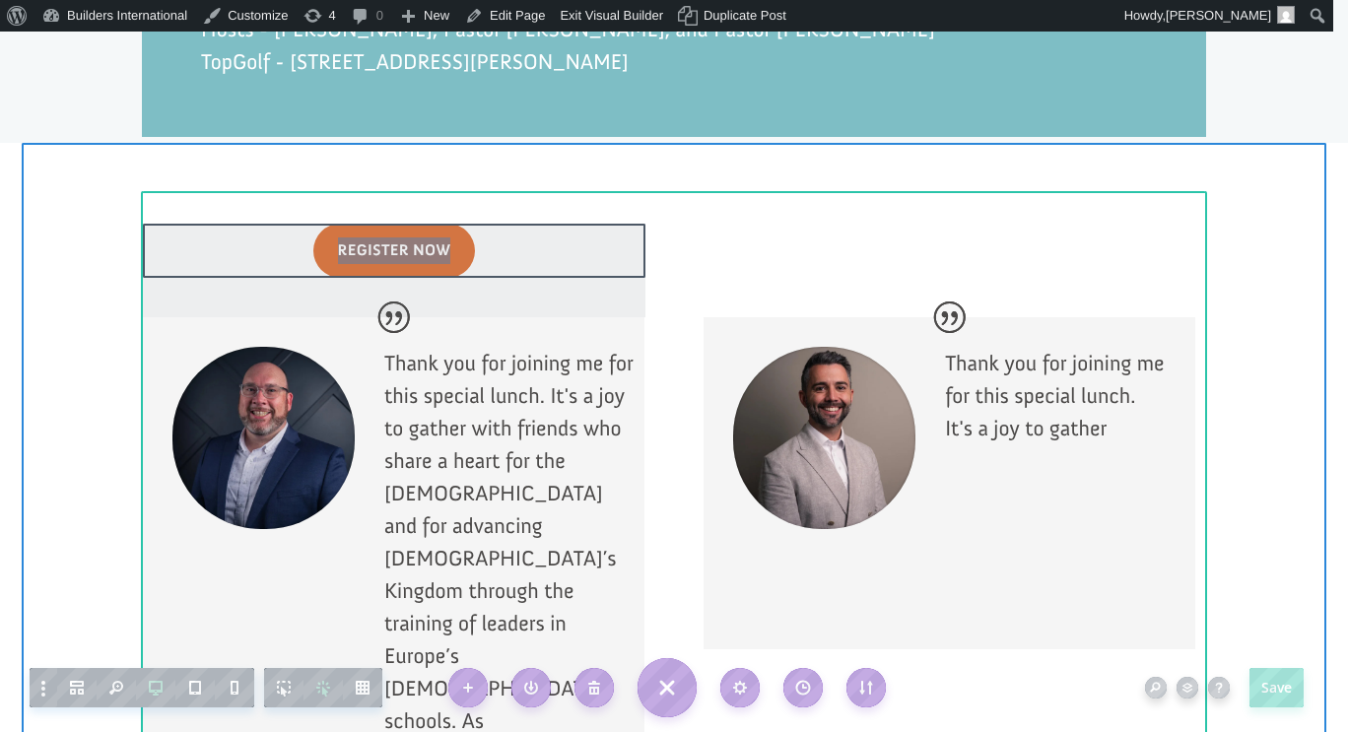
scroll to position [1921, 0]
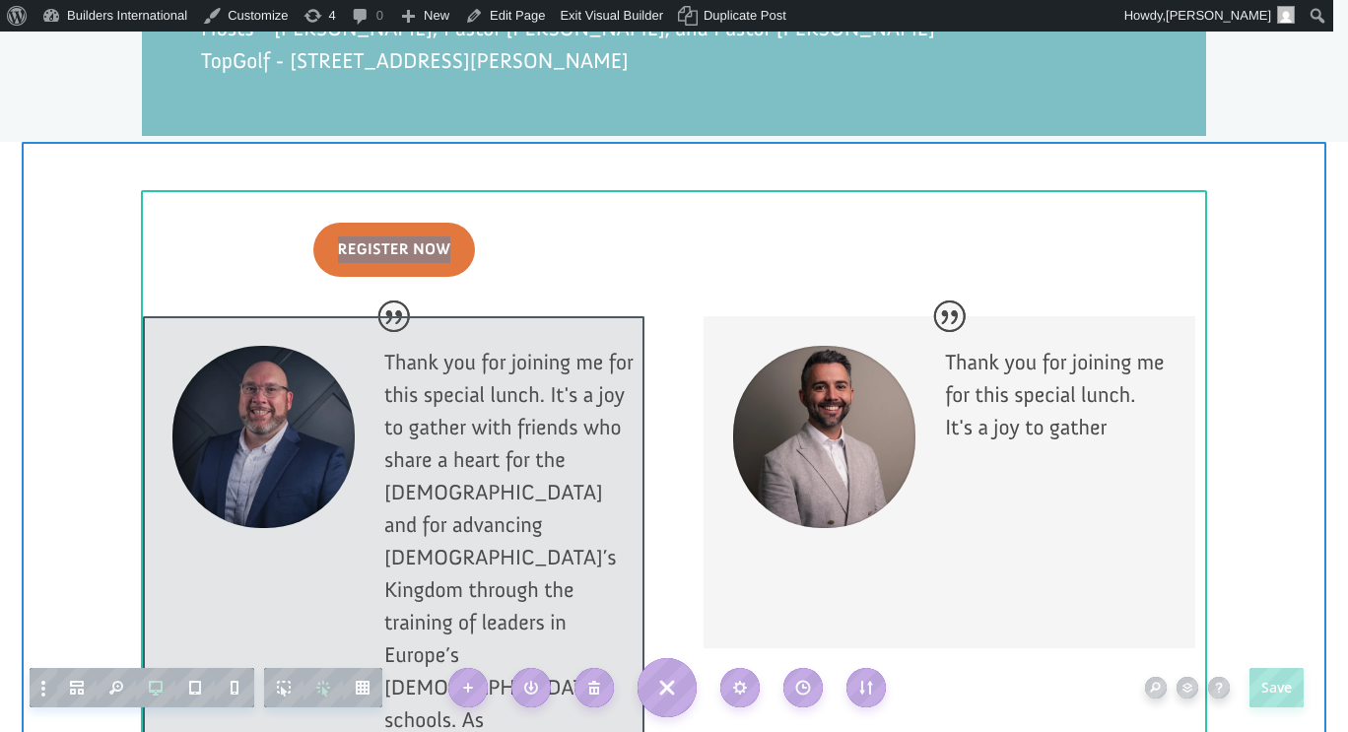
click at [570, 464] on div at bounding box center [393, 546] width 501 height 461
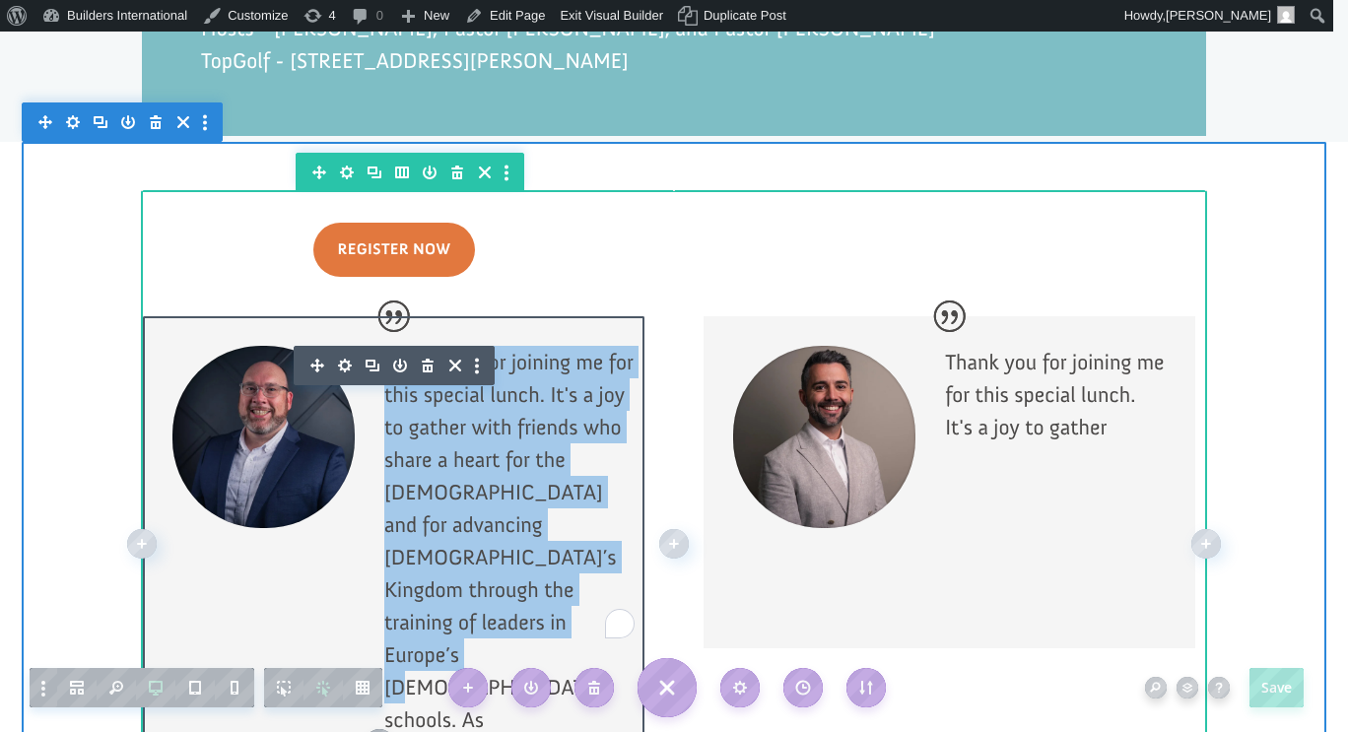
drag, startPoint x: 503, startPoint y: 555, endPoint x: 375, endPoint y: 287, distance: 297.0
click at [375, 316] on div "Thank you for joining me for this special lunch. It's a joy to gather with frie…" at bounding box center [393, 546] width 501 height 461
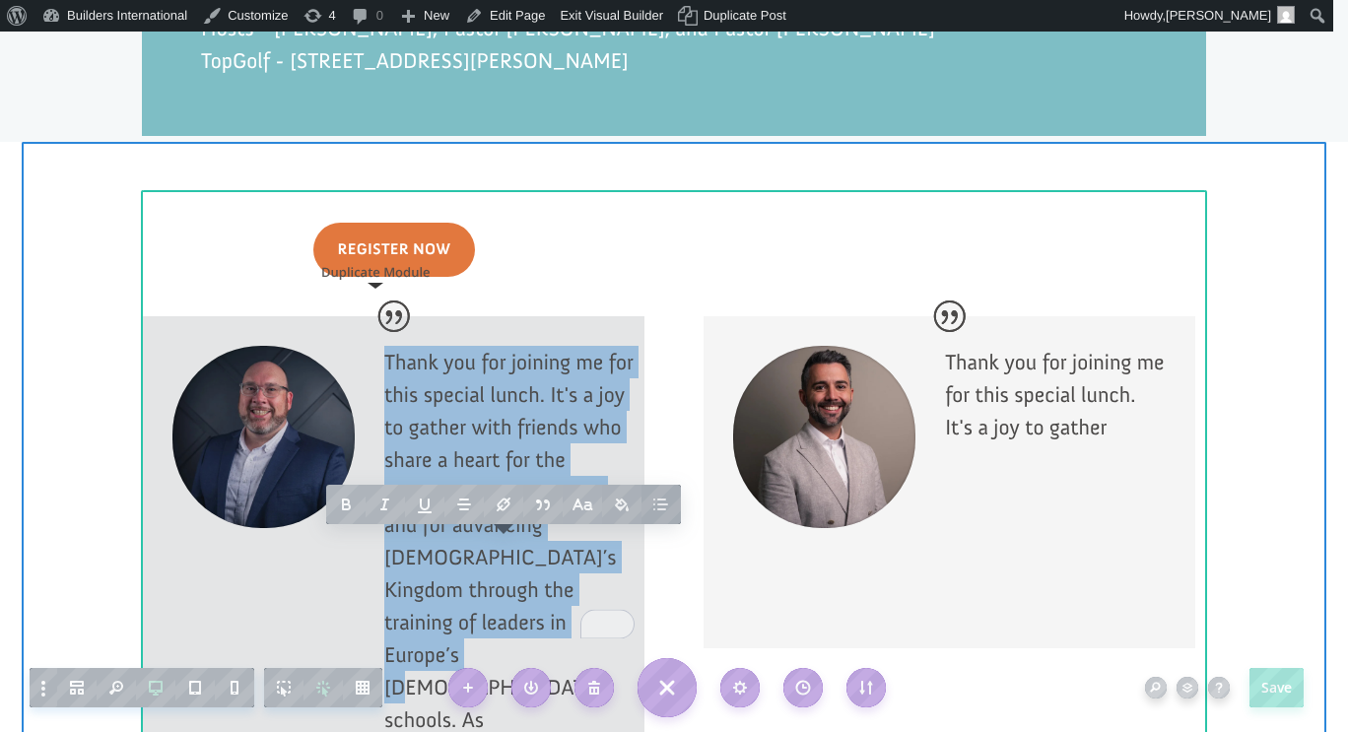
paste div "To enrich screen reader interactions, please activate Accessibility in Grammarl…"
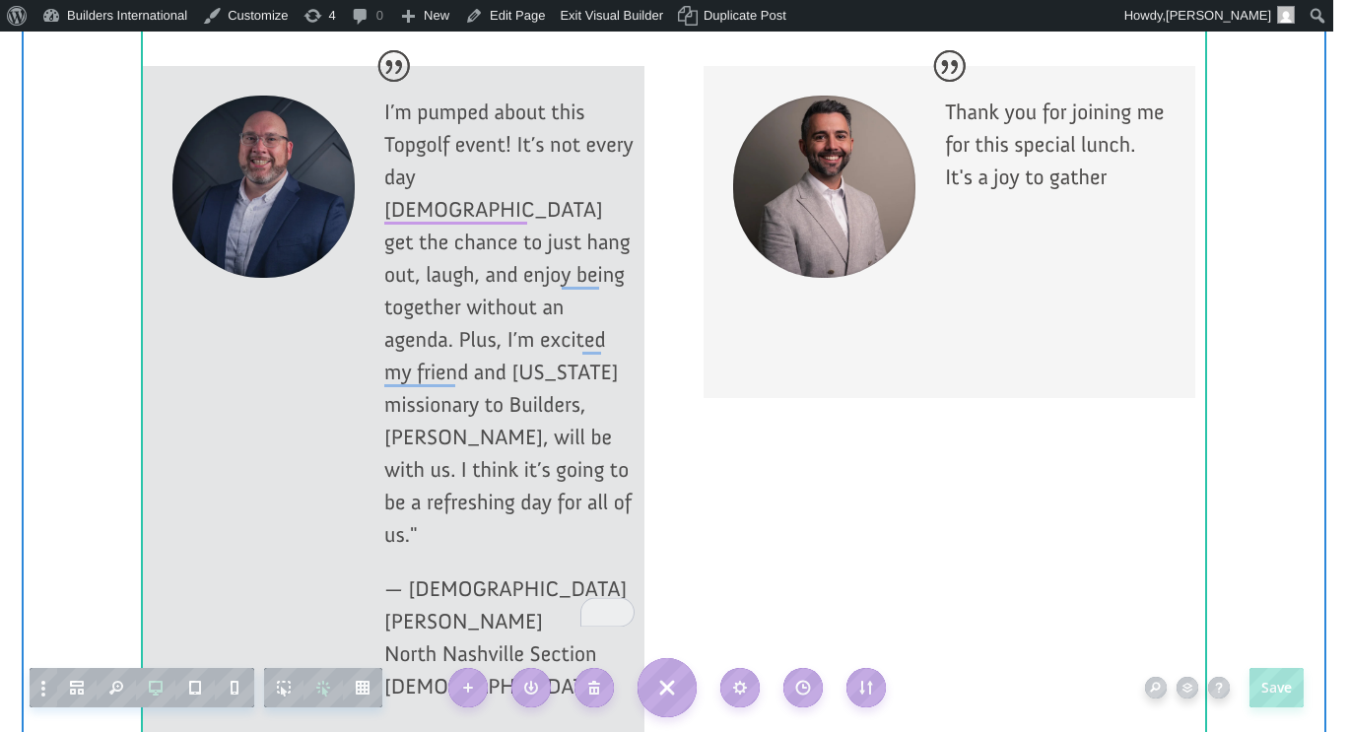
scroll to position [2199, 0]
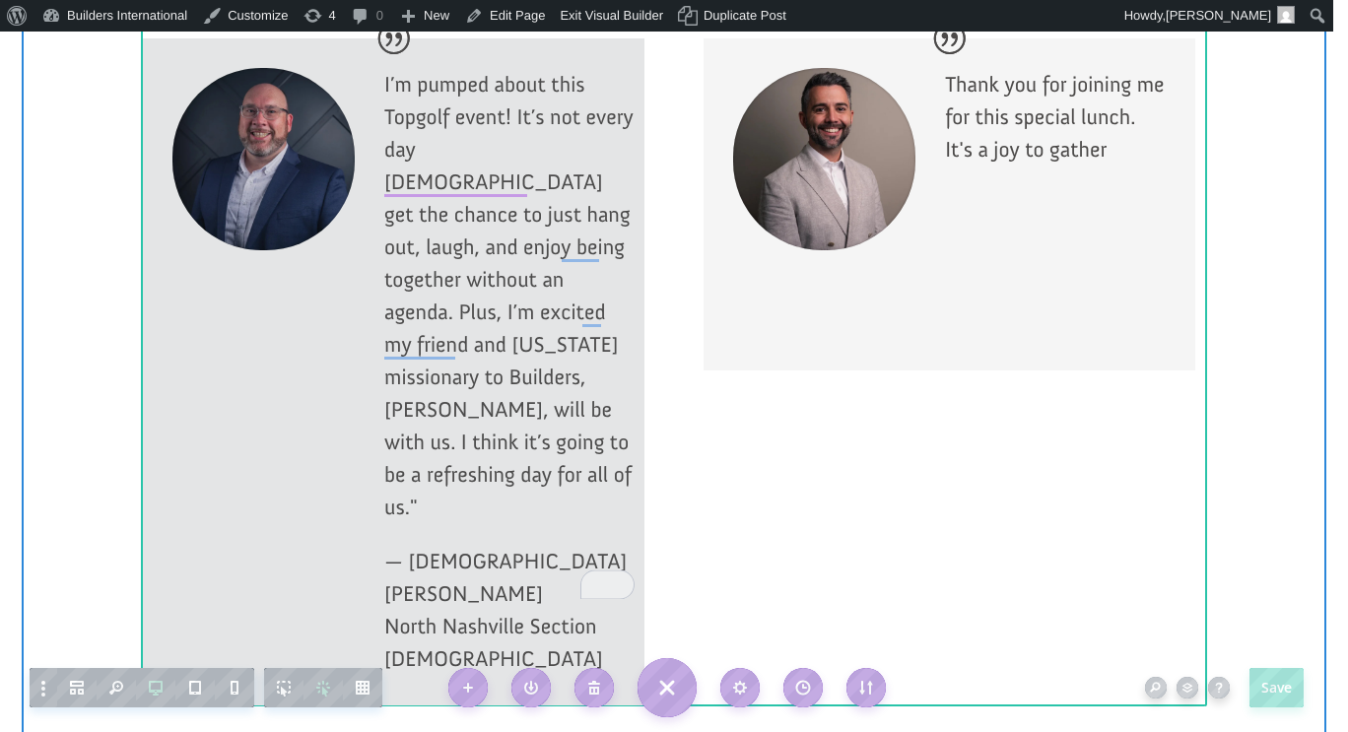
click at [418, 302] on div at bounding box center [393, 371] width 501 height 667
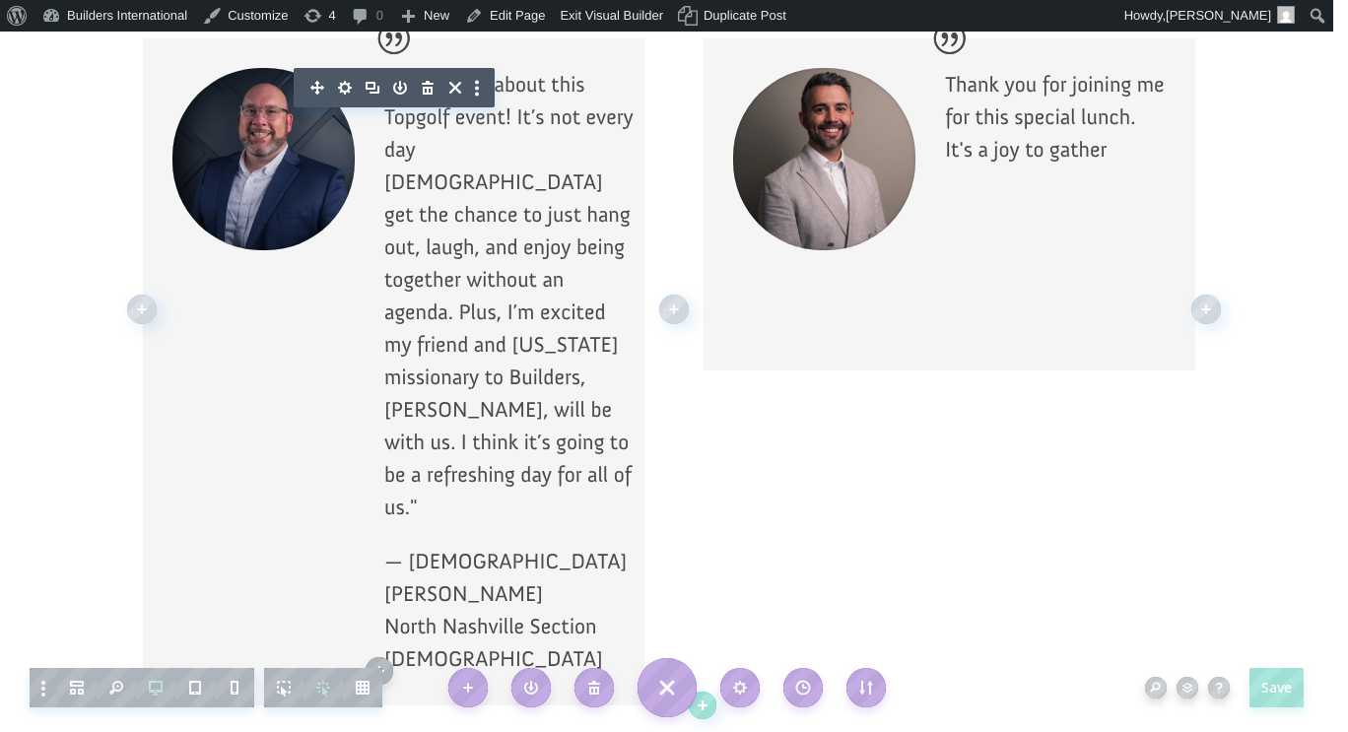
click at [456, 310] on p "I’m pumped about this Topgolf event! It’s not every day pastors get the chance …" at bounding box center [509, 306] width 250 height 477
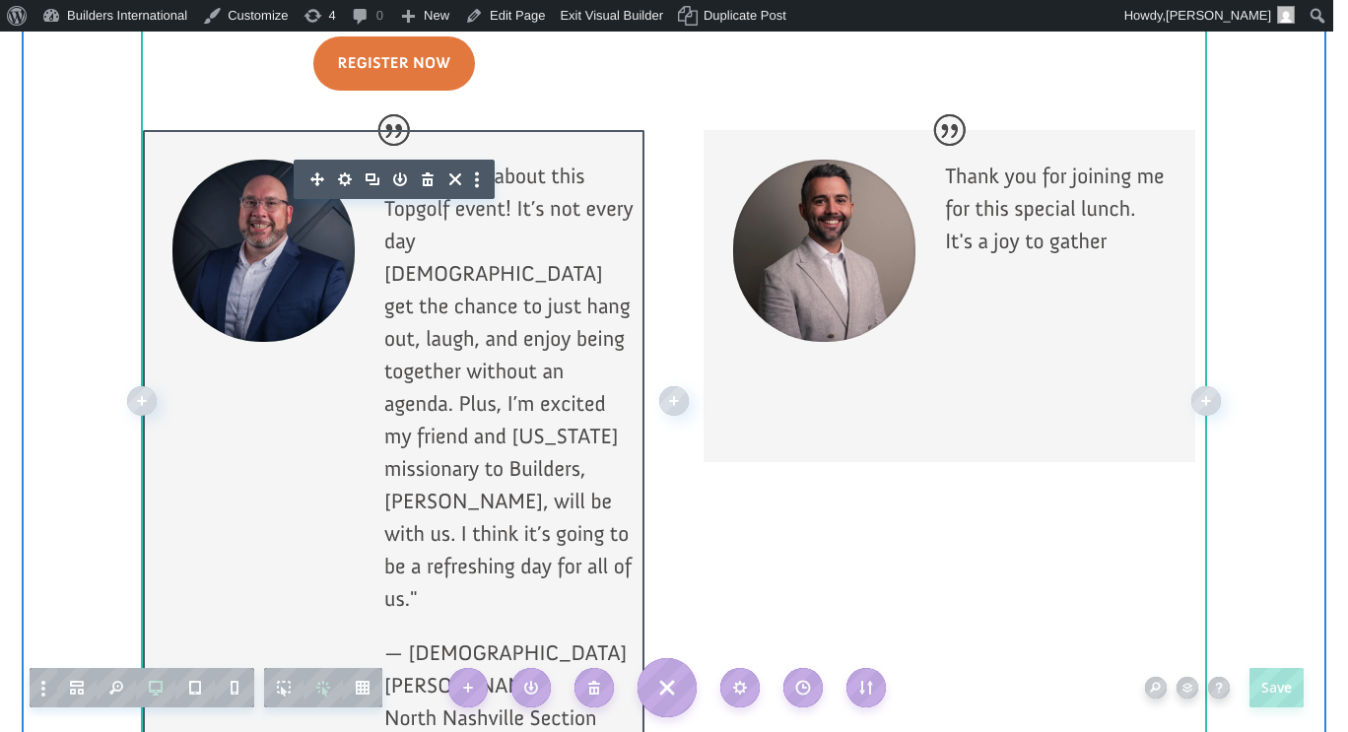
click at [439, 382] on p "I’m pumped about this Topgolf event! It’s not every day pastors get the chance …" at bounding box center [509, 398] width 250 height 477
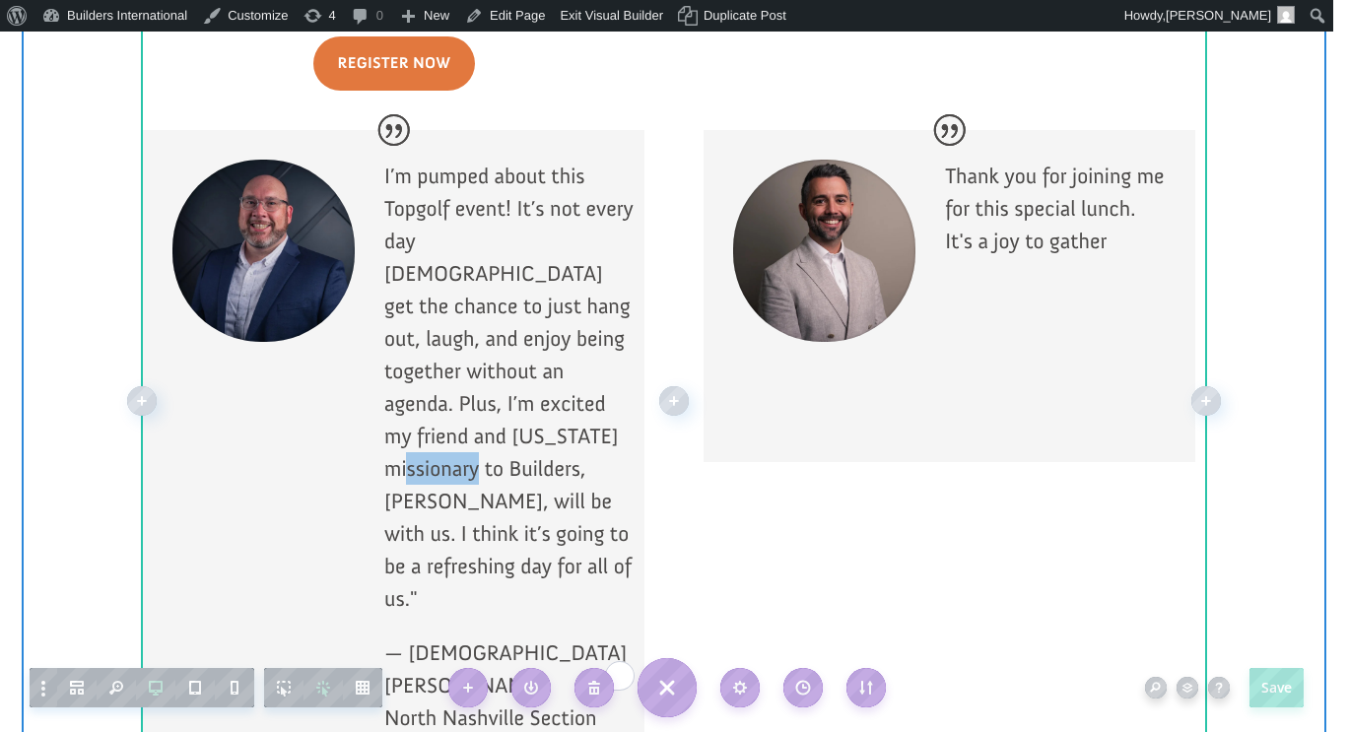
click at [439, 382] on p "I’m pumped about this Topgolf event! It’s not every day pastors get the chance …" at bounding box center [509, 398] width 250 height 477
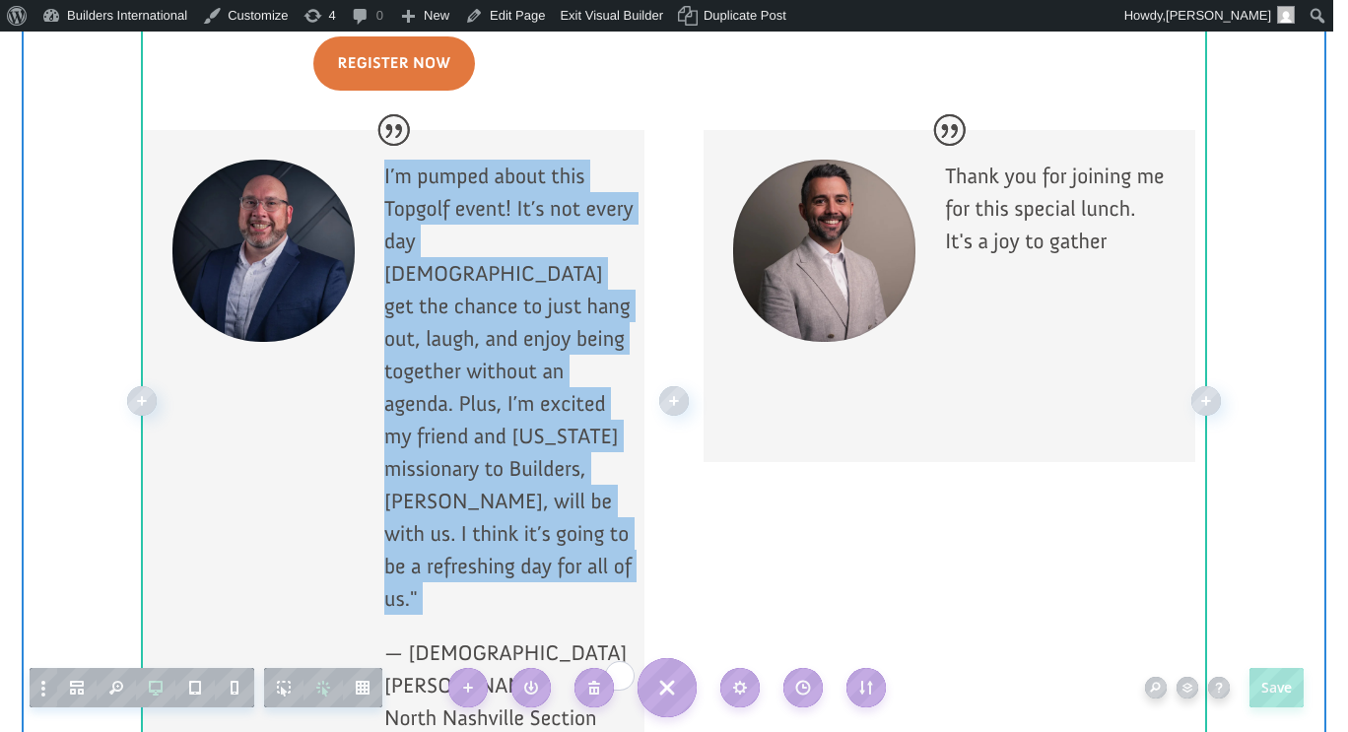
click at [439, 382] on p "I’m pumped about this Topgolf event! It’s not every day pastors get the chance …" at bounding box center [509, 398] width 250 height 477
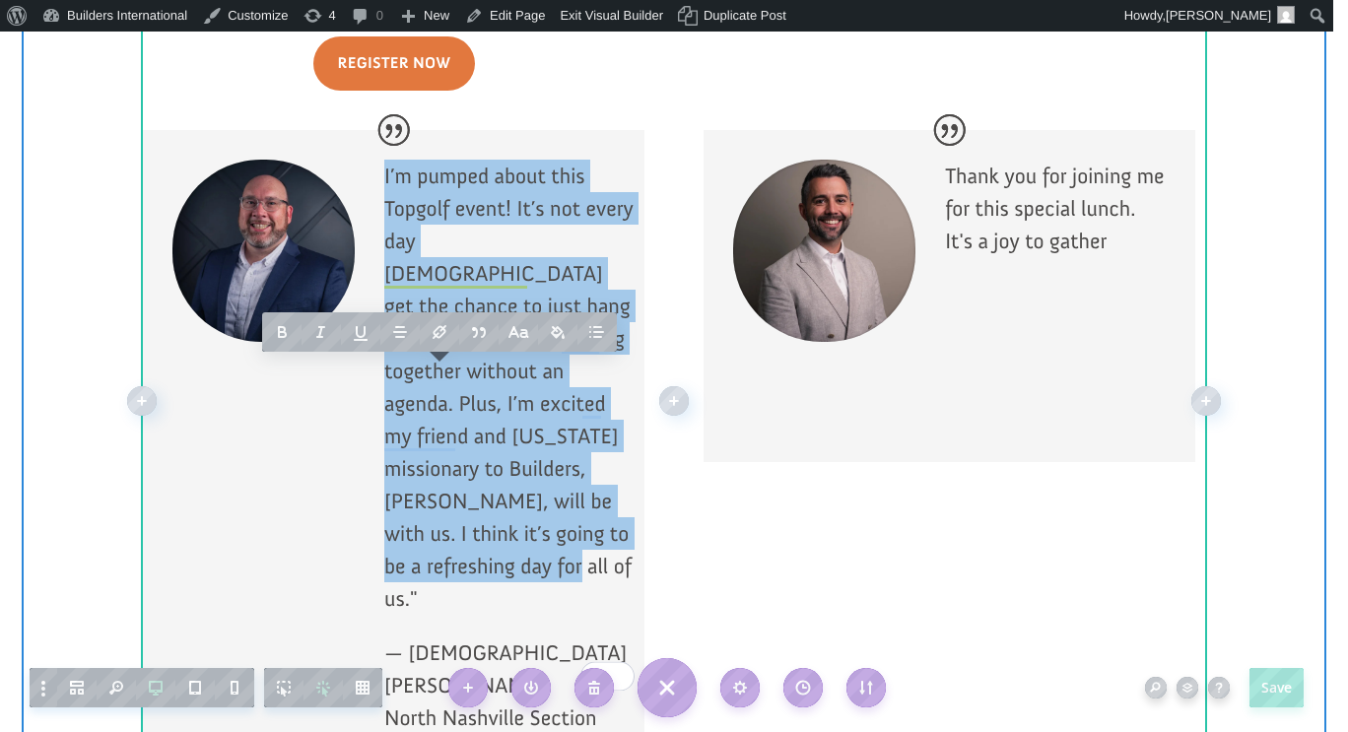
click at [521, 636] on p "— Pastor Chris Moore North Nashville Section Presbyter" at bounding box center [509, 712] width 250 height 152
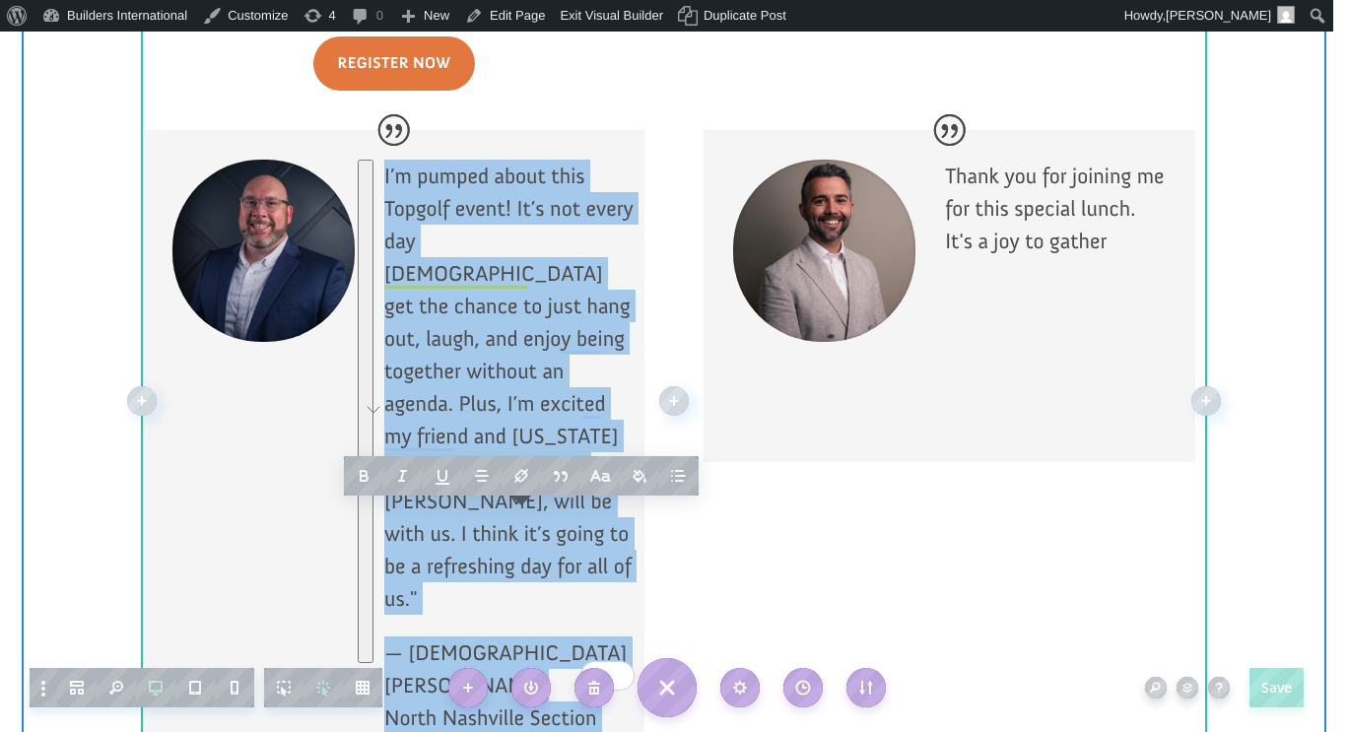
drag, startPoint x: 487, startPoint y: 585, endPoint x: 375, endPoint y: 112, distance: 485.8
click at [375, 130] on div "I’m pumped about this Topgolf event! It’s not every day pastors get the chance …" at bounding box center [393, 463] width 501 height 667
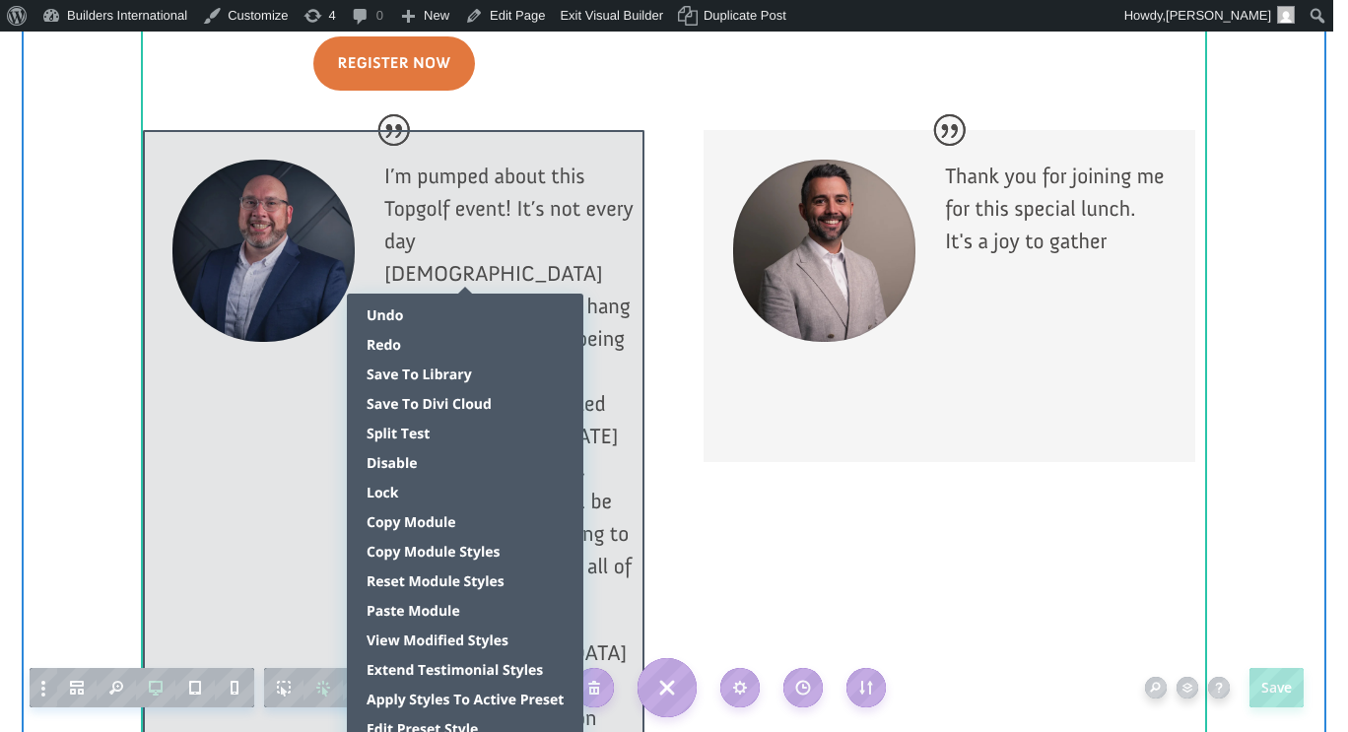
click at [294, 381] on div at bounding box center [393, 463] width 501 height 667
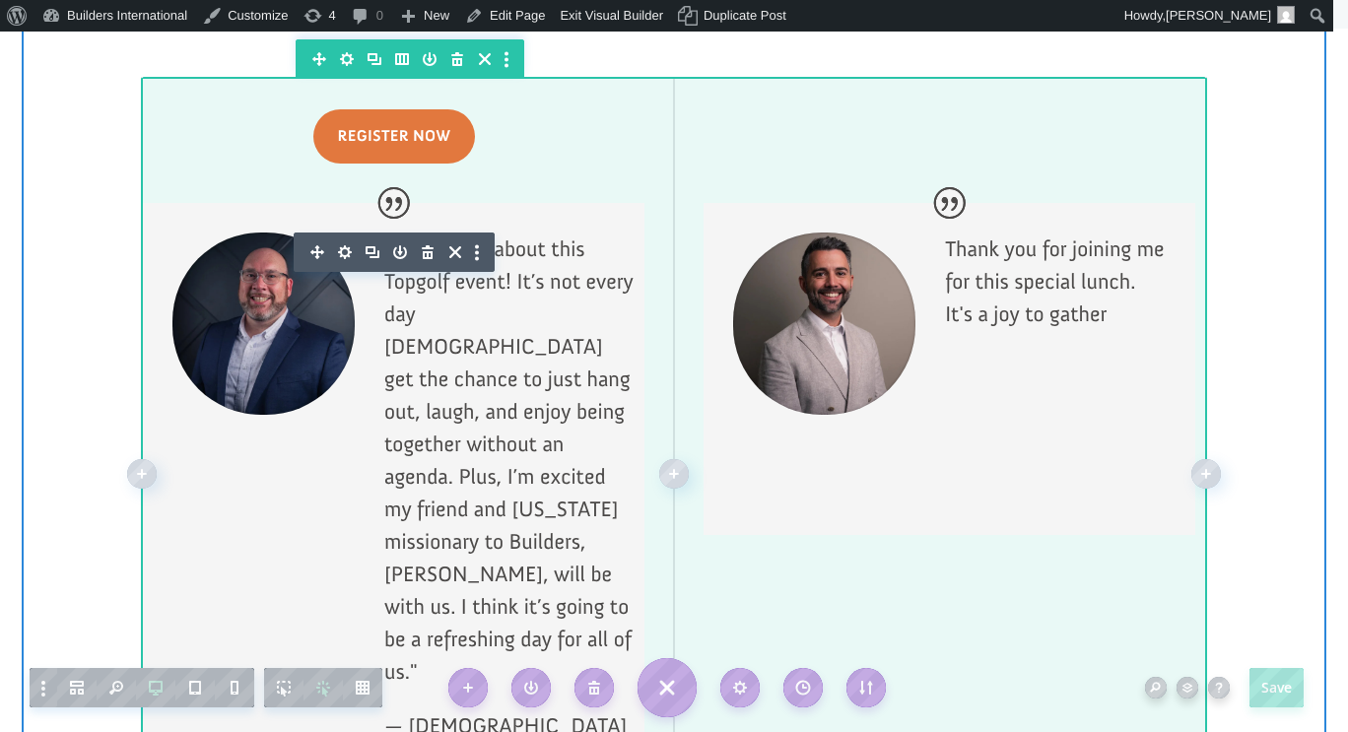
scroll to position [2031, 0]
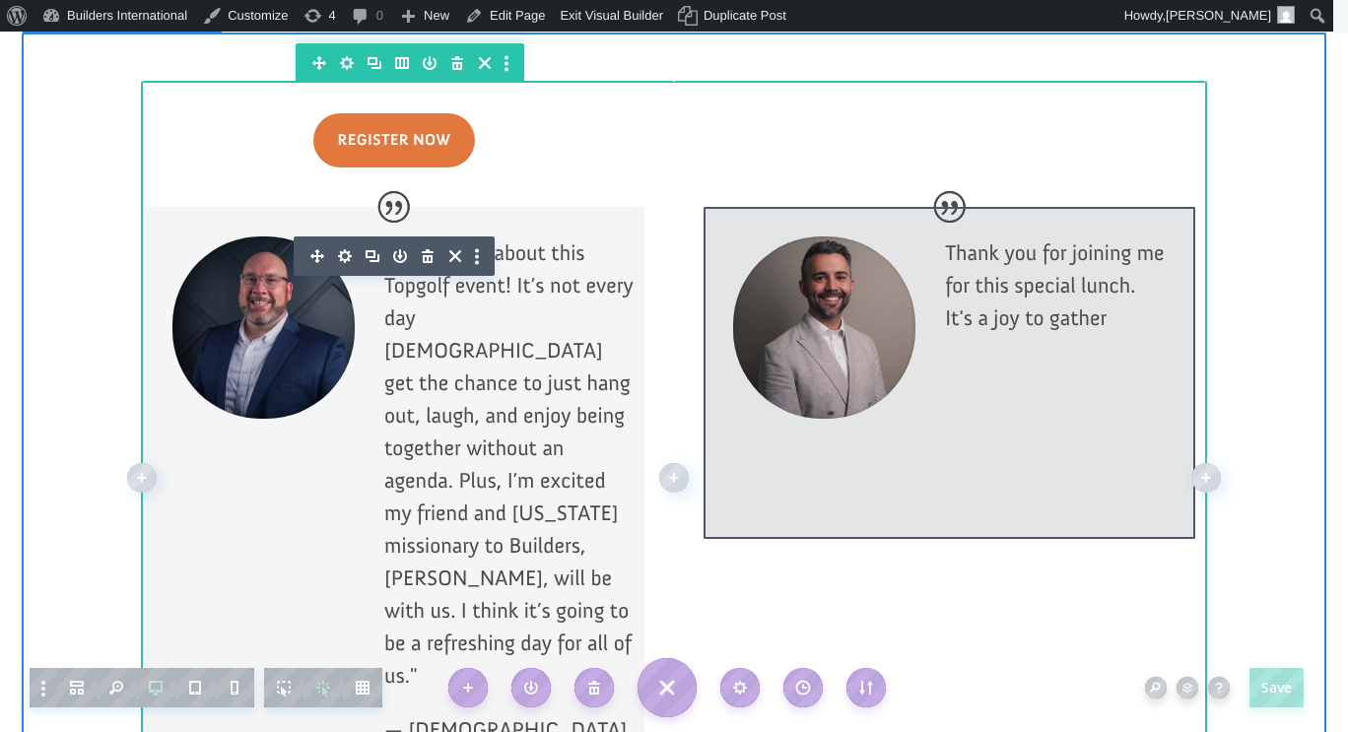
click at [1069, 259] on div at bounding box center [949, 373] width 492 height 332
click at [1069, 259] on p "Thank you for joining me for this special lunch. It's a joy to gather" at bounding box center [1055, 285] width 221 height 98
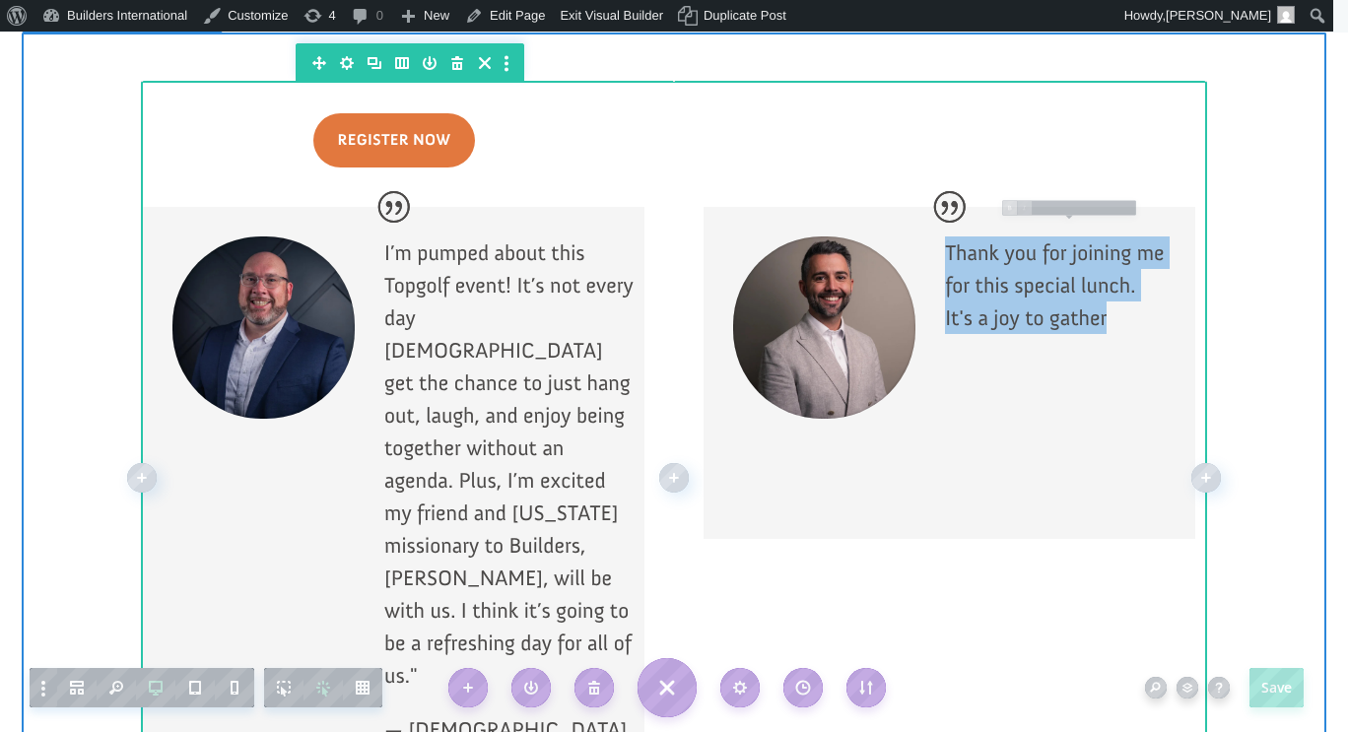
click at [1069, 259] on p "Thank you for joining me for this special lunch. It's a joy to gather" at bounding box center [1055, 285] width 221 height 98
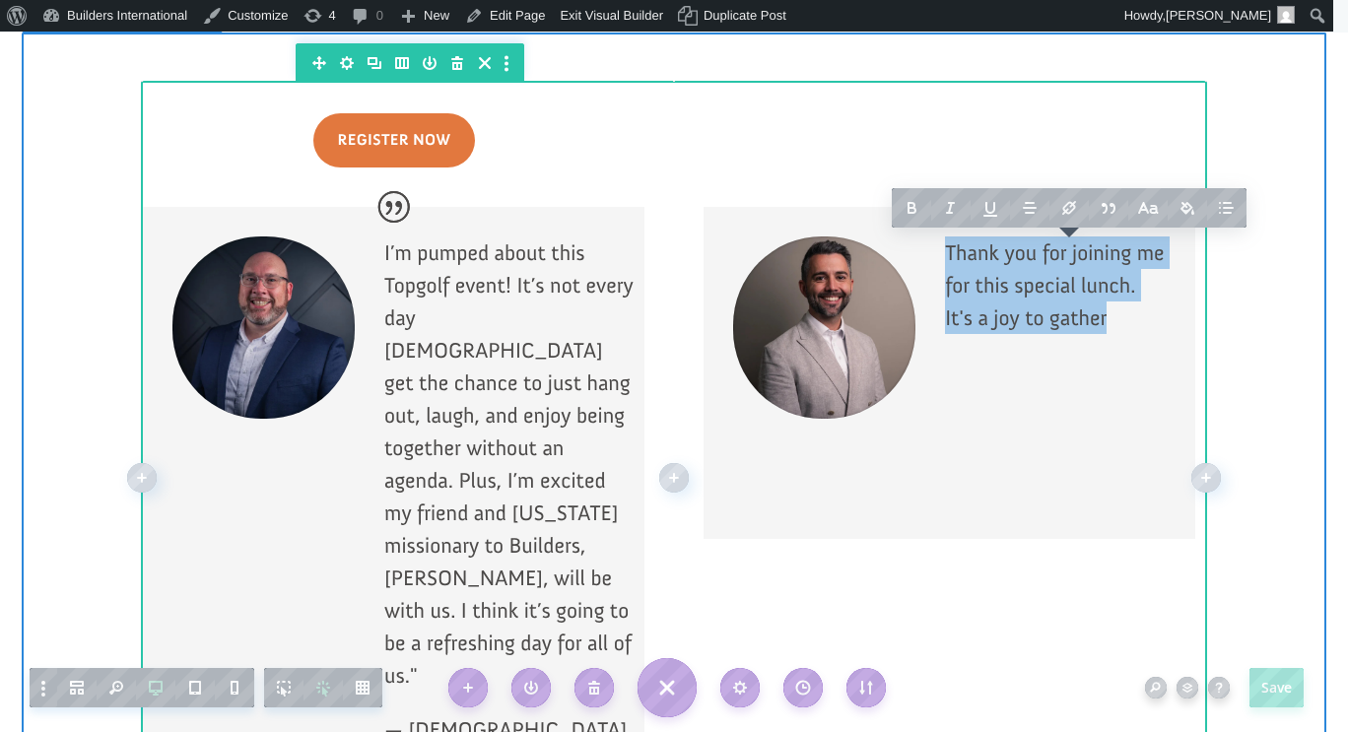
paste div
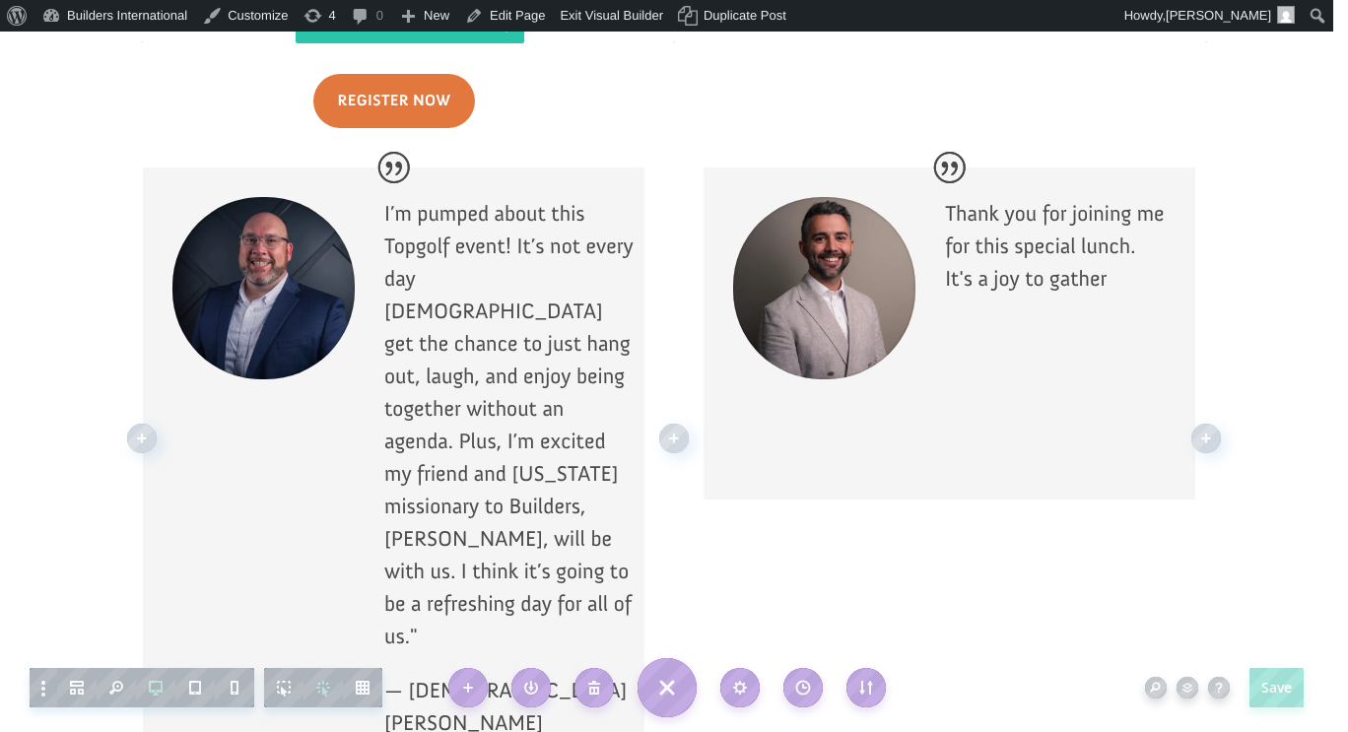
scroll to position [2046, 0]
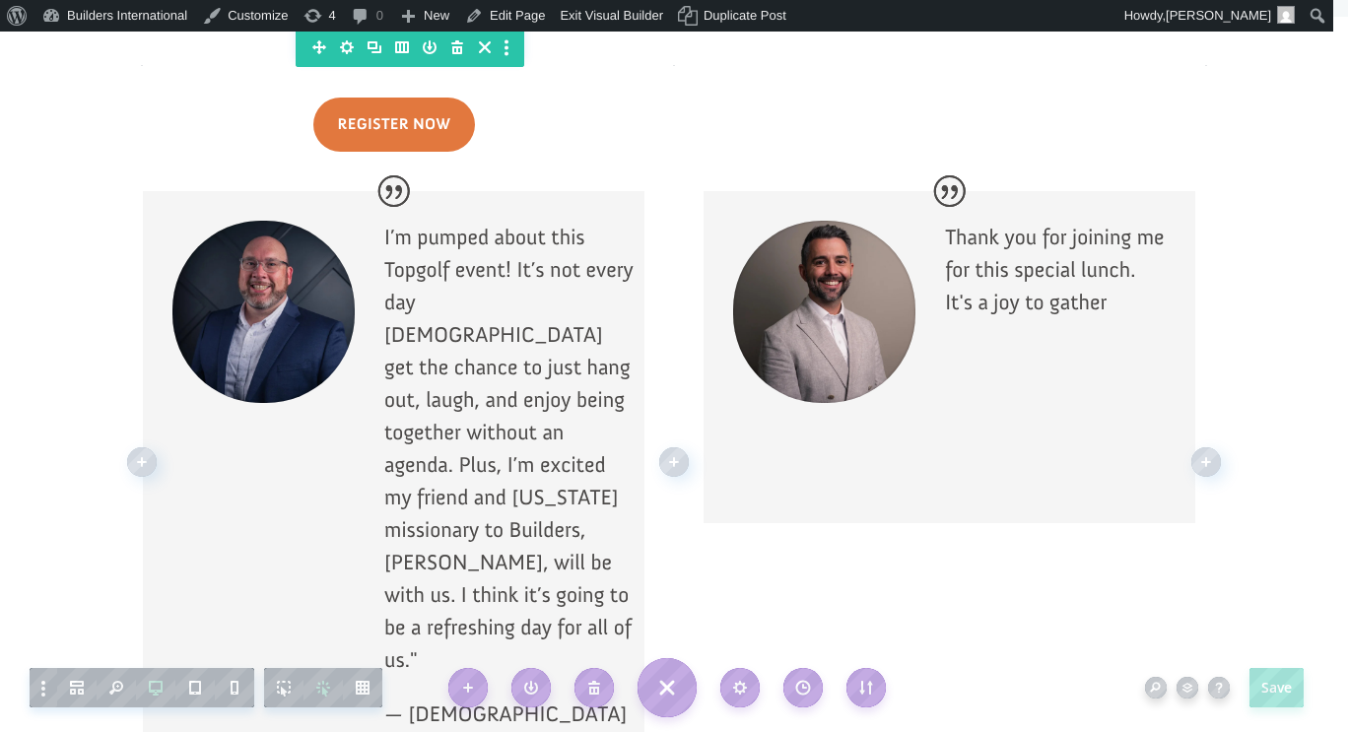
click at [1052, 254] on p "Thank you for joining me for this special lunch. It's a joy to gather" at bounding box center [1055, 270] width 221 height 98
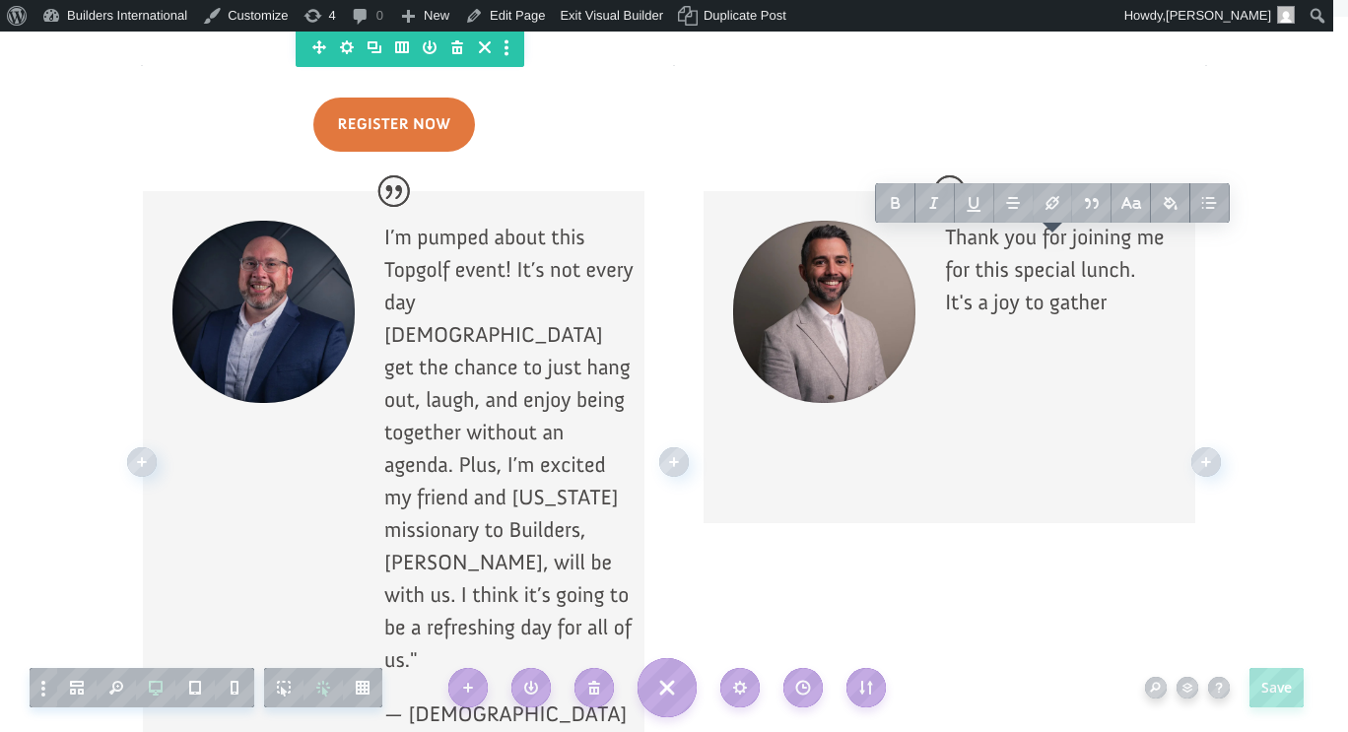
click at [1096, 244] on p "Thank you for joining me for this special lunch. It's a joy to gather" at bounding box center [1055, 270] width 221 height 98
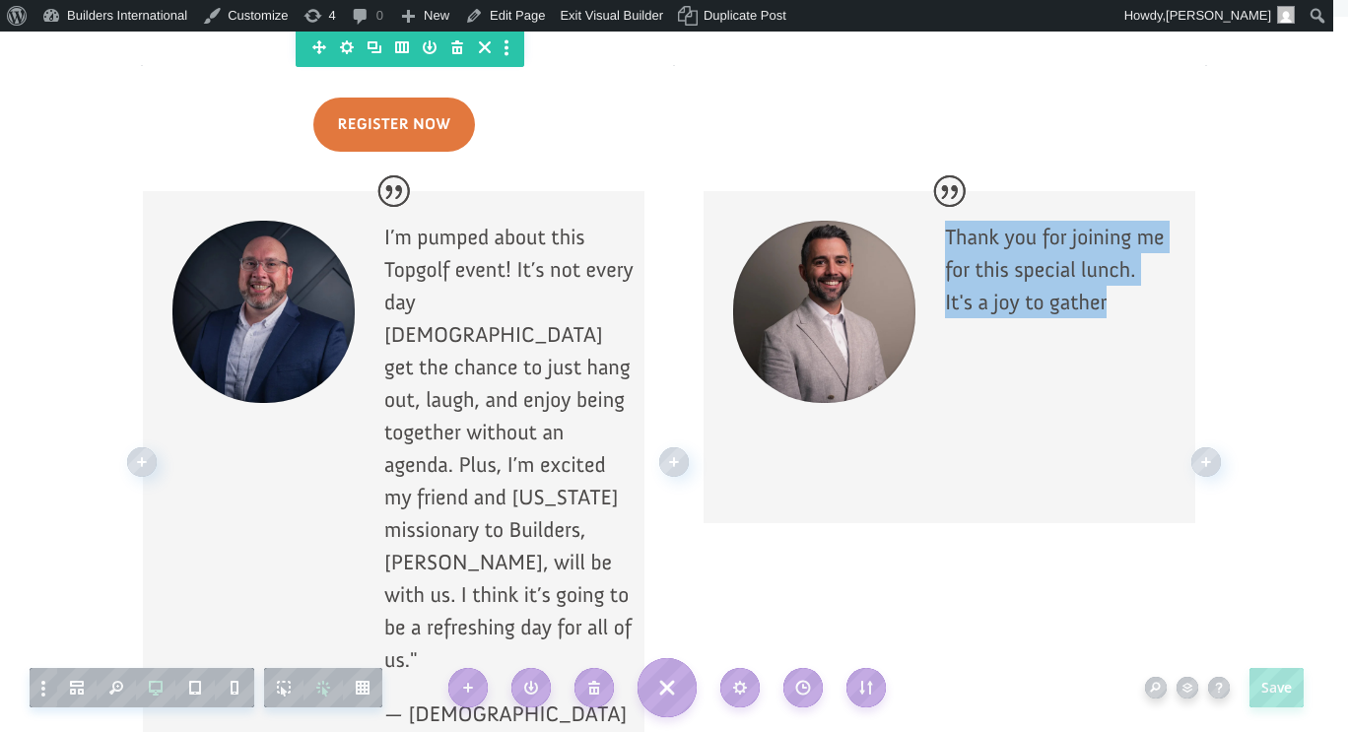
drag, startPoint x: 1096, startPoint y: 244, endPoint x: 938, endPoint y: 178, distance: 170.9
click at [945, 221] on p "Thank you for joining me for this special lunch. It's a joy to gather" at bounding box center [1055, 270] width 221 height 98
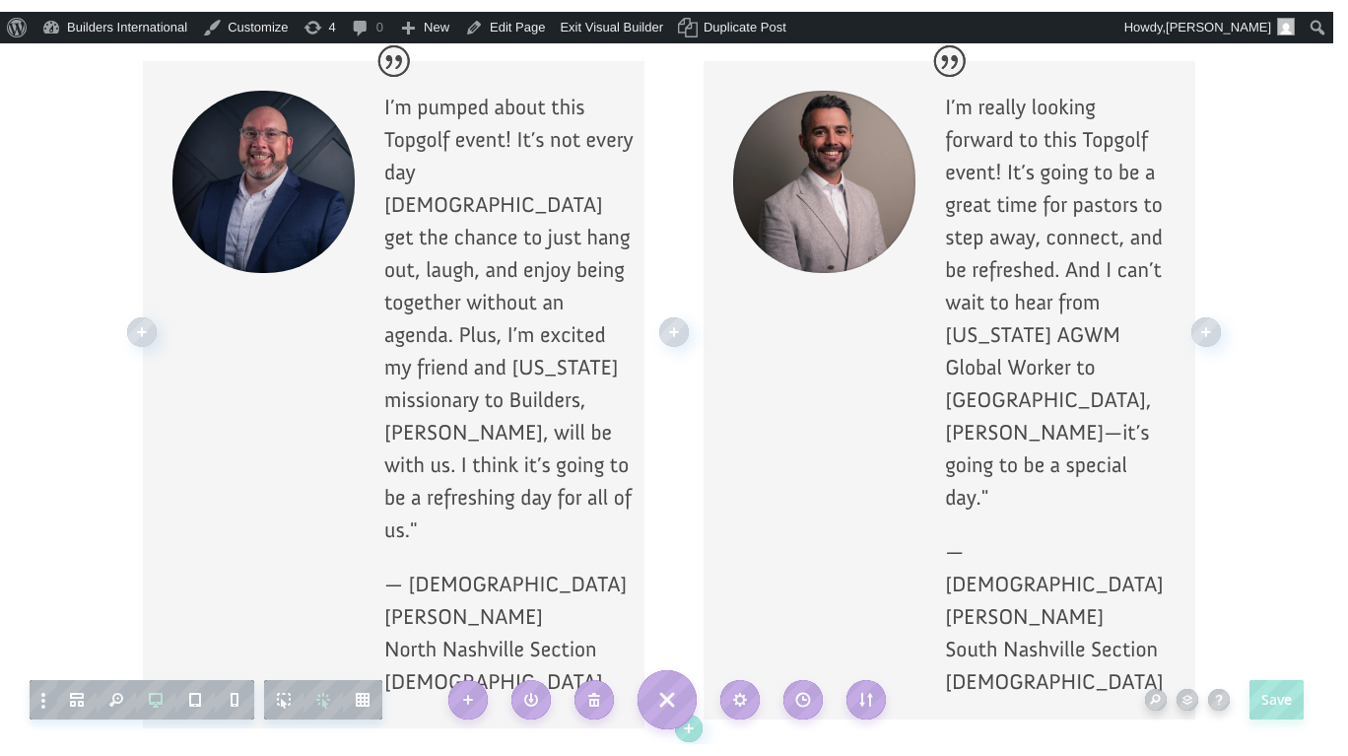
scroll to position [2117, 0]
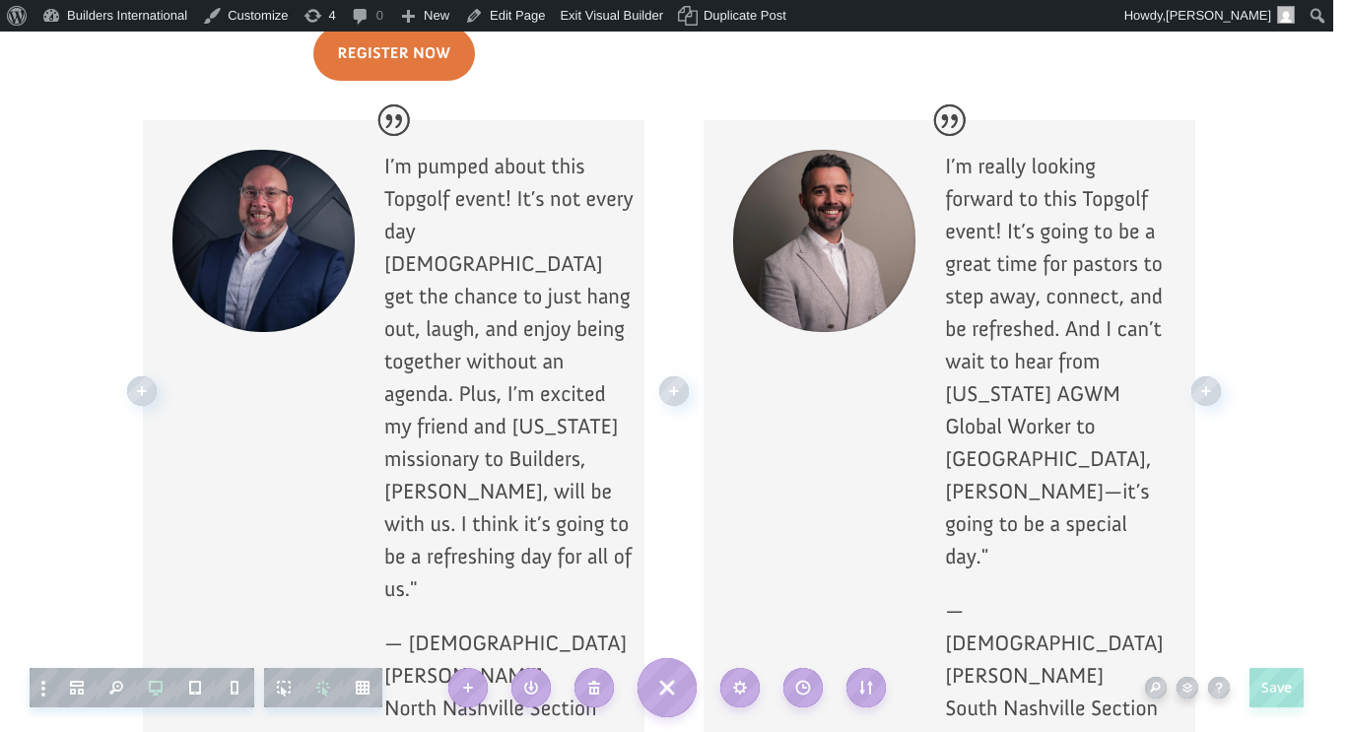
click at [987, 170] on p "I’m really looking forward to this Topgolf event! It’s going to be a great time…" at bounding box center [1055, 372] width 221 height 444
click at [1067, 204] on p "I’m really looking forward to this Topgolf event! It’s going to be a great time…" at bounding box center [1055, 372] width 221 height 444
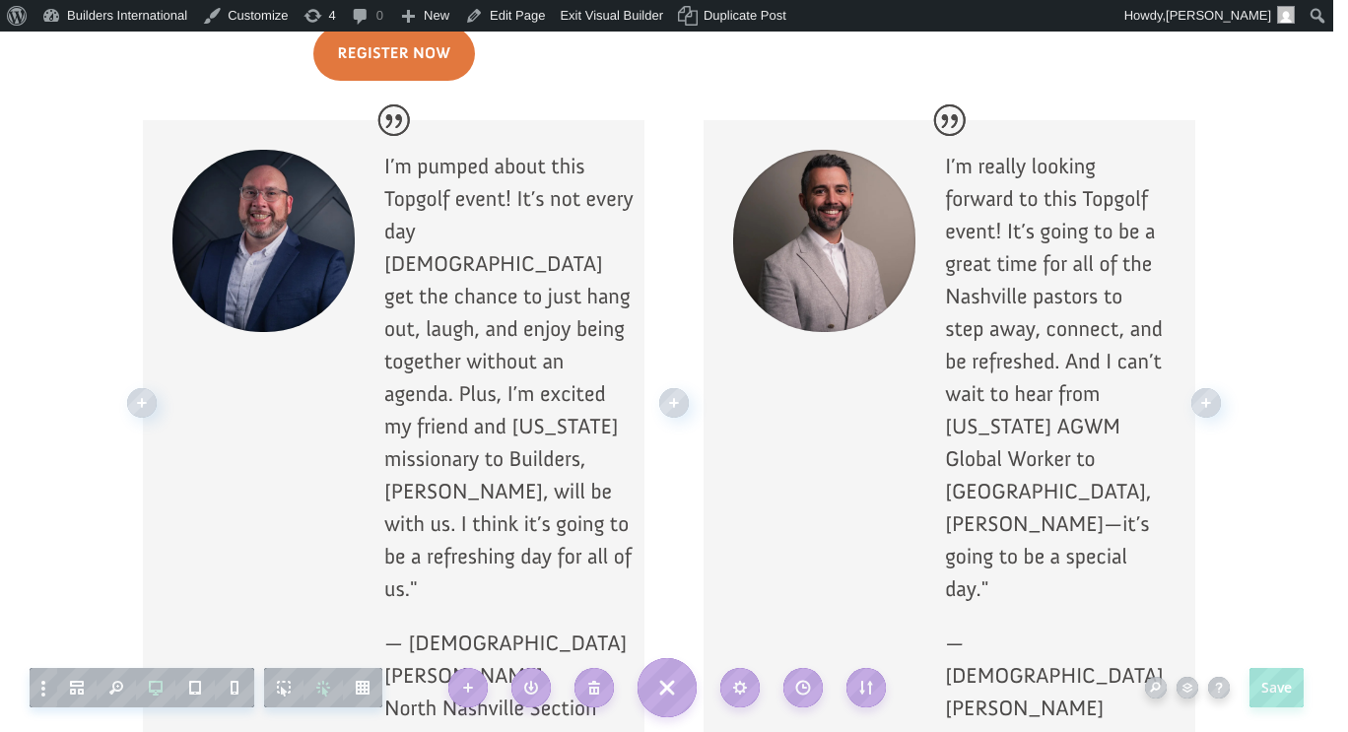
click at [1040, 270] on p "I’m really looking forward to this Topgolf event! It’s going to be a great time…" at bounding box center [1055, 388] width 221 height 477
click at [1020, 267] on p "I’m really looking forward to this Topgolf event! It’s going to be a great time…" at bounding box center [1055, 388] width 221 height 477
click at [1070, 298] on p "I’m really looking forward to this Topgolf event! It’s going to be a great time…" at bounding box center [1055, 388] width 221 height 477
click at [1049, 459] on p "I’m really looking forward to this Topgolf event! It’s going to be a great time…" at bounding box center [1055, 388] width 221 height 477
click at [1052, 460] on p "I’m really looking forward to this Topgolf event! It’s going to be a great time…" at bounding box center [1055, 388] width 221 height 477
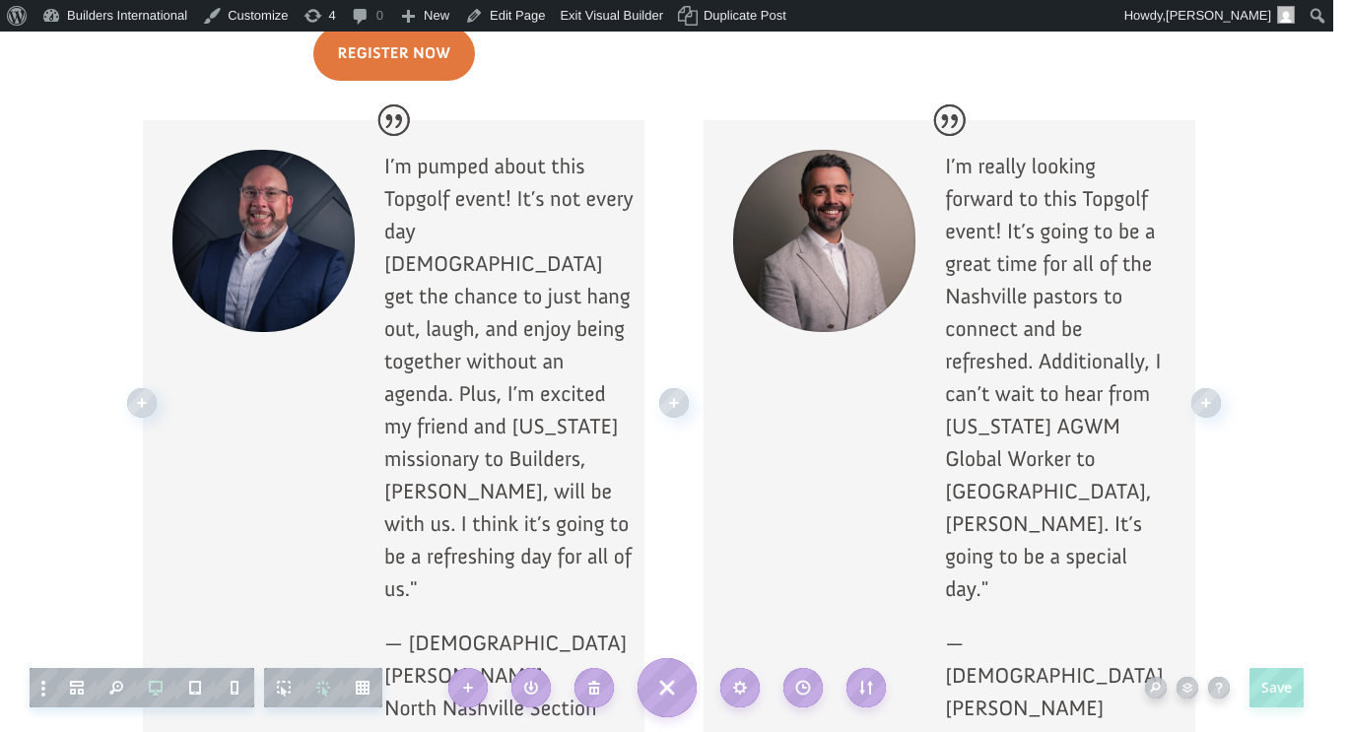
click at [1094, 493] on p "I’m really looking forward to this Topgolf event! It’s going to be a great time…" at bounding box center [1055, 388] width 221 height 477
click at [1058, 501] on p "I’m really looking forward to this Topgolf event! It’s going to be a great time…" at bounding box center [1055, 388] width 221 height 477
click at [1089, 496] on p "I’m really looking forward to this Topgolf event! It’s going to be a great time…" at bounding box center [1055, 388] width 221 height 477
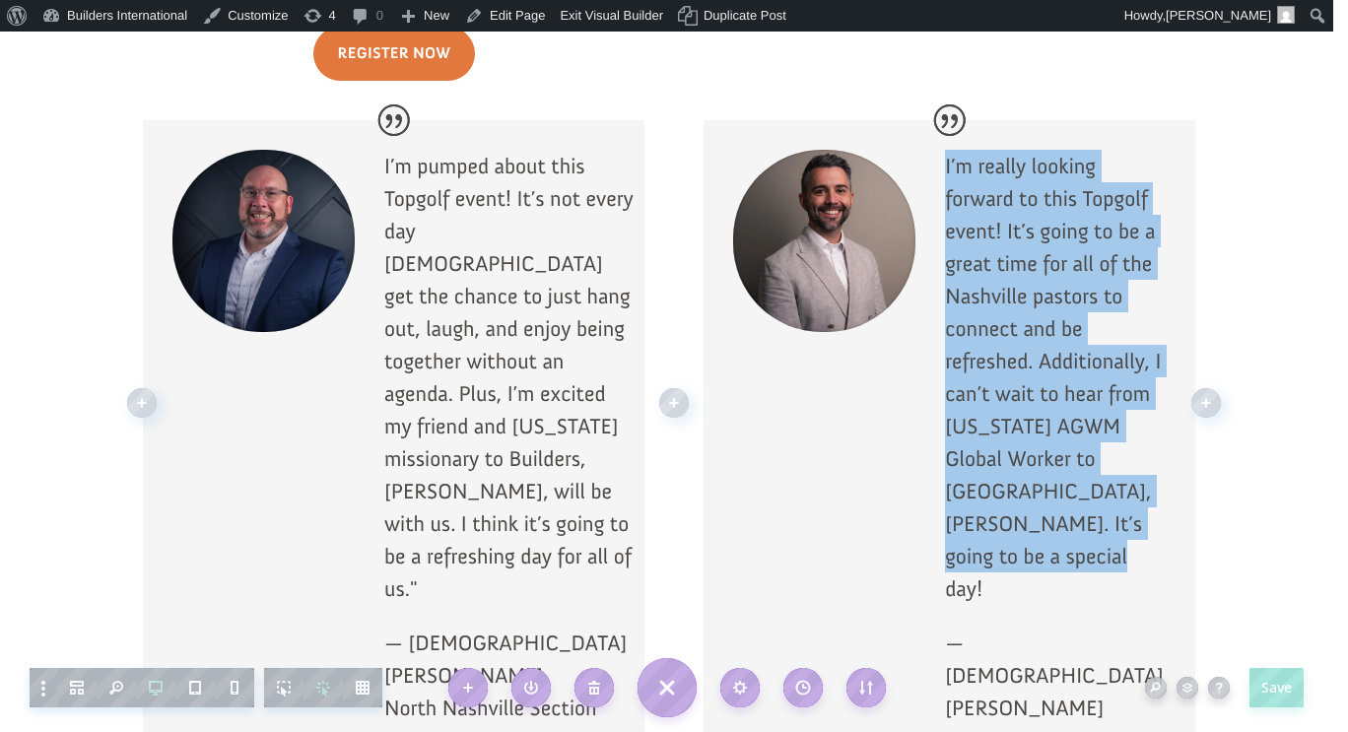
drag, startPoint x: 1089, startPoint y: 496, endPoint x: 936, endPoint y: 111, distance: 413.5
click at [936, 120] on div "I’m really looking forward to this Topgolf event! It’s going to be a great time…" at bounding box center [949, 465] width 492 height 691
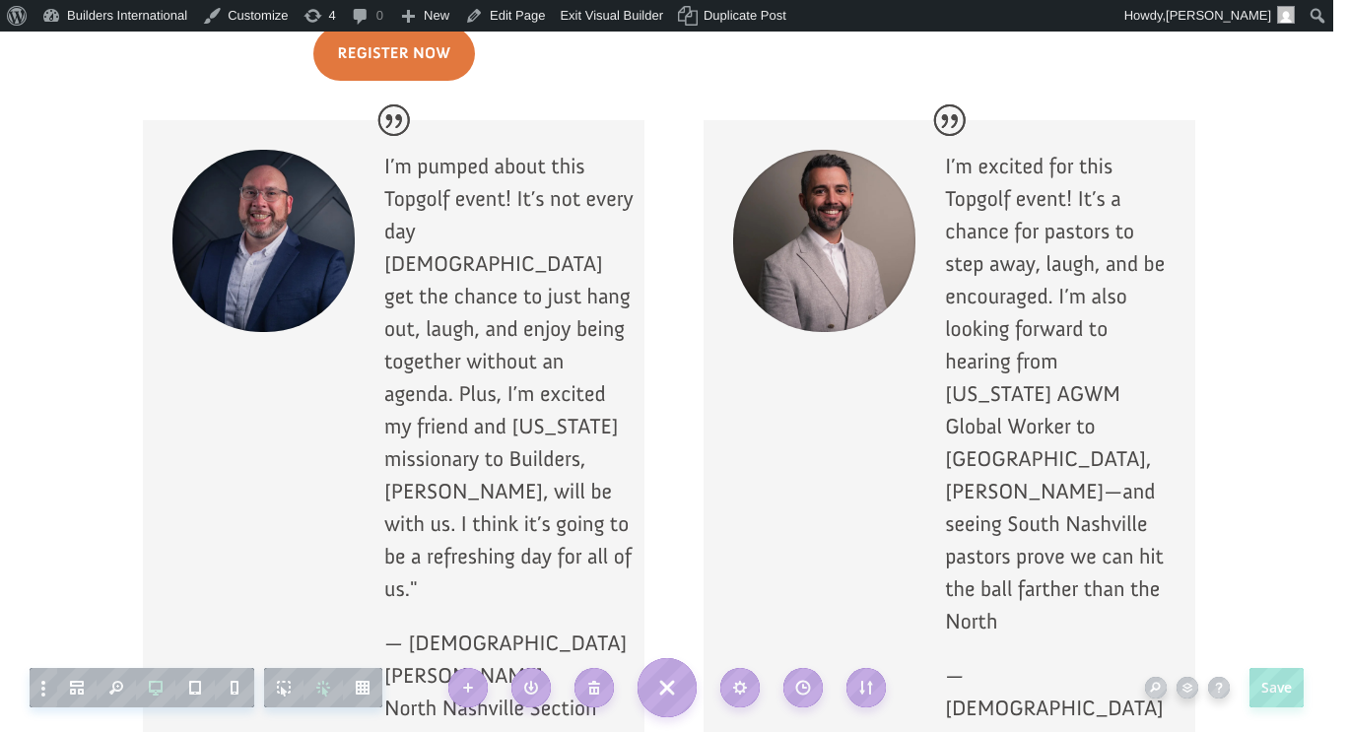
click at [1027, 120] on div at bounding box center [949, 481] width 492 height 723
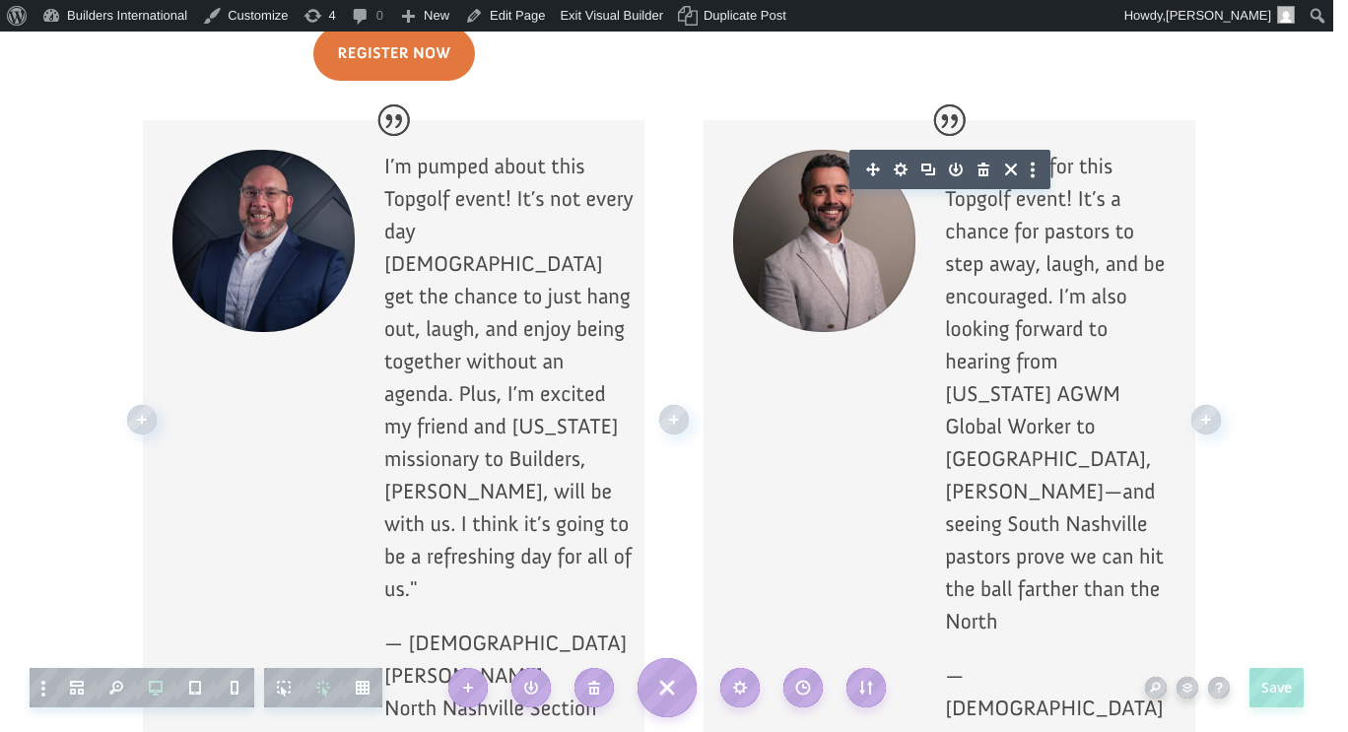
click at [1050, 150] on div at bounding box center [949, 169] width 201 height 39
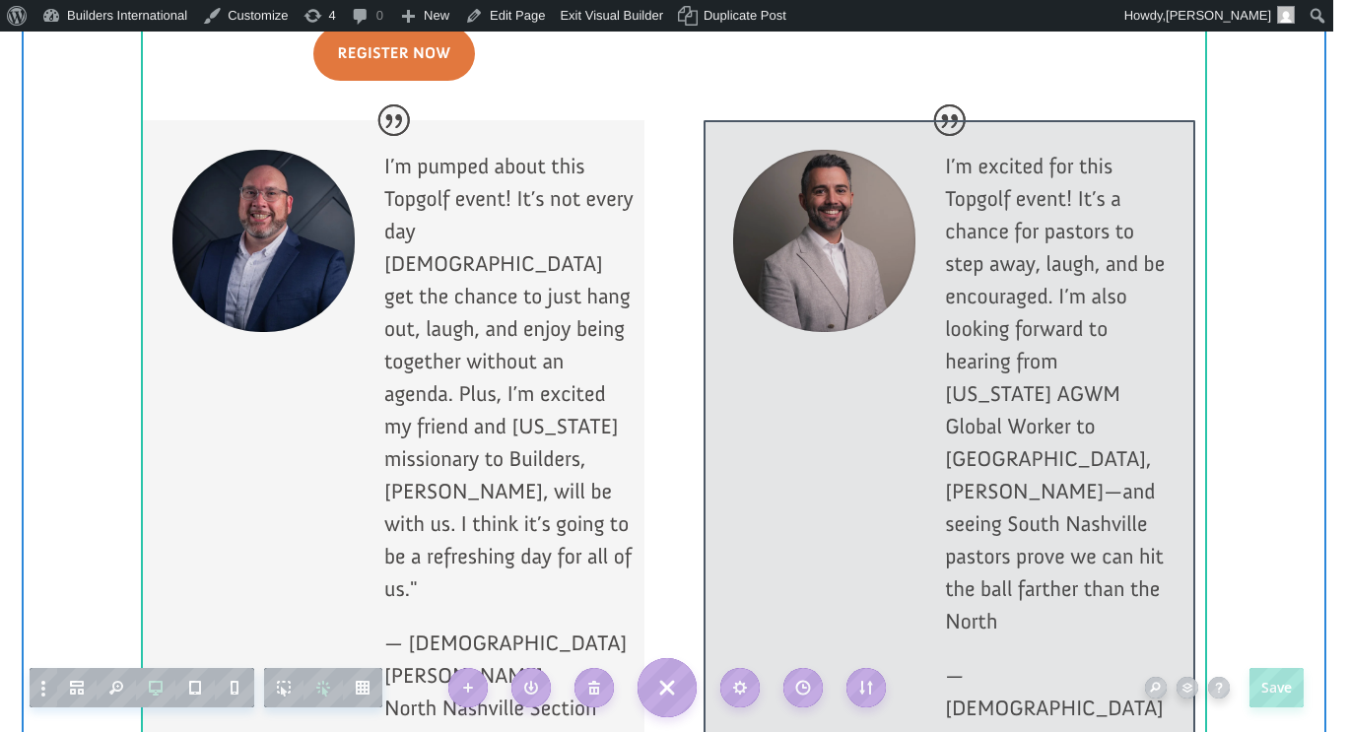
click at [1062, 124] on div at bounding box center [949, 481] width 492 height 723
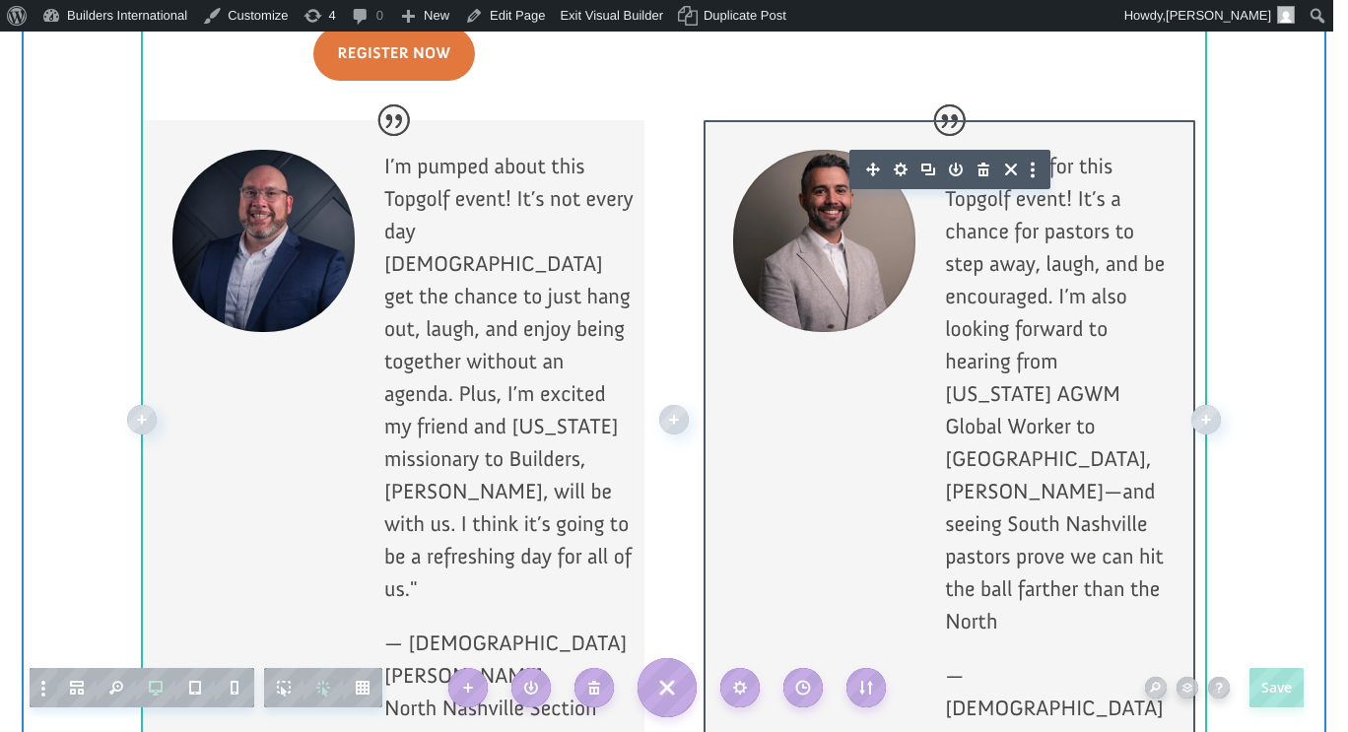
click at [1062, 150] on p "I’m excited for this Topgolf event! It’s a chance for pastors to step away, lau…" at bounding box center [1055, 404] width 221 height 509
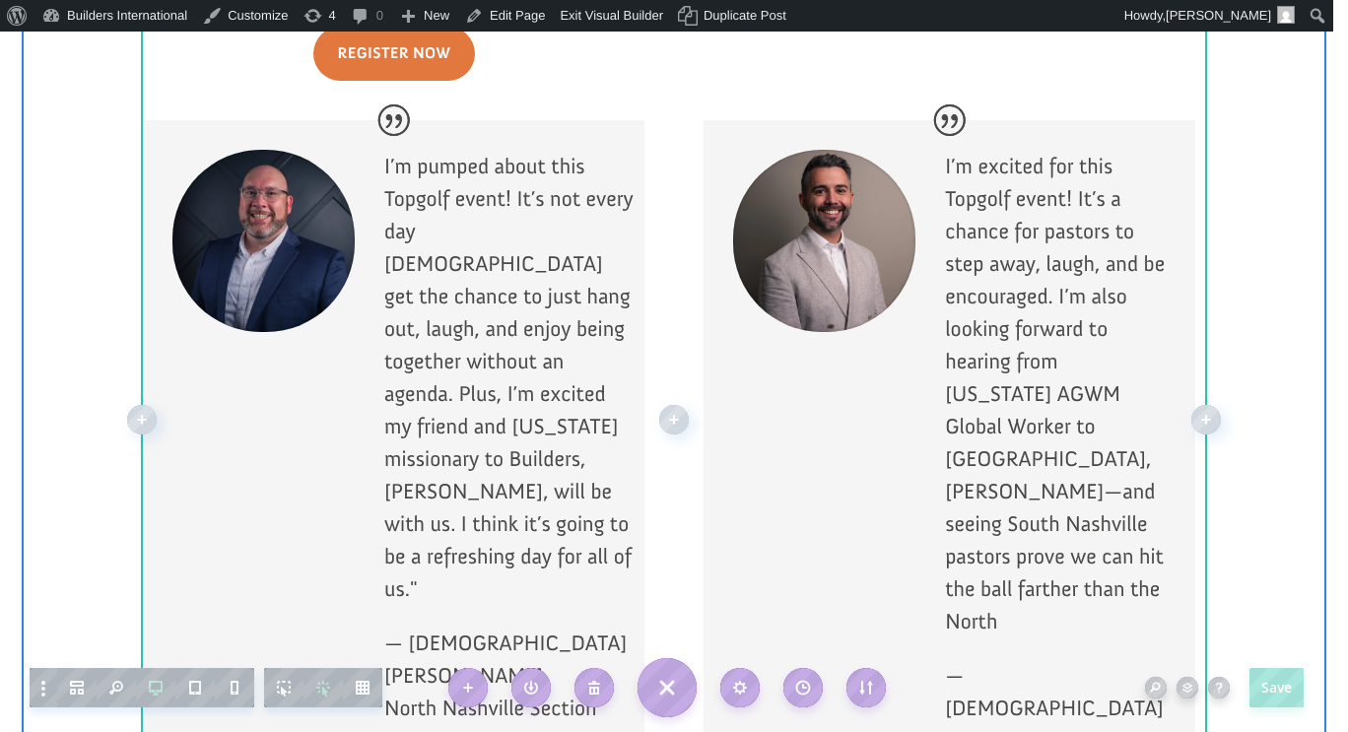
click at [1057, 150] on p "I’m excited for this Topgolf event! It’s a chance for pastors to step away, lau…" at bounding box center [1055, 404] width 221 height 509
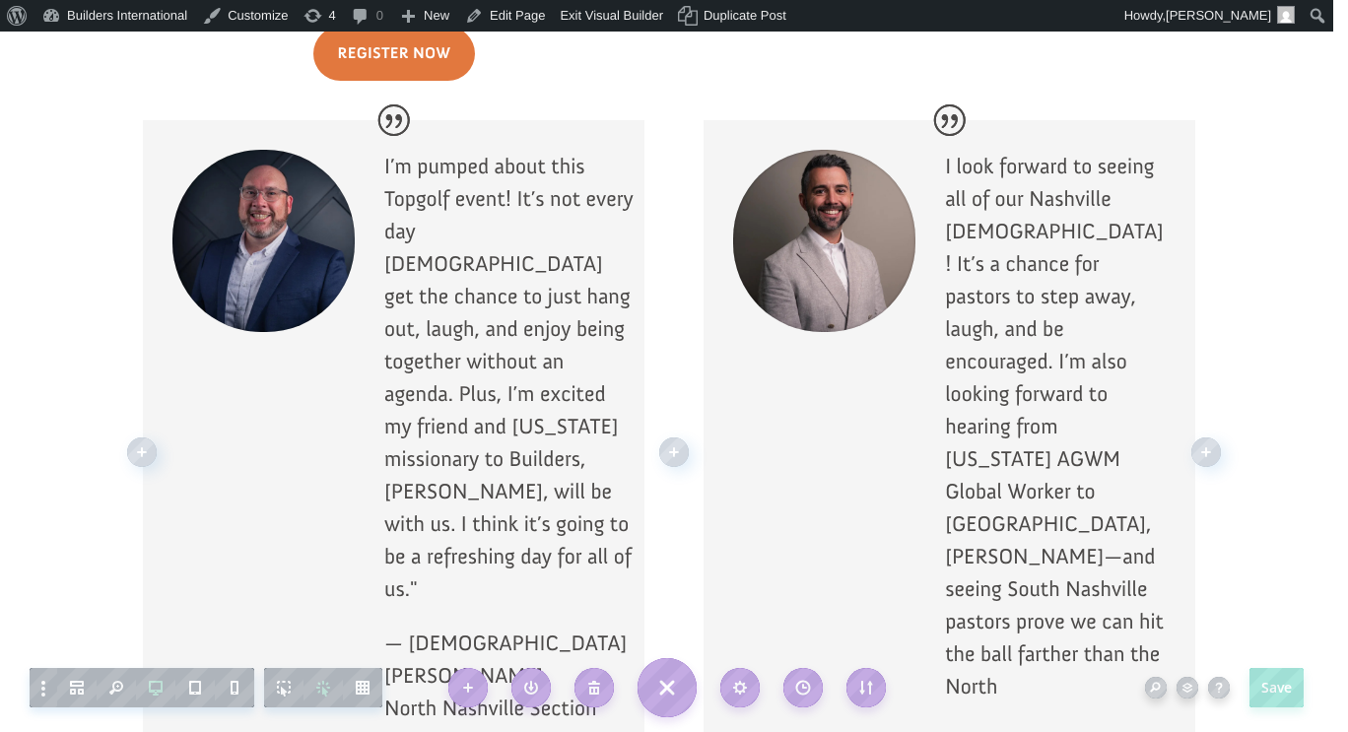
click at [1041, 173] on p "I look forward to seeing all of our Nashville pastors! It’s a chance for pastor…" at bounding box center [1055, 437] width 221 height 574
click at [932, 286] on div "I look forward to seeing all of our Nashville pastors! This will be a chance fo…" at bounding box center [949, 514] width 492 height 788
click at [1064, 229] on div at bounding box center [949, 514] width 492 height 788
click at [1041, 266] on p "I look forward to seeing all of our Nashville pastors! This will be a chance fo…" at bounding box center [1055, 437] width 221 height 574
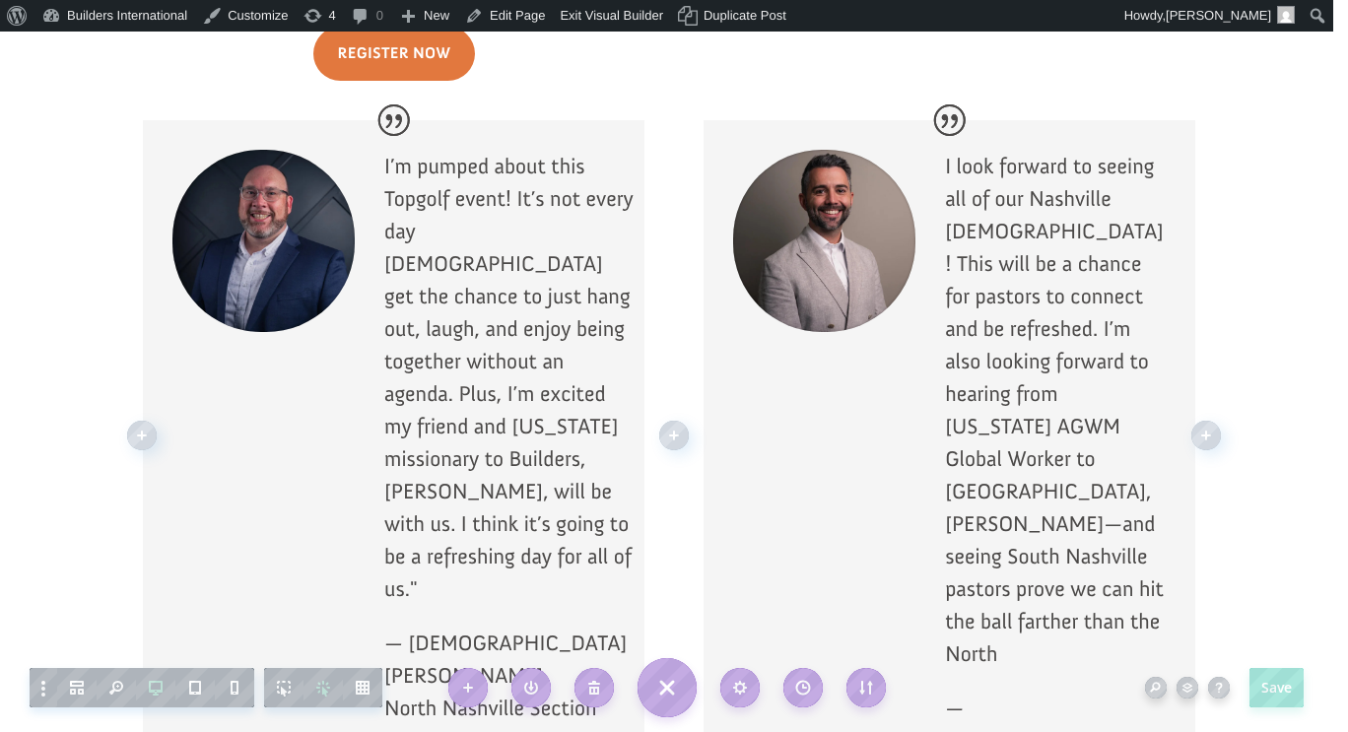
click at [1047, 433] on p "I look forward to seeing all of our Nashville pastors! This will be a chance fo…" at bounding box center [1055, 421] width 221 height 542
click at [1142, 431] on p "I look forward to seeing all of our Nashville pastors! This will be a chance fo…" at bounding box center [1055, 421] width 221 height 542
click at [1031, 557] on p "I look forward to seeing all of our Nashville pastors! This will be a chance fo…" at bounding box center [1055, 421] width 221 height 542
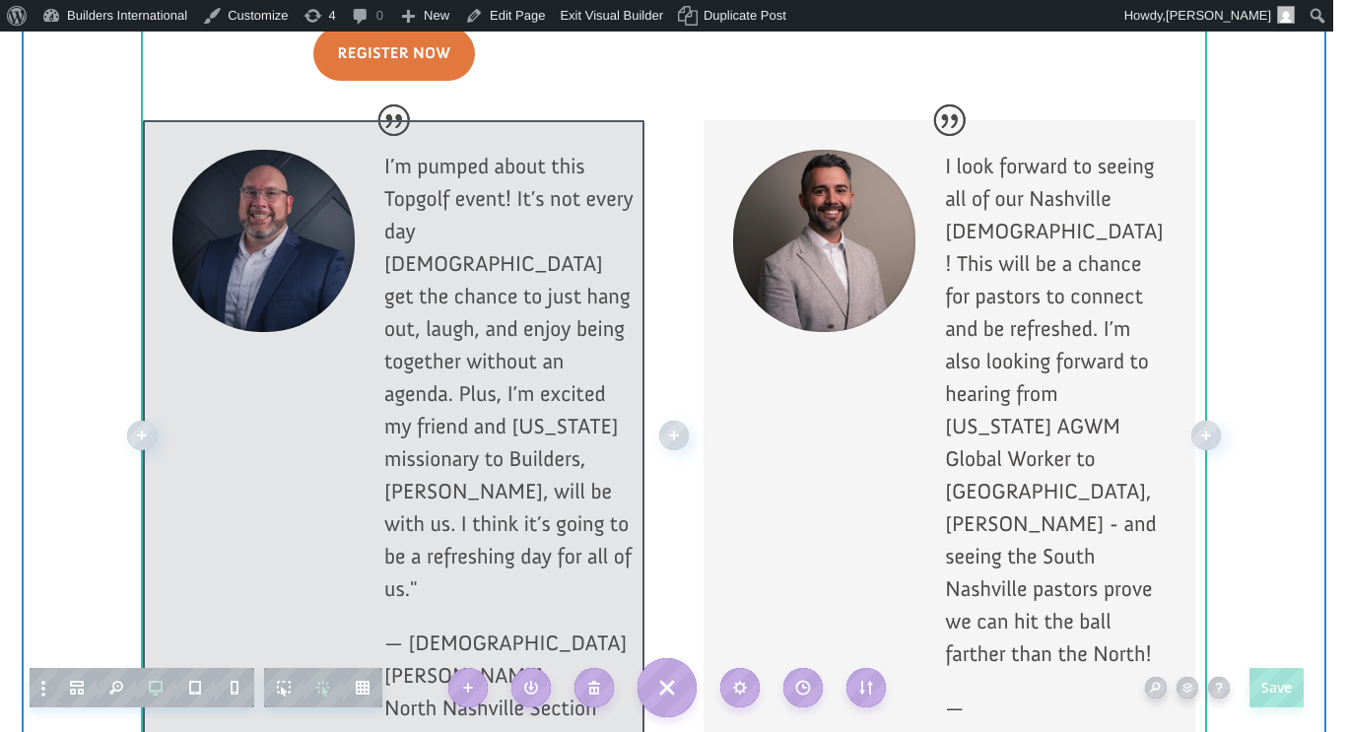
click at [500, 454] on div at bounding box center [393, 453] width 501 height 667
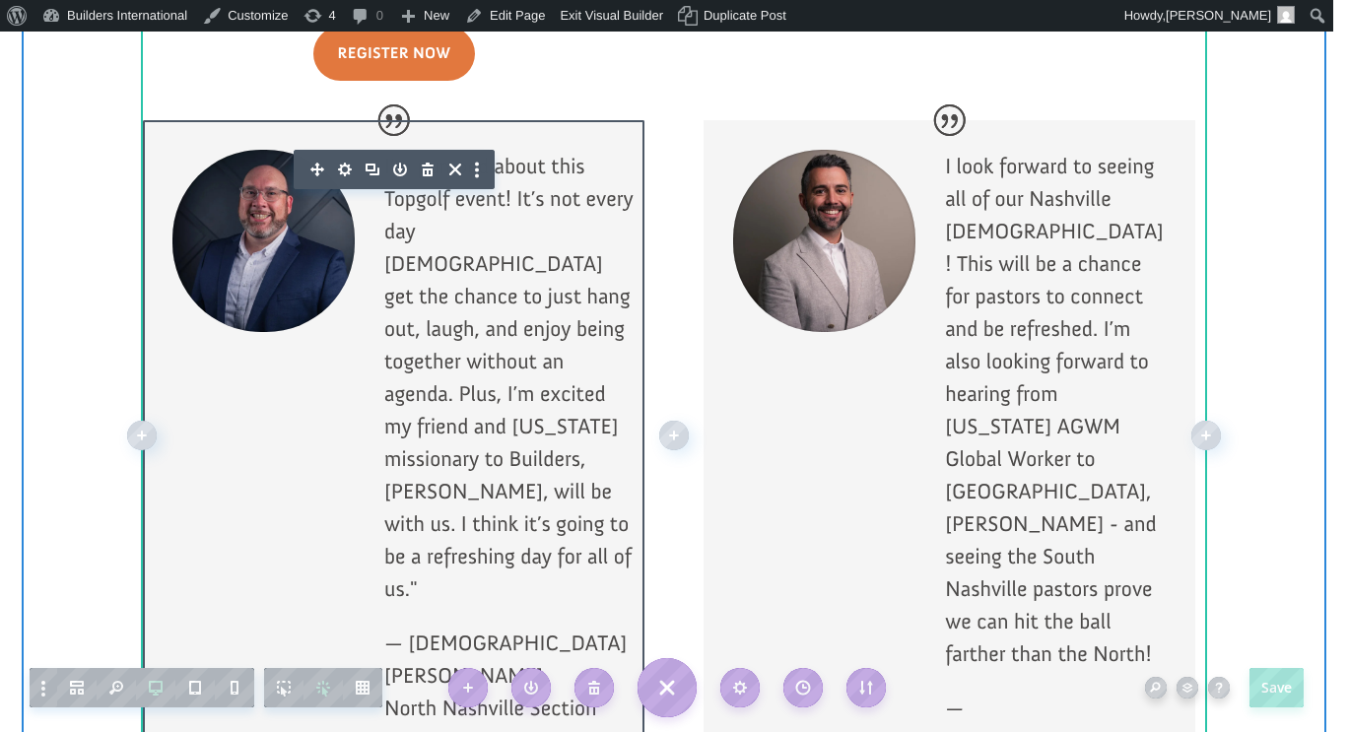
click at [500, 459] on p "I’m pumped about this Topgolf event! It’s not every day pastors get the chance …" at bounding box center [509, 388] width 250 height 477
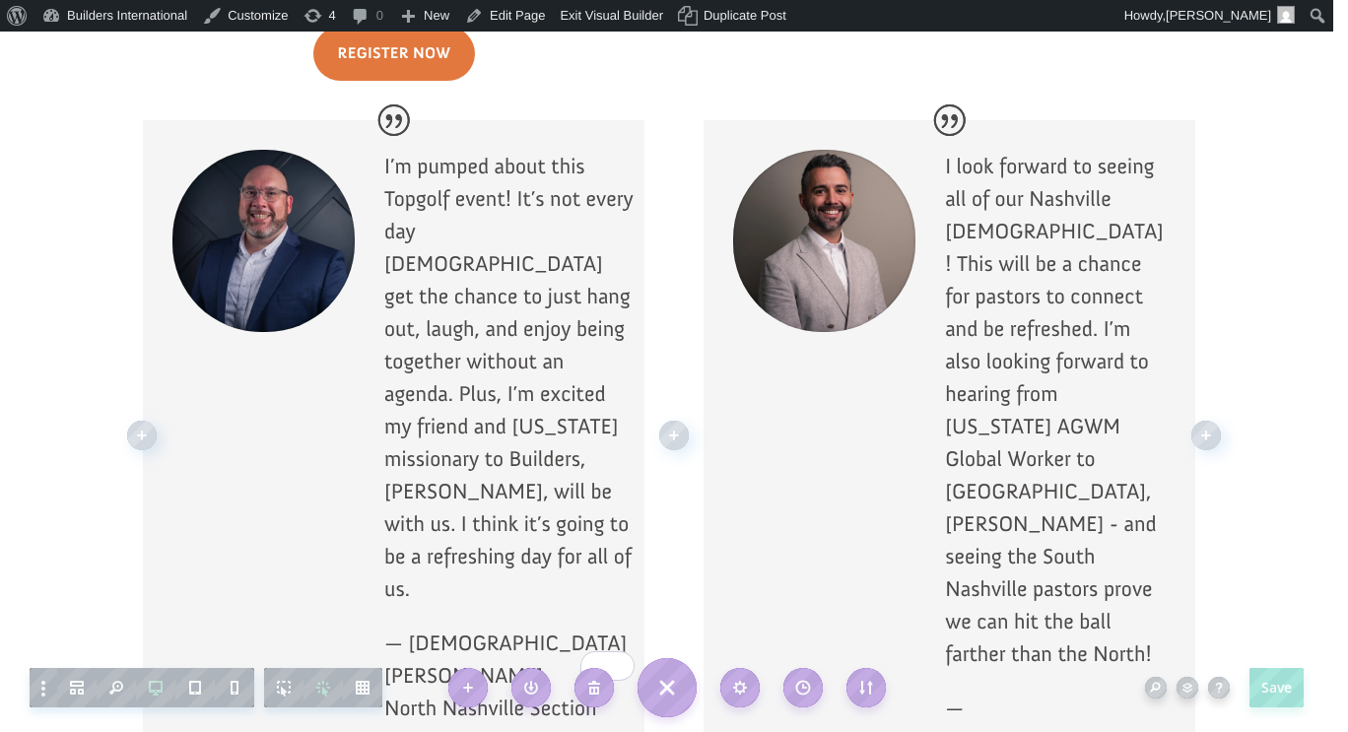
click at [449, 150] on p "I’m pumped about this Topgolf event! It’s not every day pastors get the chance …" at bounding box center [509, 388] width 250 height 477
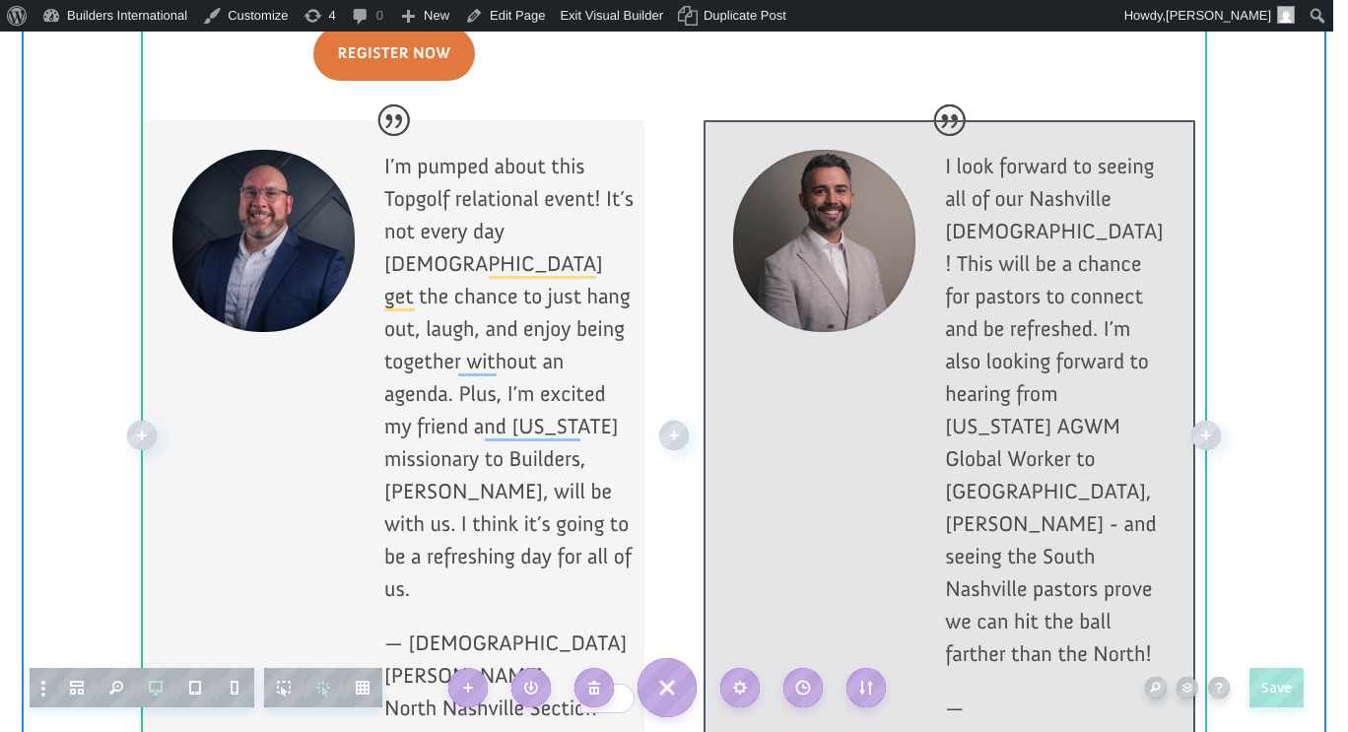
click at [998, 194] on div at bounding box center [949, 498] width 492 height 756
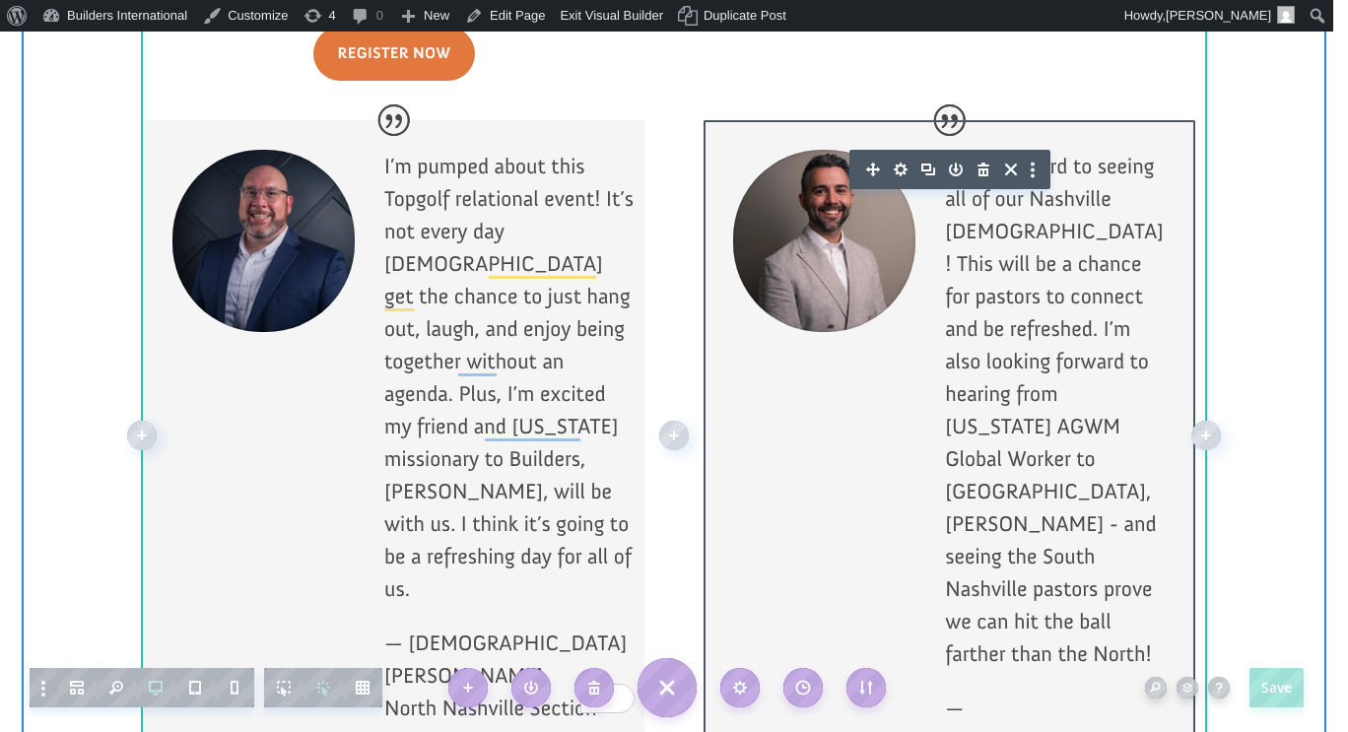
click at [999, 195] on p "I look forward to seeing all of our Nashville pastors! This will be a chance fo…" at bounding box center [1055, 421] width 221 height 542
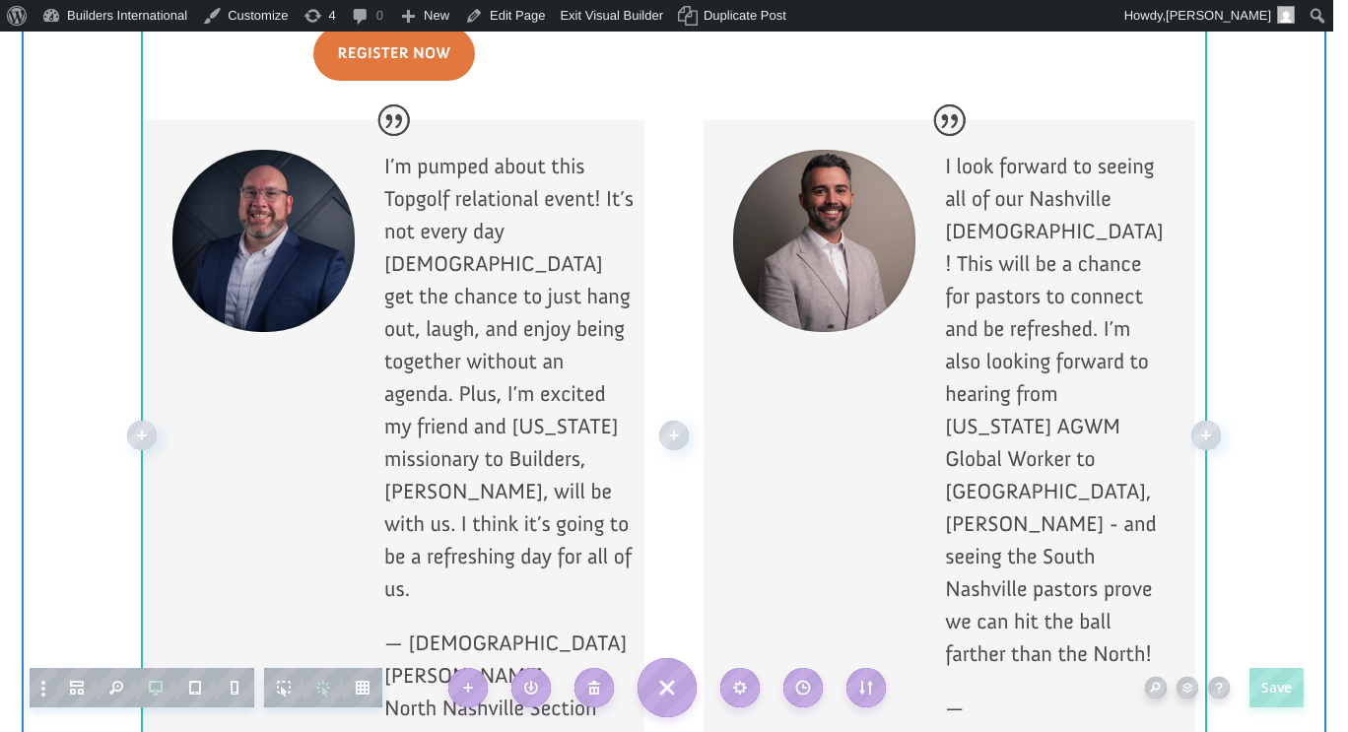
click at [1002, 205] on p "I look forward to seeing all of our Nashville pastors! This will be a chance fo…" at bounding box center [1055, 421] width 221 height 542
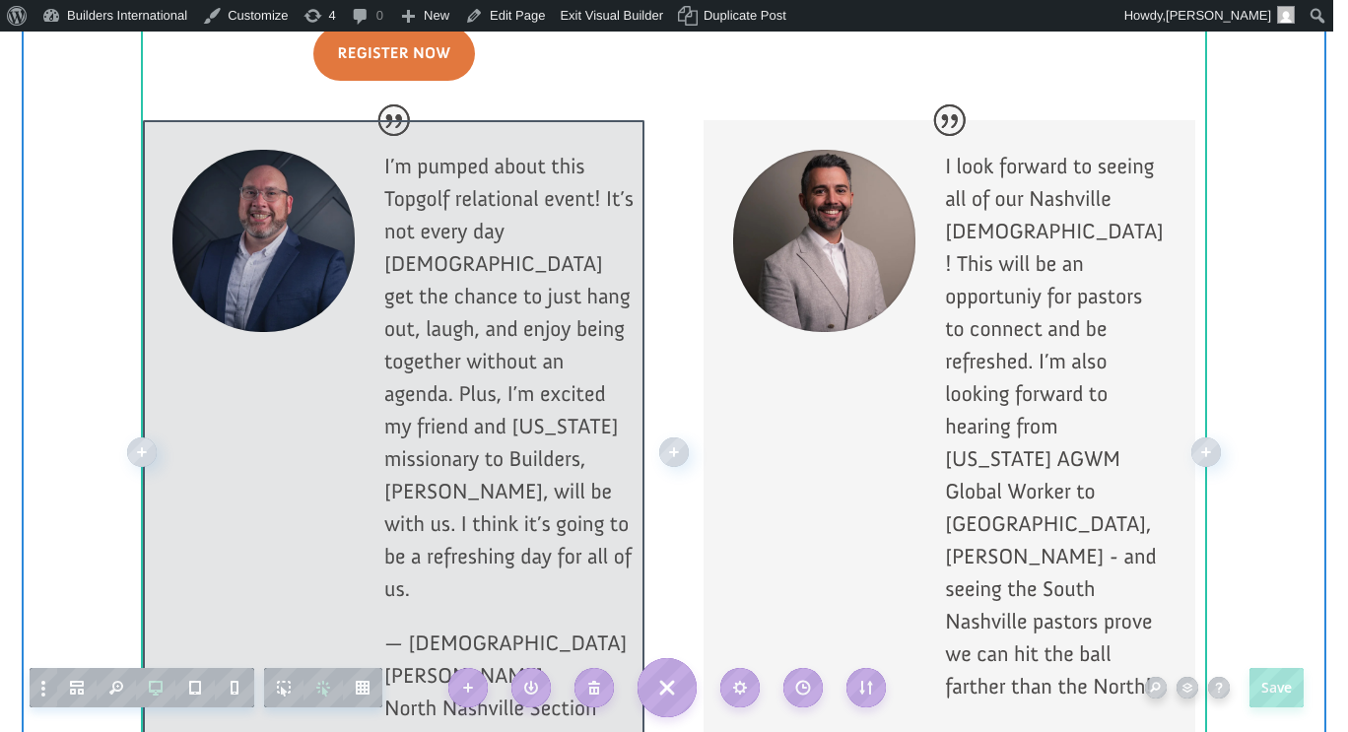
click at [496, 459] on div at bounding box center [393, 453] width 501 height 667
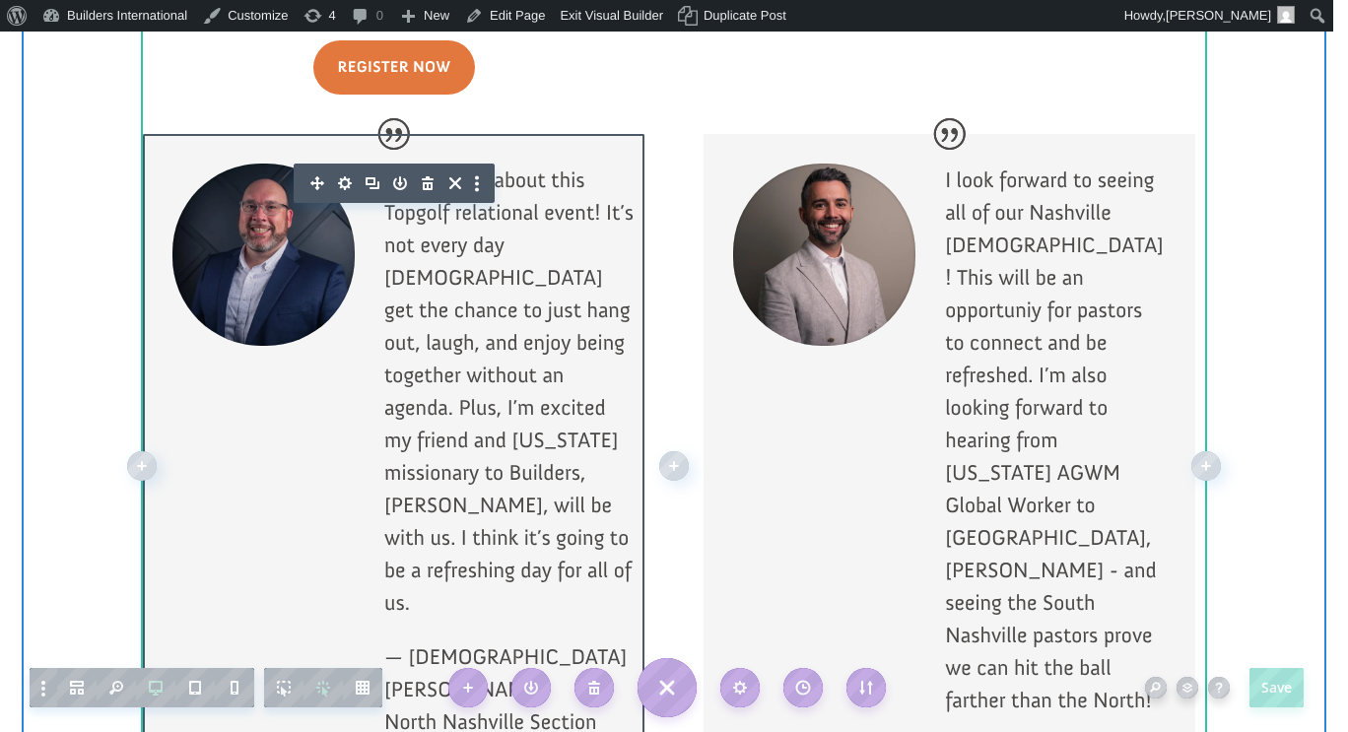
scroll to position [2102, 0]
click at [488, 483] on p "I’m pumped about this Topgolf relational event! It’s not every day pastors get …" at bounding box center [509, 403] width 250 height 477
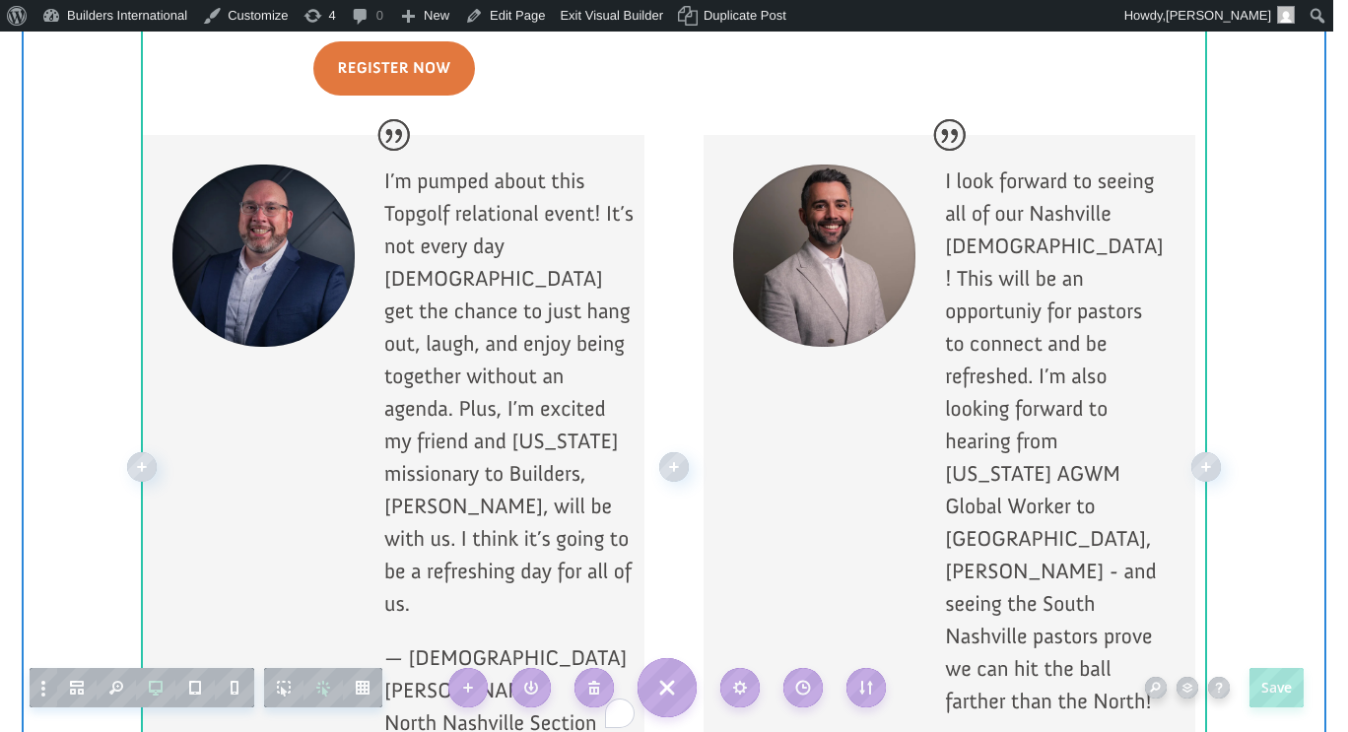
click at [503, 480] on p "I’m pumped about this Topgolf relational event! It’s not every day pastors get …" at bounding box center [509, 403] width 250 height 477
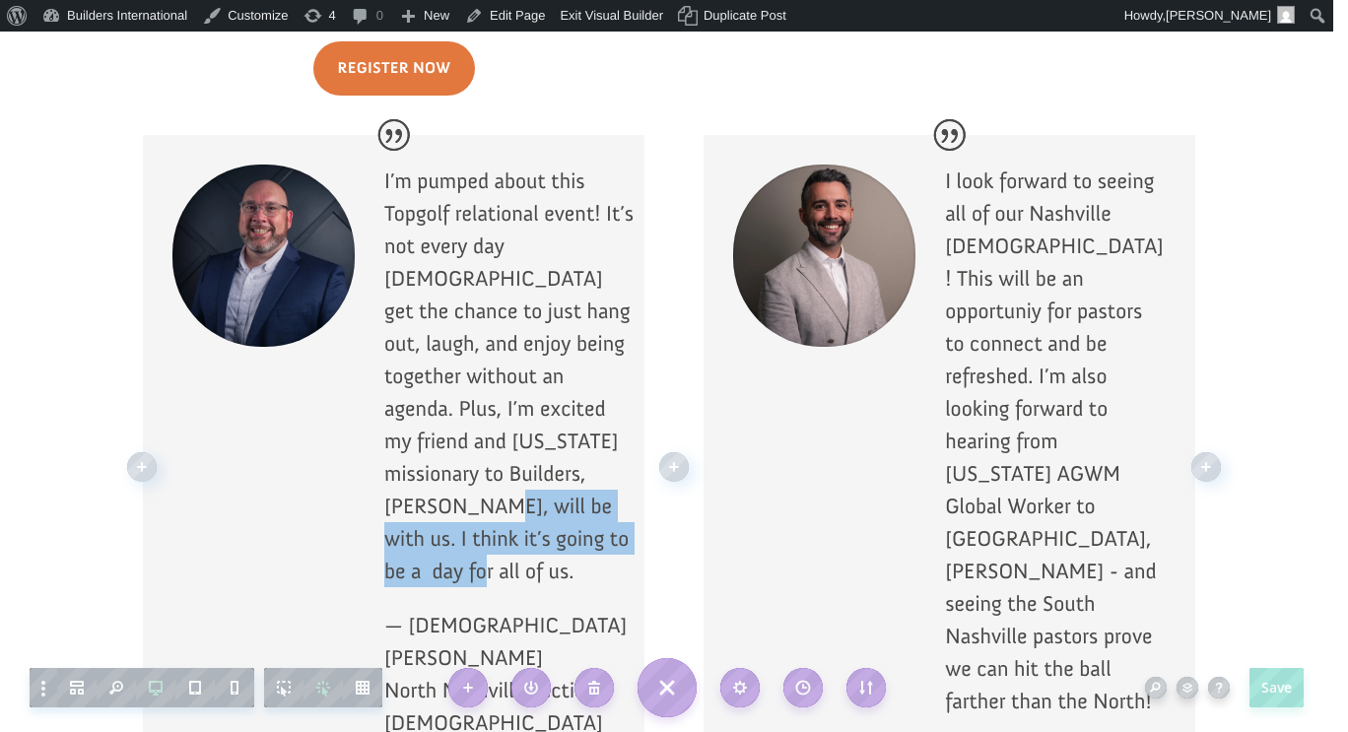
drag, startPoint x: 571, startPoint y: 484, endPoint x: 380, endPoint y: 432, distance: 198.1
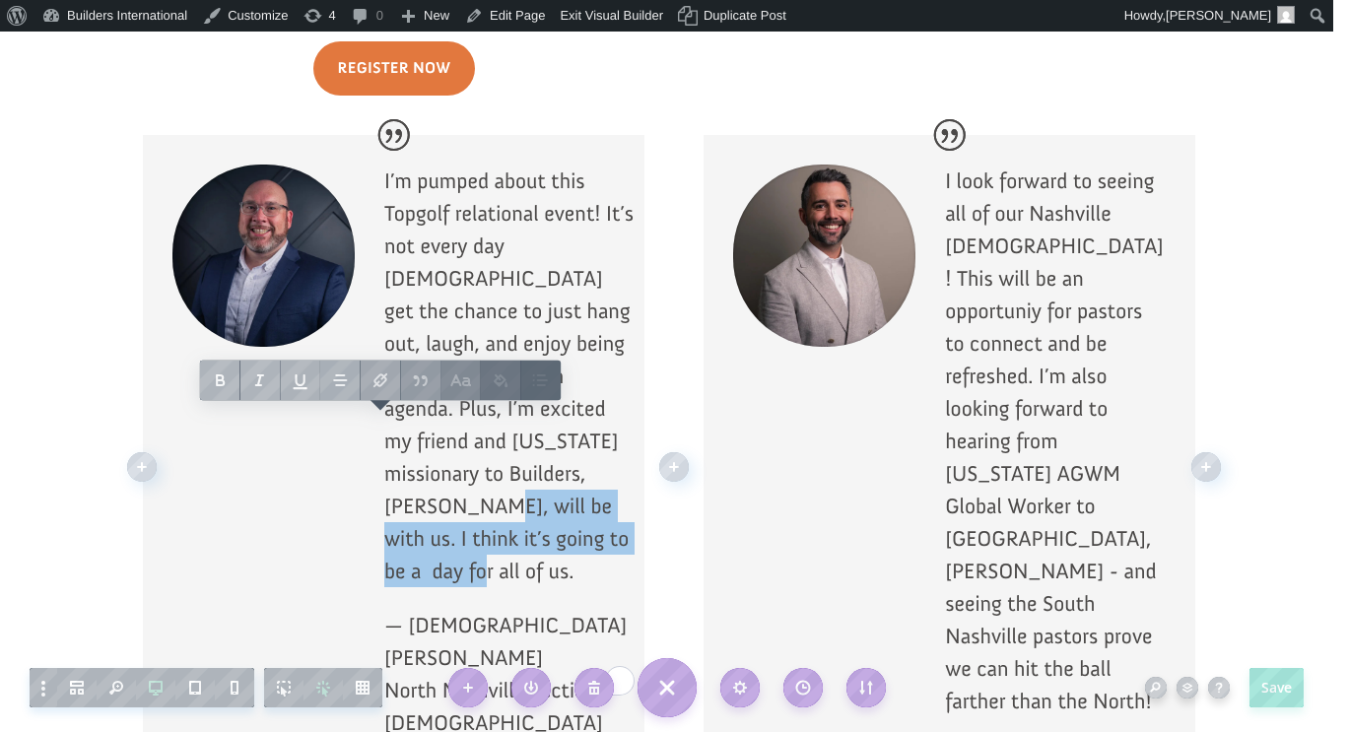
copy p "with us. I think it’s going to be a day for all of us."
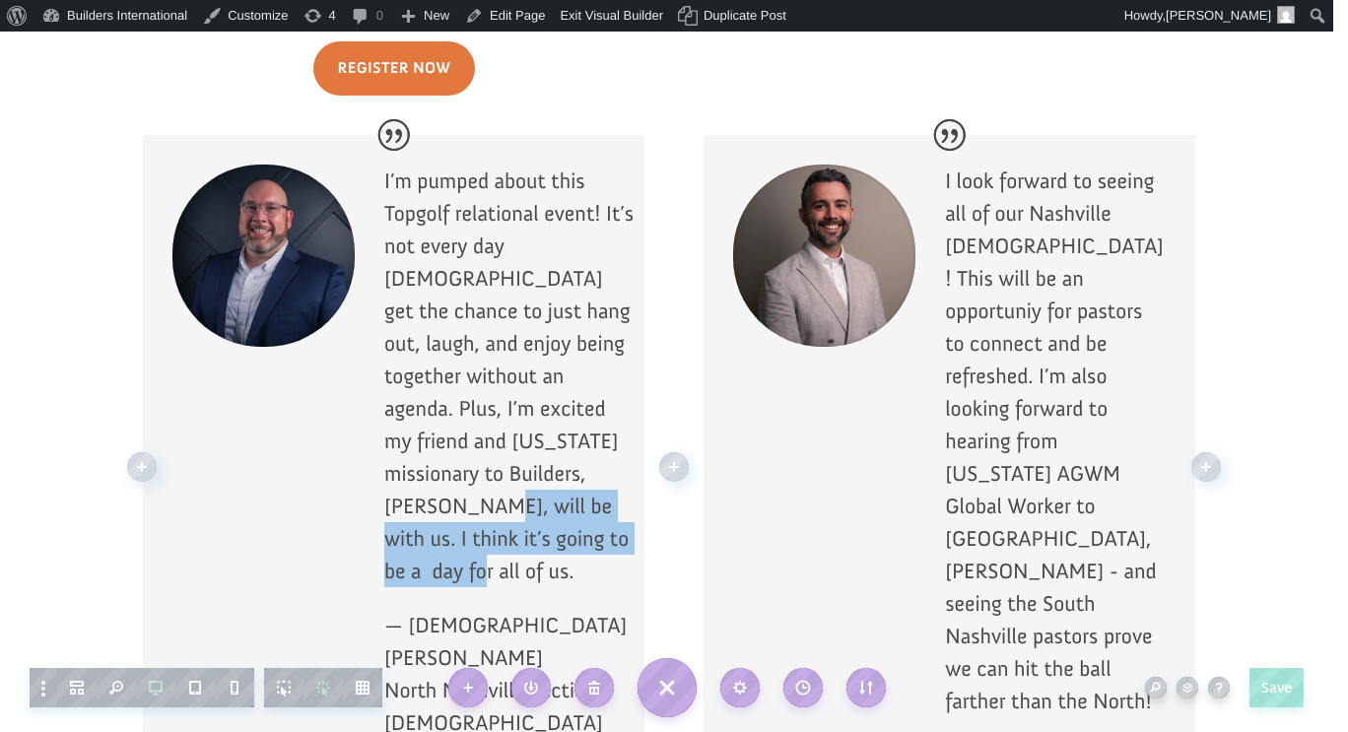
click at [486, 448] on p "I’m pumped about this Topgolf relational event! It’s not every day pastors get …" at bounding box center [509, 387] width 250 height 444
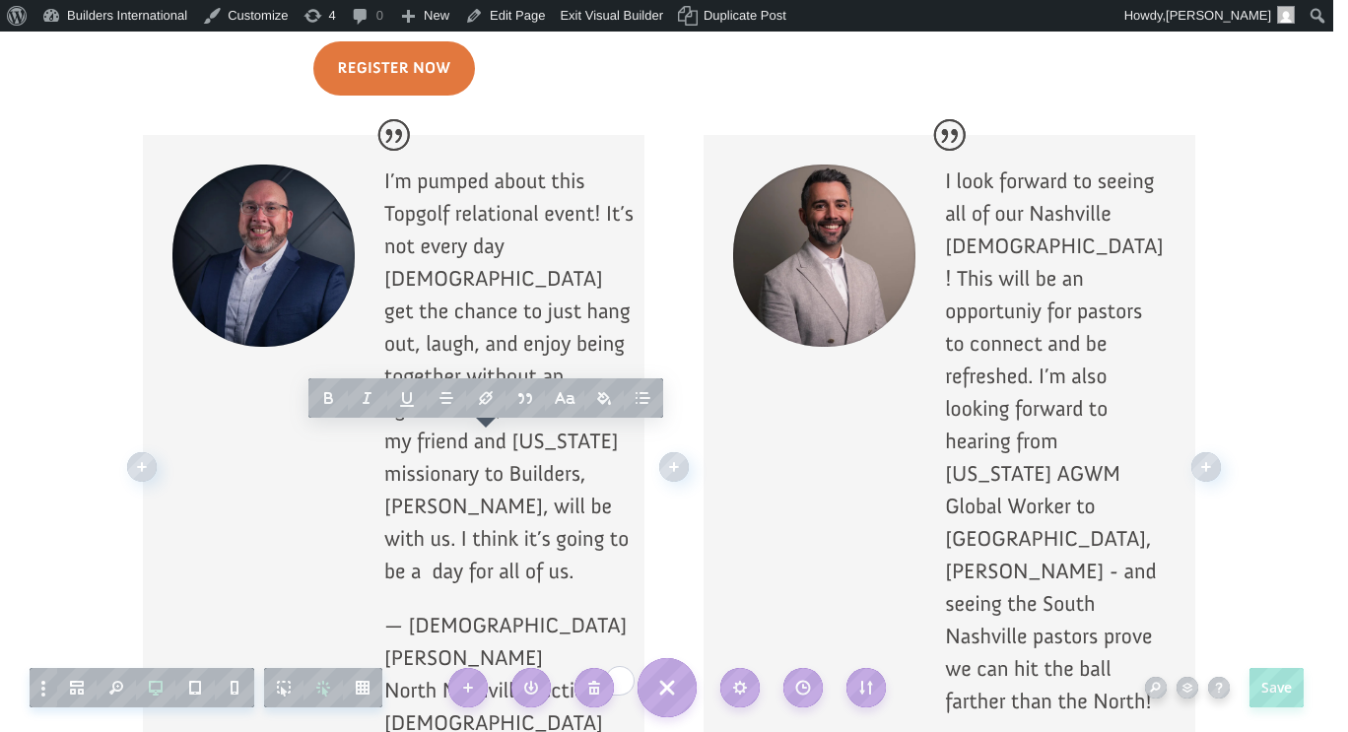
click at [430, 480] on p "I’m pumped about this Topgolf relational event! It’s not every day pastors get …" at bounding box center [509, 387] width 250 height 444
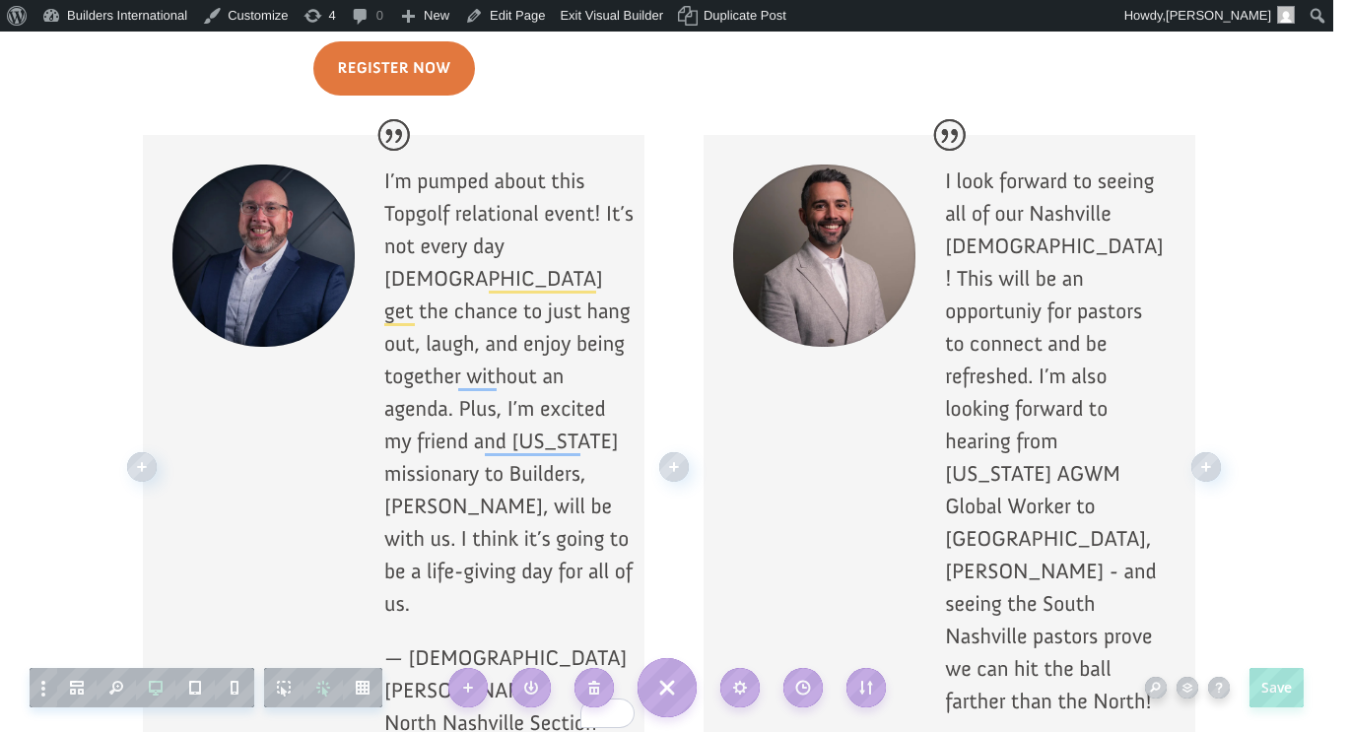
click at [433, 509] on p "I’m pumped about this Topgolf relational event! It’s not every day pastors get …" at bounding box center [509, 403] width 250 height 477
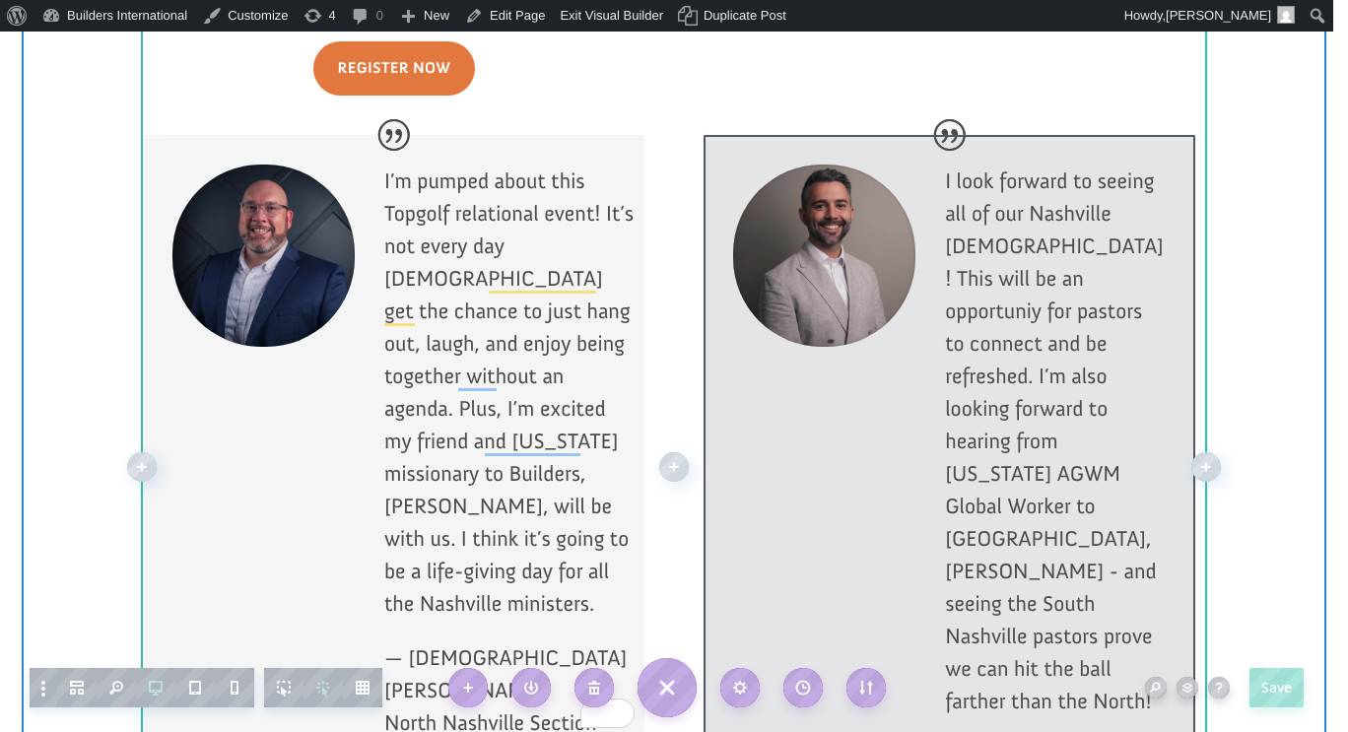
click at [1116, 217] on div at bounding box center [949, 529] width 492 height 788
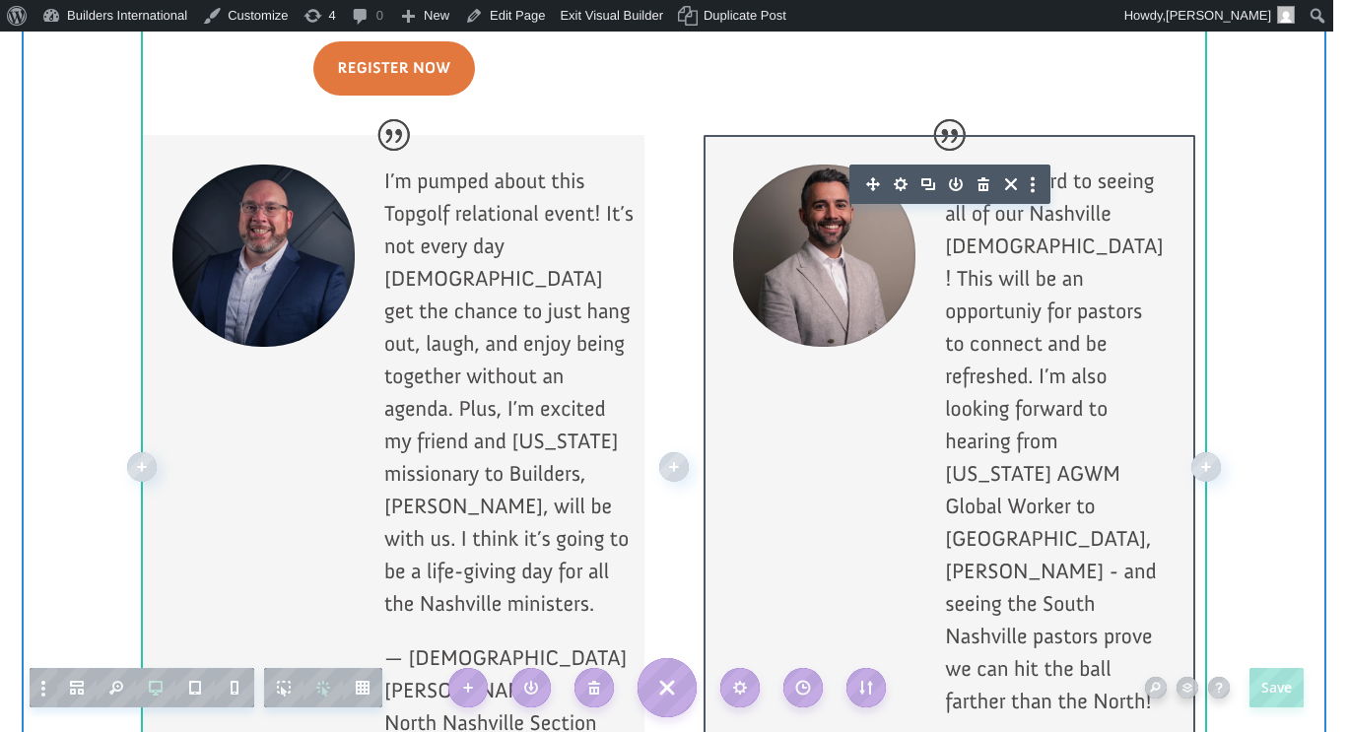
click at [1133, 219] on p "I look forward to seeing all of our Nashville pastors! This will be an opportun…" at bounding box center [1055, 452] width 221 height 574
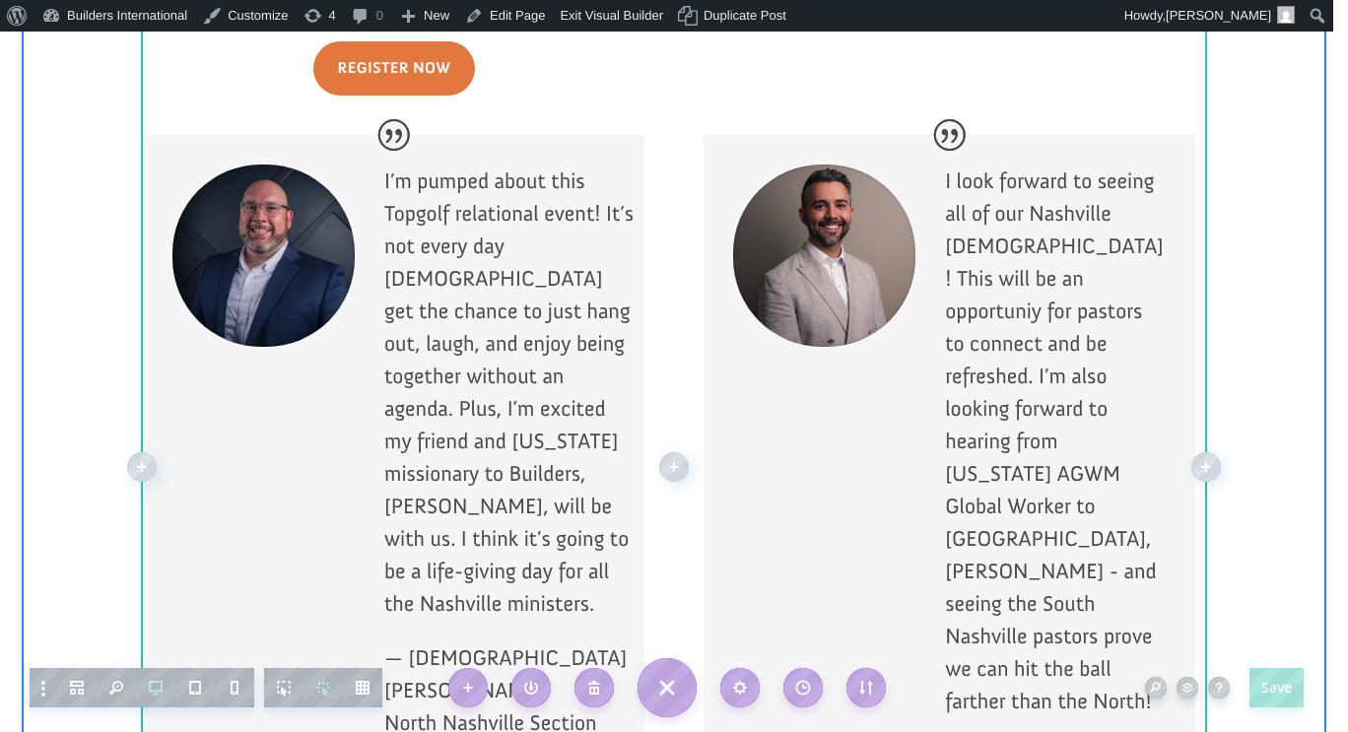
click at [1133, 219] on p "I look forward to seeing all of our Nashville pastors! This will be an opportun…" at bounding box center [1055, 452] width 221 height 574
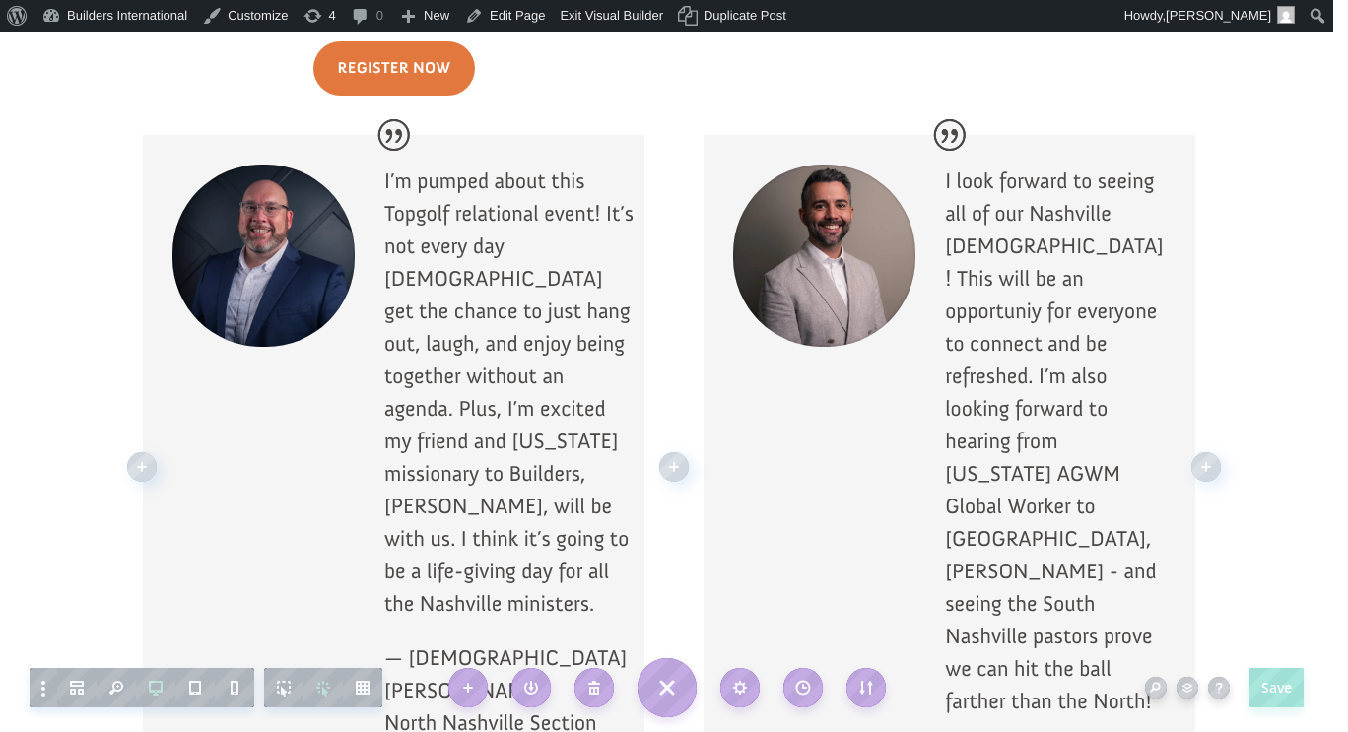
click at [1022, 215] on p "I look forward to seeing all of our Nashville [DEMOGRAPHIC_DATA]! This will be …" at bounding box center [1055, 452] width 221 height 574
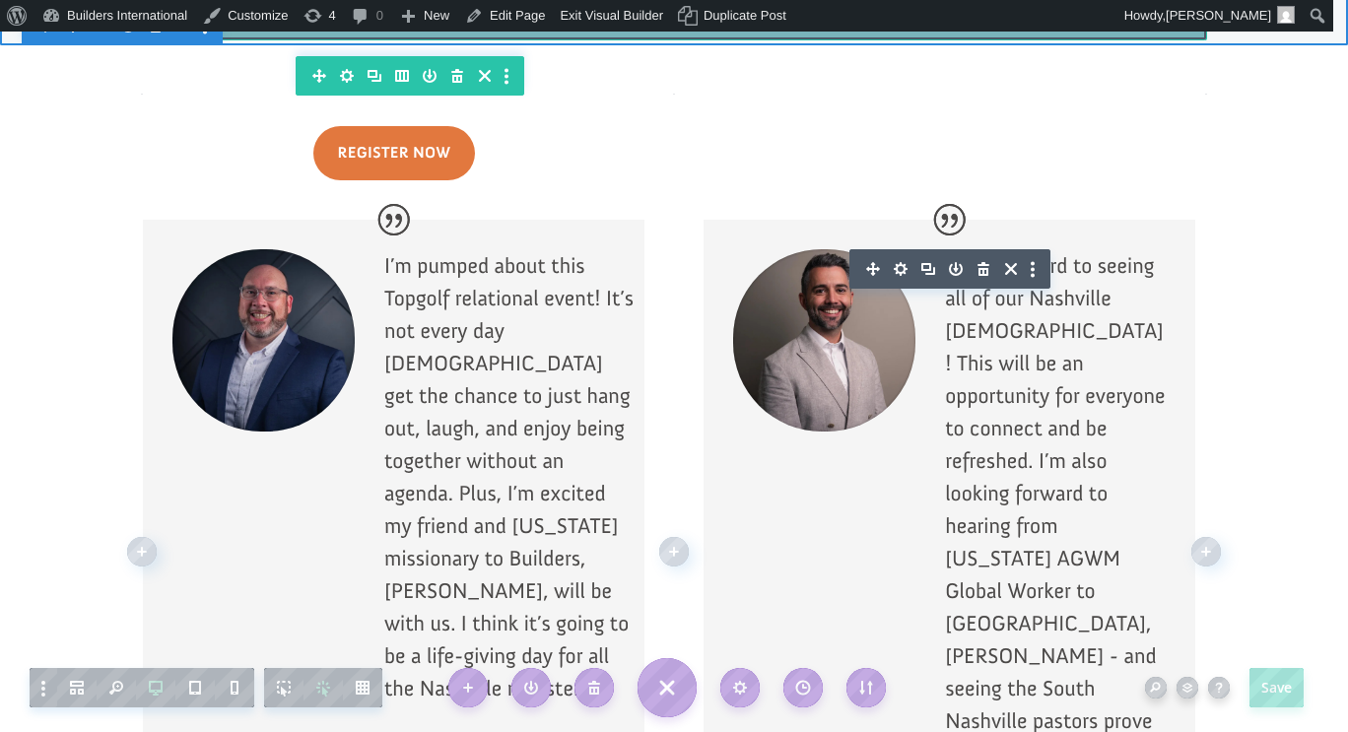
scroll to position [2278, 0]
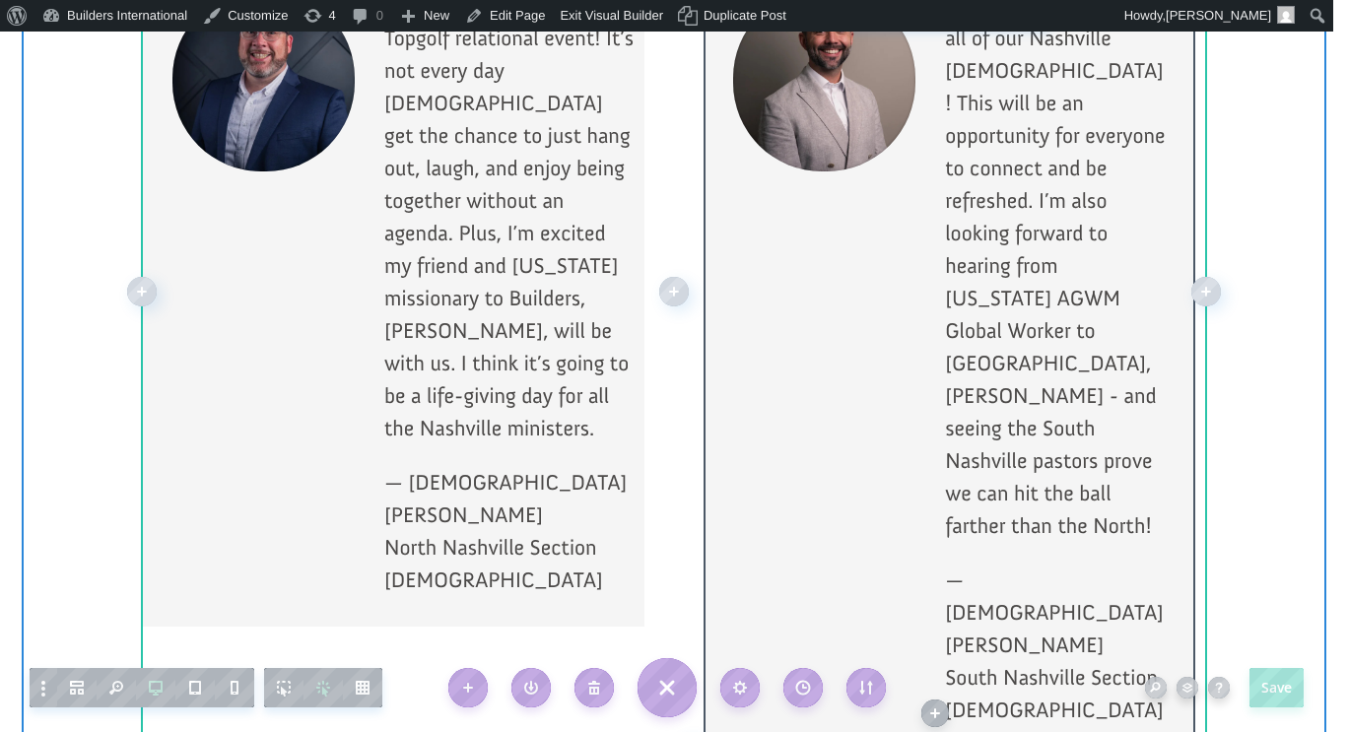
click at [889, 486] on div "I look forward to seeing all of our Nashville pastors! This will be an opportun…" at bounding box center [949, 354] width 492 height 788
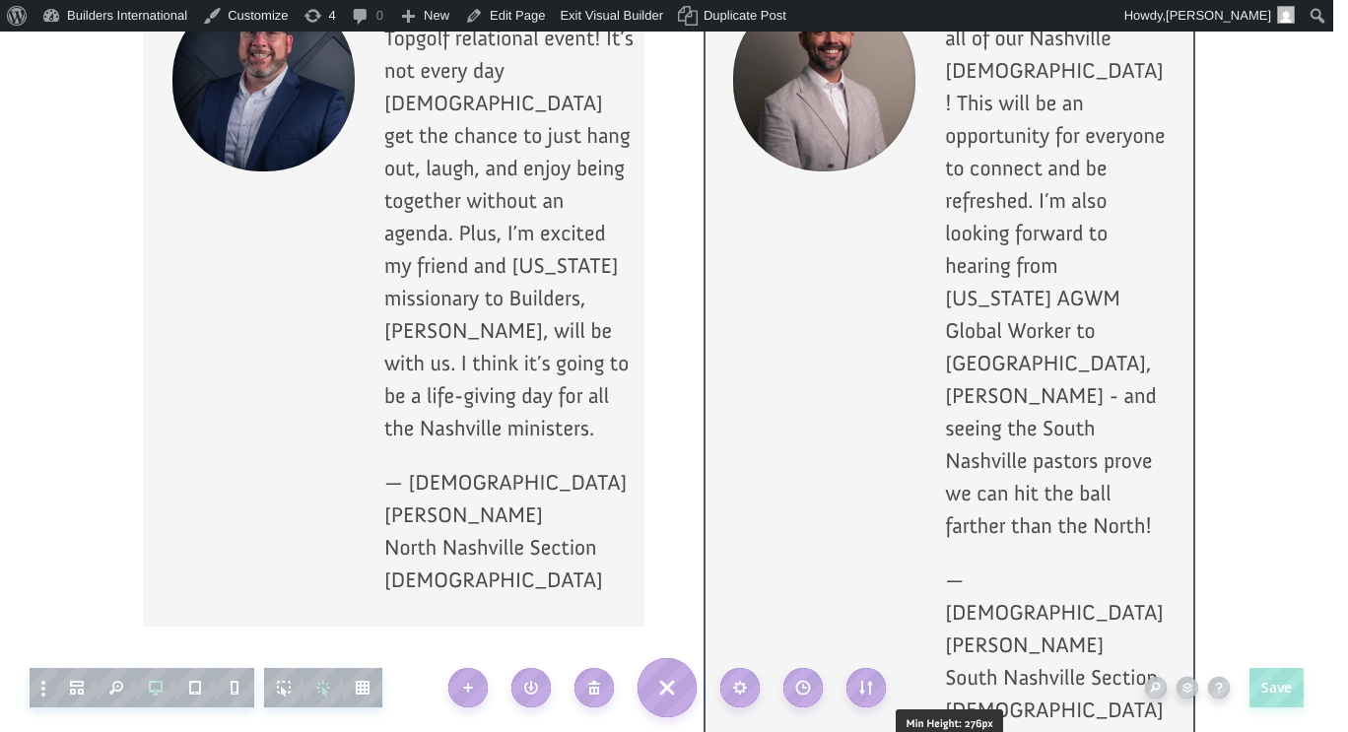
drag, startPoint x: 972, startPoint y: 556, endPoint x: 969, endPoint y: 499, distance: 57.2
click at [969, 499] on div "I look forward to seeing all of our Nashville pastors! This will be an opportun…" at bounding box center [949, 354] width 492 height 788
drag, startPoint x: 974, startPoint y: 557, endPoint x: 972, endPoint y: 547, distance: 10.0
click at [972, 547] on div "I look forward to seeing all of our Nashville pastors! This will be an opportun…" at bounding box center [949, 354] width 492 height 788
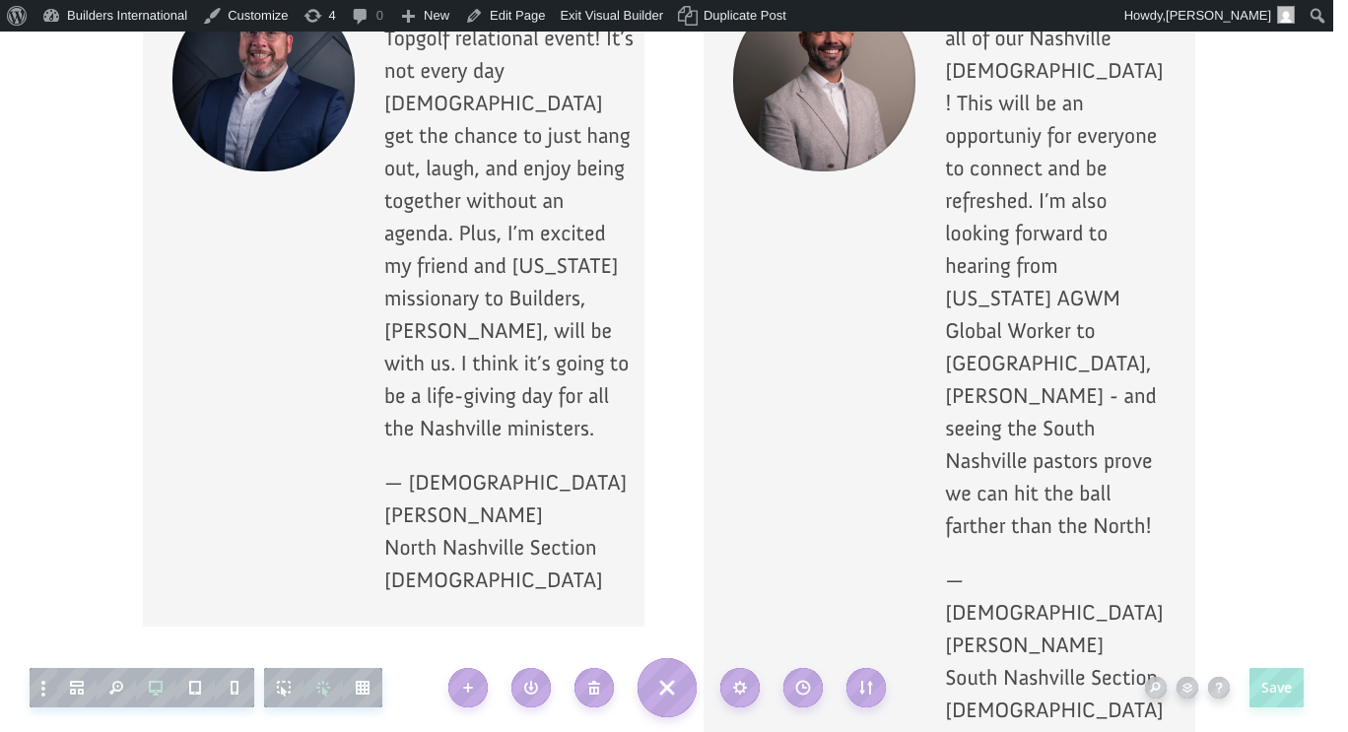
click at [894, 486] on div at bounding box center [949, 354] width 492 height 788
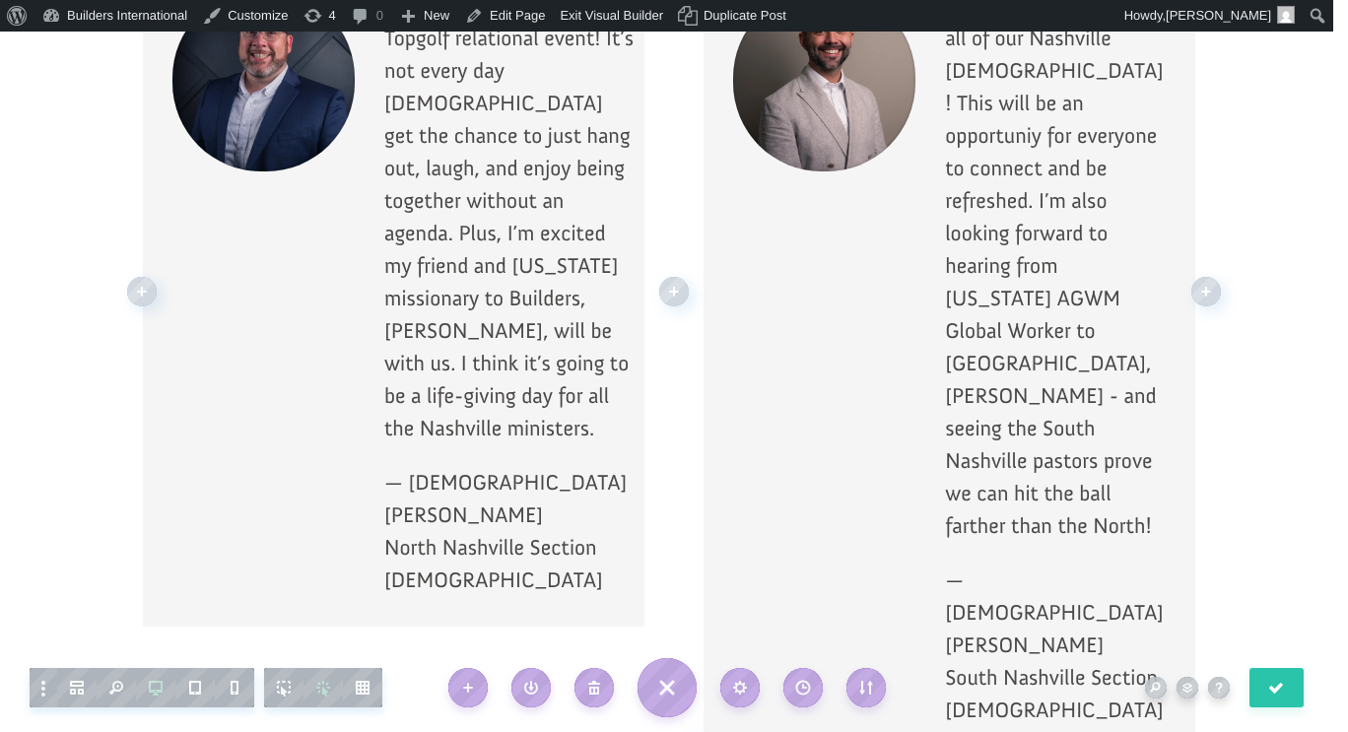
click at [1006, 564] on p "— Pastor Bryce Harper South Nashville Section Presbyter" at bounding box center [1055, 656] width 221 height 184
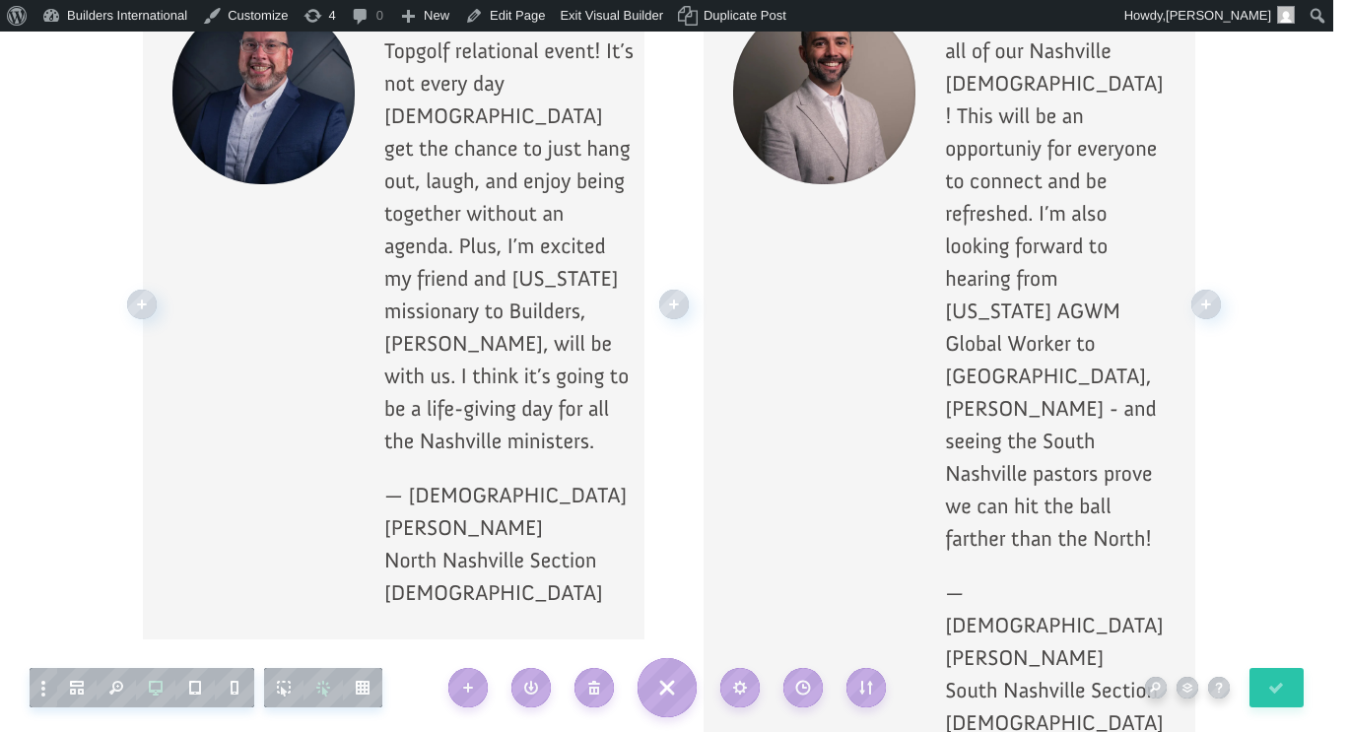
scroll to position [2268, 0]
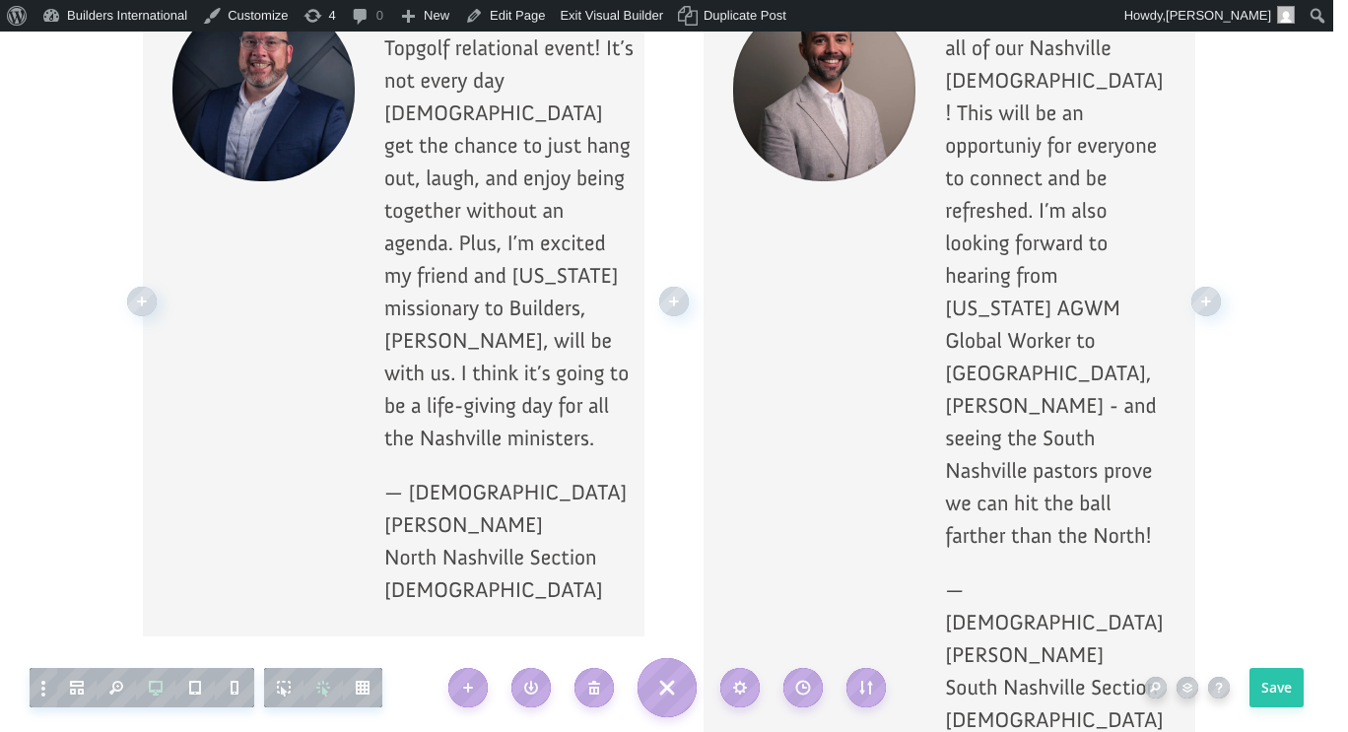
click at [781, 311] on div "I look forward to seeing all of our Nashville pastors! This will be an opportun…" at bounding box center [949, 363] width 492 height 788
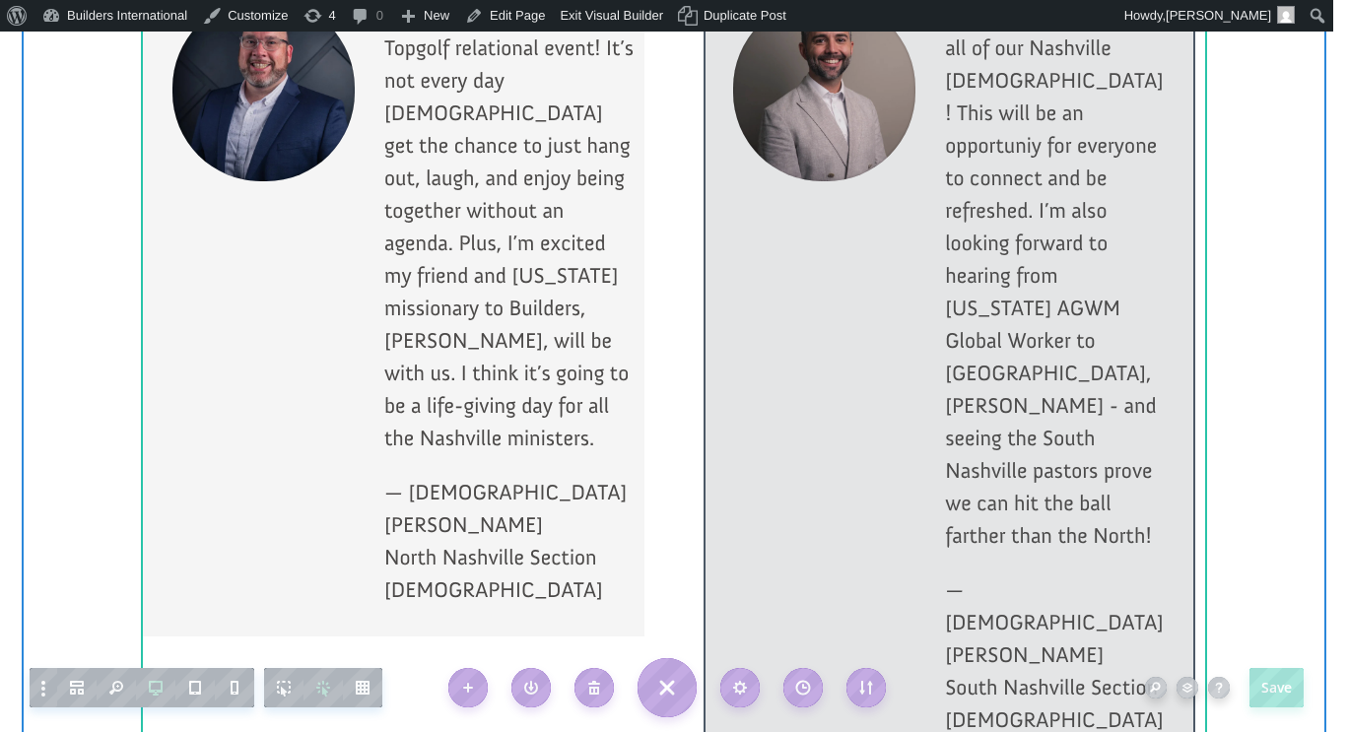
scroll to position [2231, 0]
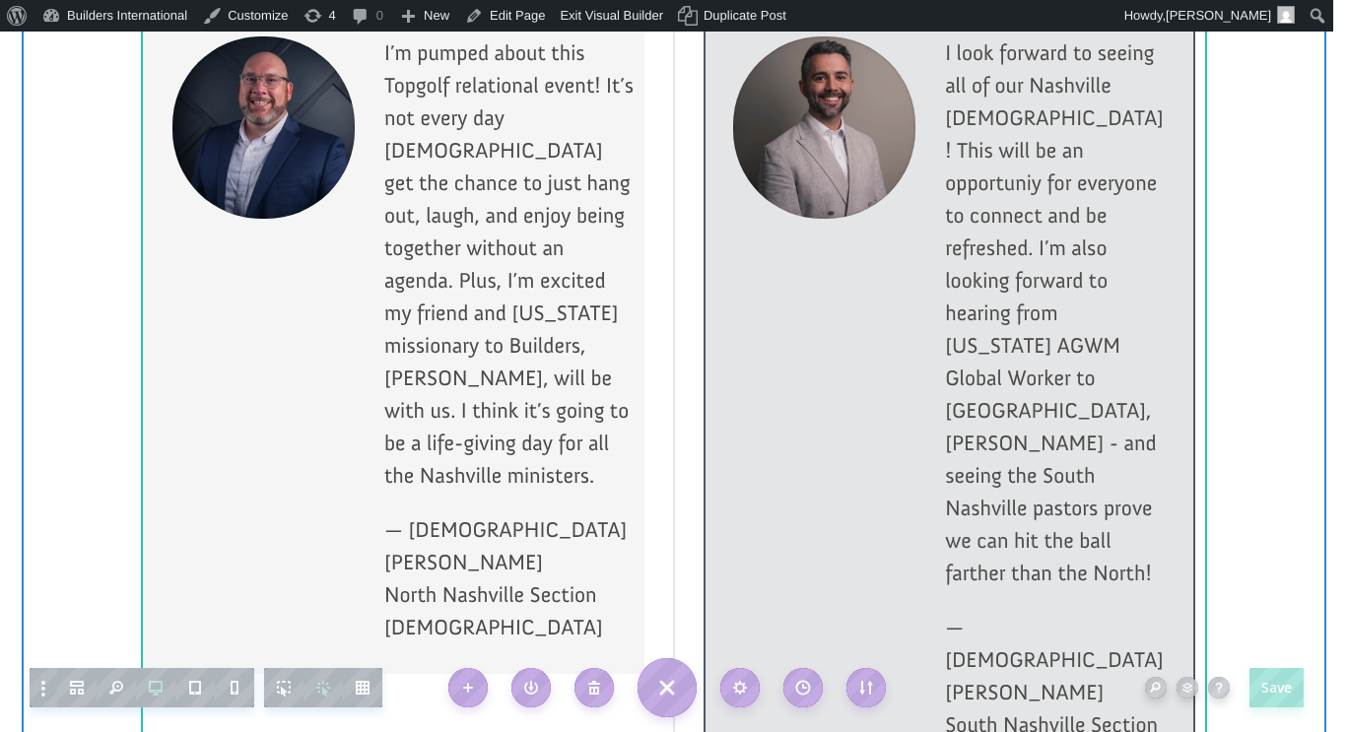
click at [654, 540] on div at bounding box center [674, 338] width 40 height 915
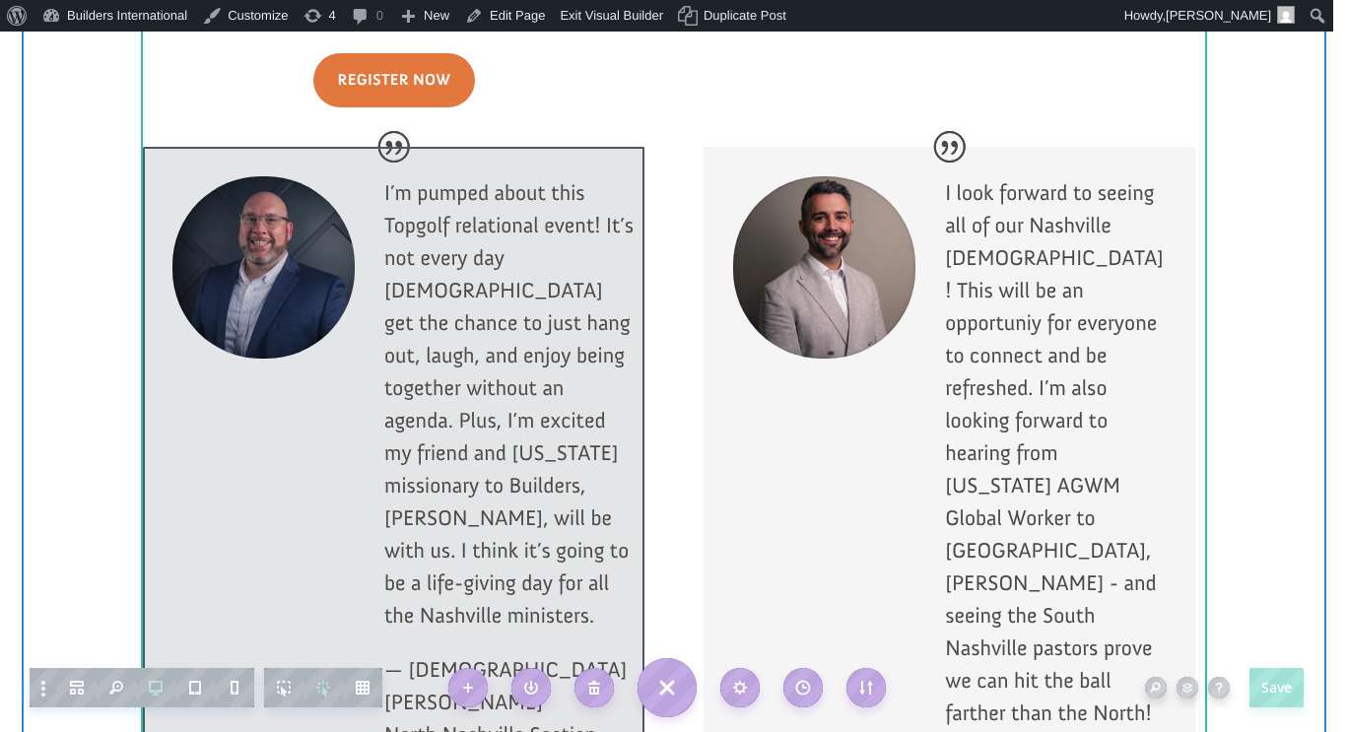
scroll to position [2090, 0]
click at [614, 347] on div at bounding box center [393, 481] width 501 height 667
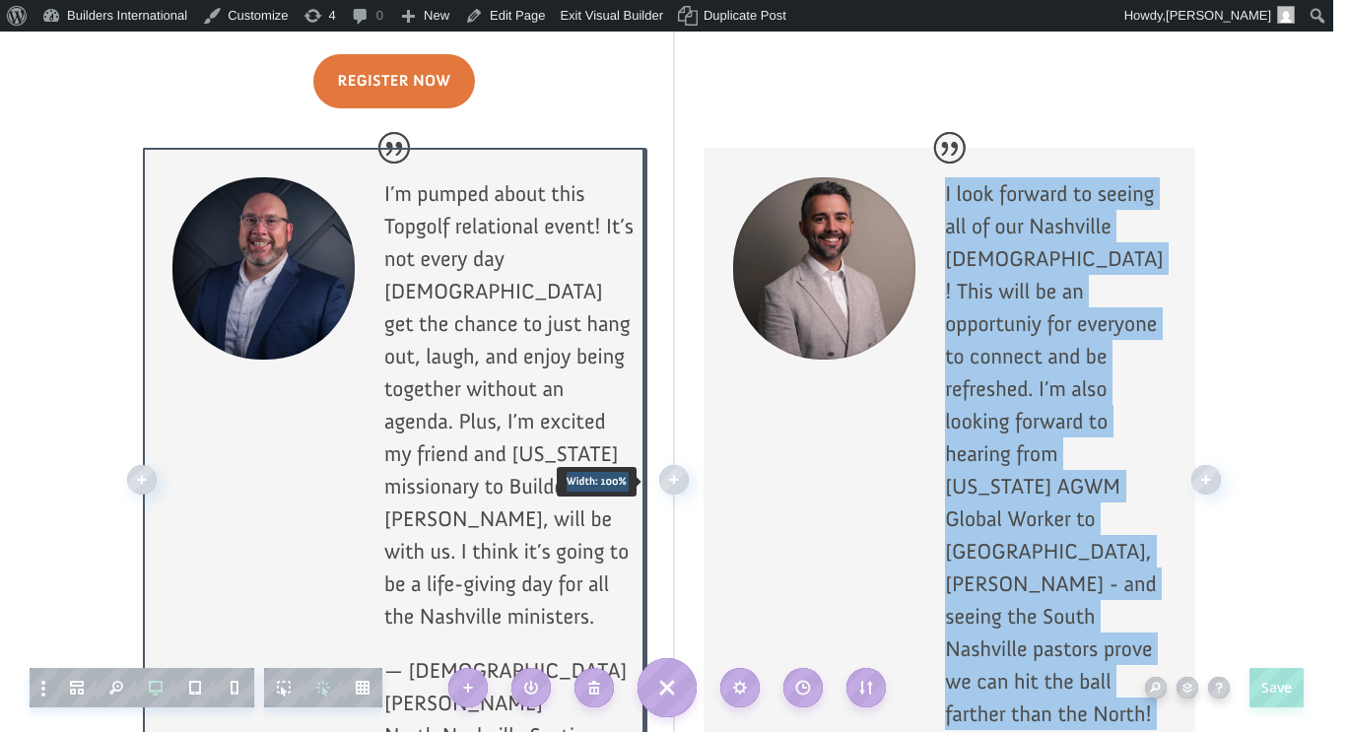
drag, startPoint x: 636, startPoint y: 369, endPoint x: 656, endPoint y: 370, distance: 19.7
click at [656, 370] on div "Register Now I’m pumped about this Topgolf relational event! It’s not every day…" at bounding box center [674, 479] width 1064 height 915
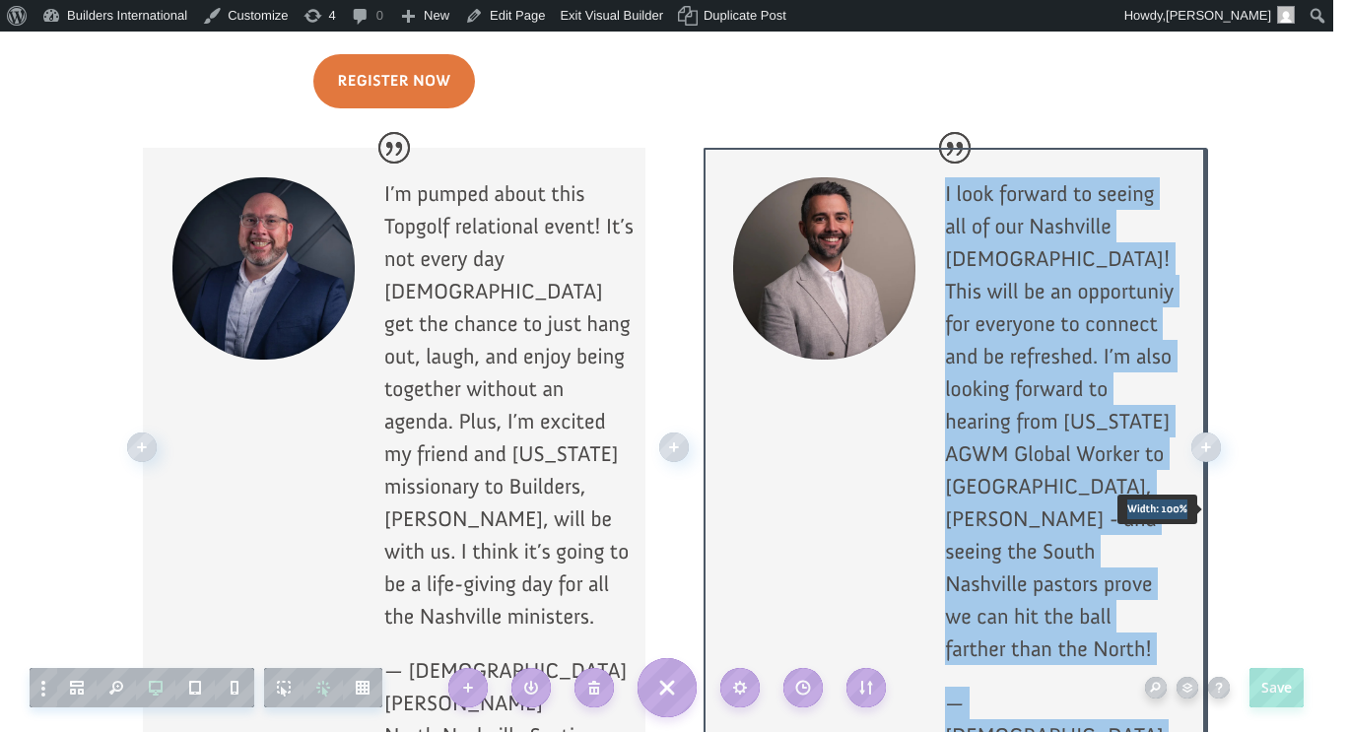
click at [1259, 360] on div at bounding box center [674, 448] width 1304 height 951
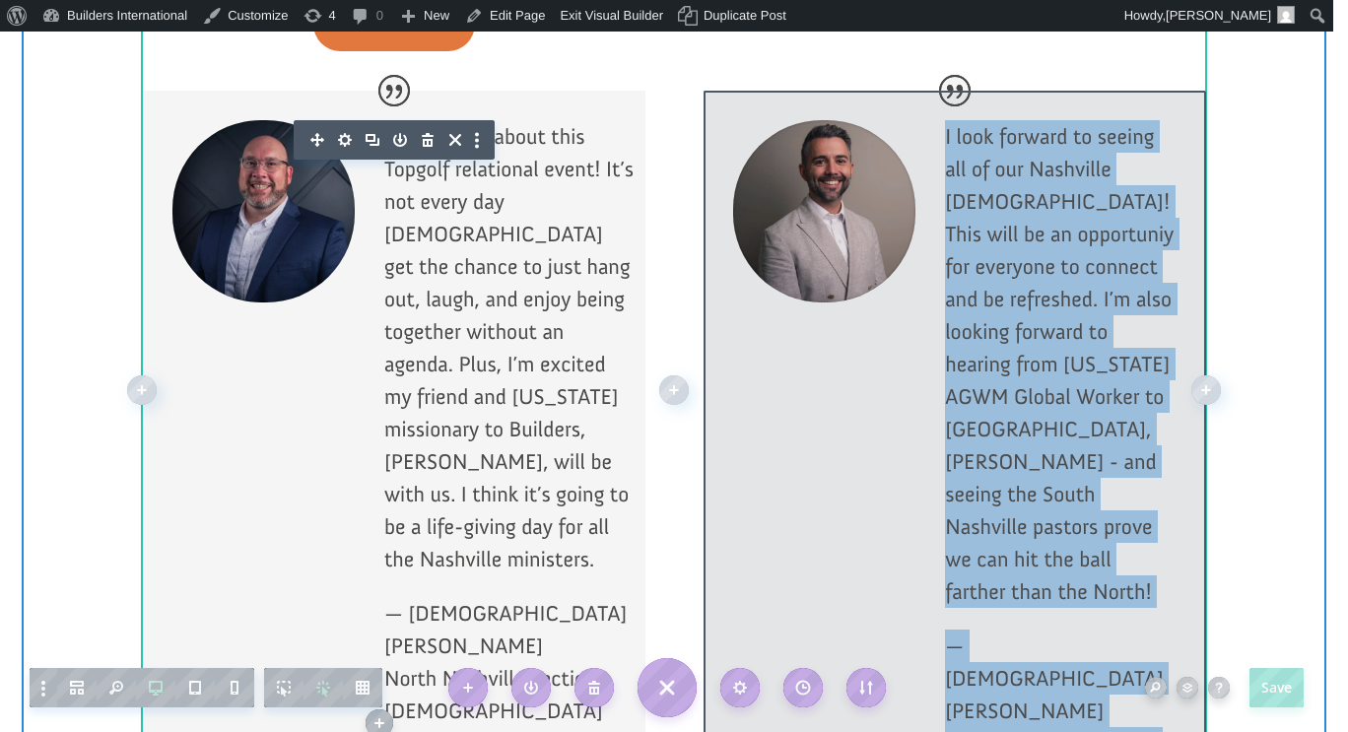
scroll to position [2278, 0]
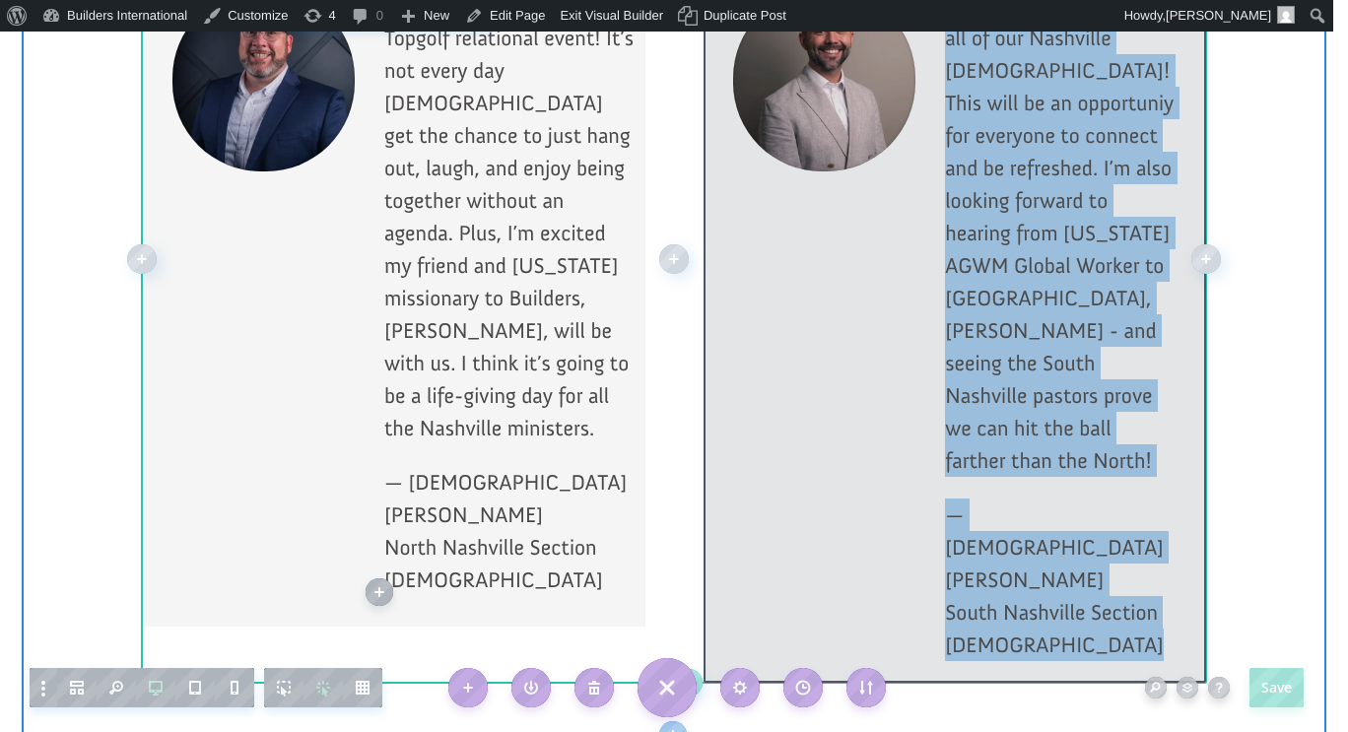
click at [1249, 408] on div at bounding box center [674, 260] width 1304 height 951
click at [1119, 445] on div at bounding box center [954, 321] width 502 height 723
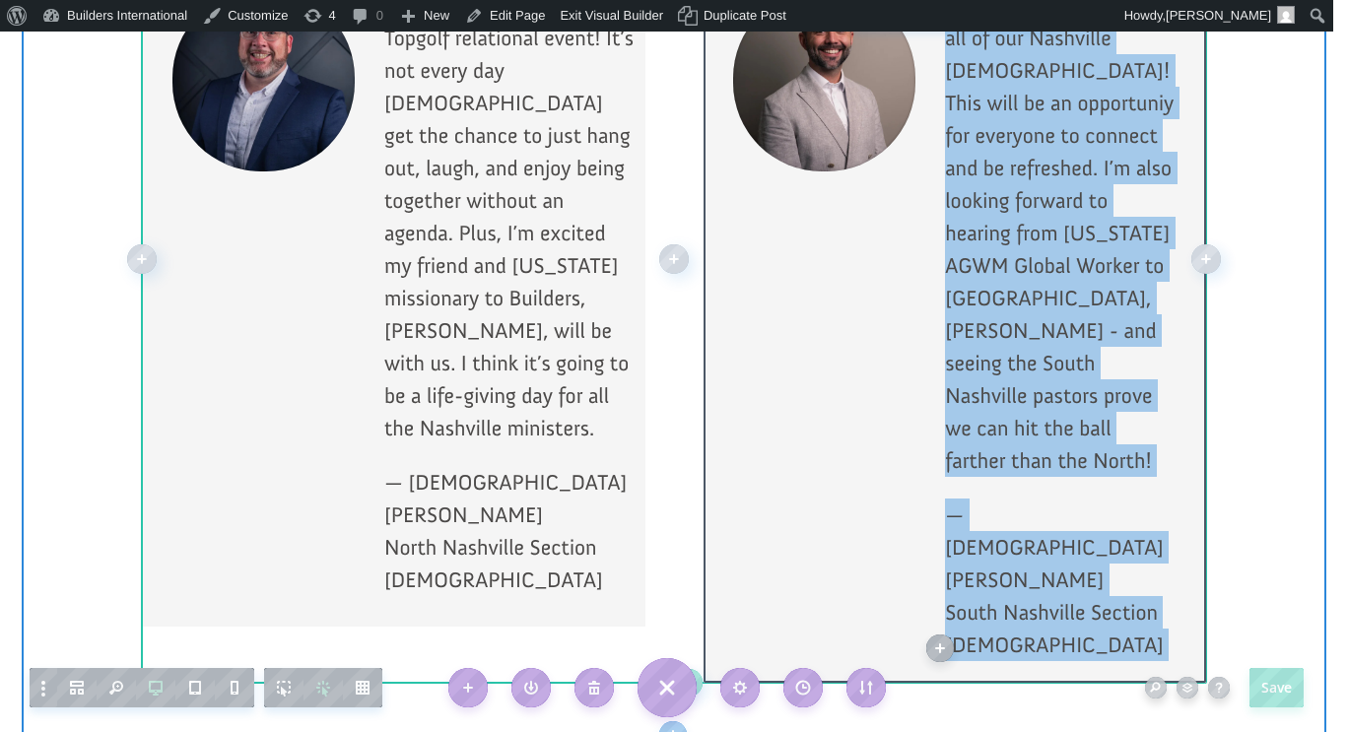
click at [1069, 419] on p "I look forward to seeing all of our Nashville [DEMOGRAPHIC_DATA]! This will be …" at bounding box center [1061, 243] width 232 height 509
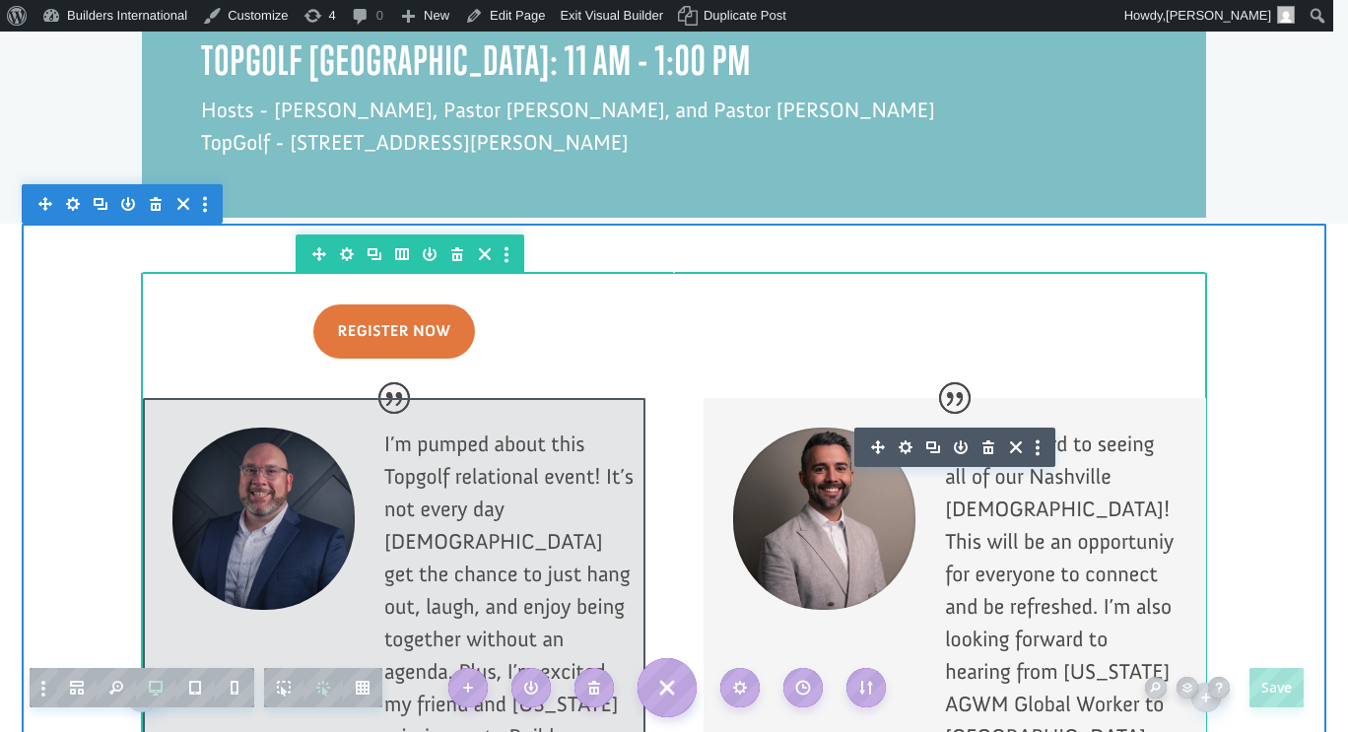
click at [425, 398] on div at bounding box center [394, 731] width 502 height 667
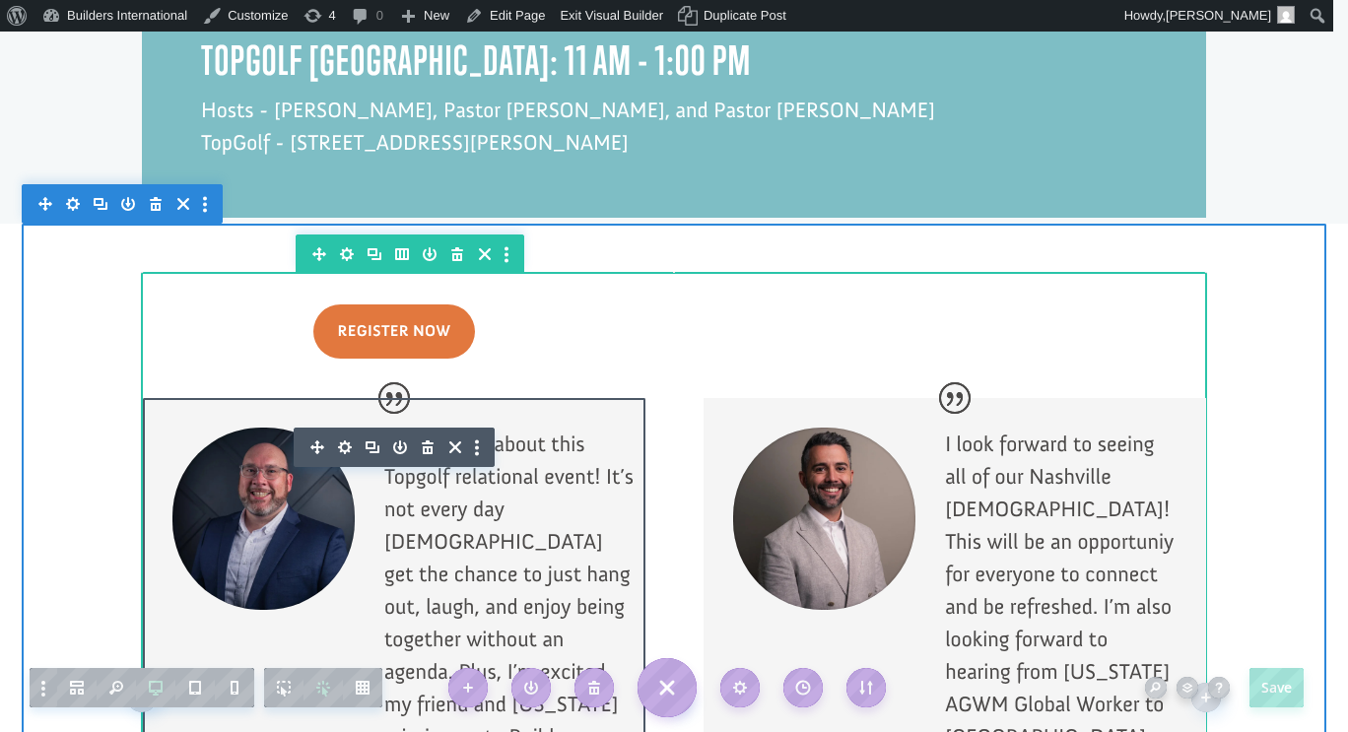
click at [495, 428] on div at bounding box center [394, 447] width 201 height 39
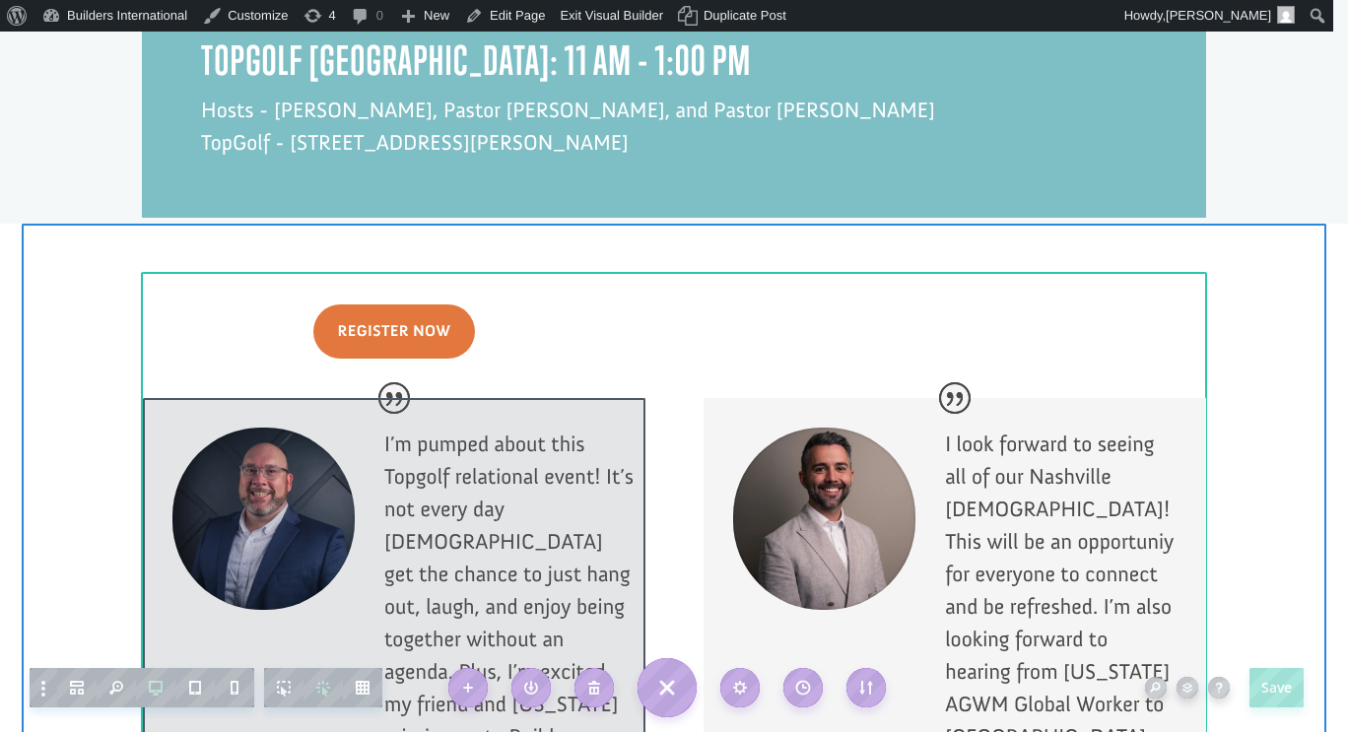
click at [486, 398] on div at bounding box center [394, 731] width 502 height 667
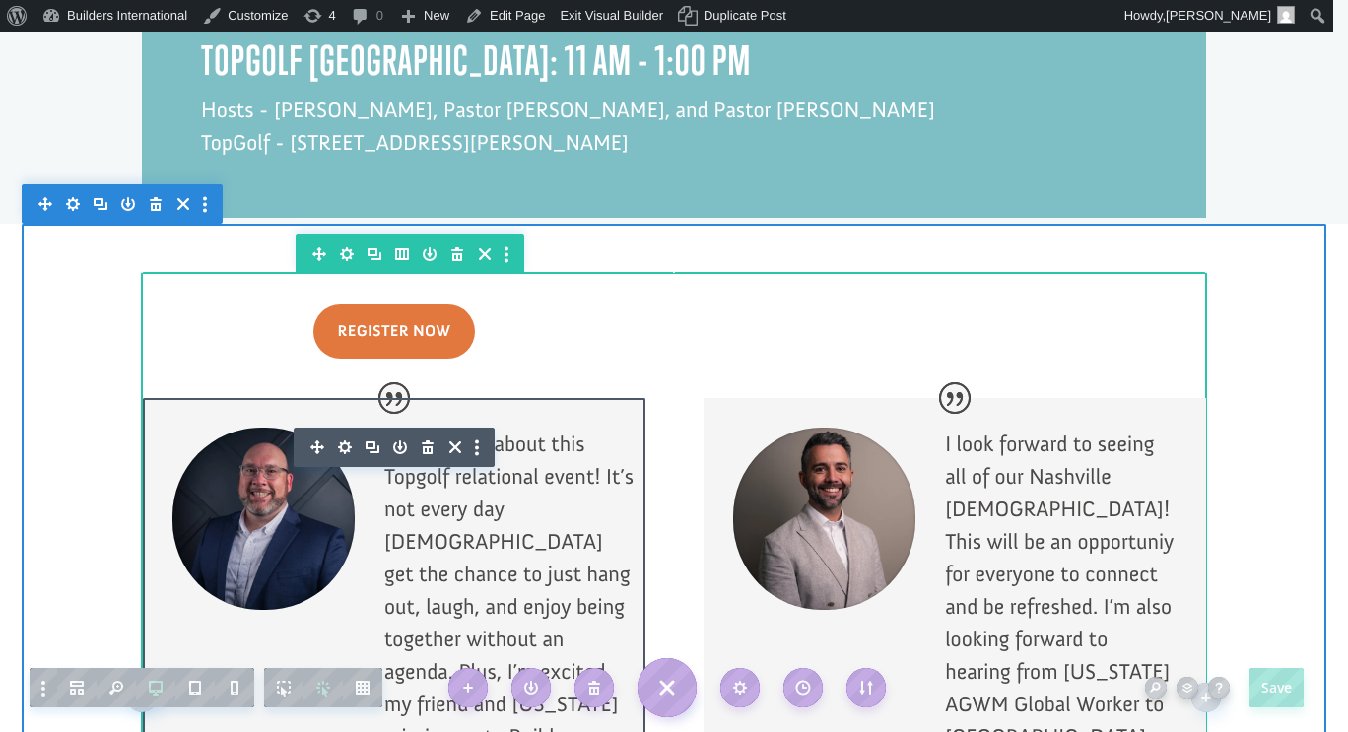
click at [495, 428] on div at bounding box center [394, 447] width 201 height 39
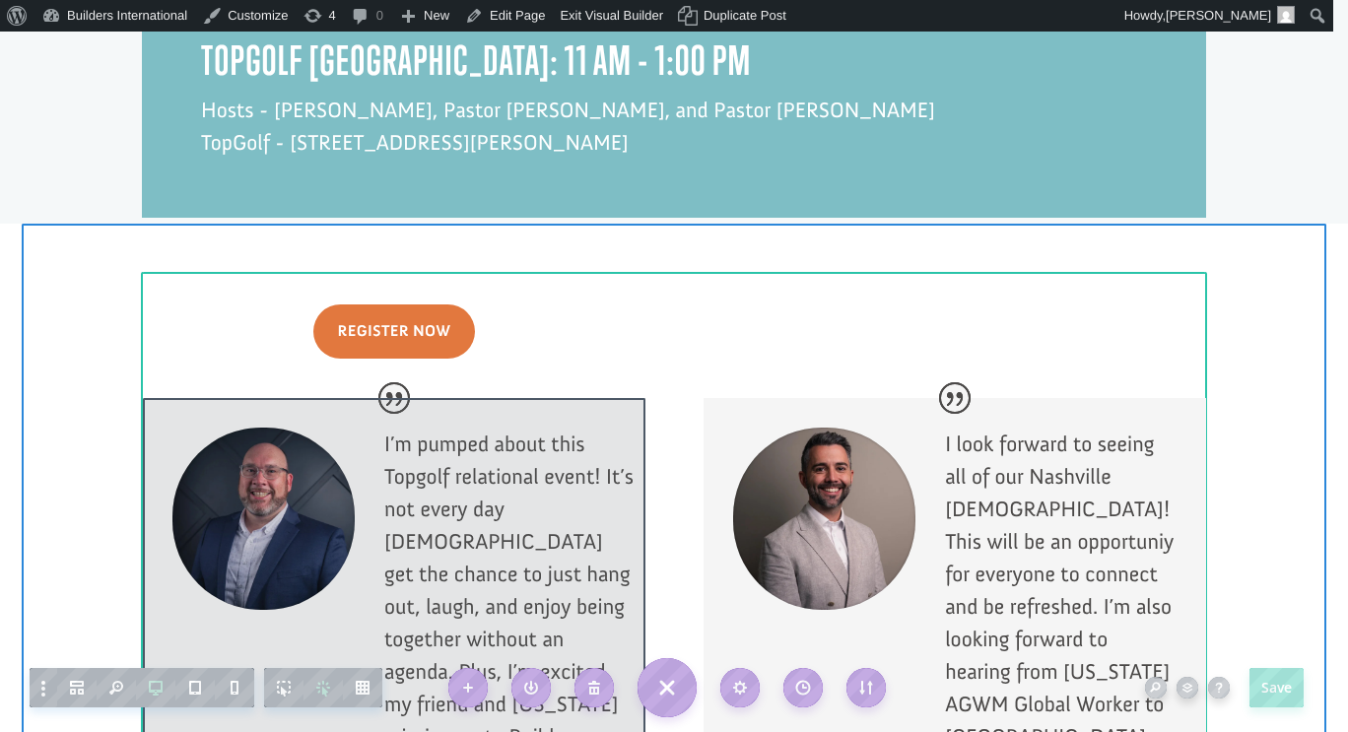
click at [525, 398] on div at bounding box center [394, 731] width 502 height 667
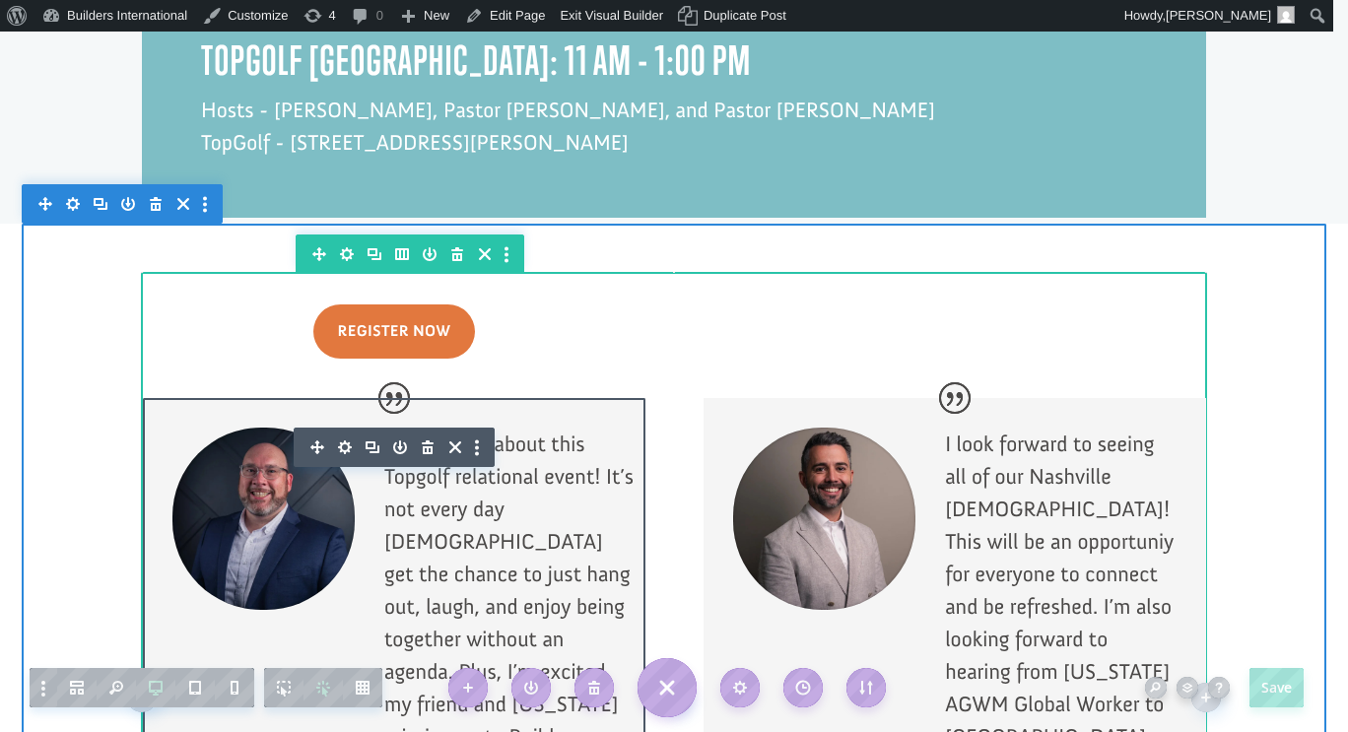
click at [538, 428] on p "I’m pumped about this Topgolf relational event! It’s not every day pastors get …" at bounding box center [509, 666] width 251 height 477
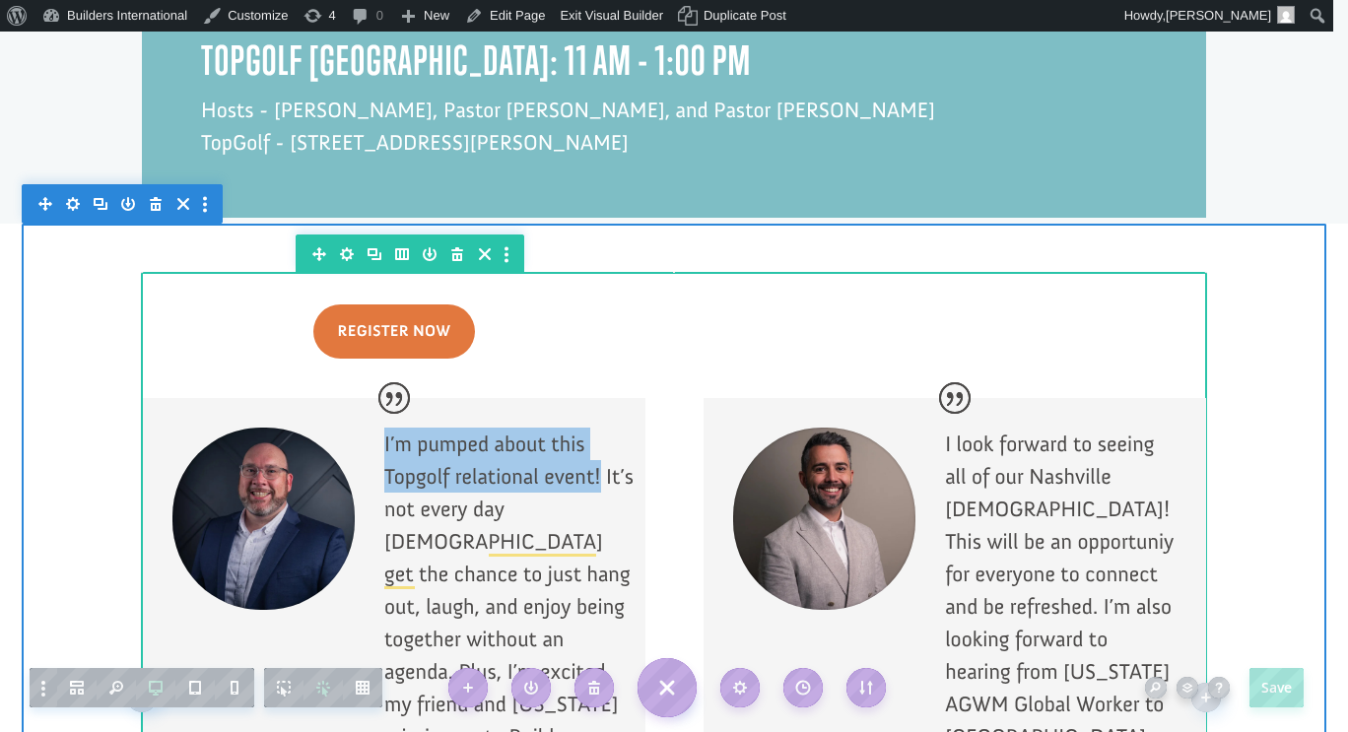
drag, startPoint x: 590, startPoint y: 413, endPoint x: 364, endPoint y: 390, distance: 227.7
click at [364, 398] on div "I’m pumped about this Topgolf relational event! It’s not every day pastors get …" at bounding box center [394, 731] width 502 height 667
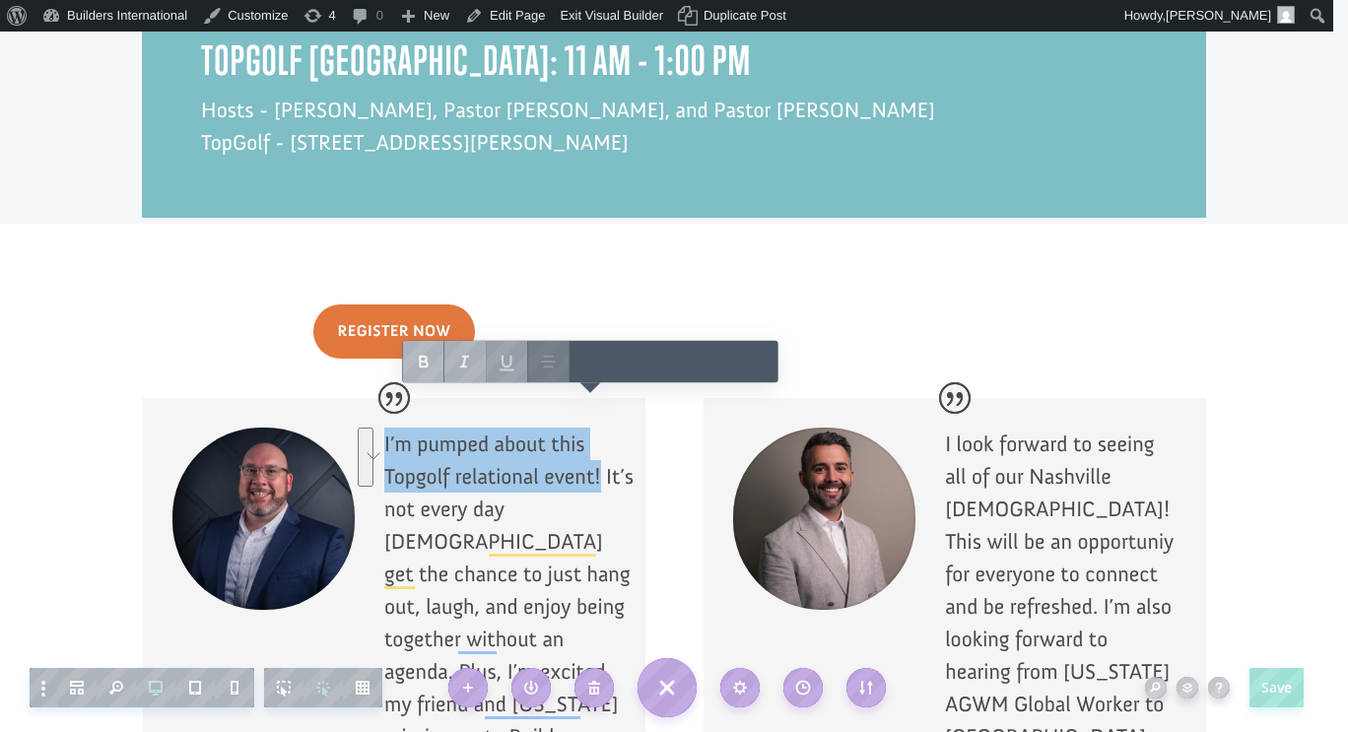
copy p "I’m pumped about this Topgolf relational event!"
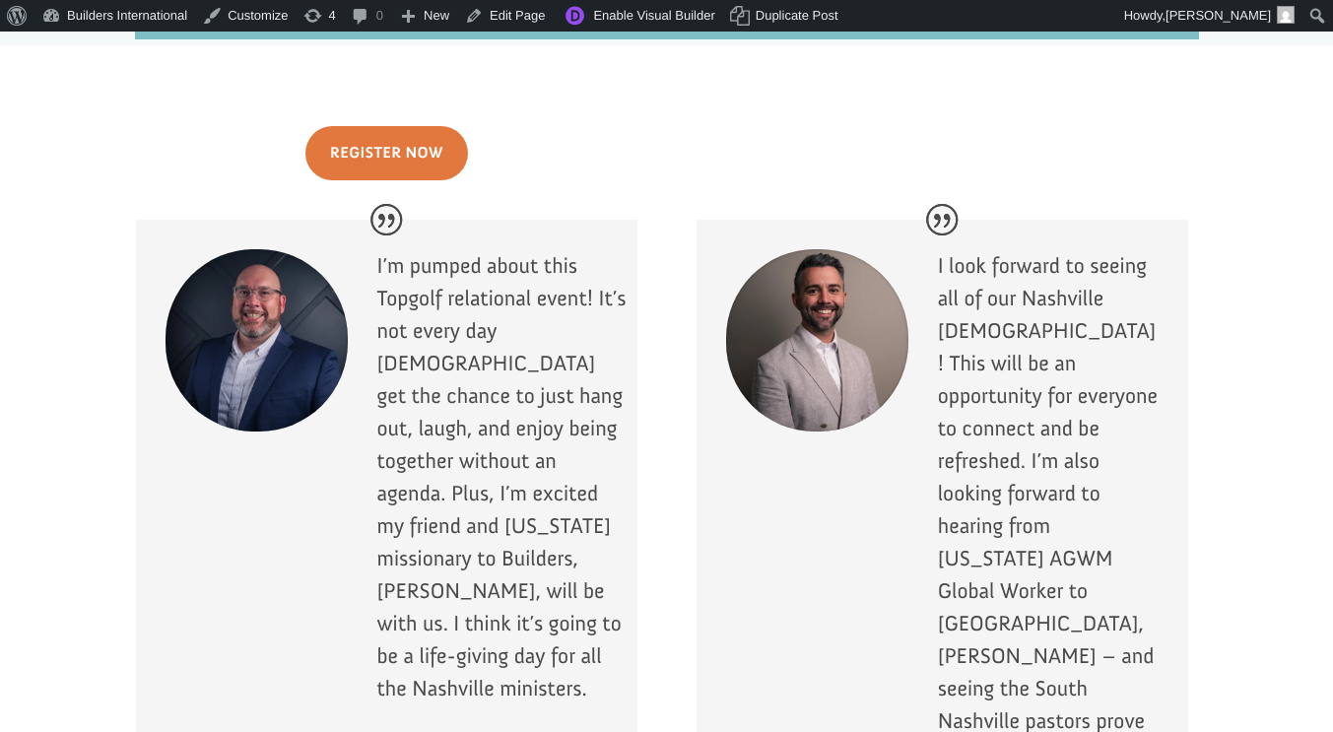
scroll to position [2000, 0]
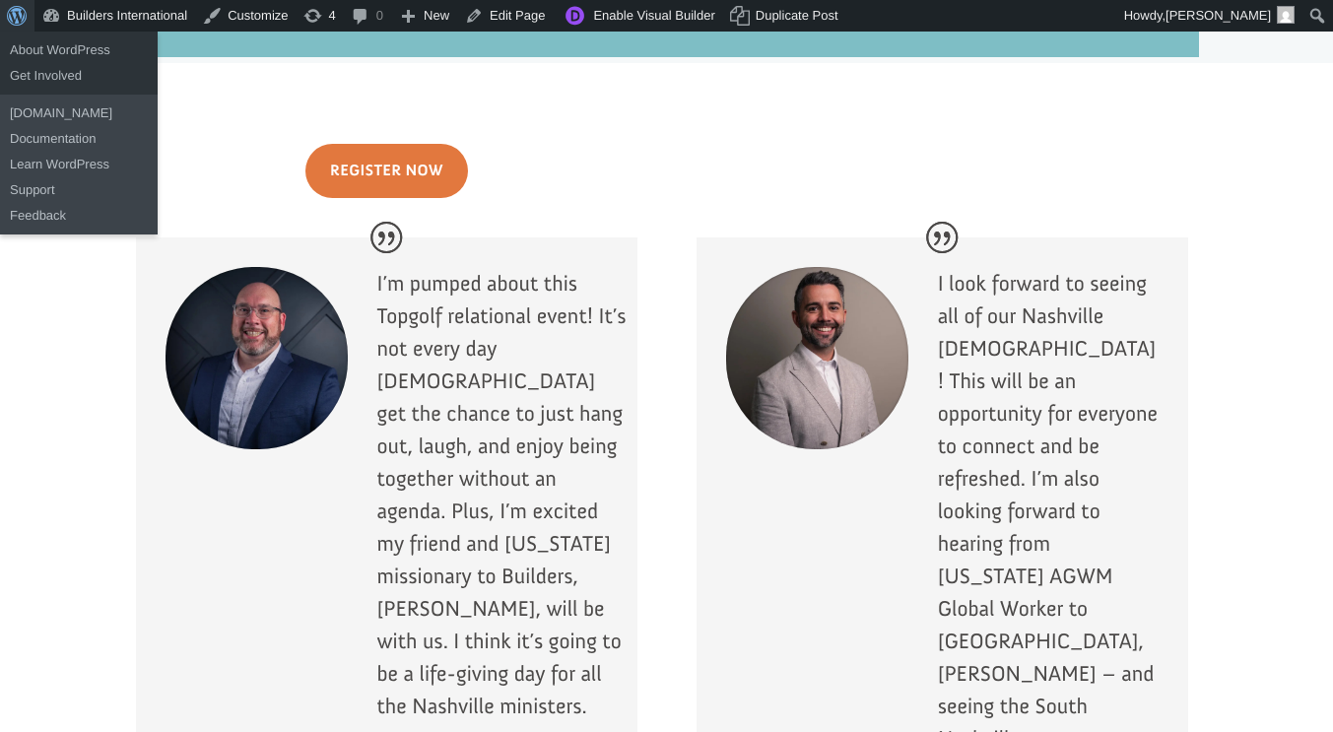
click at [22, 11] on span "Toolbar" at bounding box center [14, 14] width 15 height 28
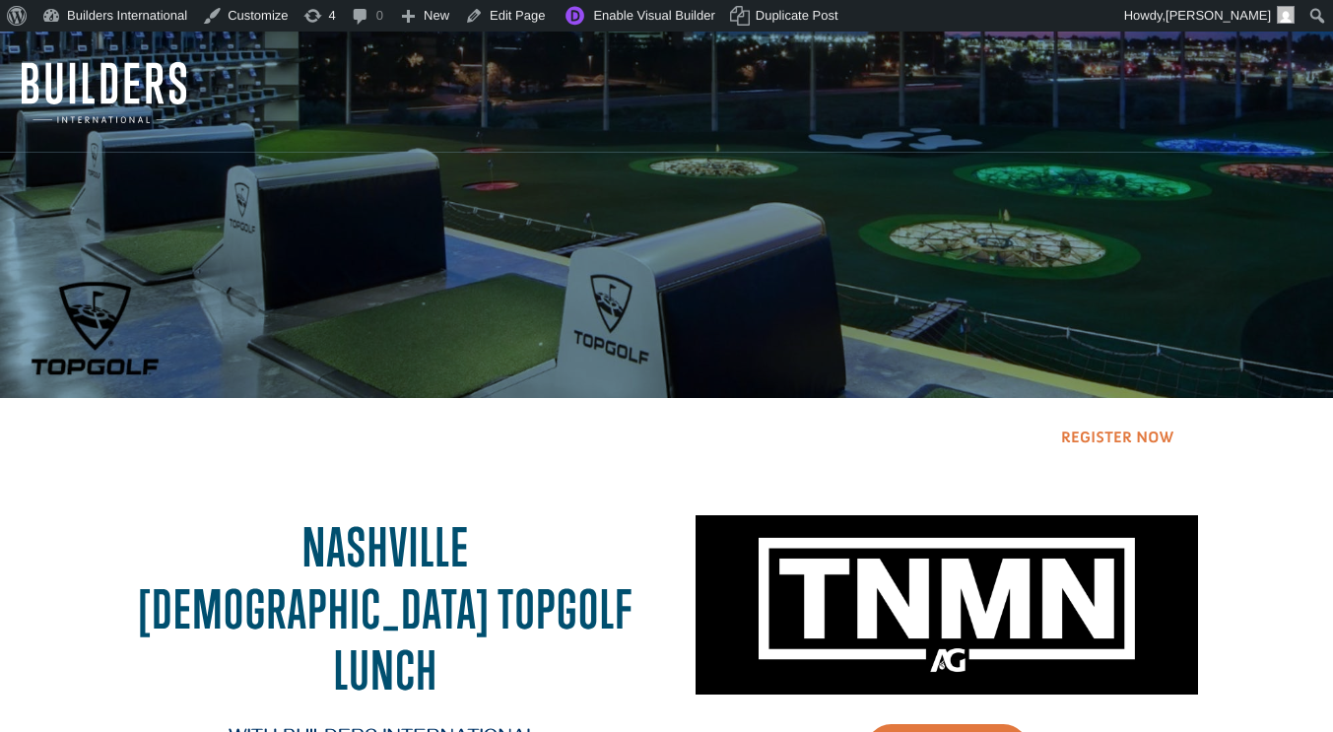
click at [1090, 432] on link "Register Now" at bounding box center [1117, 439] width 163 height 50
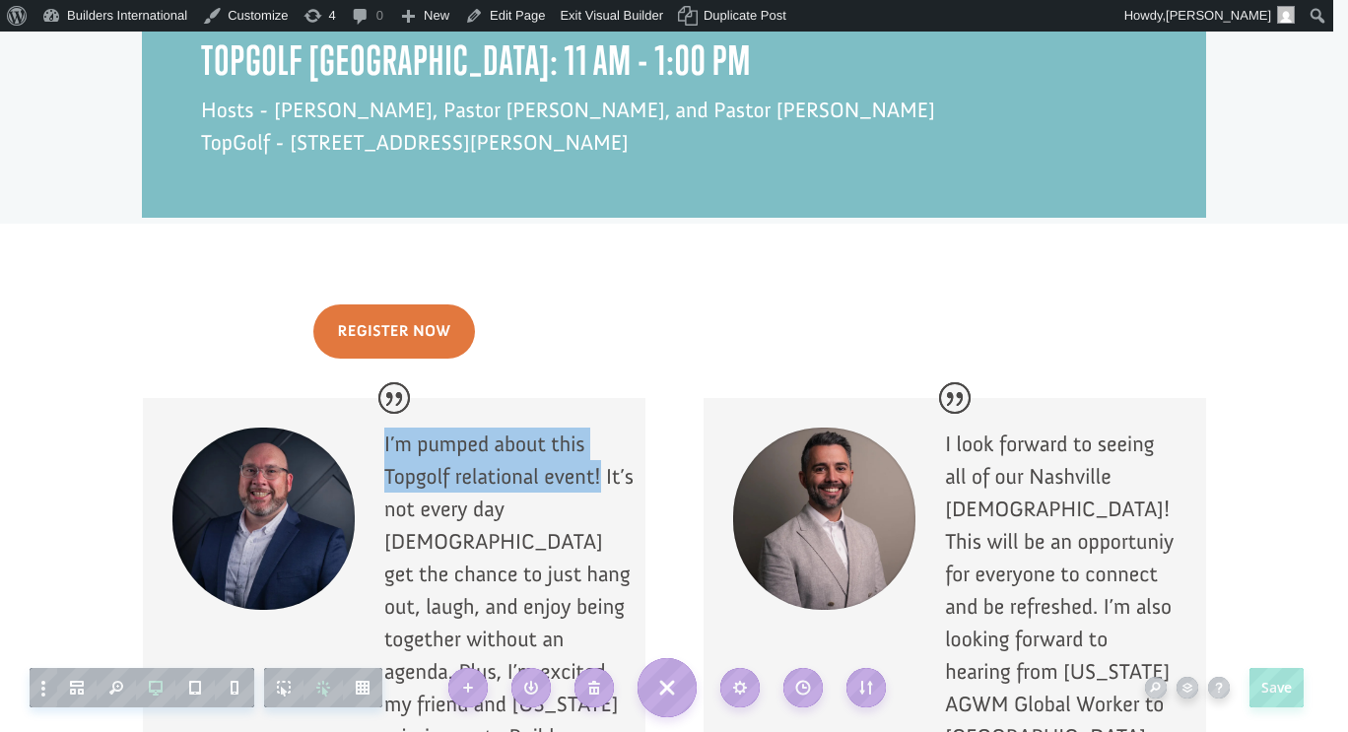
click at [574, 413] on div at bounding box center [394, 731] width 502 height 667
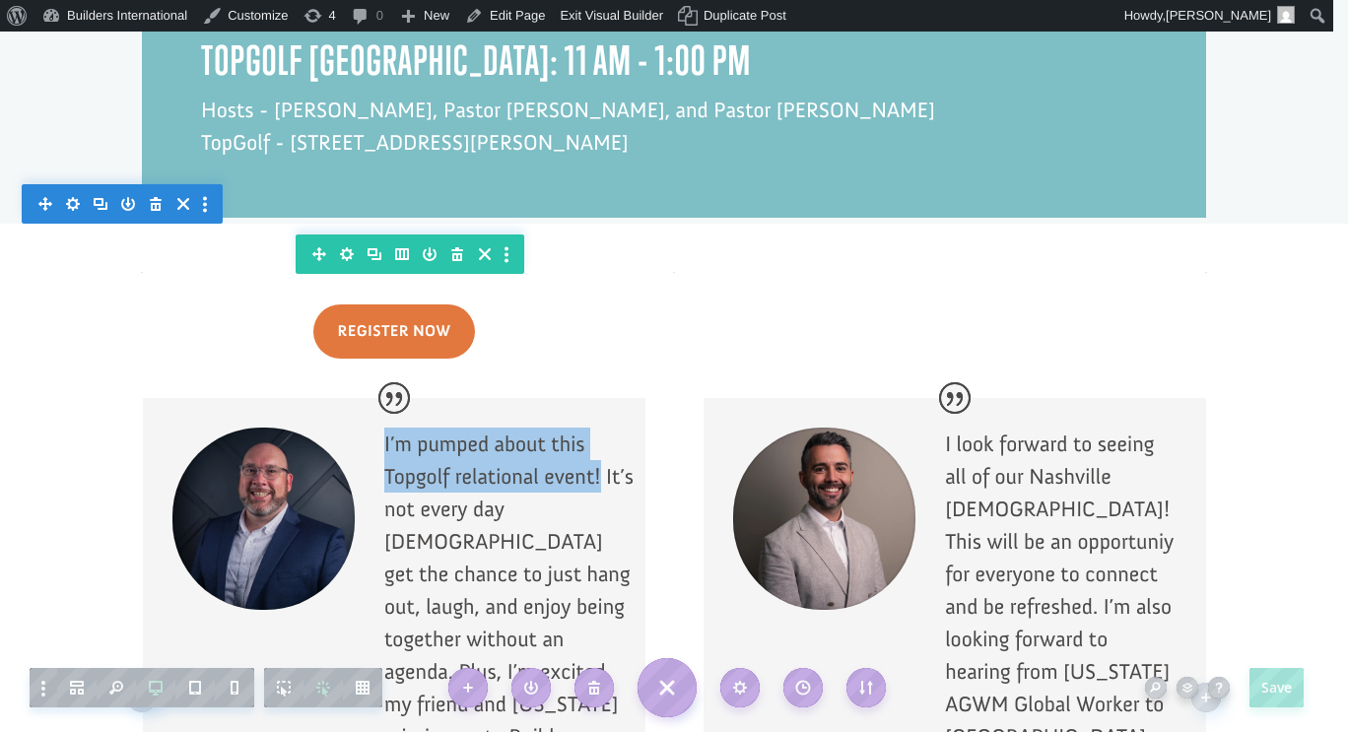
click at [592, 428] on p "I’m pumped about this Topgolf relational event! It’s not every day [DEMOGRAPHIC…" at bounding box center [509, 666] width 251 height 477
drag, startPoint x: 592, startPoint y: 414, endPoint x: 381, endPoint y: 393, distance: 211.8
click at [384, 428] on p "I’m pumped about this Topgolf relational event! It’s not every day [DEMOGRAPHIC…" at bounding box center [509, 666] width 251 height 477
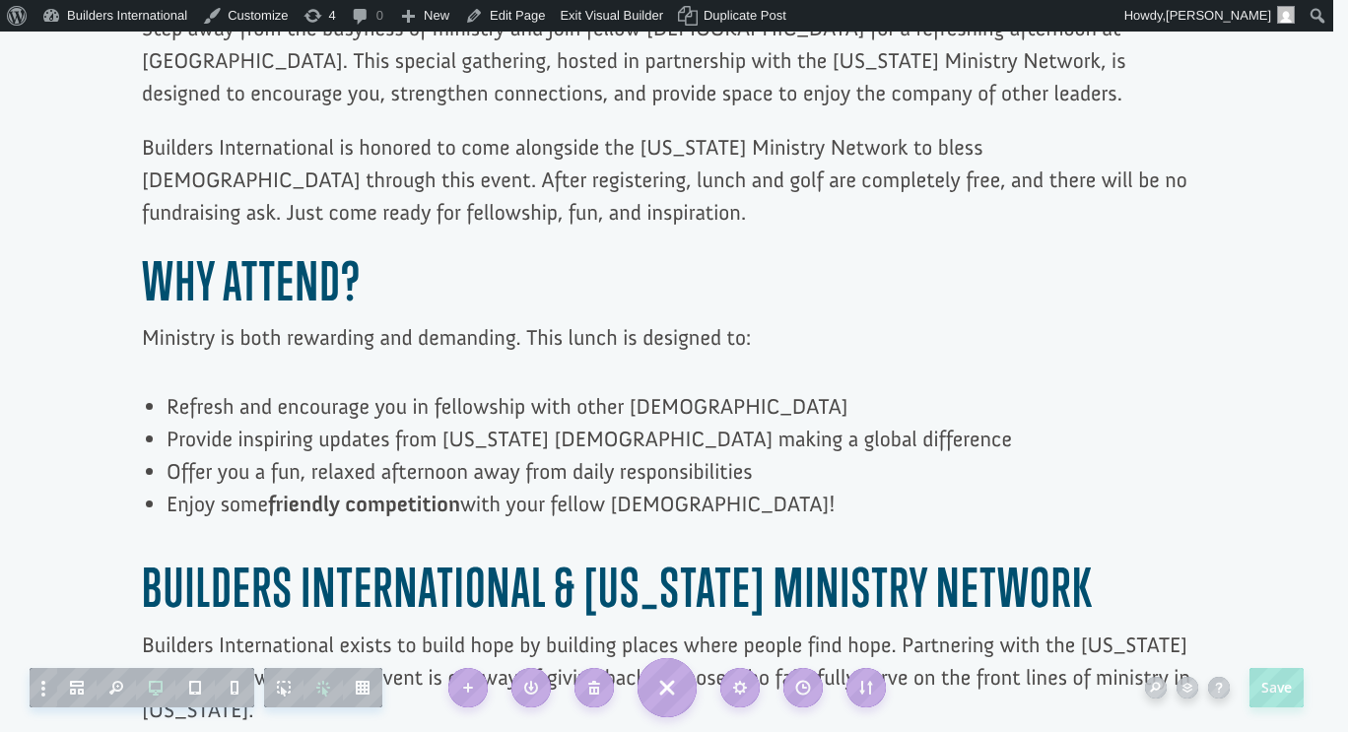
scroll to position [980, 0]
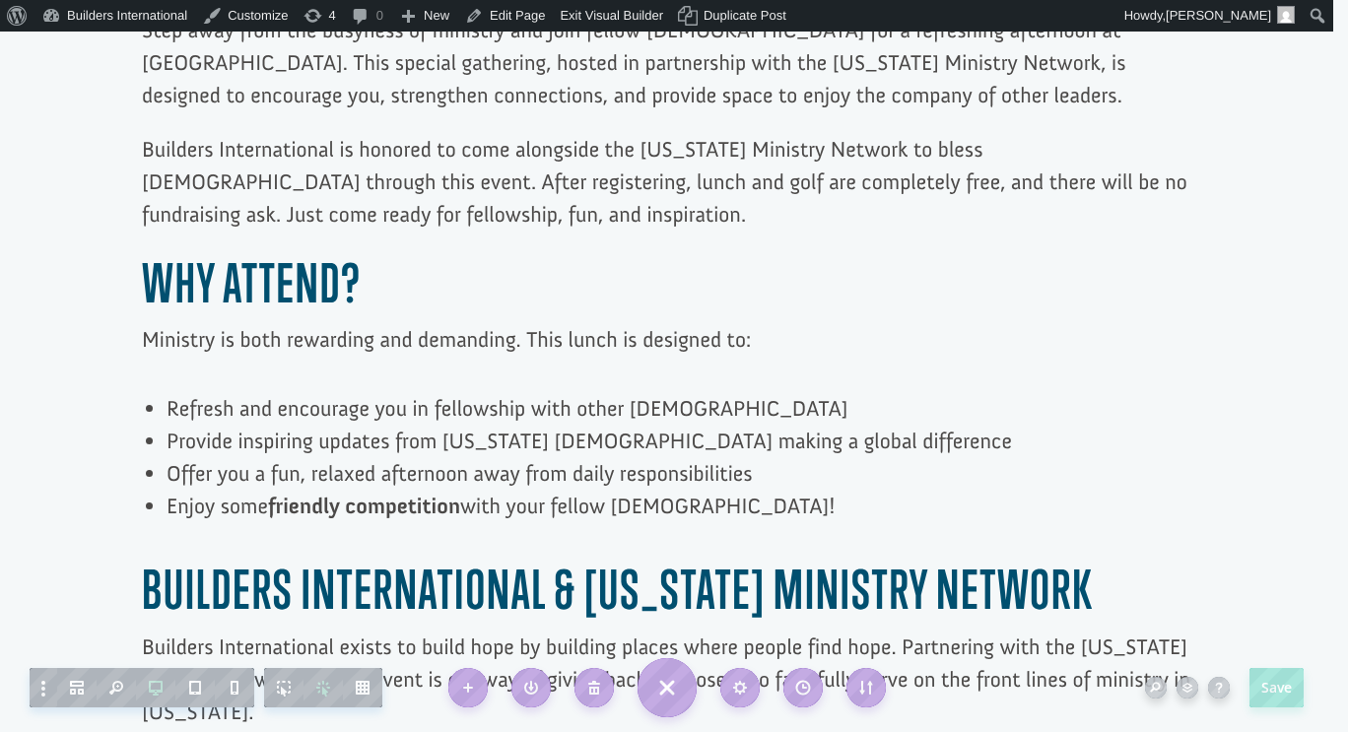
click at [896, 499] on div at bounding box center [674, 369] width 1064 height 773
click at [1097, 559] on h2 "Builders International & [US_STATE] Ministry Network" at bounding box center [674, 595] width 1064 height 72
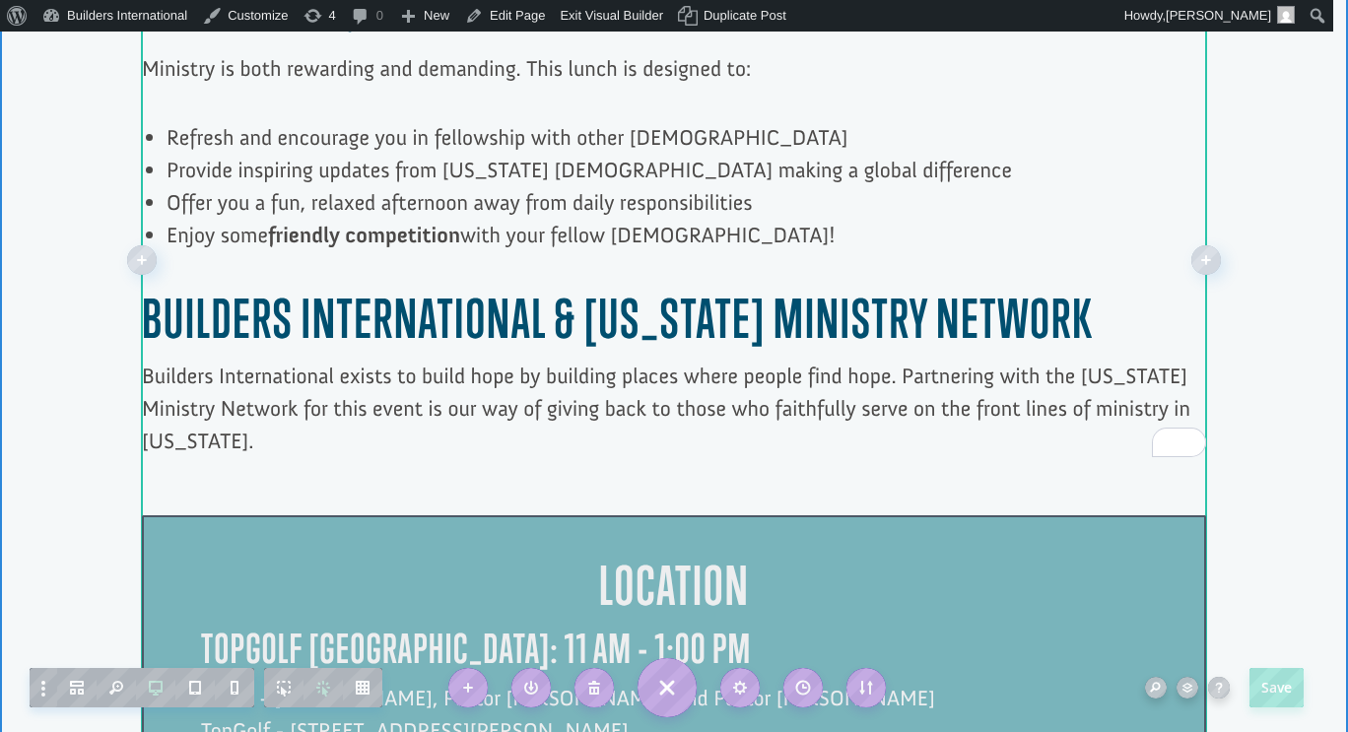
scroll to position [1229, 0]
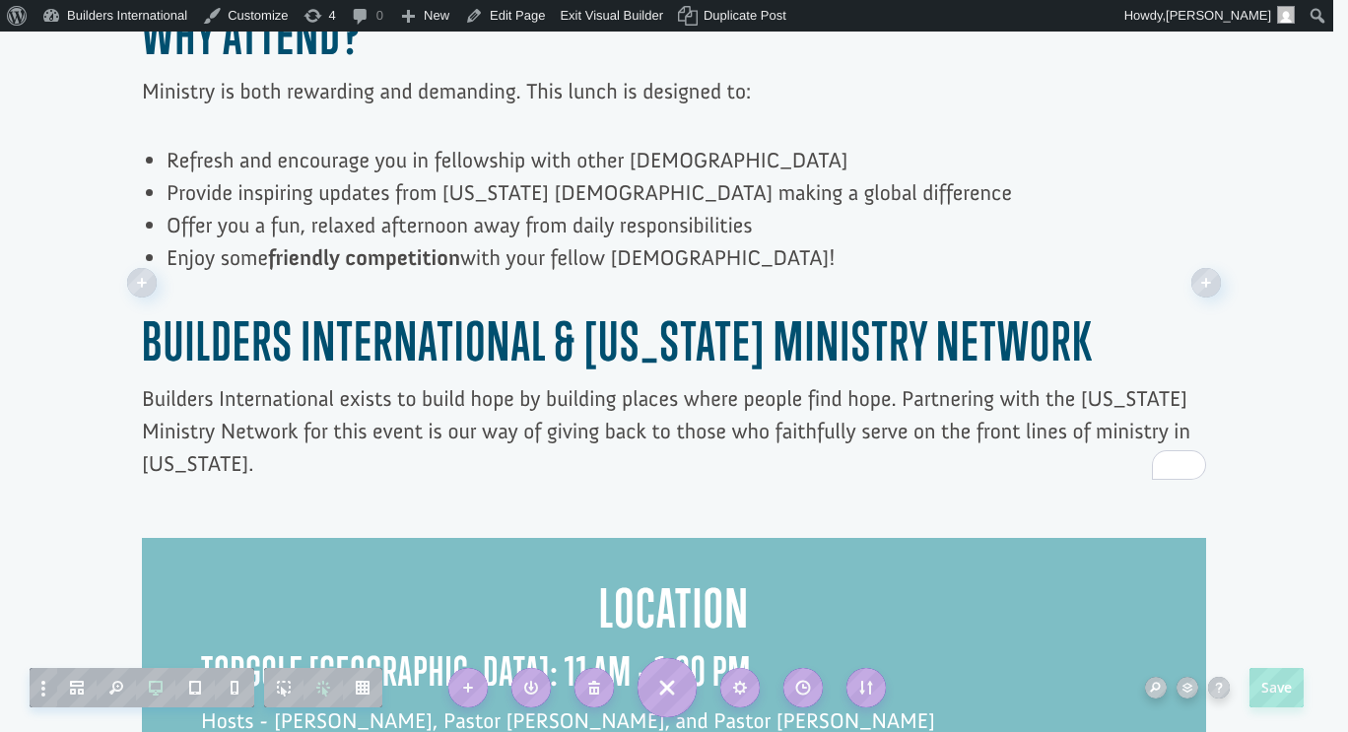
click at [1094, 310] on h2 "Builders International & [US_STATE] Ministry Network" at bounding box center [674, 346] width 1064 height 72
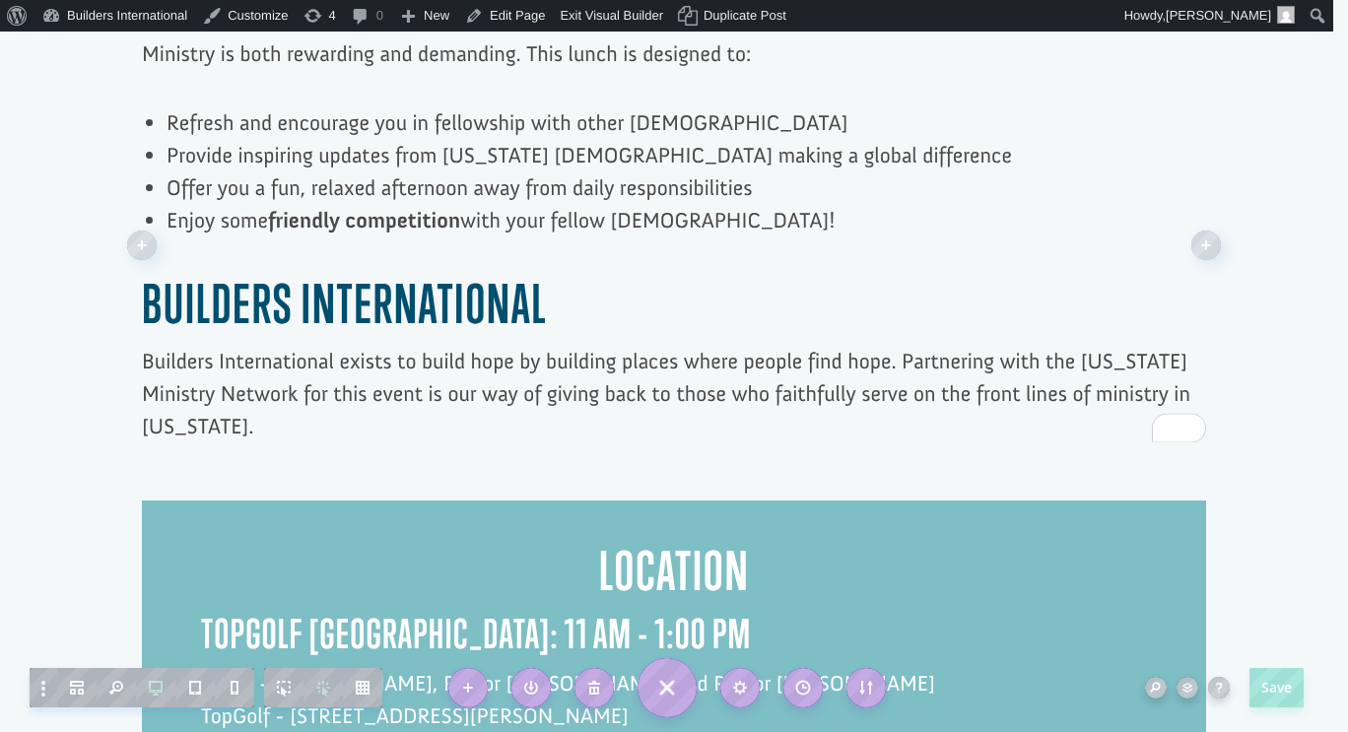
scroll to position [1269, 0]
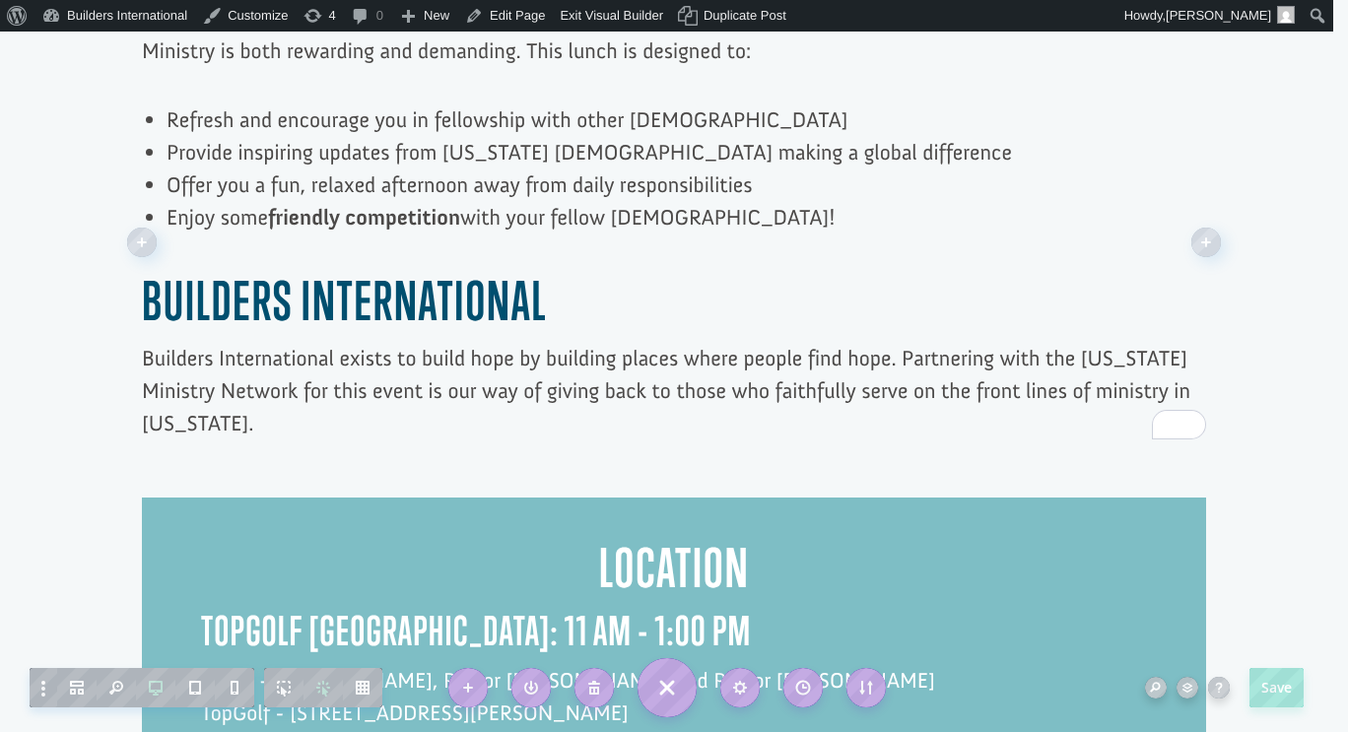
click at [672, 342] on p "Builders International exists to build hope by building places where people fin…" at bounding box center [674, 391] width 1064 height 98
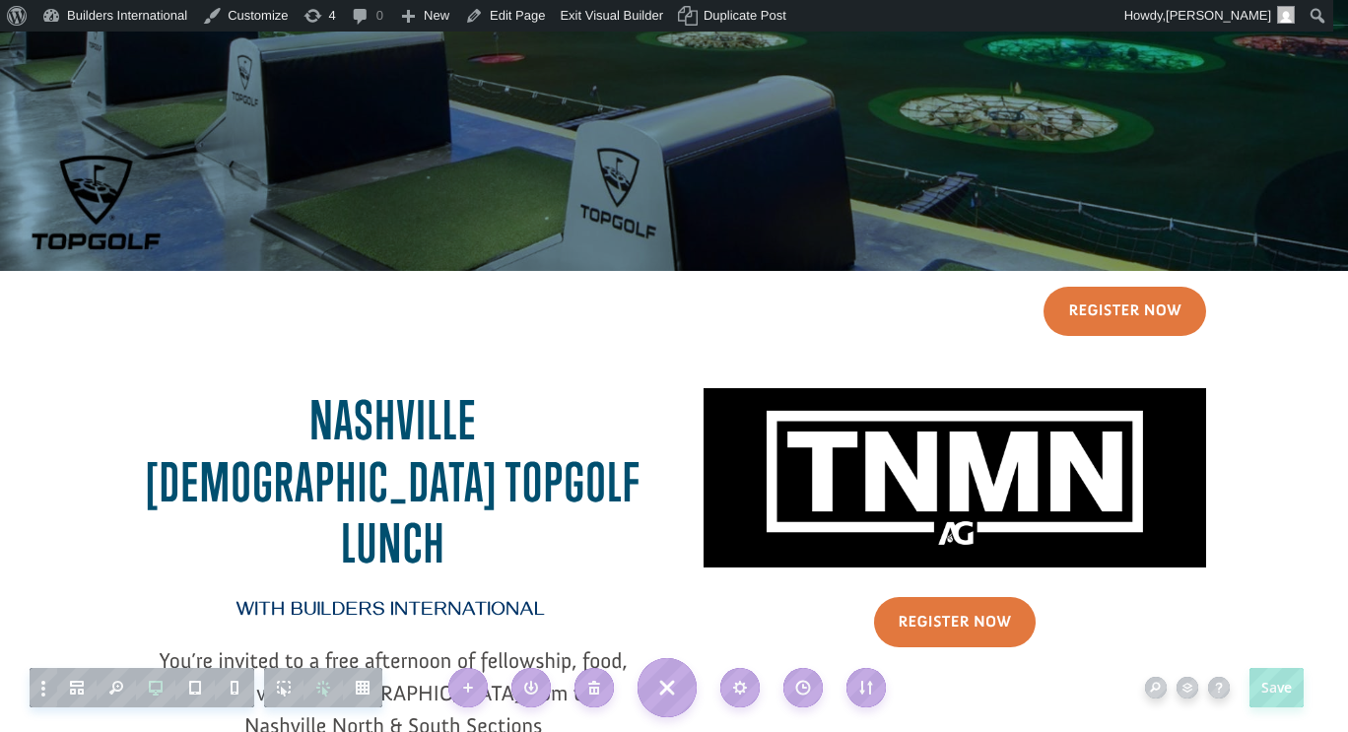
scroll to position [126, 0]
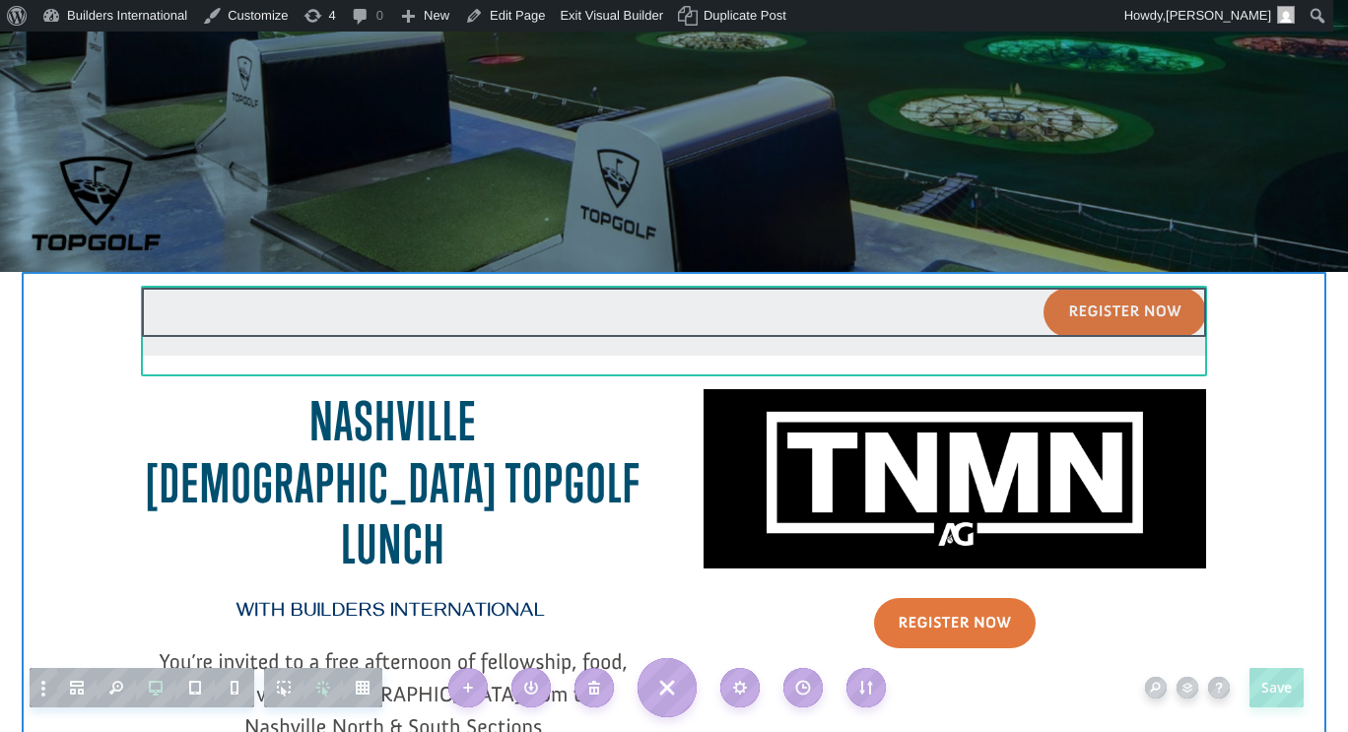
click at [1100, 309] on div at bounding box center [674, 322] width 1064 height 69
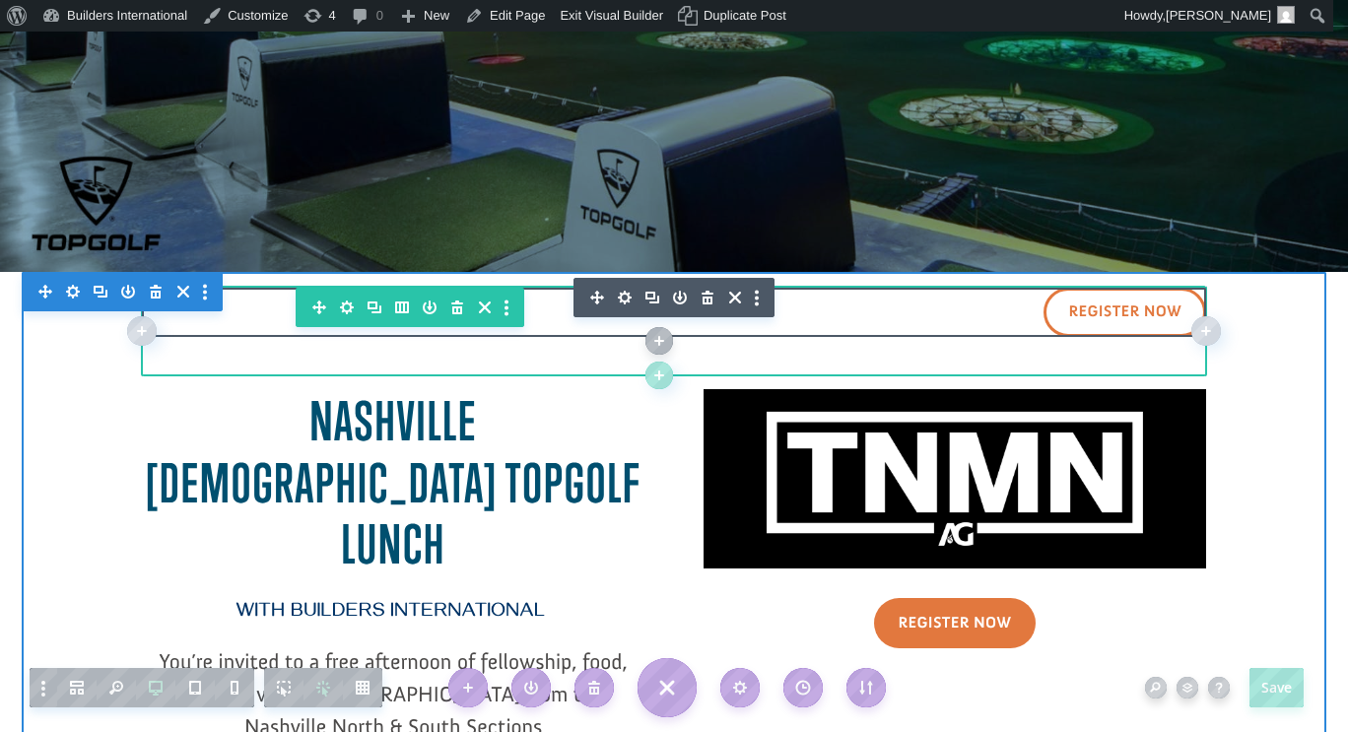
click at [1142, 310] on link "Register Now" at bounding box center [1124, 313] width 163 height 50
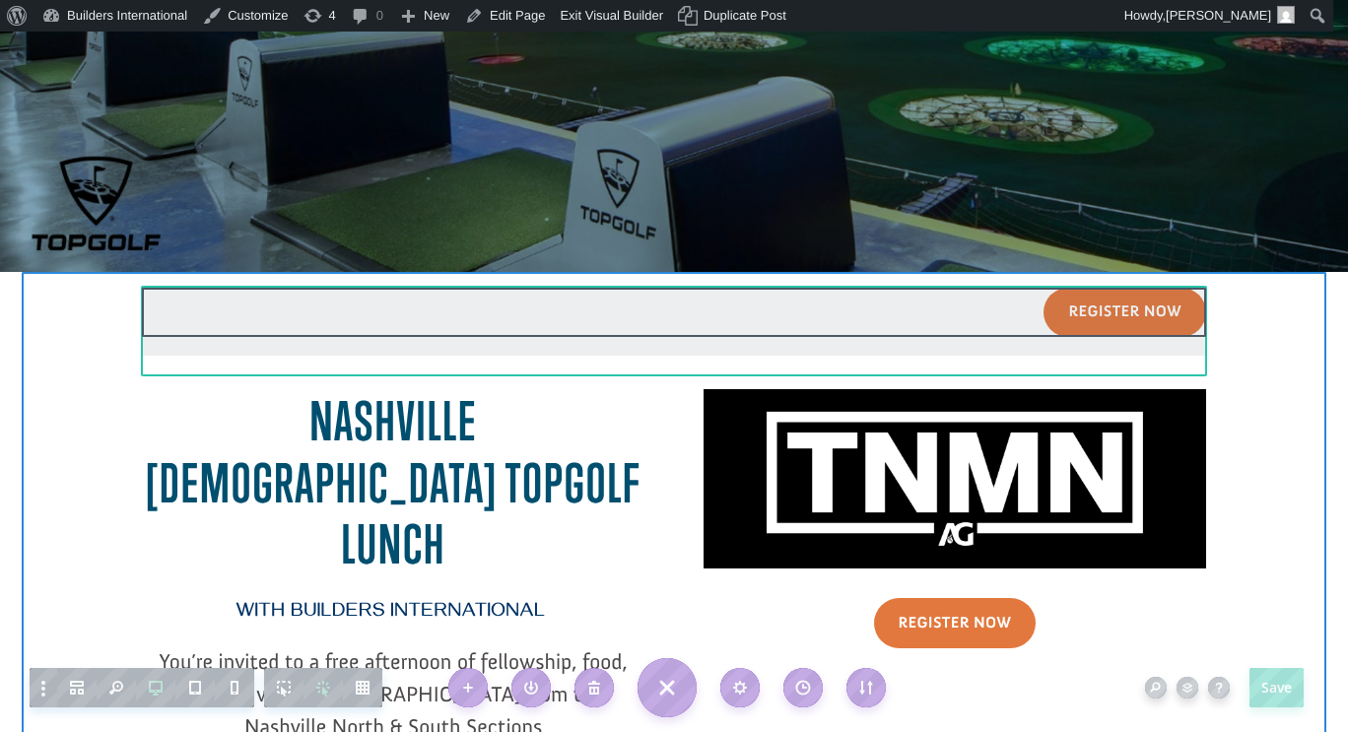
click at [1131, 307] on div at bounding box center [674, 322] width 1064 height 69
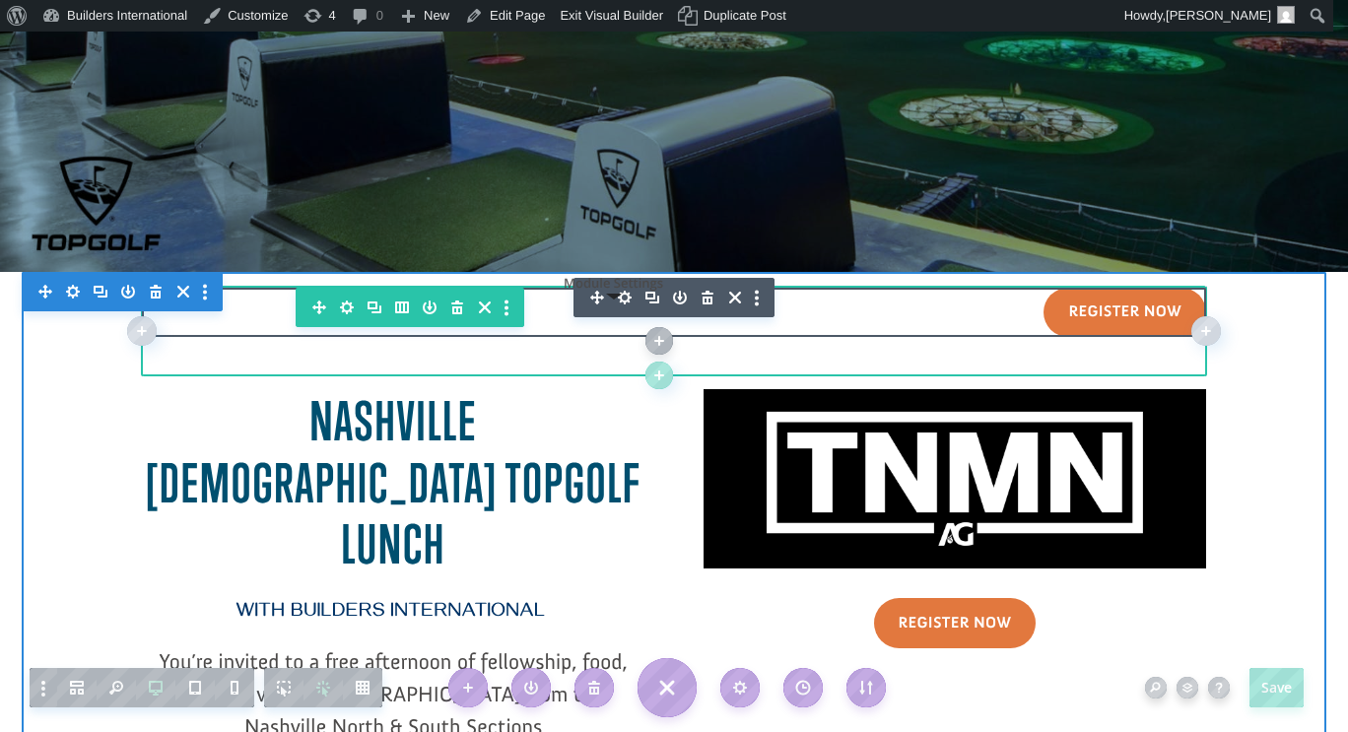
click at [618, 298] on icon "button" at bounding box center [625, 298] width 14 height 14
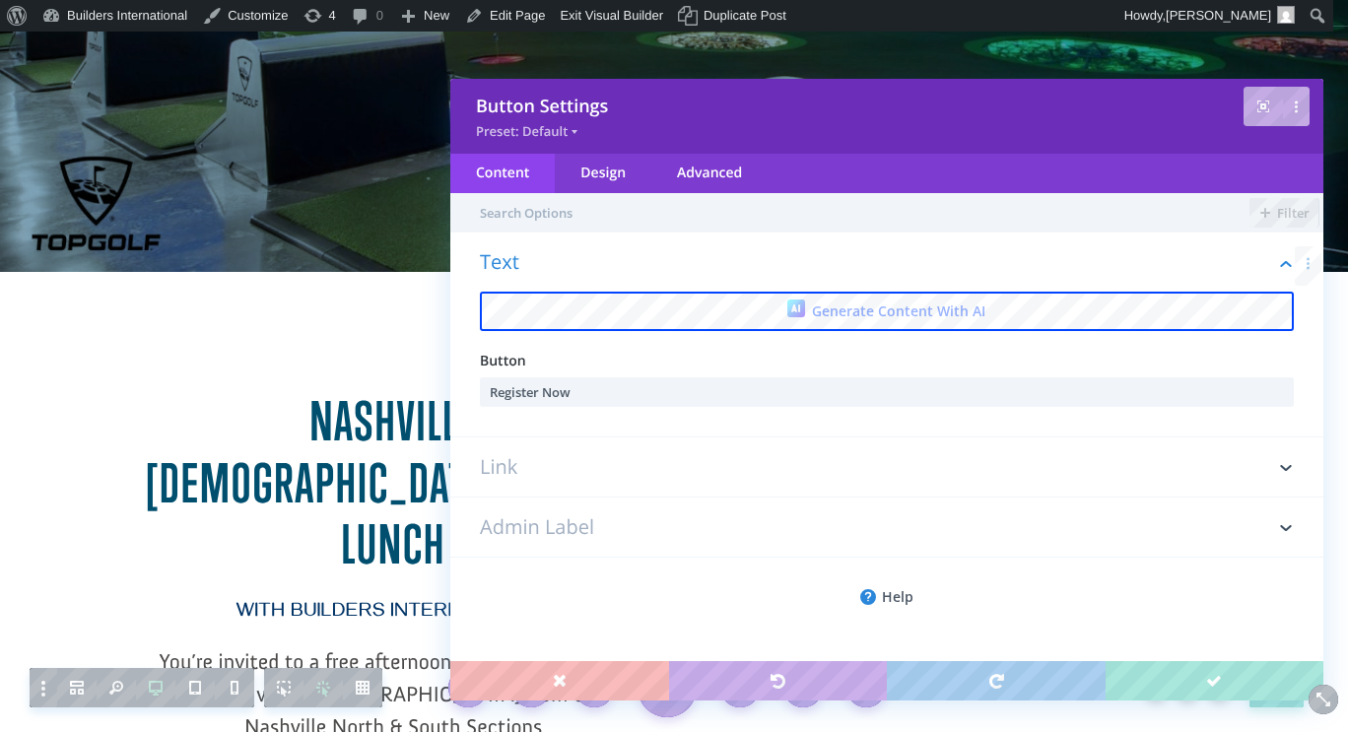
click at [631, 649] on div "Button Settings Preset: Default Content Design Advanced Filter Text Generate Co…" at bounding box center [886, 389] width 873 height 621
click at [708, 457] on h3 "Link" at bounding box center [887, 466] width 814 height 59
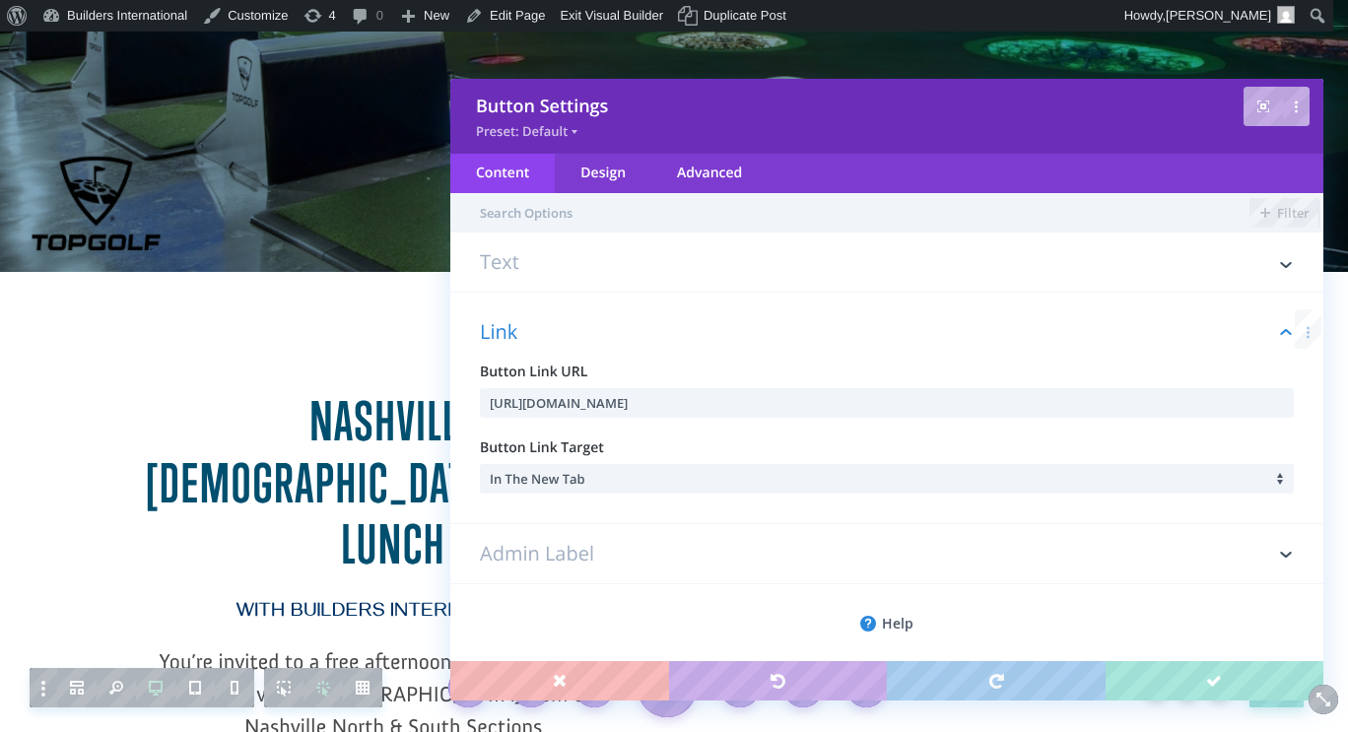
scroll to position [13, 0]
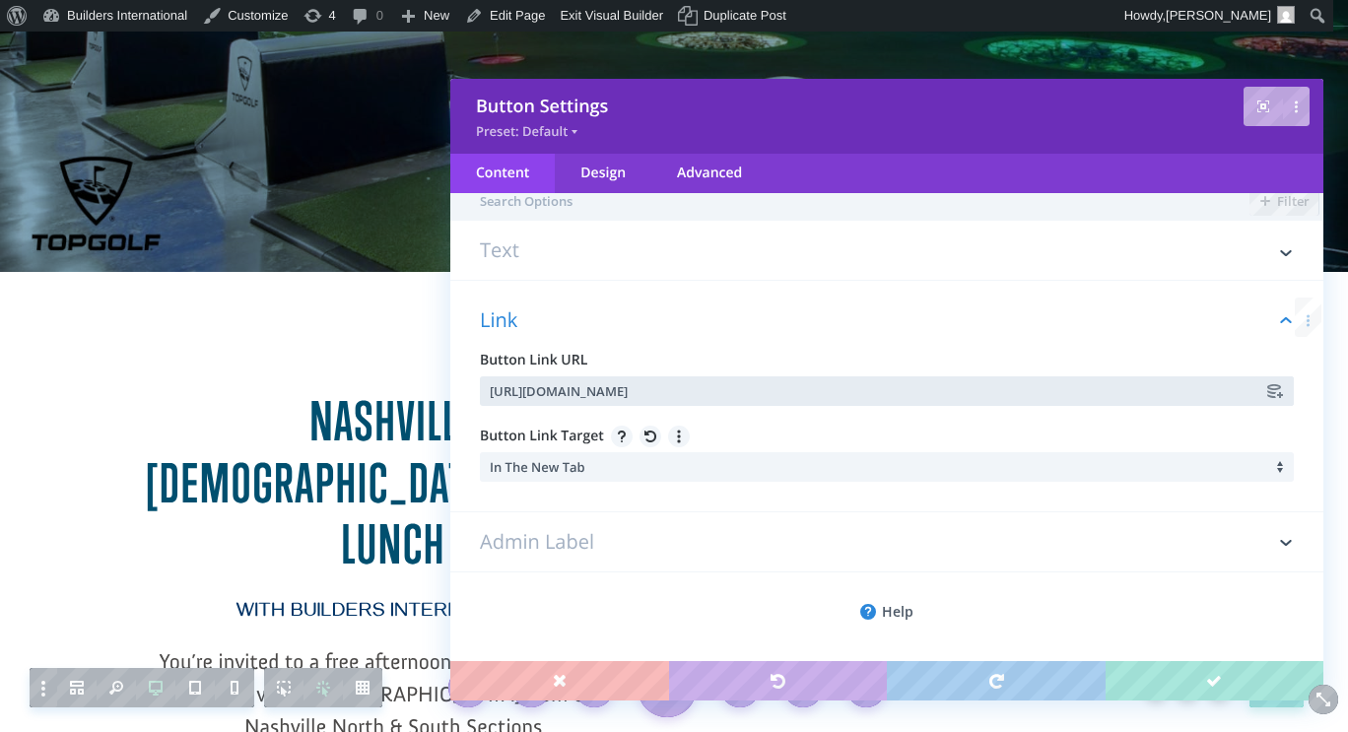
click at [623, 381] on input "[URL][DOMAIN_NAME]" at bounding box center [887, 391] width 814 height 30
paste input "oD8WIW"
type input "[URL][DOMAIN_NAME]"
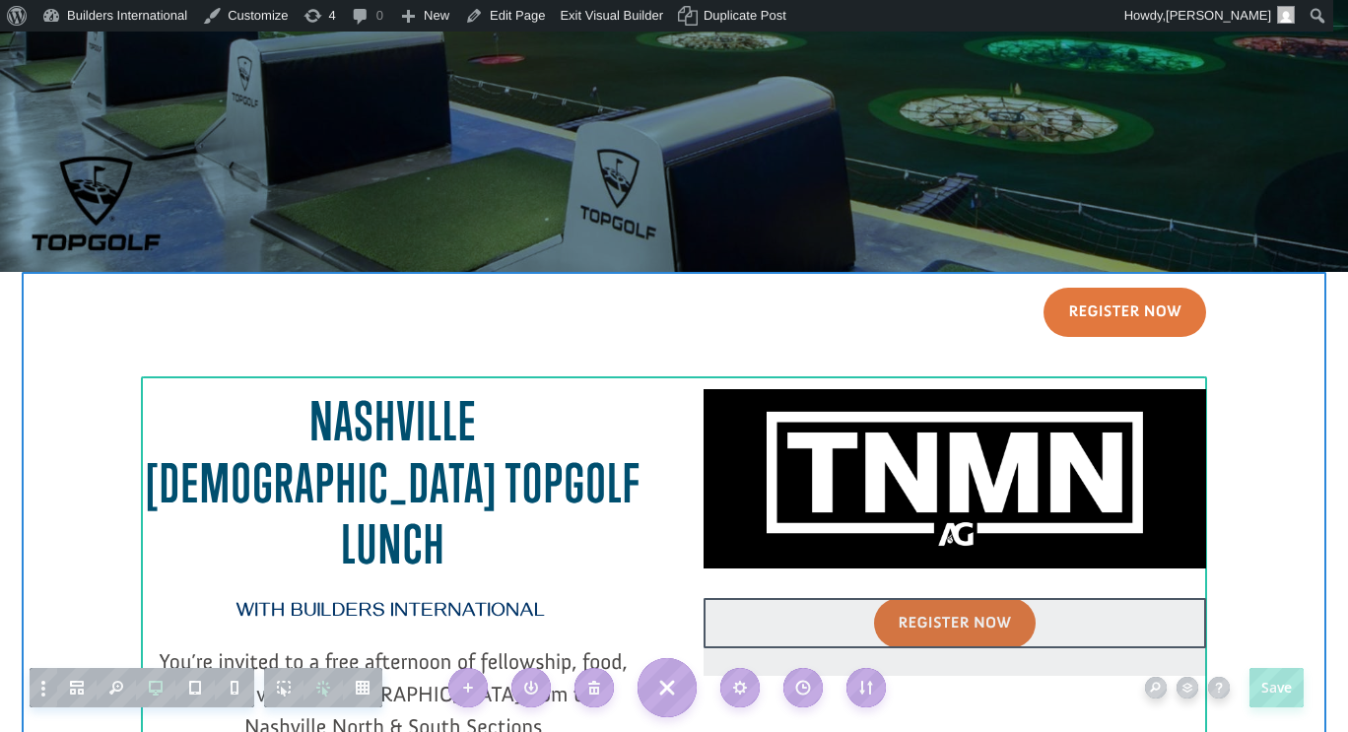
click at [929, 622] on div at bounding box center [954, 637] width 502 height 78
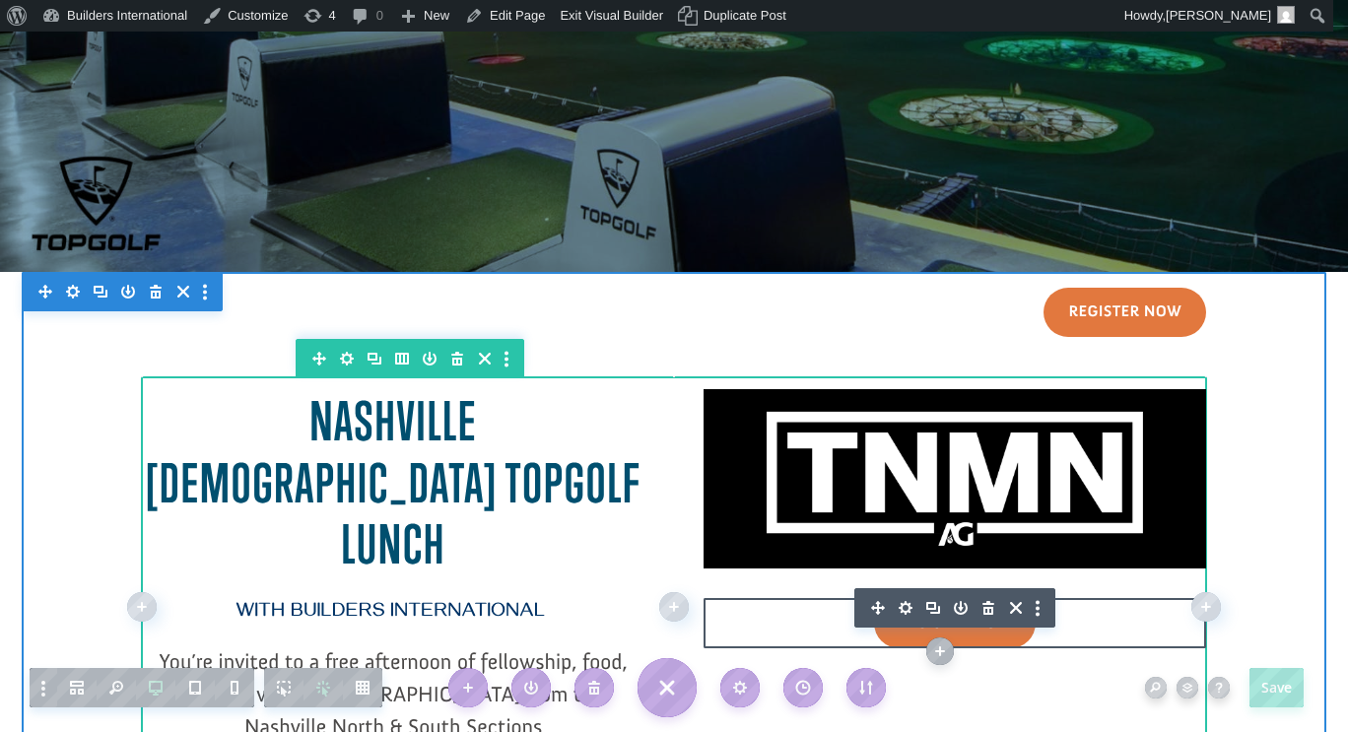
click at [899, 605] on icon "button" at bounding box center [906, 608] width 14 height 14
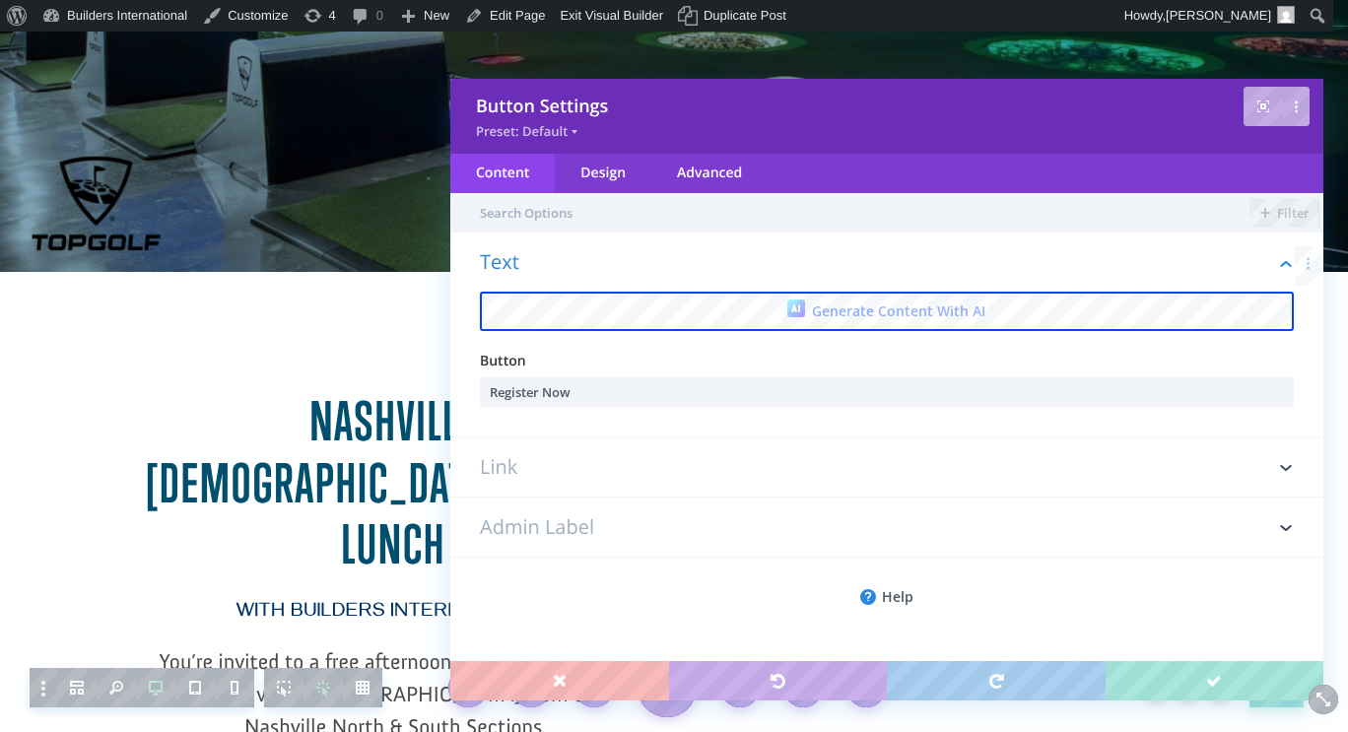
click at [611, 476] on h3 "Link" at bounding box center [887, 466] width 814 height 59
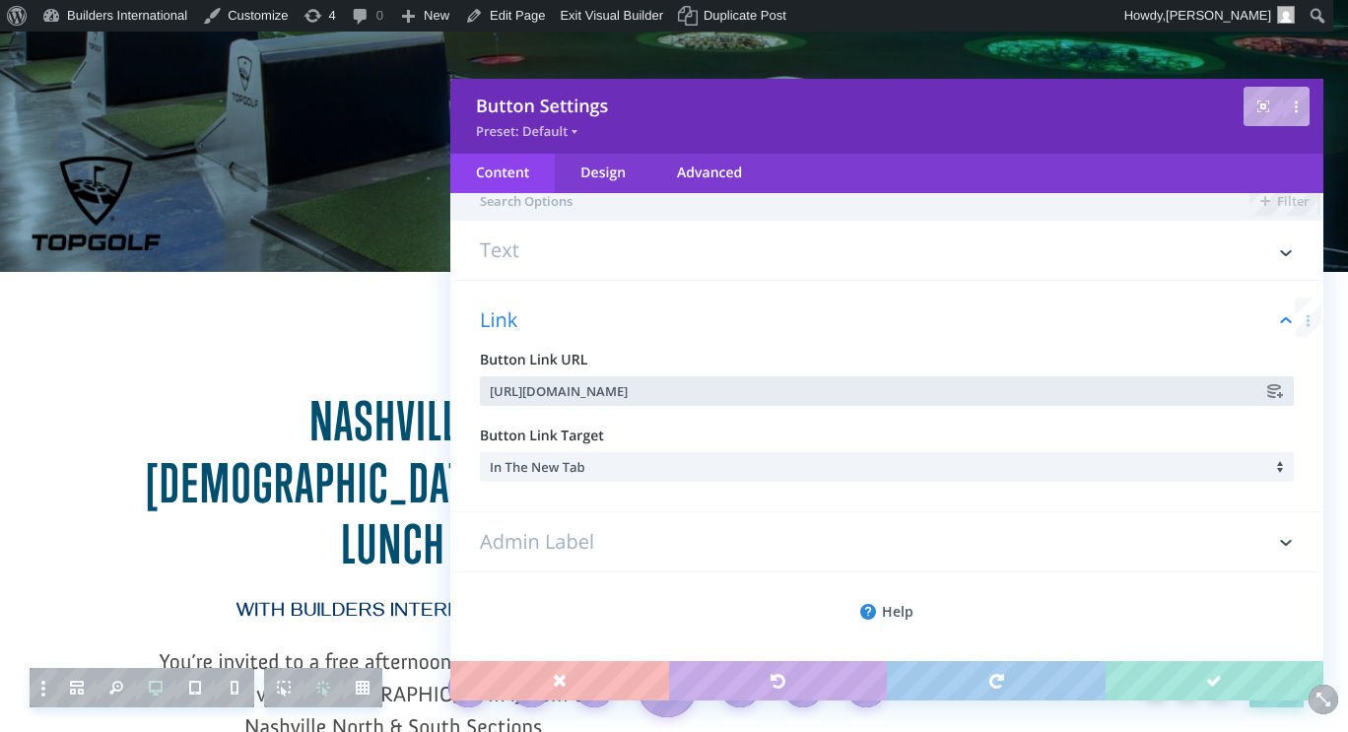
click at [633, 377] on input "[URL][DOMAIN_NAME]" at bounding box center [887, 391] width 814 height 30
paste input "oD8WIW"
type input "[URL][DOMAIN_NAME]"
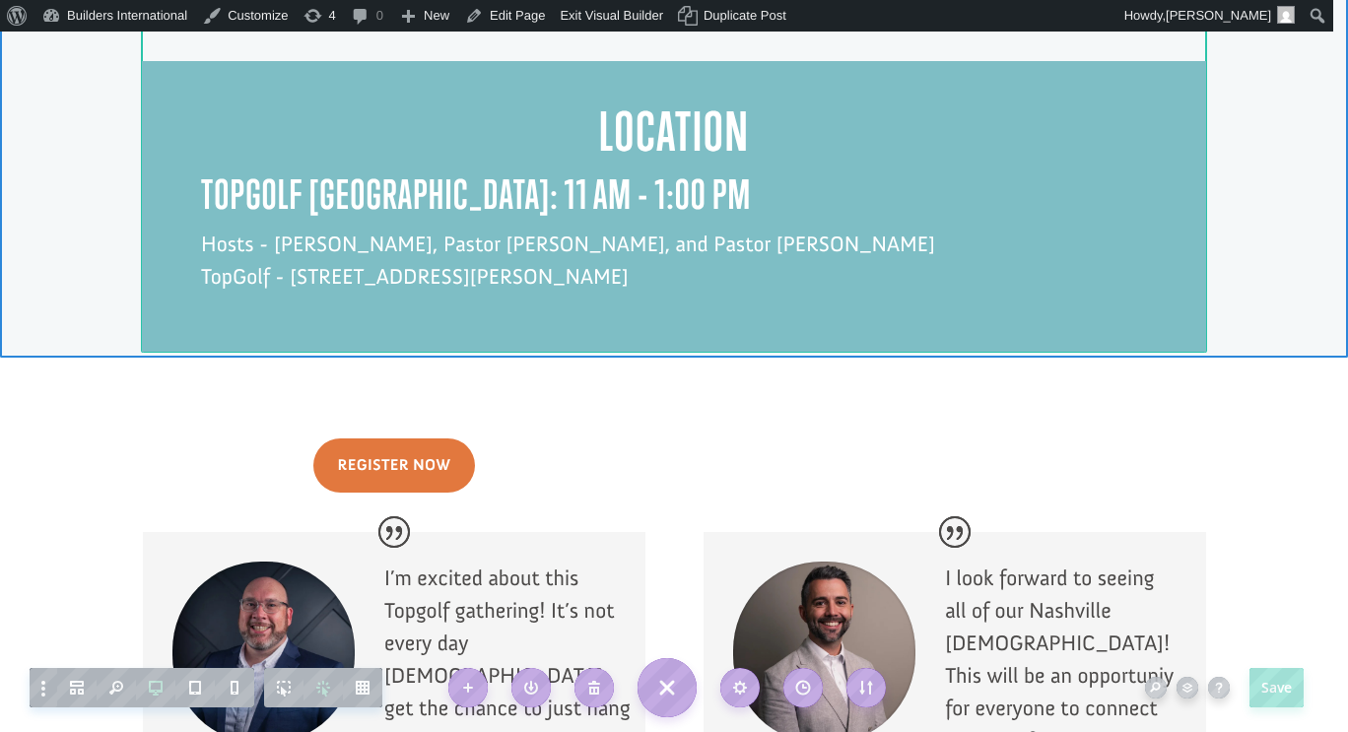
scroll to position [1706, 0]
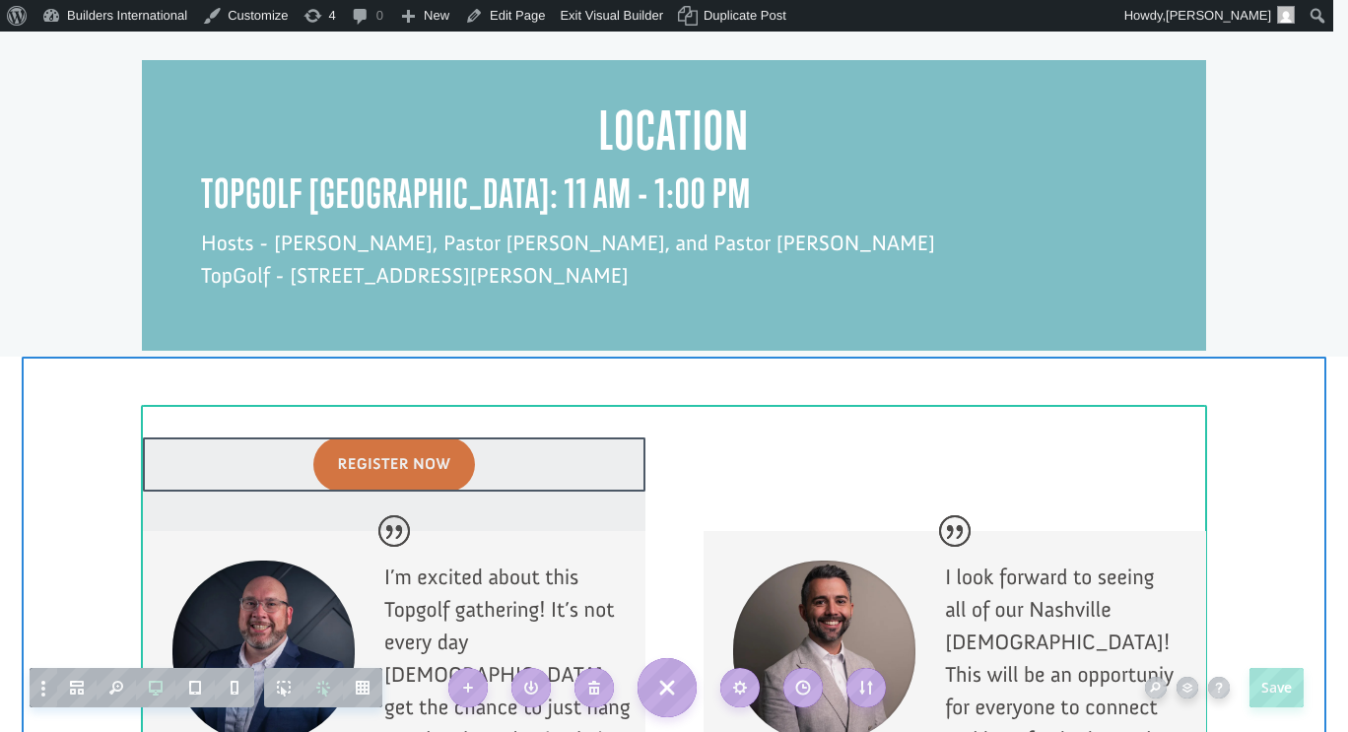
click at [407, 437] on div at bounding box center [394, 484] width 502 height 94
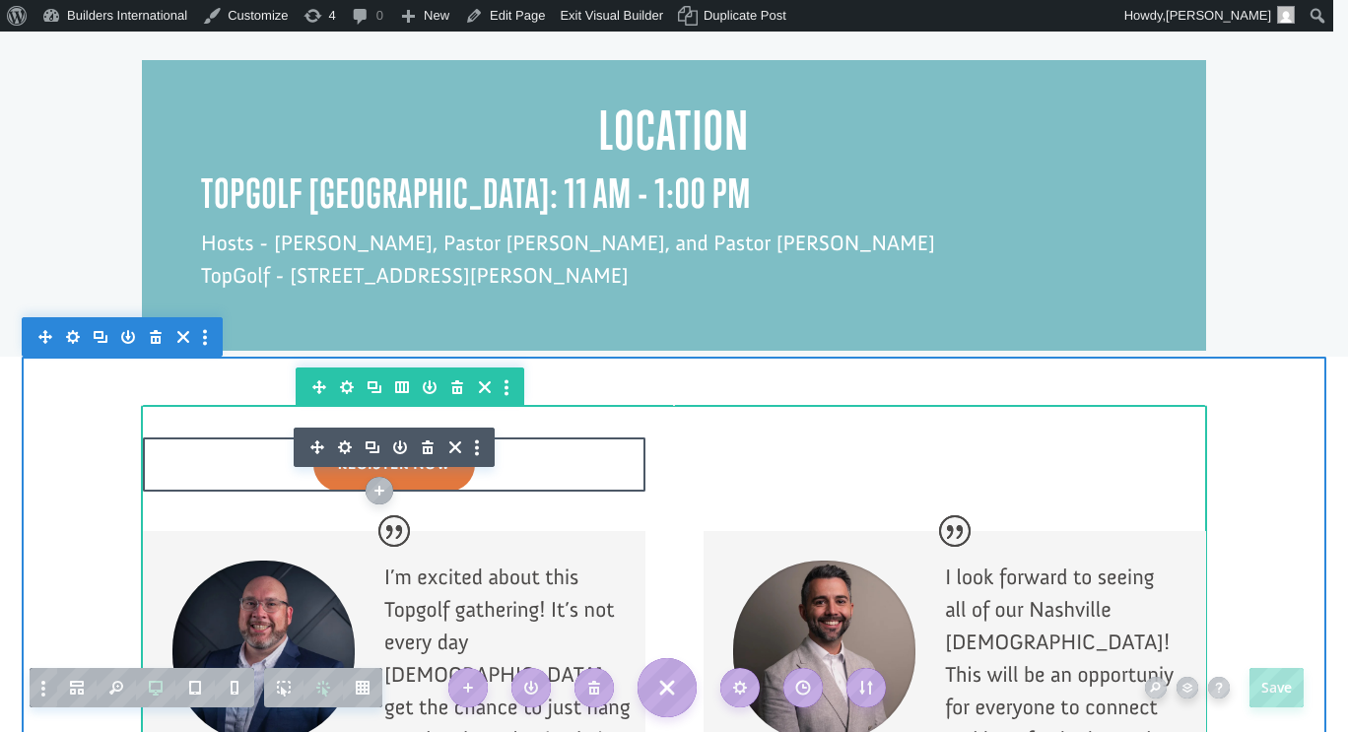
click at [340, 440] on icon "button" at bounding box center [345, 447] width 14 height 14
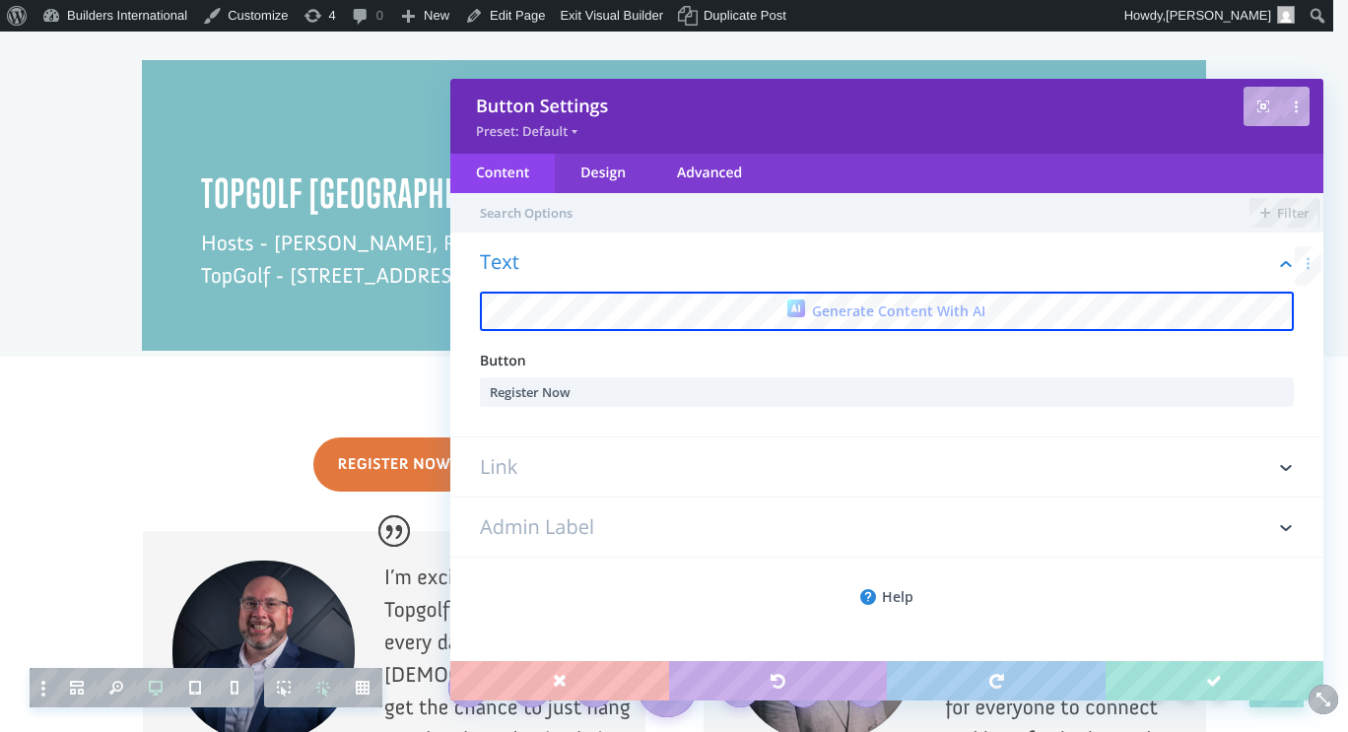
click at [658, 466] on h3 "Link" at bounding box center [887, 466] width 814 height 59
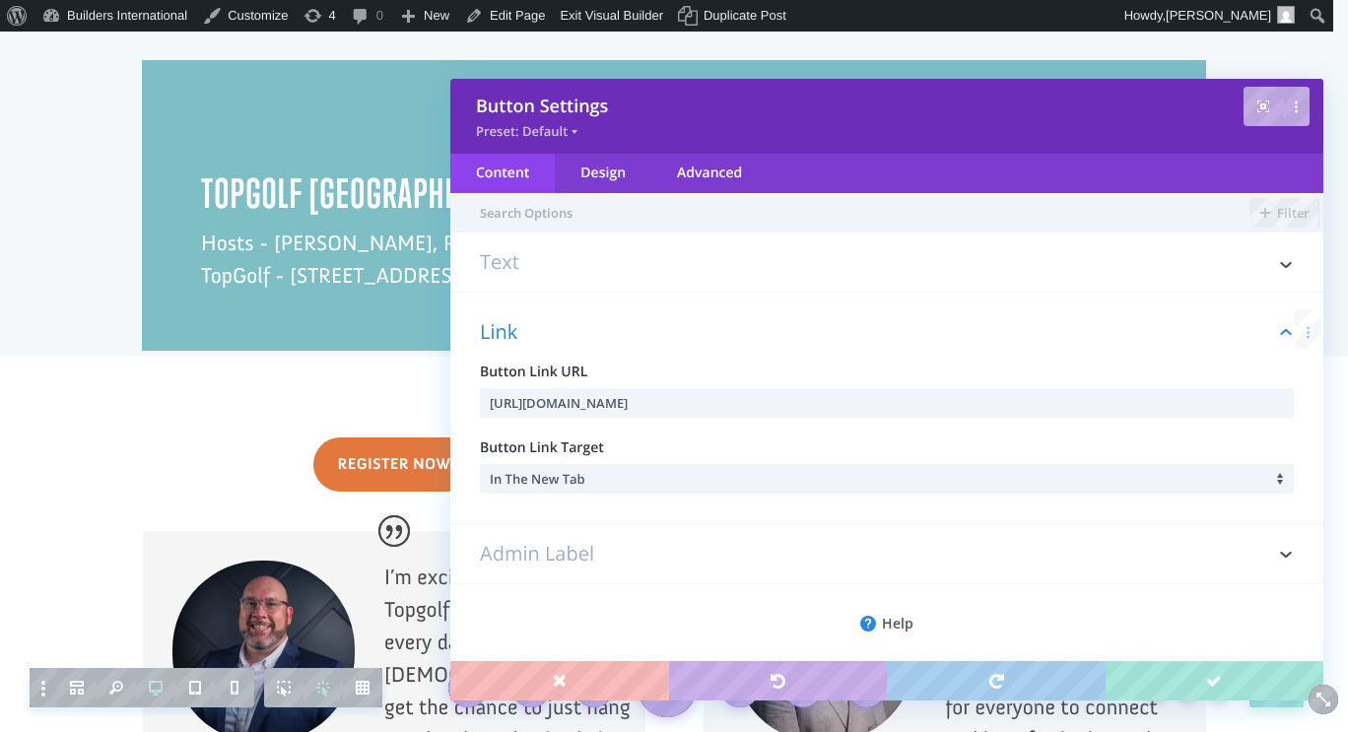
scroll to position [13, 0]
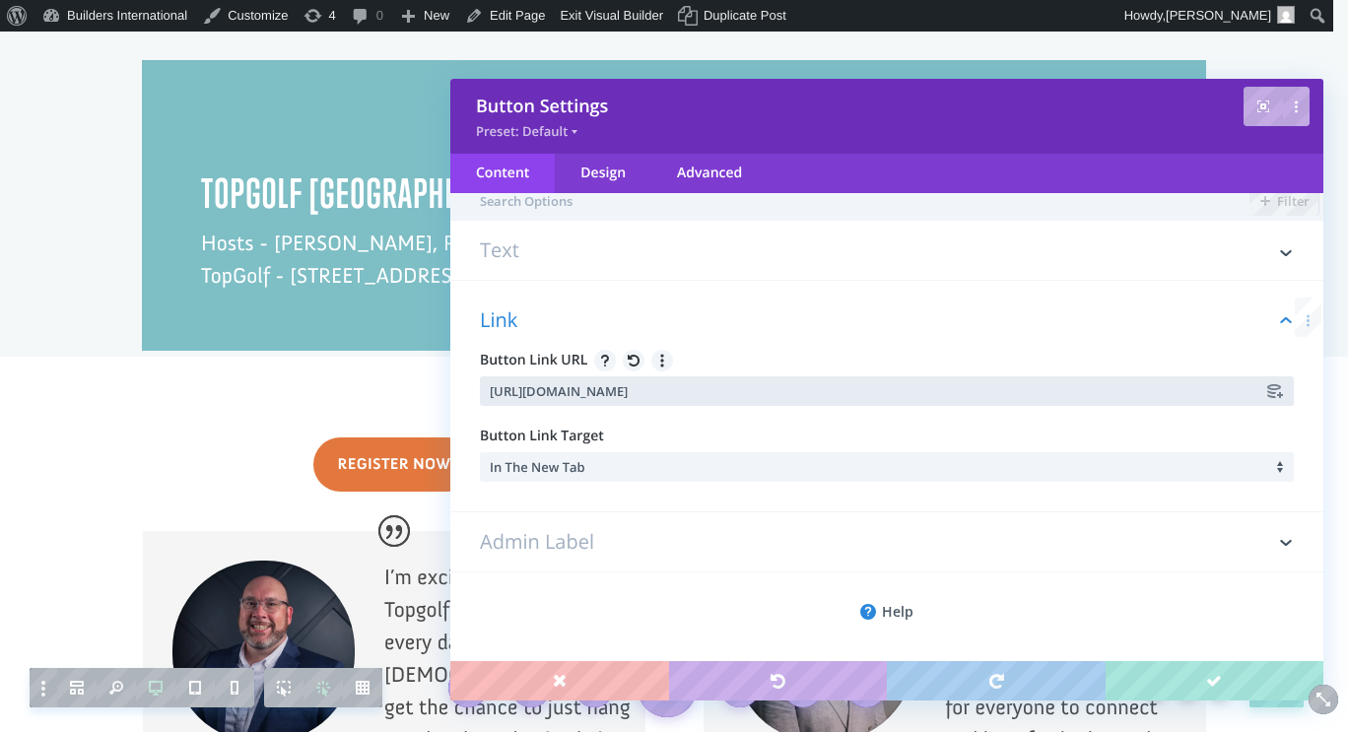
click at [621, 385] on input "[URL][DOMAIN_NAME]" at bounding box center [887, 391] width 814 height 30
paste input "oD8WIW"
type input "[URL][DOMAIN_NAME]"
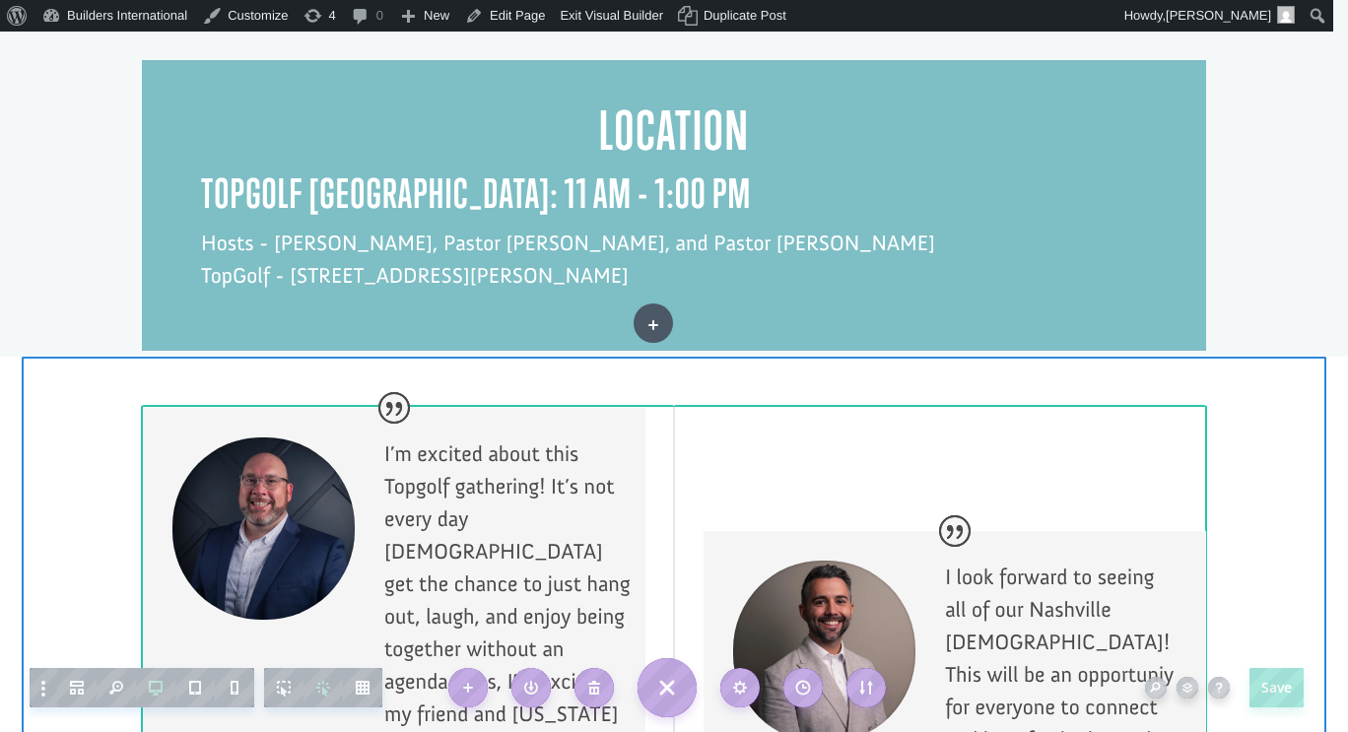
drag, startPoint x: 585, startPoint y: 410, endPoint x: 653, endPoint y: 323, distance: 110.2
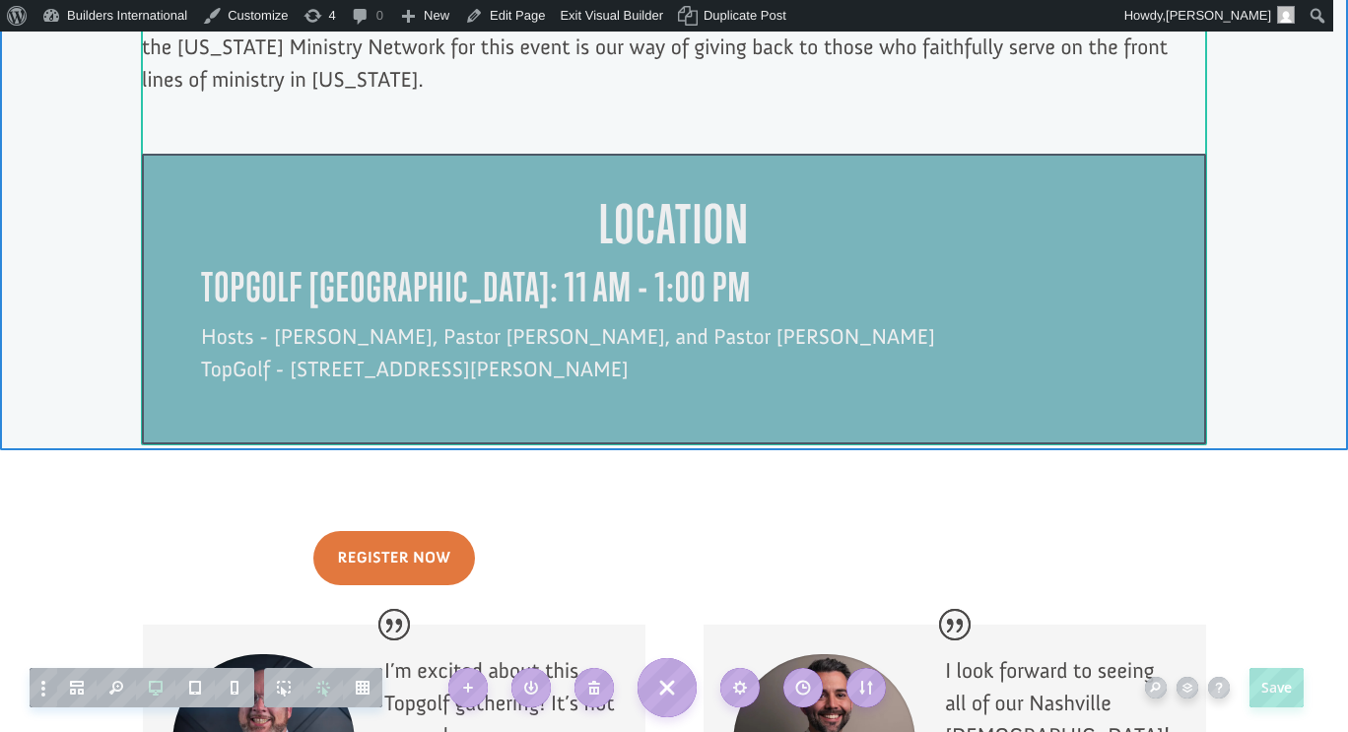
scroll to position [1674, 0]
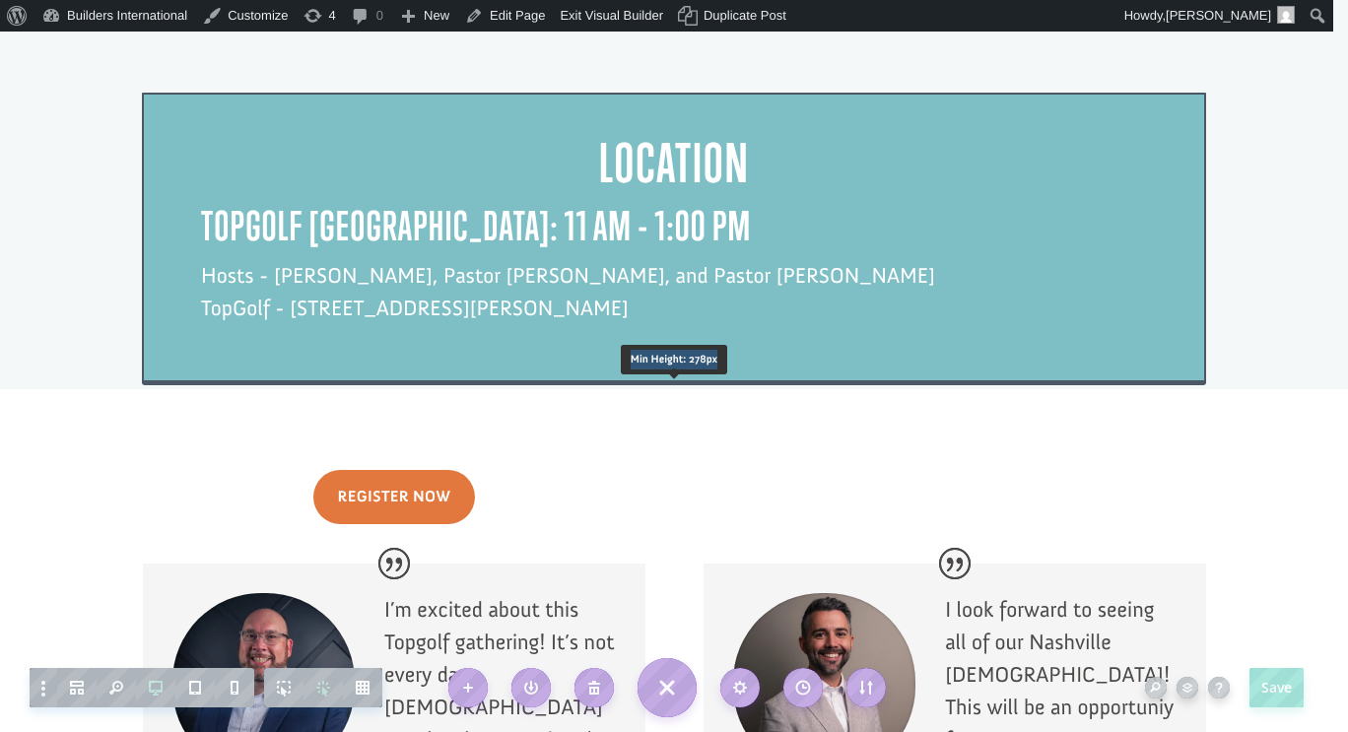
drag, startPoint x: 635, startPoint y: 322, endPoint x: 633, endPoint y: 305, distance: 16.9
click at [633, 305] on div "Location topgolf [GEOGRAPHIC_DATA]: 11 am - 1:00 PM Hosts - [PERSON_NAME], Past…" at bounding box center [674, 238] width 1064 height 291
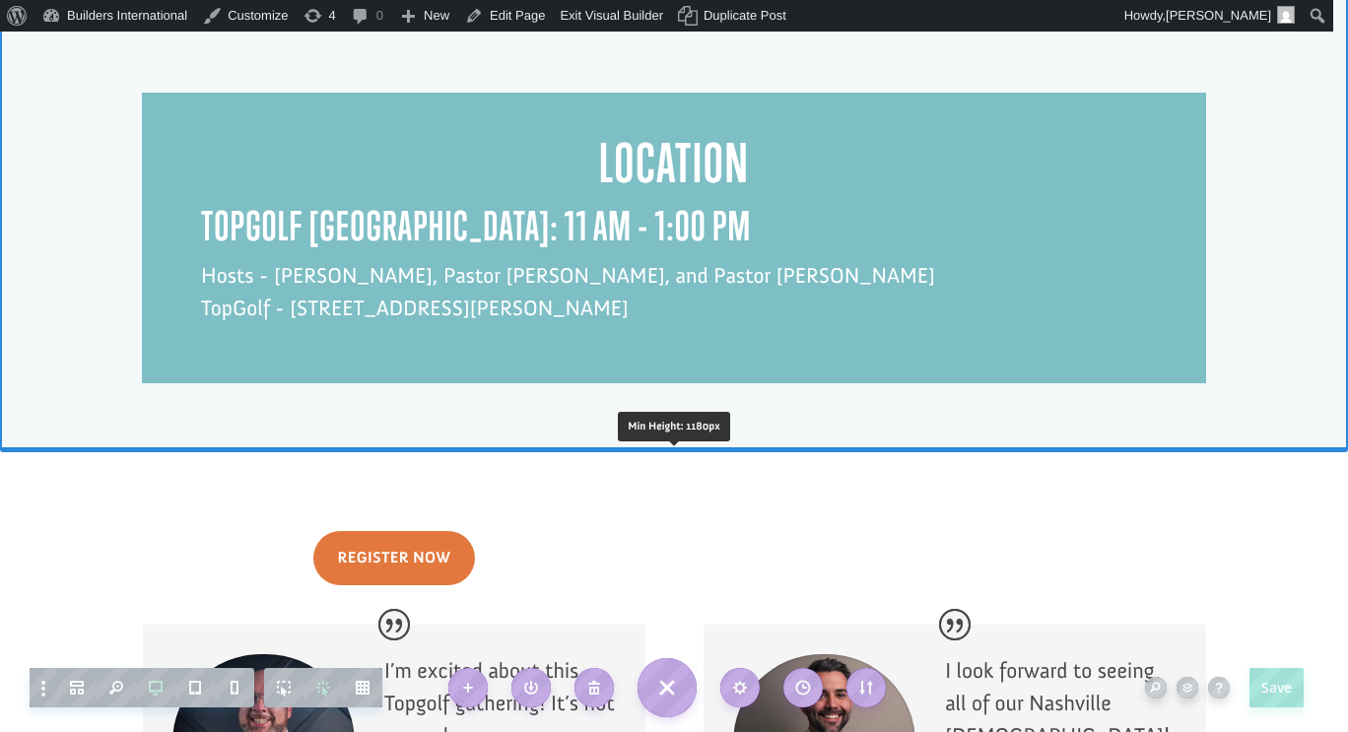
drag, startPoint x: 642, startPoint y: 325, endPoint x: 647, endPoint y: 386, distance: 61.3
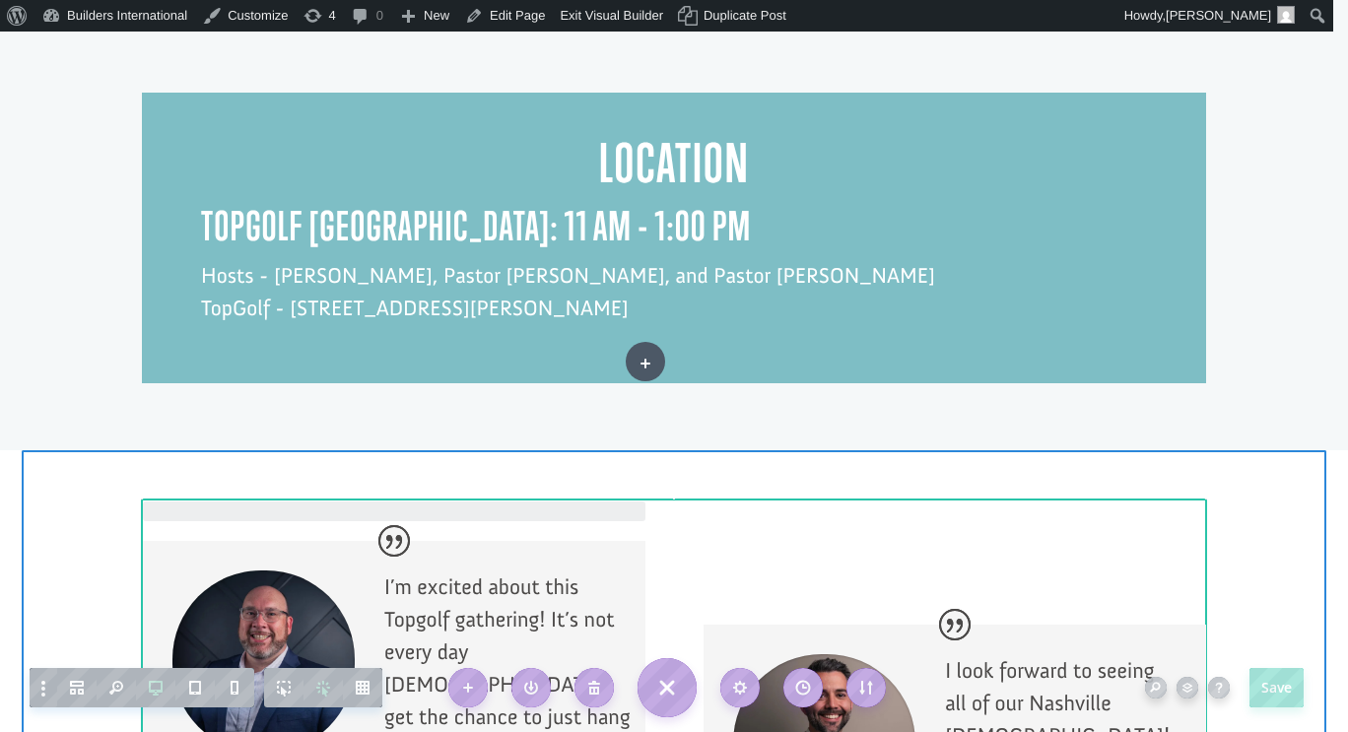
drag, startPoint x: 422, startPoint y: 493, endPoint x: 645, endPoint y: 362, distance: 259.2
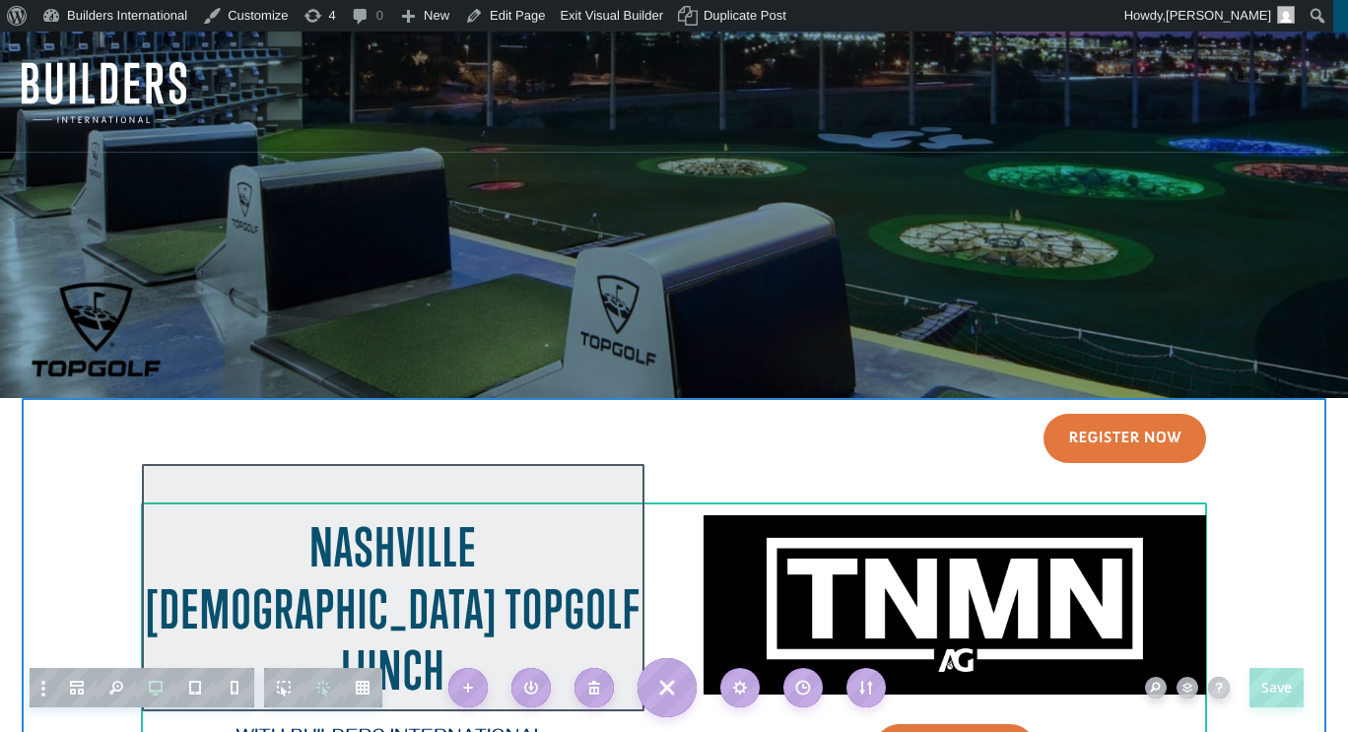
scroll to position [72, 0]
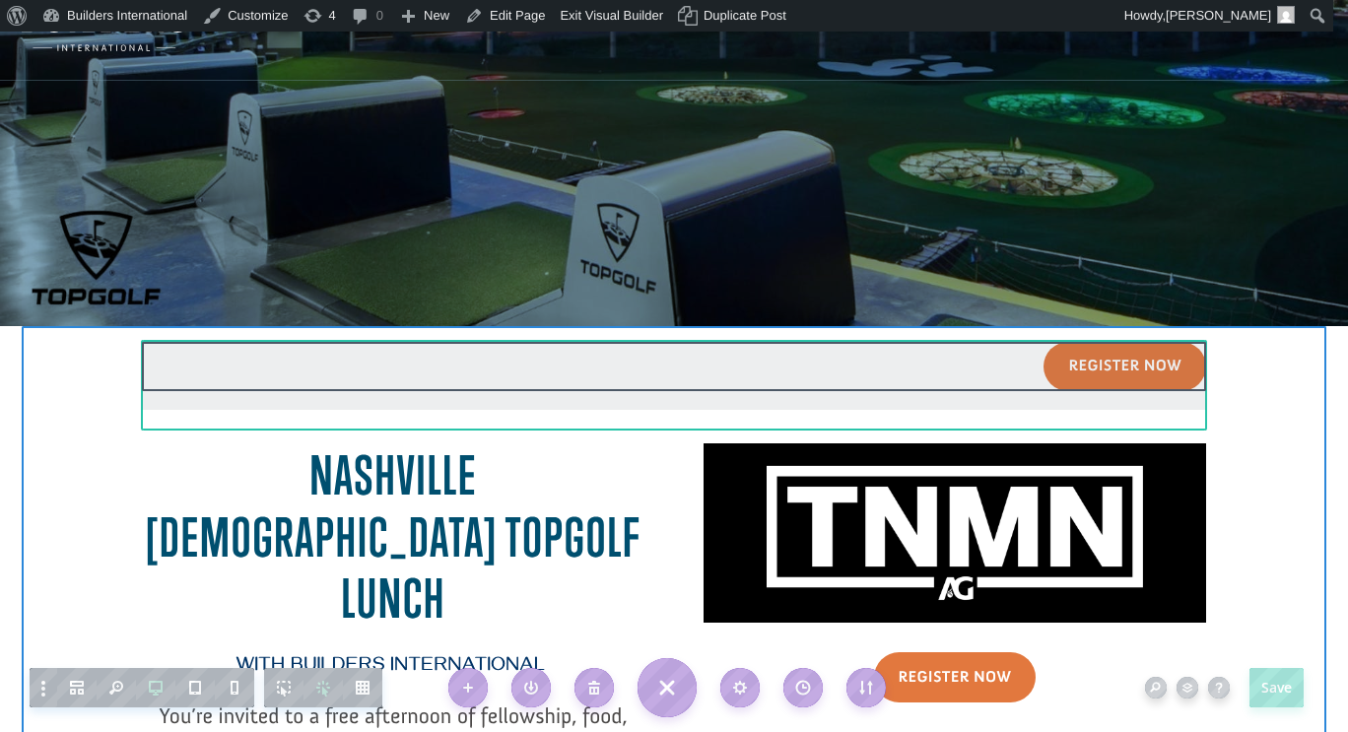
click at [1116, 366] on div at bounding box center [674, 376] width 1064 height 69
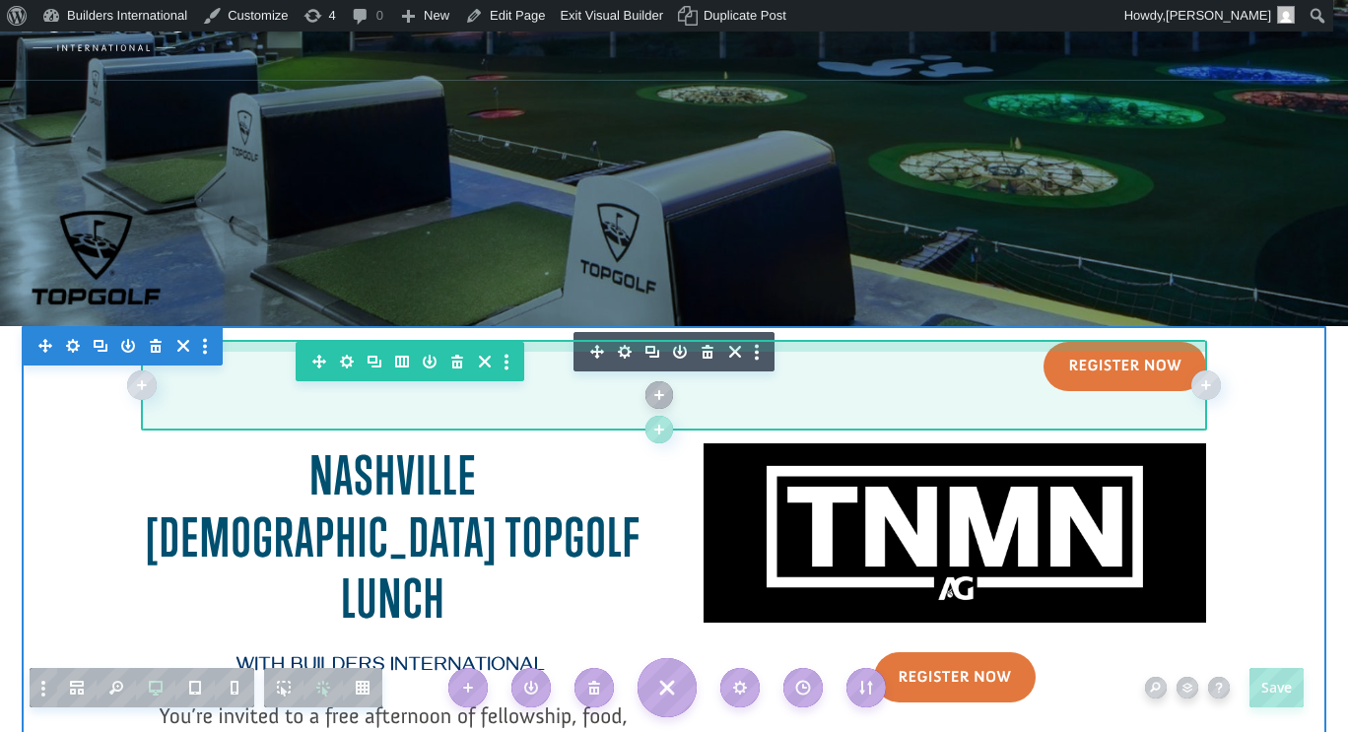
click at [617, 349] on div at bounding box center [674, 349] width 1064 height 15
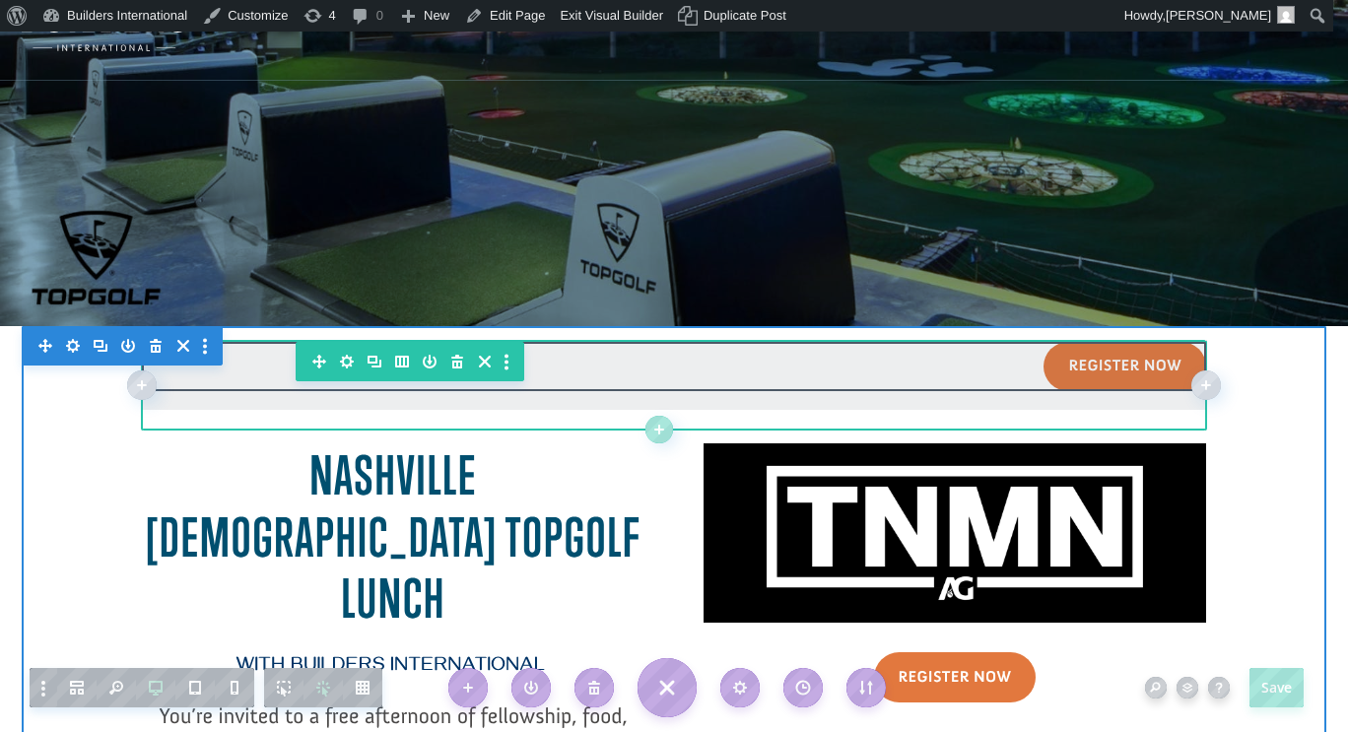
click at [1110, 368] on div at bounding box center [674, 376] width 1064 height 69
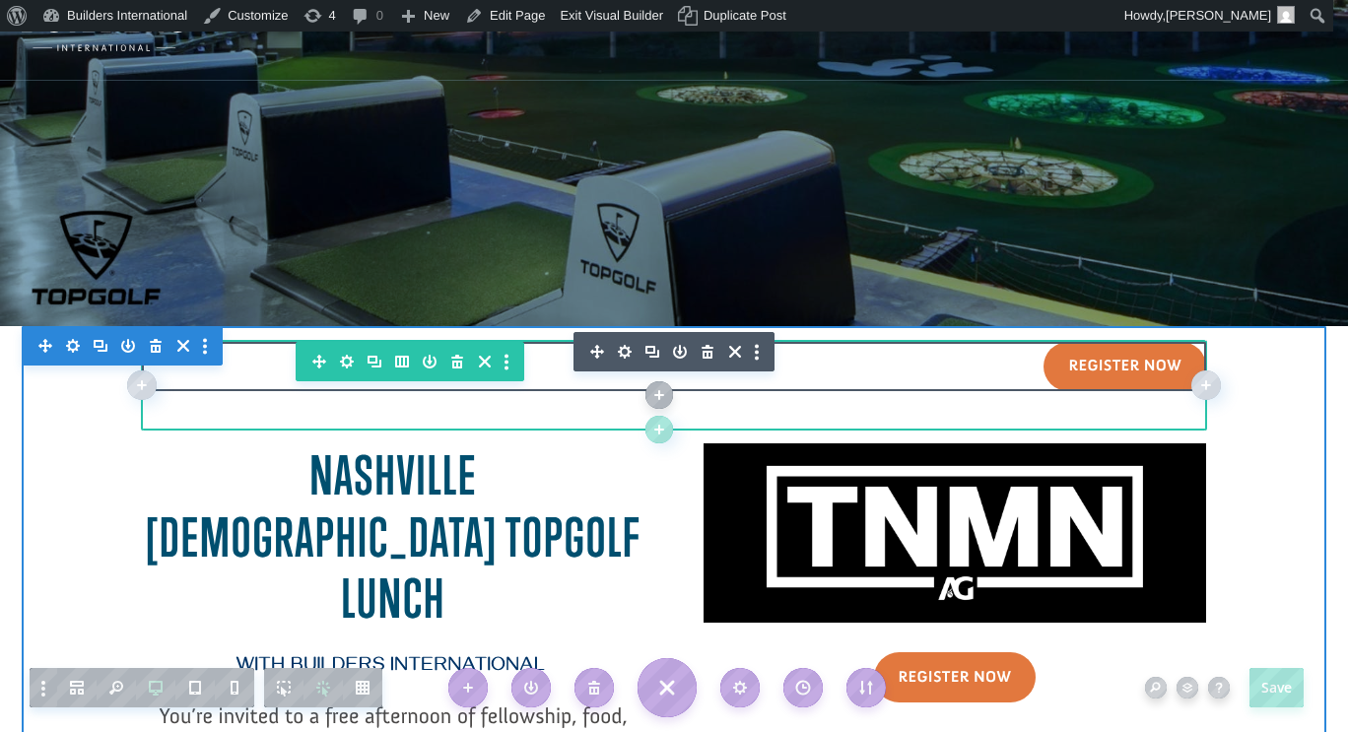
click at [615, 351] on icon "button" at bounding box center [625, 352] width 28 height 28
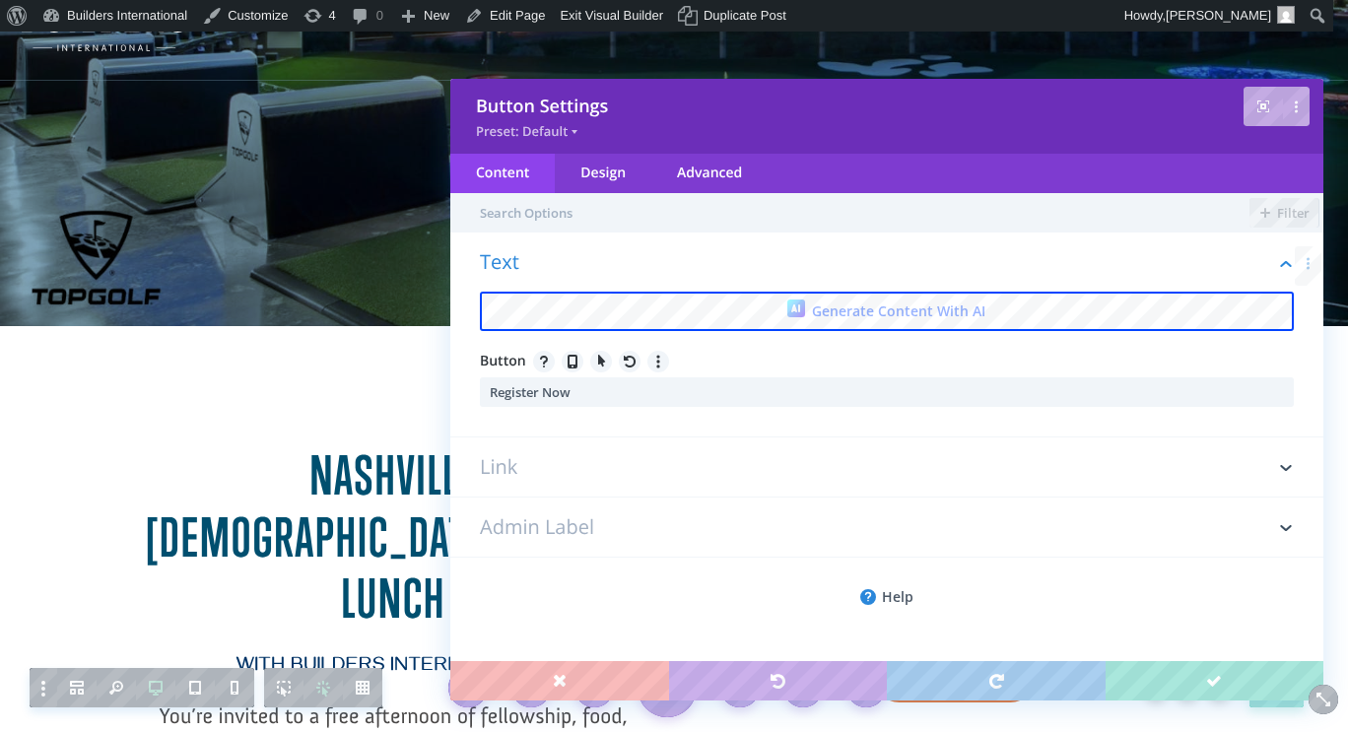
click at [609, 477] on h3 "Link" at bounding box center [887, 466] width 814 height 59
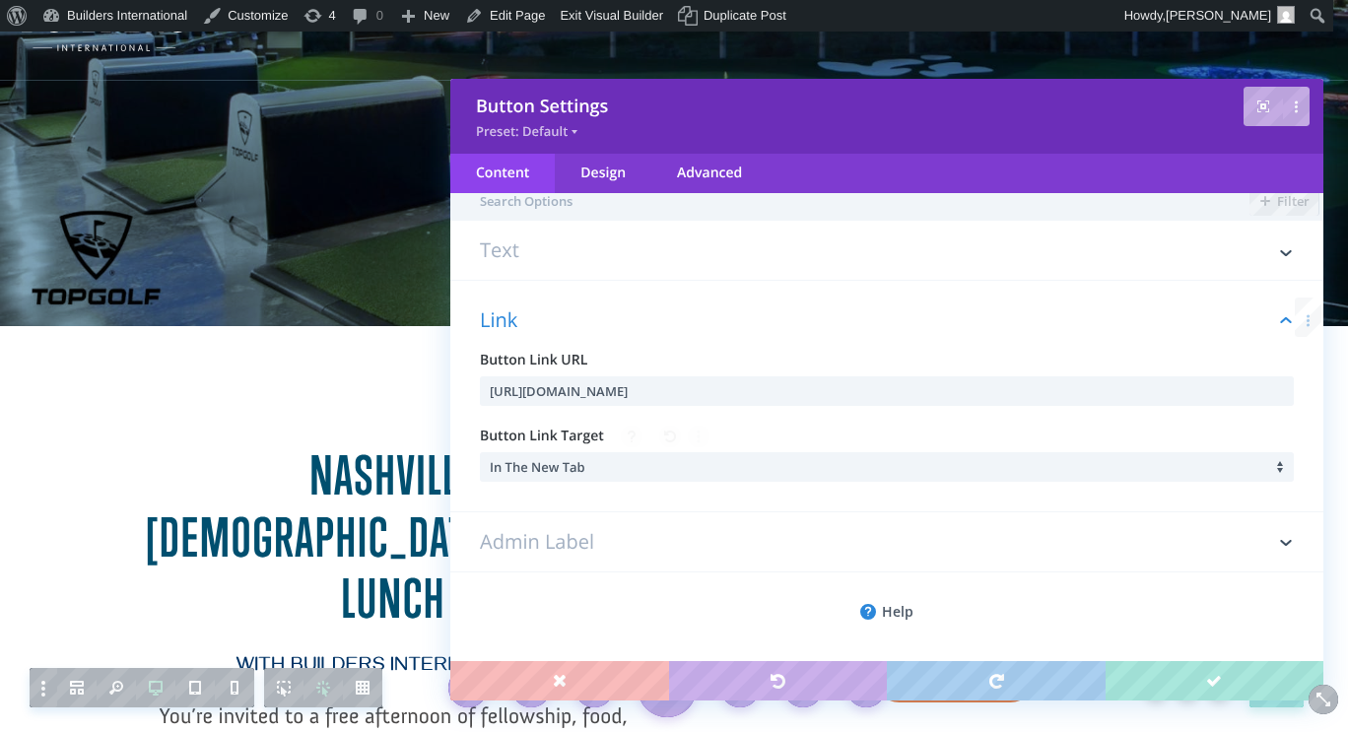
scroll to position [13, 0]
click at [679, 392] on input "[URL][DOMAIN_NAME]" at bounding box center [887, 391] width 814 height 30
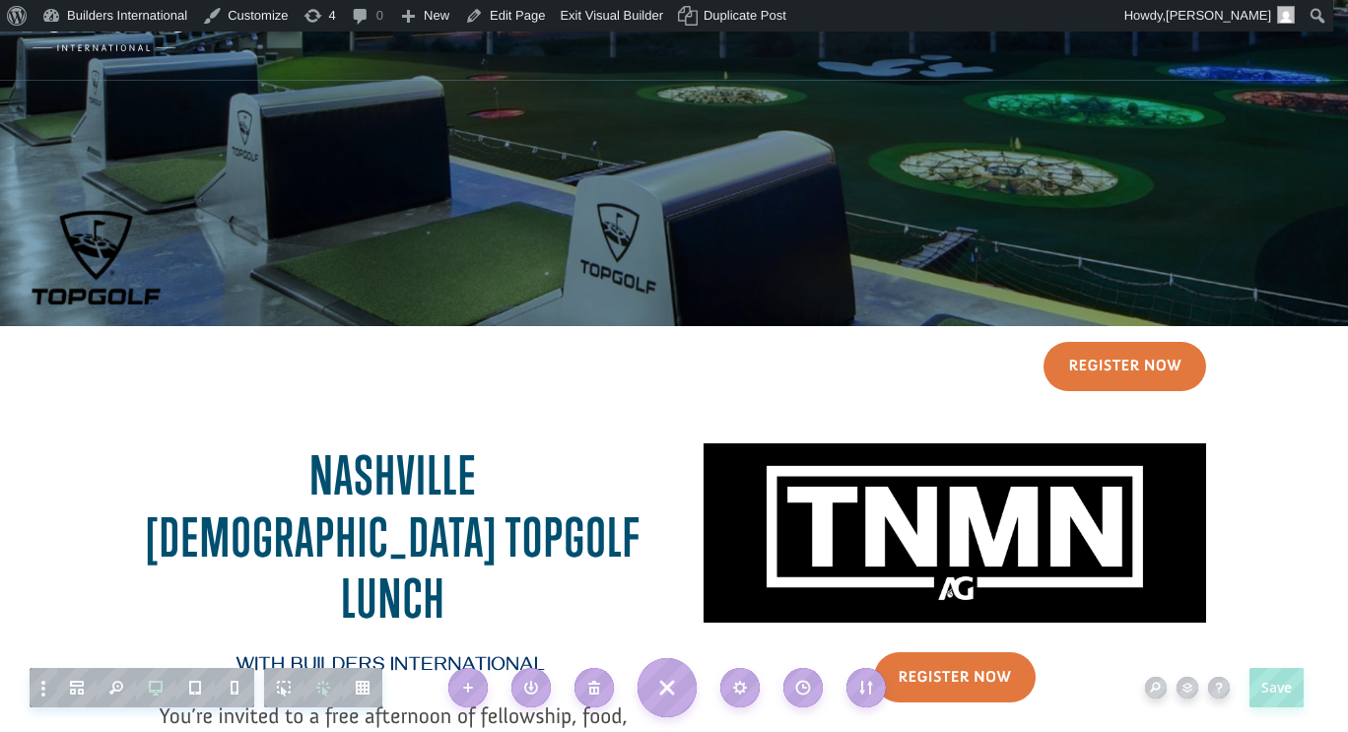
click at [947, 671] on div at bounding box center [954, 691] width 502 height 78
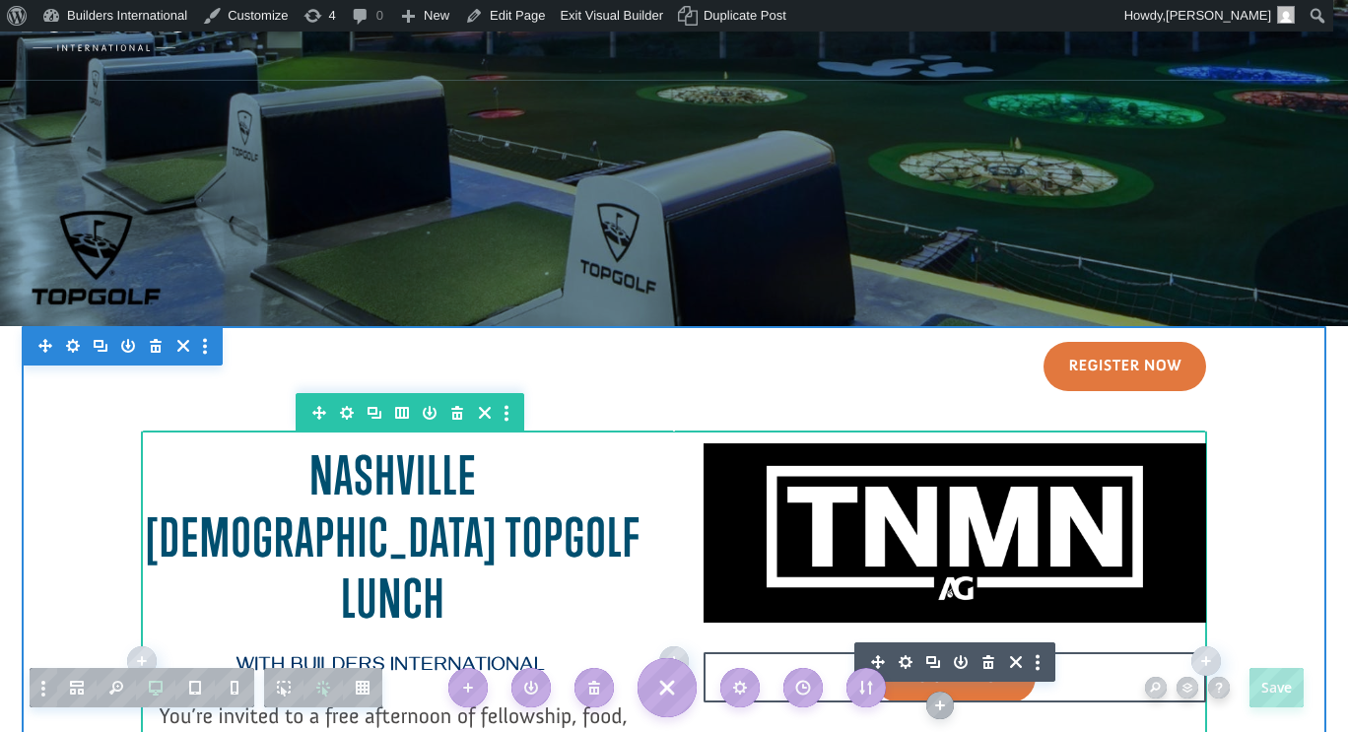
click at [899, 664] on icon "button" at bounding box center [906, 662] width 14 height 14
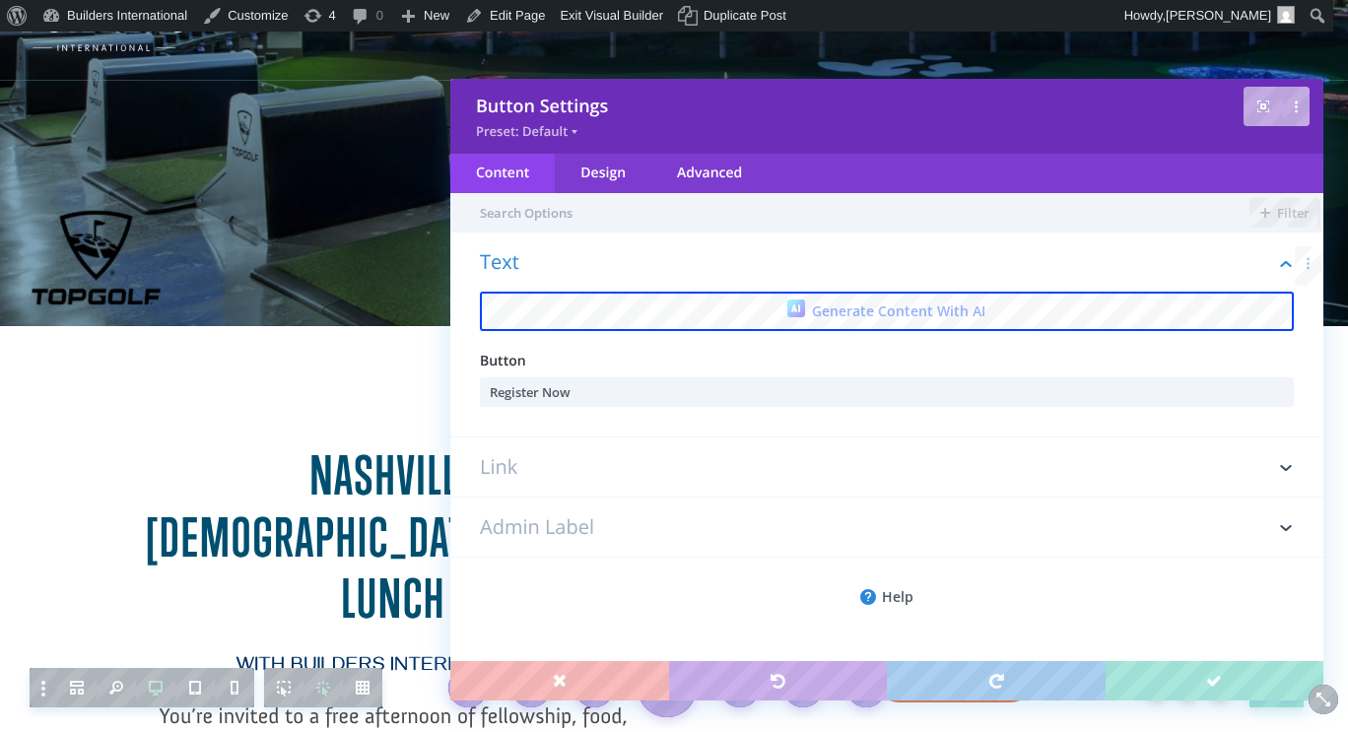
click at [673, 467] on h3 "Link" at bounding box center [887, 466] width 814 height 59
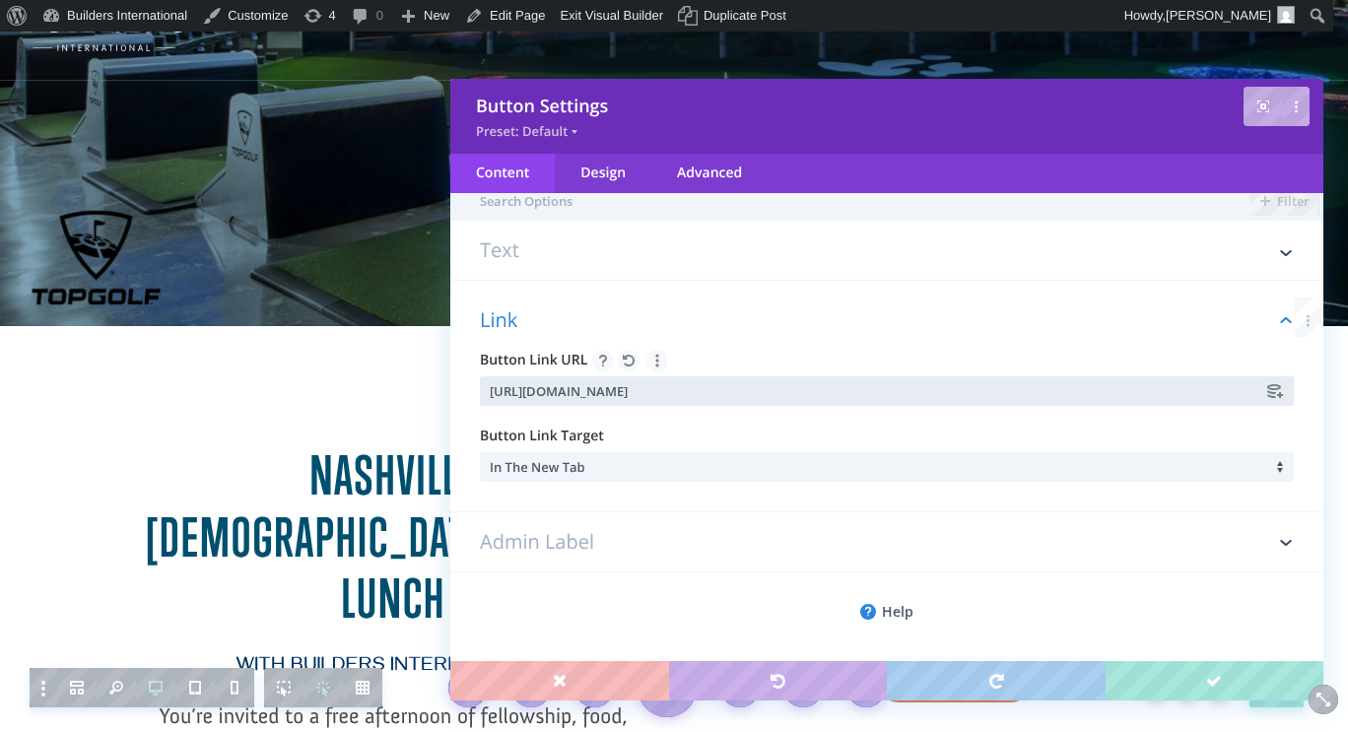
click at [673, 388] on input "[URL][DOMAIN_NAME]" at bounding box center [887, 391] width 814 height 30
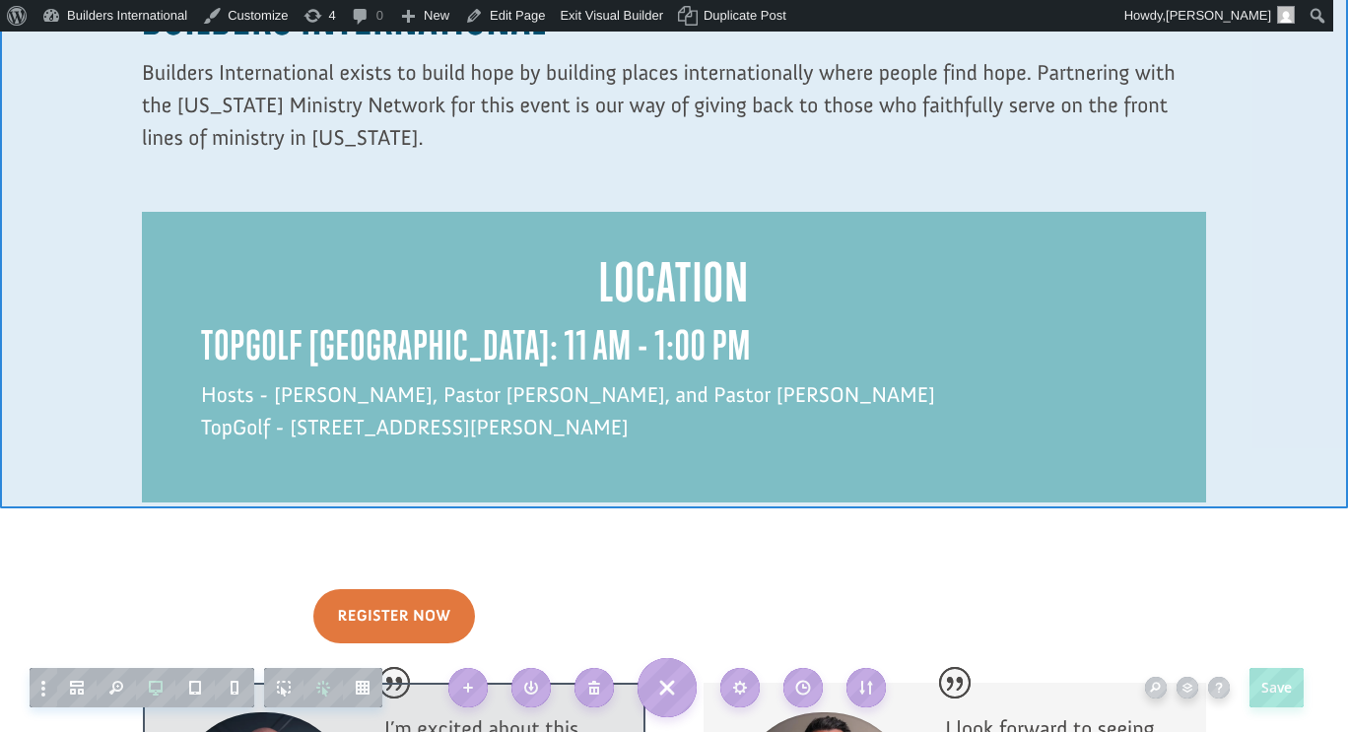
scroll to position [1556, 0]
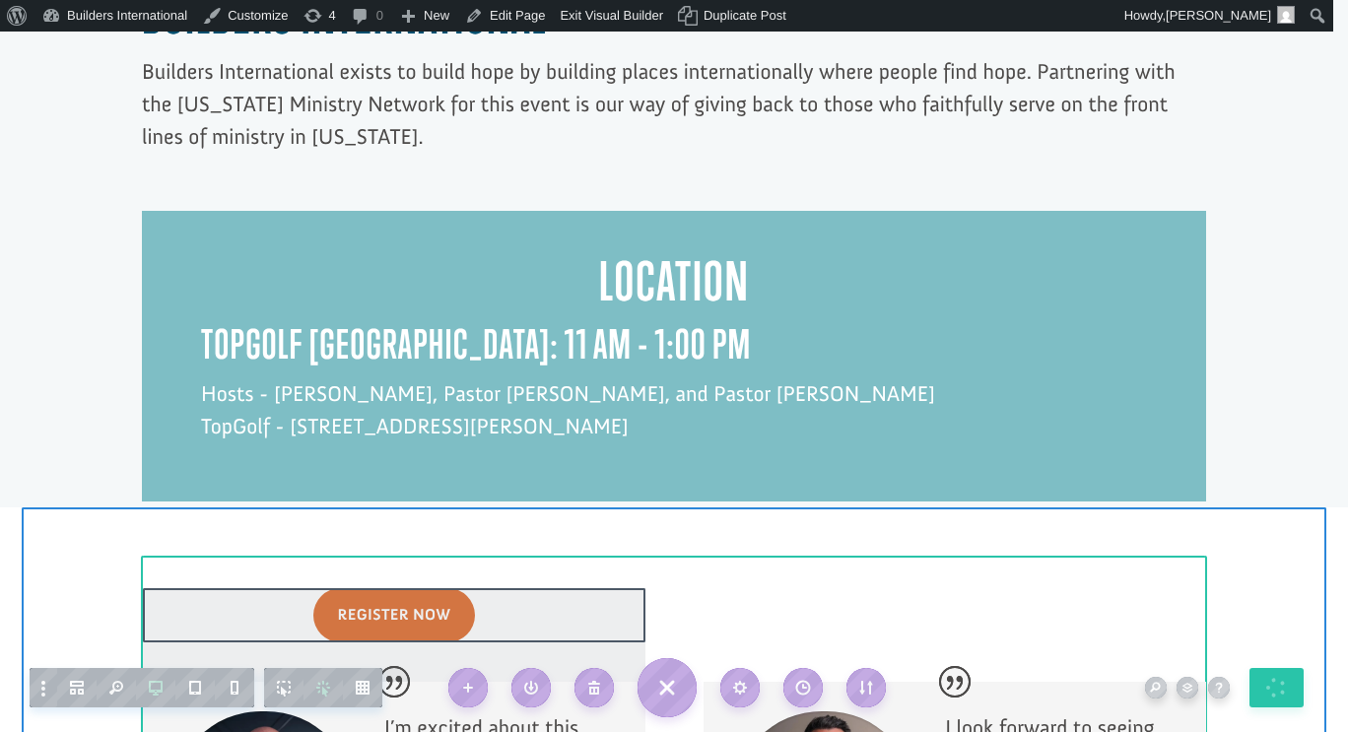
click at [397, 588] on div at bounding box center [394, 635] width 502 height 94
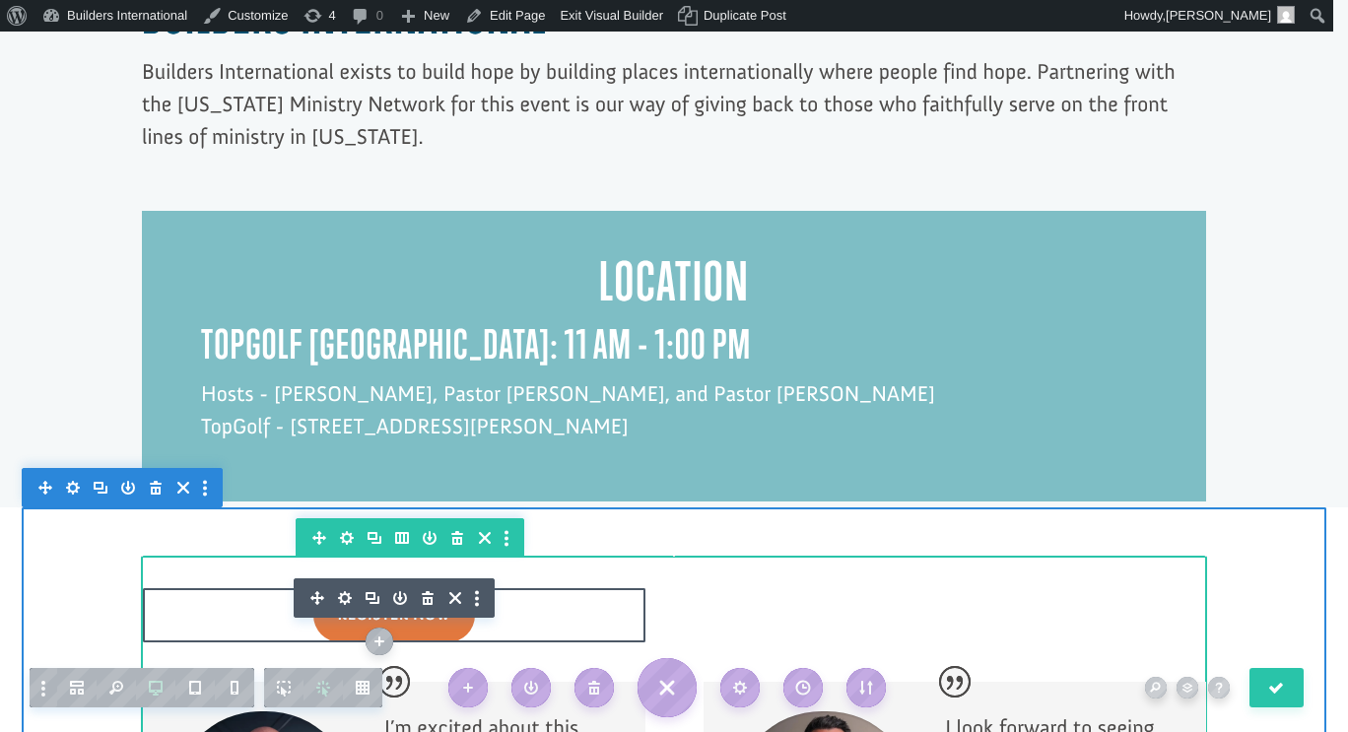
click at [338, 584] on icon "button" at bounding box center [345, 598] width 28 height 28
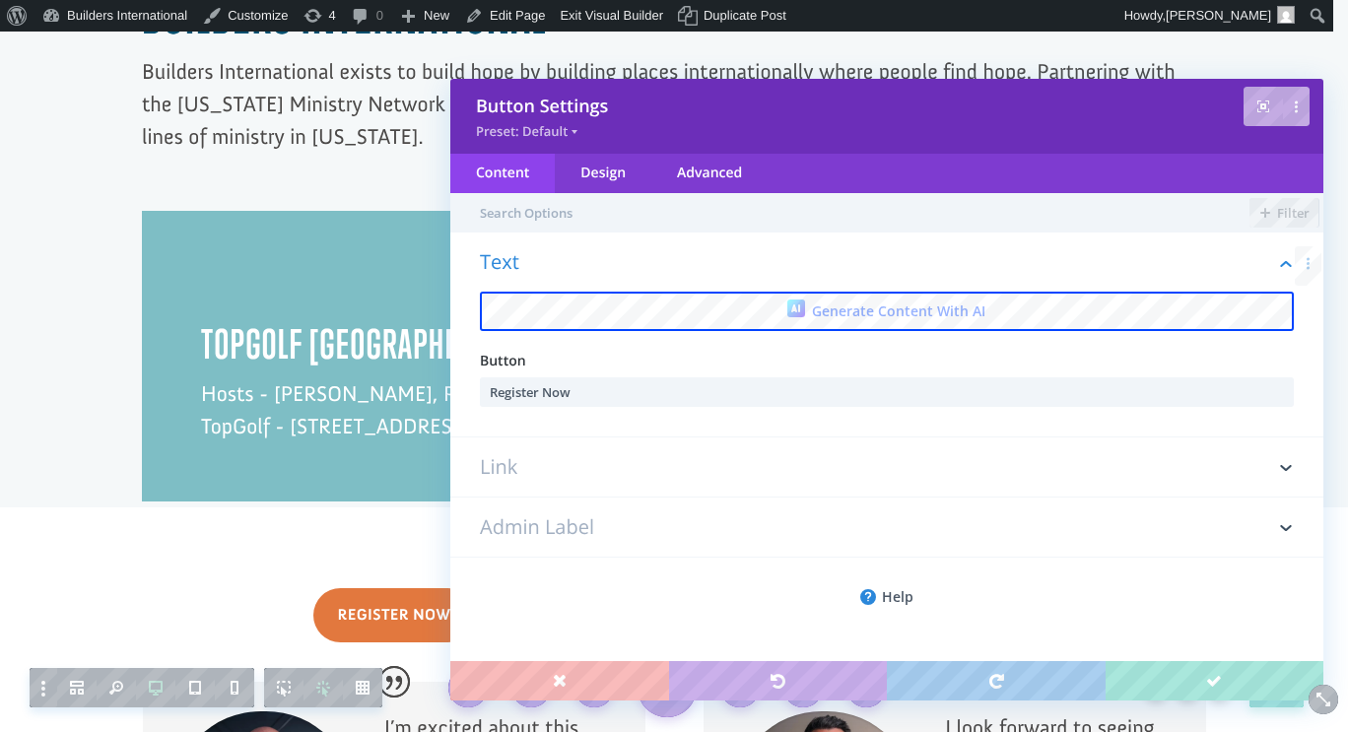
click at [711, 474] on h3 "Link" at bounding box center [887, 466] width 814 height 59
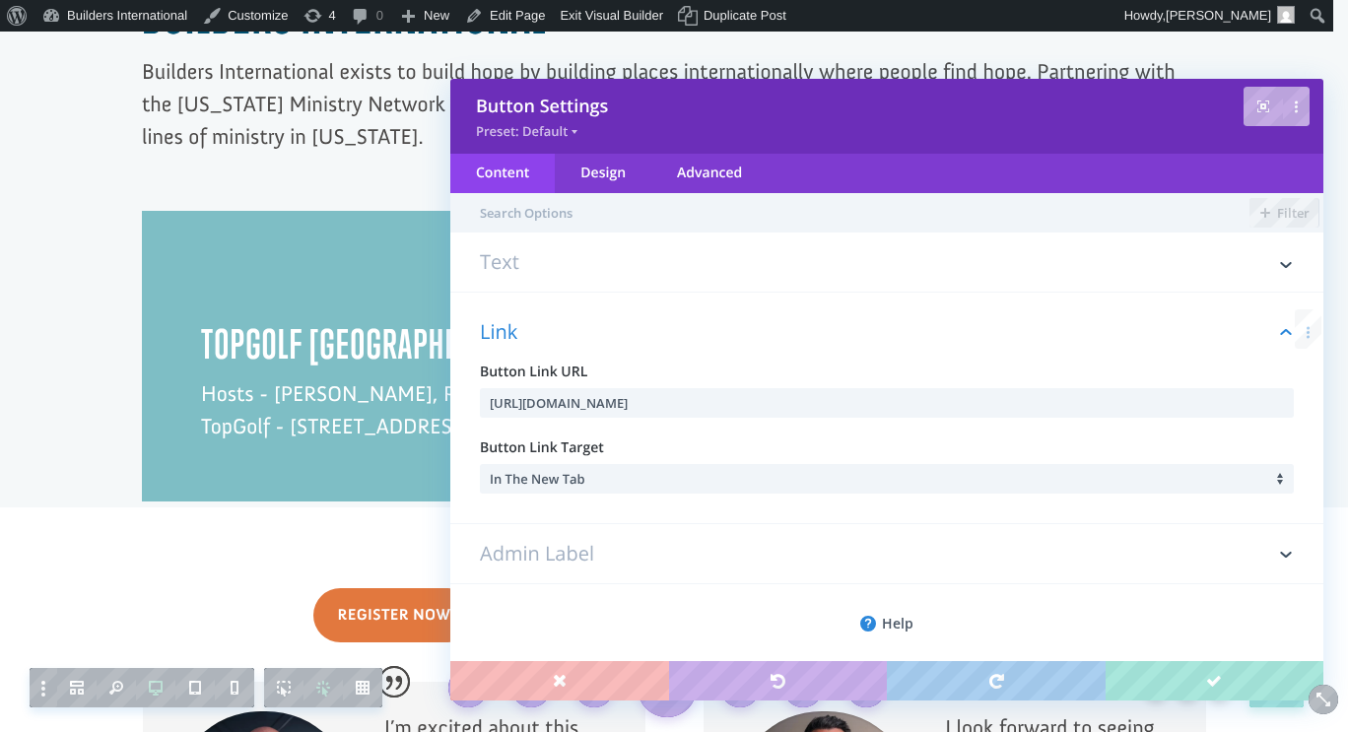
scroll to position [13, 0]
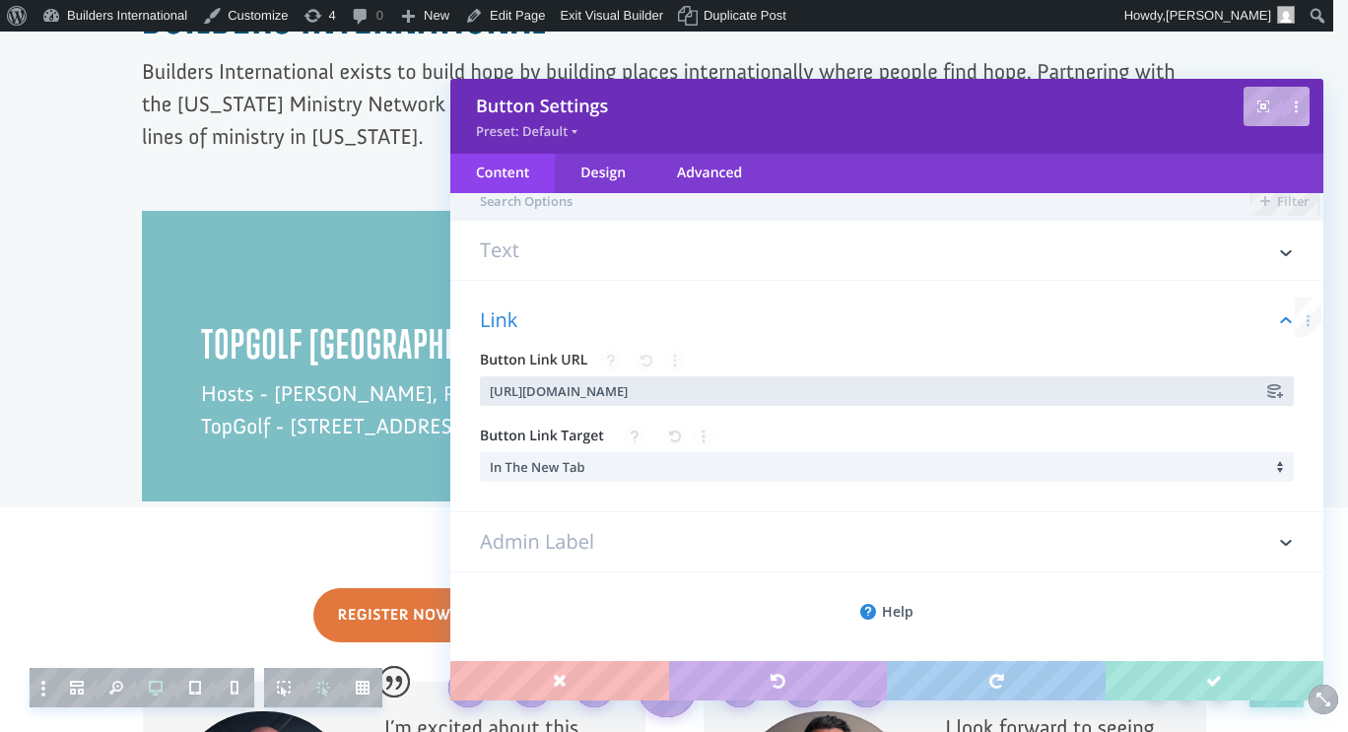
click at [630, 384] on input "[URL][DOMAIN_NAME]" at bounding box center [887, 391] width 814 height 30
paste input "oD8WIW"
type input "[URL][DOMAIN_NAME]"
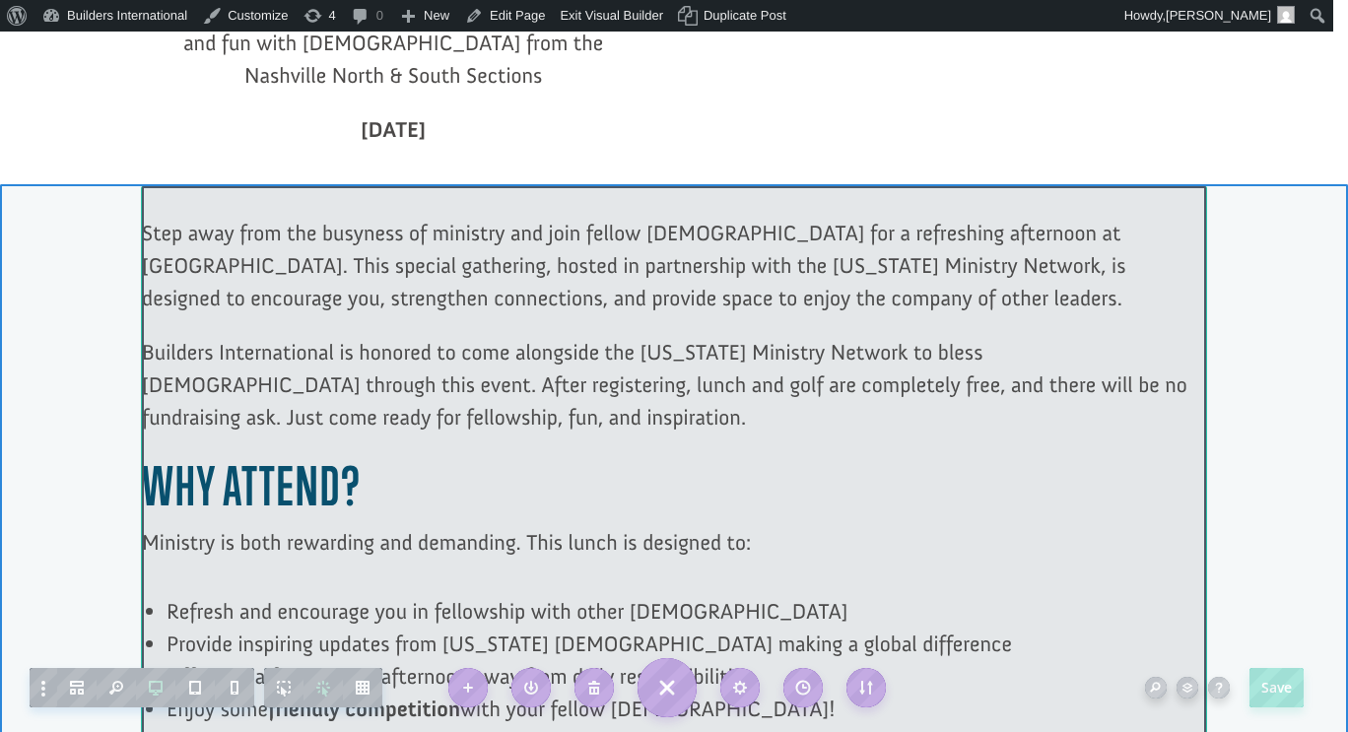
scroll to position [716, 0]
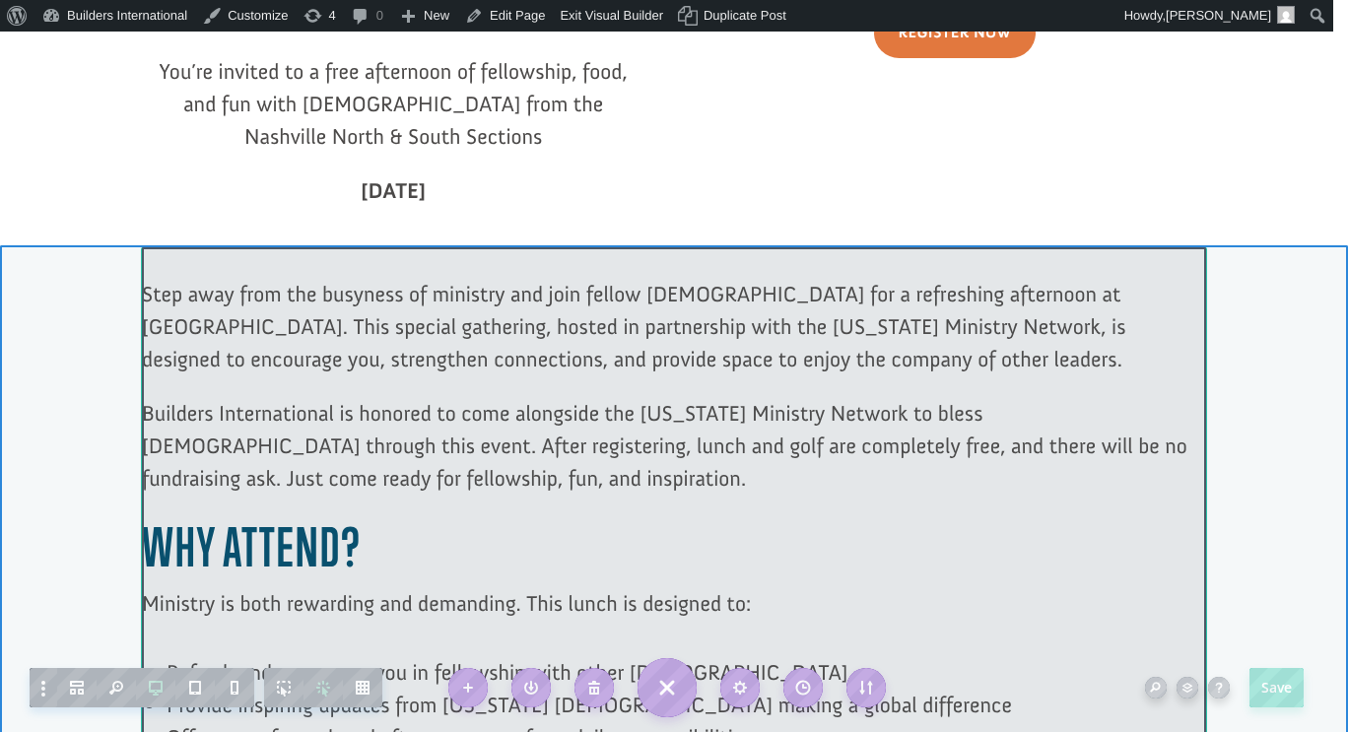
click at [414, 406] on div at bounding box center [674, 633] width 1064 height 773
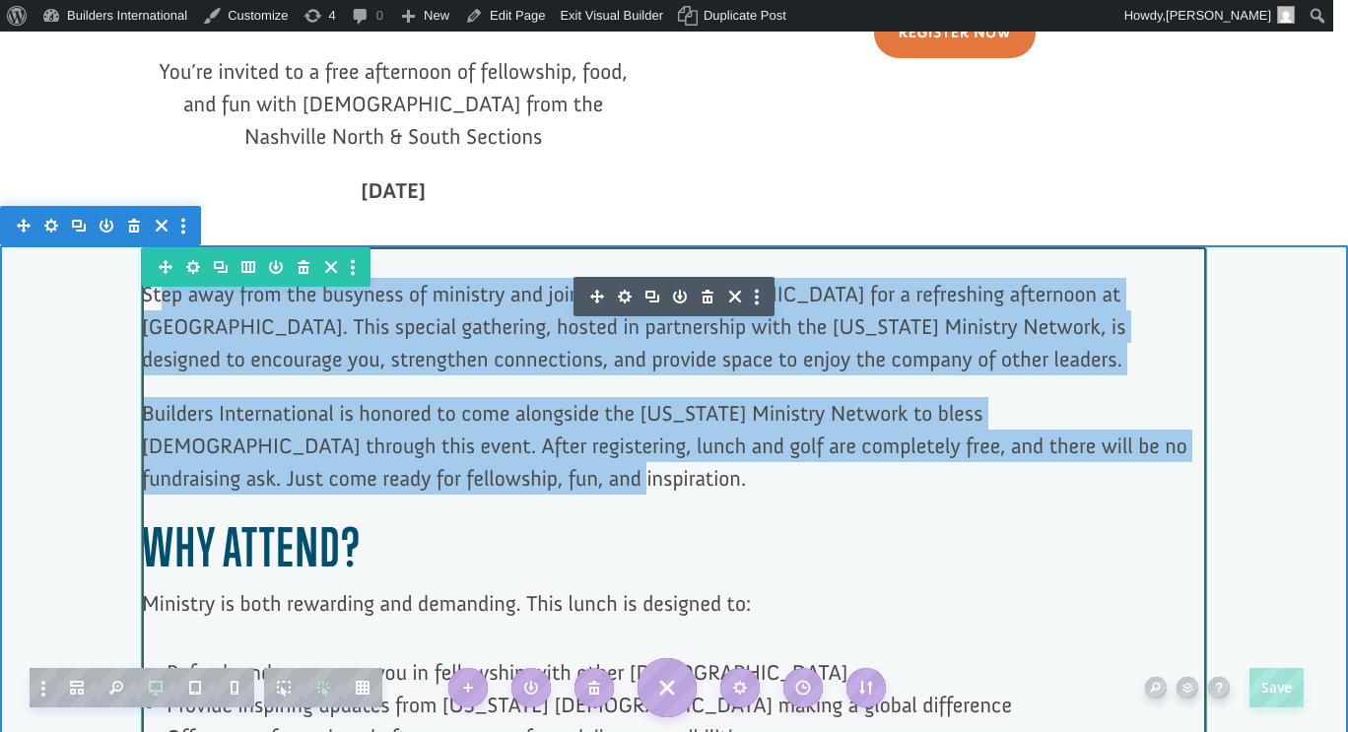
drag, startPoint x: 417, startPoint y: 409, endPoint x: 156, endPoint y: 225, distance: 319.5
click at [156, 278] on div "Step away from the busyness of ministry and join fellow [DEMOGRAPHIC_DATA] for …" at bounding box center [674, 635] width 1064 height 714
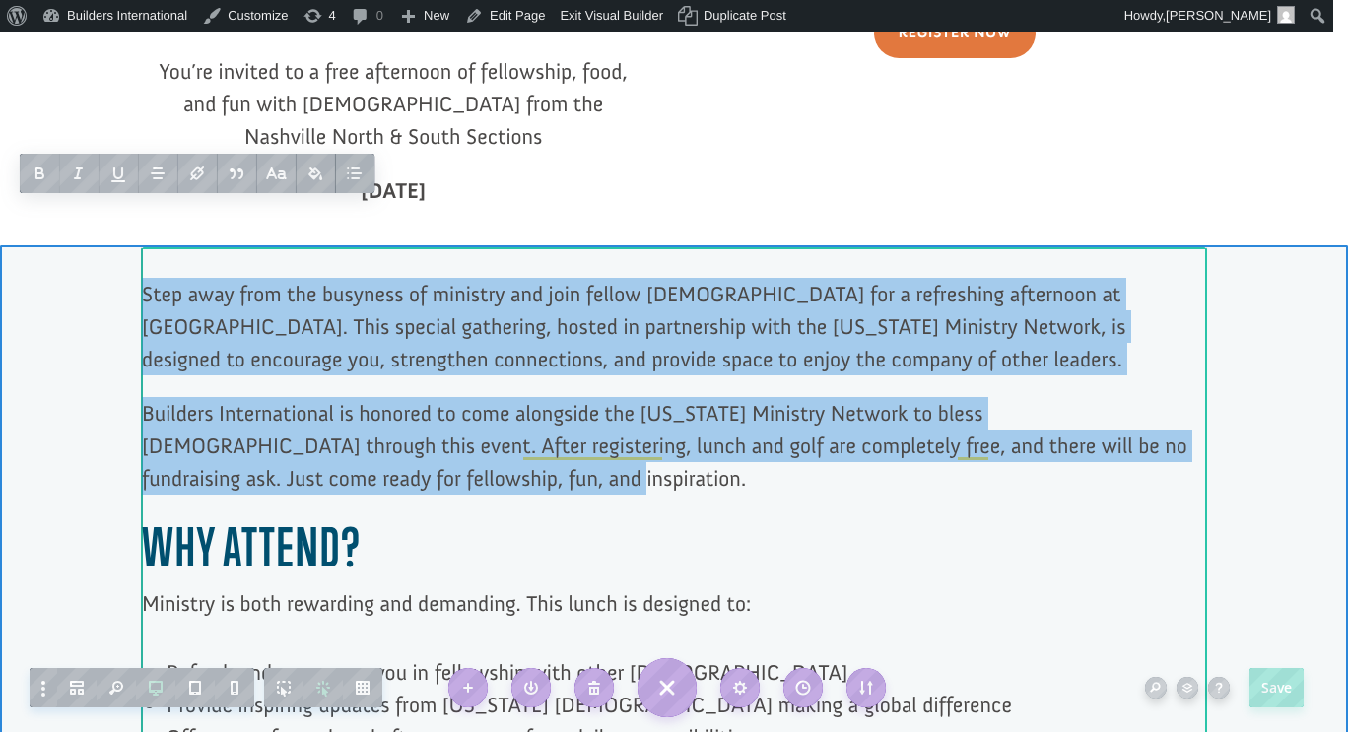
drag, startPoint x: 417, startPoint y: 414, endPoint x: 133, endPoint y: 233, distance: 336.7
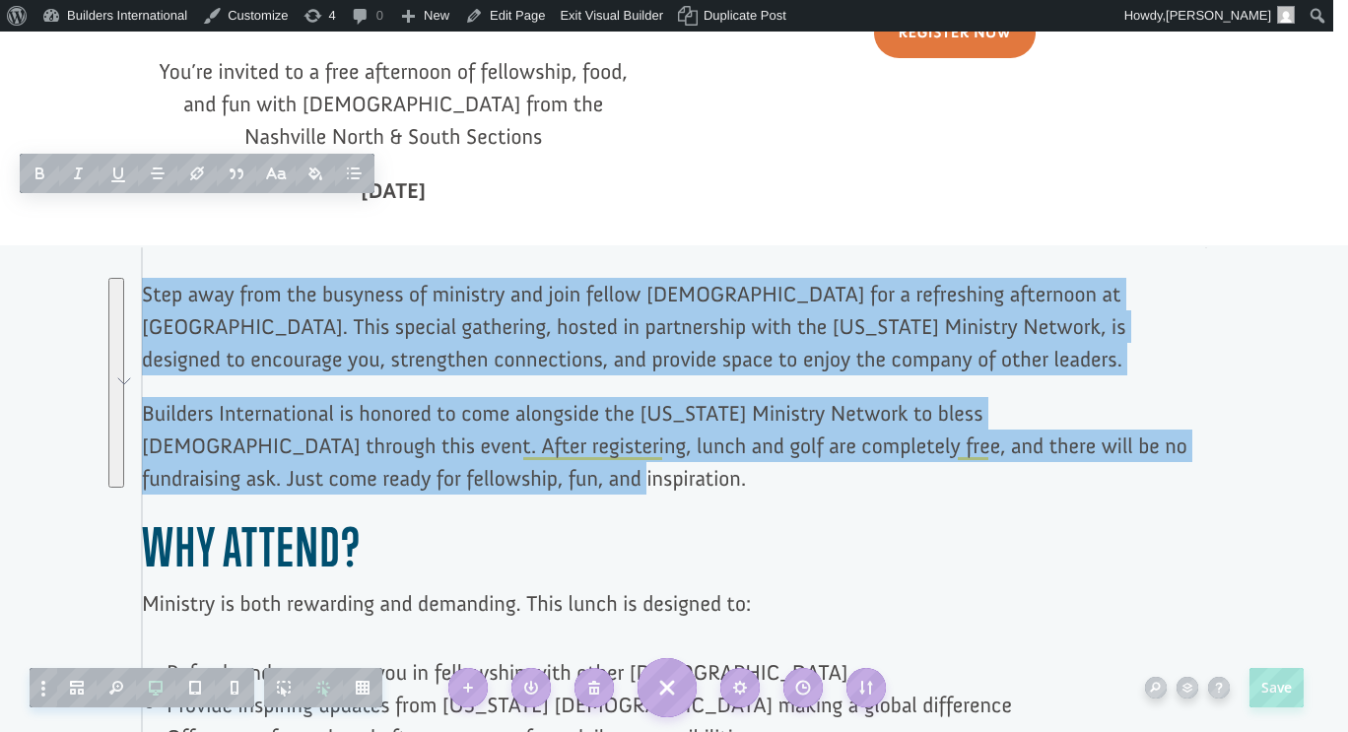
copy div "Step away from the busyness of ministry and join fellow [DEMOGRAPHIC_DATA] for …"
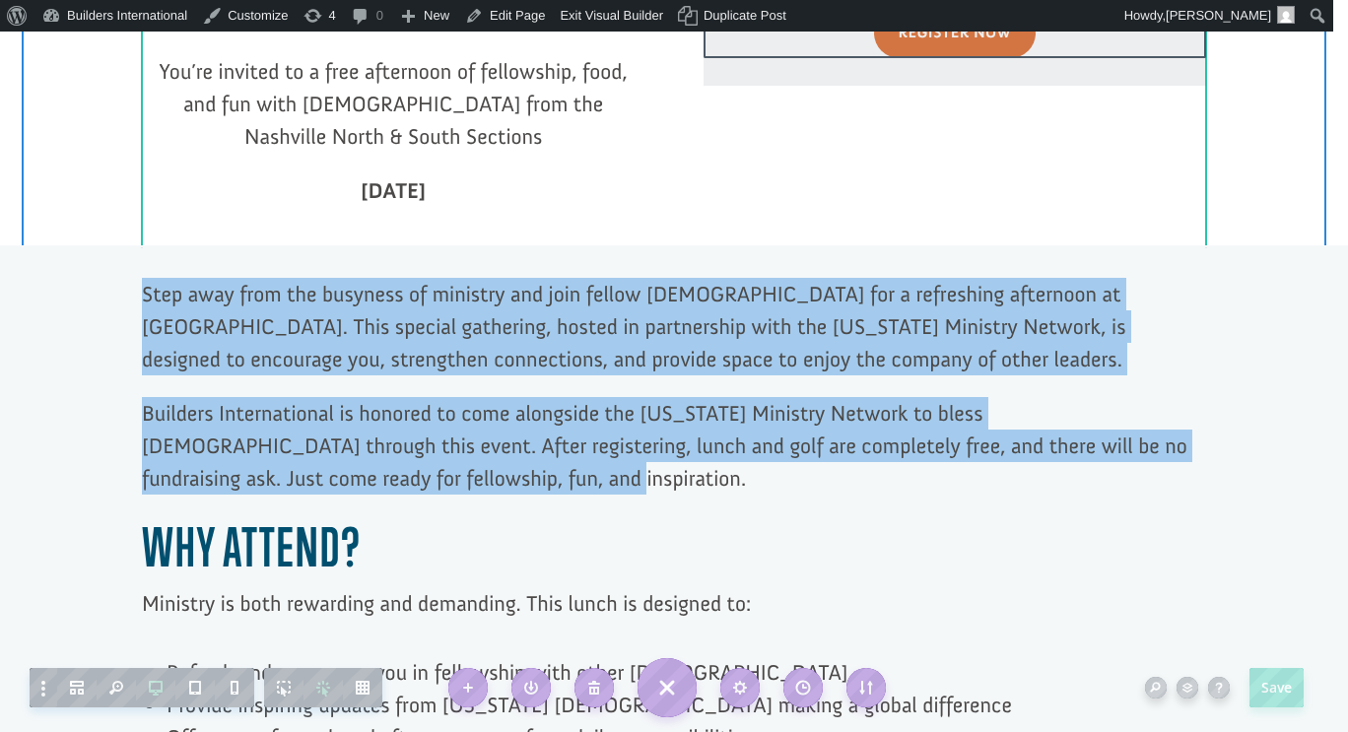
click at [497, 333] on div at bounding box center [674, 633] width 1064 height 773
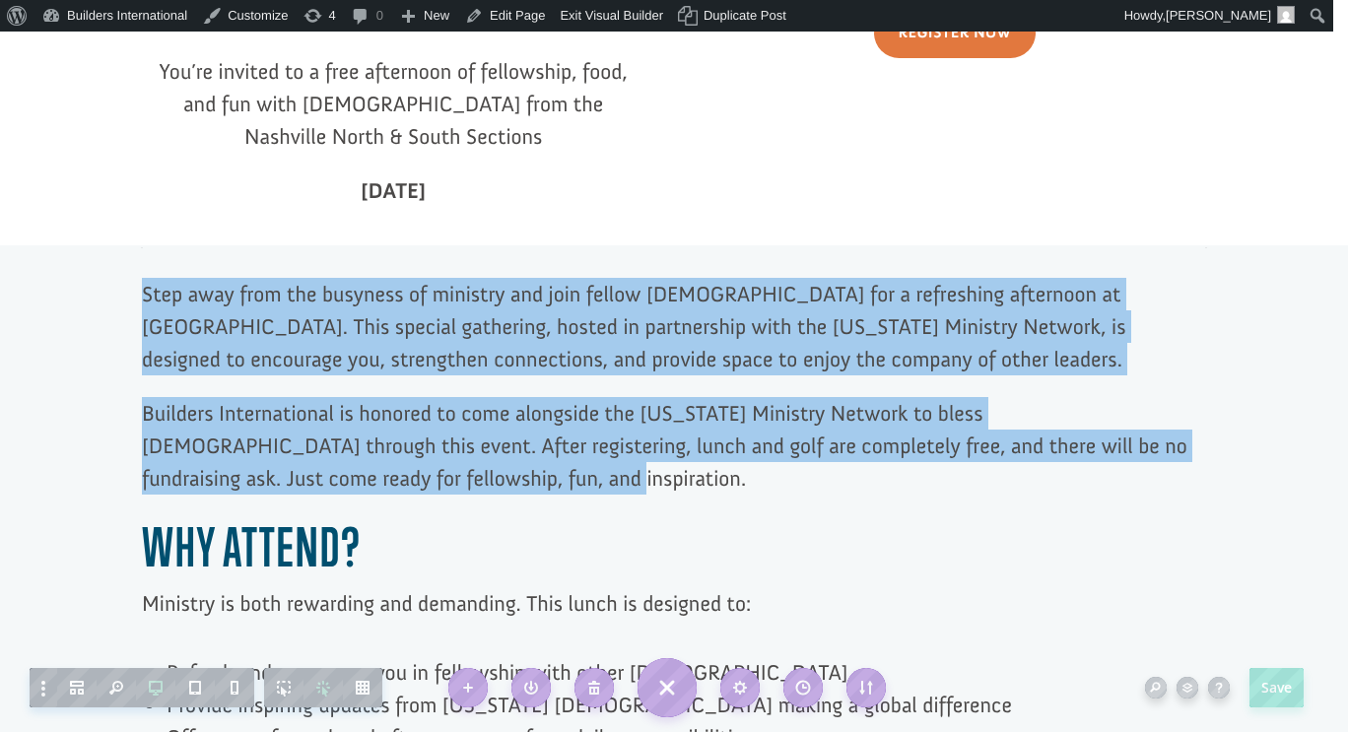
click at [379, 401] on p "Builders International is honored to come alongside the [US_STATE] Ministry Net…" at bounding box center [674, 456] width 1064 height 119
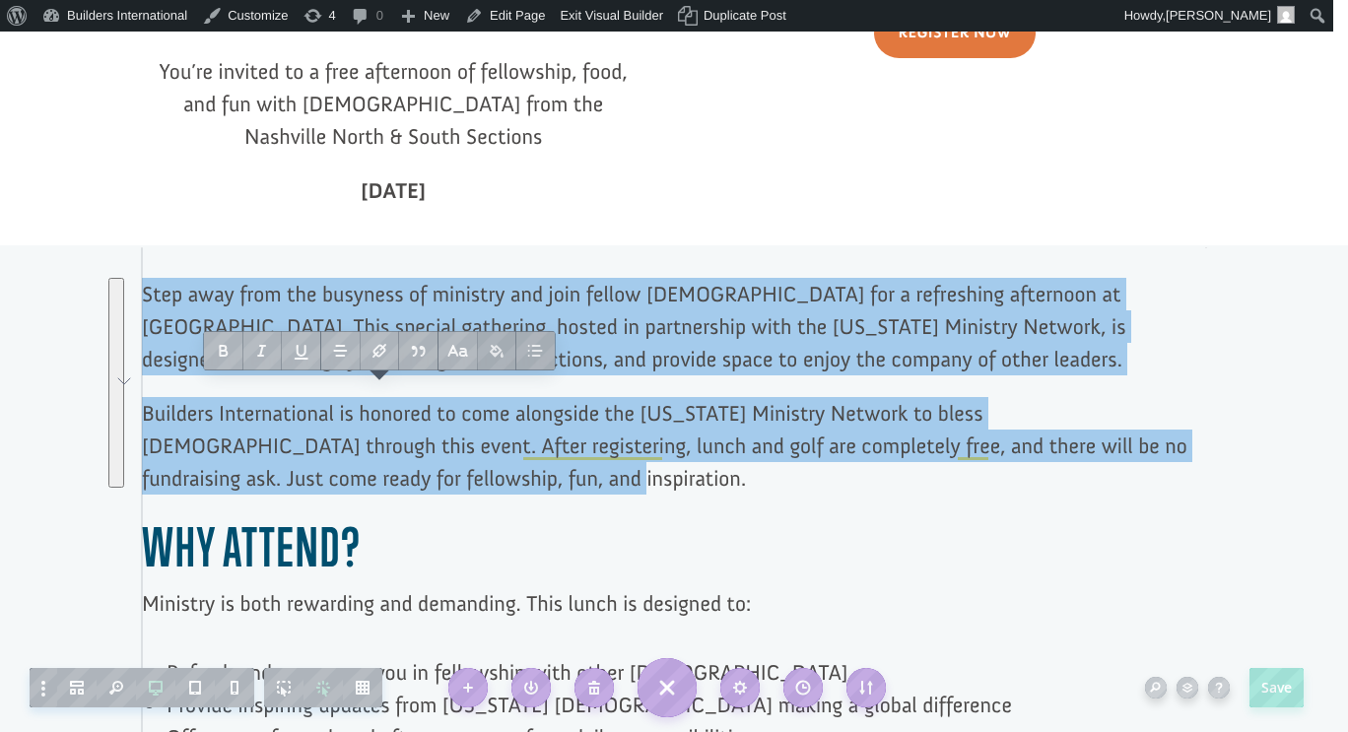
drag, startPoint x: 434, startPoint y: 414, endPoint x: 133, endPoint y: 236, distance: 349.8
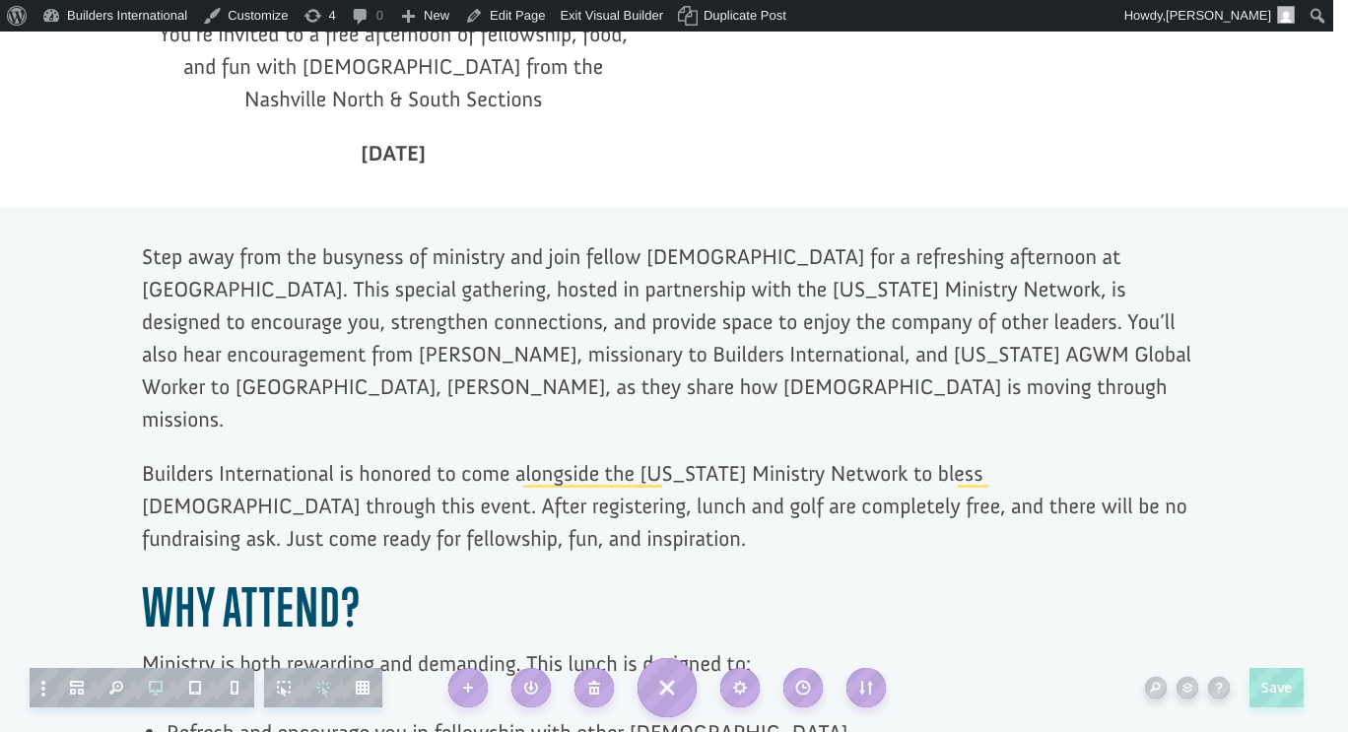
scroll to position [751, 0]
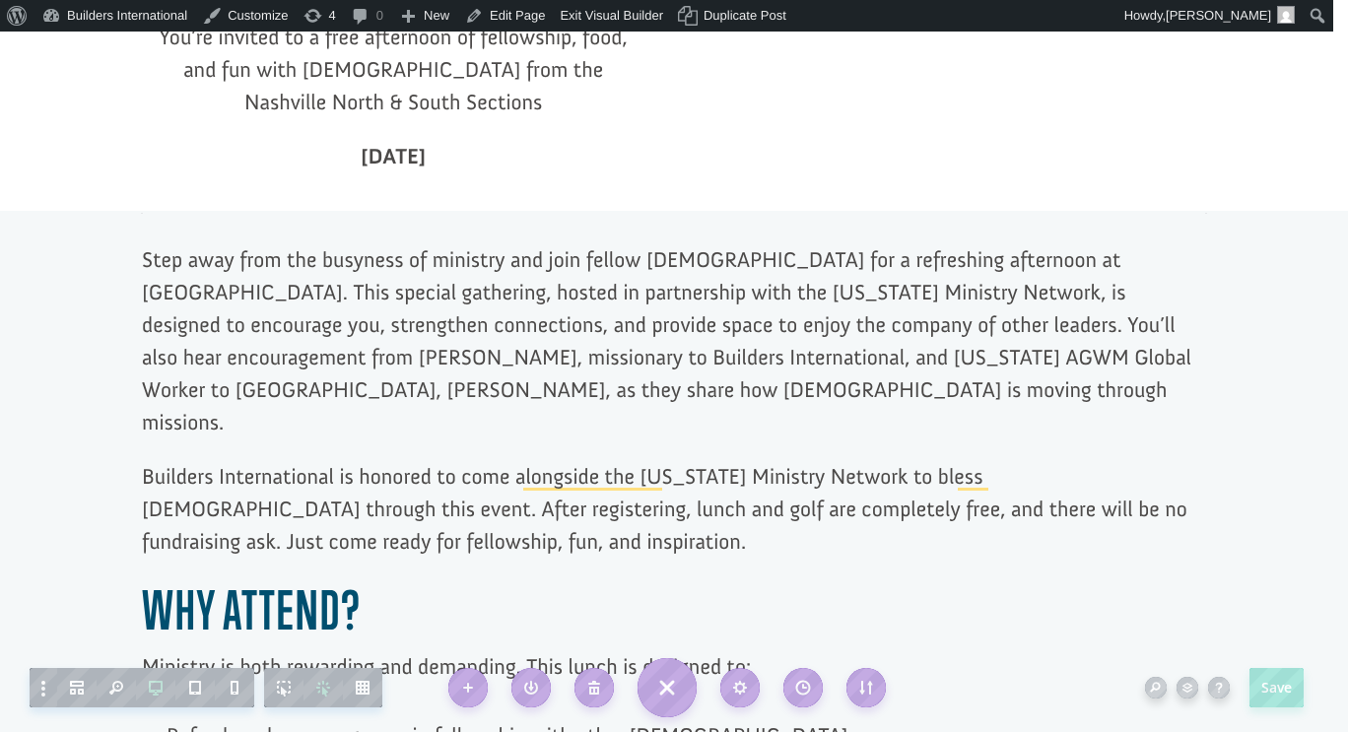
click at [284, 289] on div at bounding box center [674, 648] width 1064 height 871
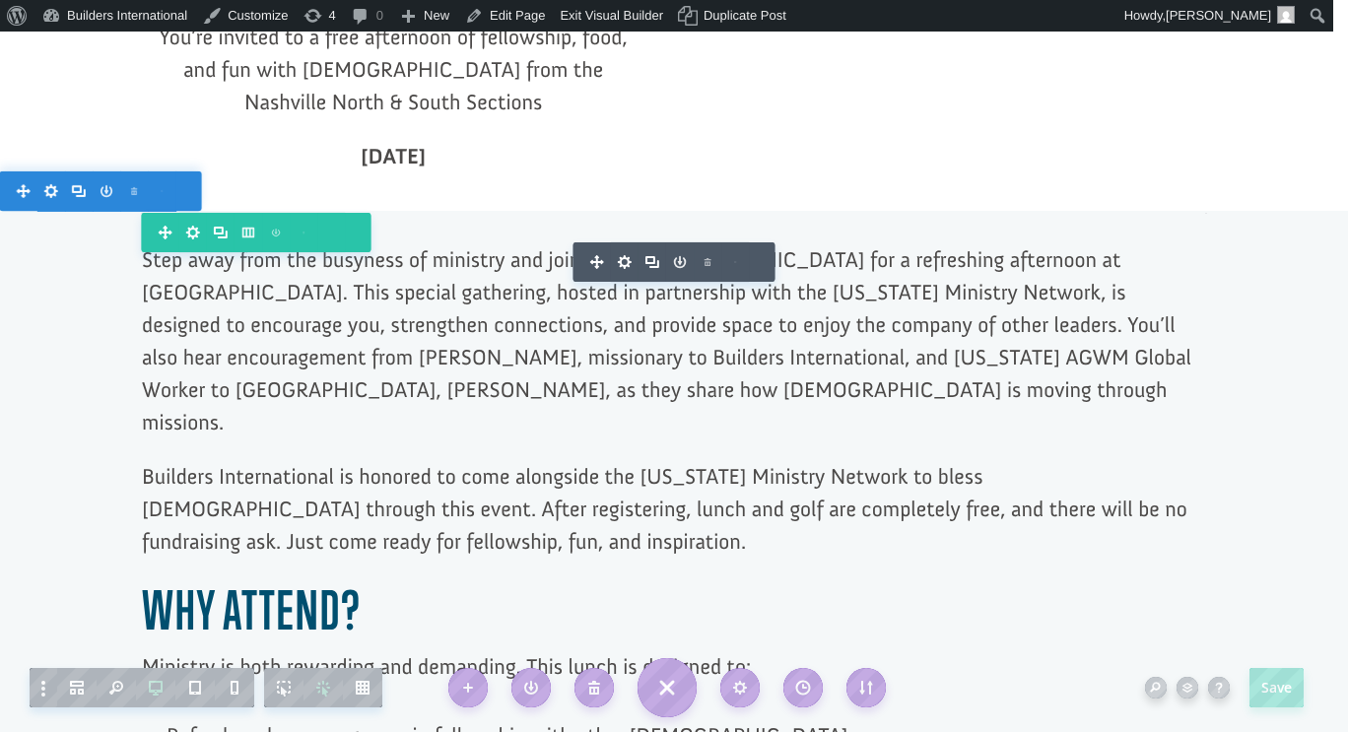
click at [286, 291] on p "Step away from the busyness of ministry and join fellow [DEMOGRAPHIC_DATA] for …" at bounding box center [674, 351] width 1064 height 217
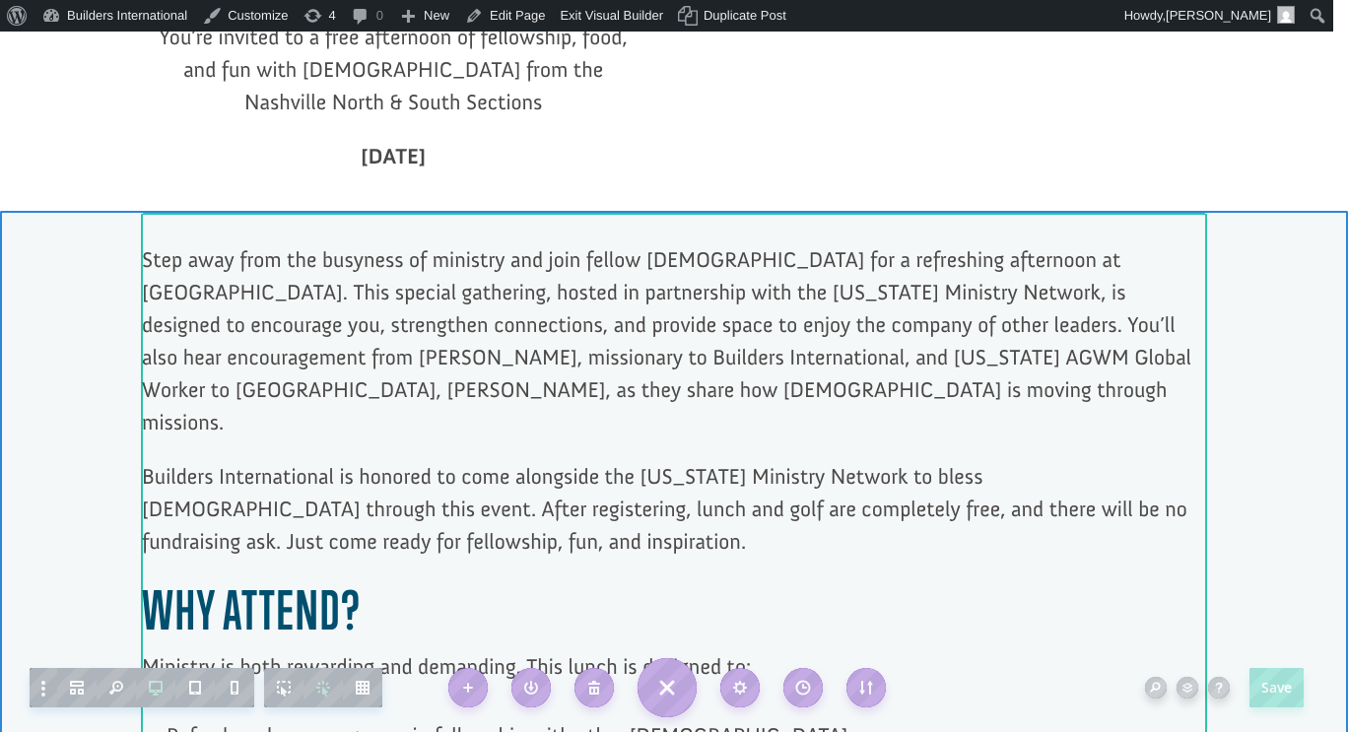
click at [283, 293] on p "Step away from the busyness of ministry and join fellow [DEMOGRAPHIC_DATA] for …" at bounding box center [674, 351] width 1064 height 217
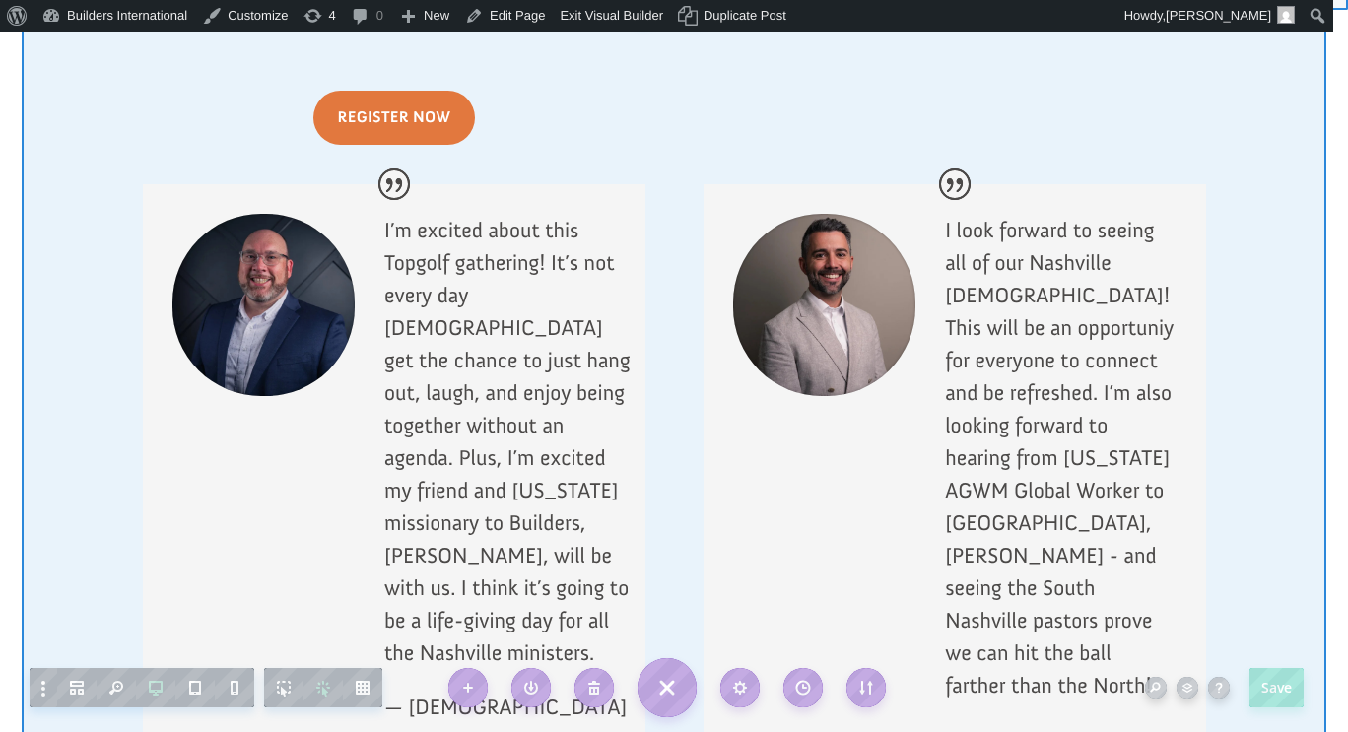
scroll to position [2152, 0]
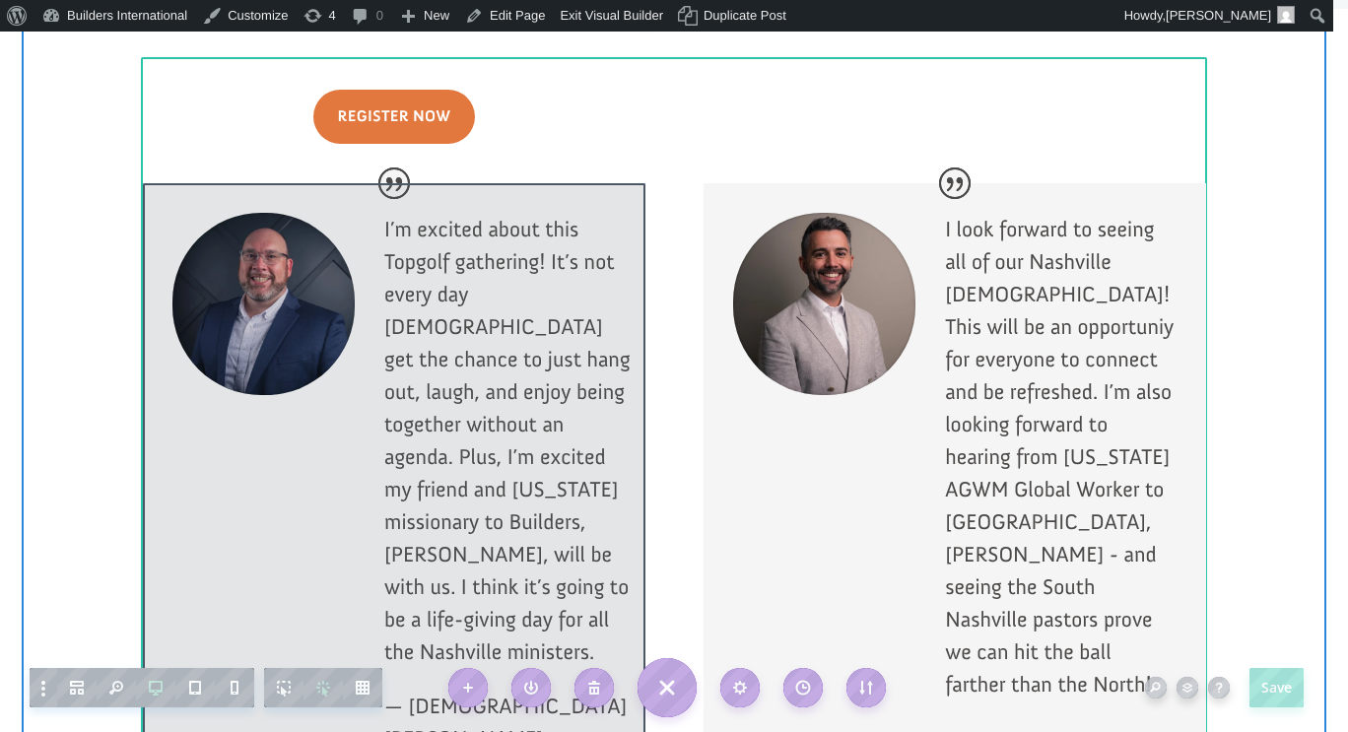
click at [522, 246] on div at bounding box center [394, 516] width 502 height 667
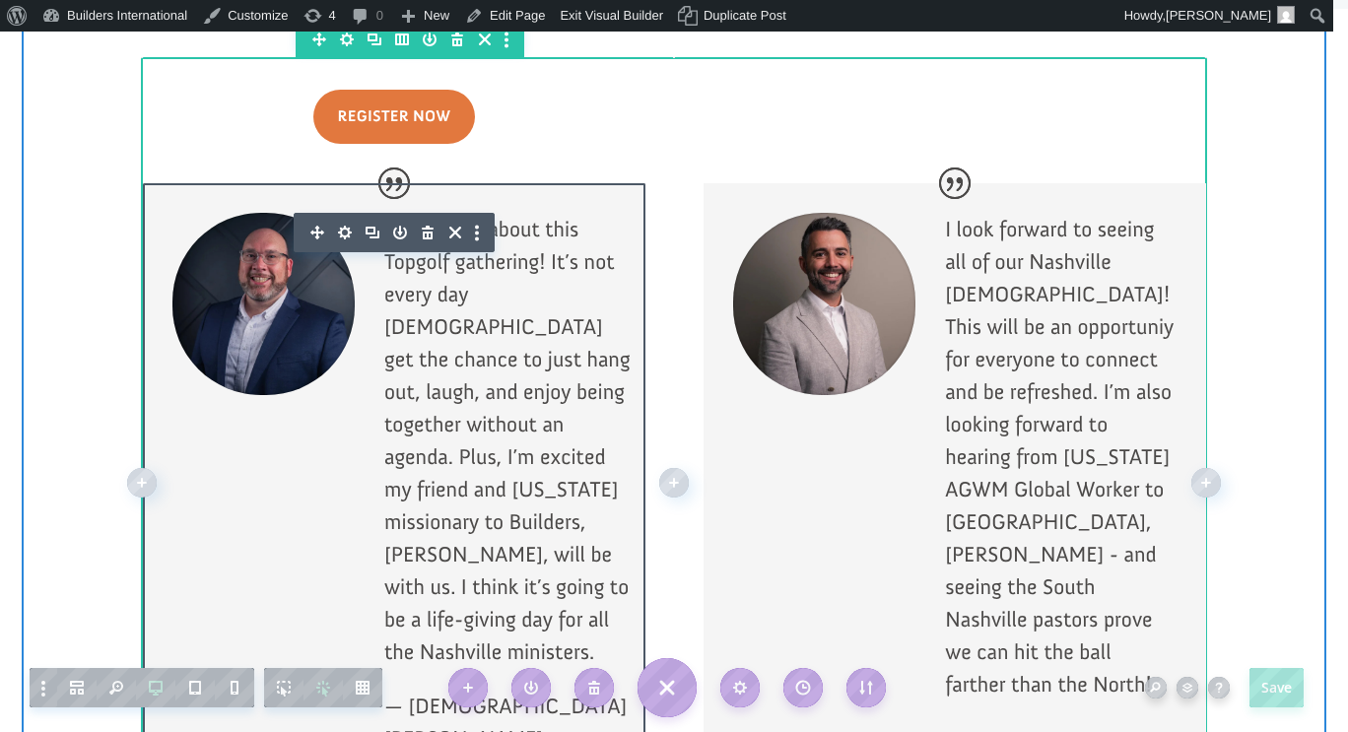
click at [471, 213] on p "I’m excited about this Topgolf gathering! It’s not every day [DEMOGRAPHIC_DATA]…" at bounding box center [509, 451] width 251 height 477
click at [573, 392] on p "I’m excited about this Topgolf gathering! It’s not every day we as pastors get …" at bounding box center [509, 451] width 251 height 477
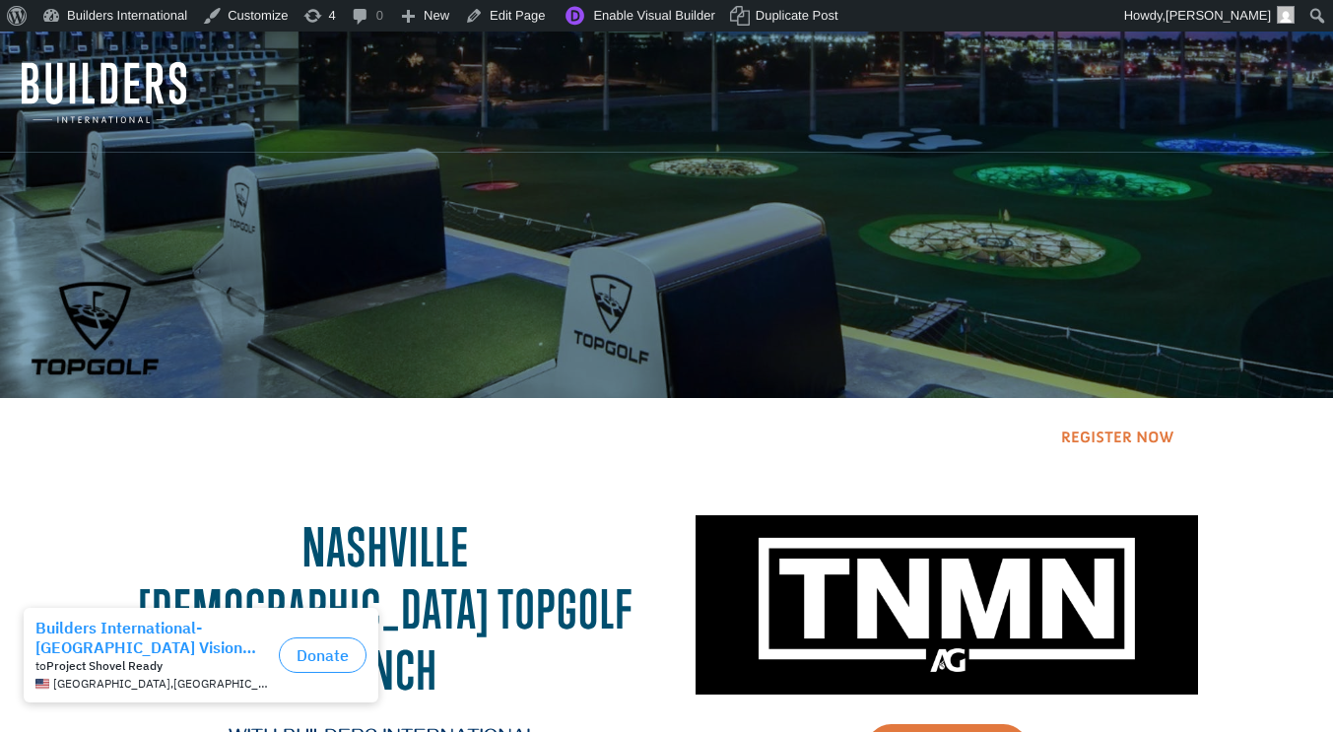
click at [1087, 433] on link "Register Now" at bounding box center [1117, 439] width 163 height 50
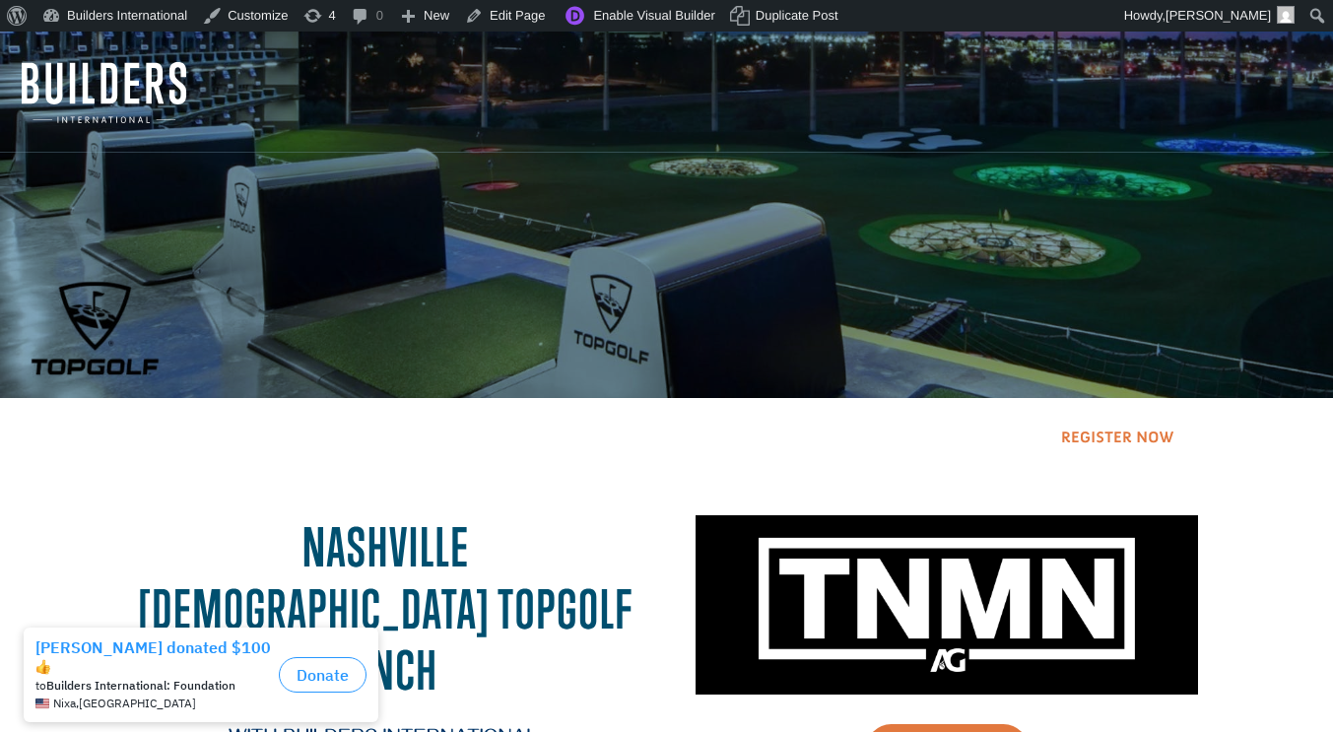
click at [1138, 439] on link "Register Now" at bounding box center [1117, 439] width 163 height 50
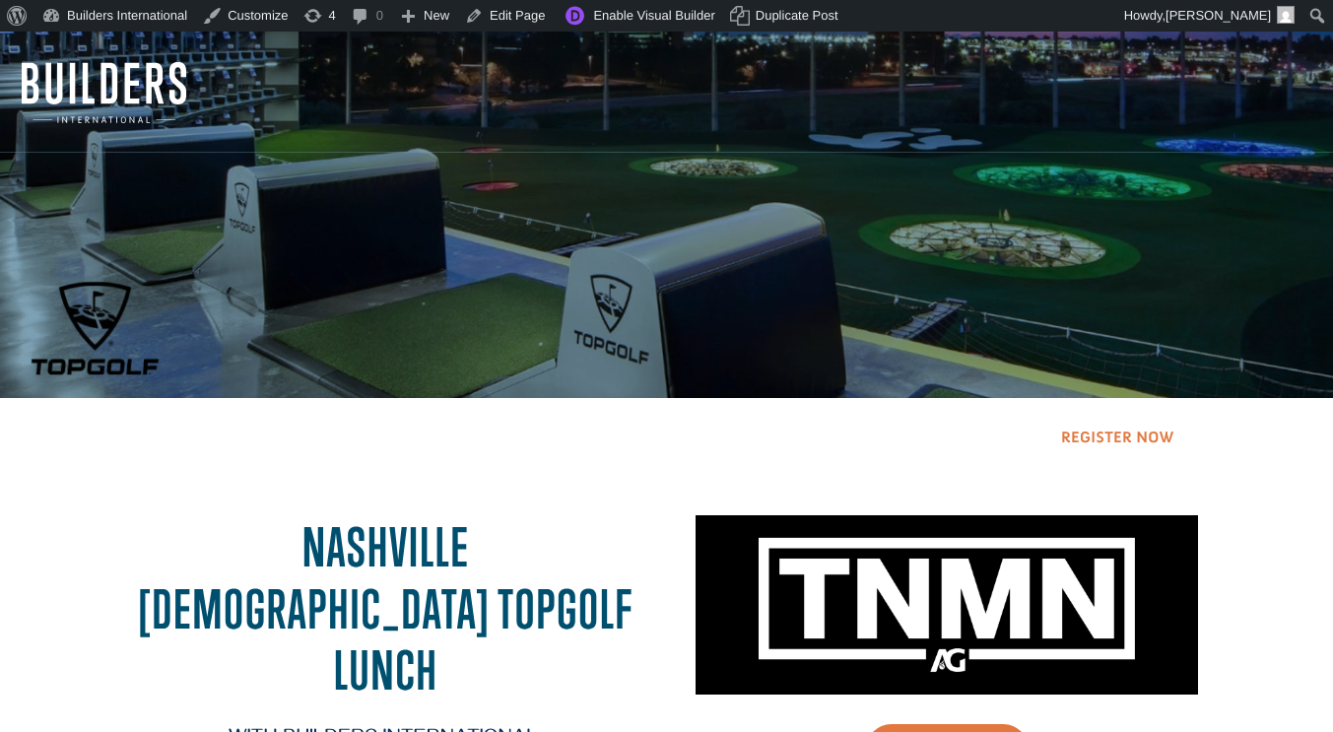
click at [1116, 430] on link "Register Now" at bounding box center [1117, 439] width 163 height 50
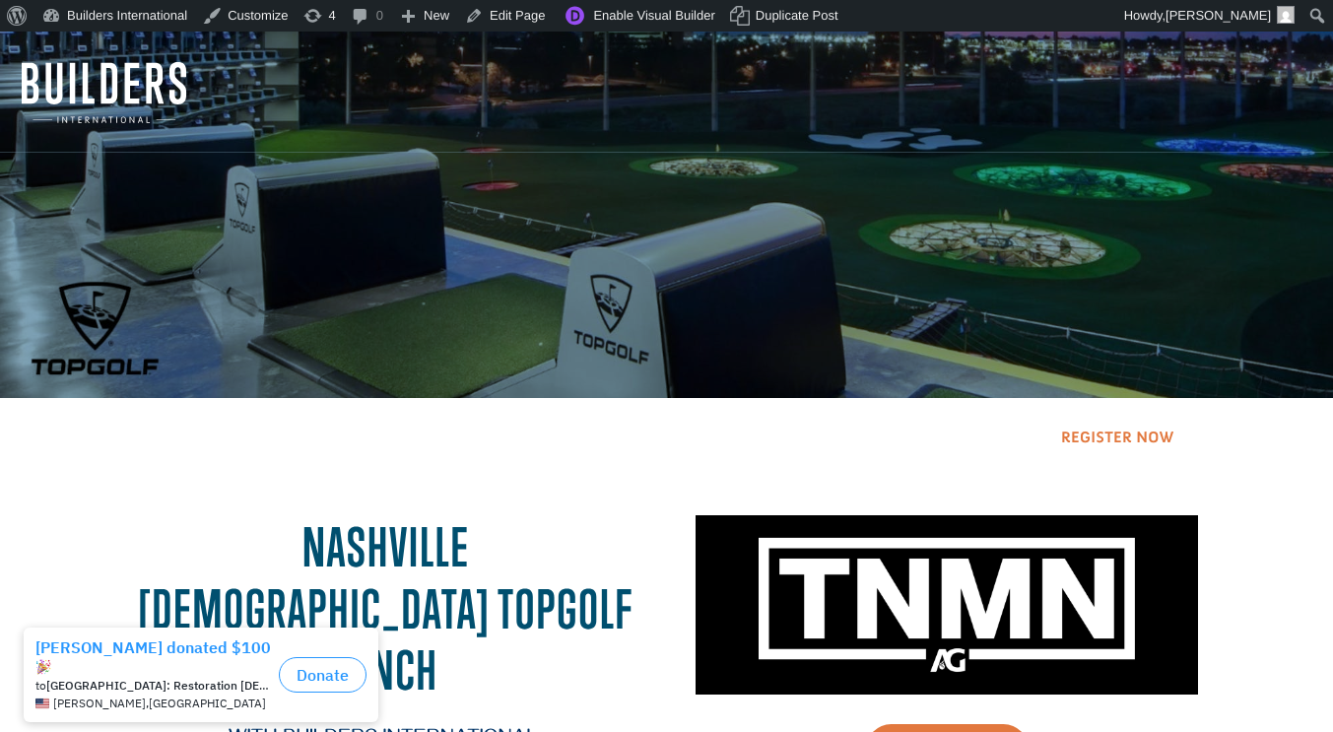
click at [1118, 430] on link "Register Now" at bounding box center [1117, 439] width 163 height 50
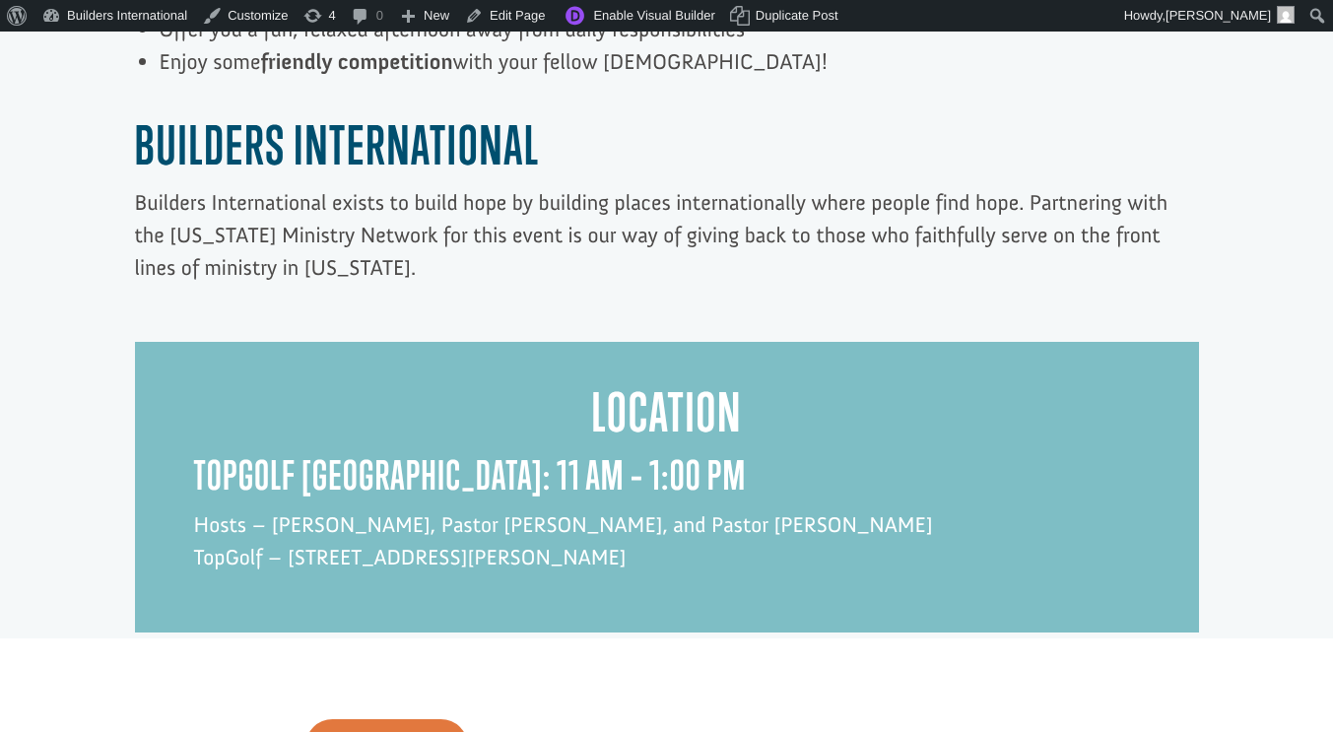
scroll to position [1457, 0]
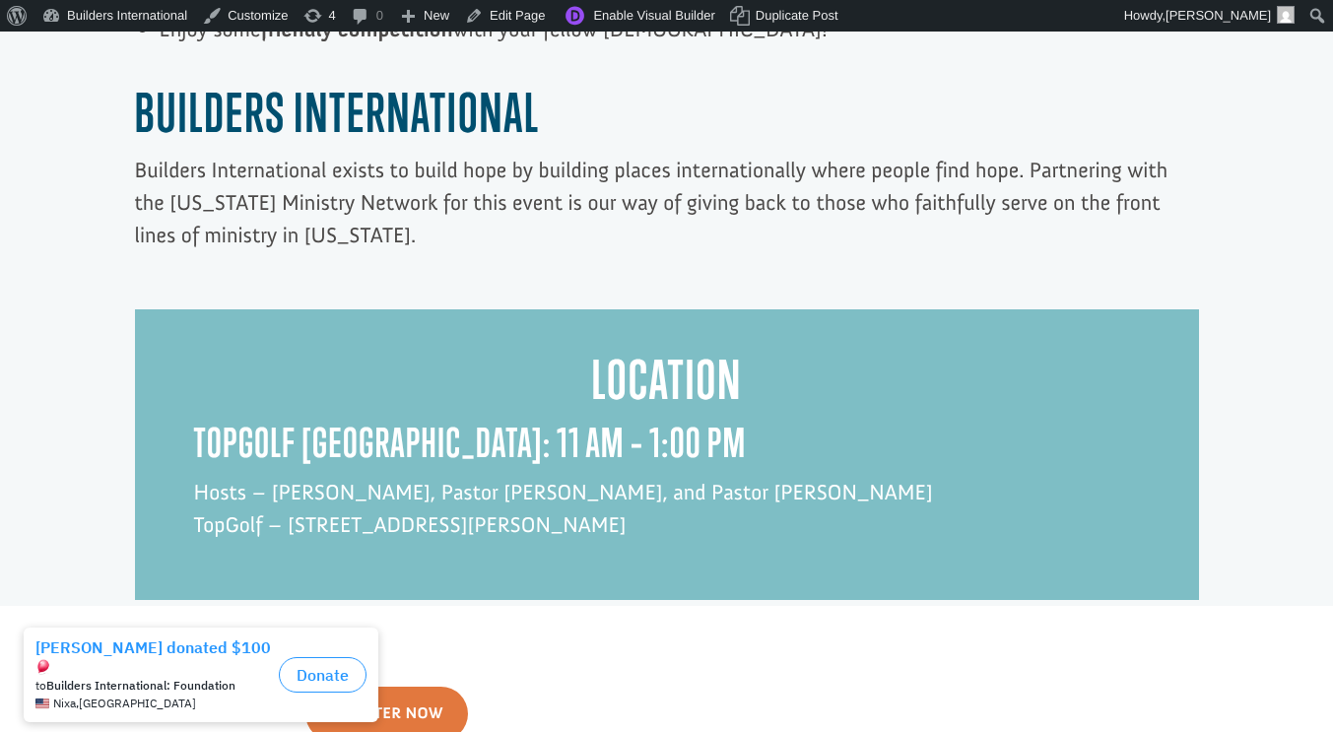
drag, startPoint x: 619, startPoint y: 464, endPoint x: 290, endPoint y: 461, distance: 329.1
click at [290, 476] on p "Hosts – Jeremy Godwin, Pastor Chris Moore, and Pastor Bryce Harper TopGolf – 50…" at bounding box center [667, 508] width 946 height 65
copy p "500 Cowan St, Nashville, TN 37207"
click at [669, 185] on p "Builders International exists to build hope by building places internationally …" at bounding box center [667, 203] width 1064 height 98
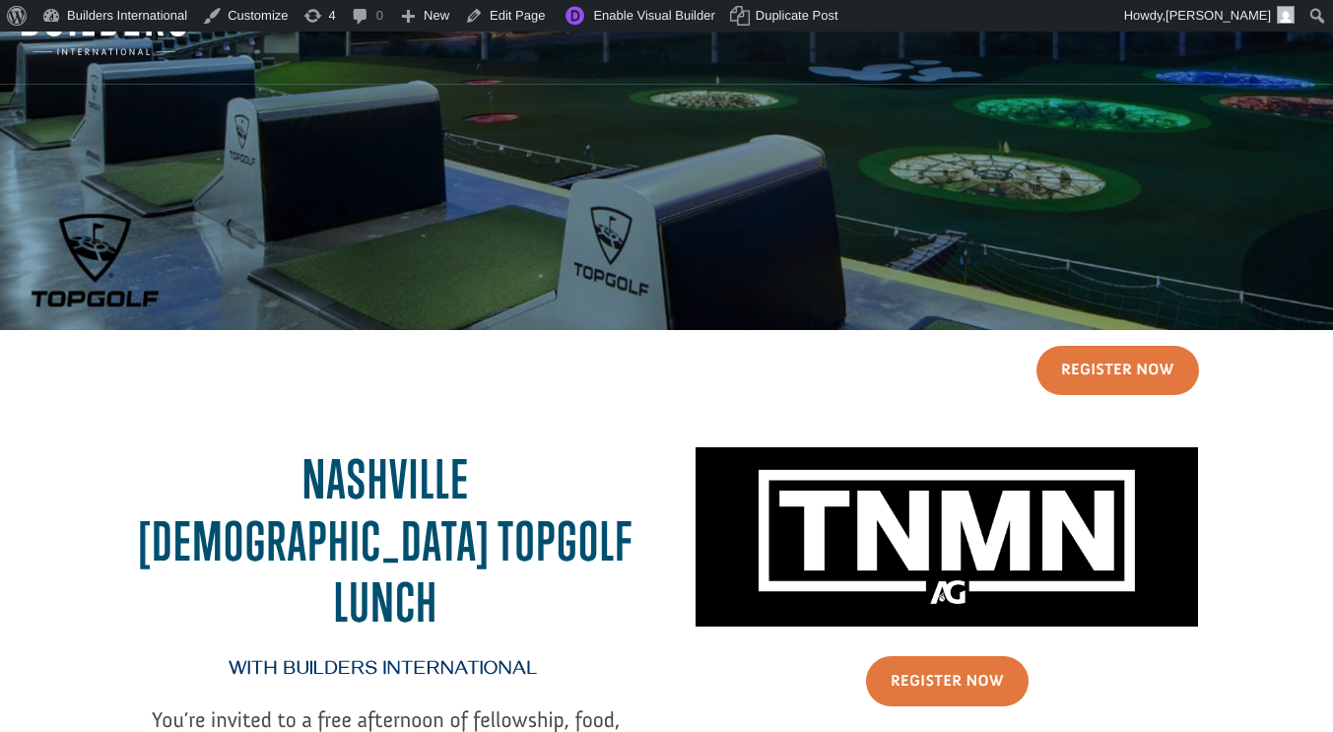
scroll to position [58, 0]
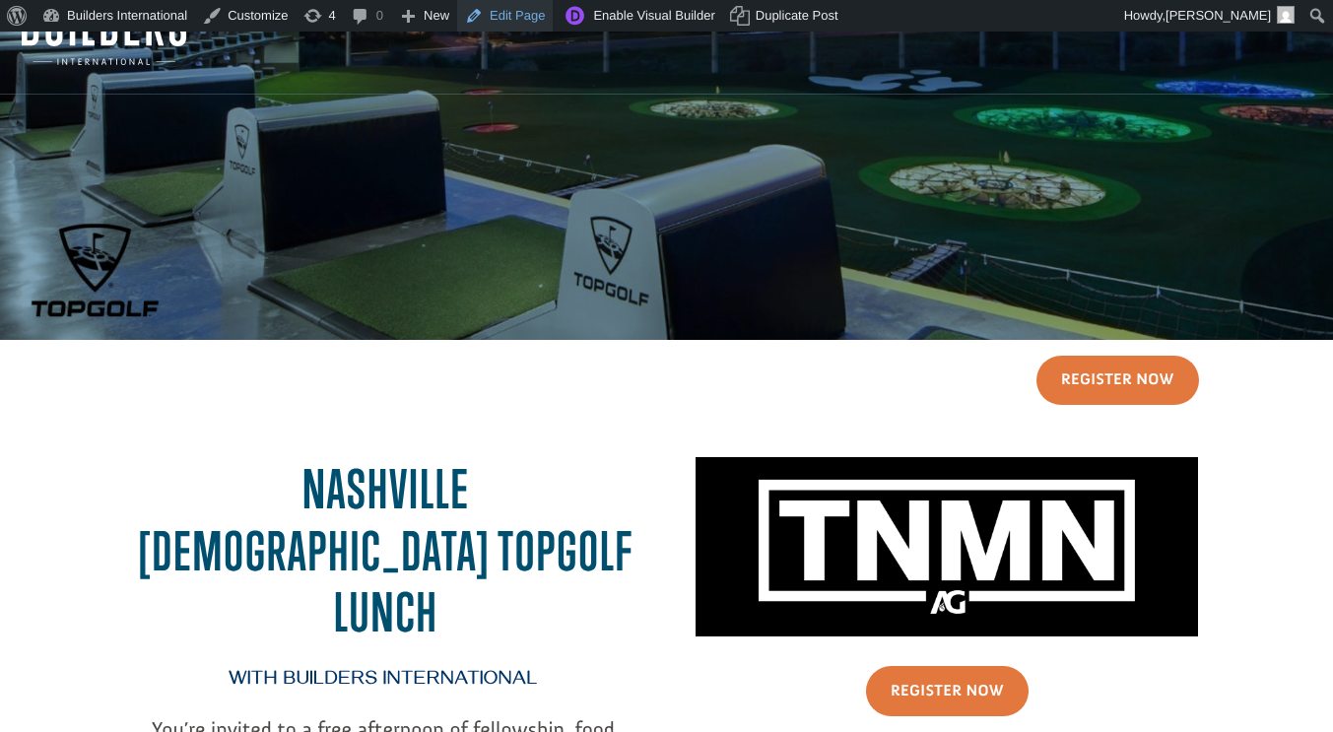
click at [491, 18] on link "Edit Page" at bounding box center [505, 16] width 96 height 32
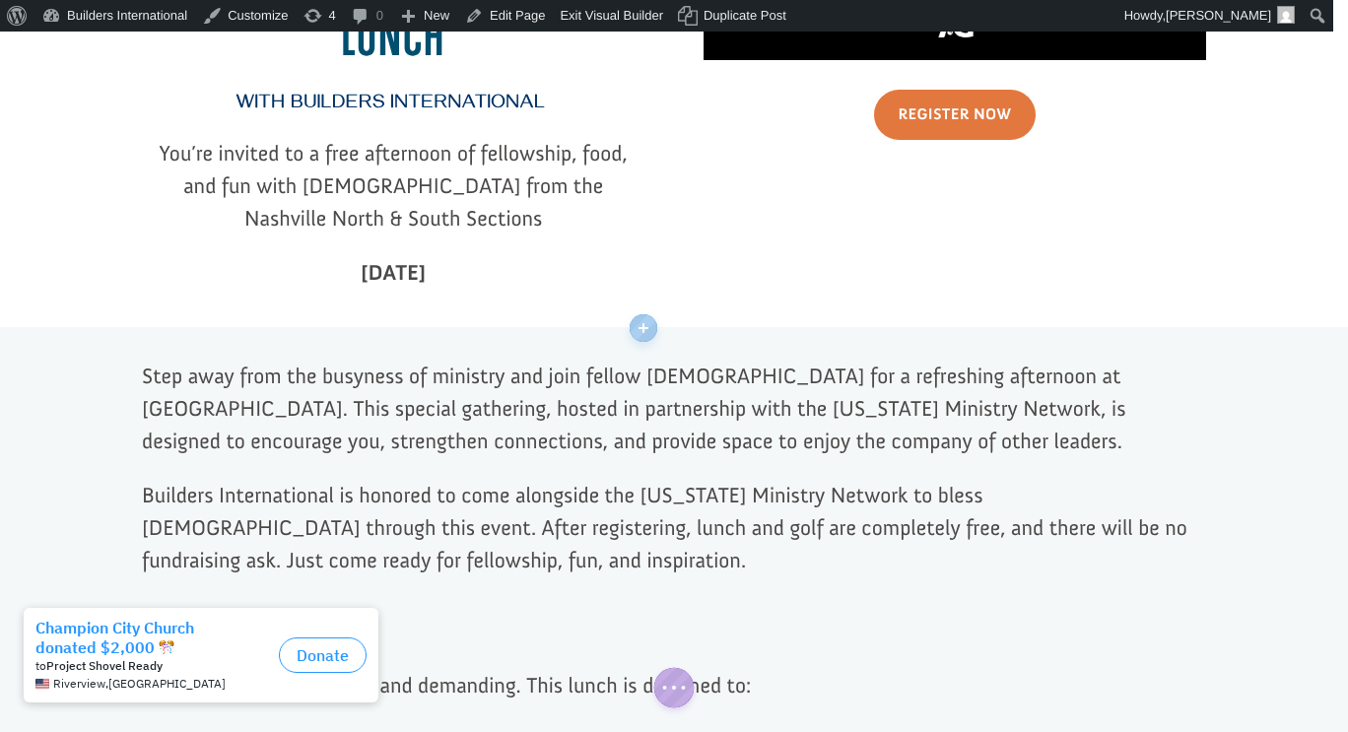
scroll to position [633, 0]
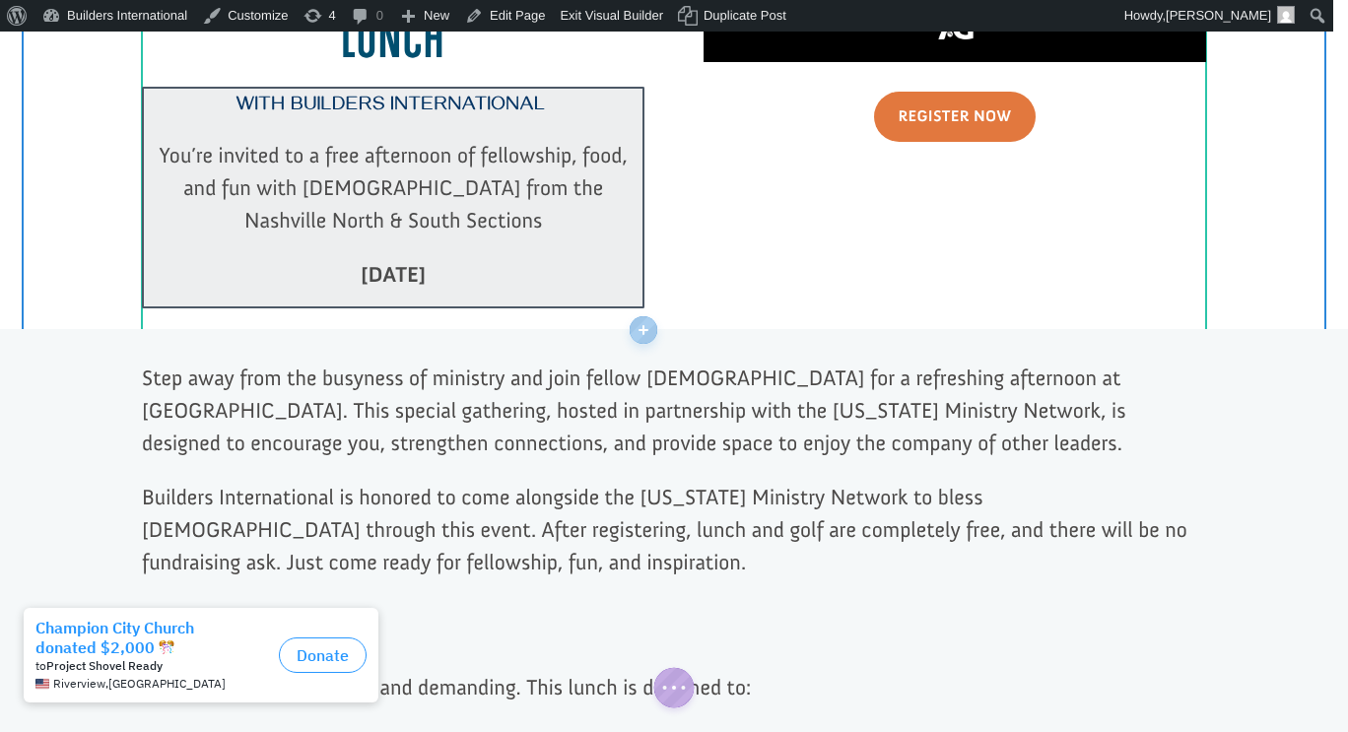
click at [555, 219] on div at bounding box center [393, 198] width 502 height 222
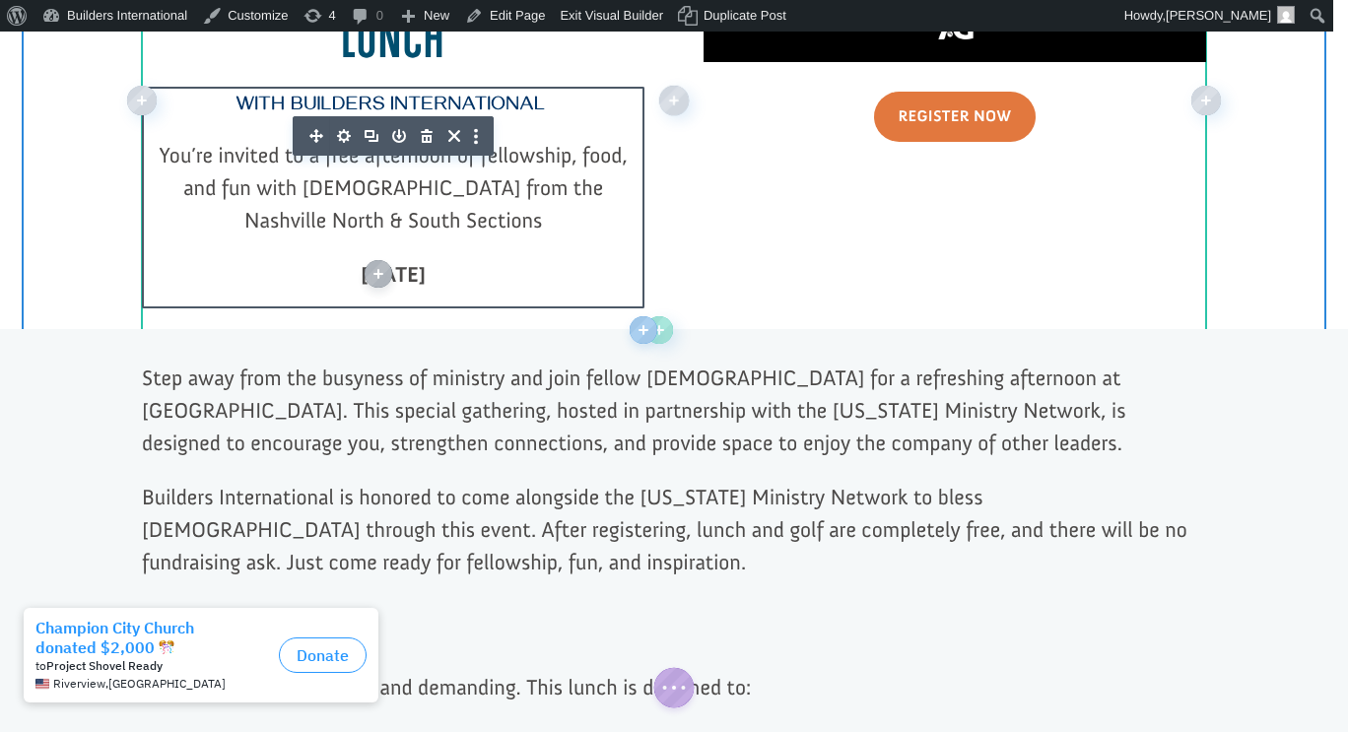
click at [525, 258] on p "[DATE]" at bounding box center [393, 274] width 502 height 33
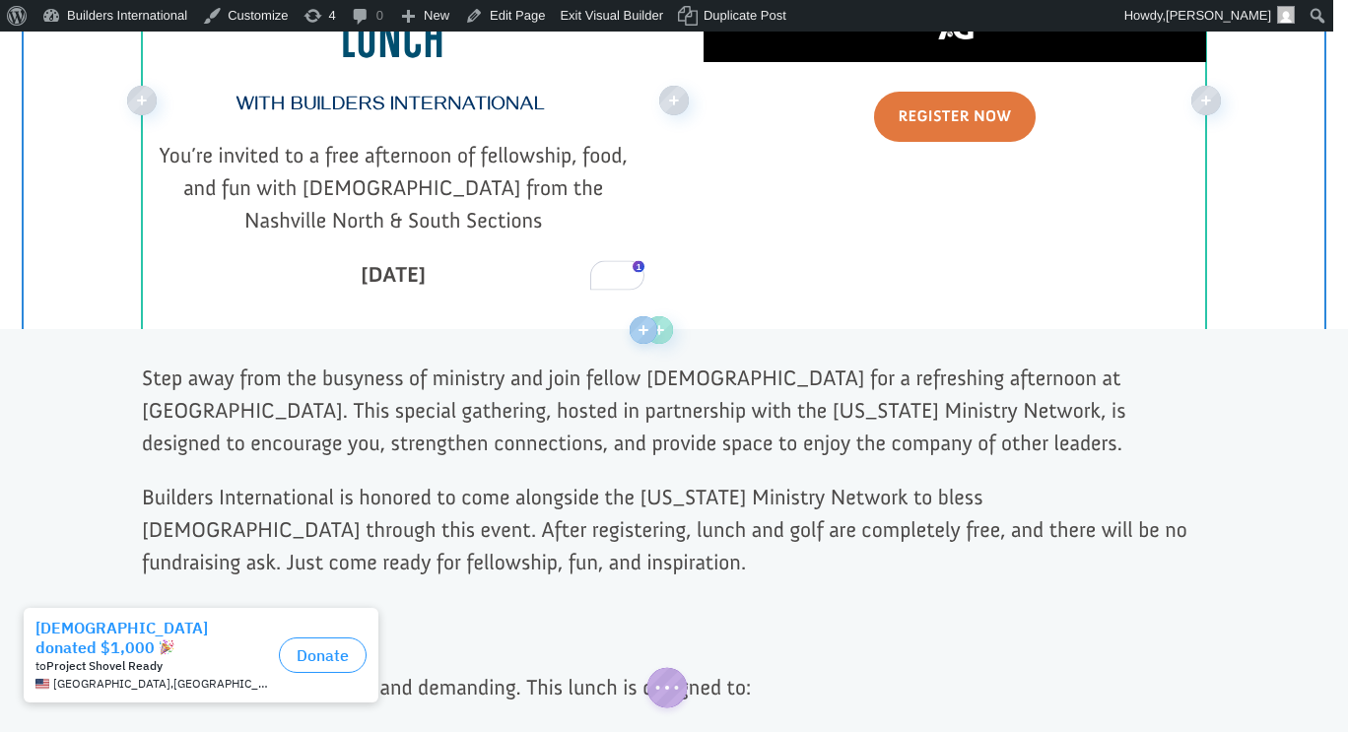
click at [357, 231] on div "with Builders International You’re invited to a free afternoon of fellowship, f…" at bounding box center [393, 198] width 502 height 222
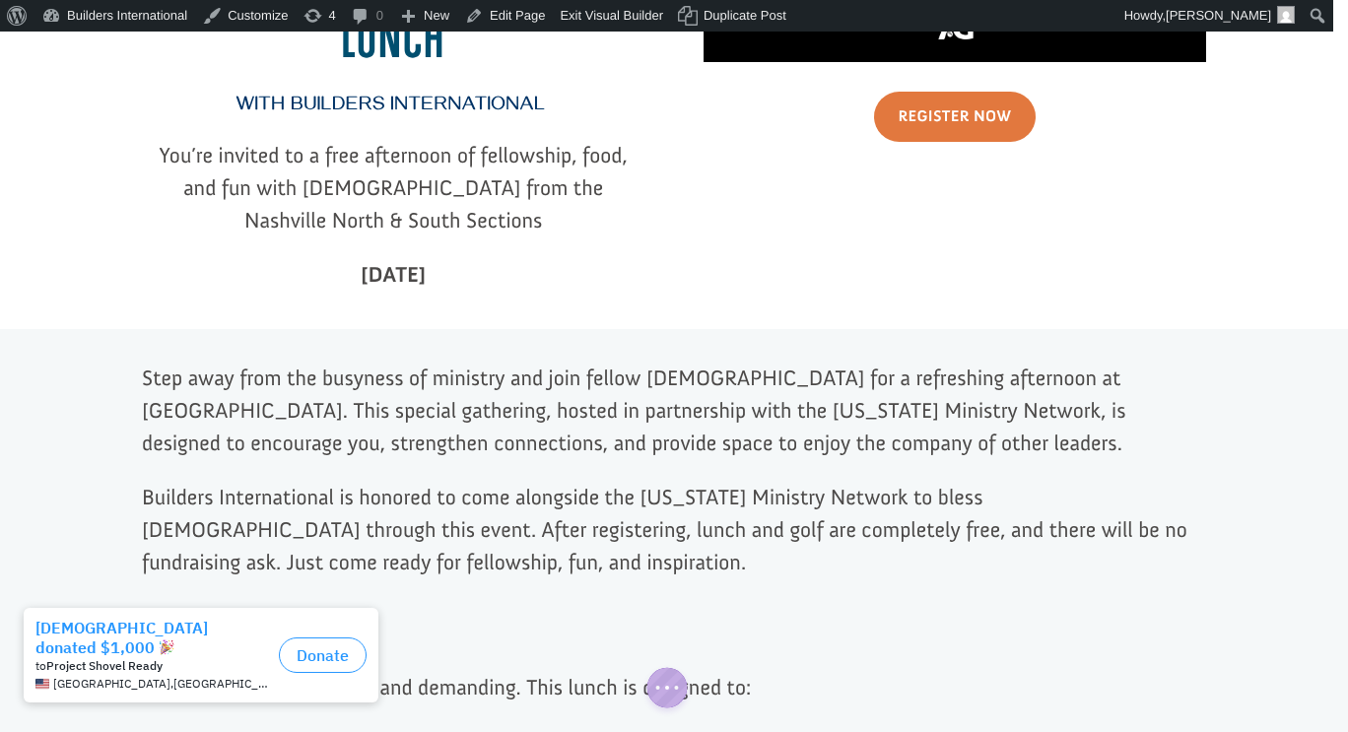
click at [514, 215] on div at bounding box center [393, 198] width 502 height 222
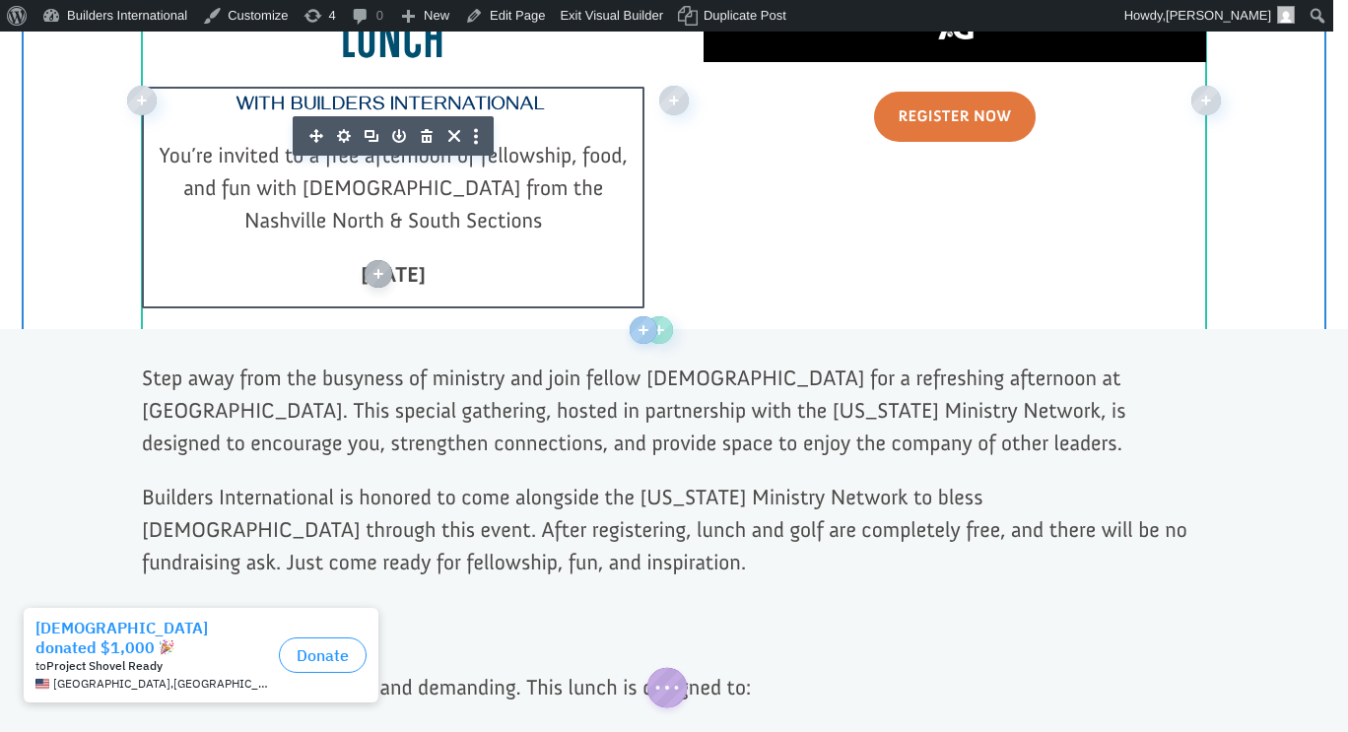
click at [426, 261] on strong "[DATE]" at bounding box center [393, 274] width 65 height 27
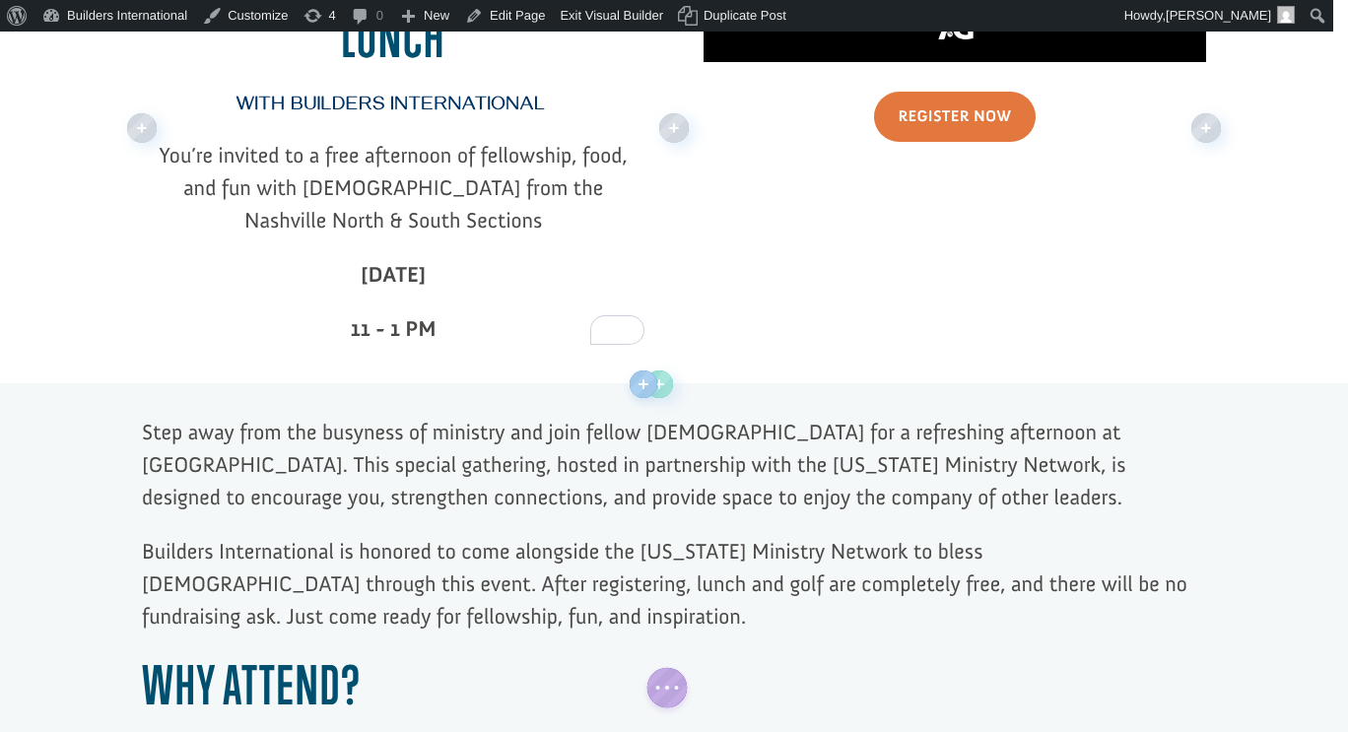
click at [365, 315] on strong "11 - 1 PM" at bounding box center [394, 328] width 86 height 27
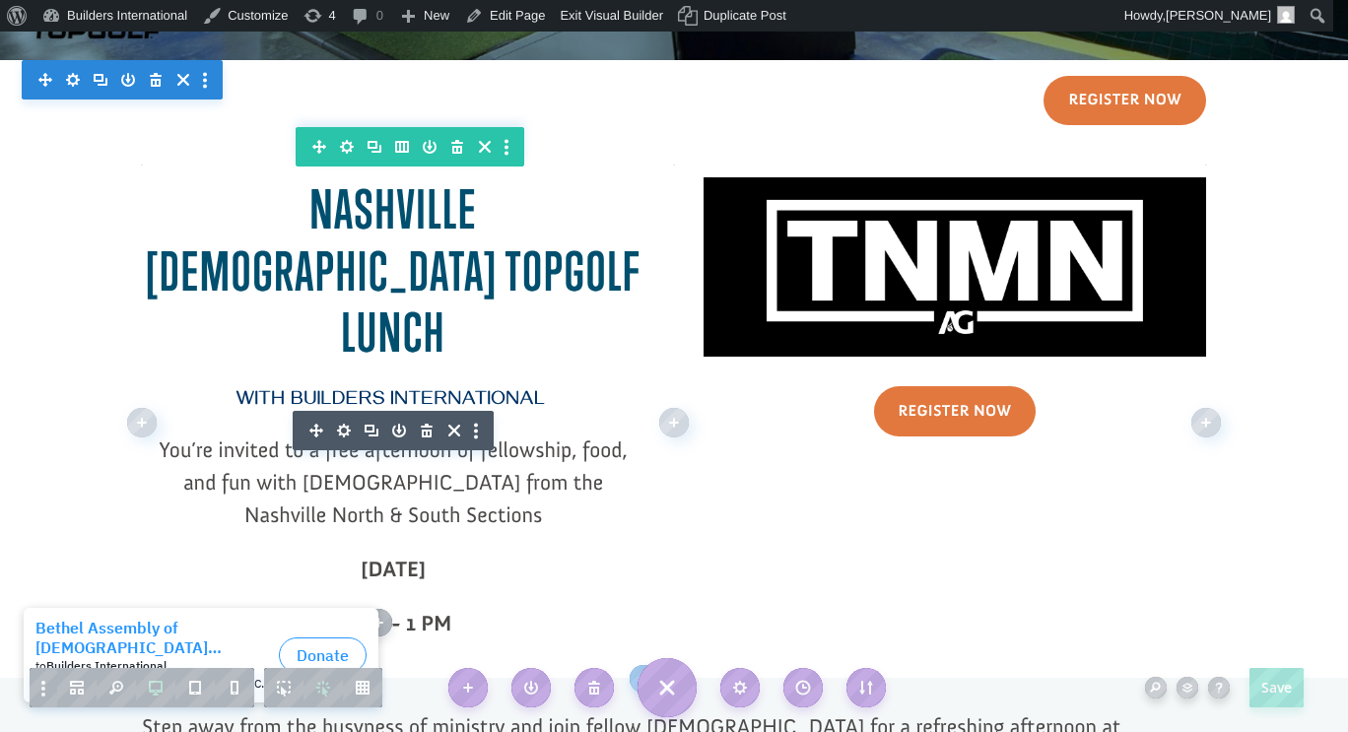
scroll to position [340, 0]
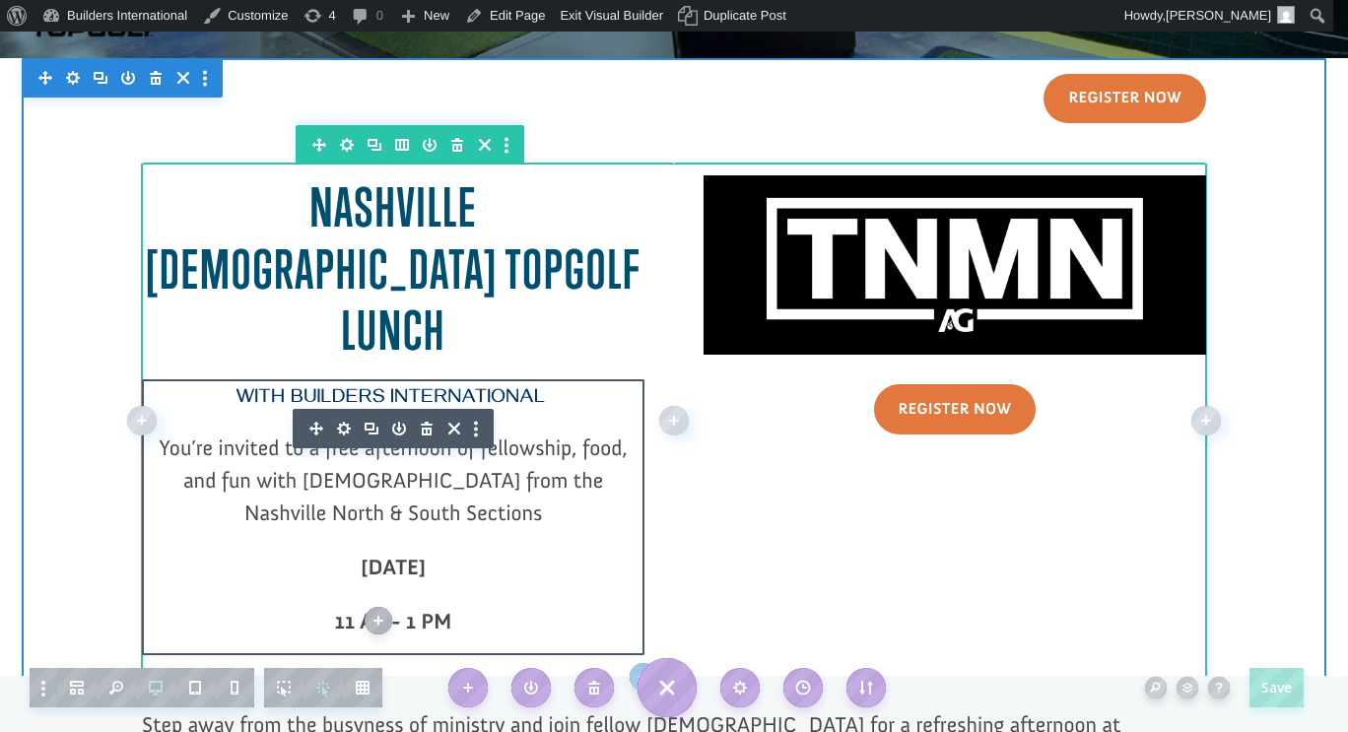
click at [512, 434] on span "You’re invited to a free afternoon of fellowship, food, and fun with [DEMOGRAPH…" at bounding box center [393, 480] width 469 height 92
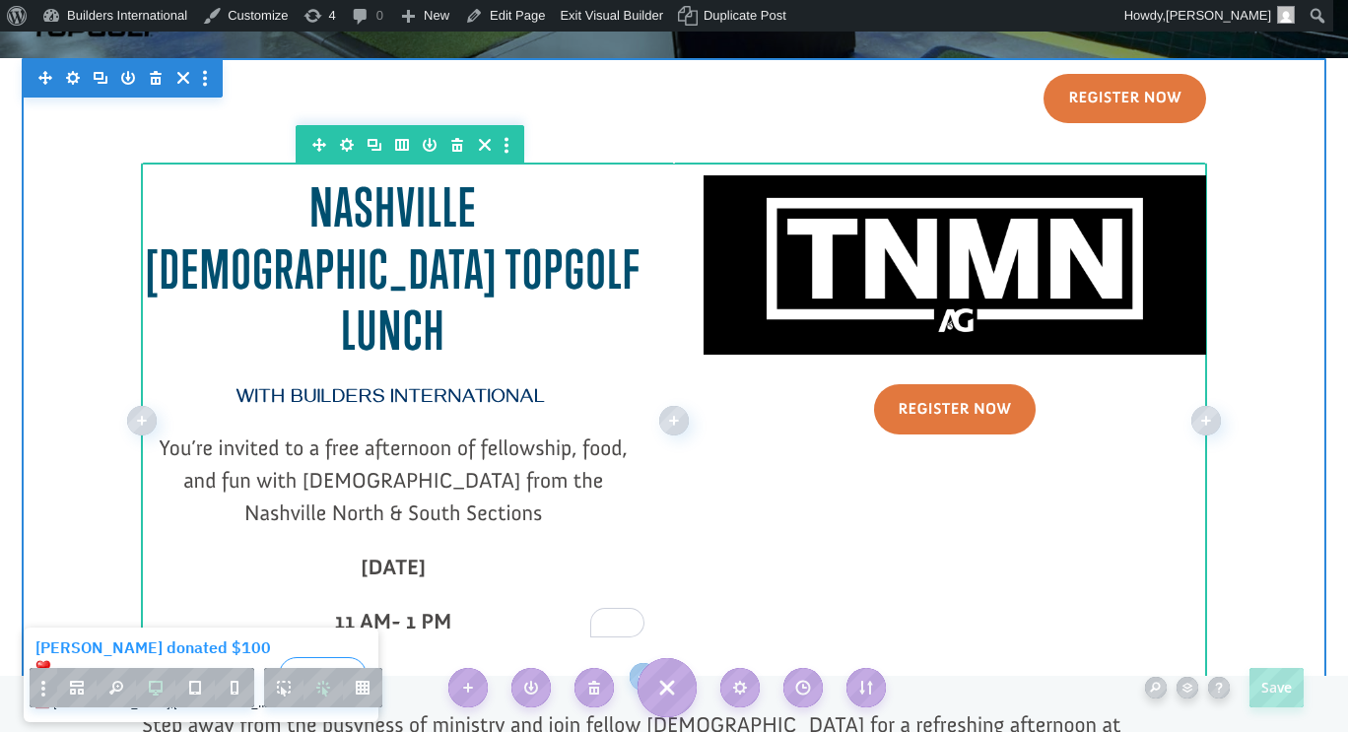
click at [468, 447] on p "You’re invited to a free afternoon of fellowship, food, and fun with [DEMOGRAPH…" at bounding box center [393, 491] width 502 height 119
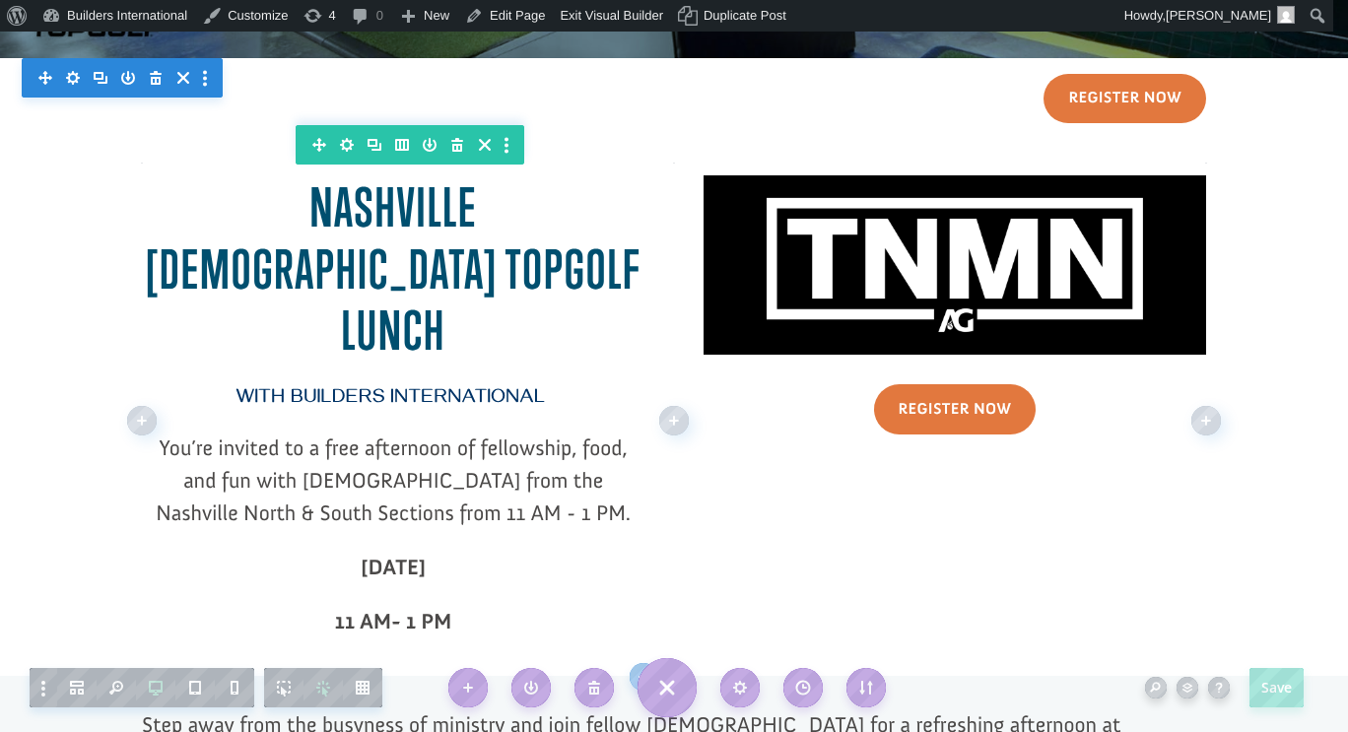
drag, startPoint x: 452, startPoint y: 565, endPoint x: 314, endPoint y: 552, distance: 138.5
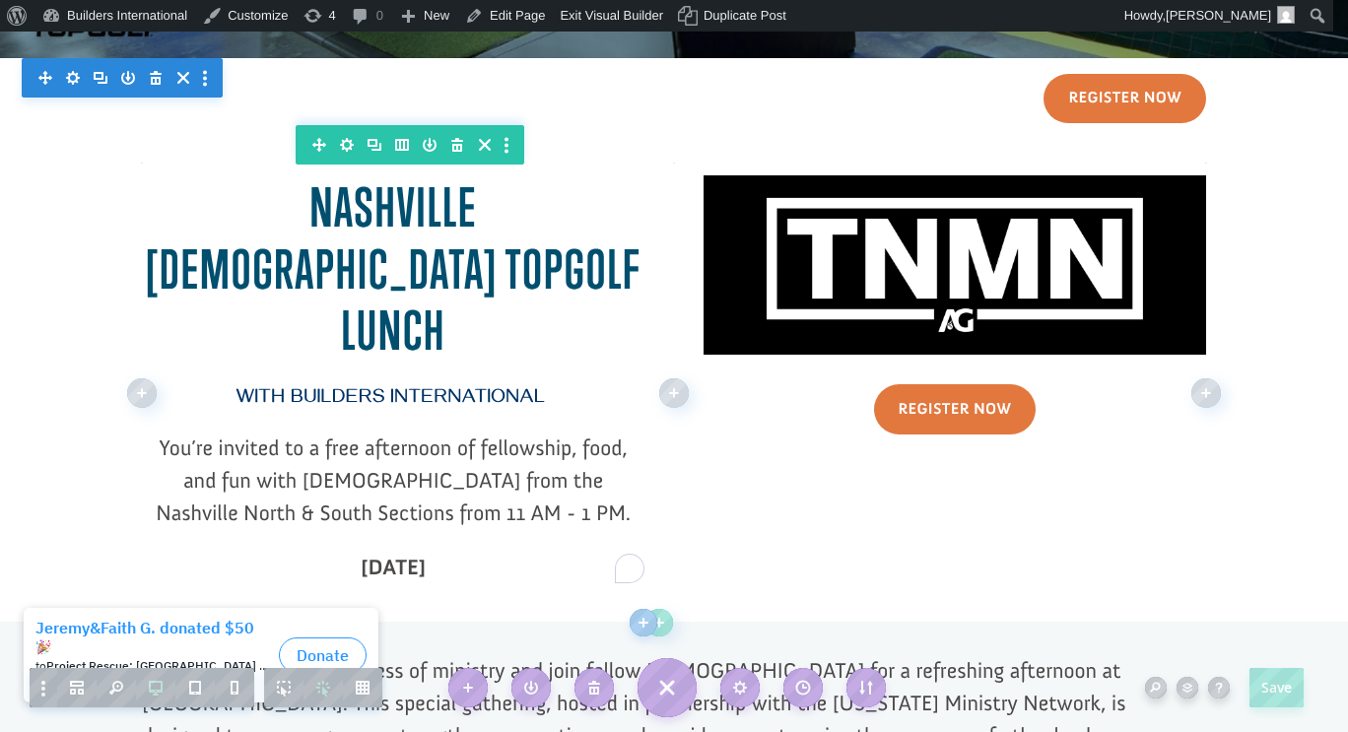
click at [524, 447] on p "You’re invited to a free afternoon of fellowship, food, and fun with [DEMOGRAPH…" at bounding box center [393, 491] width 502 height 119
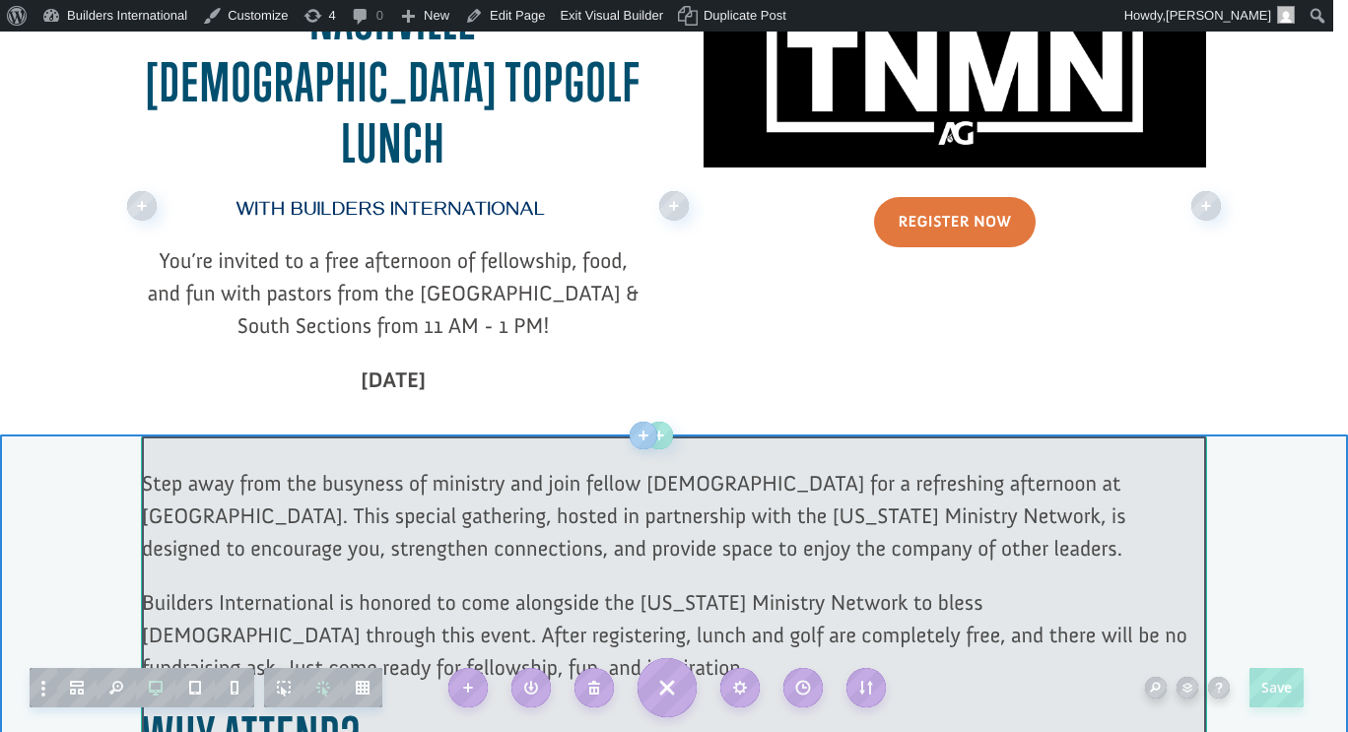
scroll to position [528, 0]
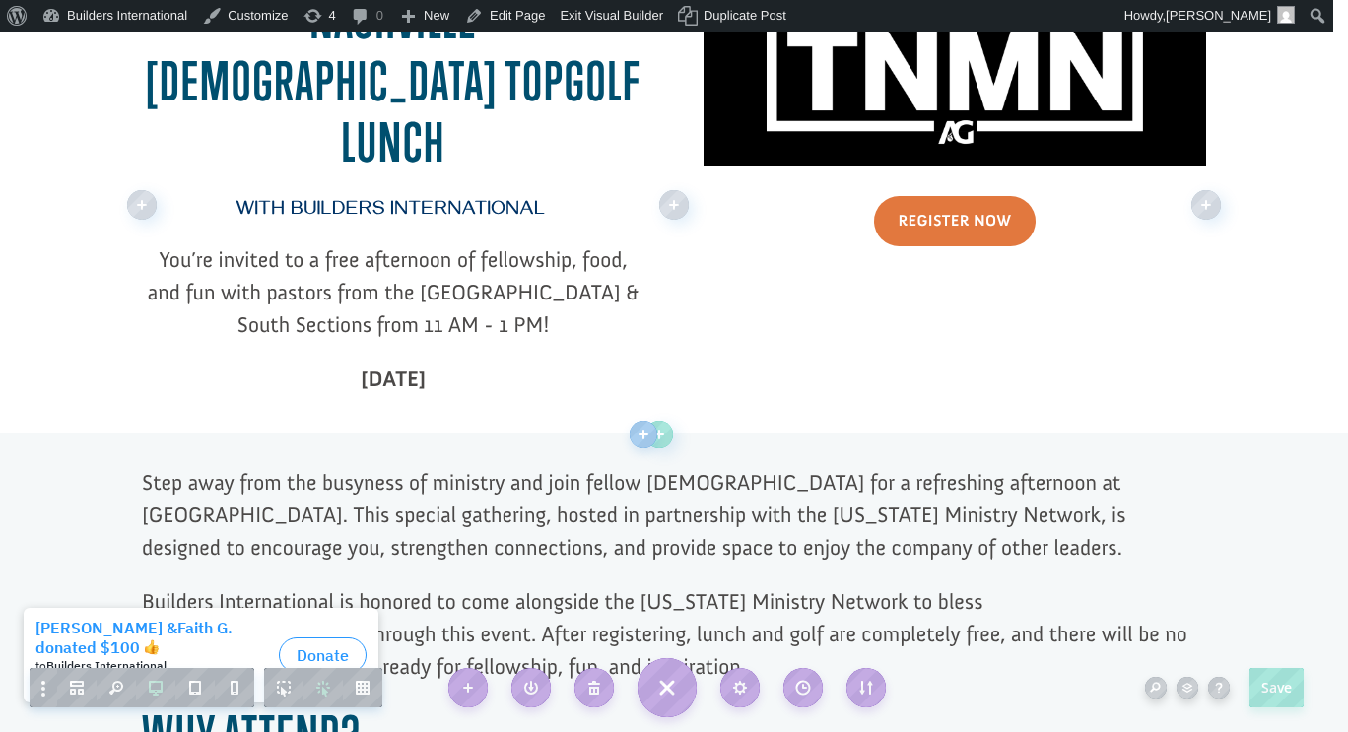
click at [359, 246] on span "You’re invited to a free afternoon of fellowship, food, and fun with pastors fr…" at bounding box center [394, 292] width 492 height 92
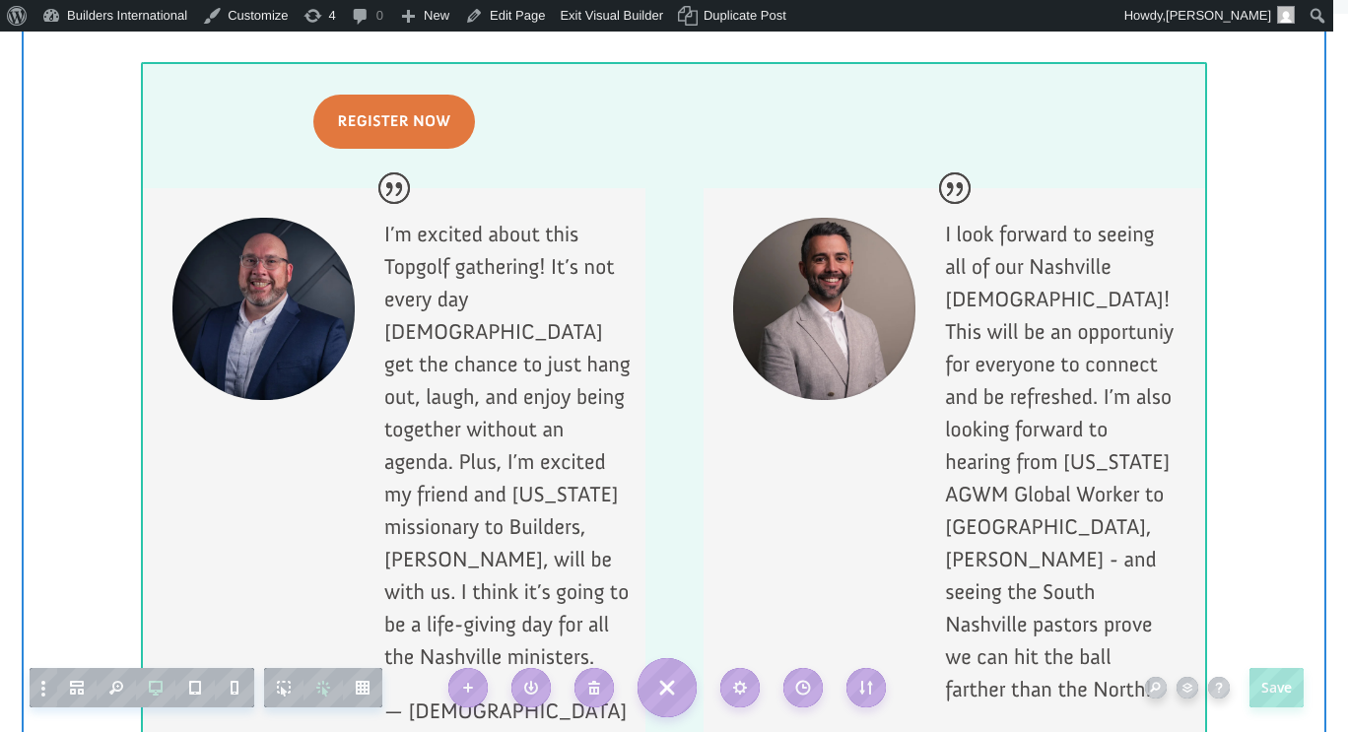
scroll to position [2050, 0]
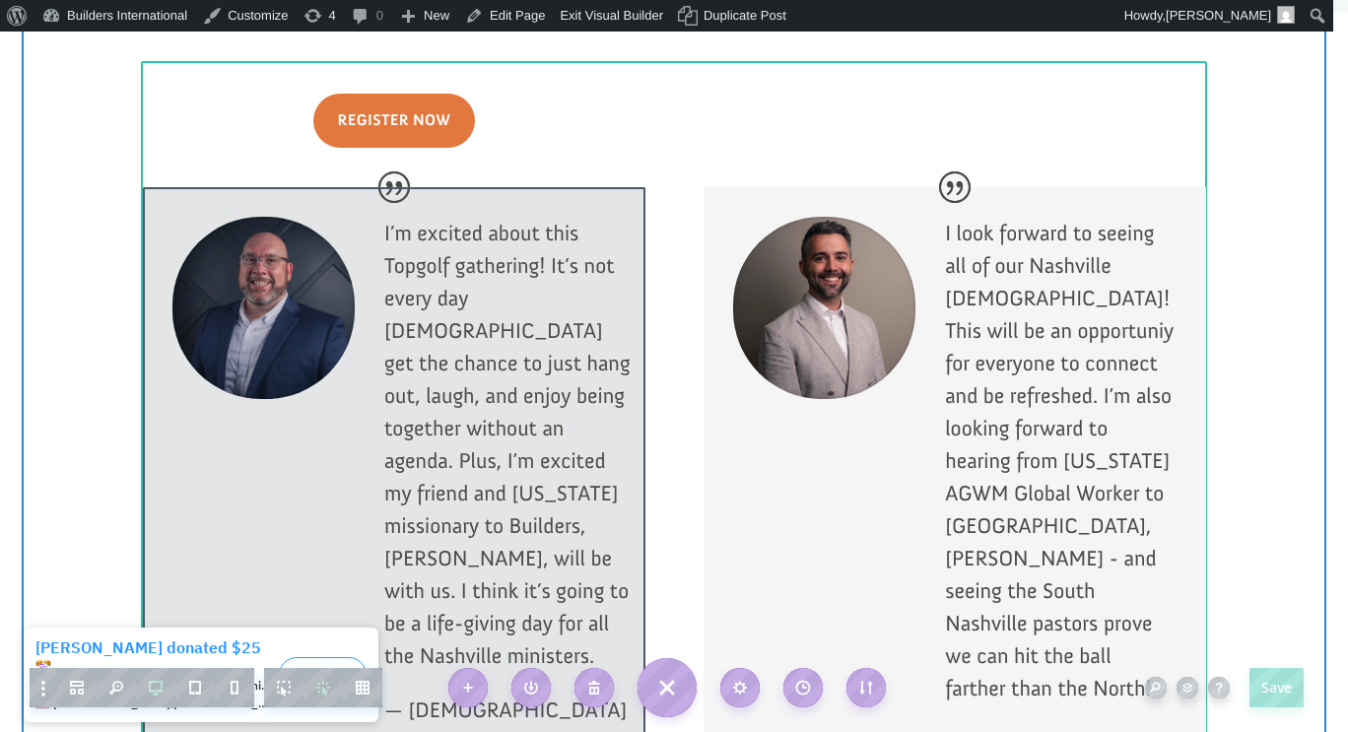
click at [567, 425] on div at bounding box center [394, 520] width 502 height 667
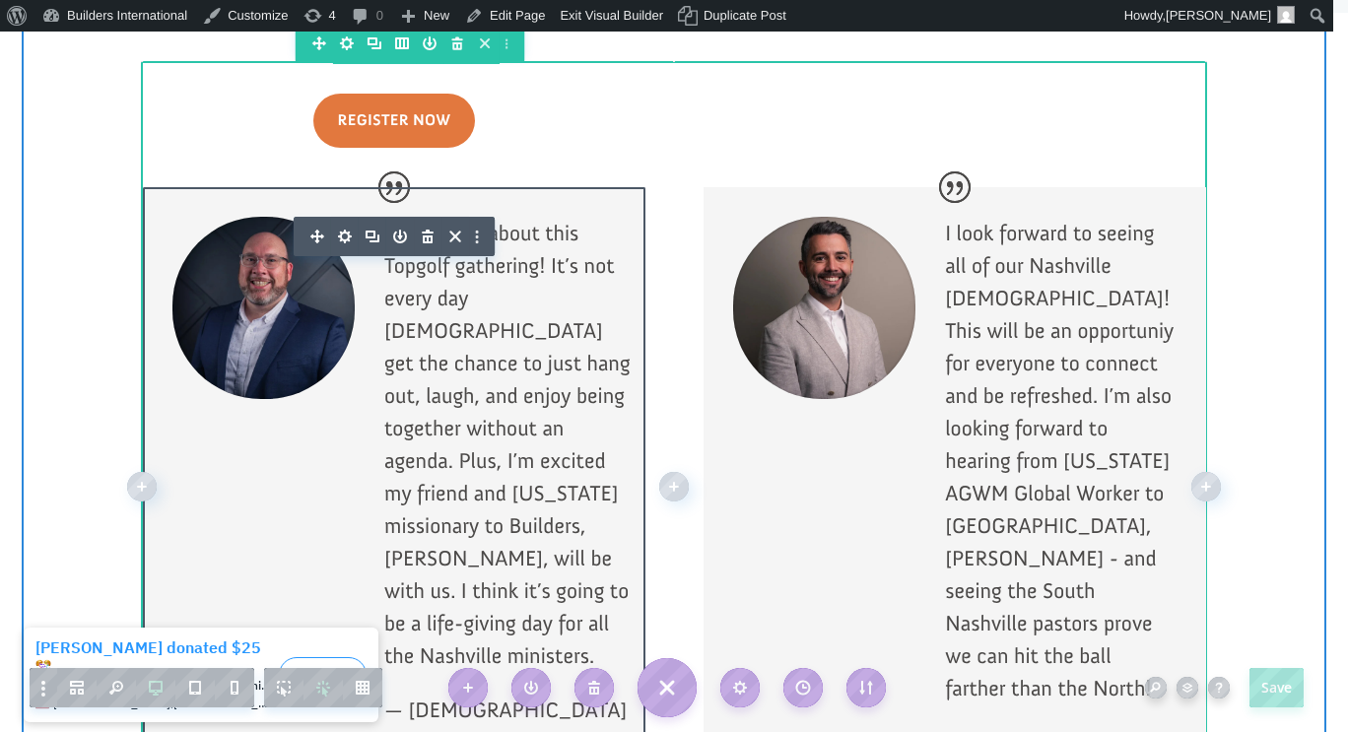
click at [570, 436] on p "I’m excited about this Topgolf gathering! It’s not every day [DEMOGRAPHIC_DATA]…" at bounding box center [509, 455] width 251 height 477
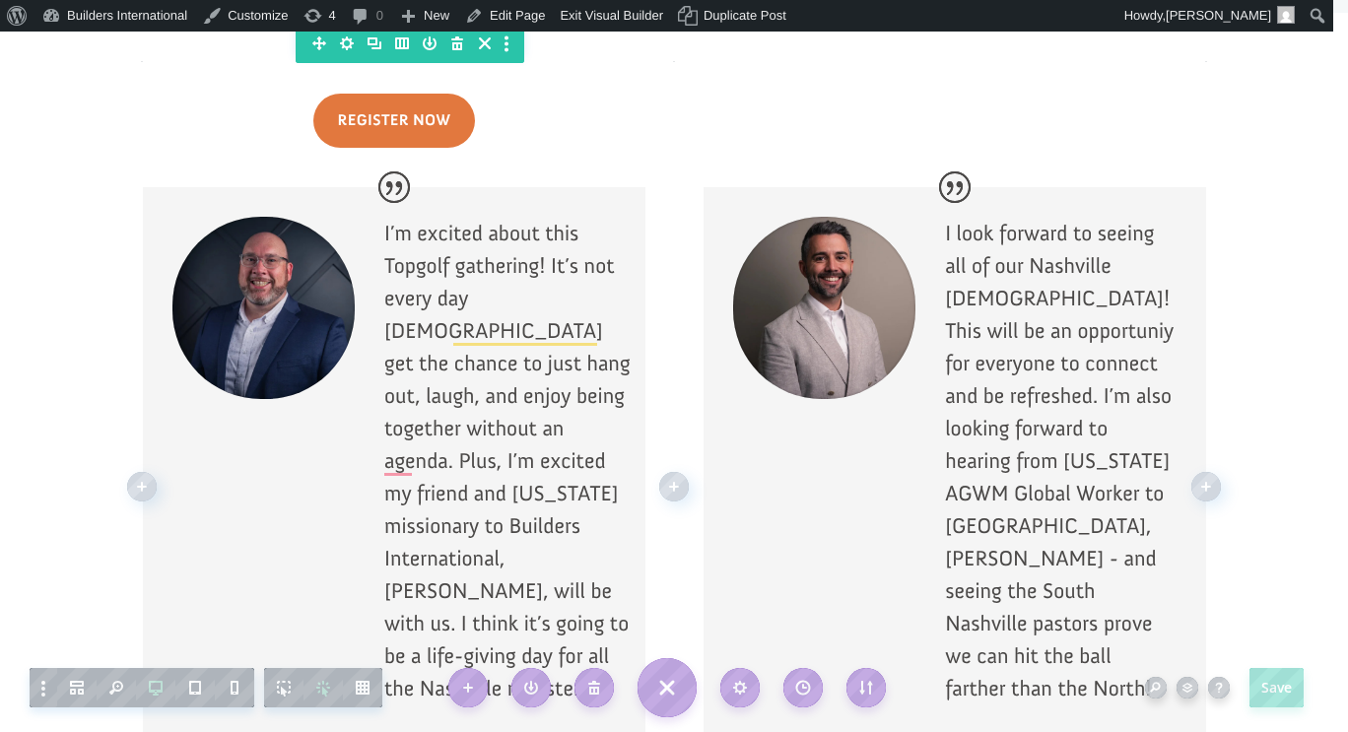
click at [384, 405] on p "I’m excited about this Topgolf gathering! It’s not every day pastors get the ch…" at bounding box center [509, 471] width 251 height 509
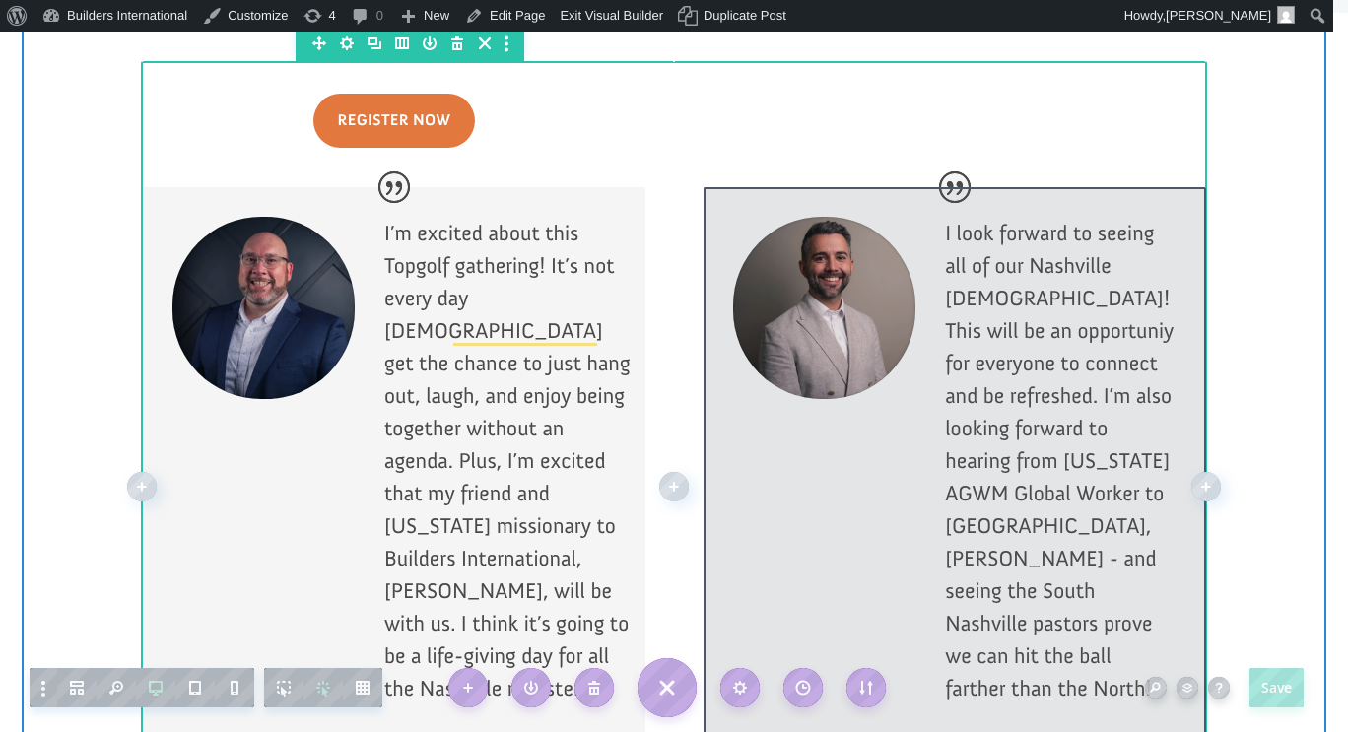
click at [1068, 395] on div at bounding box center [954, 548] width 502 height 723
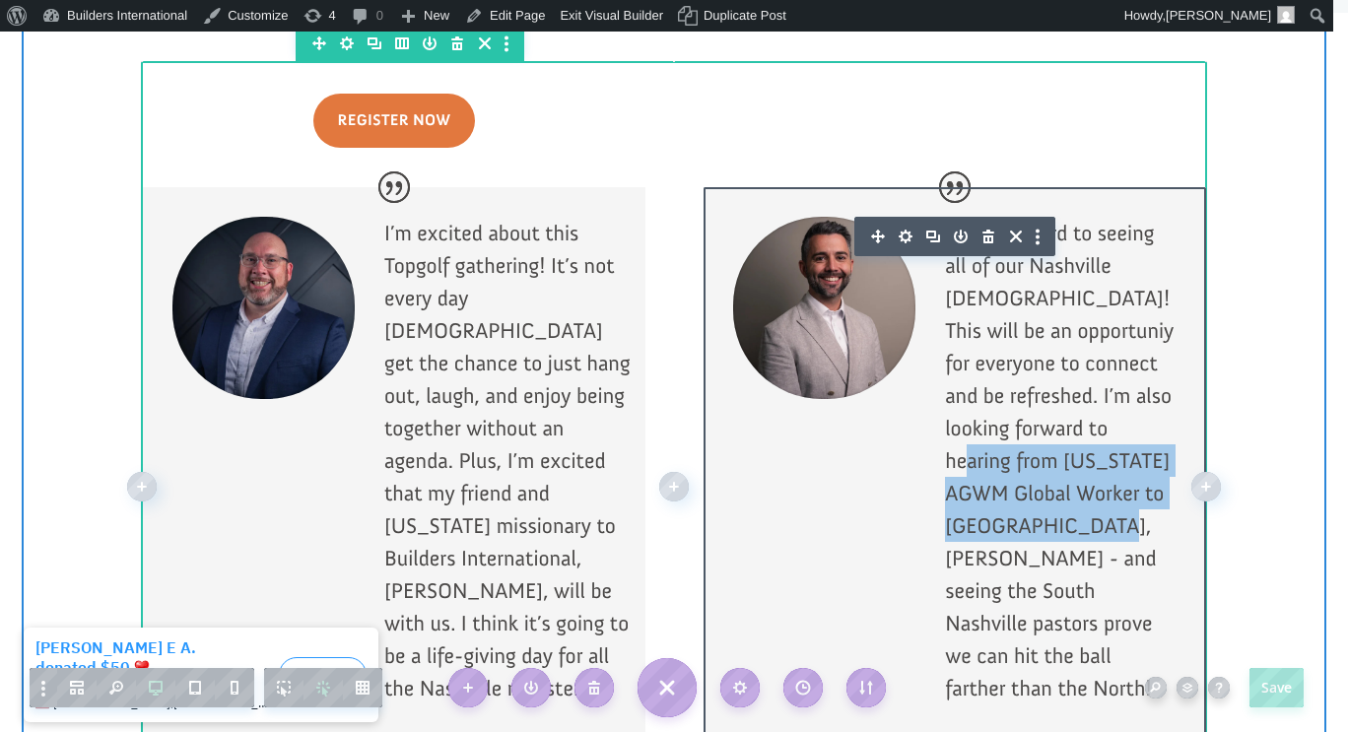
drag, startPoint x: 1059, startPoint y: 398, endPoint x: 1028, endPoint y: 497, distance: 103.4
click at [1028, 497] on p "I look forward to seeing all of our Nashville [DEMOGRAPHIC_DATA]! This will be …" at bounding box center [1061, 471] width 232 height 509
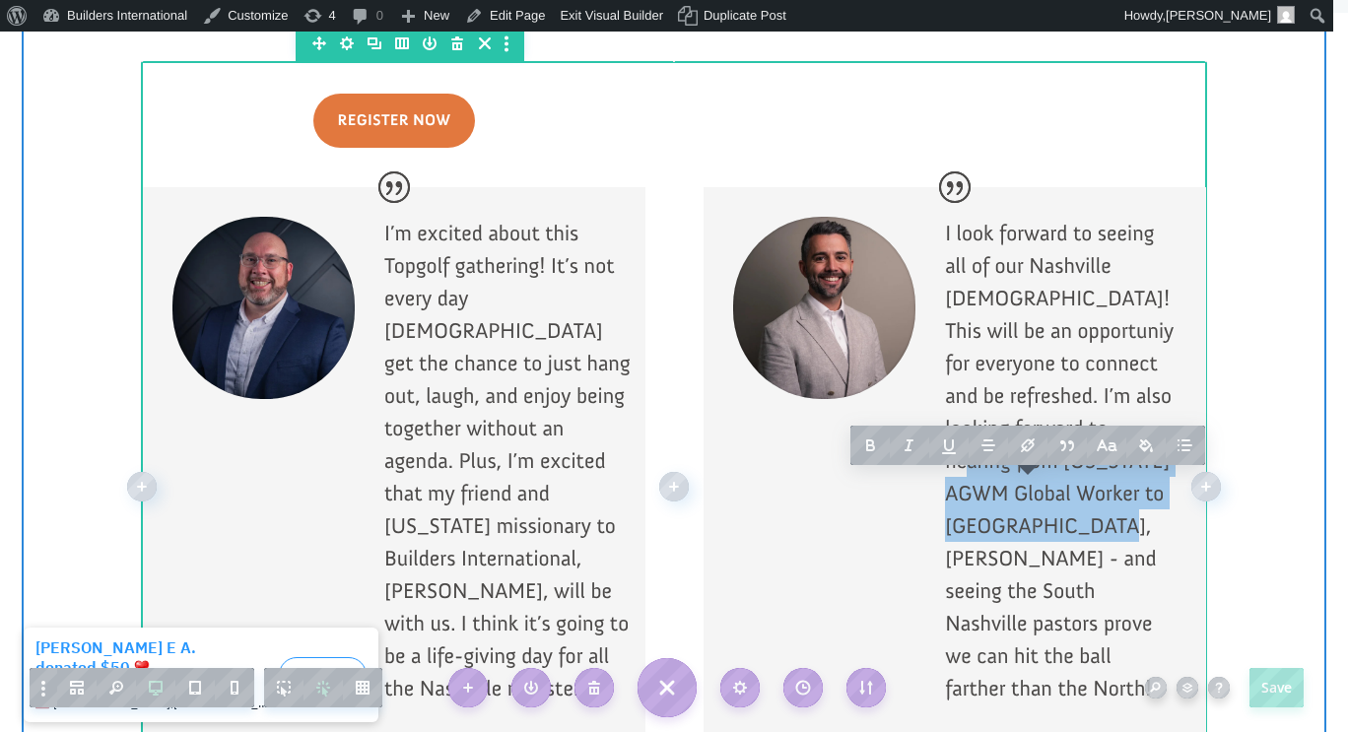
copy p "[US_STATE] AGWM Global Worker to [GEOGRAPHIC_DATA], [PERSON_NAME]"
click at [793, 470] on div "I look forward to seeing all of our Nashville [DEMOGRAPHIC_DATA]! This will be …" at bounding box center [954, 548] width 502 height 723
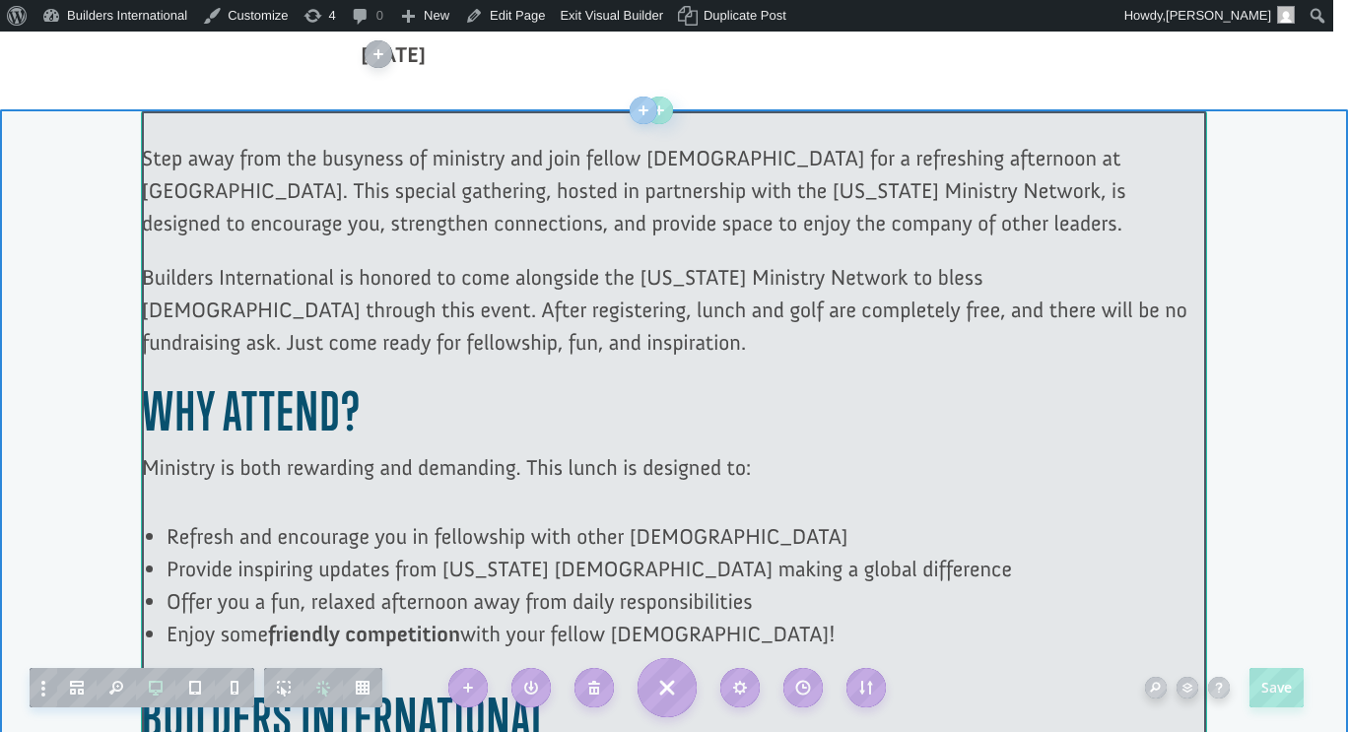
scroll to position [850, 0]
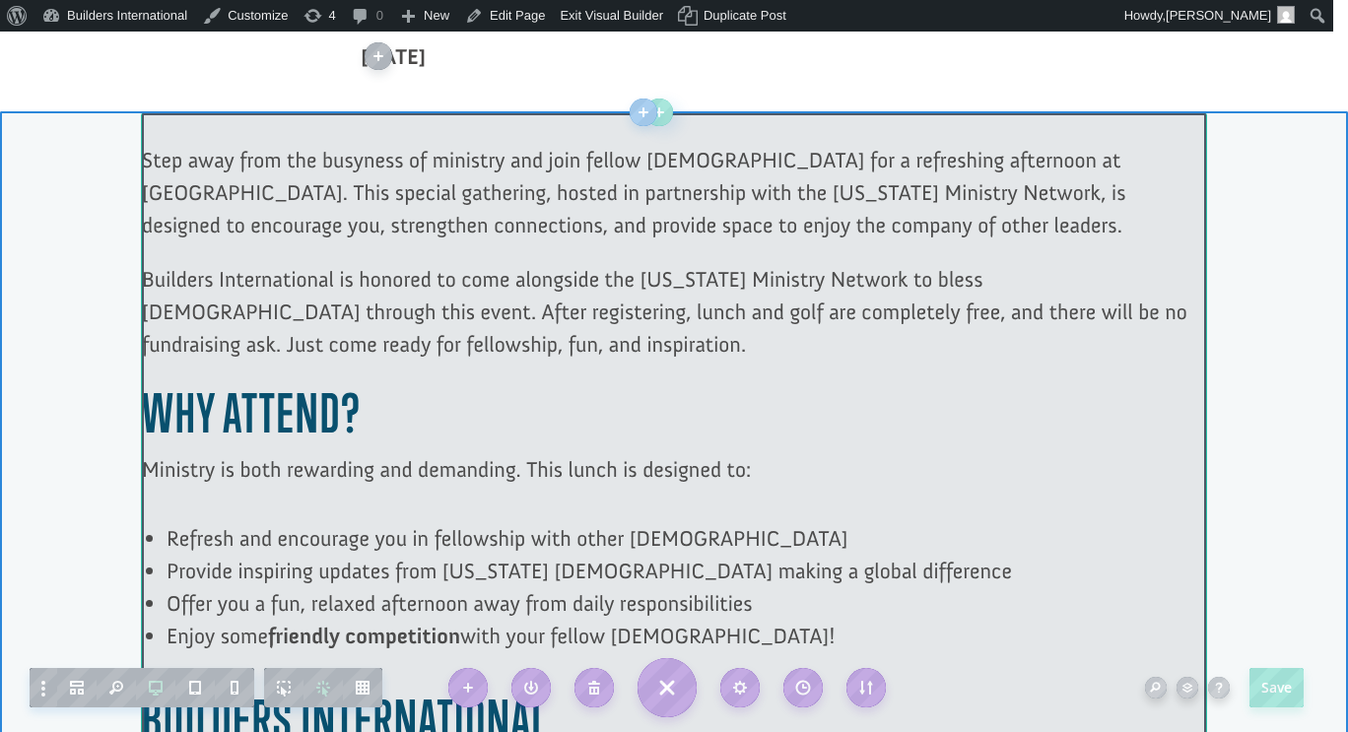
click at [793, 228] on div at bounding box center [674, 499] width 1064 height 773
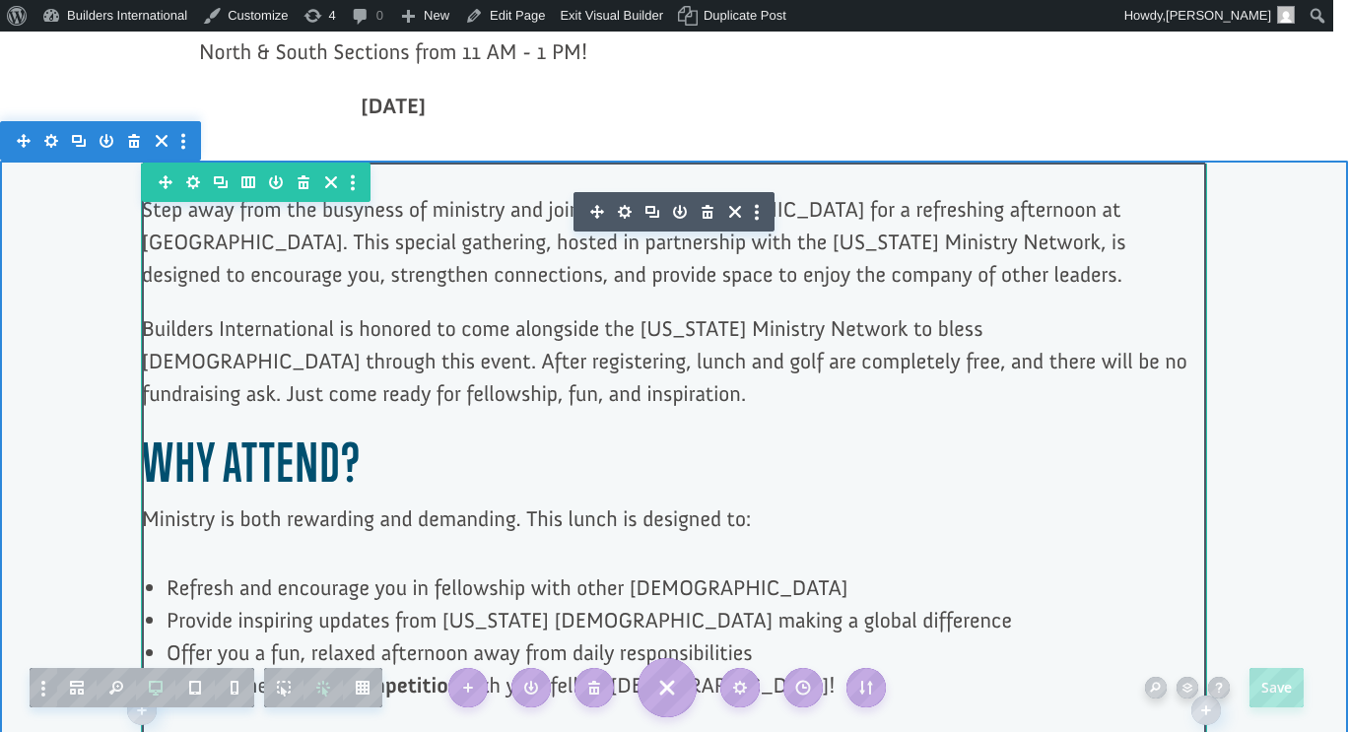
scroll to position [800, 0]
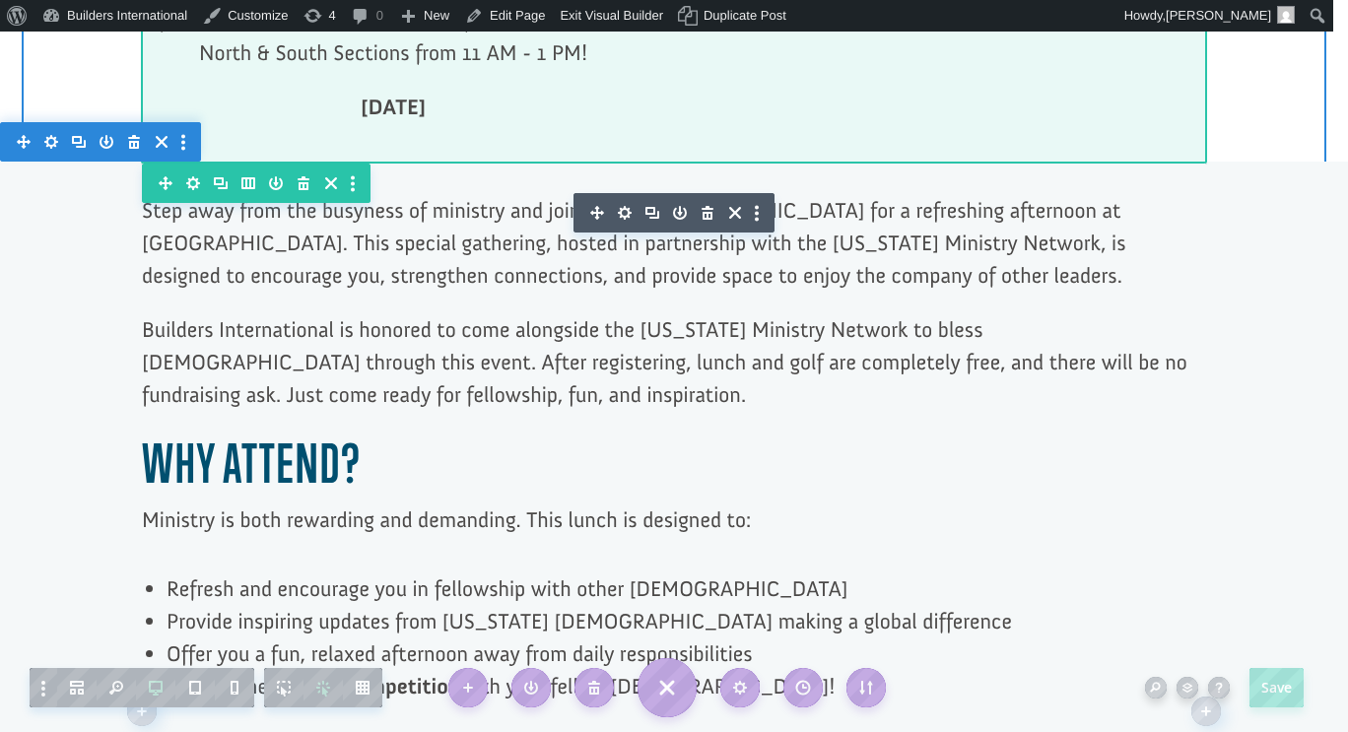
click at [762, 313] on p "Builders International is honored to come alongside the [US_STATE] Ministry Net…" at bounding box center [674, 372] width 1064 height 119
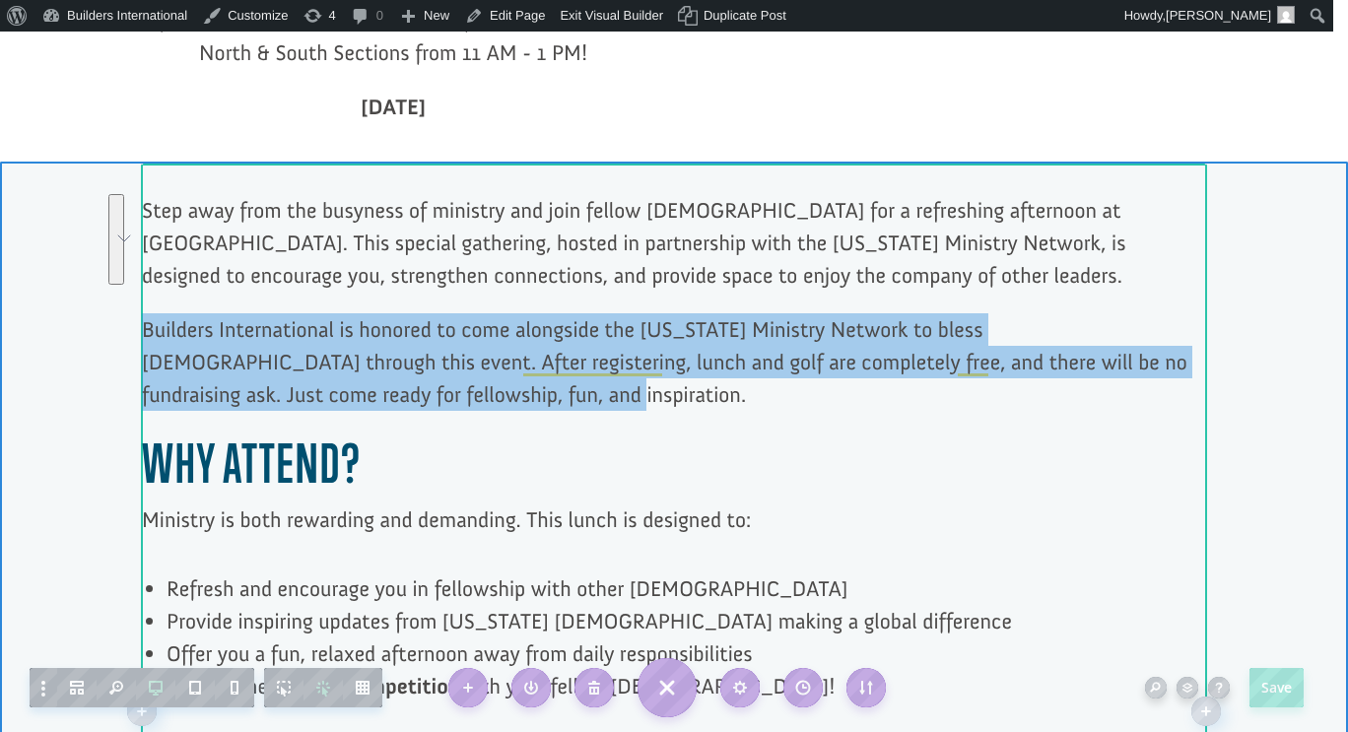
drag, startPoint x: 444, startPoint y: 338, endPoint x: 135, endPoint y: 276, distance: 315.5
click at [142, 313] on p "Builders International is honored to come alongside the [US_STATE] Ministry Net…" at bounding box center [674, 372] width 1064 height 119
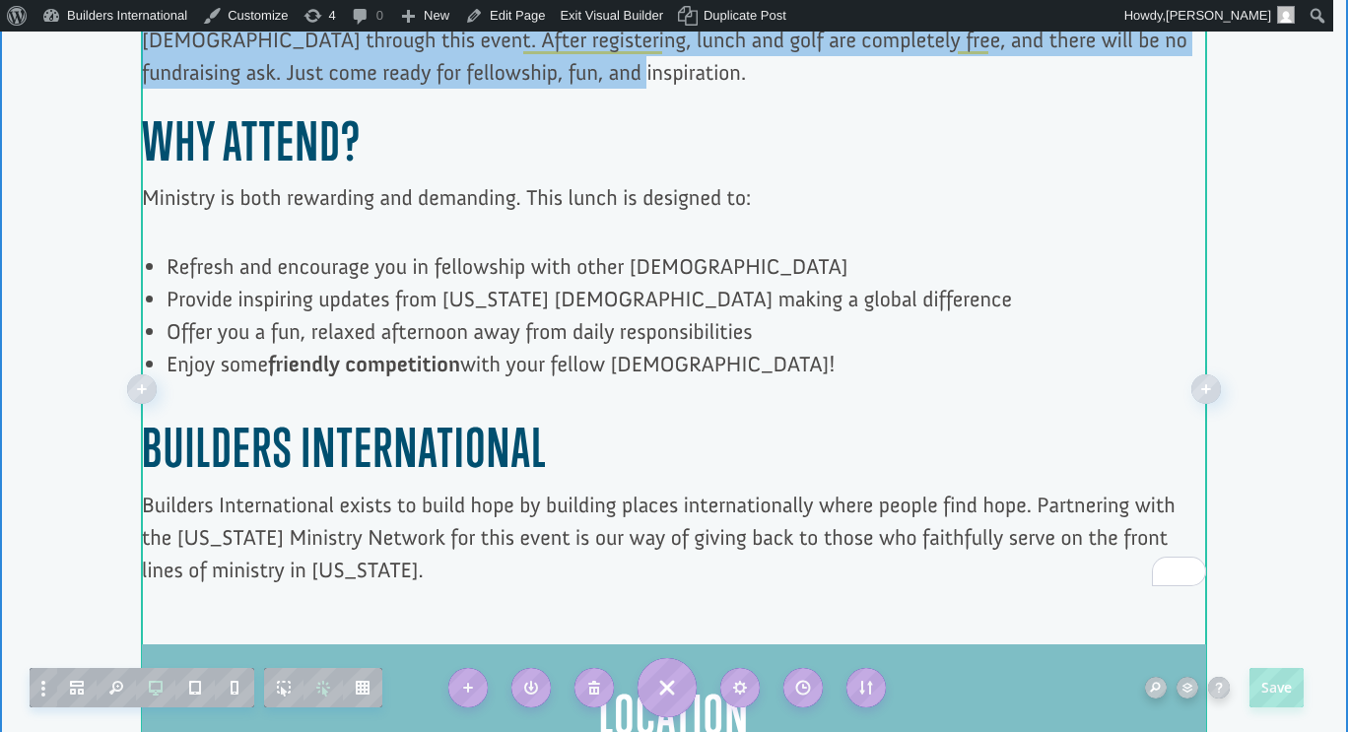
scroll to position [1123, 0]
copy p "Builders International is honored to come alongside the [US_STATE] Ministry Net…"
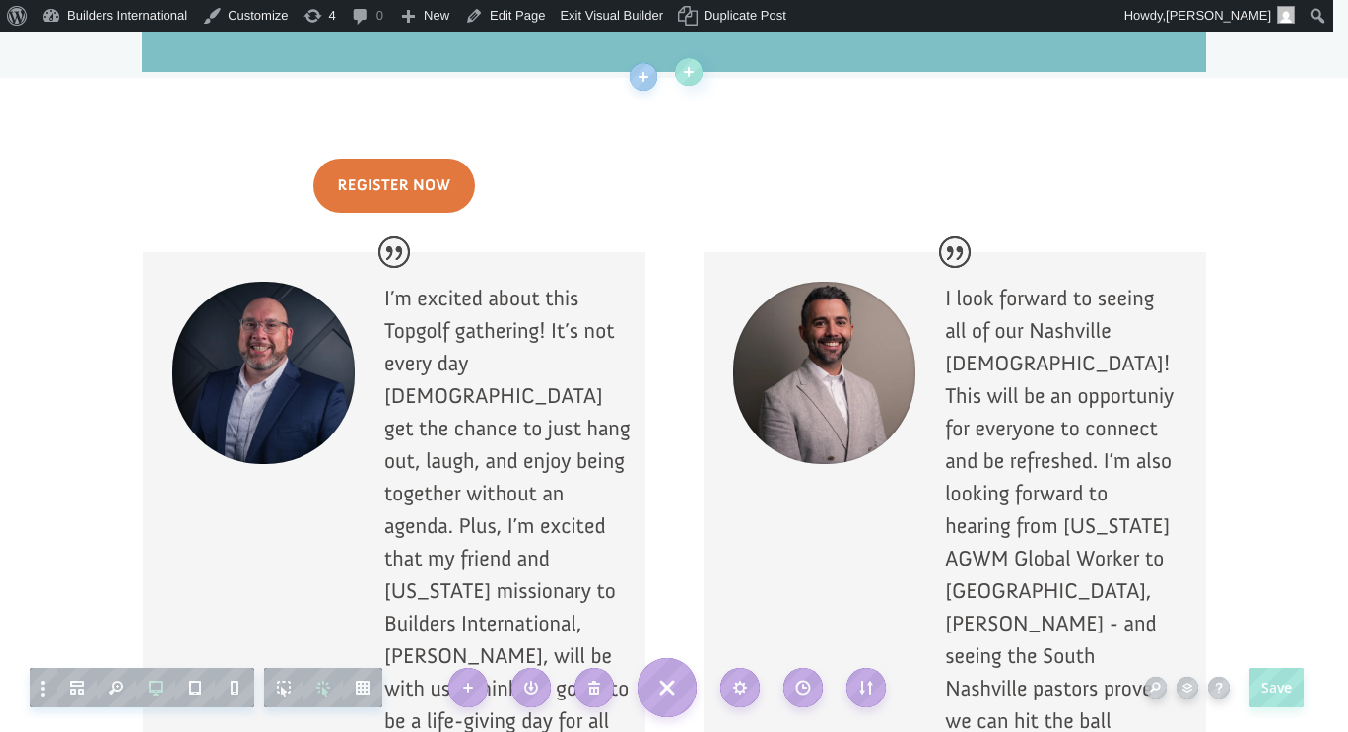
scroll to position [1991, 0]
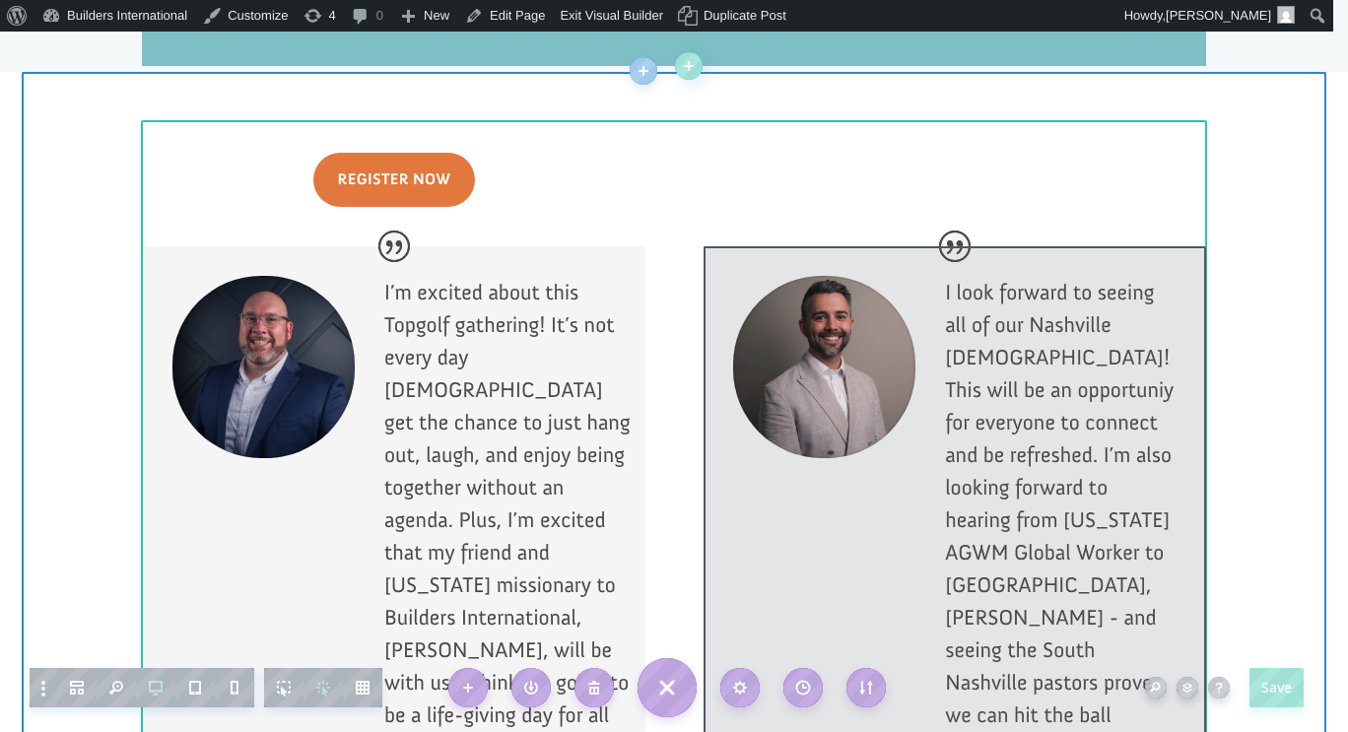
click at [1041, 513] on div at bounding box center [954, 607] width 502 height 723
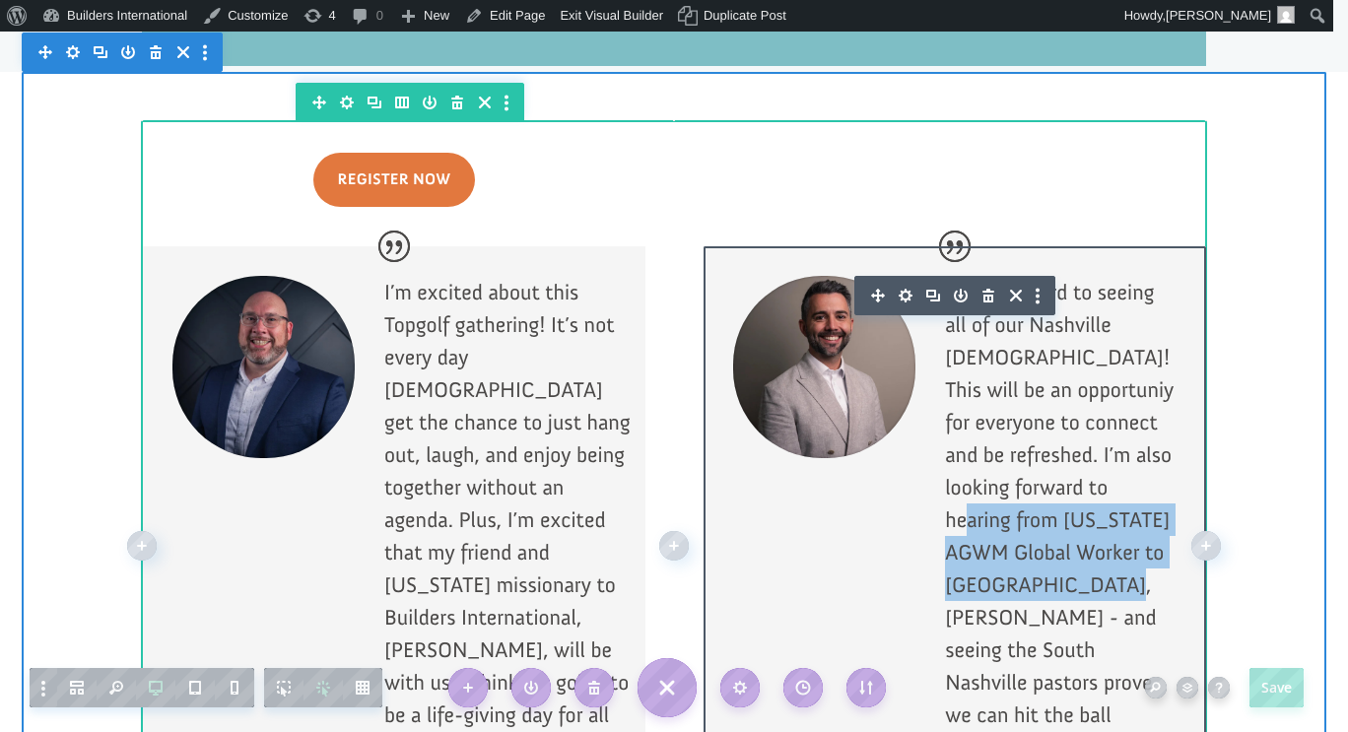
drag, startPoint x: 1059, startPoint y: 460, endPoint x: 1032, endPoint y: 553, distance: 96.4
click at [1032, 553] on p "I look forward to seeing all of our Nashville [DEMOGRAPHIC_DATA]! This will be …" at bounding box center [1061, 530] width 232 height 509
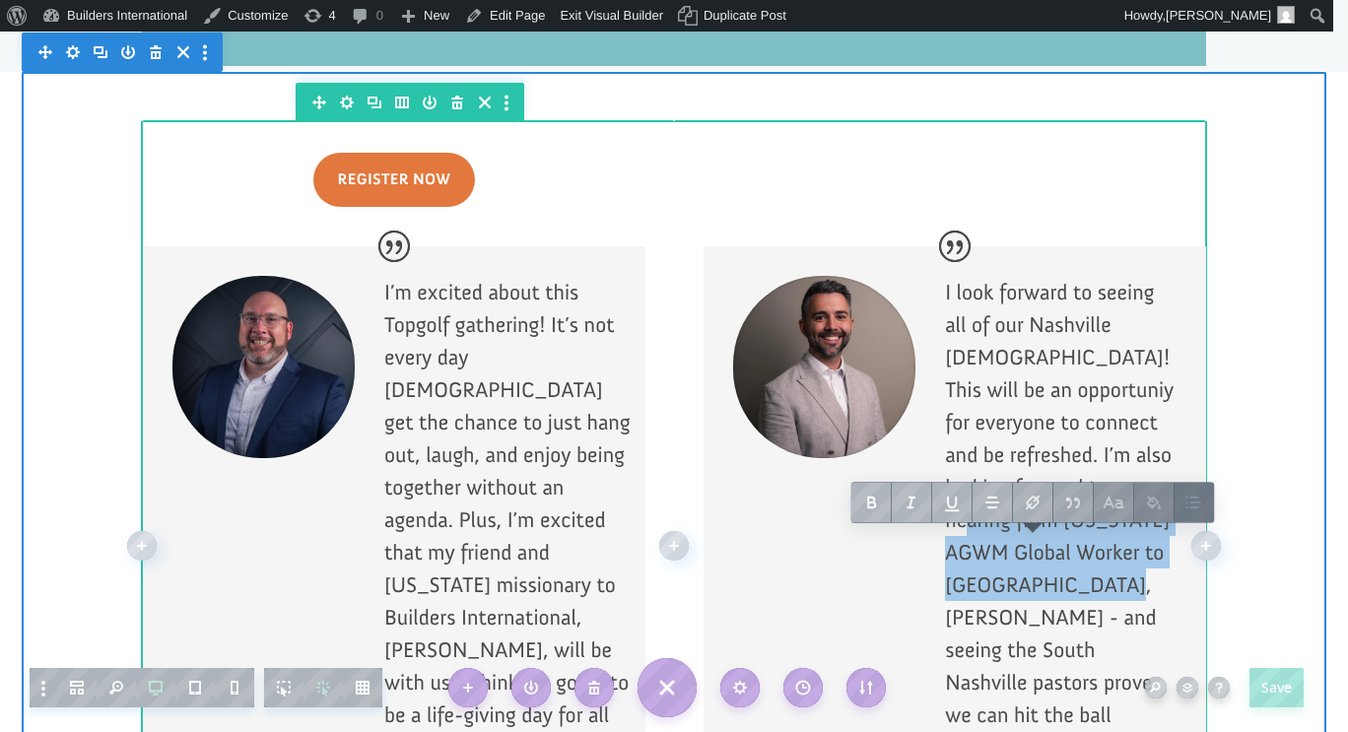
copy p "Tennessee AGWM Global Worker to Bangladesh, Dustin Barthalow"
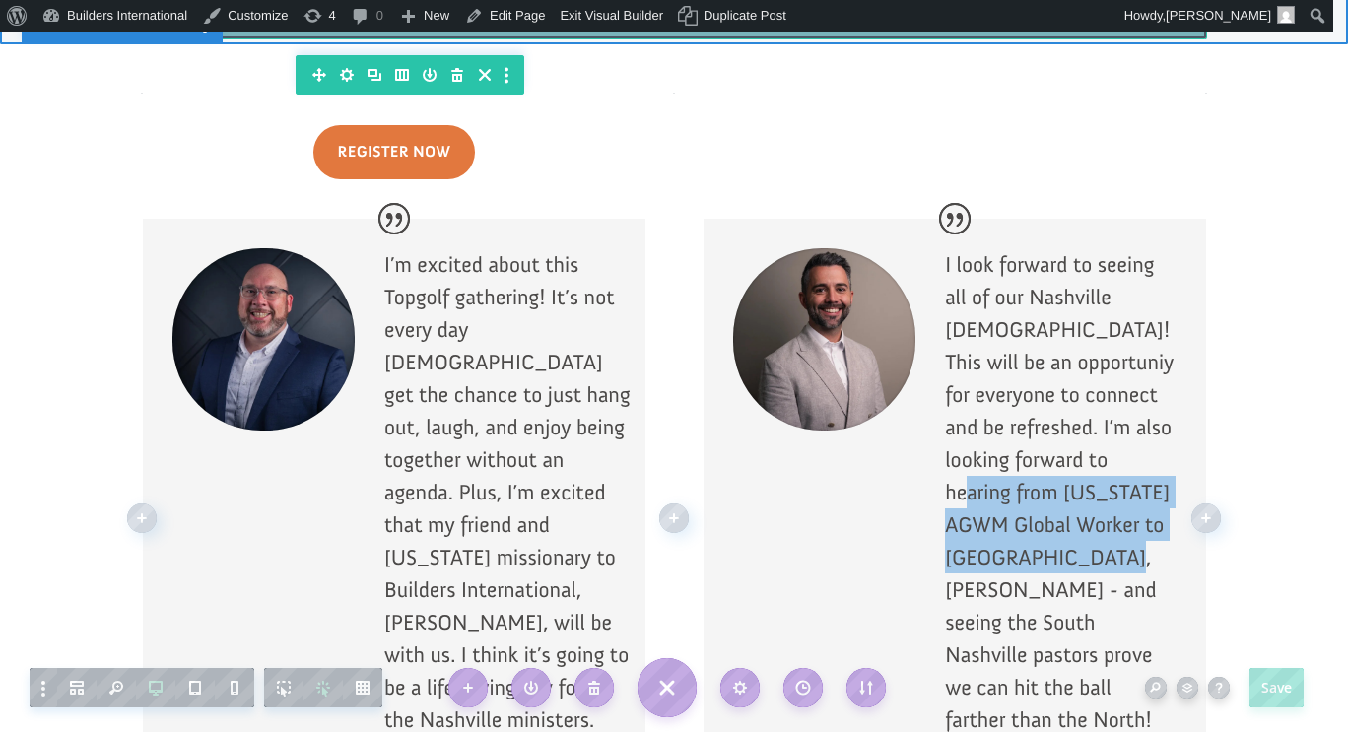
scroll to position [2022, 0]
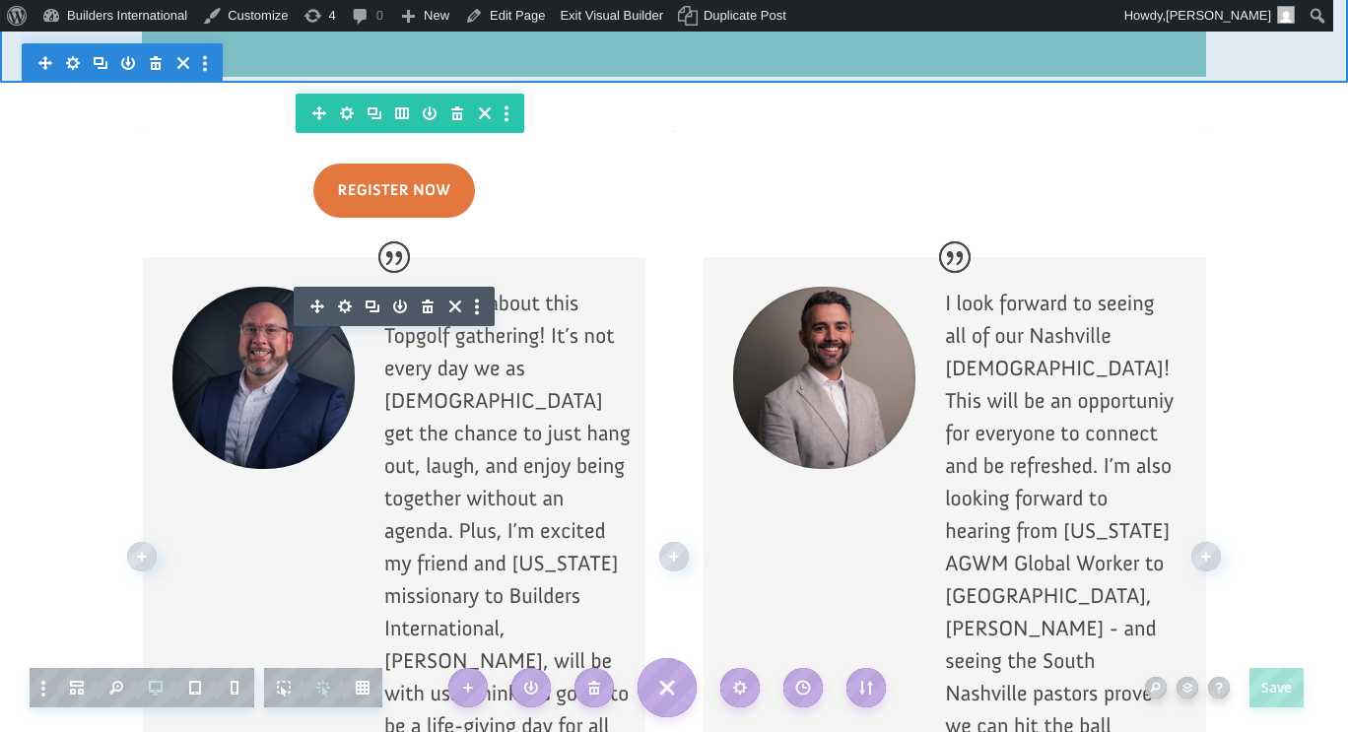
scroll to position [2098, 0]
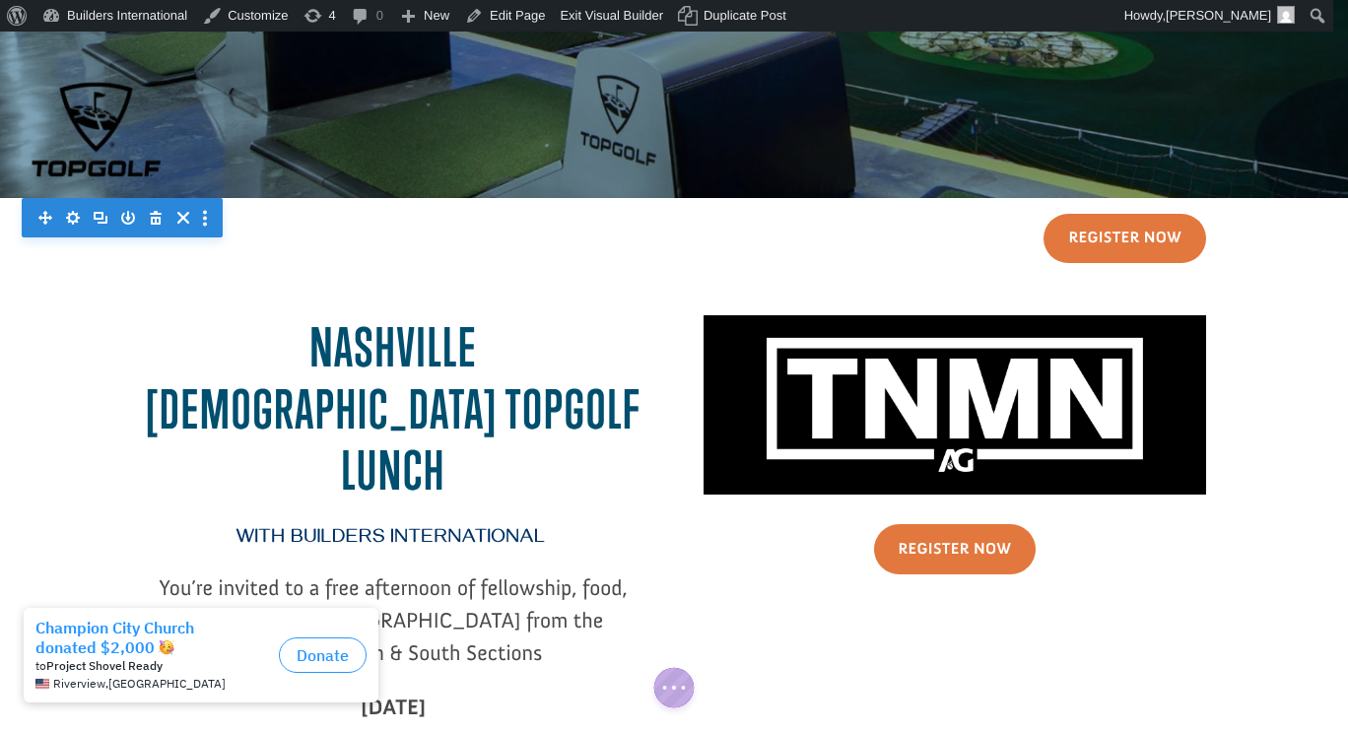
scroll to position [201, 0]
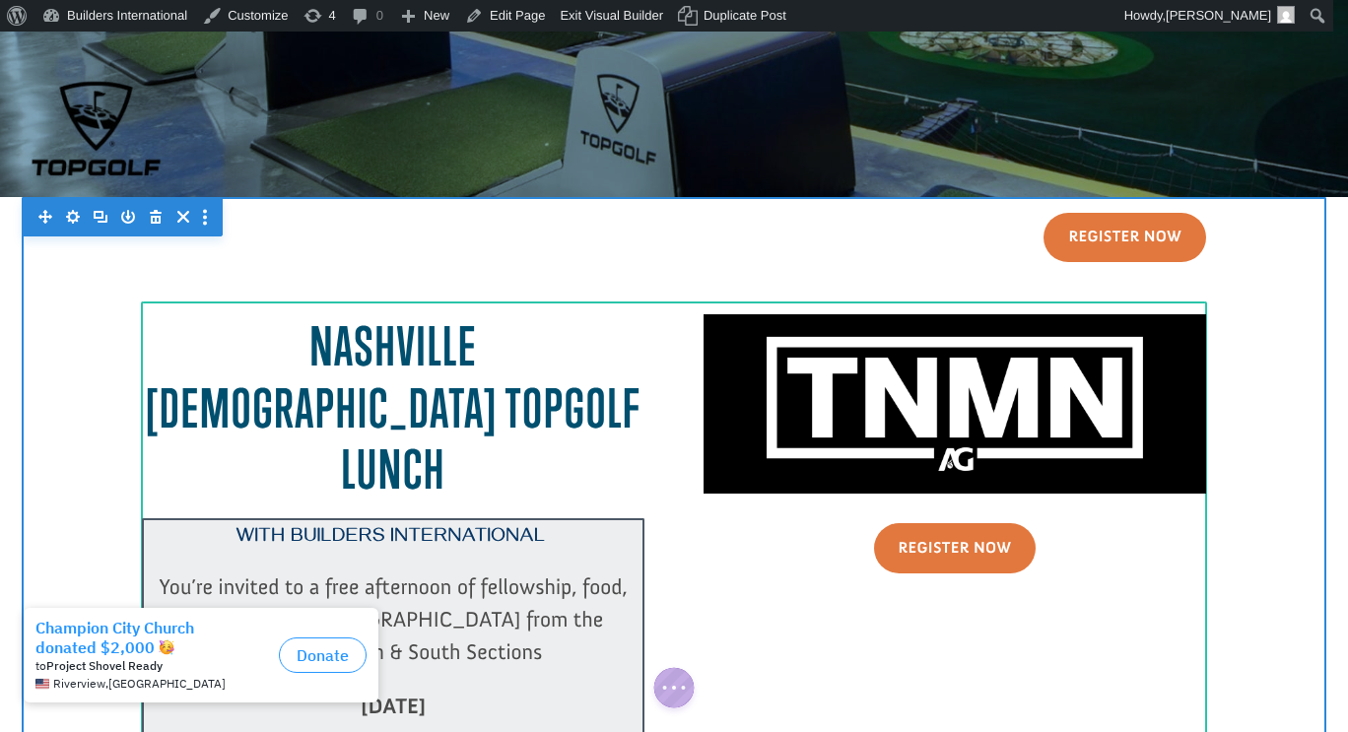
click at [364, 525] on div at bounding box center [393, 629] width 502 height 222
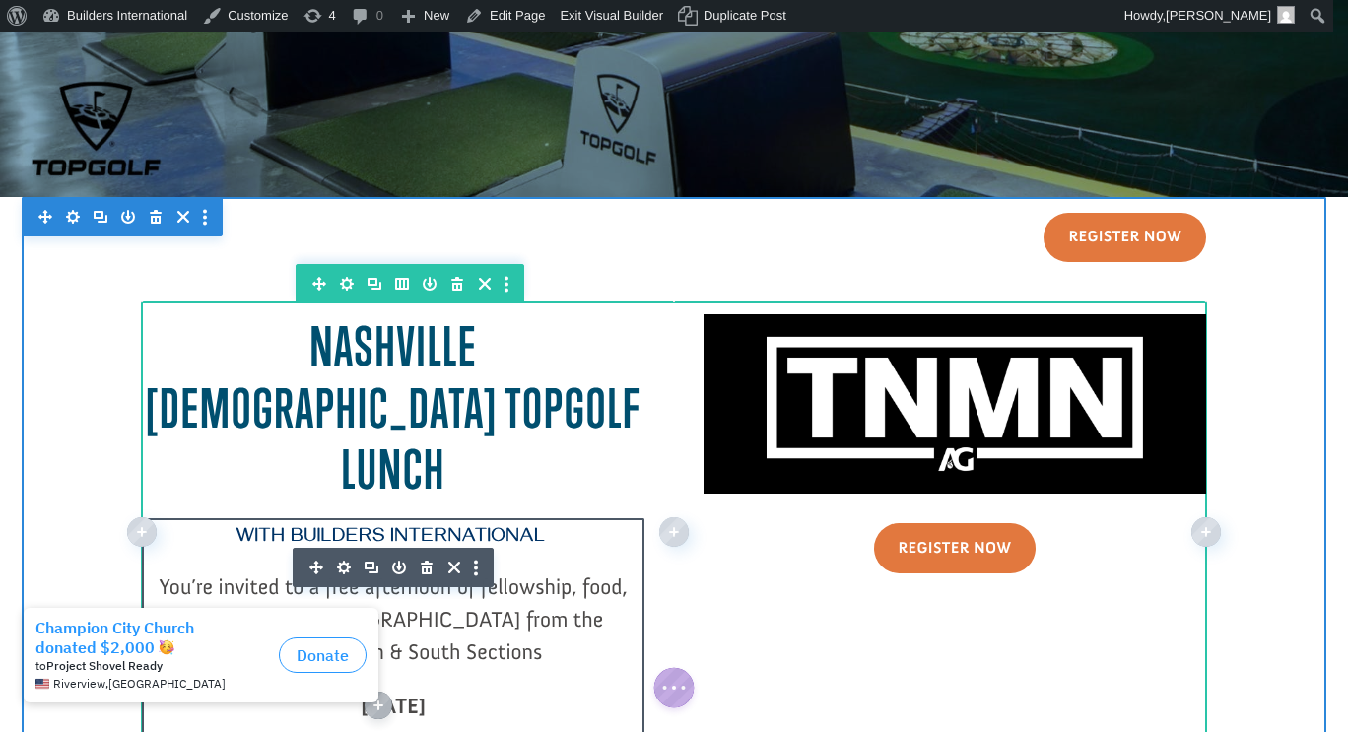
click at [356, 548] on div at bounding box center [393, 567] width 201 height 39
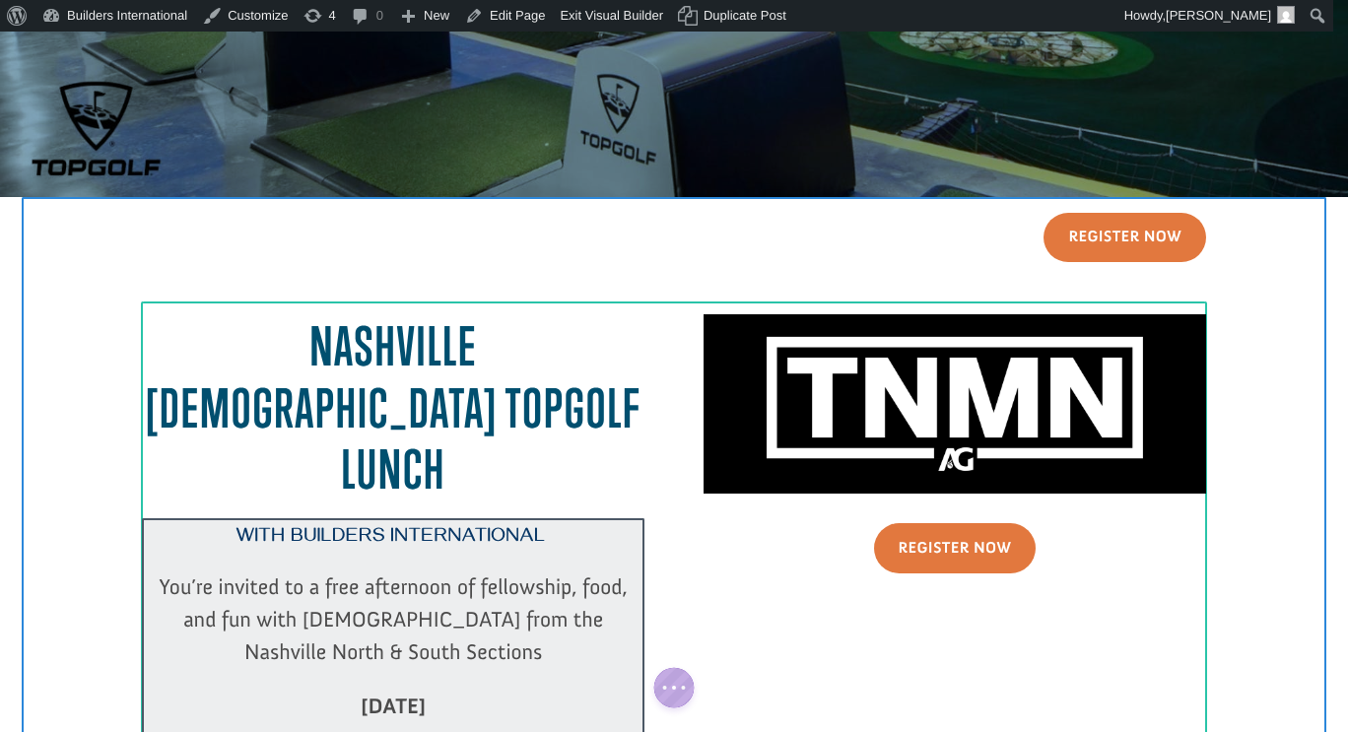
click at [344, 519] on div at bounding box center [393, 629] width 502 height 222
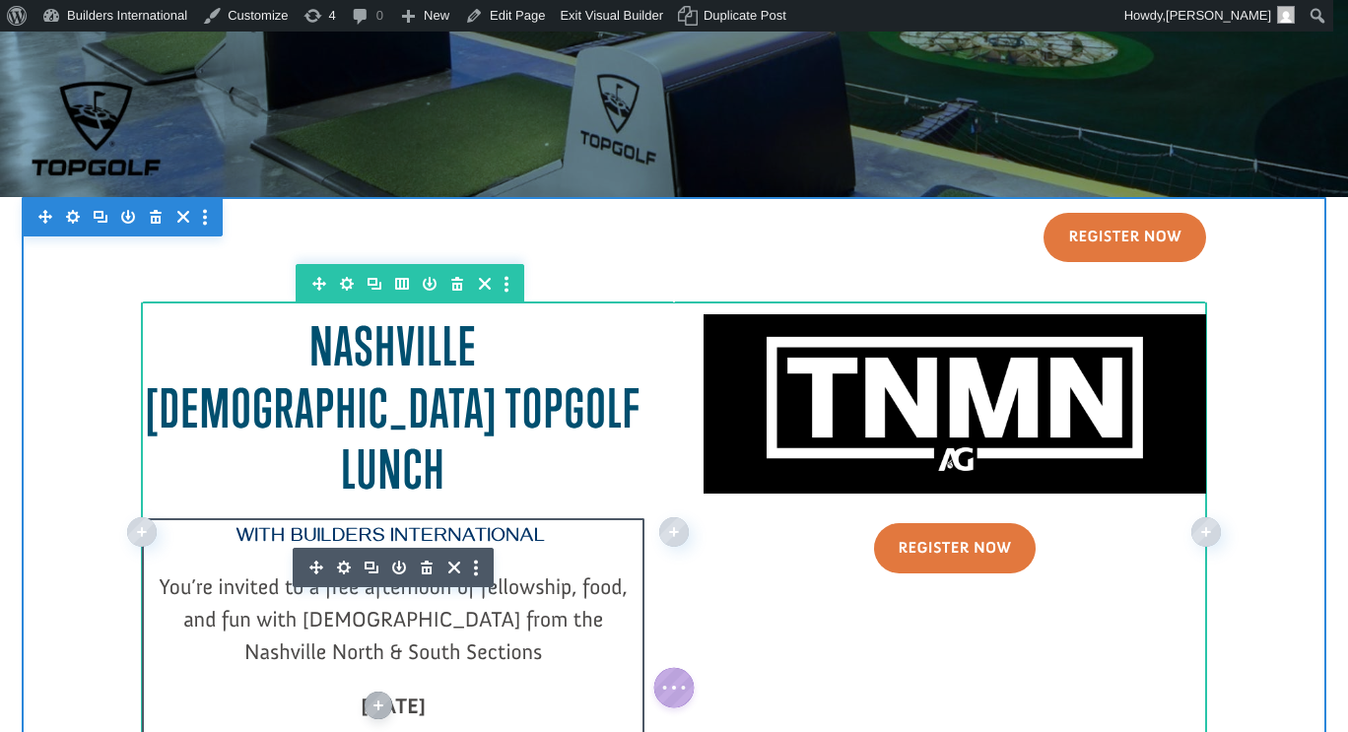
click at [348, 573] on span "You’re invited to a free afternoon of fellowship, food, and fun with [DEMOGRAPH…" at bounding box center [393, 619] width 469 height 92
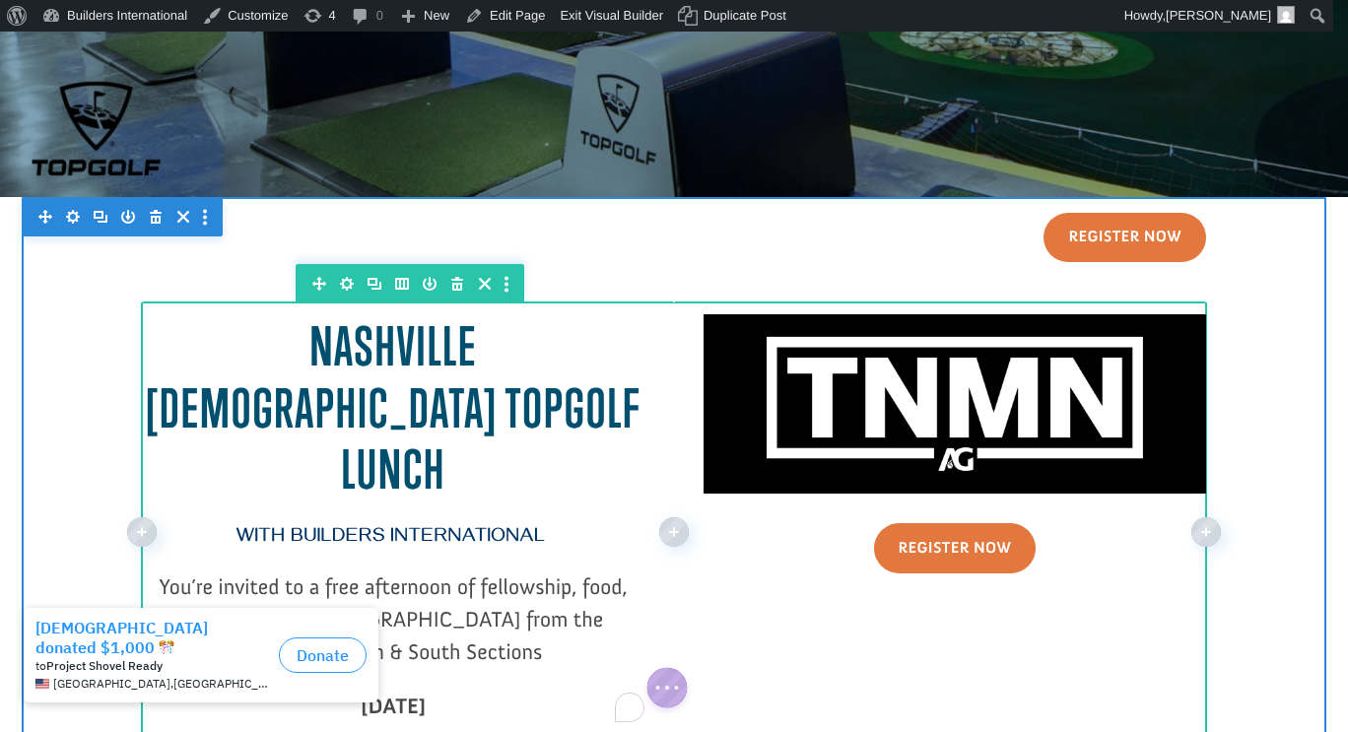
click at [355, 573] on span "You’re invited to a free afternoon of fellowship, food, and fun with [DEMOGRAPH…" at bounding box center [393, 619] width 469 height 92
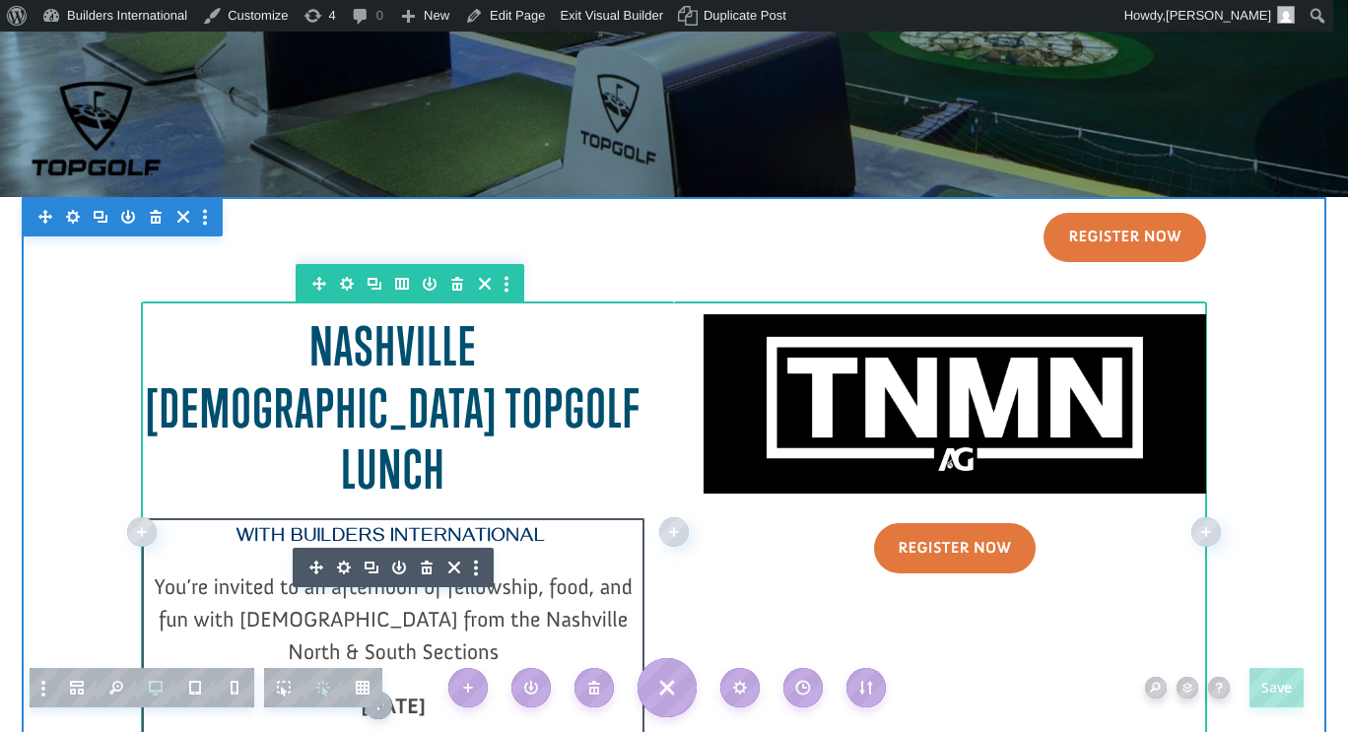
click at [441, 584] on p "You’re invited to an afternoon of fellowship, food, and fun with [DEMOGRAPHIC_D…" at bounding box center [393, 629] width 502 height 119
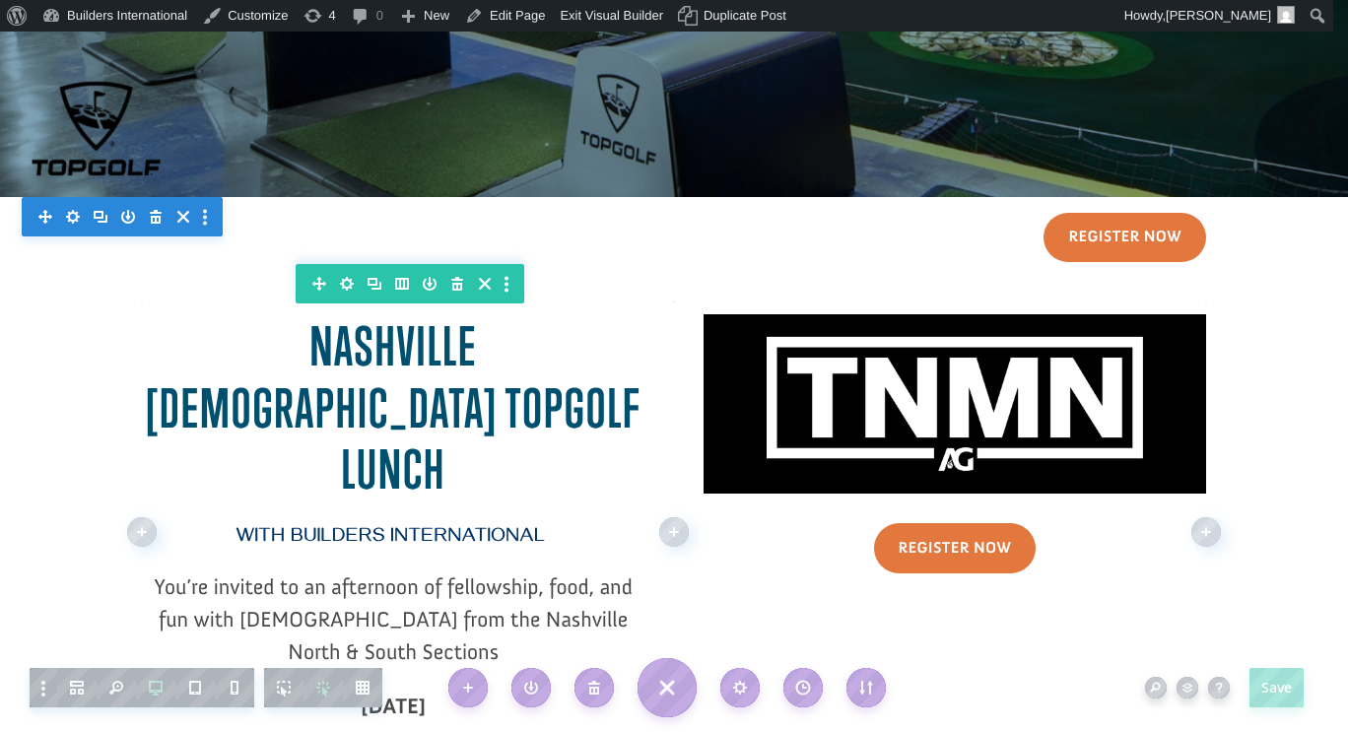
click at [440, 598] on p "You’re invited to an afternoon of fellowship, food, and fun with [DEMOGRAPHIC_D…" at bounding box center [393, 629] width 502 height 119
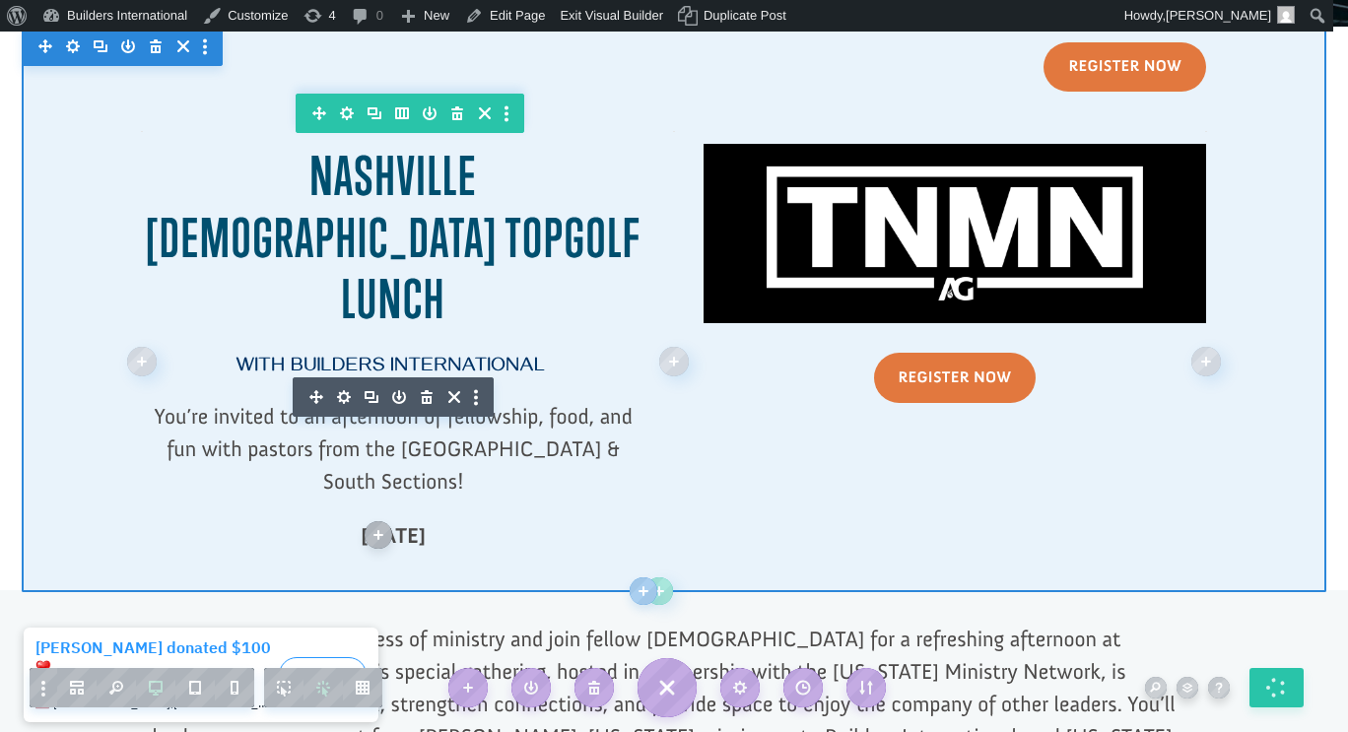
scroll to position [373, 0]
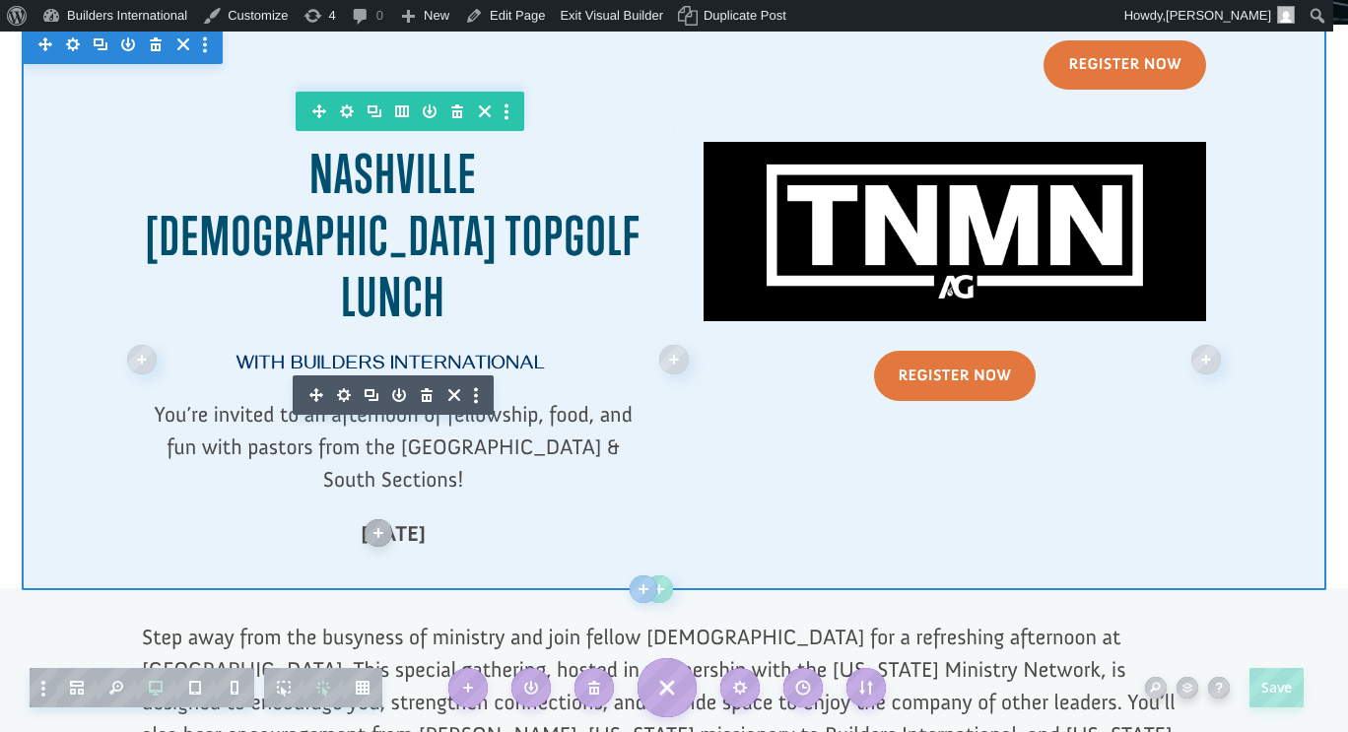
click at [1277, 489] on div at bounding box center [674, 308] width 1304 height 566
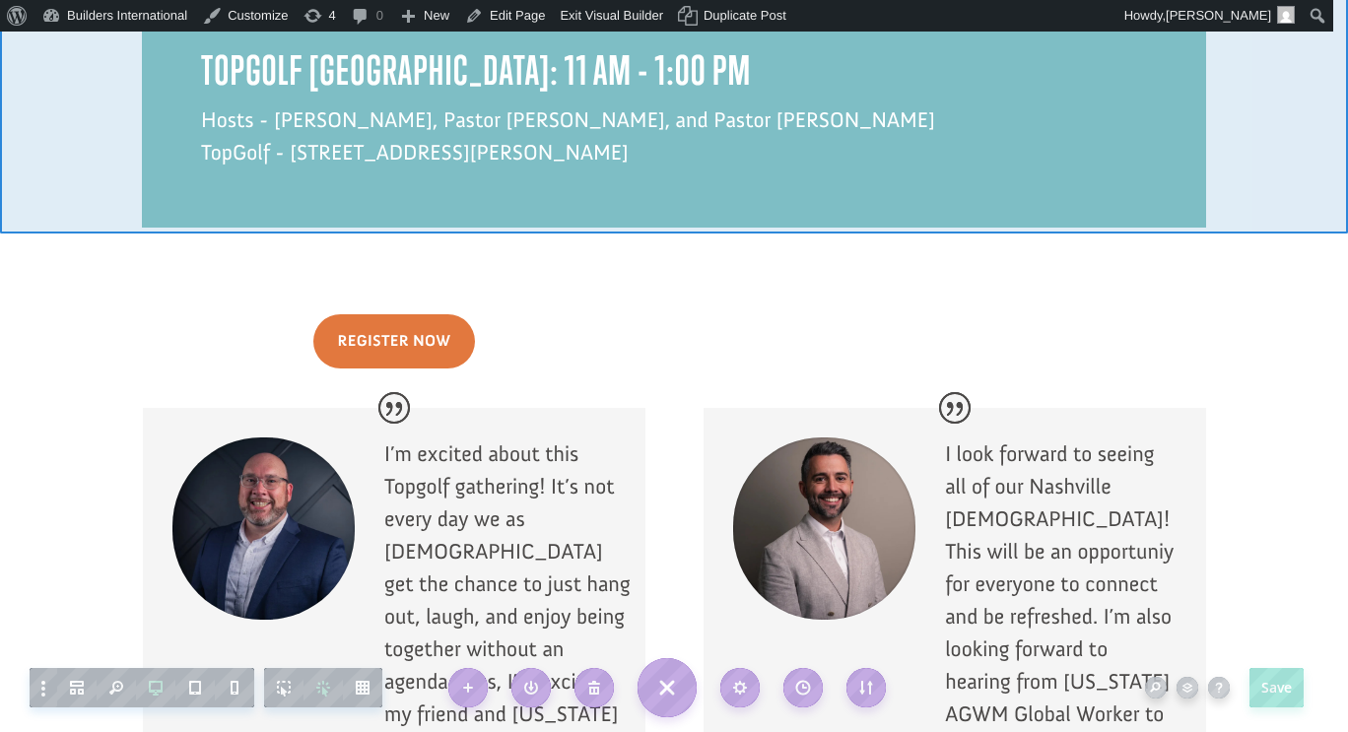
scroll to position [1928, 0]
